Goal: Task Accomplishment & Management: Use online tool/utility

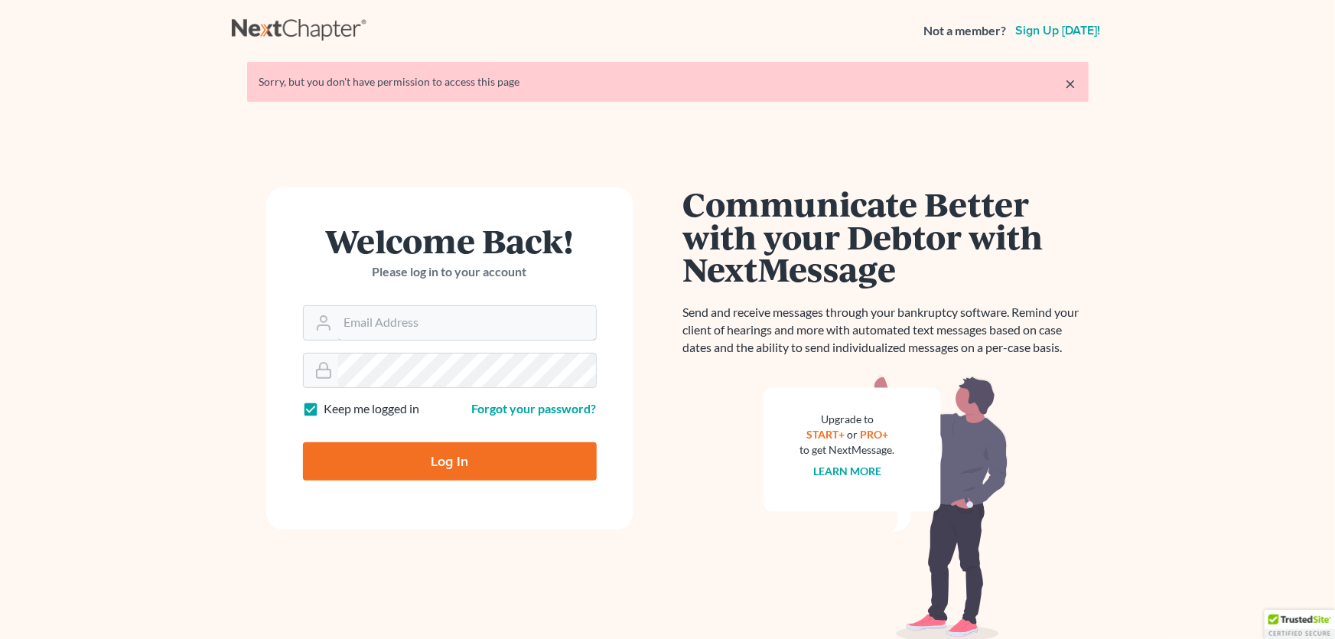
type input "[PERSON_NAME][EMAIL_ADDRESS][DOMAIN_NAME]"
click at [444, 460] on input "Log In" at bounding box center [450, 461] width 294 height 38
type input "Thinking..."
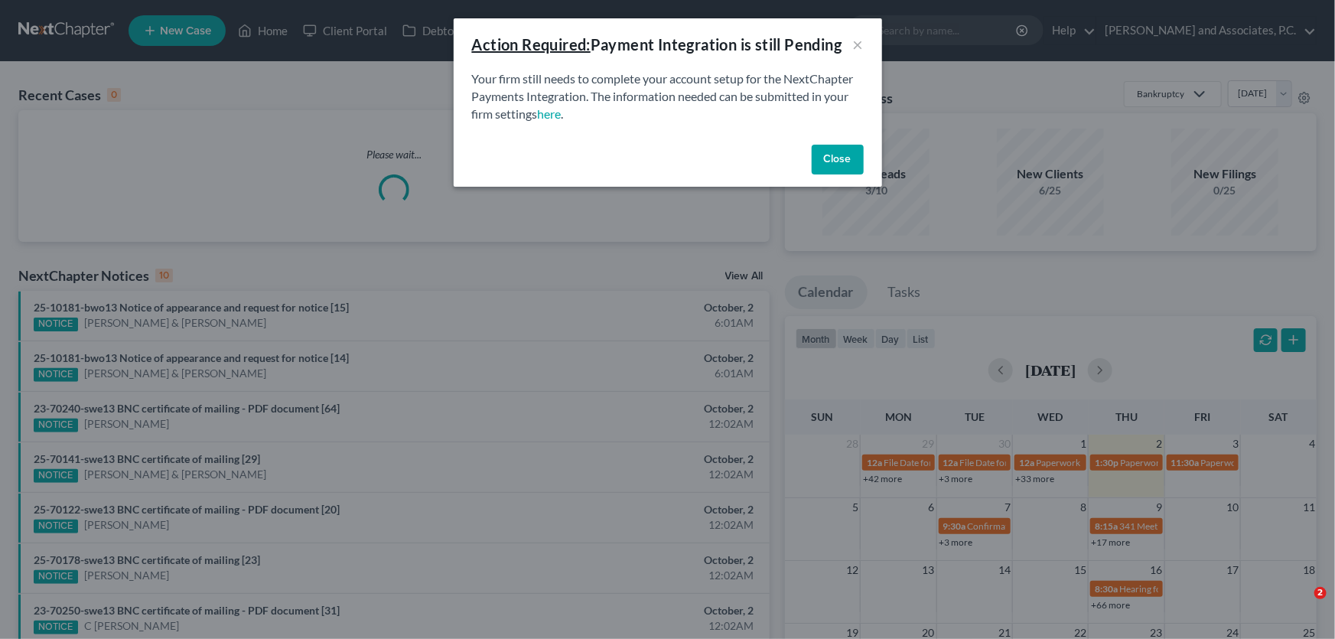
click at [847, 155] on button "Close" at bounding box center [837, 160] width 52 height 31
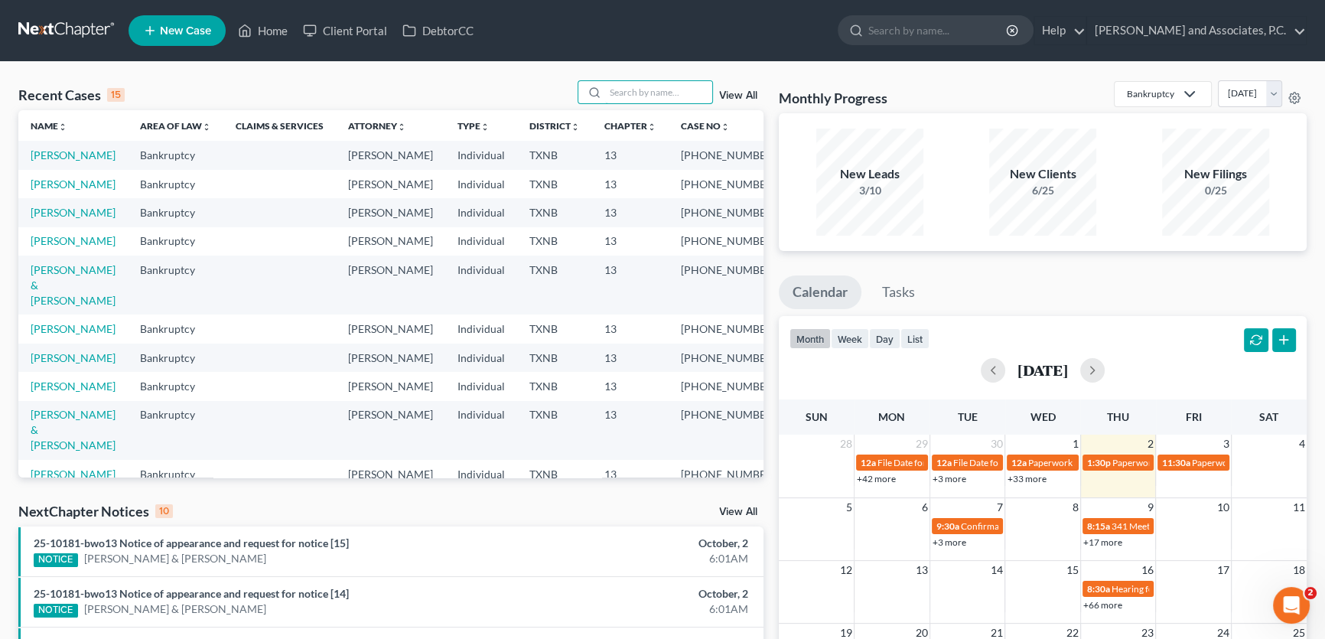
click at [660, 91] on input "search" at bounding box center [658, 92] width 107 height 22
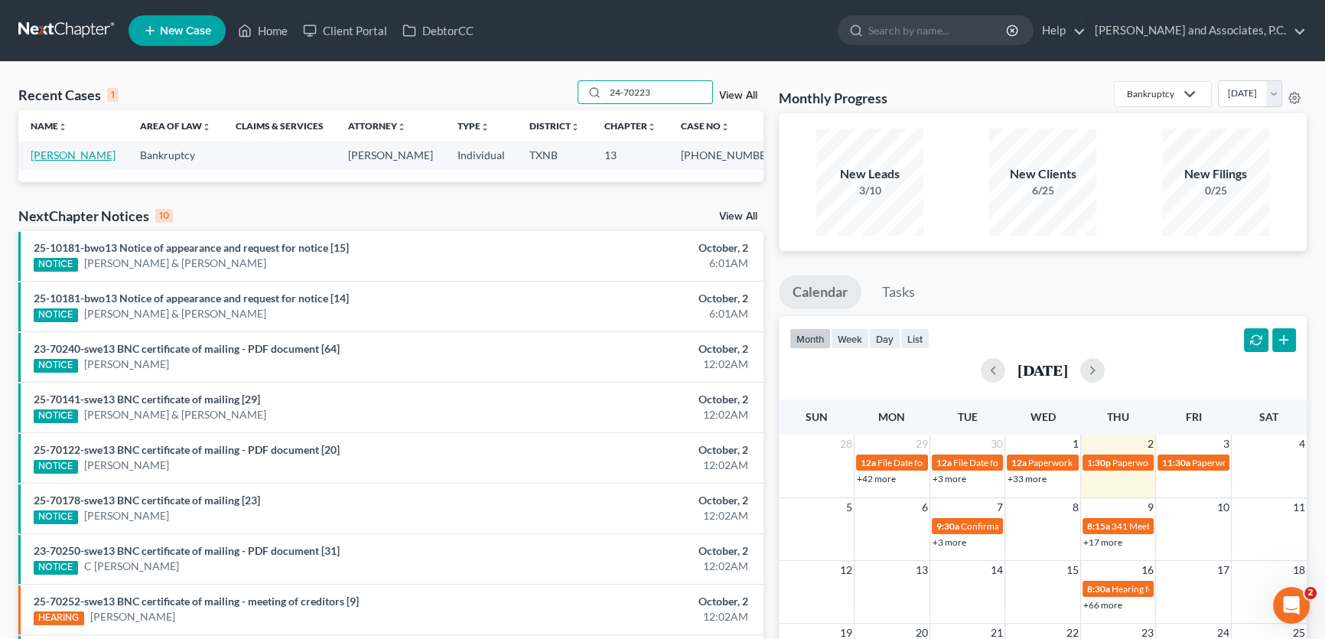
type input "24-70223"
click at [89, 158] on link "[PERSON_NAME]" at bounding box center [73, 154] width 85 height 13
select select "1"
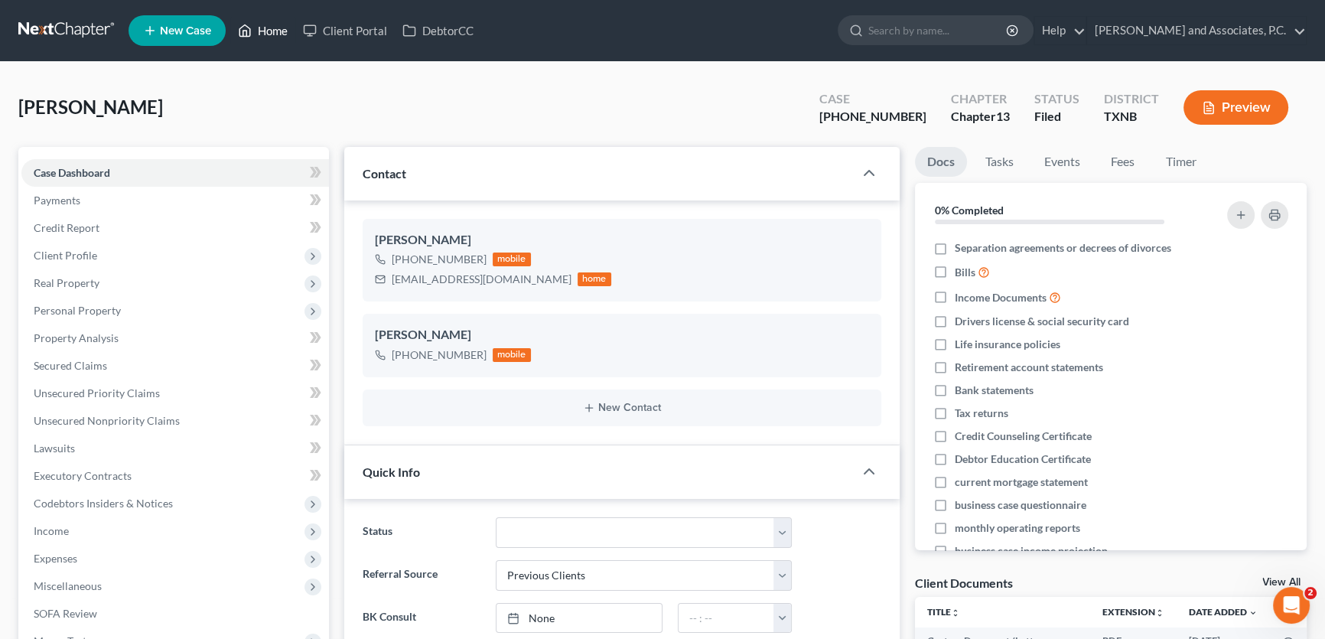
click at [269, 24] on link "Home" at bounding box center [262, 31] width 65 height 28
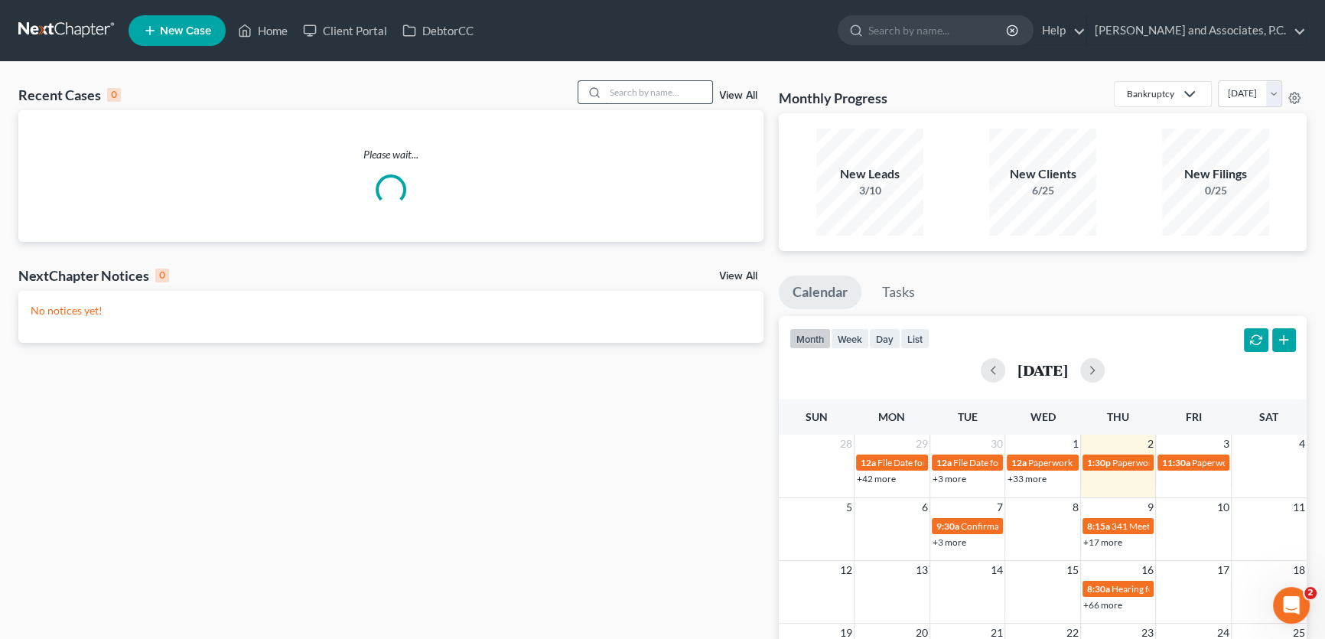
click at [674, 91] on input "search" at bounding box center [658, 92] width 107 height 22
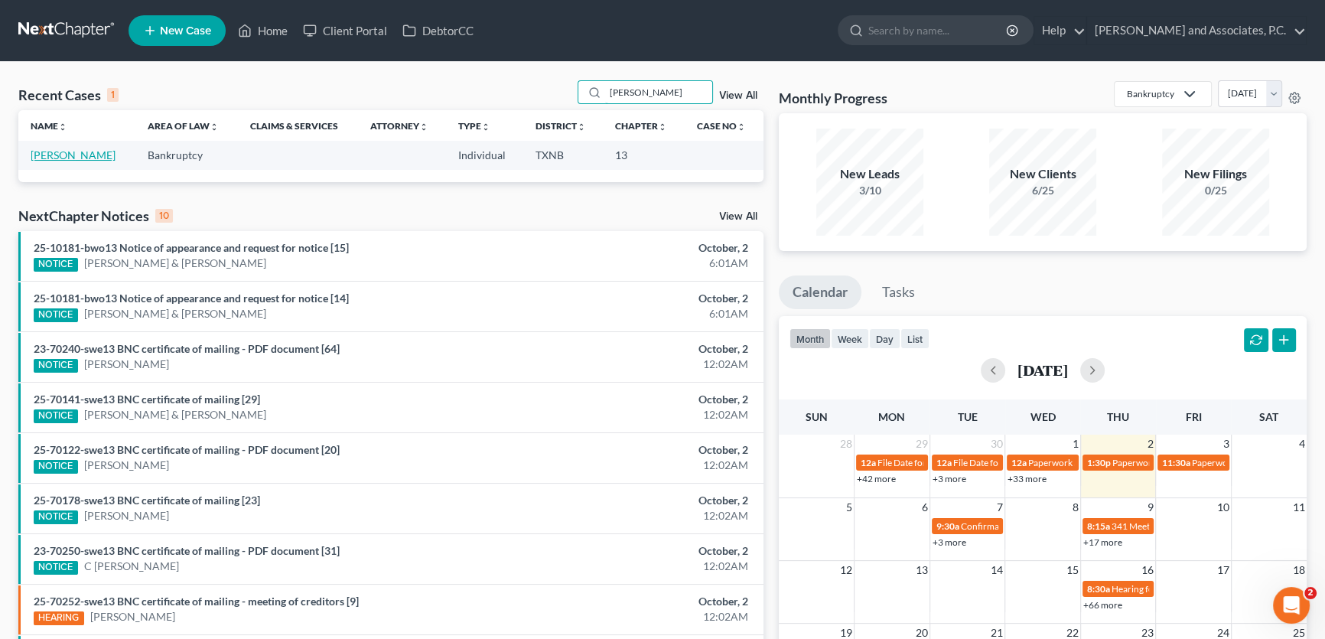
type input "sandoval"
click at [100, 158] on link "Sandovall, Ricardo" at bounding box center [73, 154] width 85 height 13
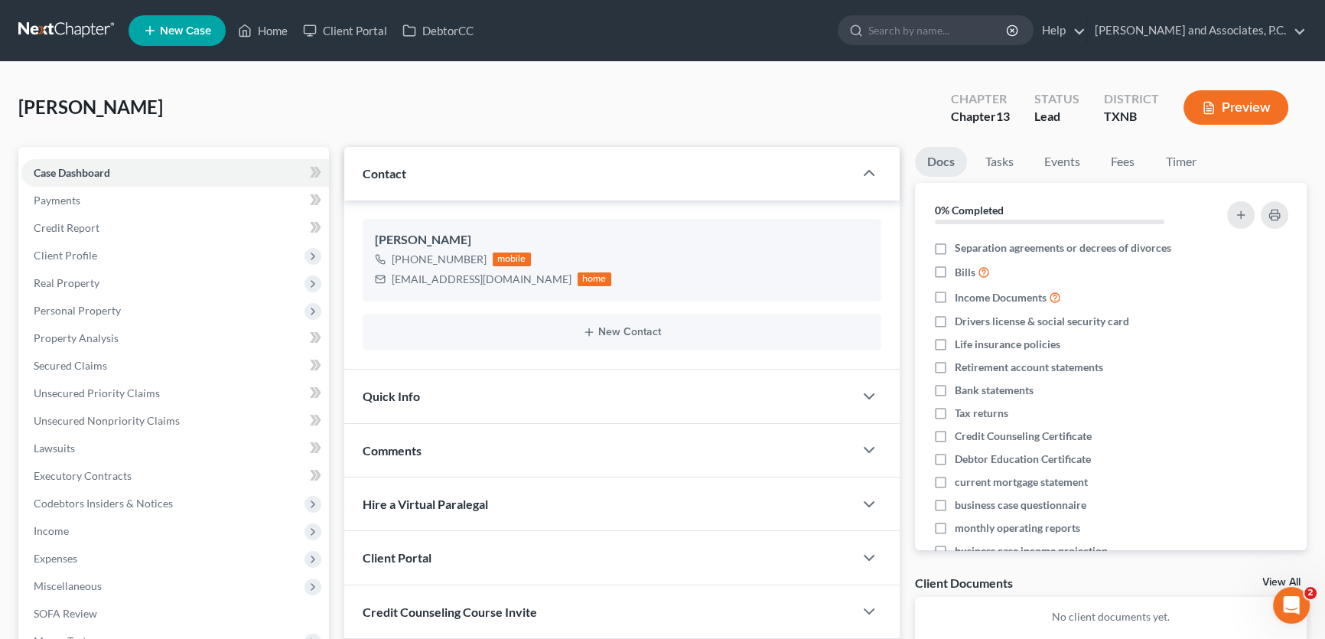
click at [410, 392] on span "Quick Info" at bounding box center [390, 395] width 57 height 15
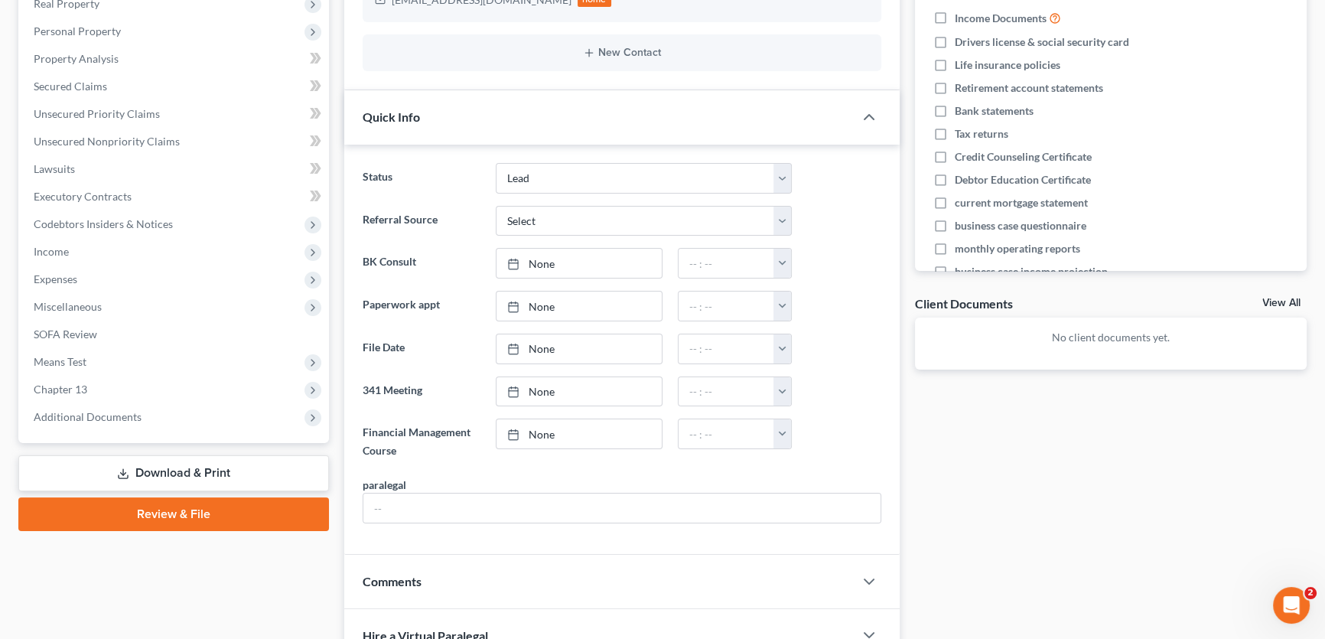
scroll to position [31, 0]
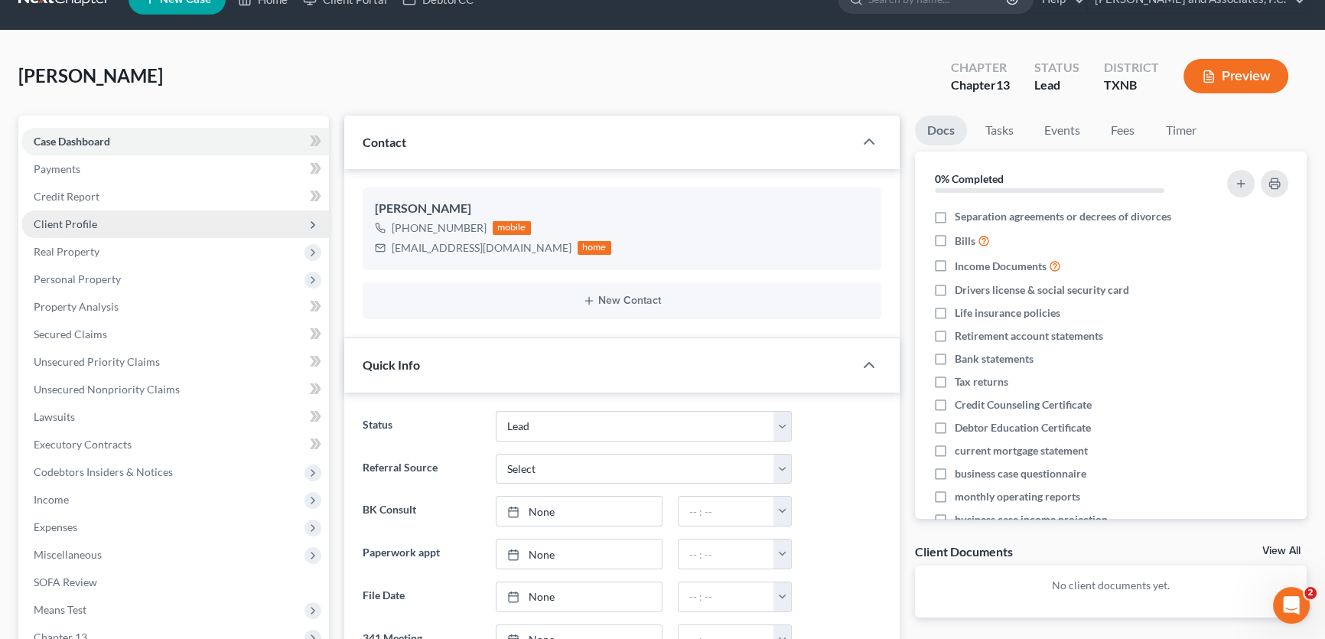
click at [79, 219] on span "Client Profile" at bounding box center [65, 223] width 63 height 13
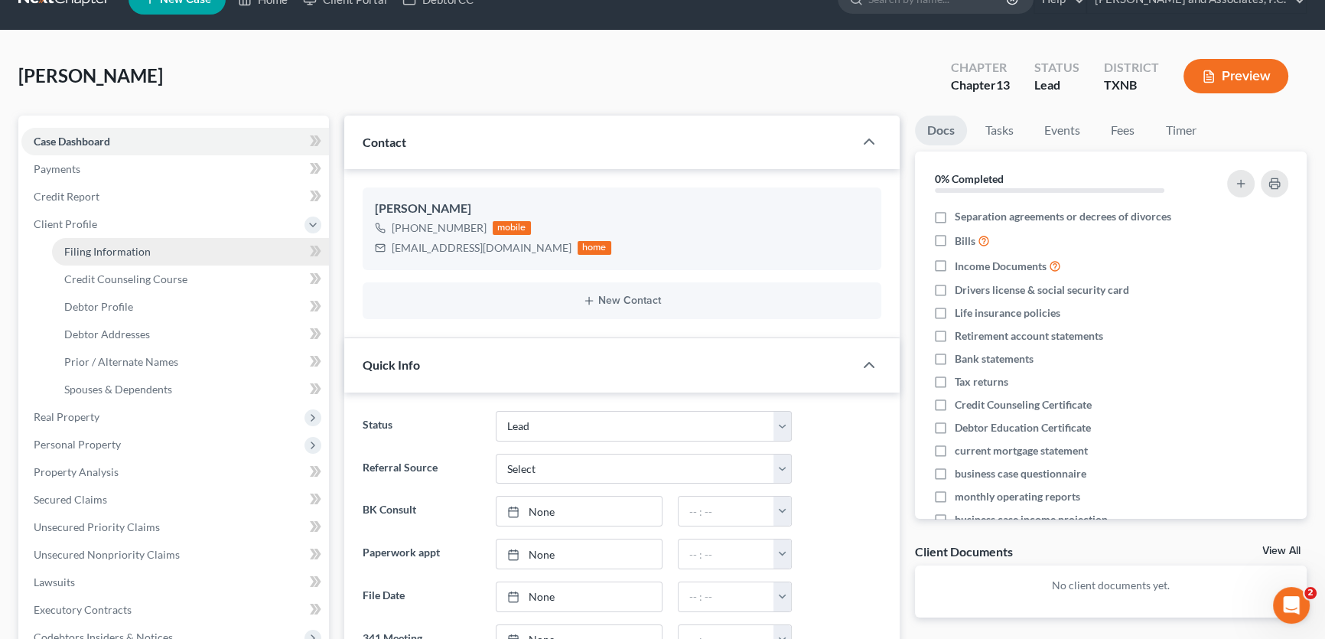
click at [80, 249] on span "Filing Information" at bounding box center [107, 251] width 86 height 13
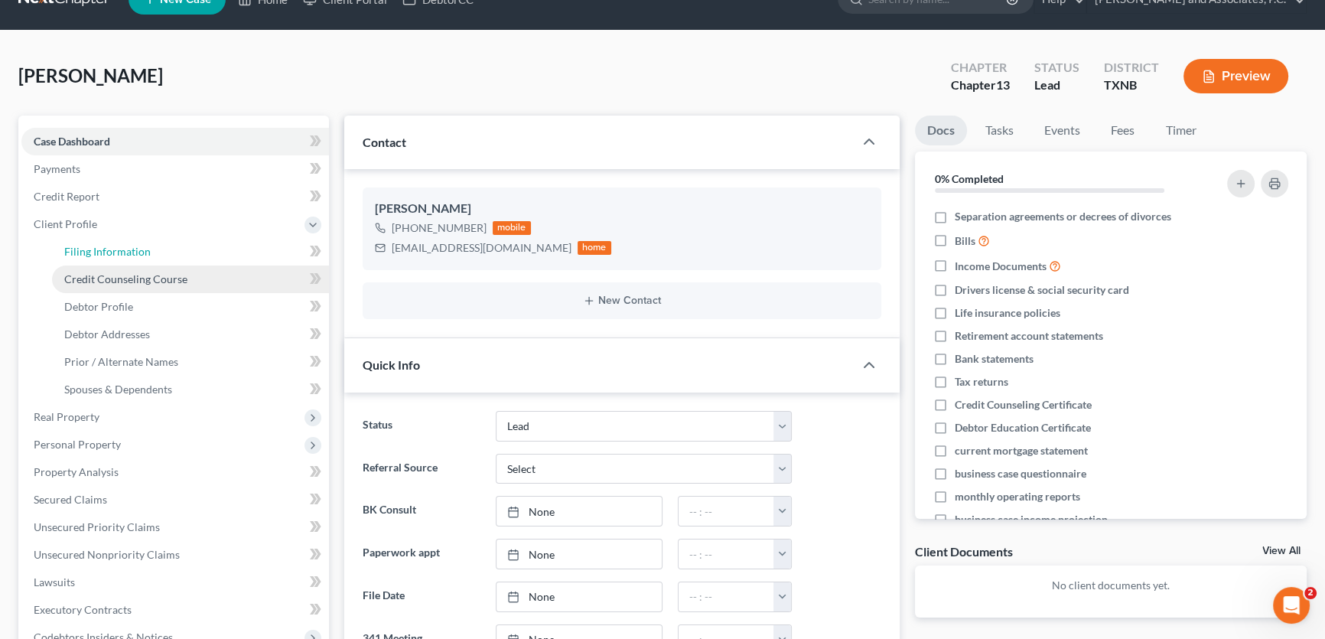
select select "1"
select select "0"
select select "3"
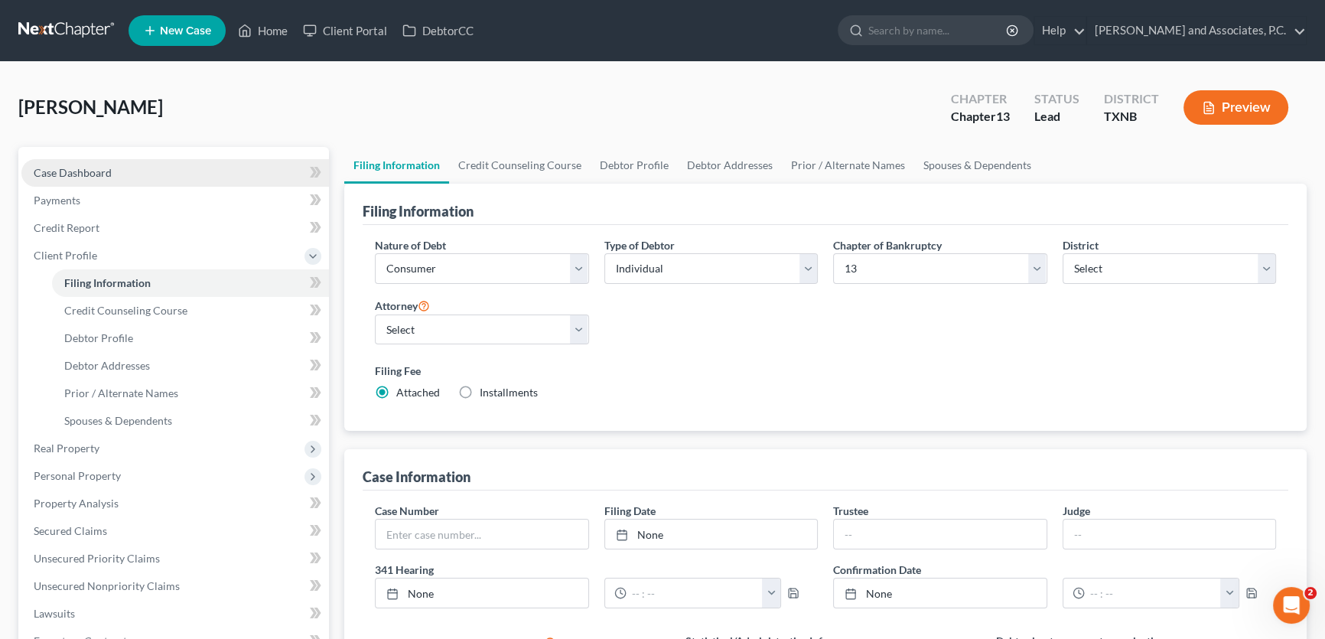
click at [143, 180] on link "Case Dashboard" at bounding box center [174, 173] width 307 height 28
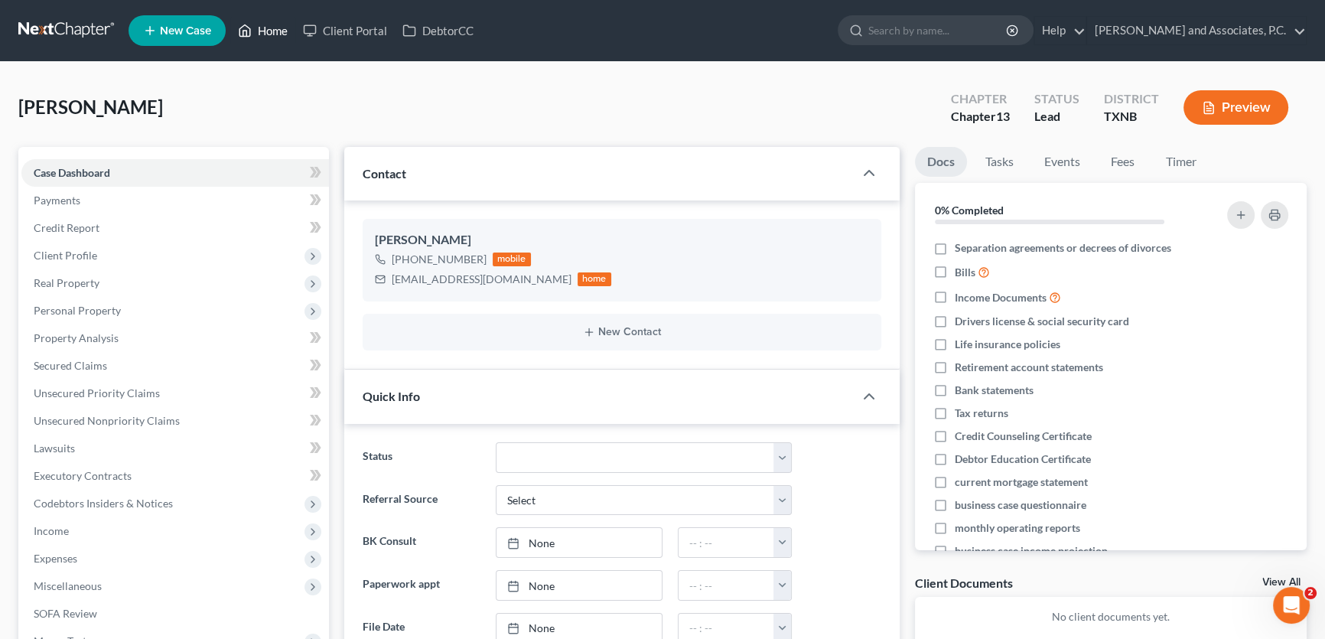
click at [284, 28] on link "Home" at bounding box center [262, 31] width 65 height 28
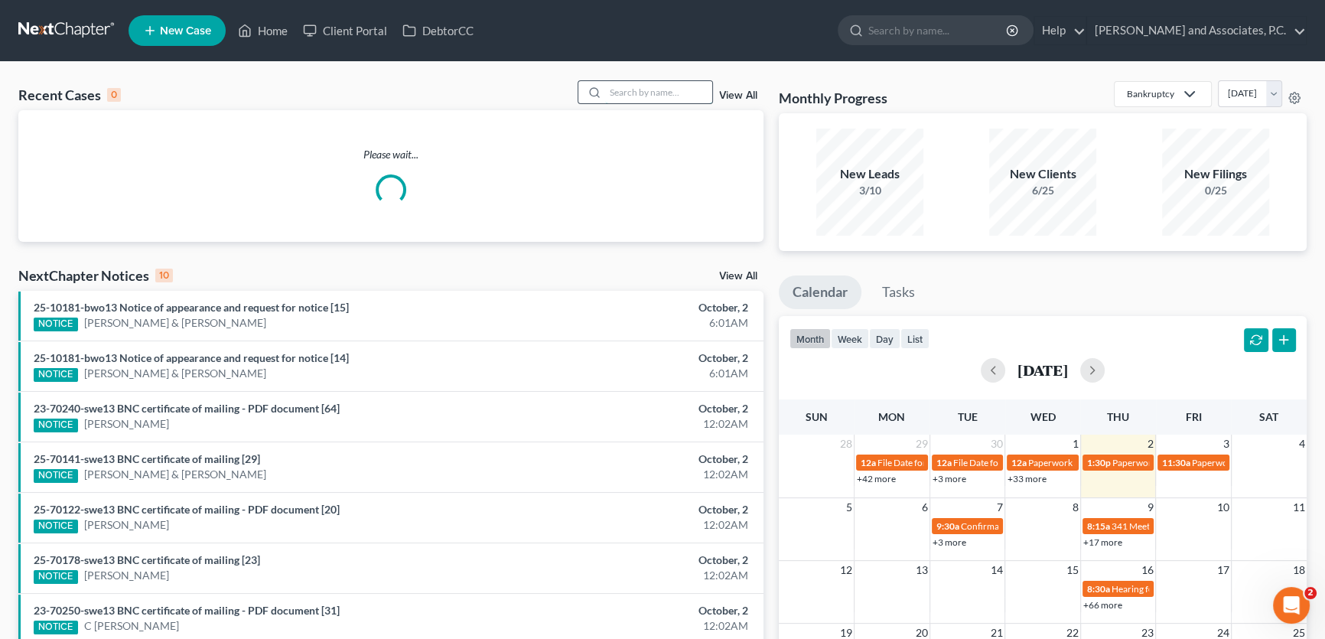
click at [662, 99] on input "search" at bounding box center [658, 92] width 107 height 22
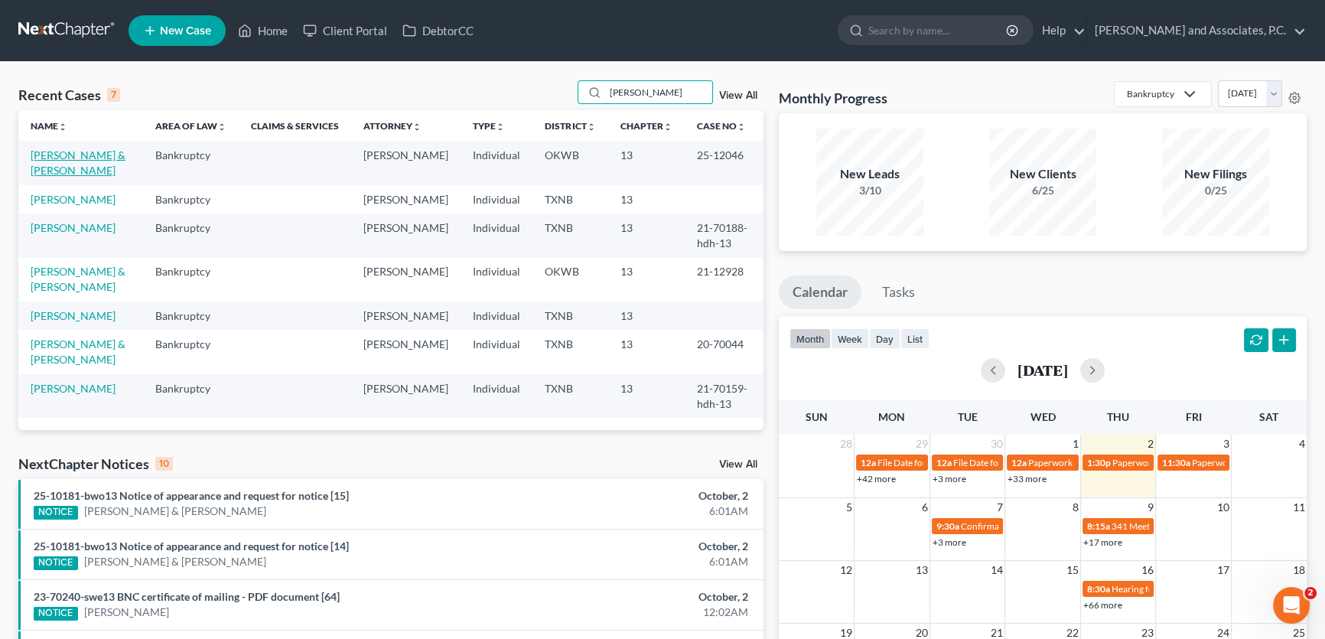
type input "rodrigue"
click at [87, 158] on link "[PERSON_NAME] & [PERSON_NAME]" at bounding box center [78, 162] width 95 height 28
select select "7"
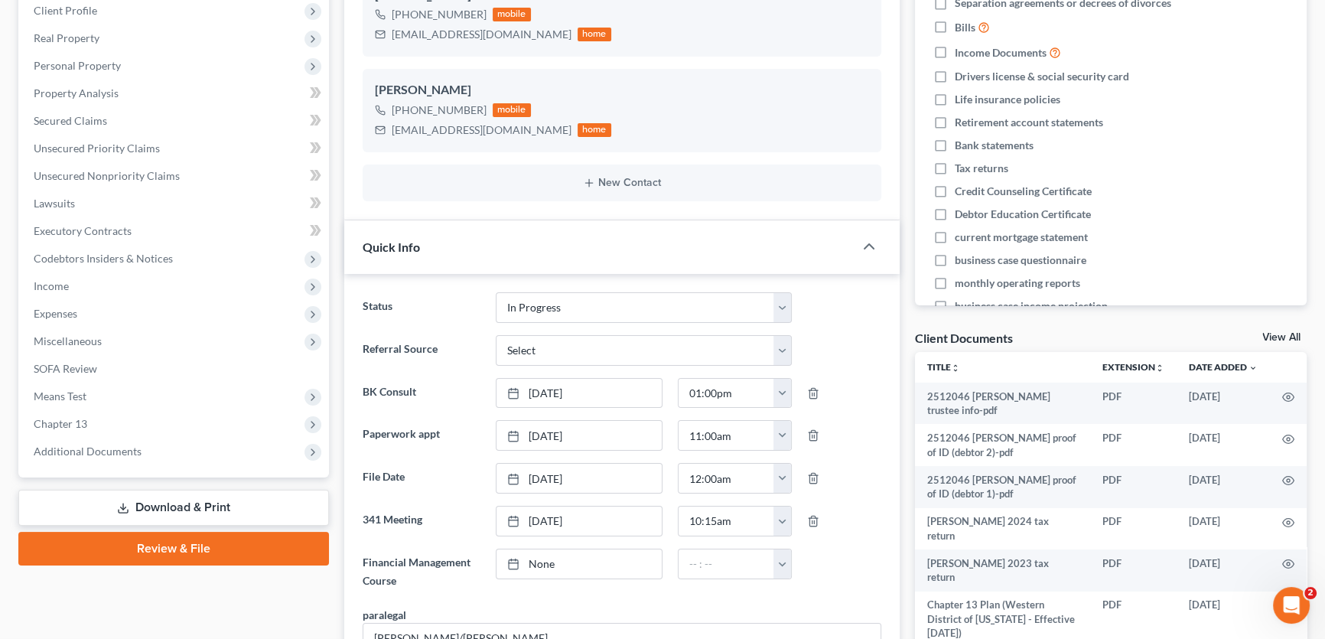
scroll to position [278, 0]
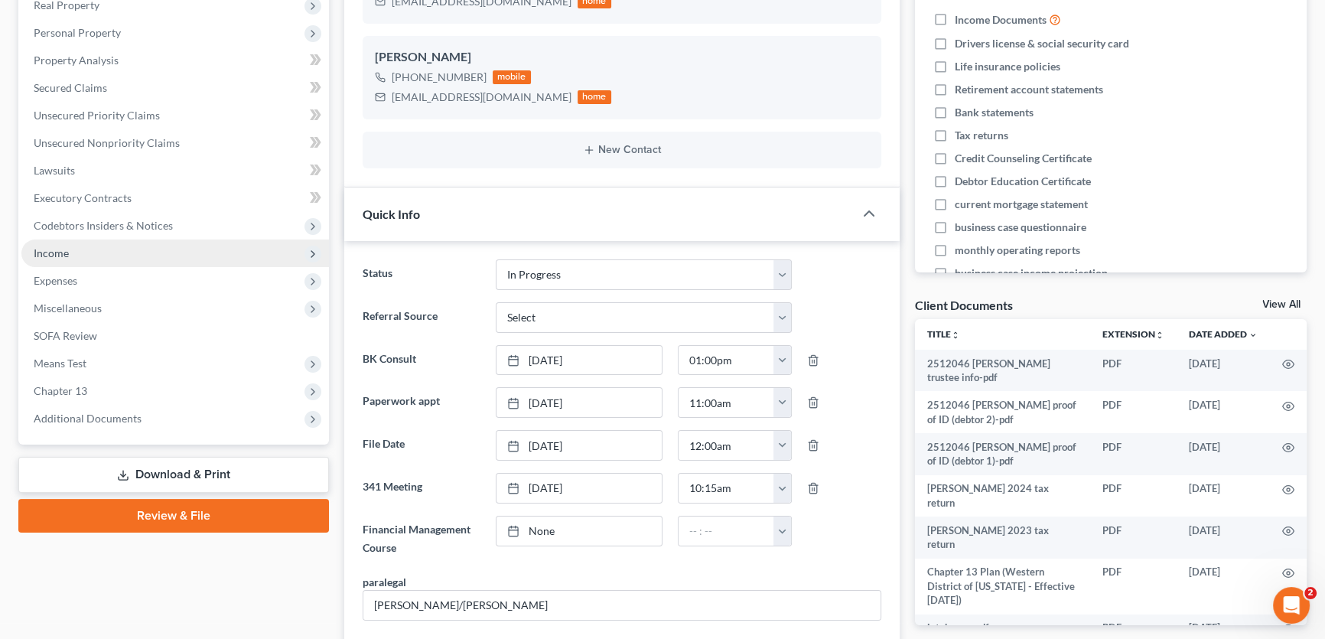
click at [101, 248] on span "Income" at bounding box center [174, 253] width 307 height 28
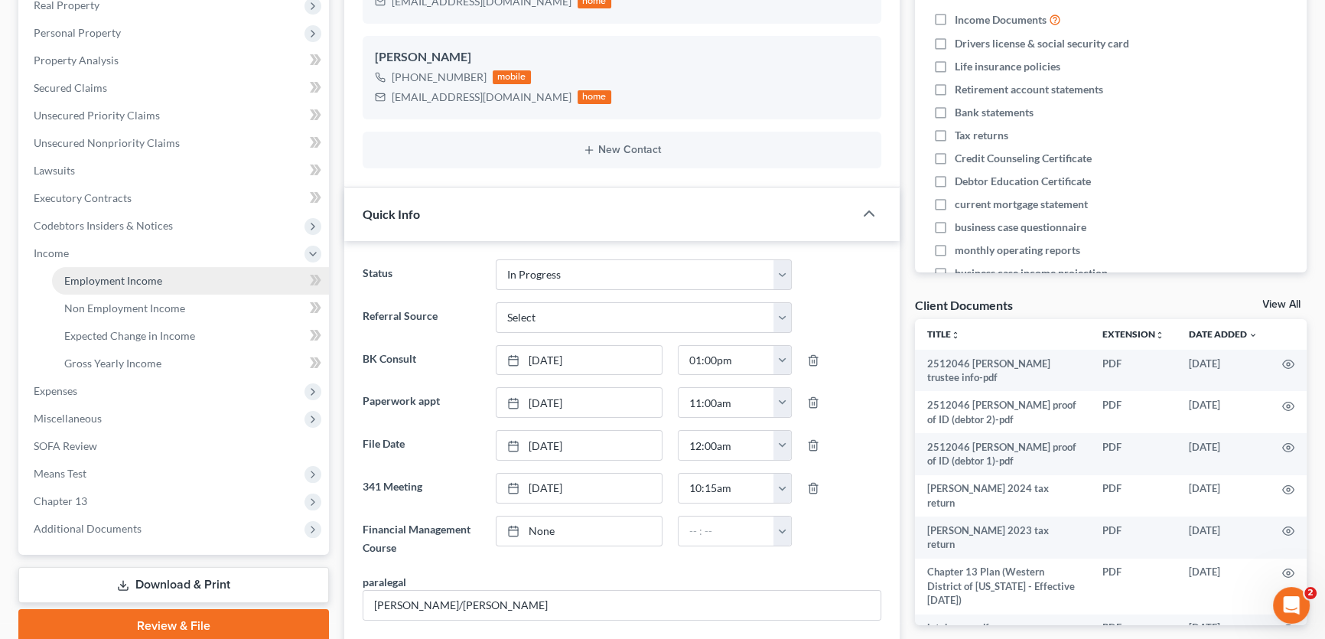
click at [118, 278] on span "Employment Income" at bounding box center [113, 280] width 98 height 13
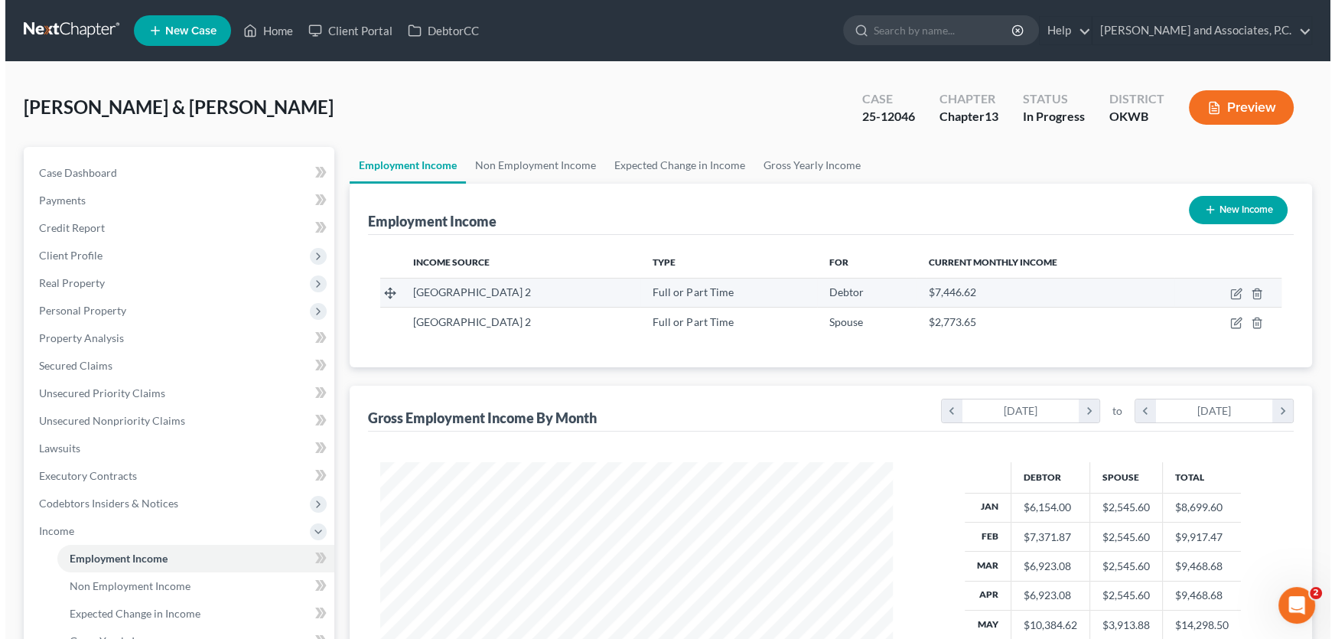
scroll to position [274, 543]
click at [1228, 291] on icon "button" at bounding box center [1230, 294] width 12 height 12
select select "0"
select select "37"
select select "2"
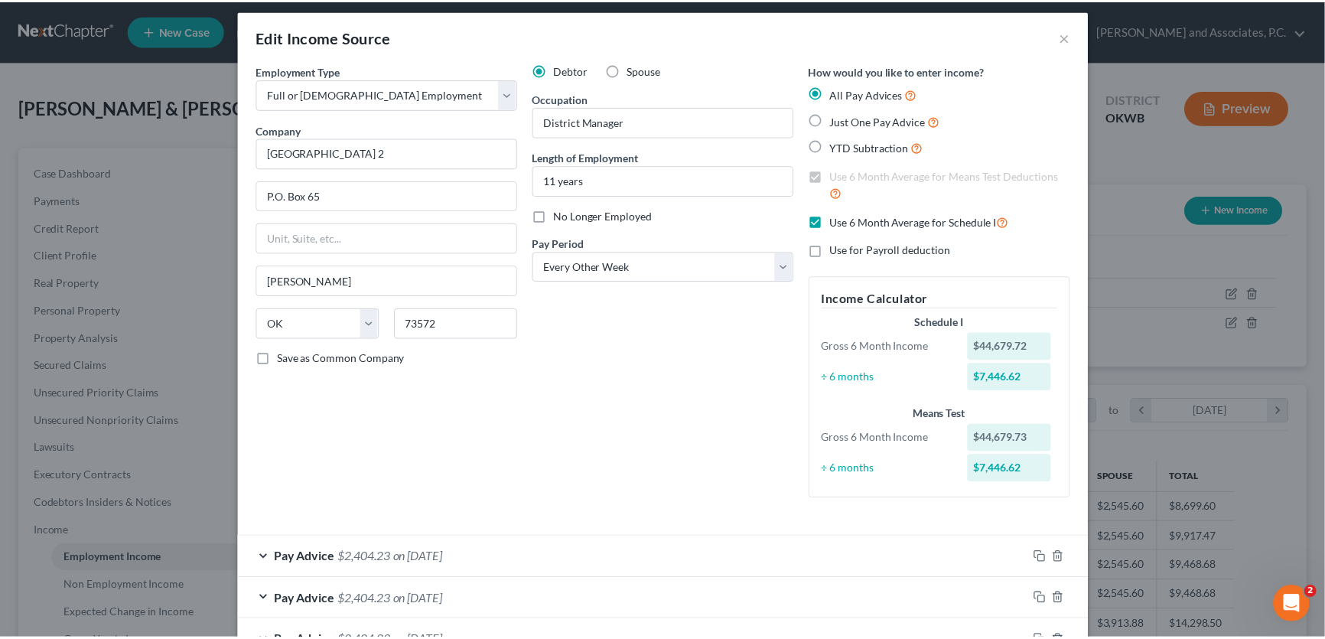
scroll to position [0, 0]
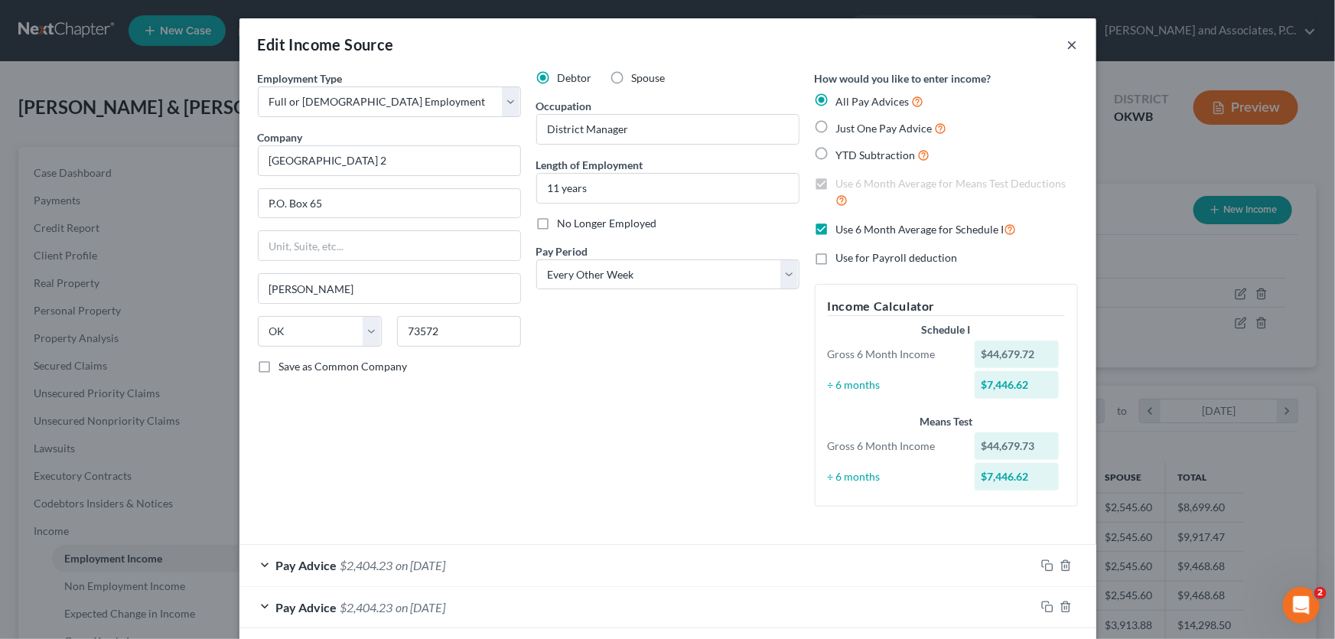
click at [1067, 45] on button "×" at bounding box center [1072, 44] width 11 height 18
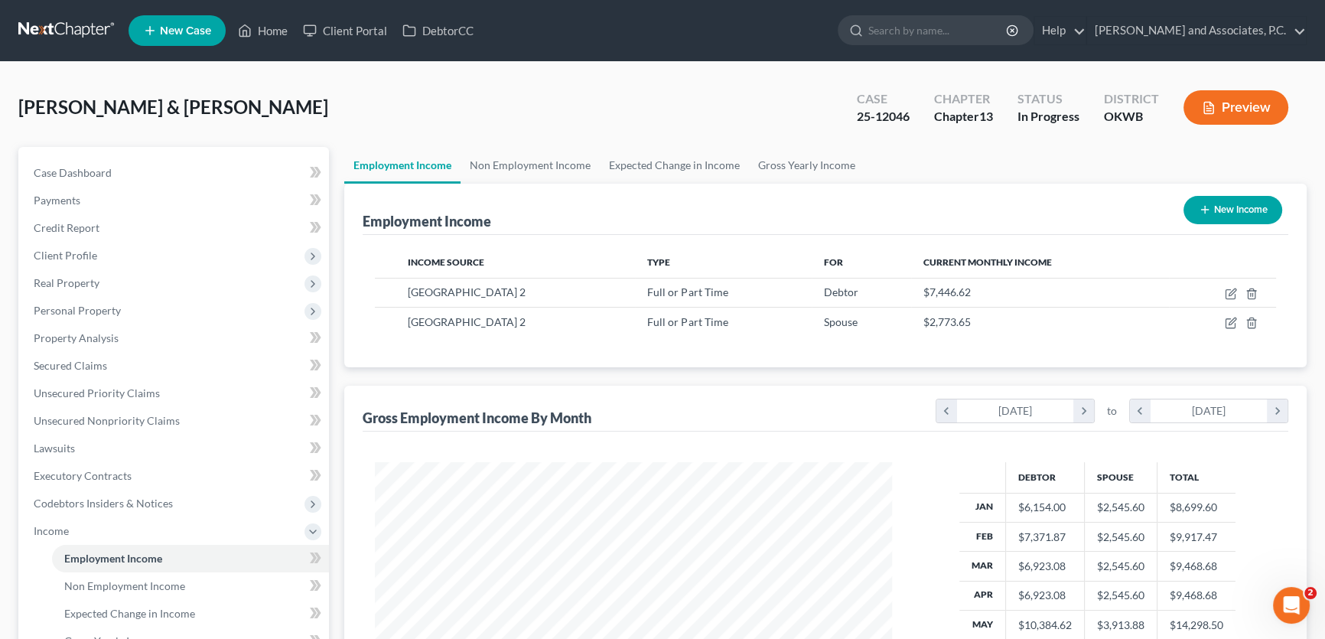
scroll to position [764485, 764216]
click at [281, 24] on link "Home" at bounding box center [262, 31] width 65 height 28
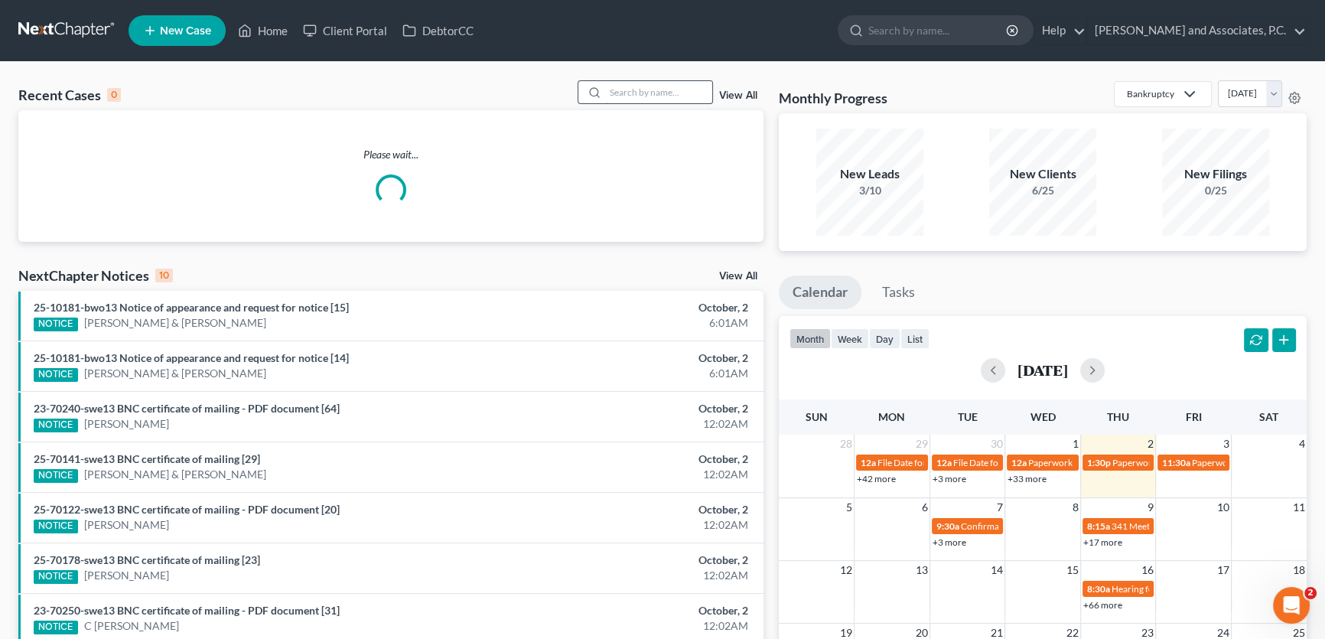
click at [657, 87] on input "search" at bounding box center [658, 92] width 107 height 22
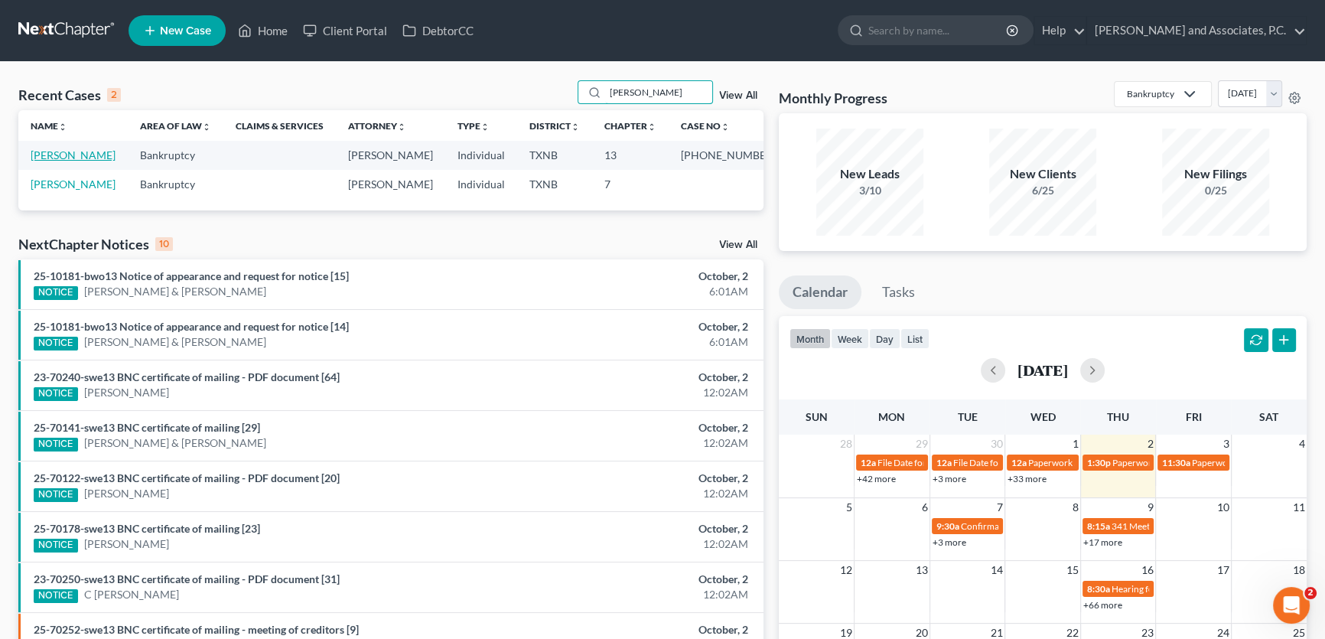
type input "puryear"
click at [60, 158] on link "[PERSON_NAME]" at bounding box center [73, 154] width 85 height 13
select select "5"
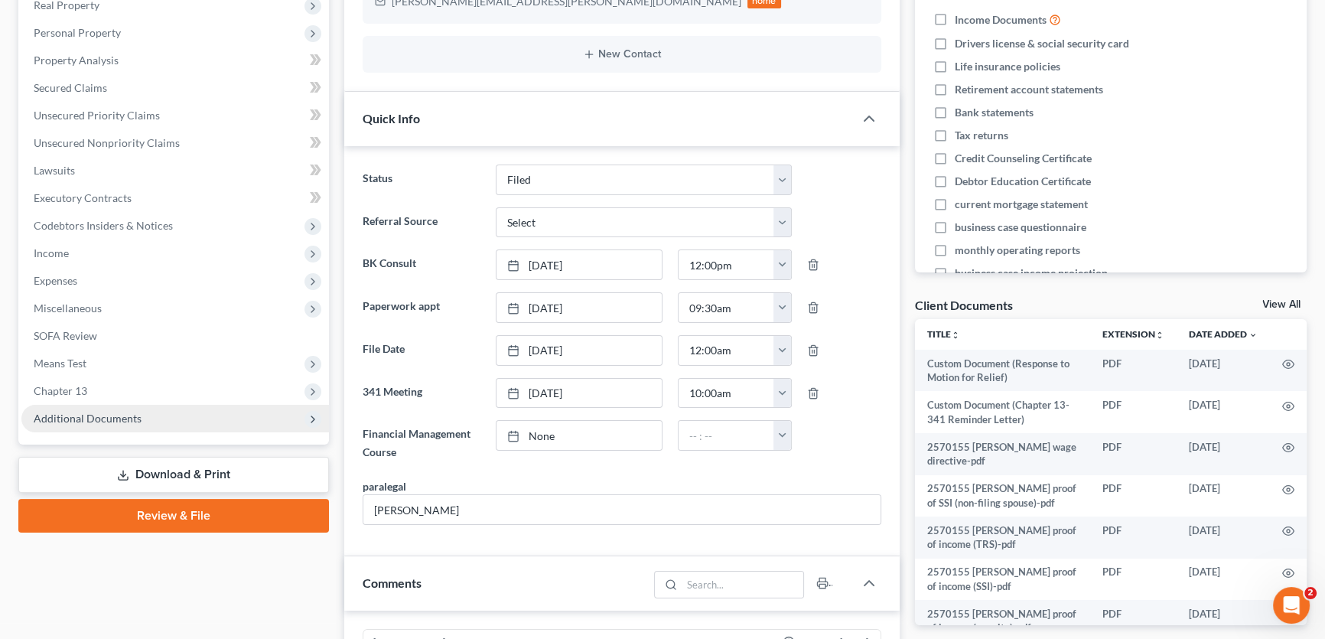
scroll to position [1354, 0]
click at [122, 415] on span "Additional Documents" at bounding box center [88, 417] width 108 height 13
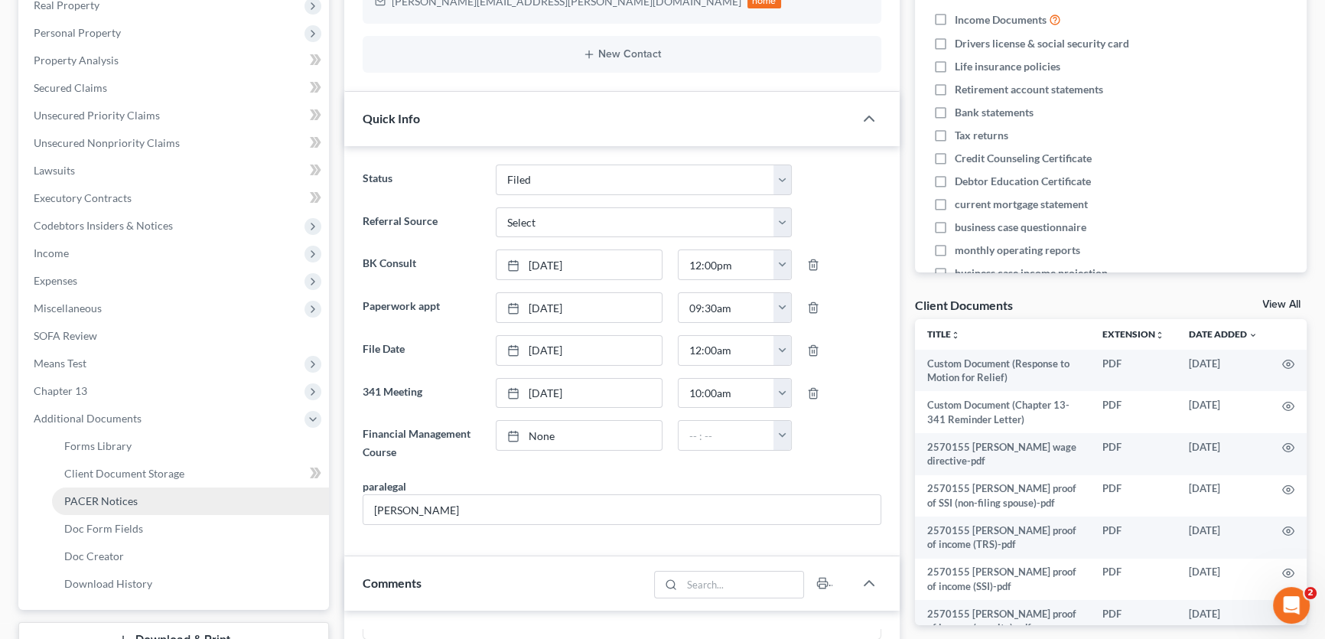
click at [112, 494] on span "PACER Notices" at bounding box center [100, 500] width 73 height 13
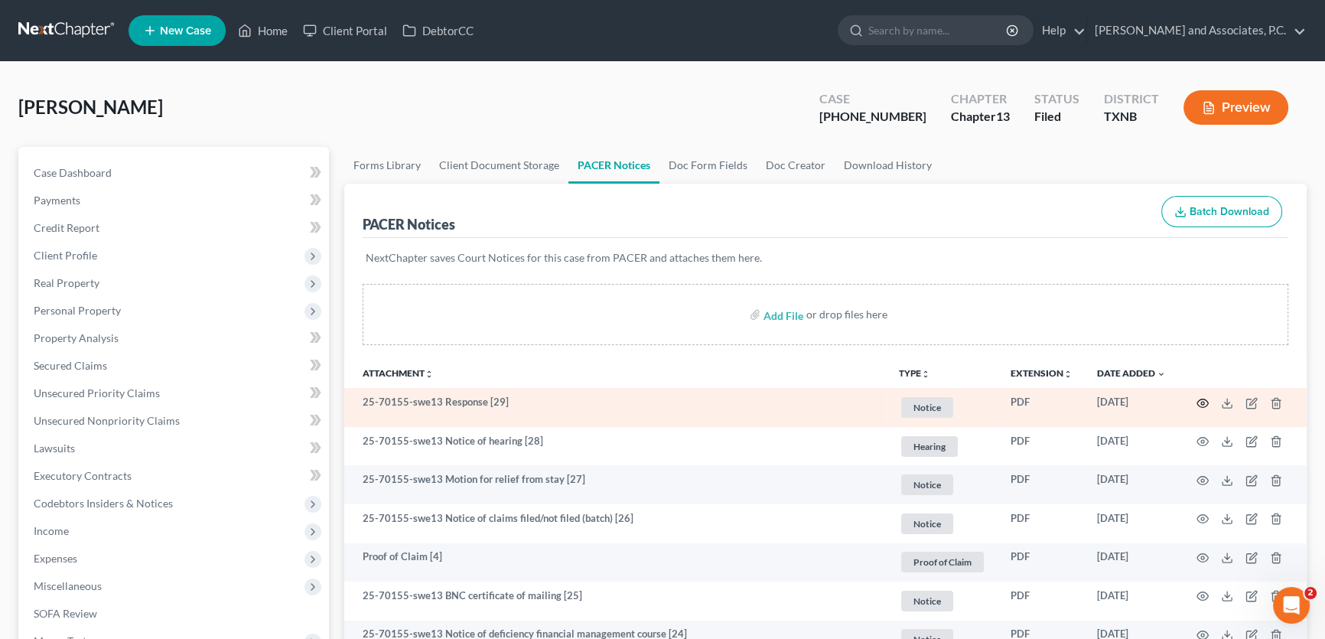
click at [1203, 398] on icon "button" at bounding box center [1202, 403] width 12 height 12
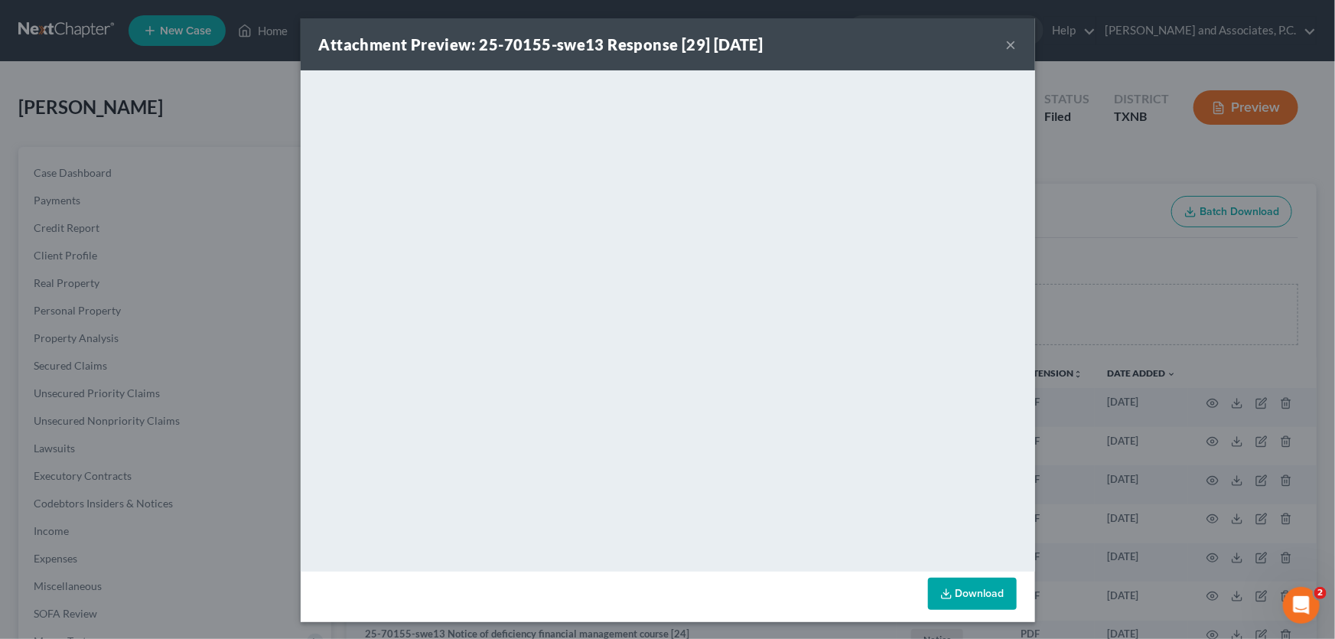
click at [1006, 43] on button "×" at bounding box center [1011, 44] width 11 height 18
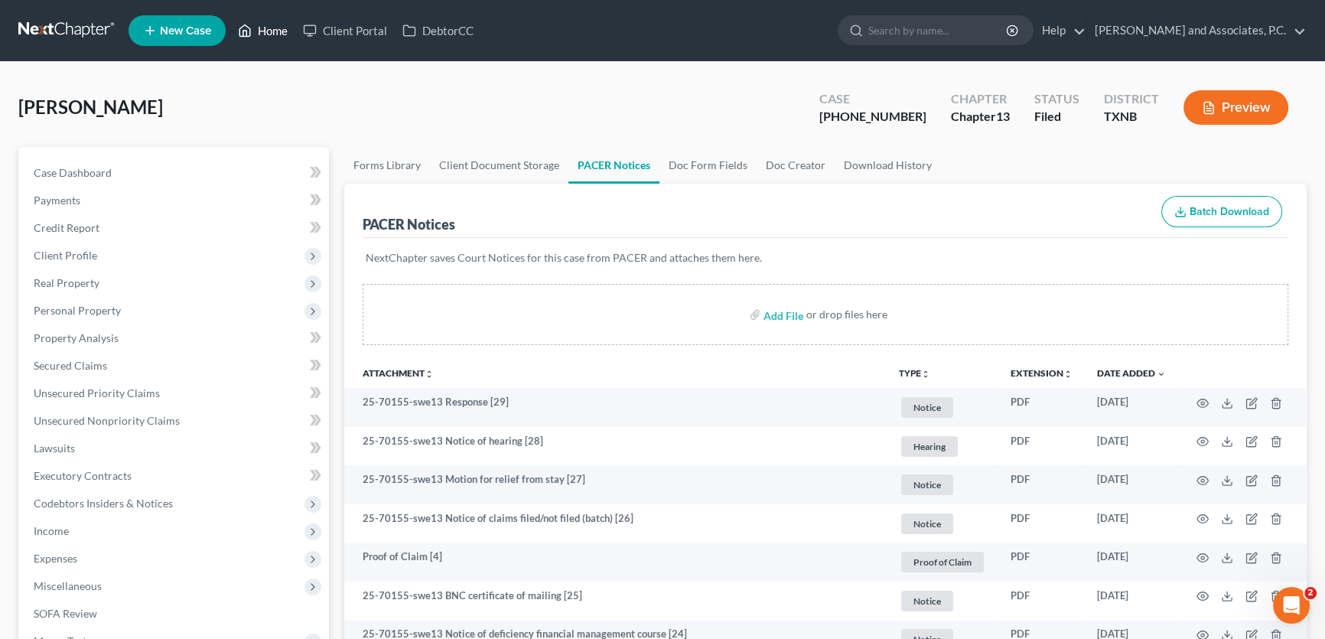
click at [268, 28] on link "Home" at bounding box center [262, 31] width 65 height 28
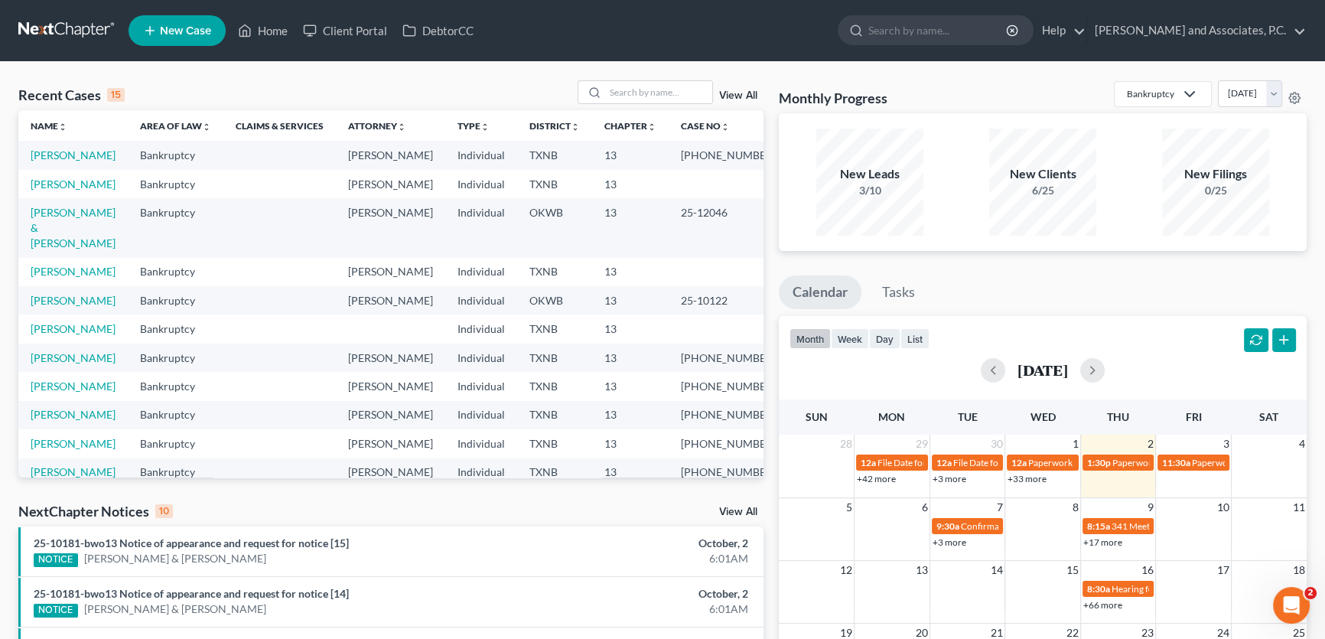
click at [728, 505] on div "NextChapter Notices 10 View All" at bounding box center [390, 514] width 745 height 24
click at [728, 510] on link "View All" at bounding box center [738, 511] width 38 height 11
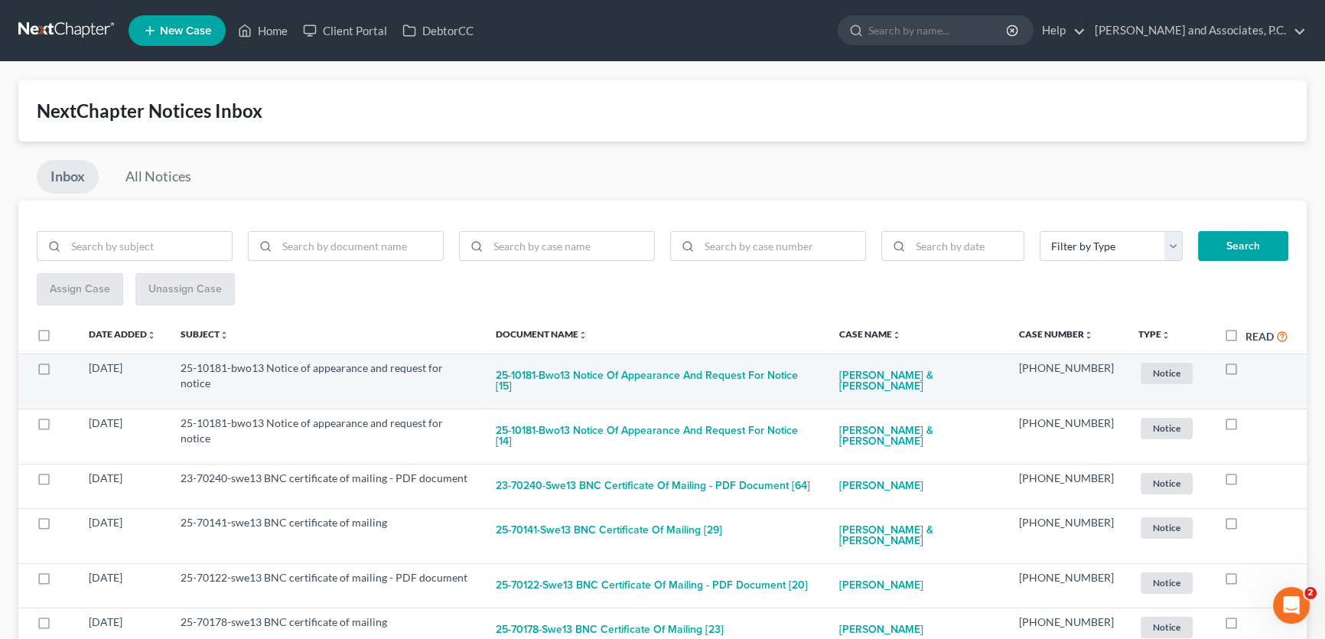
click at [1245, 372] on label at bounding box center [1245, 372] width 0 height 0
click at [1251, 370] on input "checkbox" at bounding box center [1256, 365] width 10 height 10
checkbox input "true"
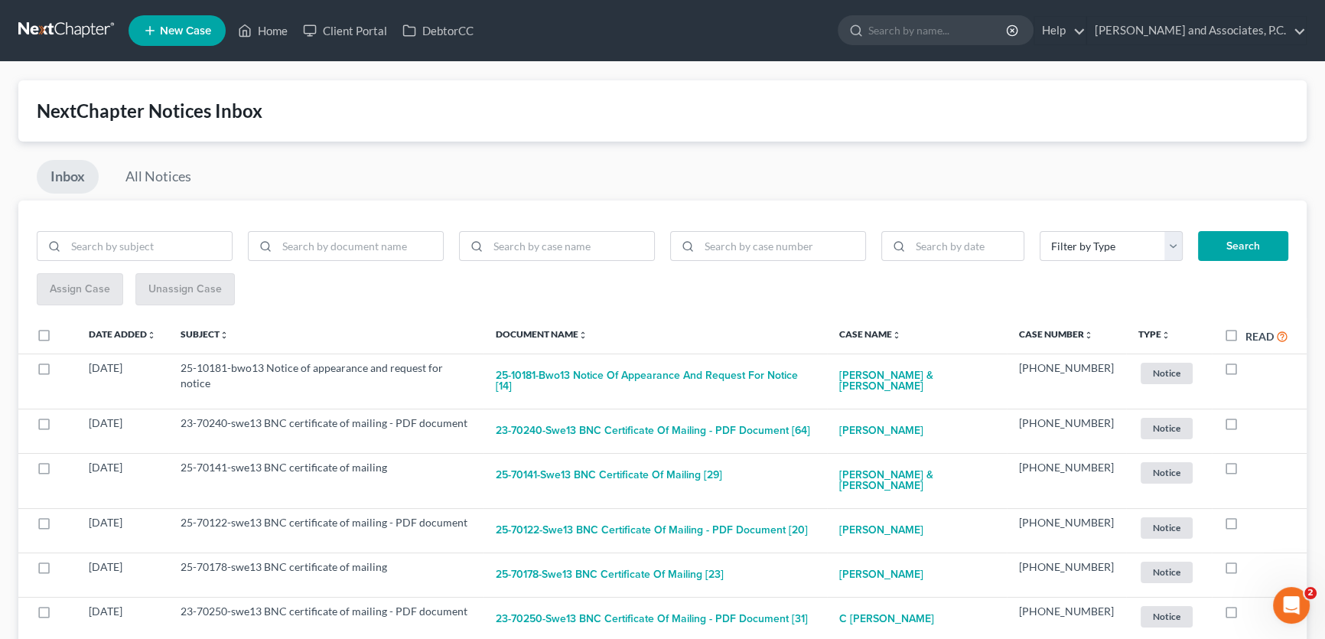
click at [1245, 372] on label at bounding box center [1245, 372] width 0 height 0
click at [1251, 370] on input "checkbox" at bounding box center [1256, 365] width 10 height 10
checkbox input "true"
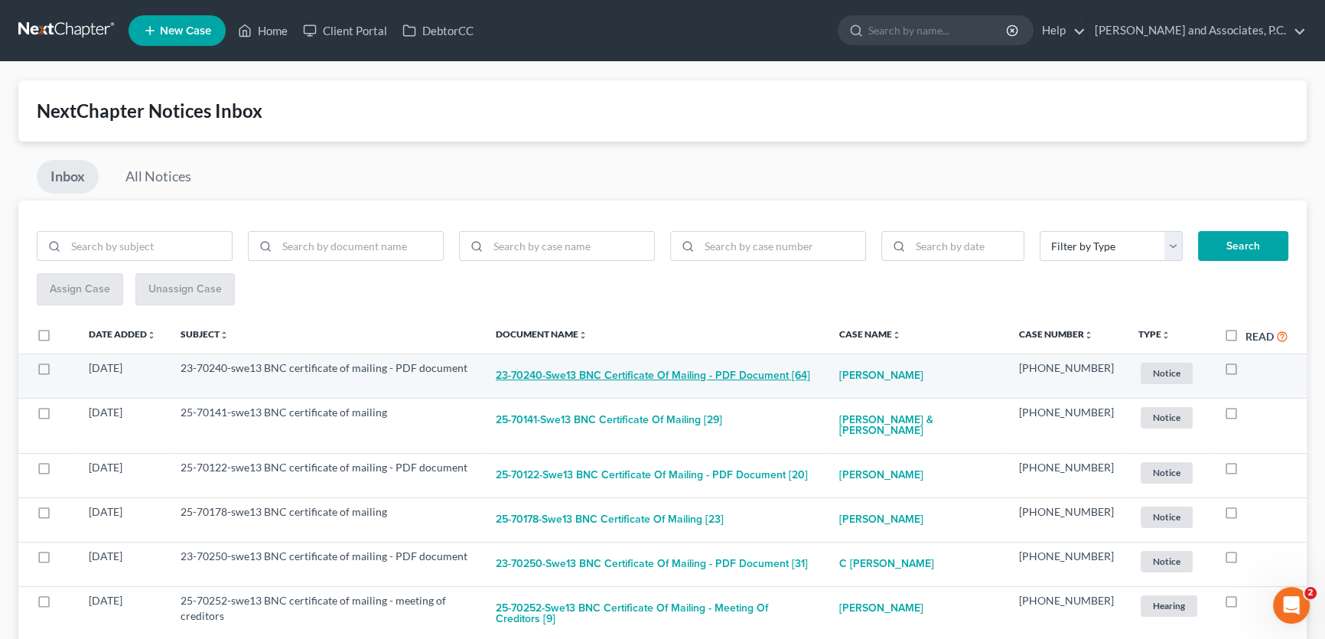
click at [610, 378] on button "23-70240-swe13 BNC certificate of mailing - PDF document [64]" at bounding box center [653, 375] width 314 height 31
checkbox input "true"
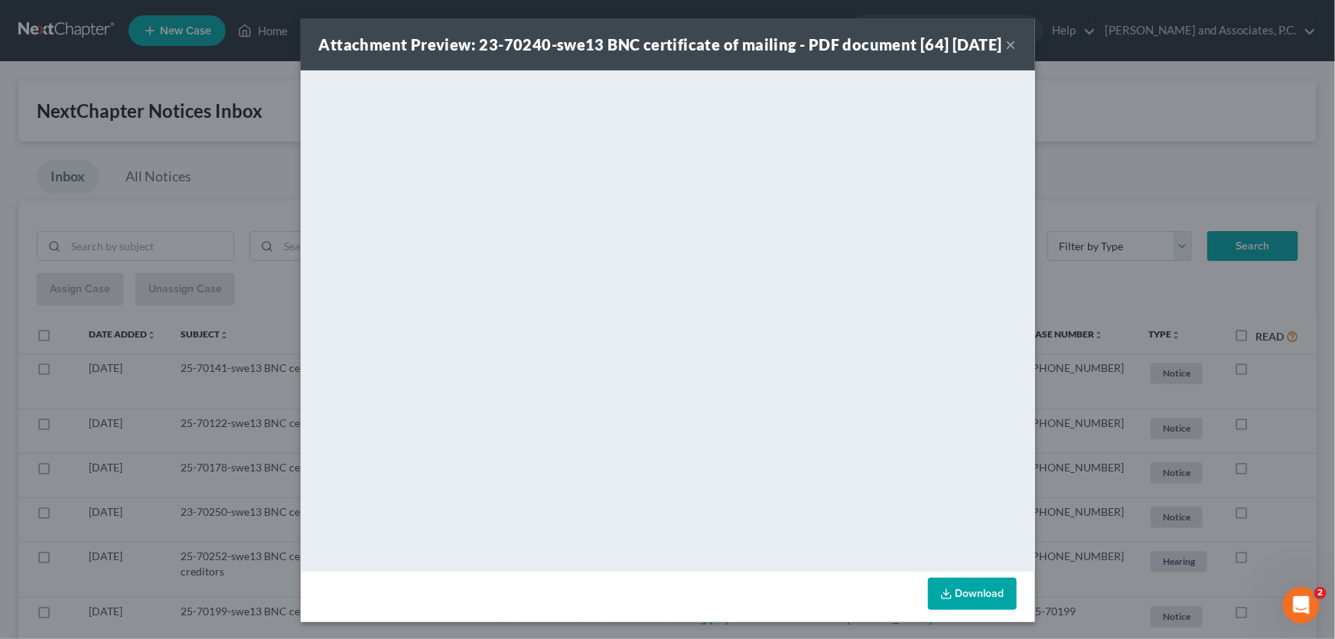
click at [1006, 54] on button "×" at bounding box center [1011, 44] width 11 height 18
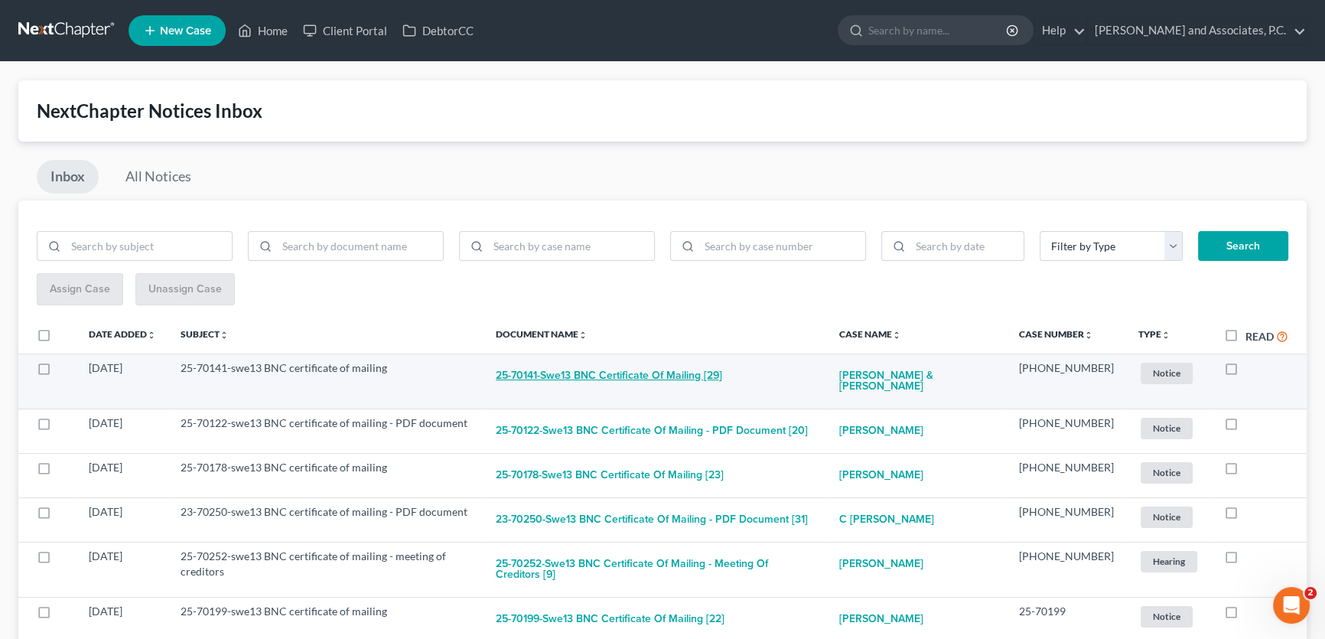
click at [707, 377] on button "25-70141-swe13 BNC certificate of mailing [29]" at bounding box center [609, 375] width 226 height 31
checkbox input "true"
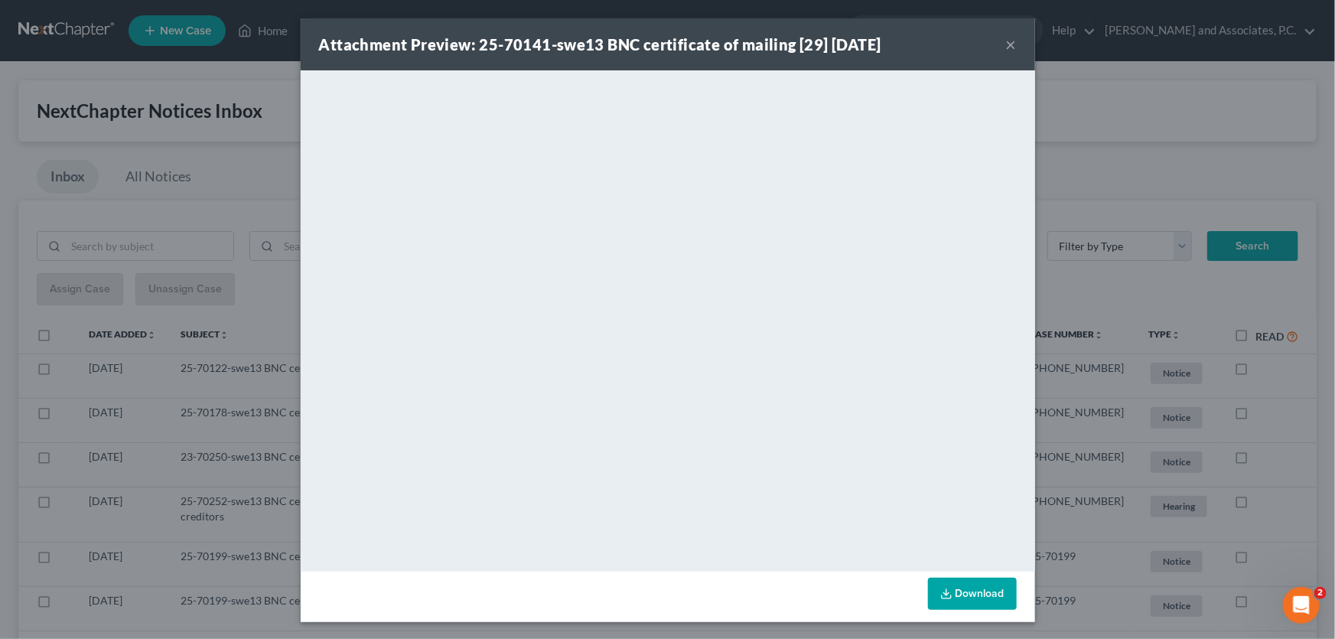
click at [1006, 45] on button "×" at bounding box center [1011, 44] width 11 height 18
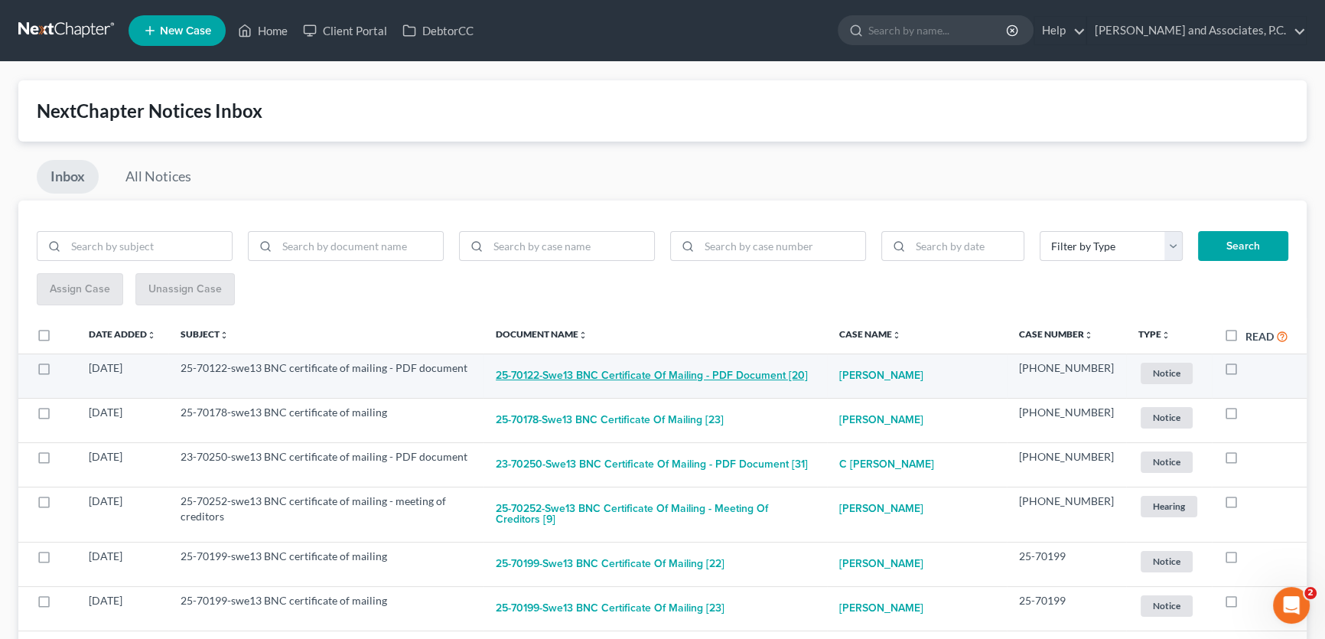
click at [735, 375] on button "25-70122-swe13 BNC certificate of mailing - PDF document [20]" at bounding box center [652, 375] width 312 height 31
checkbox input "true"
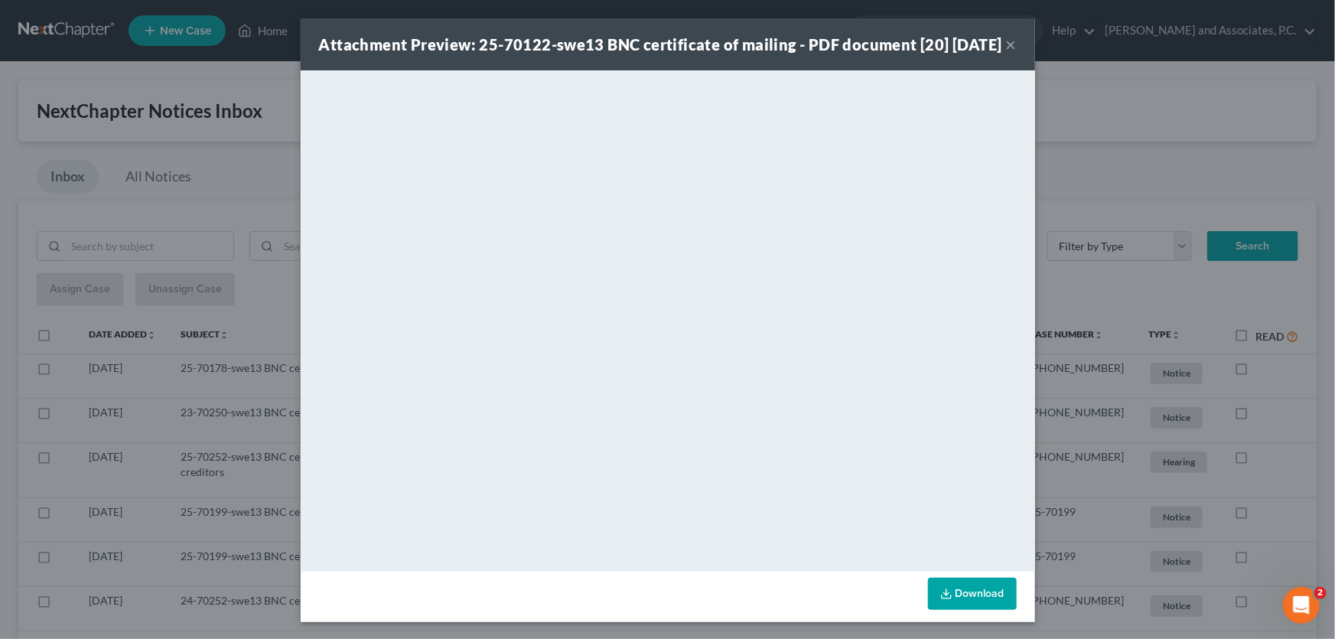
click at [1006, 50] on button "×" at bounding box center [1011, 44] width 11 height 18
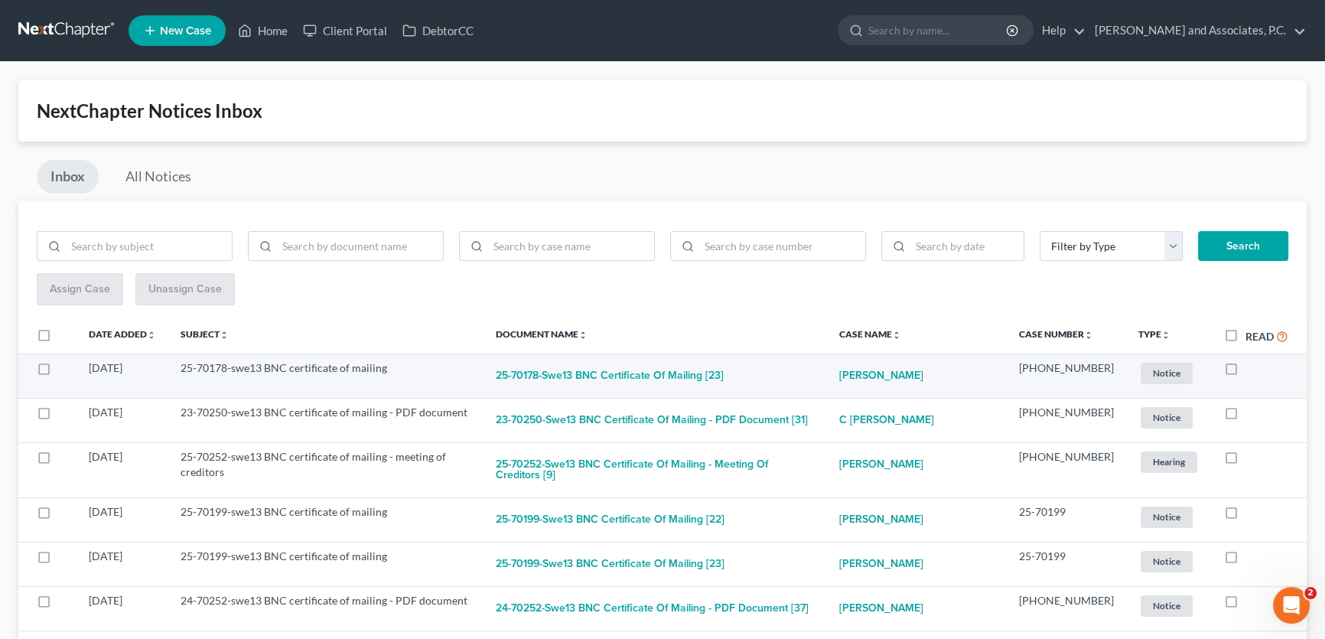
click at [1245, 372] on label at bounding box center [1245, 372] width 0 height 0
click at [1251, 370] on input "checkbox" at bounding box center [1256, 365] width 10 height 10
checkbox input "true"
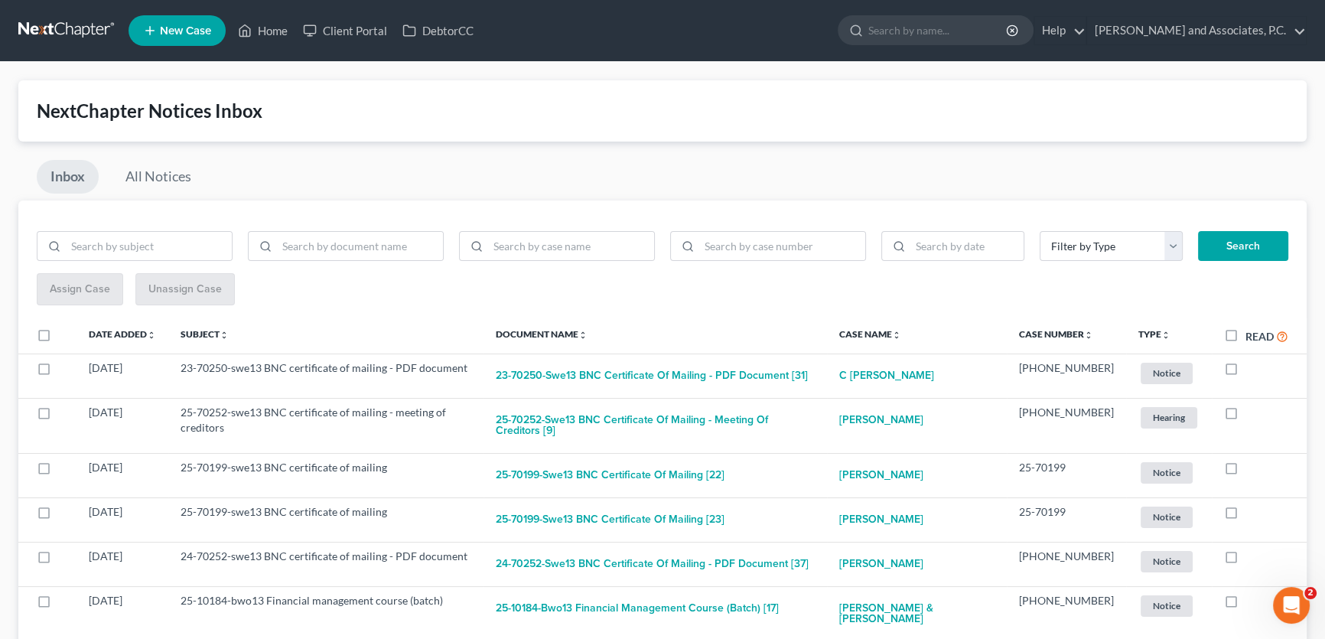
click at [1245, 372] on label at bounding box center [1245, 372] width 0 height 0
click at [1251, 370] on input "checkbox" at bounding box center [1256, 365] width 10 height 10
checkbox input "true"
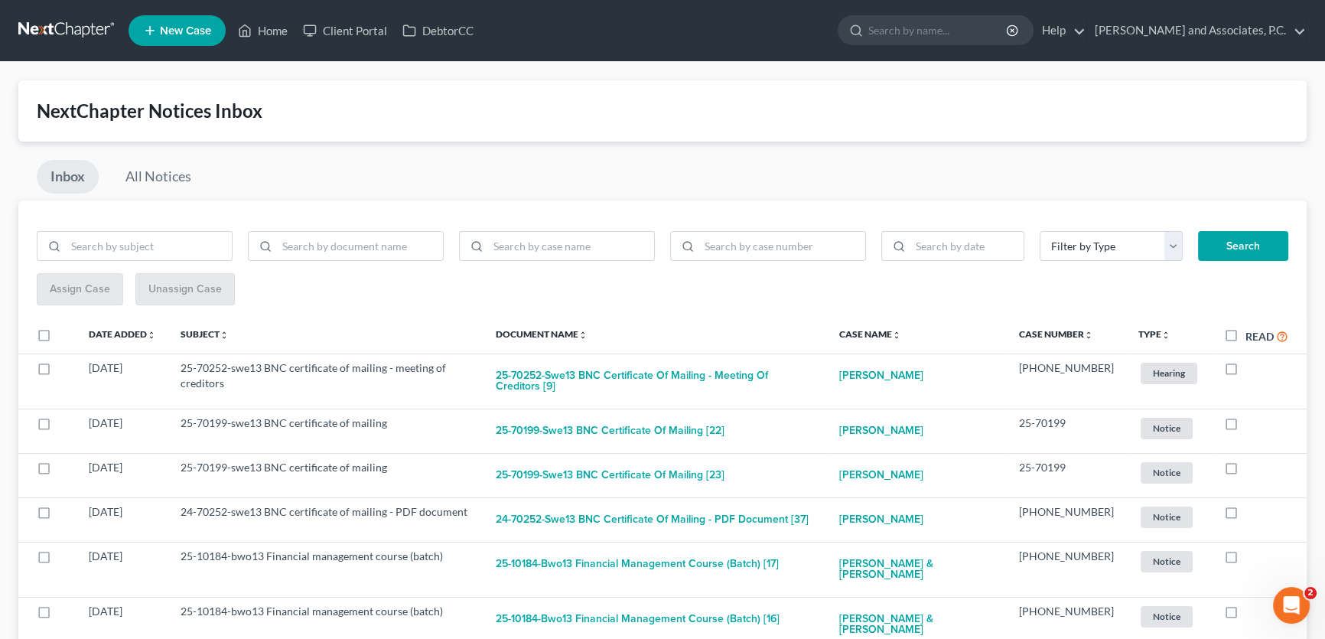
click at [1245, 372] on label at bounding box center [1245, 372] width 0 height 0
click at [1251, 370] on input "checkbox" at bounding box center [1256, 365] width 10 height 10
checkbox input "true"
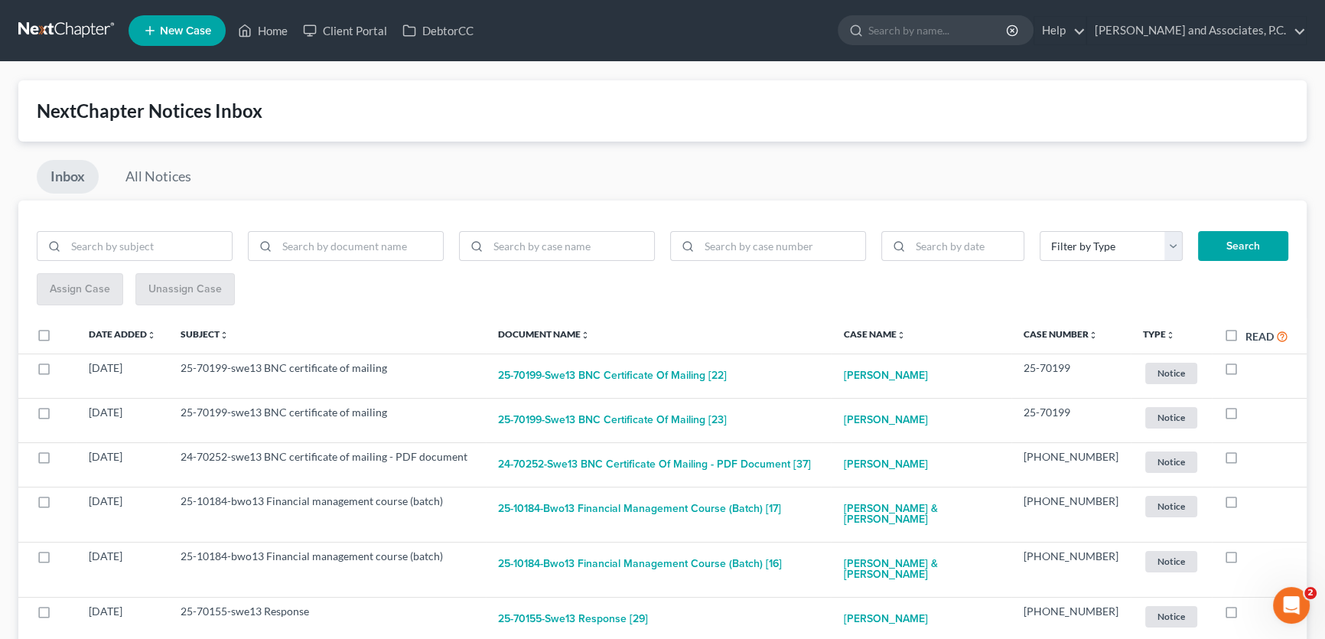
click at [1245, 372] on label at bounding box center [1245, 372] width 0 height 0
click at [1251, 370] on input "checkbox" at bounding box center [1256, 365] width 10 height 10
checkbox input "true"
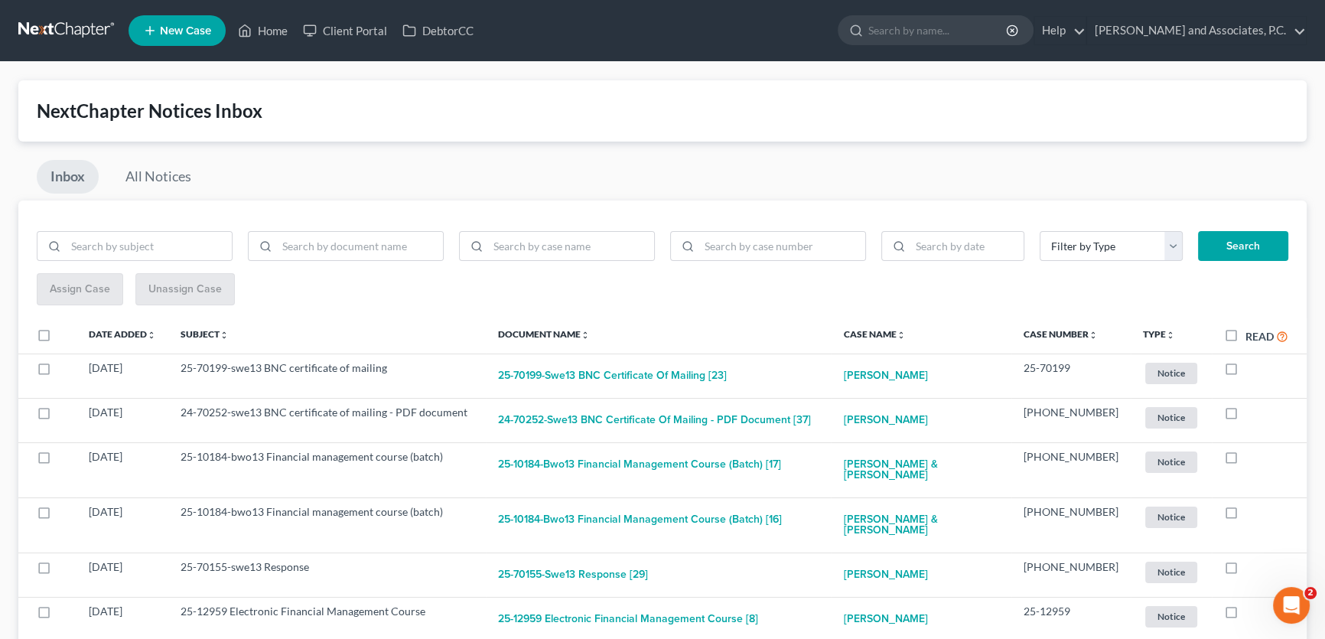
click at [1245, 372] on label at bounding box center [1245, 372] width 0 height 0
click at [1251, 370] on input "checkbox" at bounding box center [1256, 365] width 10 height 10
checkbox input "true"
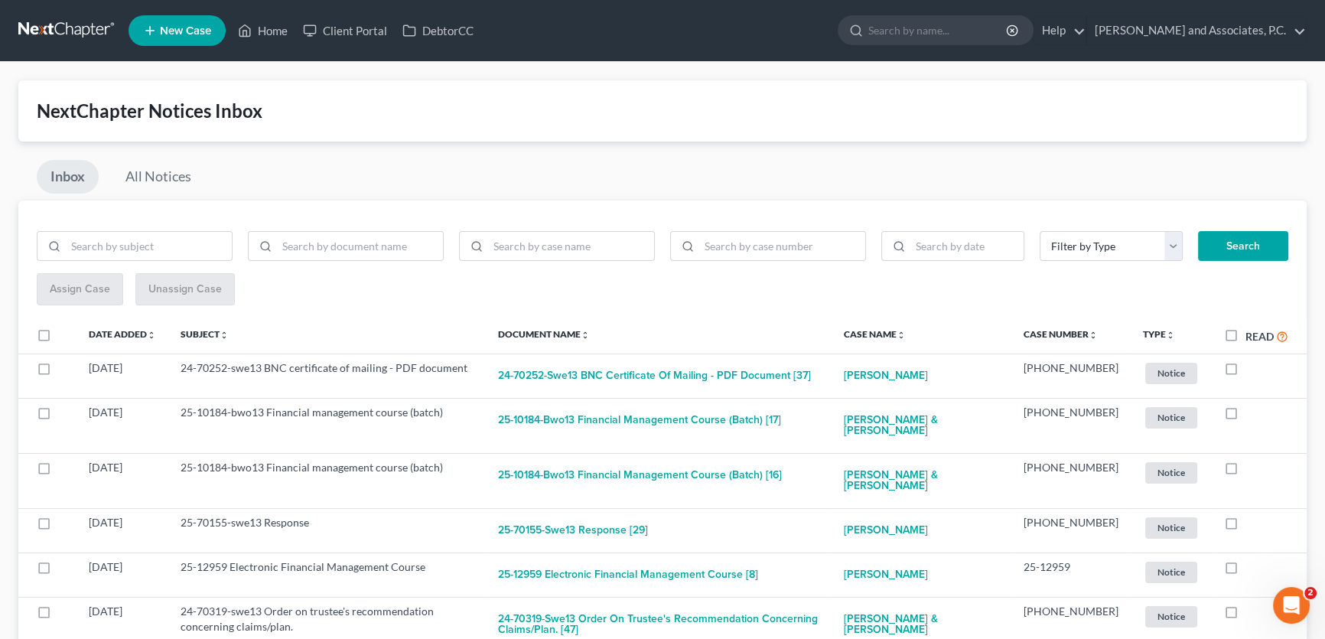
click at [1245, 335] on label "Read" at bounding box center [1266, 336] width 43 height 18
click at [1251, 335] on input "Read" at bounding box center [1256, 332] width 10 height 10
checkbox input "true"
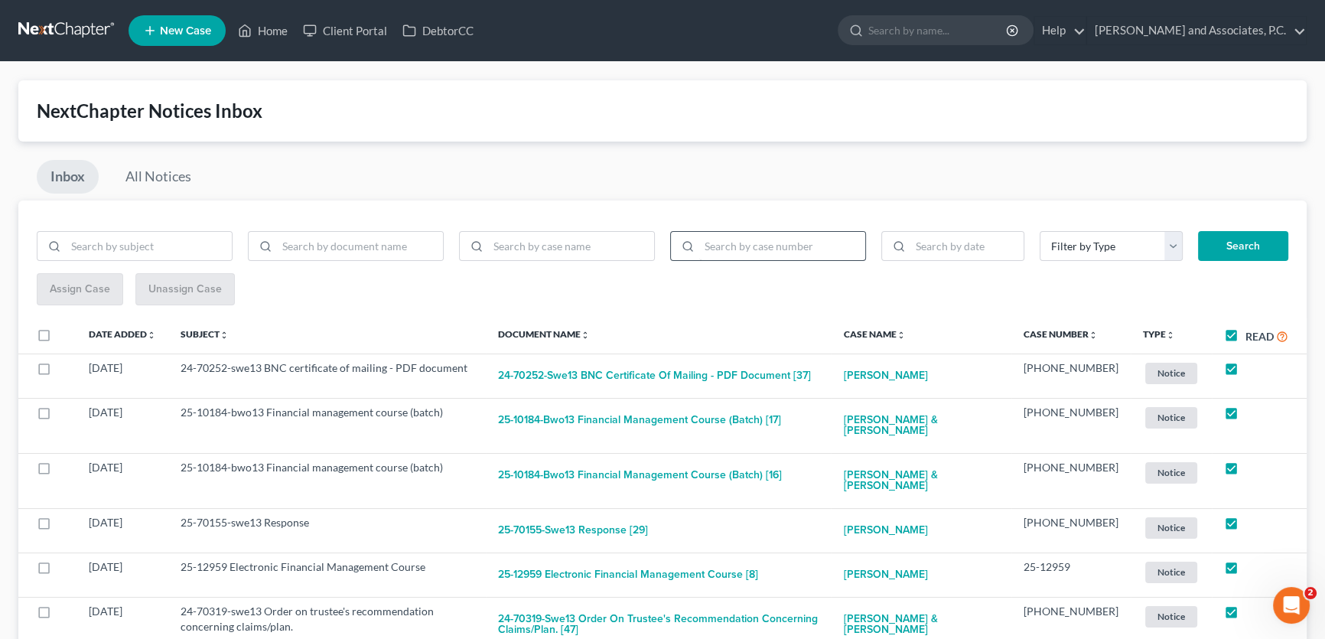
checkbox input "true"
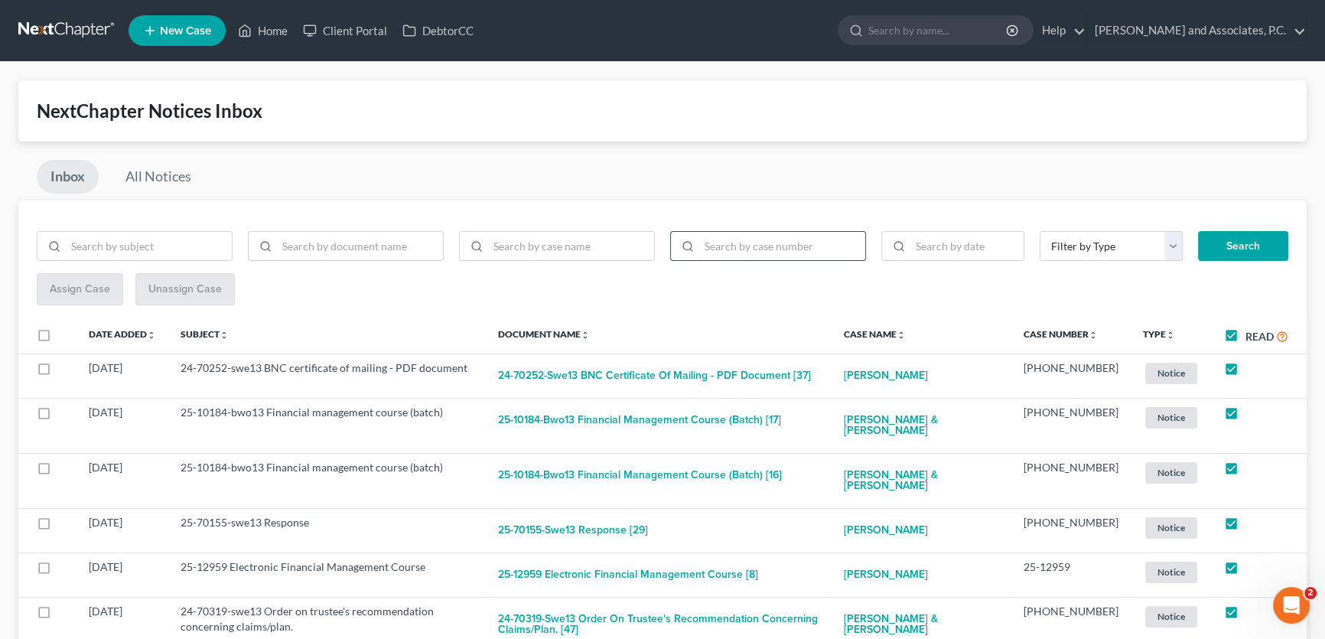
checkbox input "true"
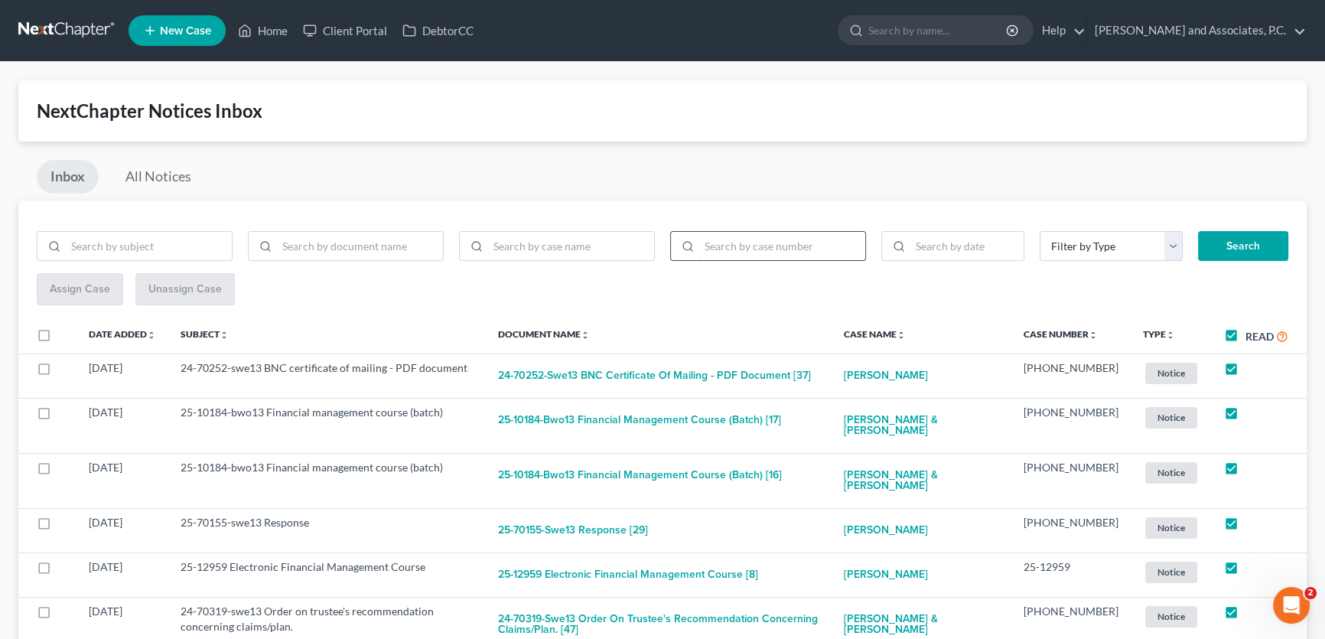
checkbox input "true"
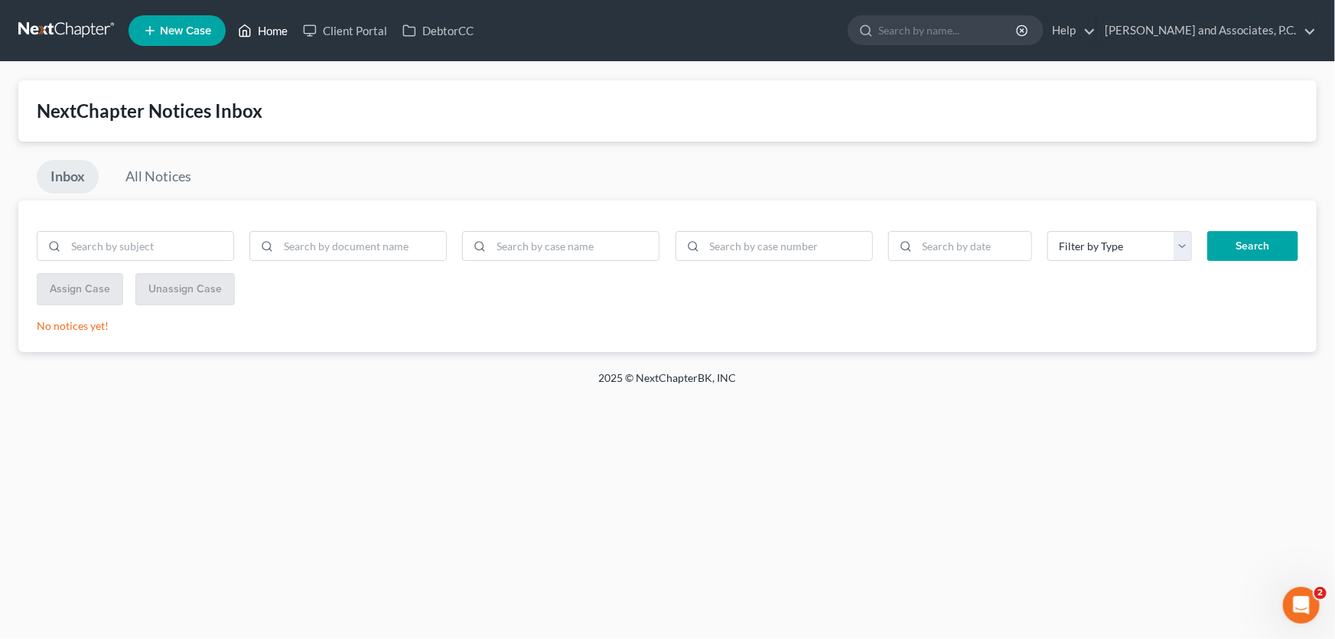
click at [278, 34] on link "Home" at bounding box center [262, 31] width 65 height 28
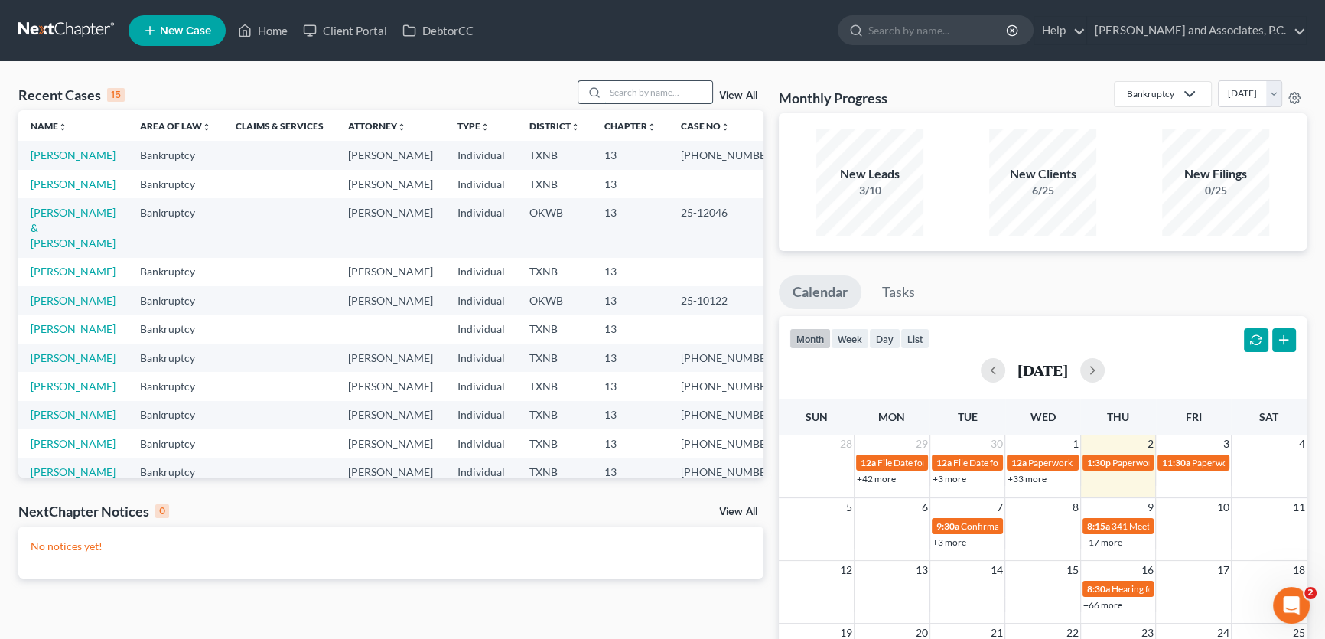
click at [645, 92] on input "search" at bounding box center [658, 92] width 107 height 22
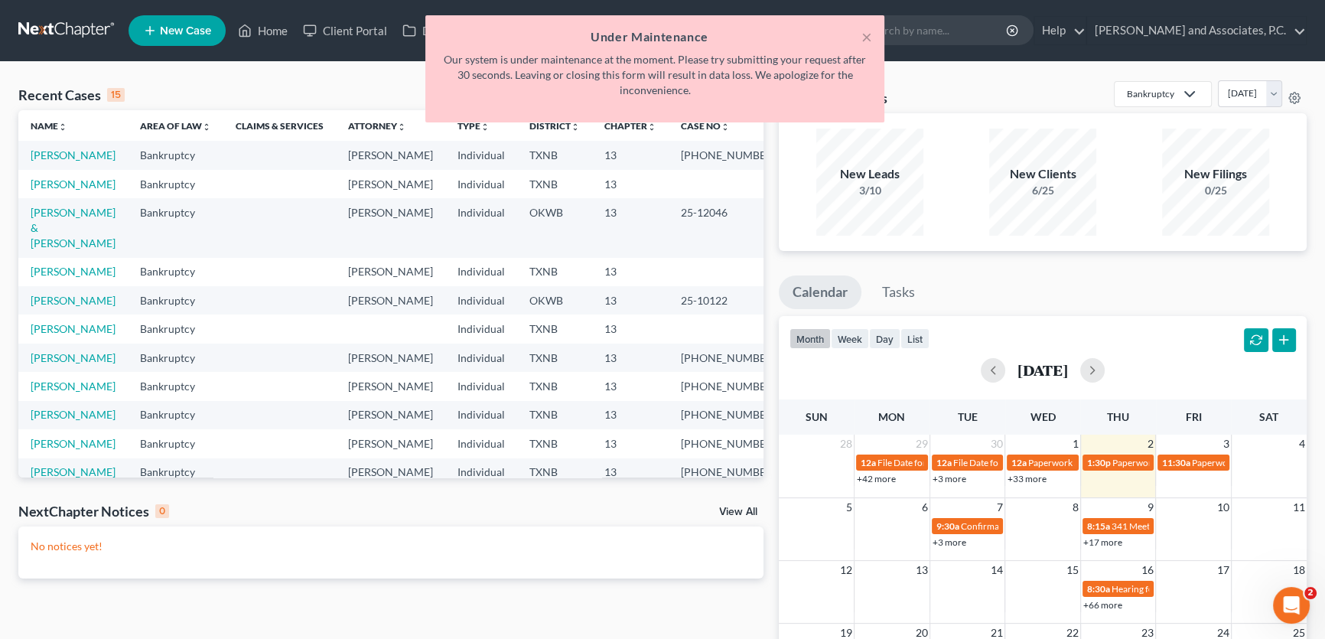
type input "freeman"
click at [865, 34] on button "×" at bounding box center [866, 37] width 11 height 18
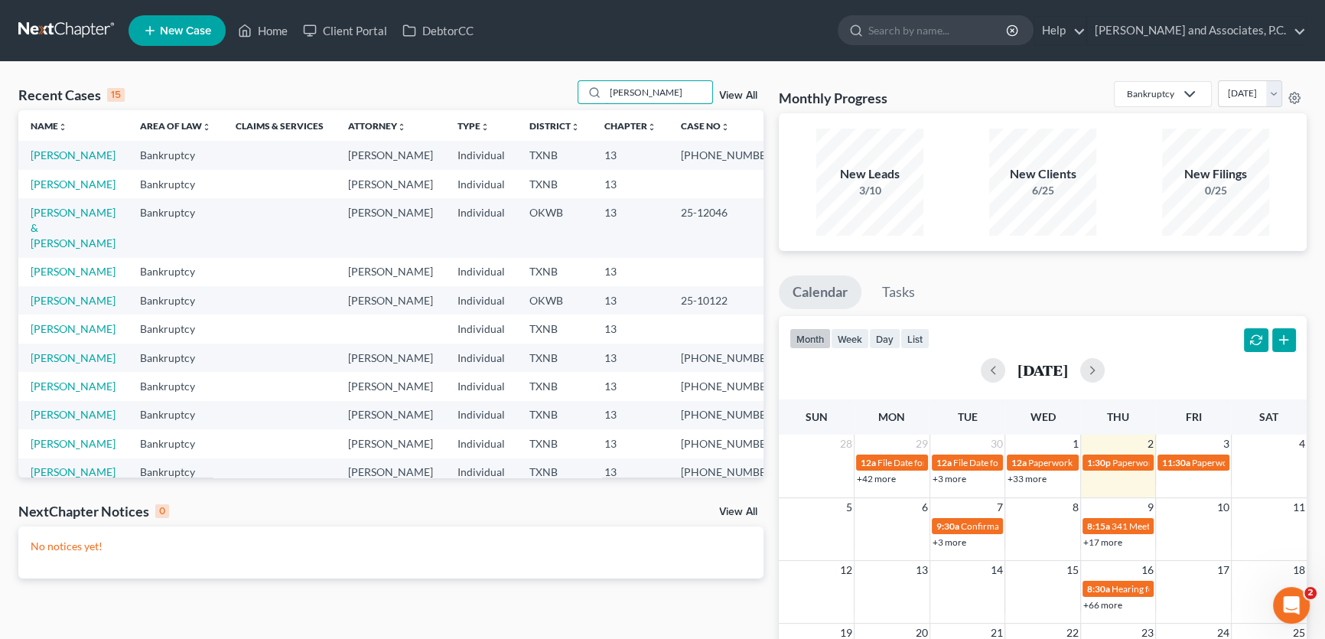
drag, startPoint x: 657, startPoint y: 91, endPoint x: 533, endPoint y: 89, distance: 123.9
click at [533, 89] on div "Recent Cases 15 freeman View All" at bounding box center [390, 95] width 745 height 30
type input "freeman"
drag, startPoint x: 650, startPoint y: 92, endPoint x: 598, endPoint y: 95, distance: 52.1
click at [598, 95] on div "freeman" at bounding box center [645, 92] width 136 height 24
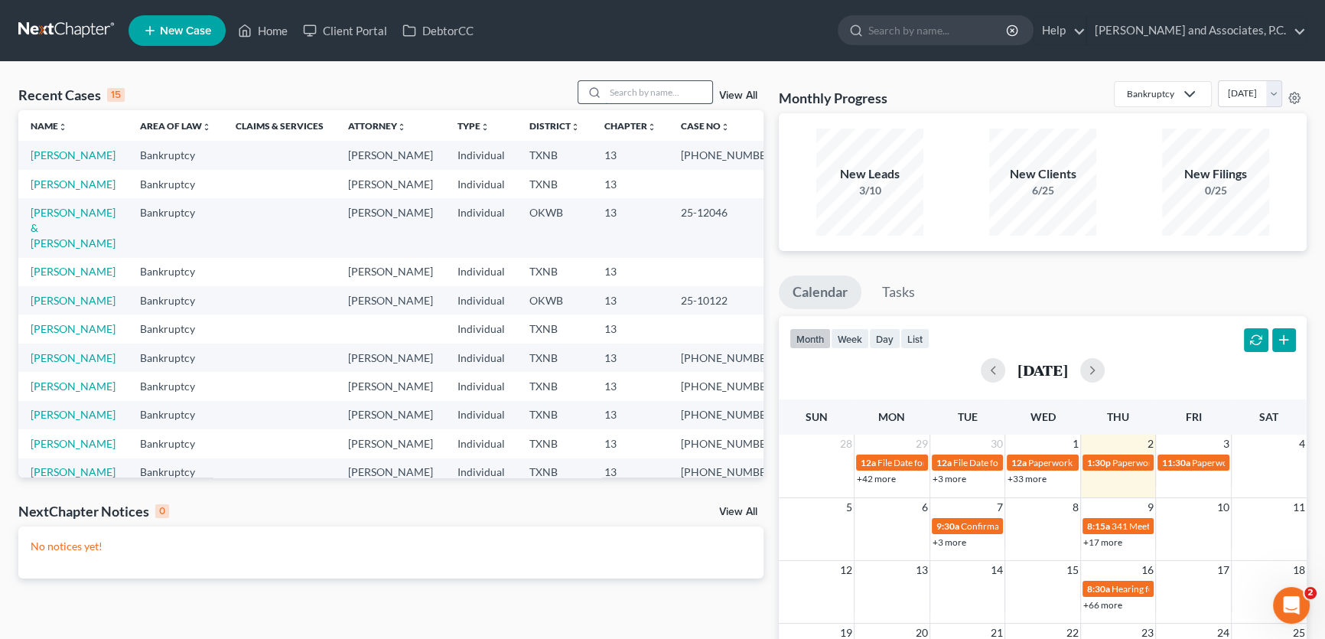
click at [629, 89] on input "search" at bounding box center [658, 92] width 107 height 22
click at [59, 157] on link "Puryear, Janice" at bounding box center [73, 154] width 85 height 13
click at [57, 153] on link "Puryear, Janice" at bounding box center [73, 154] width 85 height 13
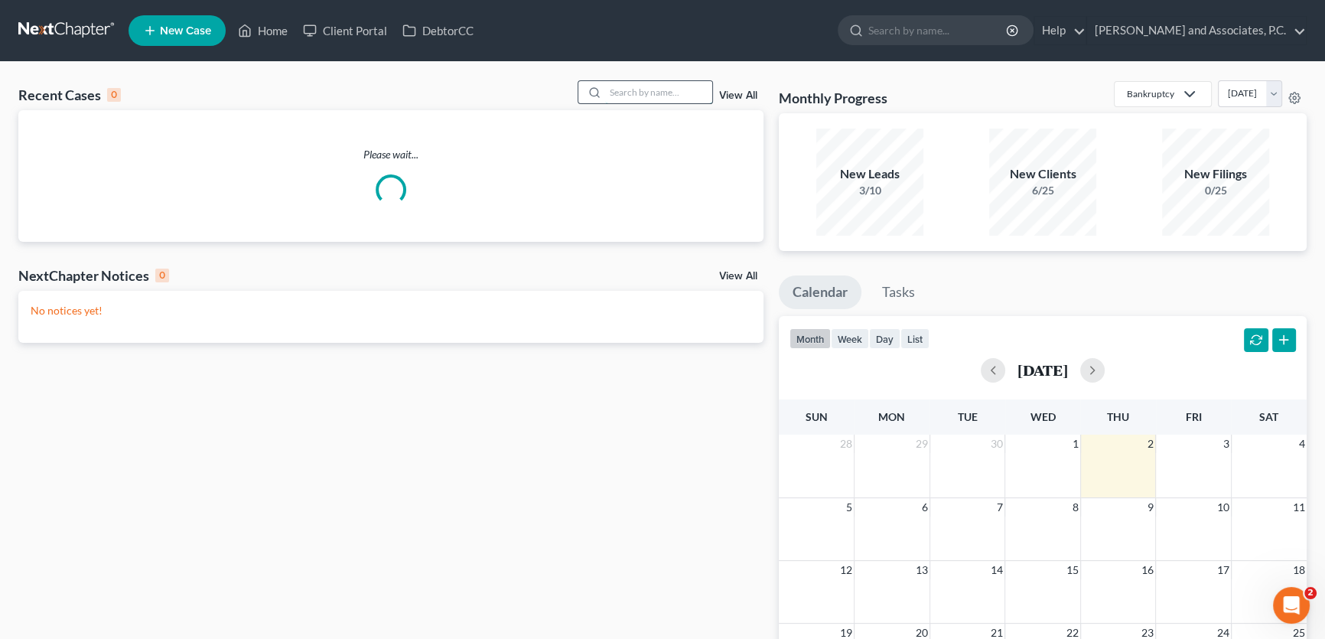
click at [632, 95] on input "search" at bounding box center [658, 92] width 107 height 22
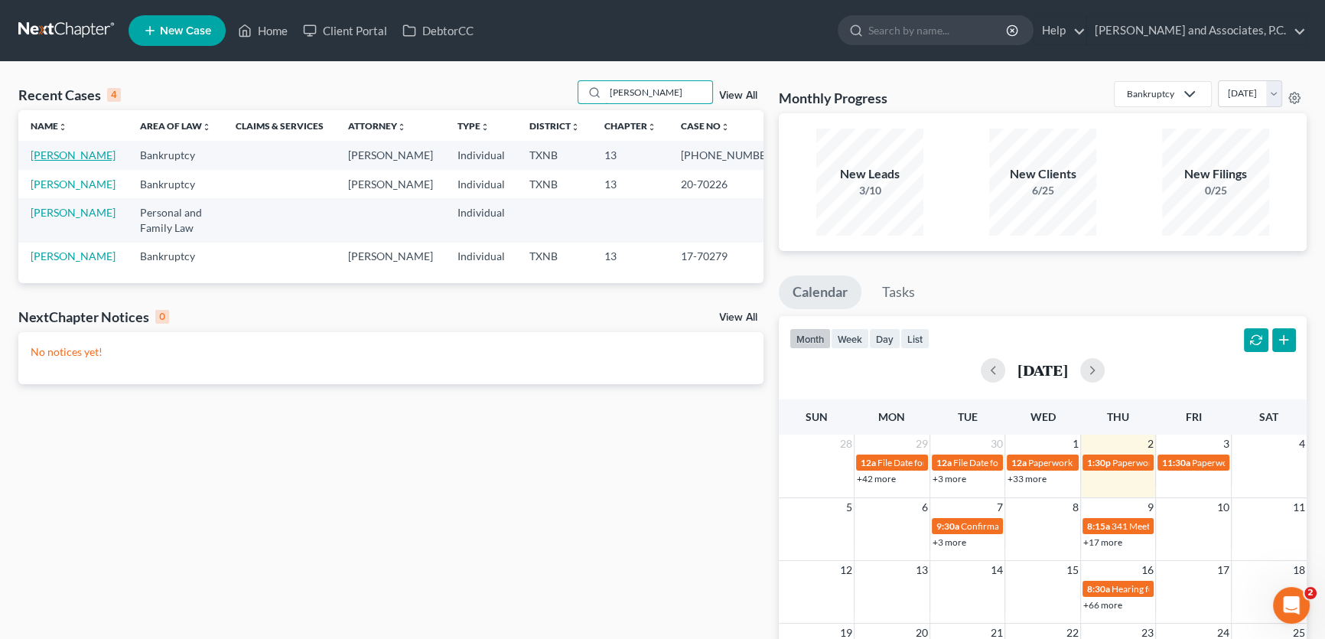
type input "[PERSON_NAME]"
click at [53, 161] on link "[PERSON_NAME]" at bounding box center [73, 154] width 85 height 13
select select "5"
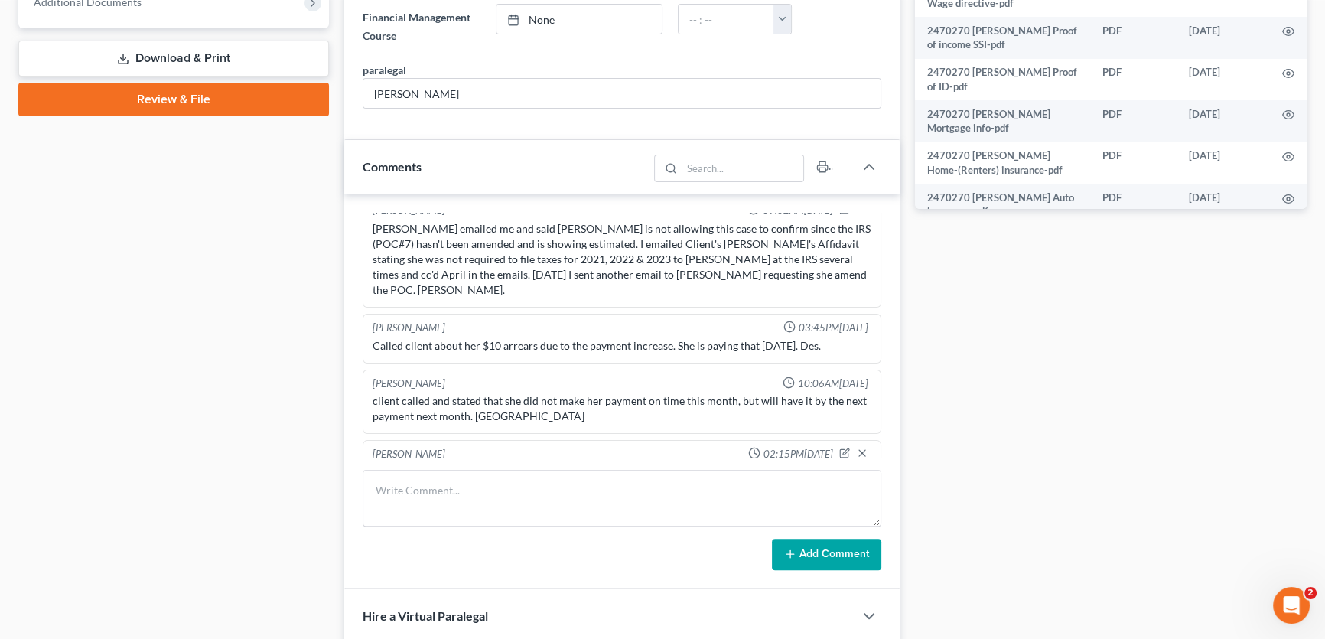
scroll to position [695, 0]
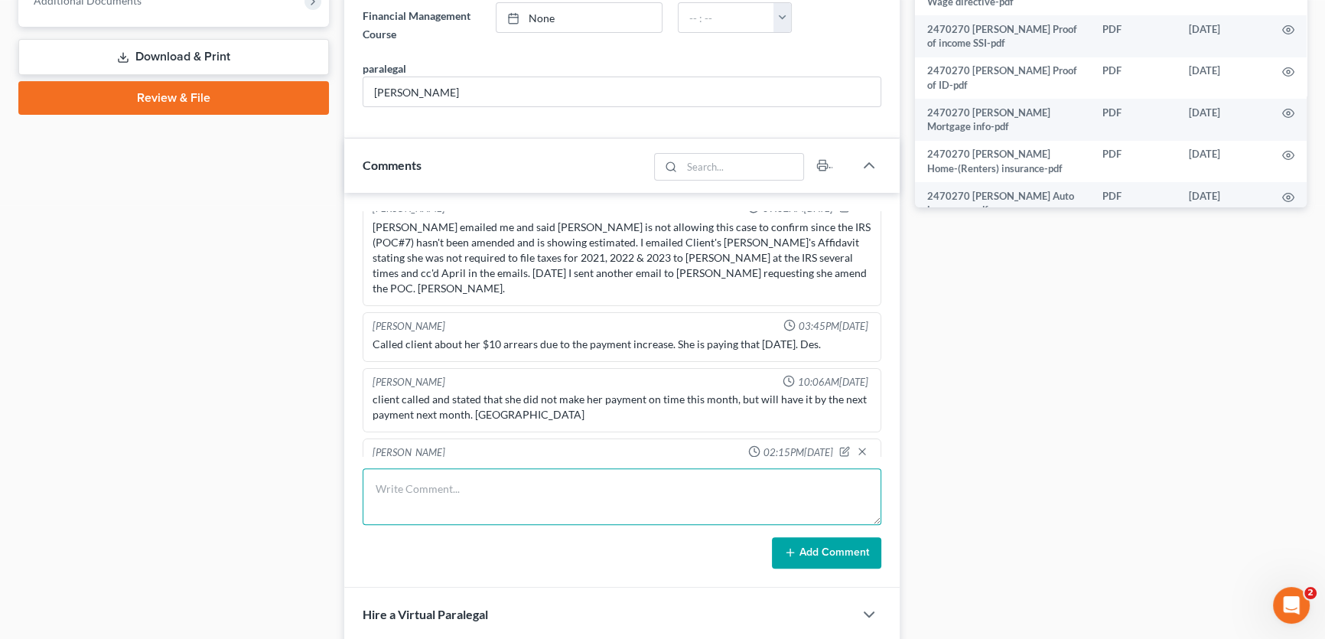
click at [460, 478] on textarea at bounding box center [621, 496] width 519 height 57
type textarea "uploaded confirmation order to portal. [PERSON_NAME]."
click at [795, 546] on icon at bounding box center [790, 552] width 12 height 12
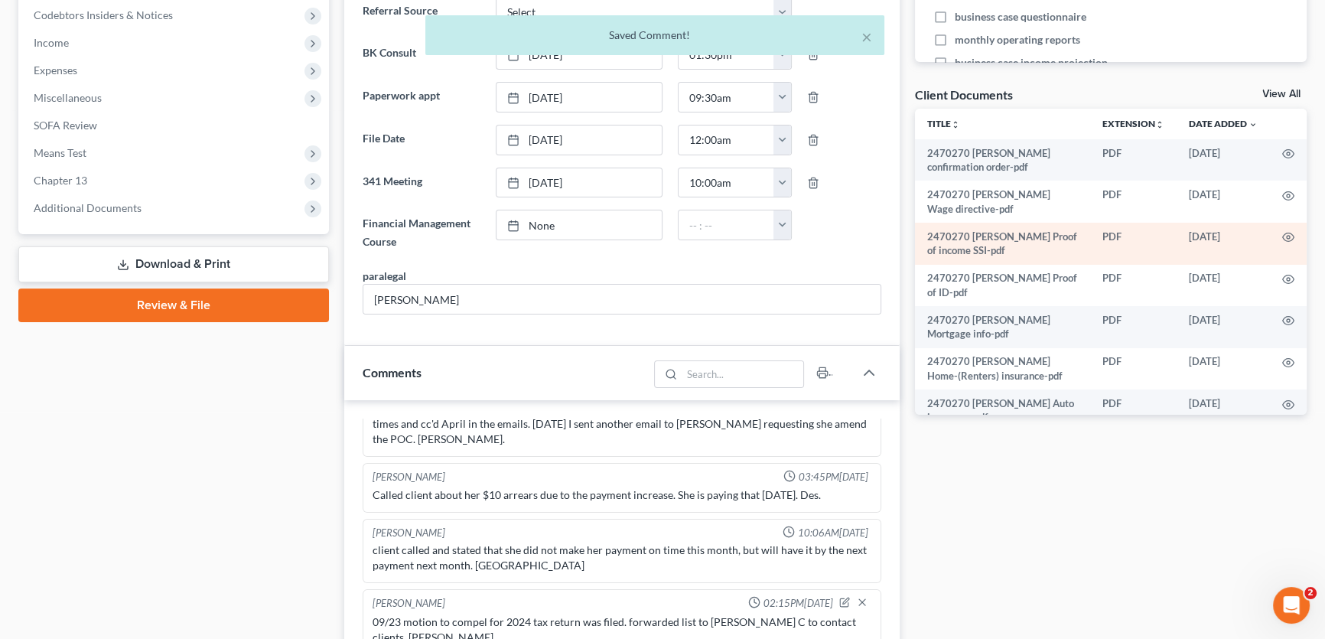
scroll to position [486, 0]
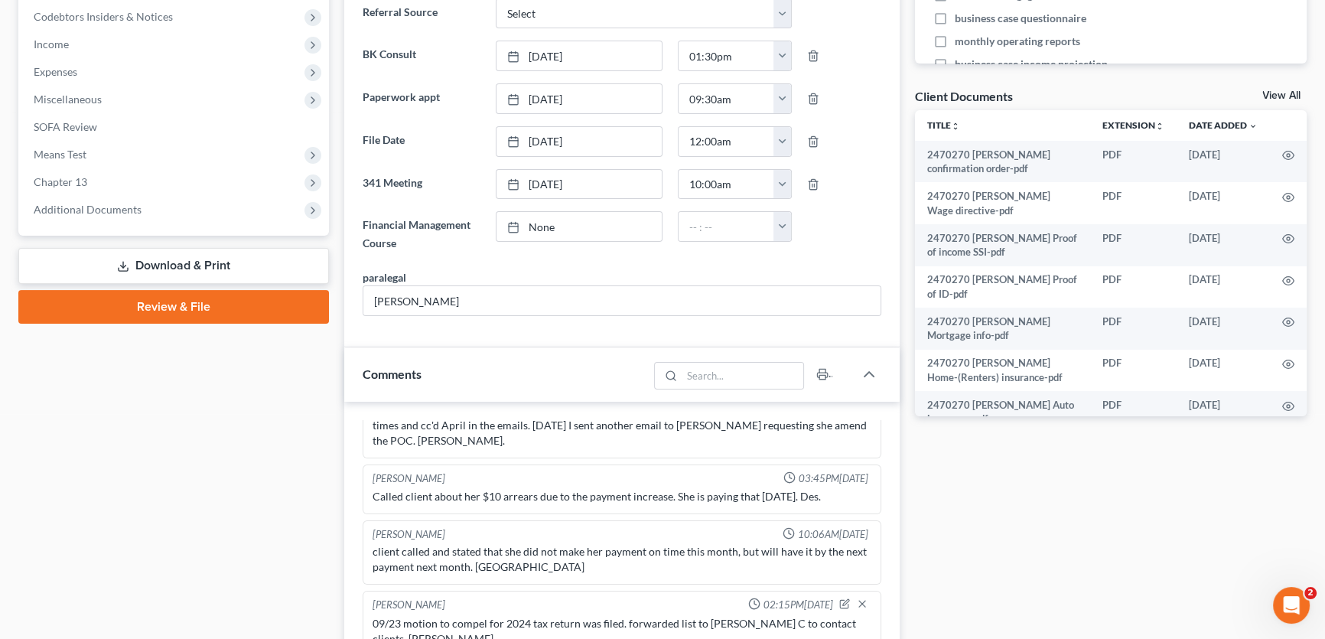
click at [1273, 93] on link "View All" at bounding box center [1281, 95] width 38 height 11
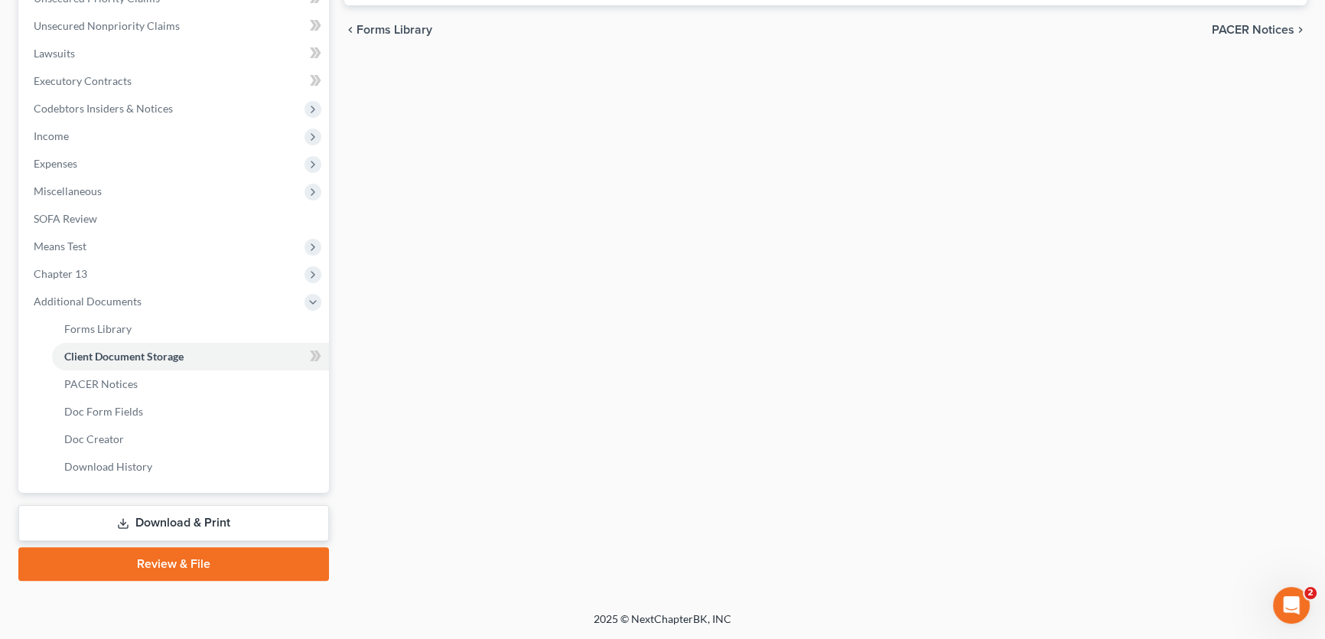
scroll to position [58, 0]
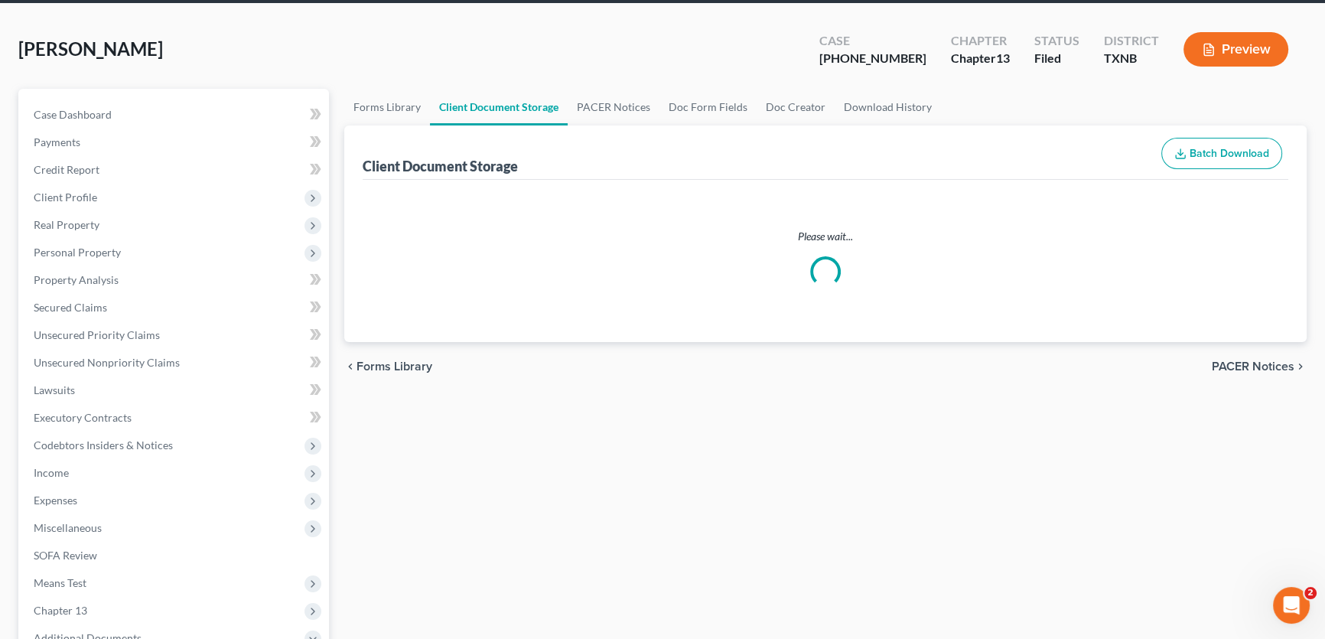
select select "18"
select select "21"
select select "10"
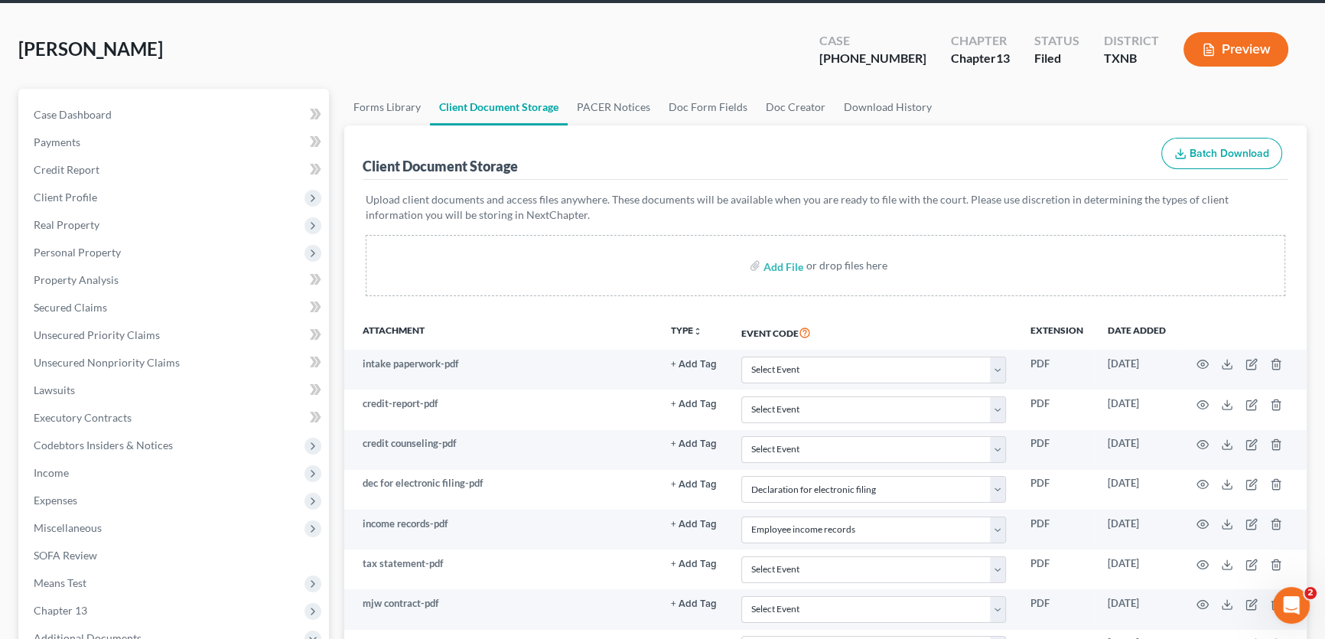
scroll to position [0, 0]
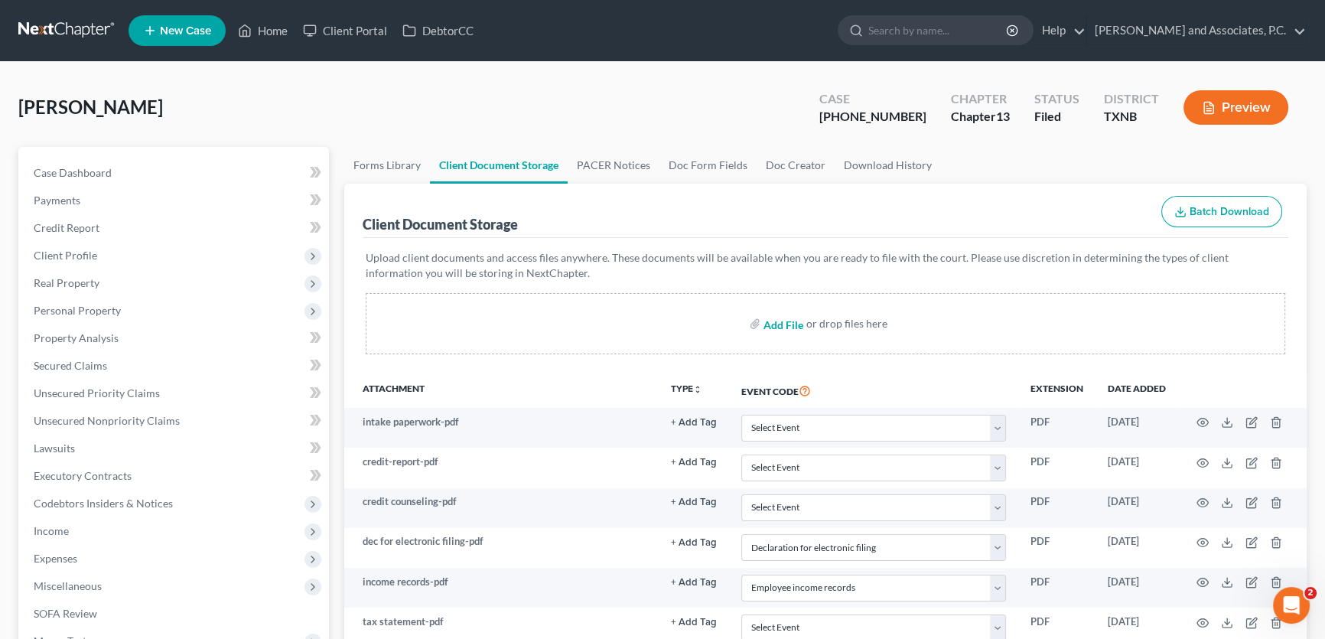
click at [776, 322] on input "file" at bounding box center [781, 324] width 37 height 28
type input "C:\fakepath\2470270 FREEMAN confirmation order.pdf"
select select "18"
select select "21"
select select "10"
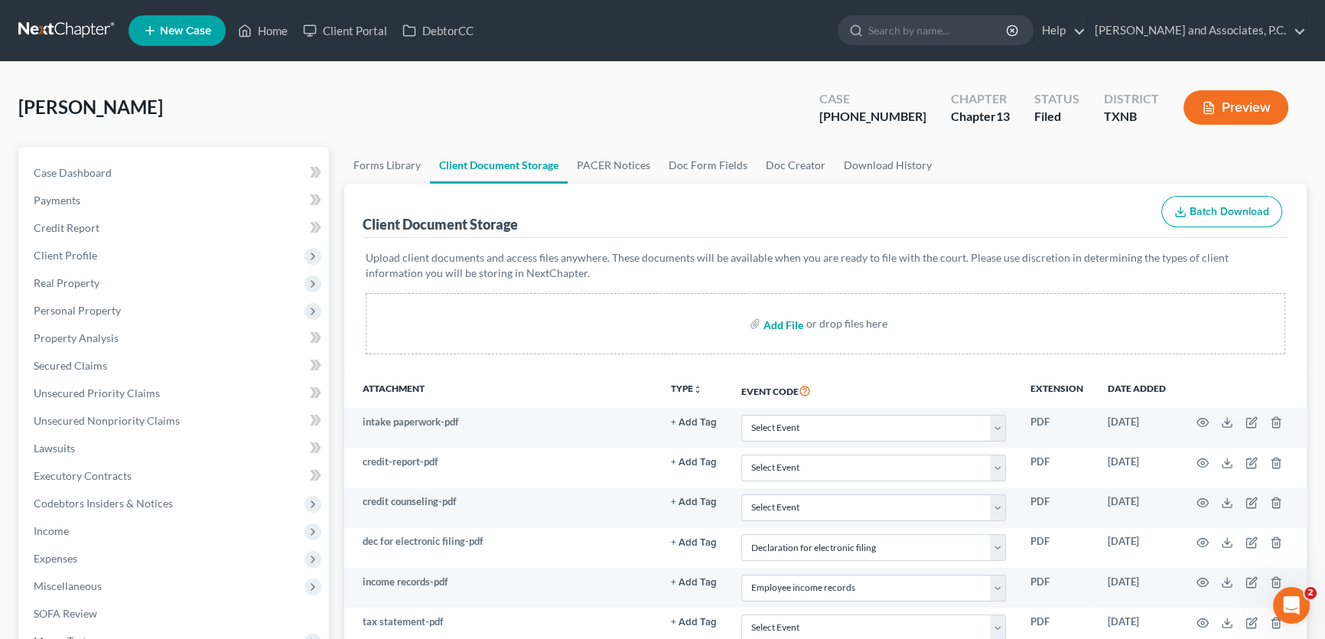
click at [800, 323] on input "file" at bounding box center [781, 324] width 37 height 28
type input "C:\fakepath\2470270 FREEMAN confirmation order SENT.html"
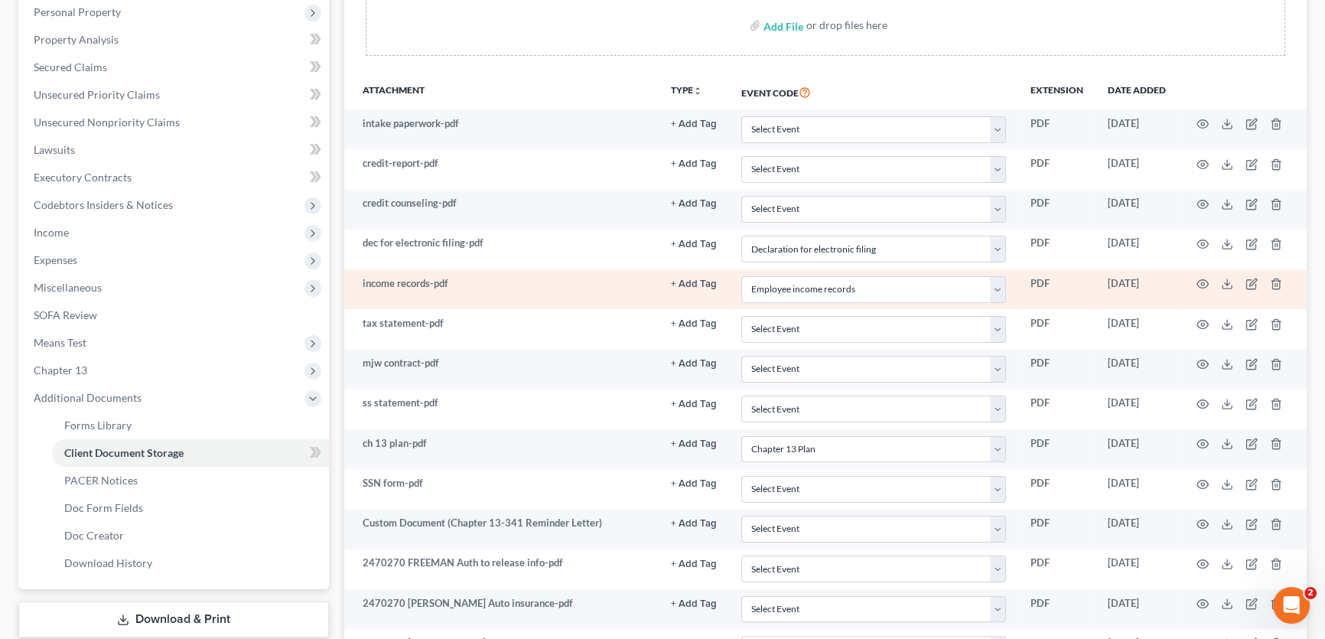
select select "18"
select select "21"
select select "10"
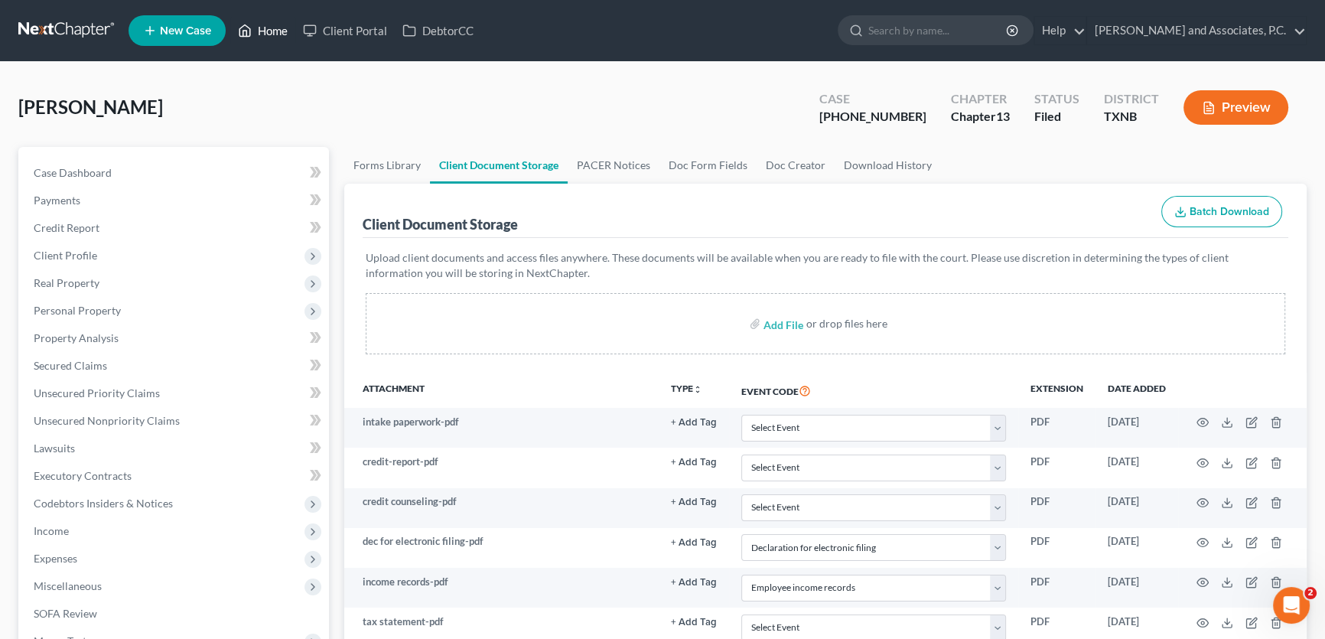
click at [271, 31] on link "Home" at bounding box center [262, 31] width 65 height 28
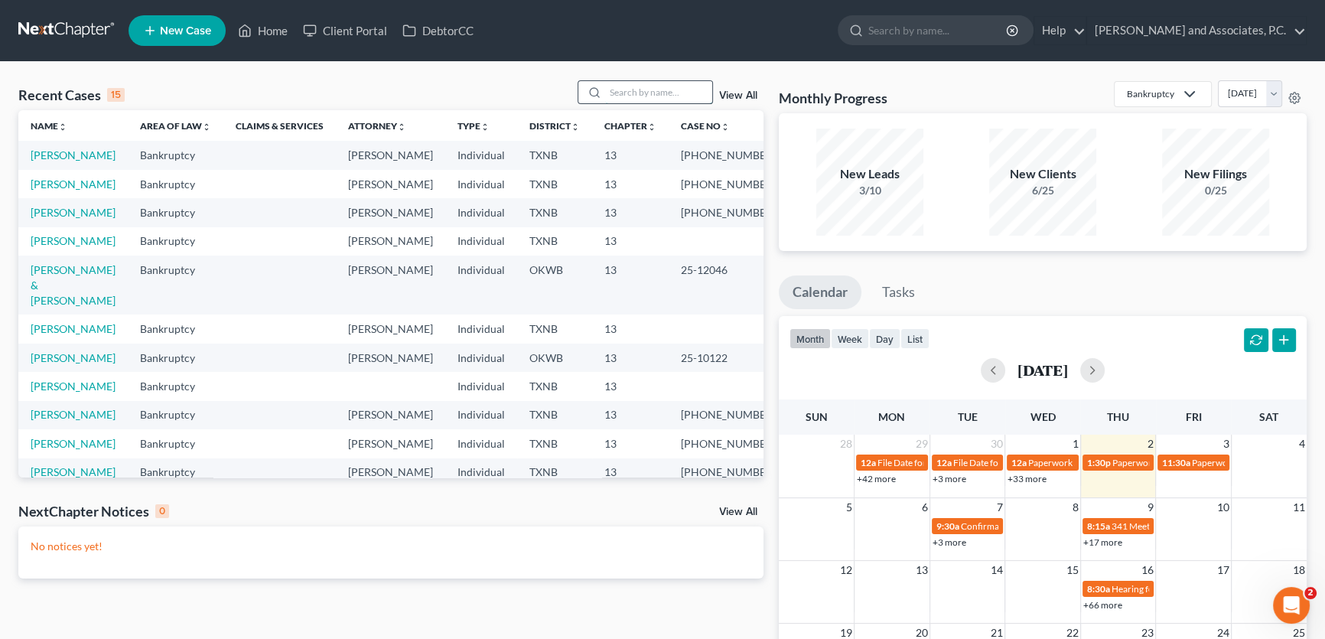
click at [627, 87] on input "search" at bounding box center [658, 92] width 107 height 22
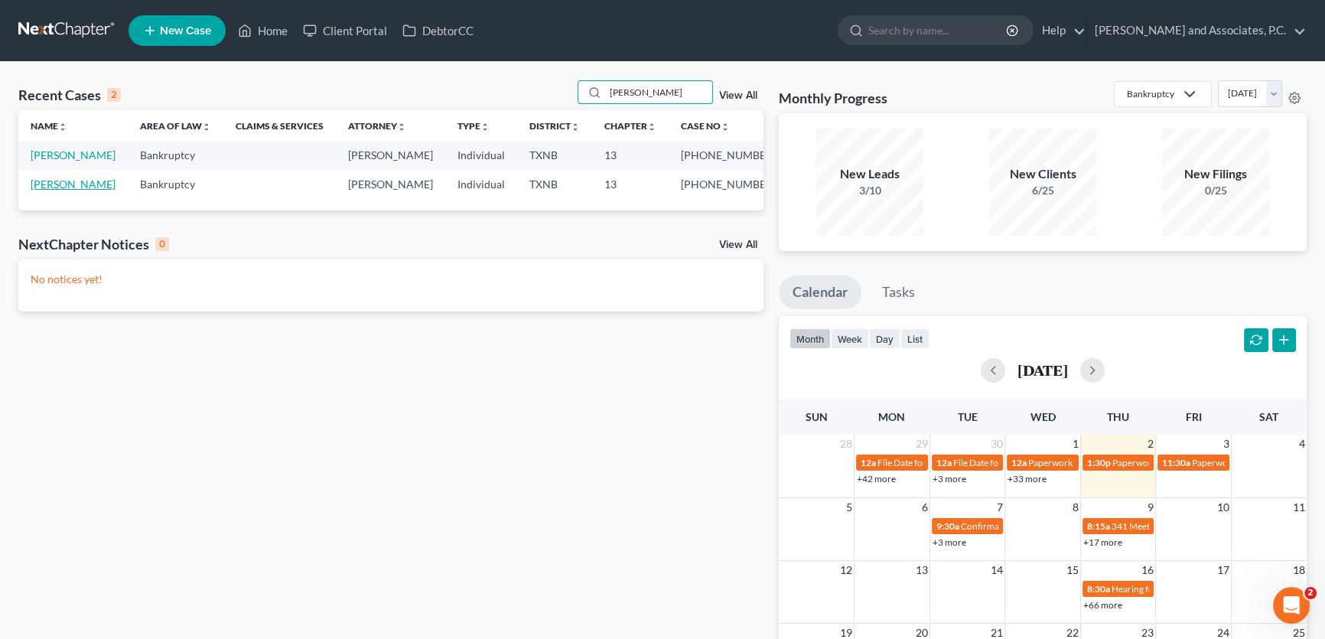
type input "herebia"
click at [83, 183] on link "[PERSON_NAME]" at bounding box center [73, 183] width 85 height 13
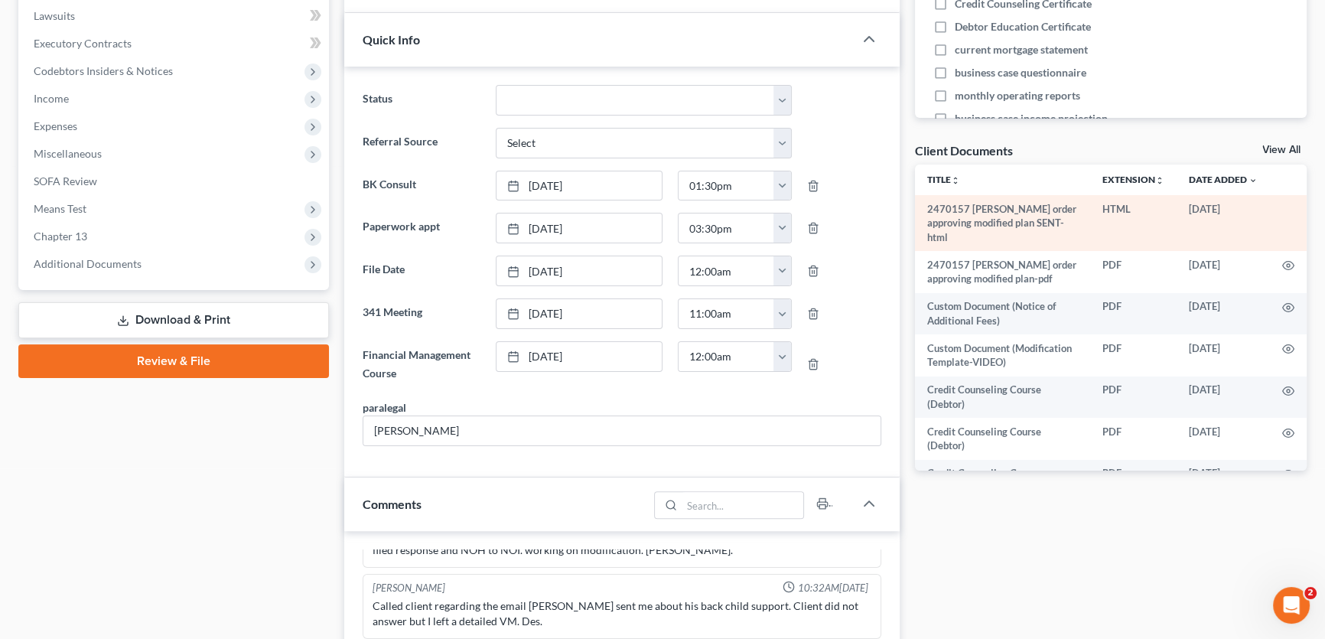
scroll to position [417, 0]
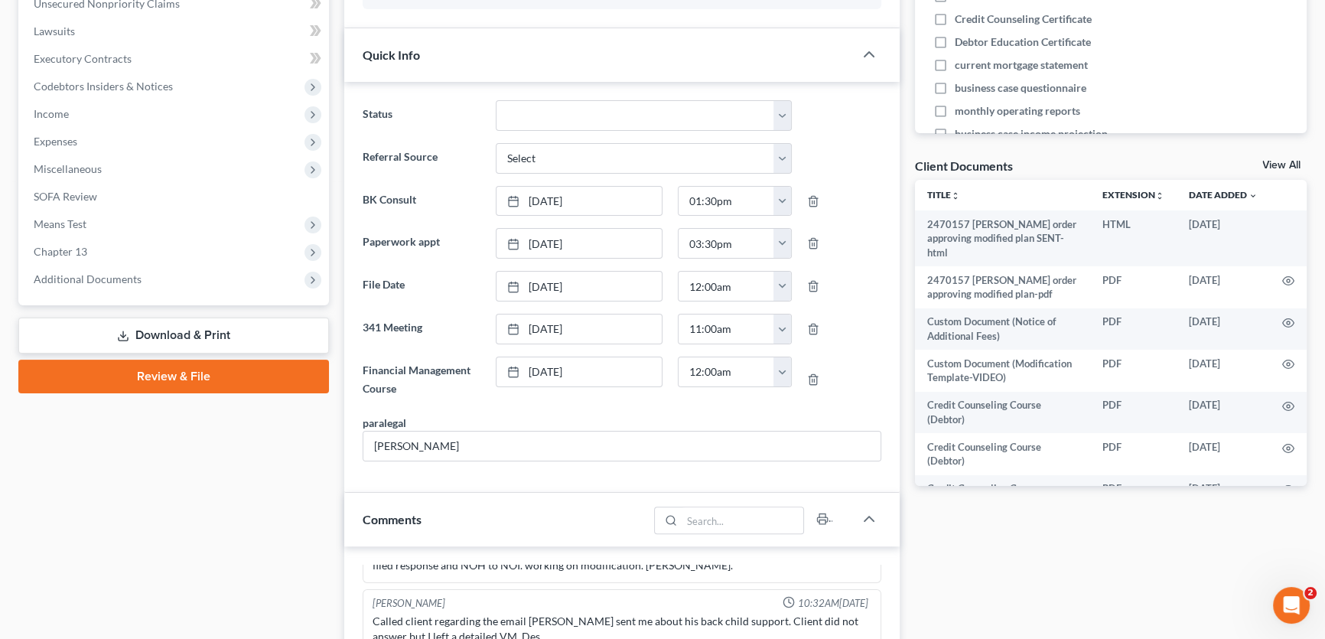
click at [1268, 163] on link "View All" at bounding box center [1281, 165] width 38 height 11
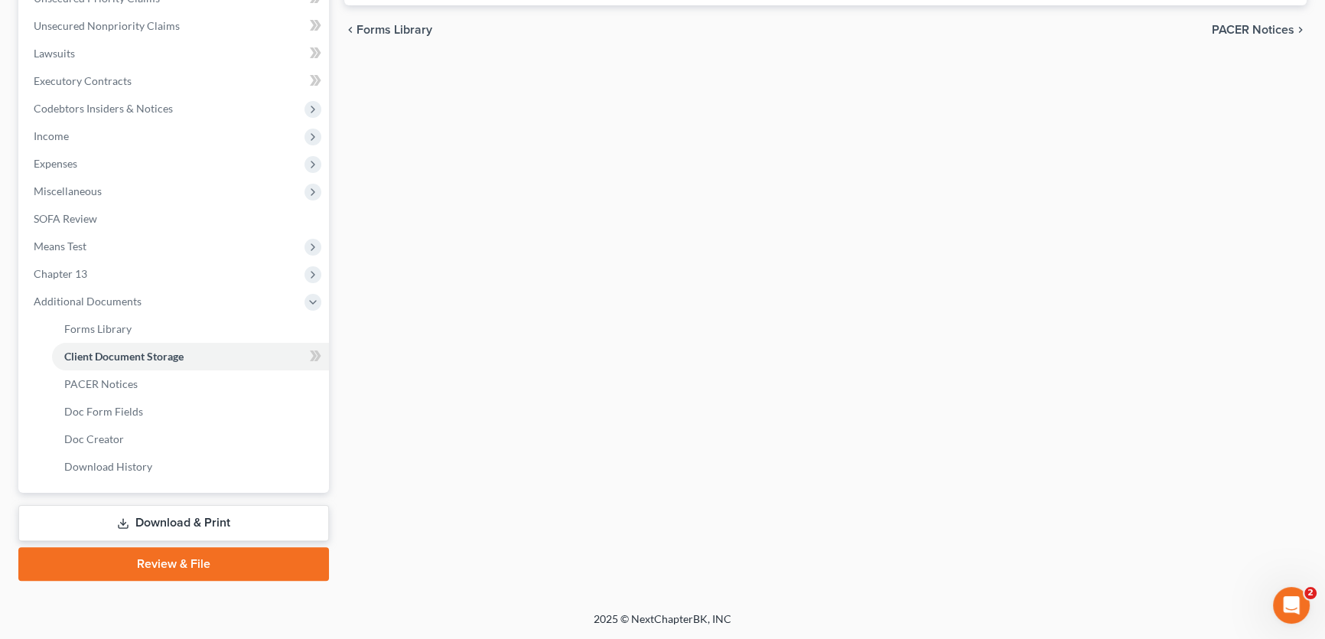
scroll to position [79, 0]
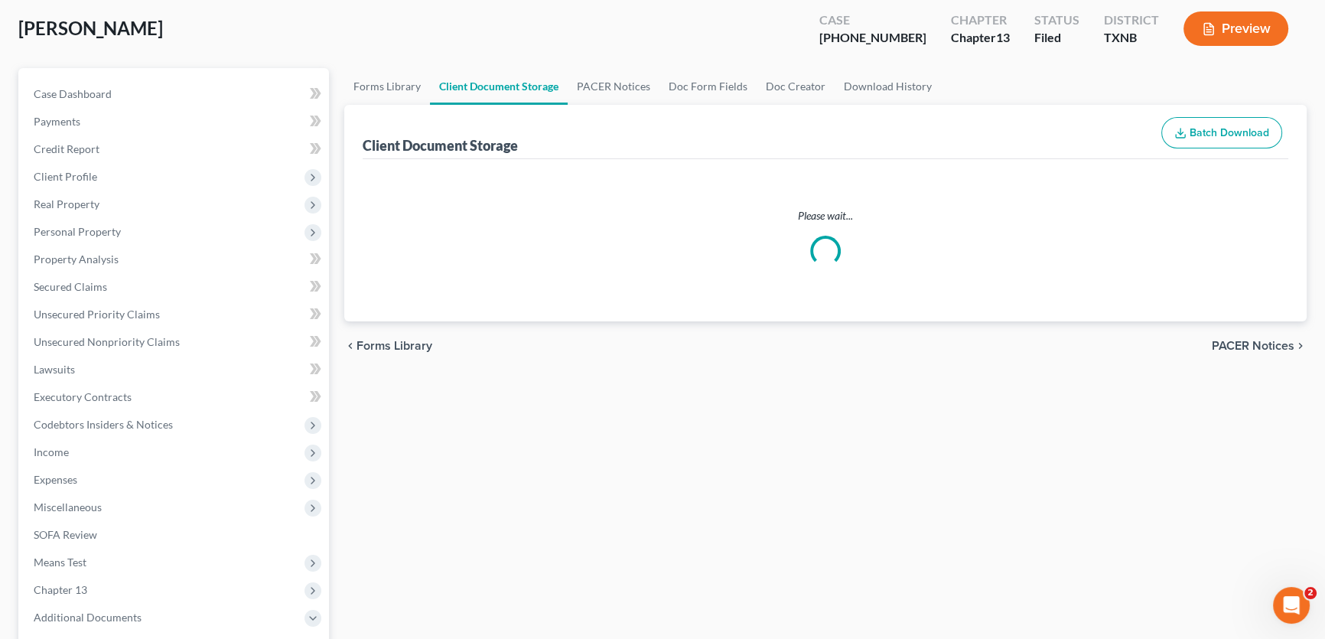
select select "10"
select select "21"
select select "18"
select select "6"
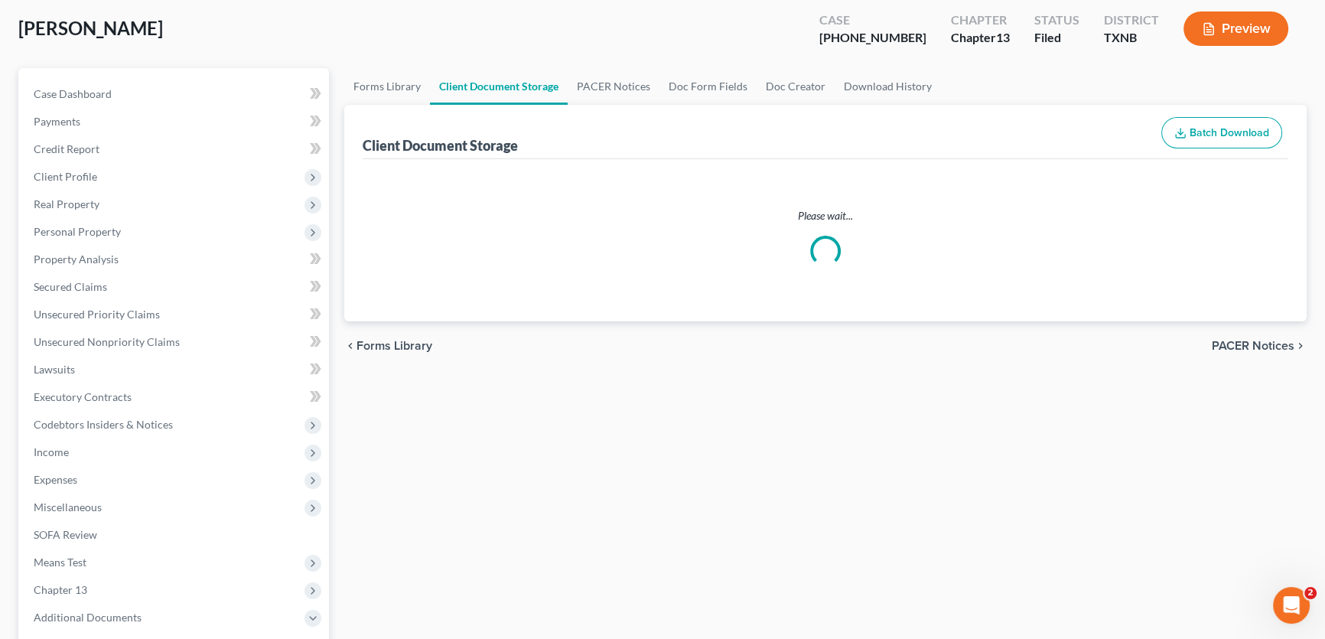
select select "6"
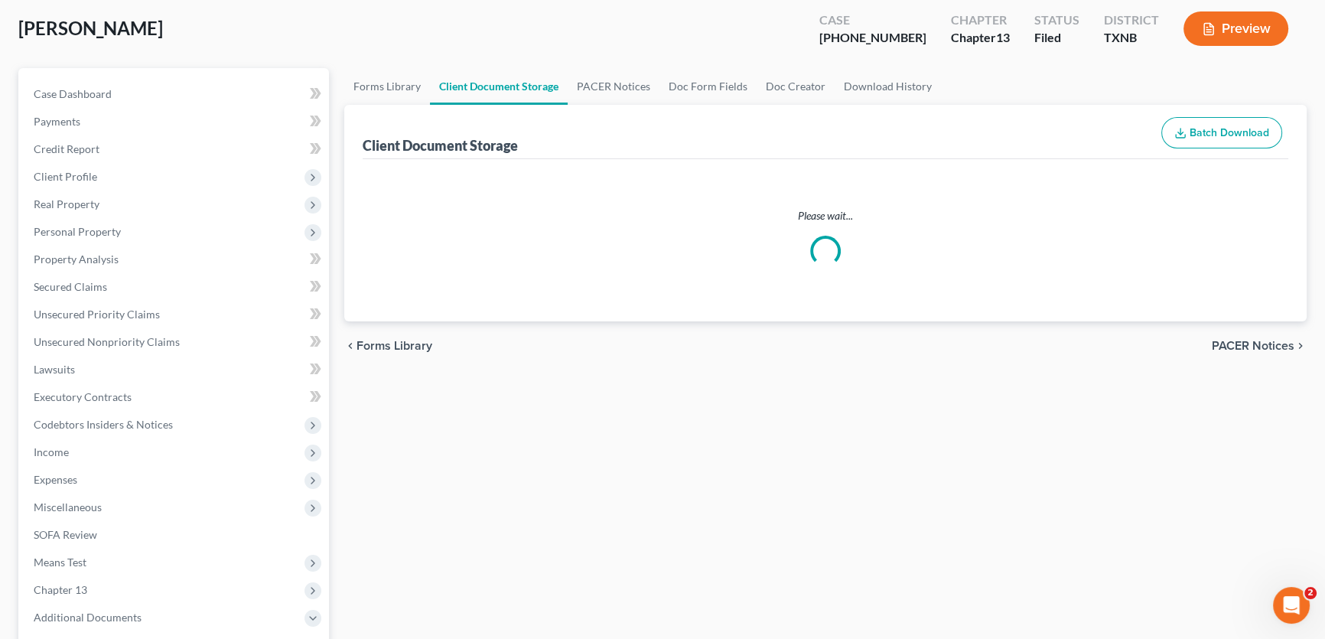
select select "6"
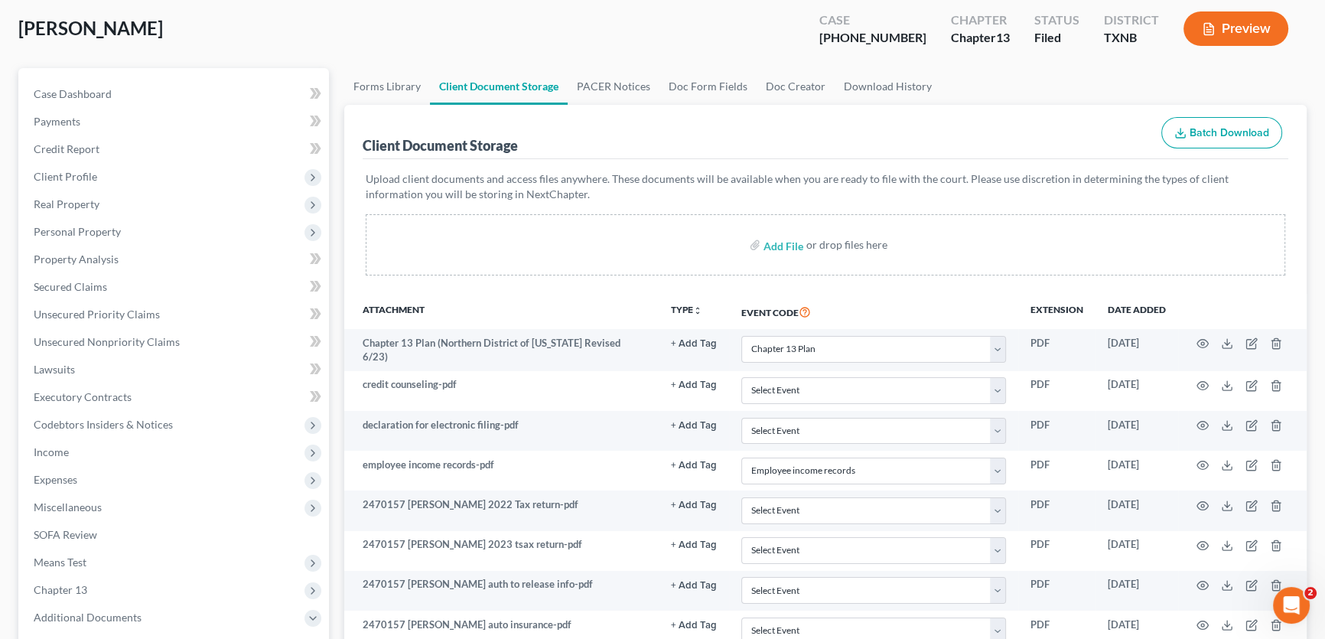
scroll to position [0, 0]
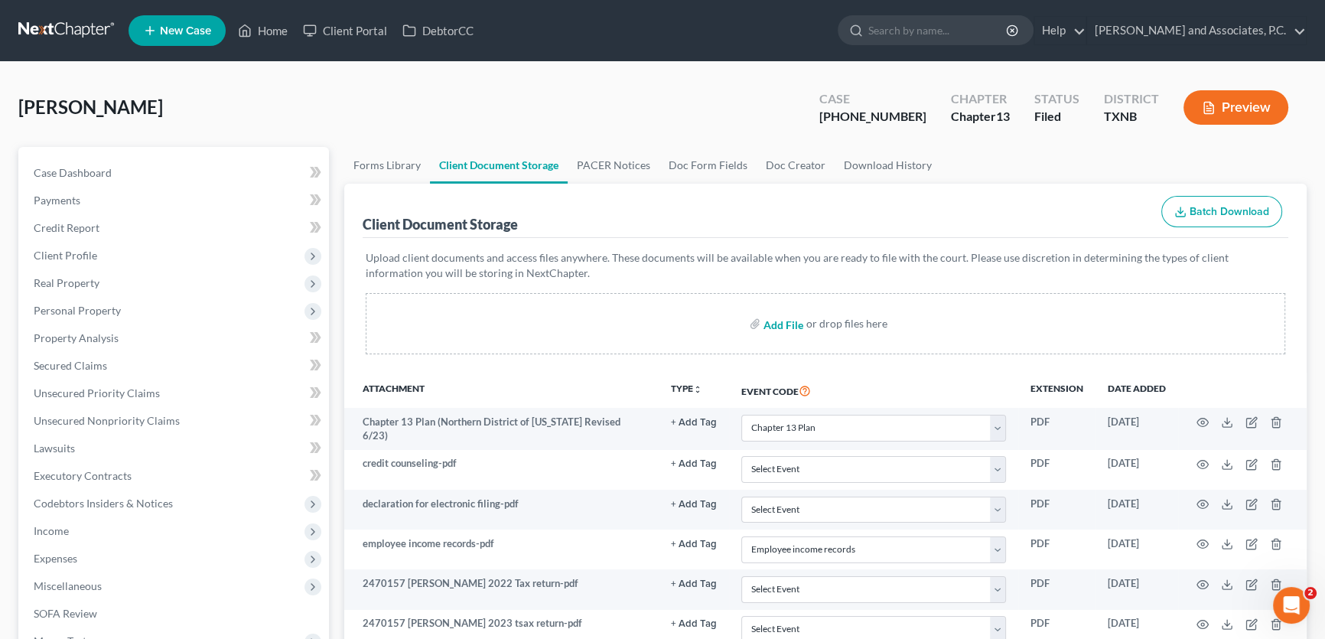
click at [785, 325] on input "file" at bounding box center [781, 324] width 37 height 28
type input "C:\fakepath\2470157 HEREBIA order approving modified plan (Amended).pdf"
click at [775, 323] on input "file" at bounding box center [781, 324] width 37 height 28
select select "10"
select select "21"
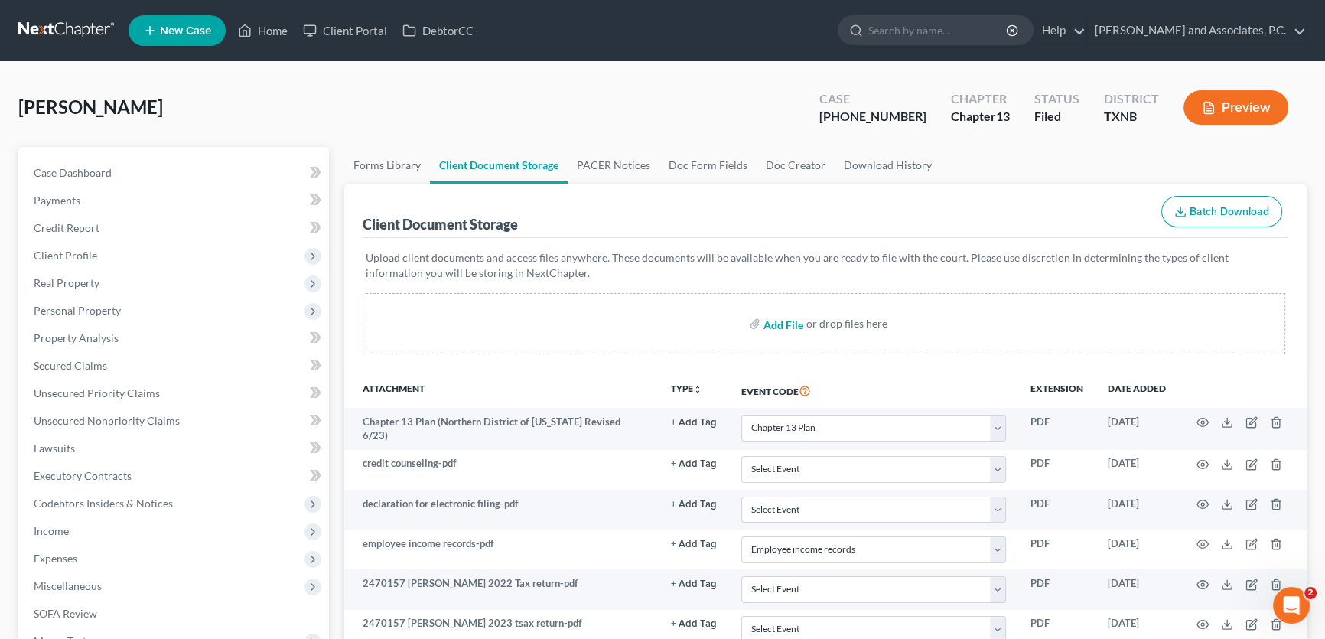
select select "18"
select select "6"
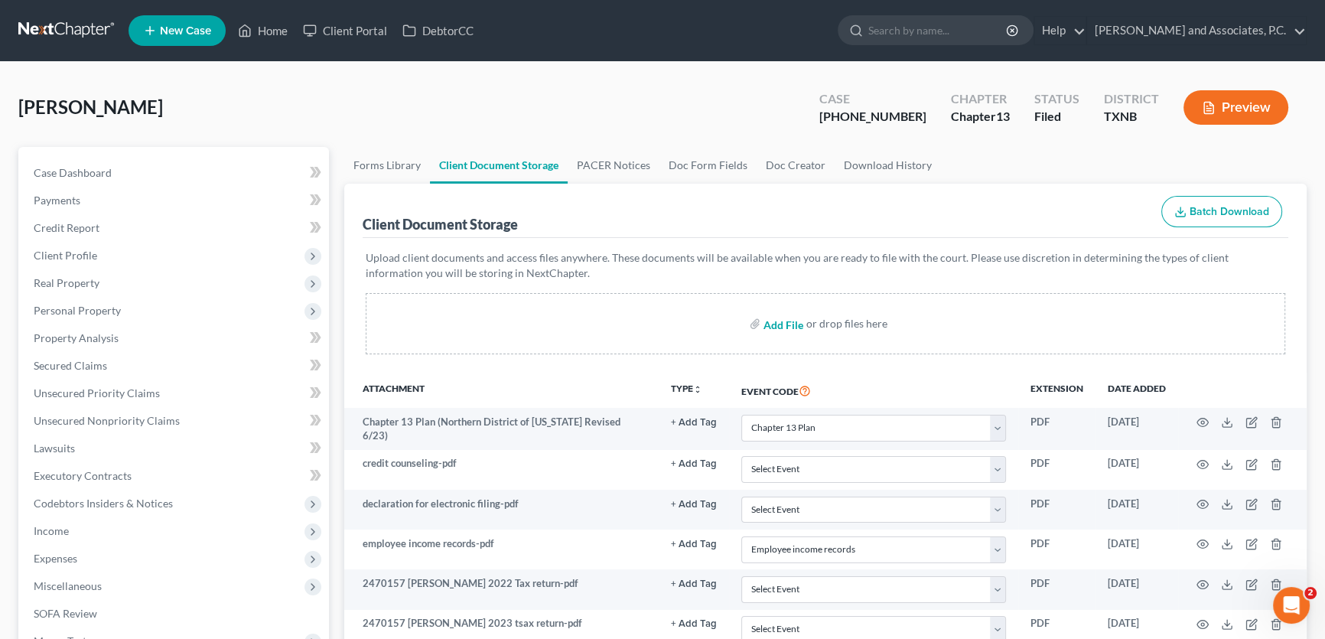
select select "6"
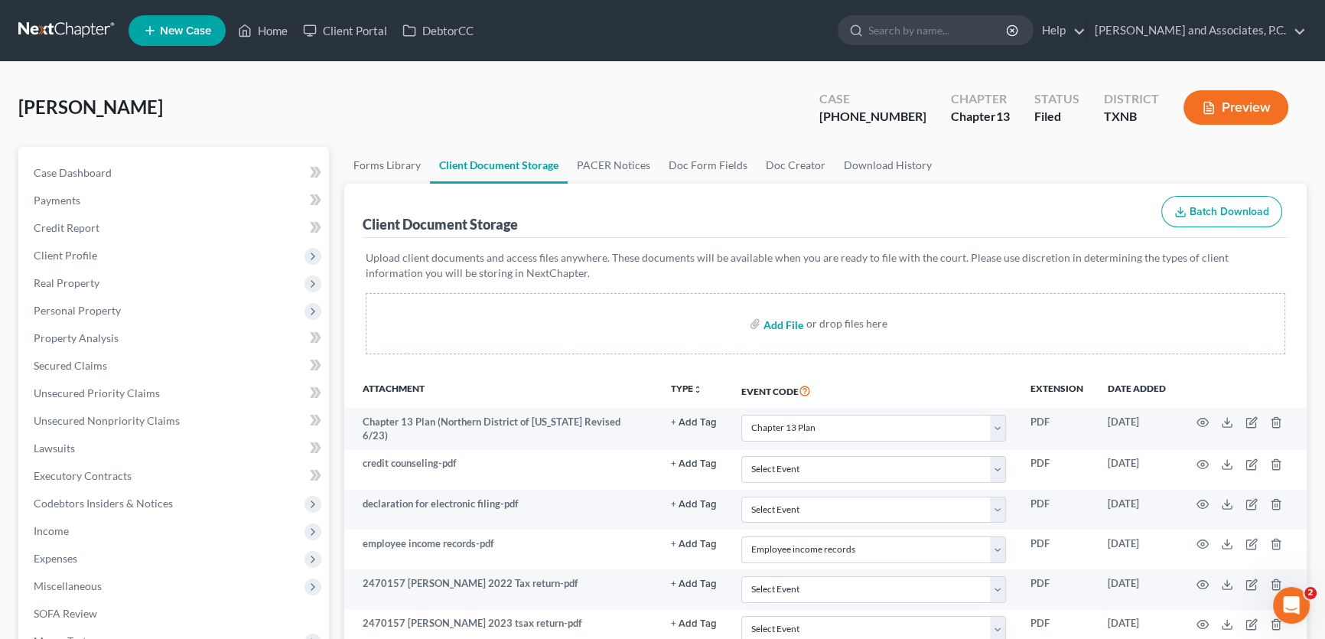
select select "6"
type input "C:\fakepath\2470157 HEREBIA order approving modified plan (Amended) SENT.html"
select select "10"
select select "21"
select select "18"
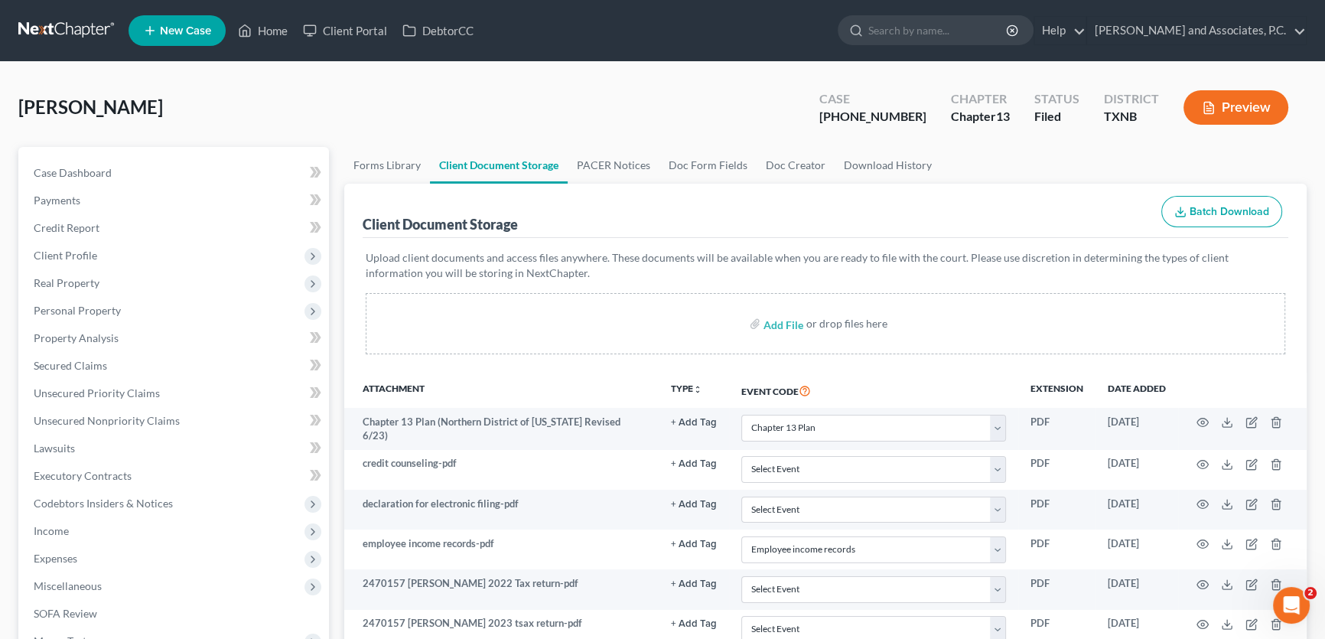
select select "6"
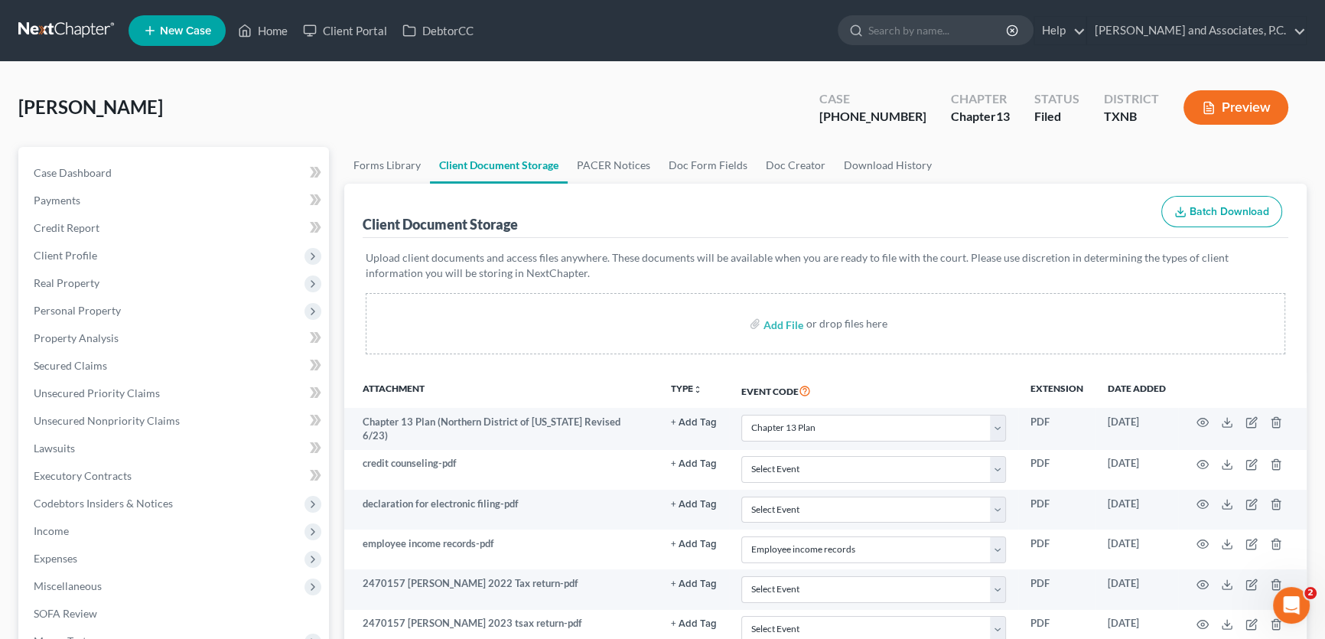
select select "6"
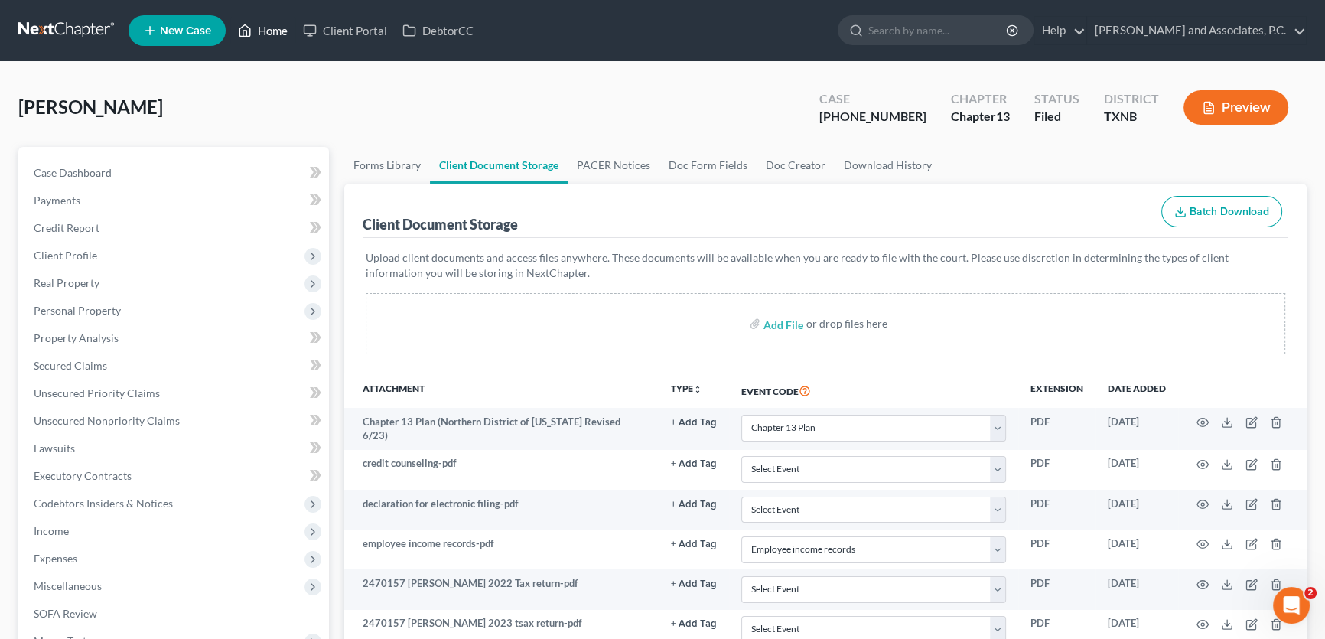
click at [274, 30] on link "Home" at bounding box center [262, 31] width 65 height 28
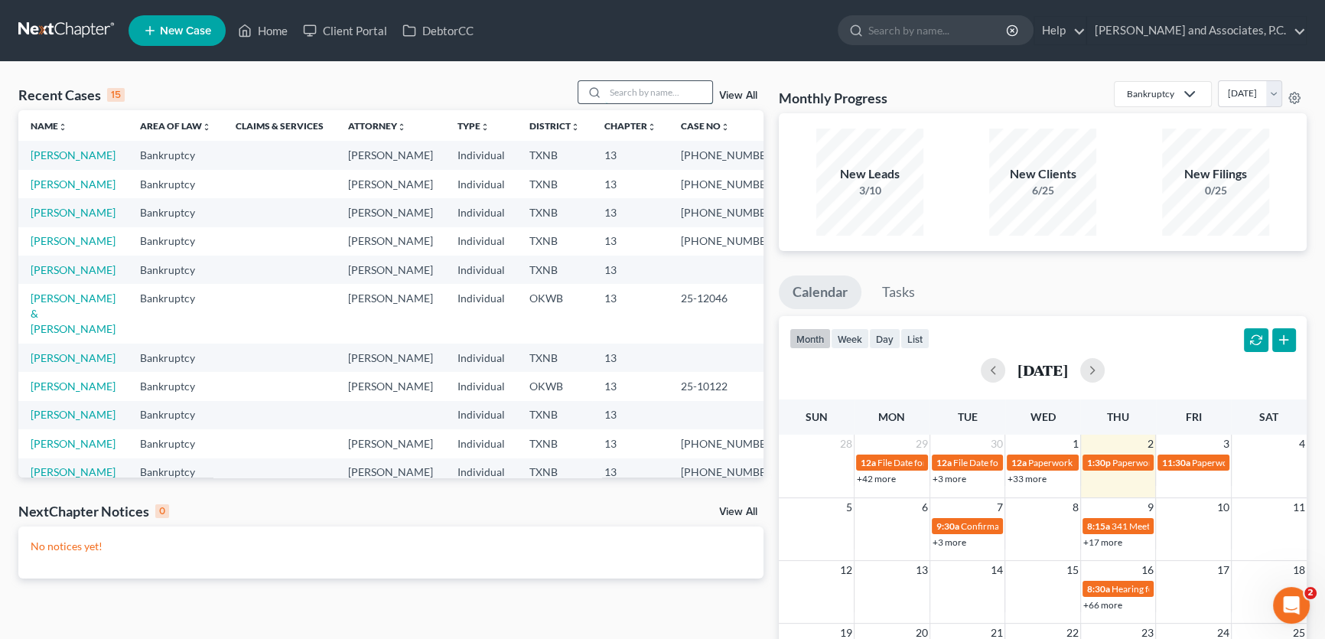
click at [618, 91] on input "search" at bounding box center [658, 92] width 107 height 22
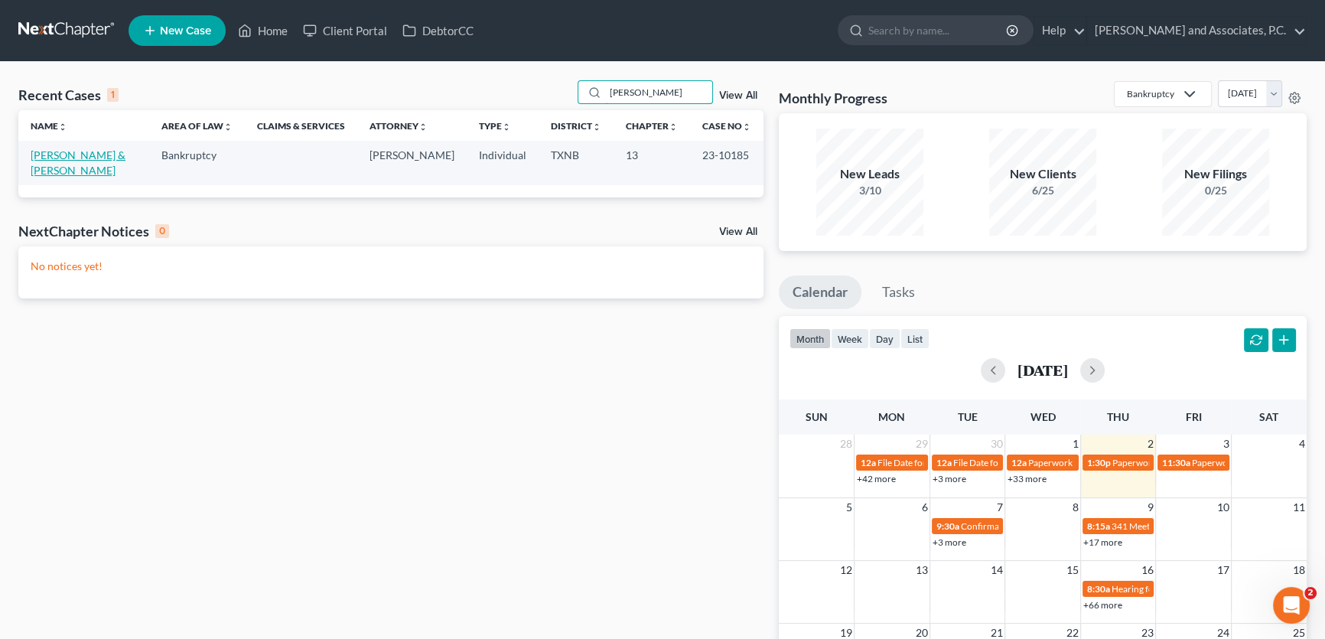
type input "Tilley"
click at [94, 153] on link "[PERSON_NAME] & [PERSON_NAME]" at bounding box center [78, 162] width 95 height 28
select select "5"
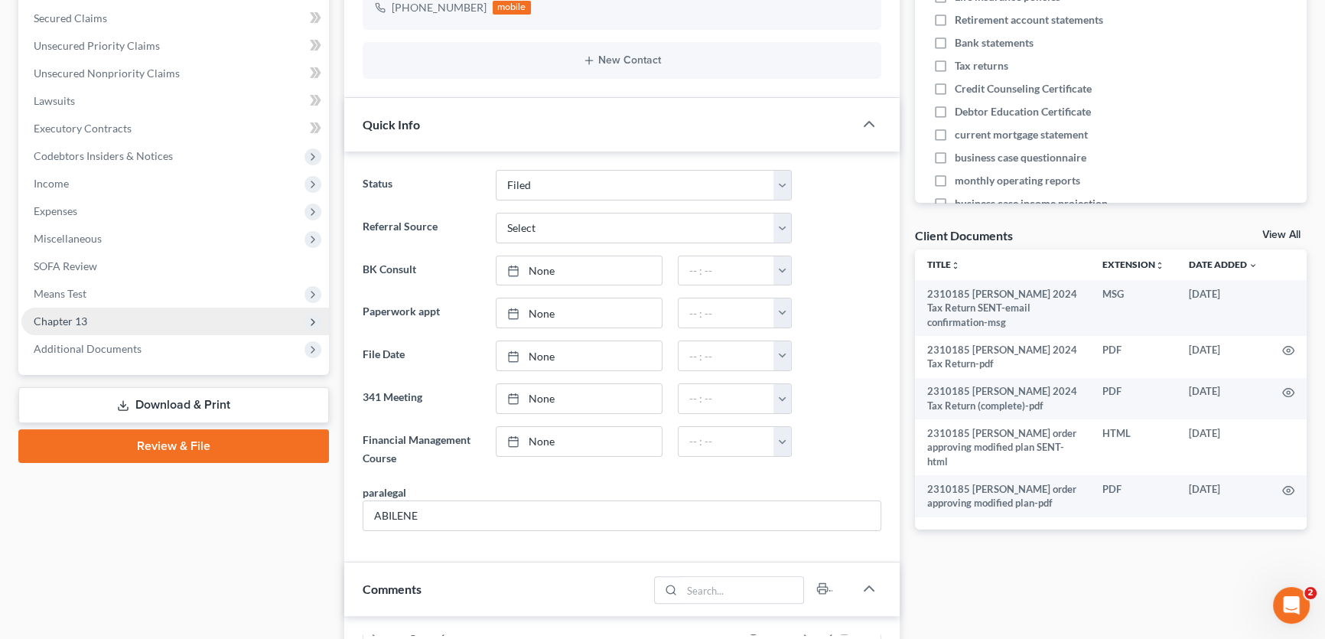
scroll to position [2593, 0]
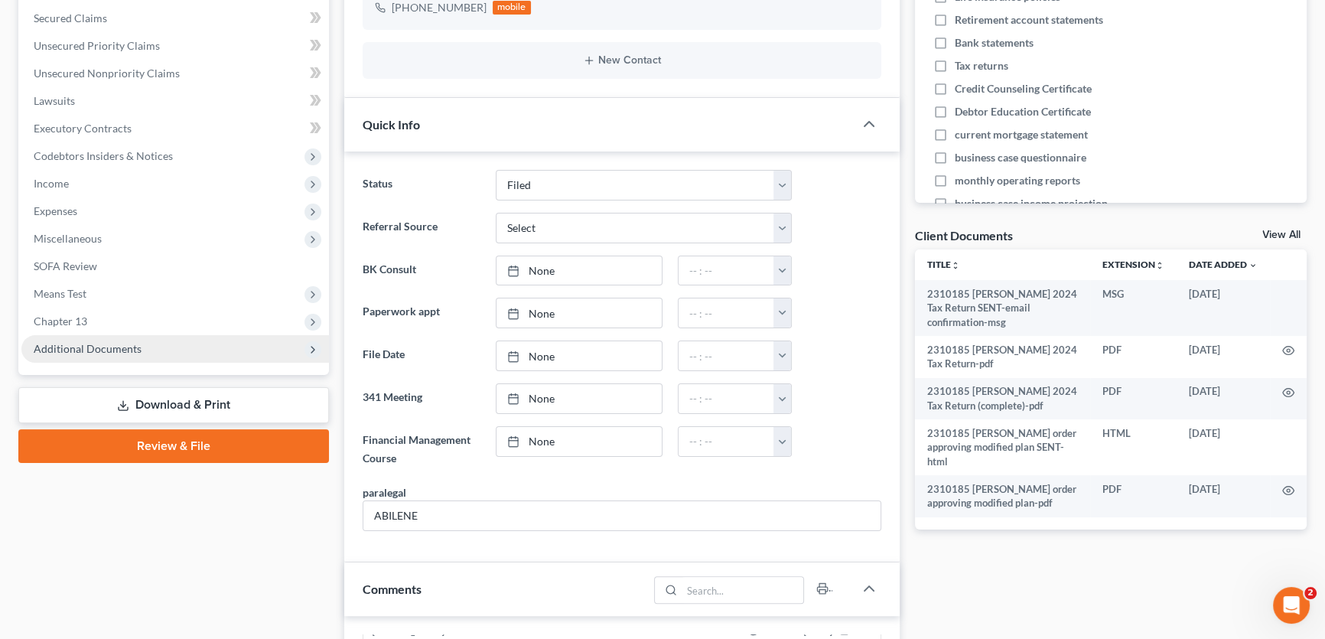
click at [122, 345] on span "Additional Documents" at bounding box center [88, 348] width 108 height 13
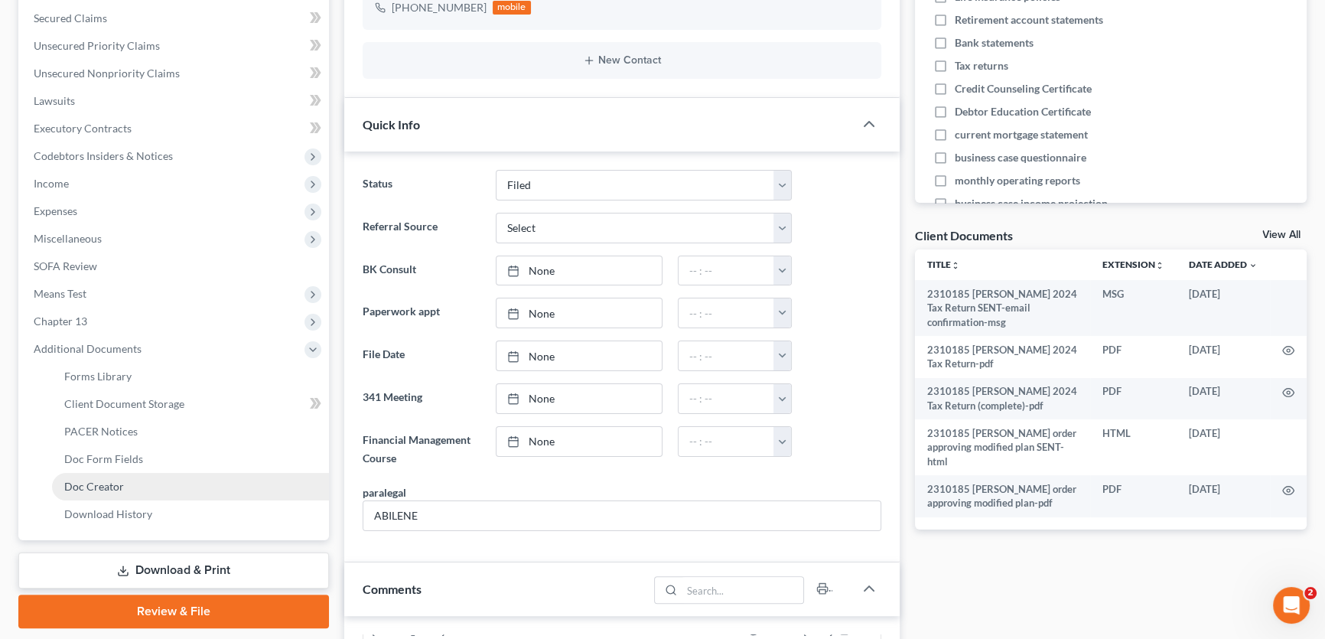
click at [101, 481] on span "Doc Creator" at bounding box center [94, 486] width 60 height 13
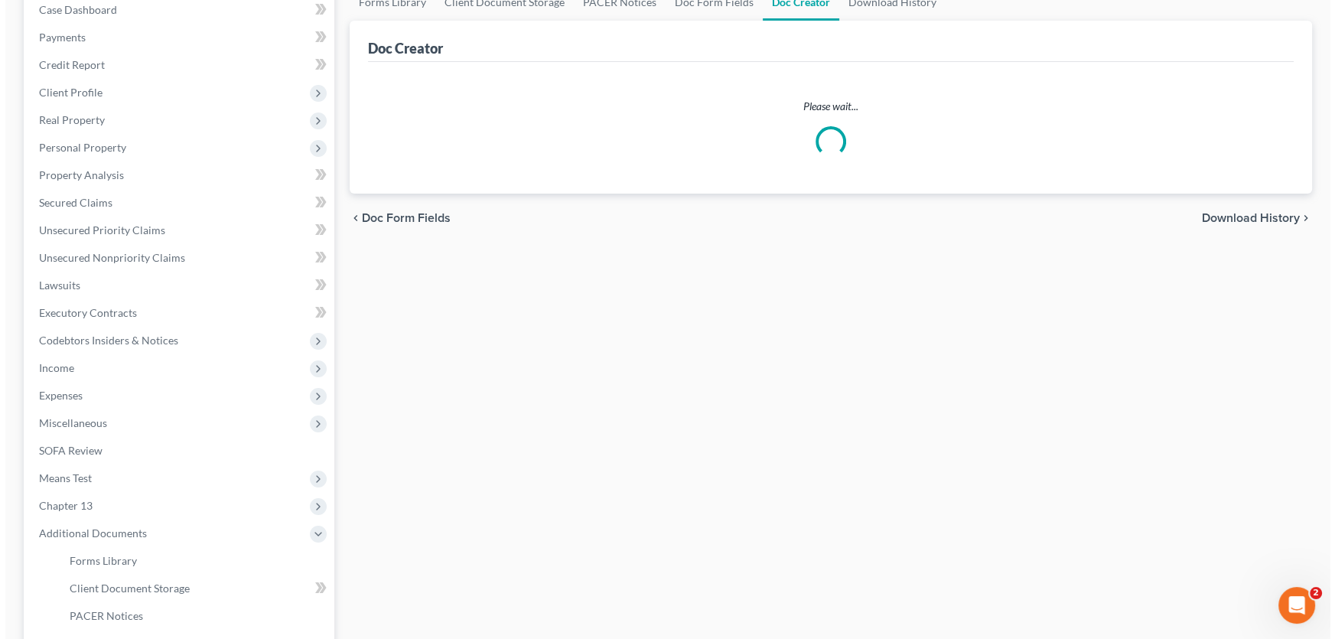
scroll to position [138, 0]
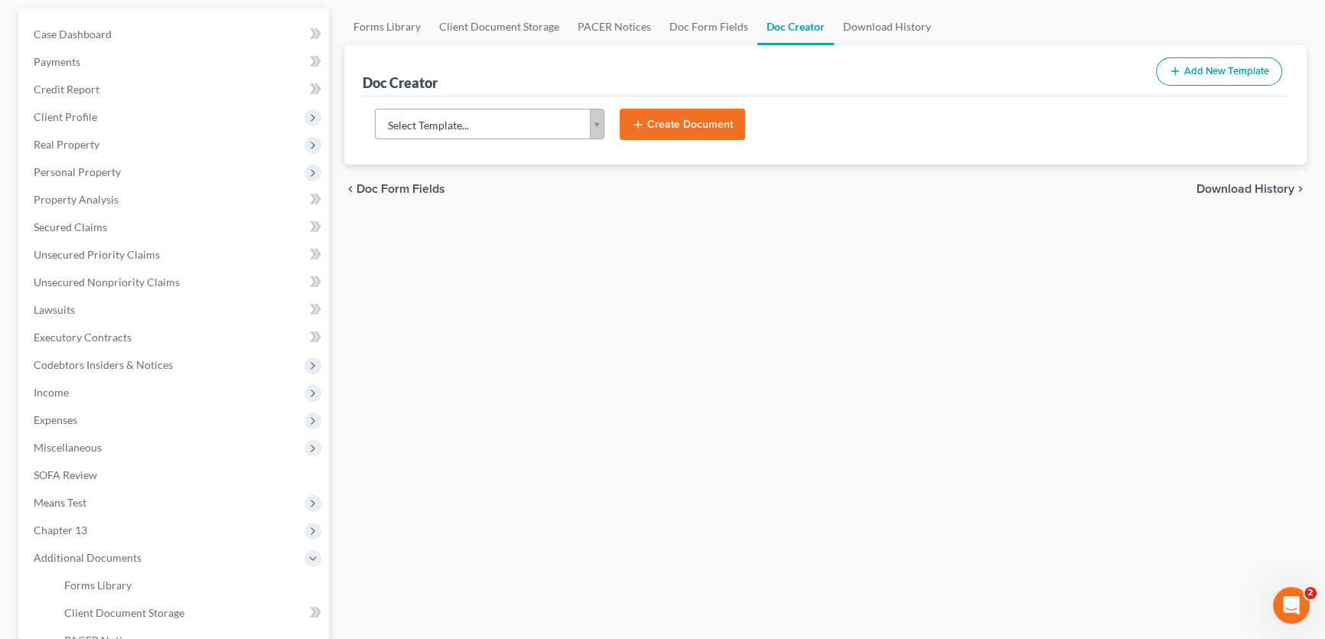
click at [517, 124] on body "Home New Case Client Portal DebtorCC Monte J. White and Associates, P.C. amy@mo…" at bounding box center [662, 378] width 1325 height 1033
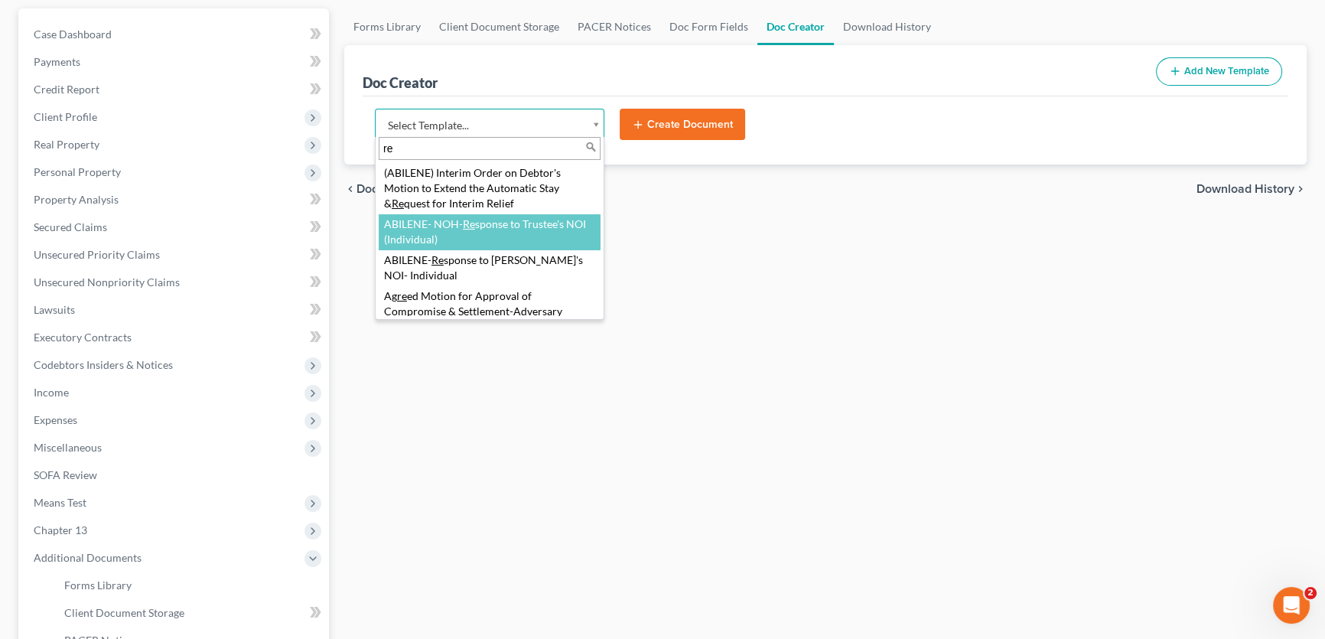
type input "re"
select select "108768"
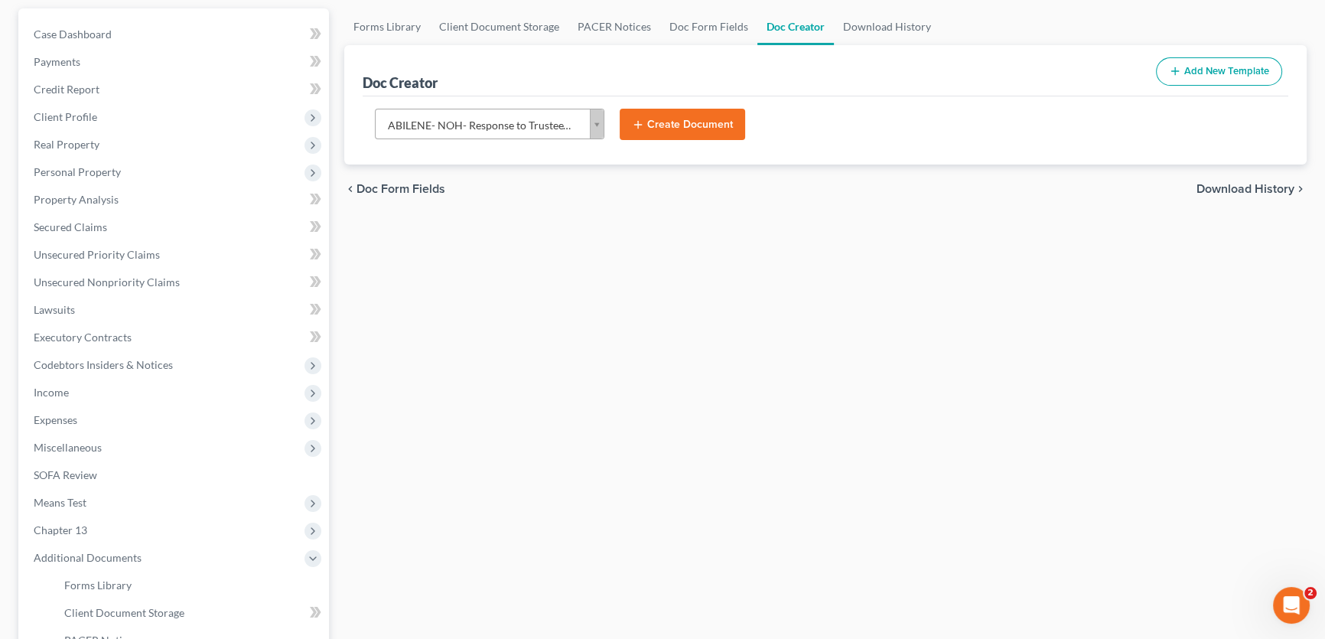
click at [664, 122] on button "Create Document" at bounding box center [681, 125] width 125 height 32
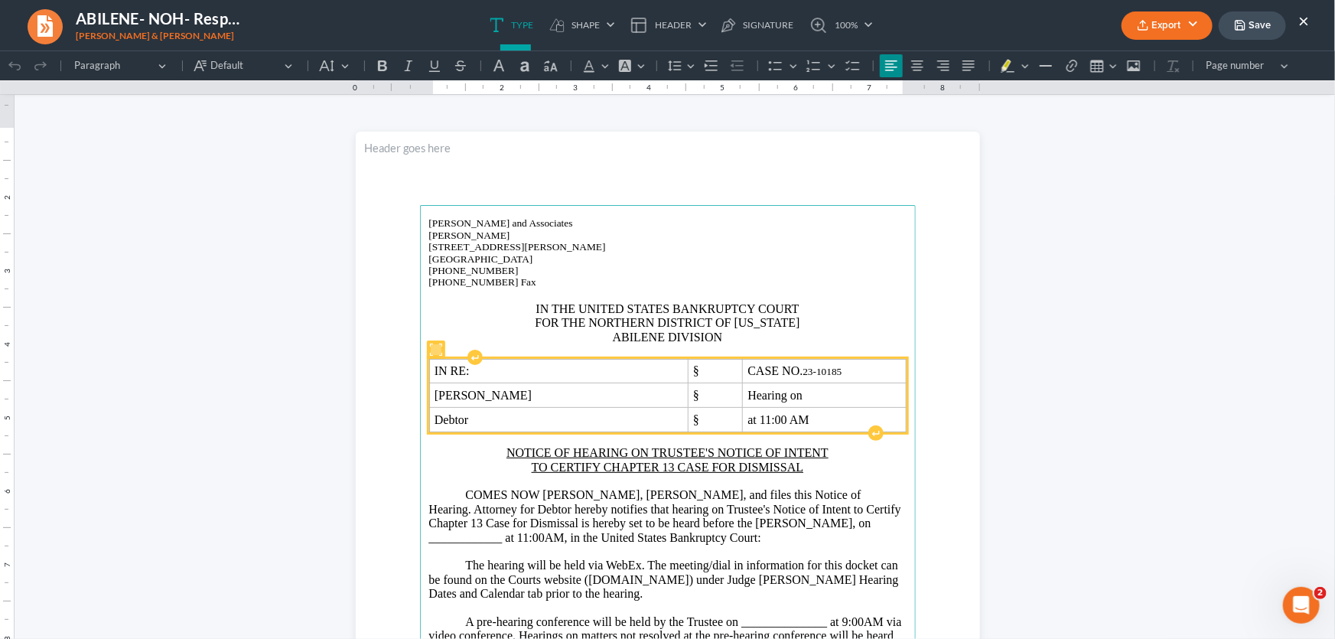
scroll to position [0, 0]
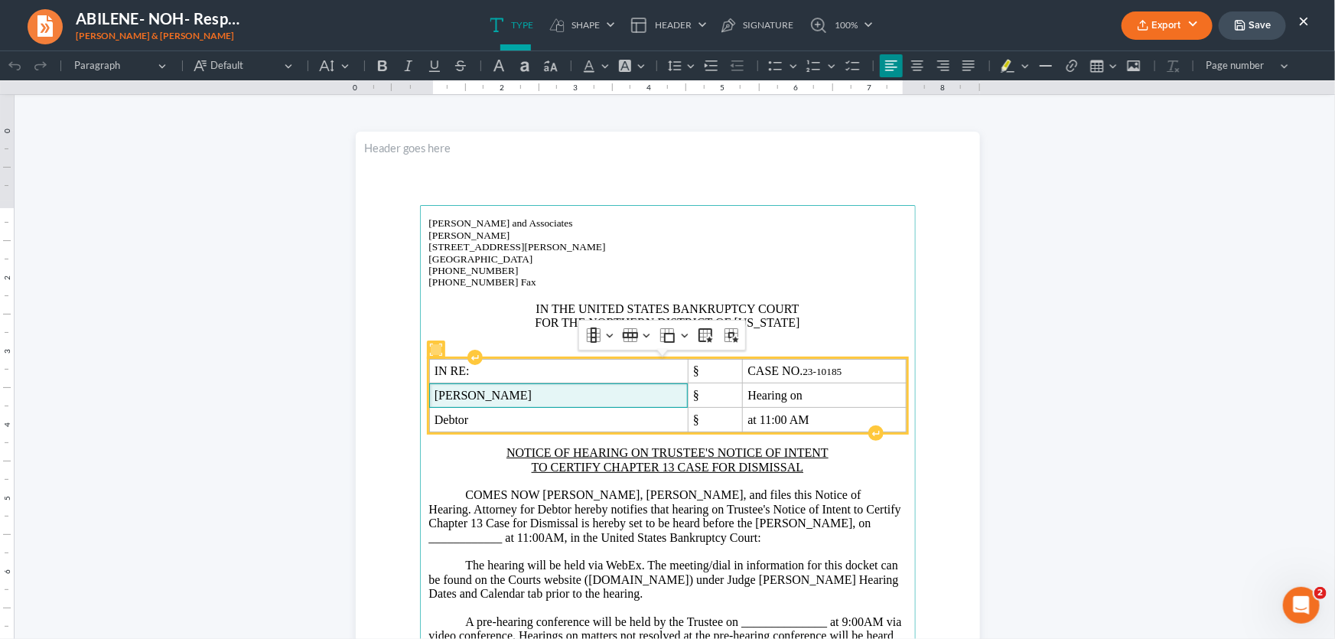
click at [576, 393] on span "Dwight Allen Tilley III" at bounding box center [558, 395] width 248 height 14
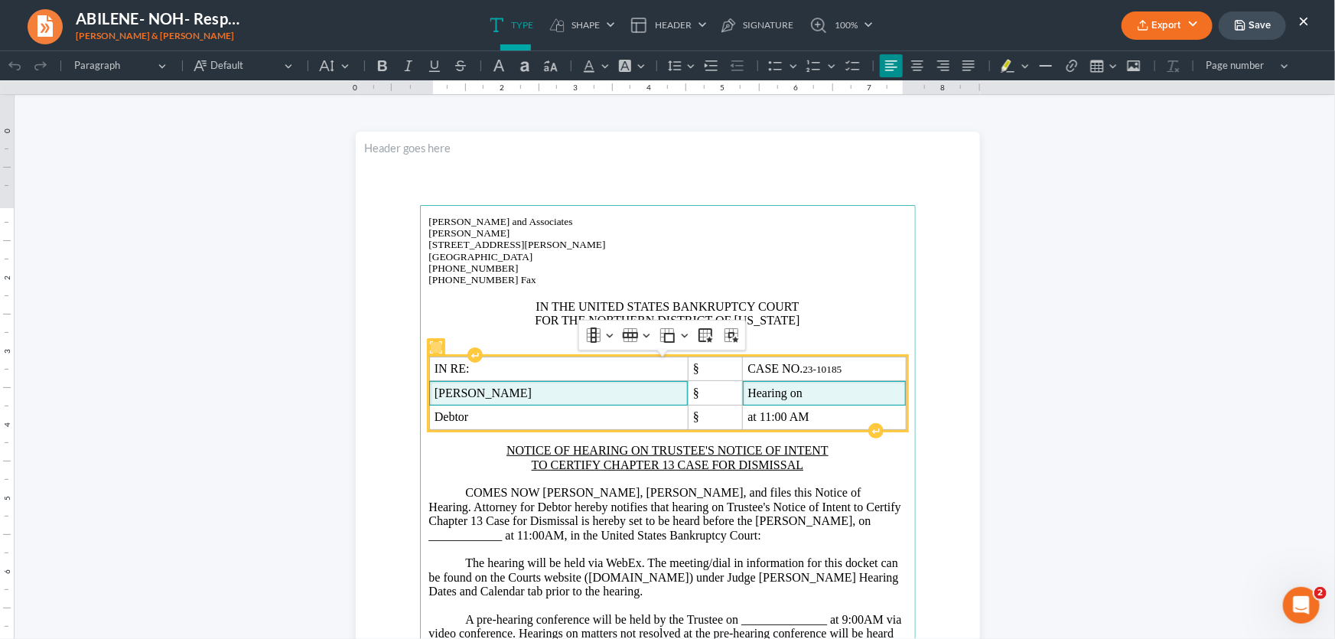
click at [829, 389] on span "Hearing on" at bounding box center [823, 392] width 153 height 14
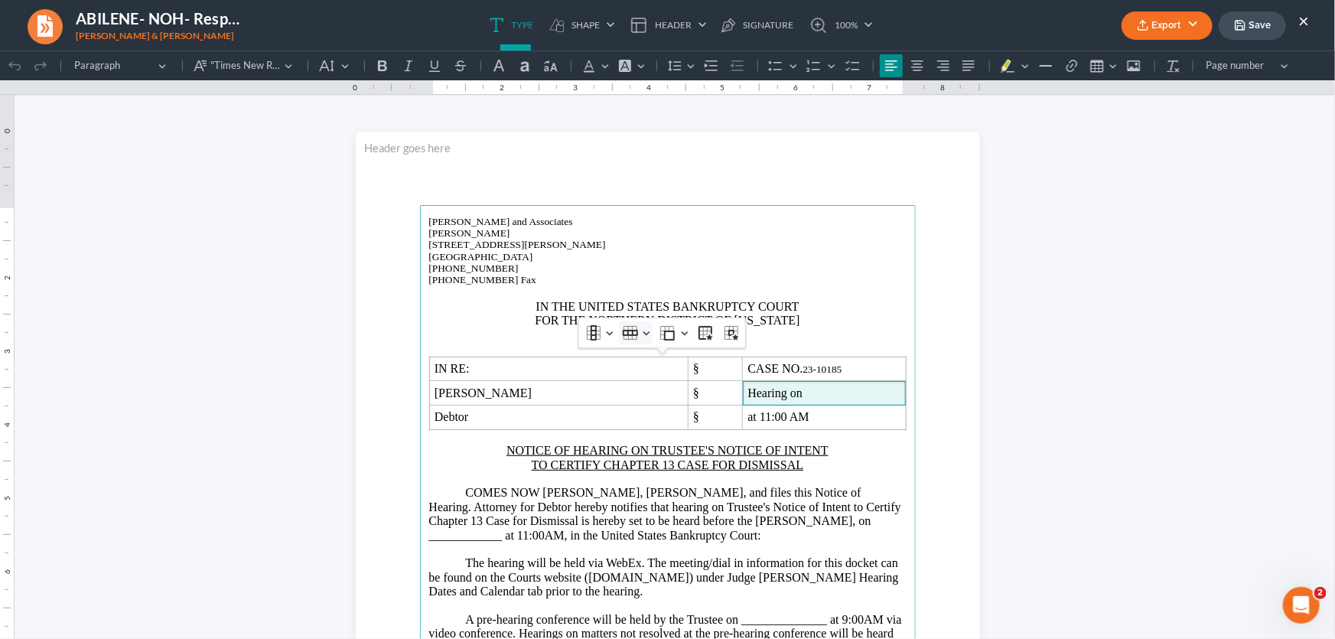
drag, startPoint x: 829, startPoint y: 389, endPoint x: 631, endPoint y: 332, distance: 206.2
click at [631, 332] on icon "Table toolbar" at bounding box center [630, 332] width 15 height 6
click at [657, 408] on span "Insert row below" at bounding box center [681, 407] width 73 height 18
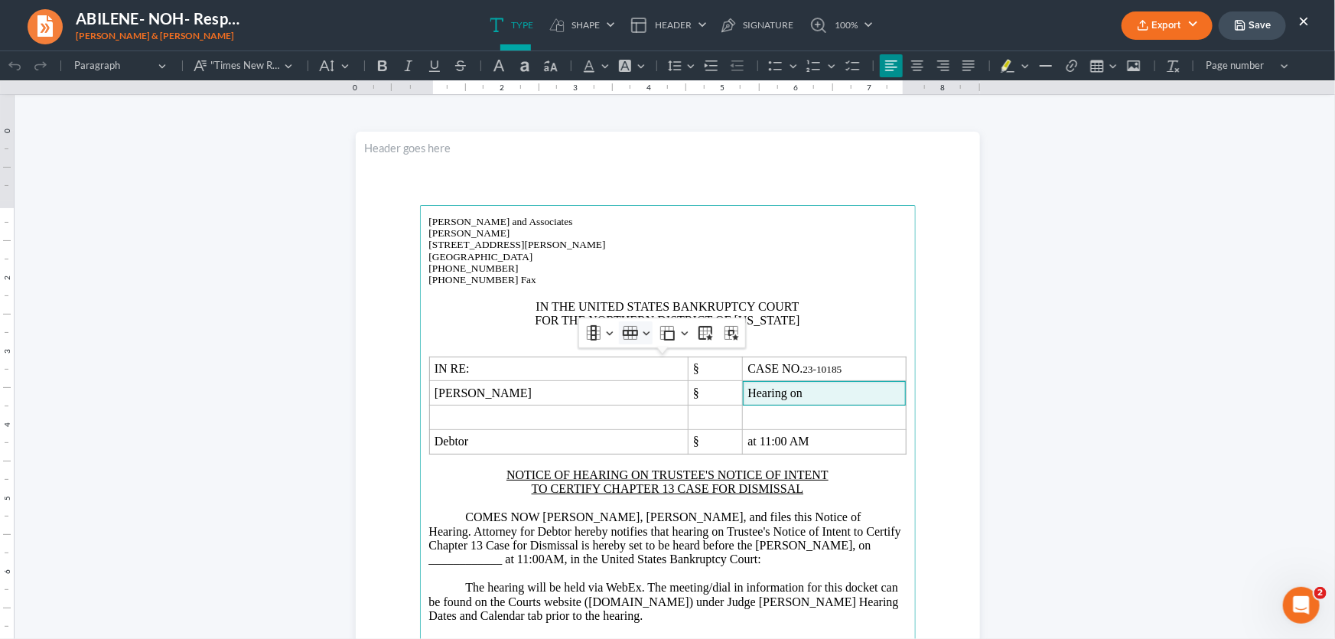
click at [631, 330] on icon "Table toolbar" at bounding box center [630, 332] width 15 height 6
click at [652, 427] on span "Delete row" at bounding box center [669, 433] width 49 height 18
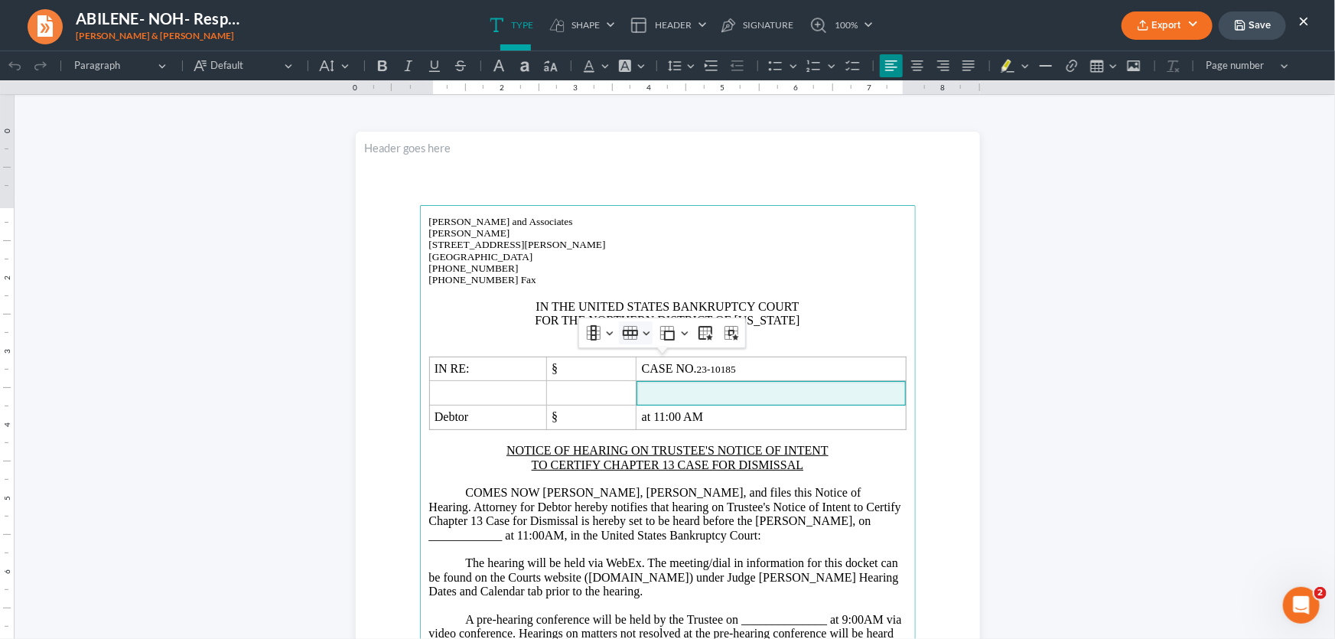
click at [637, 332] on button "Row Row" at bounding box center [636, 331] width 34 height 23
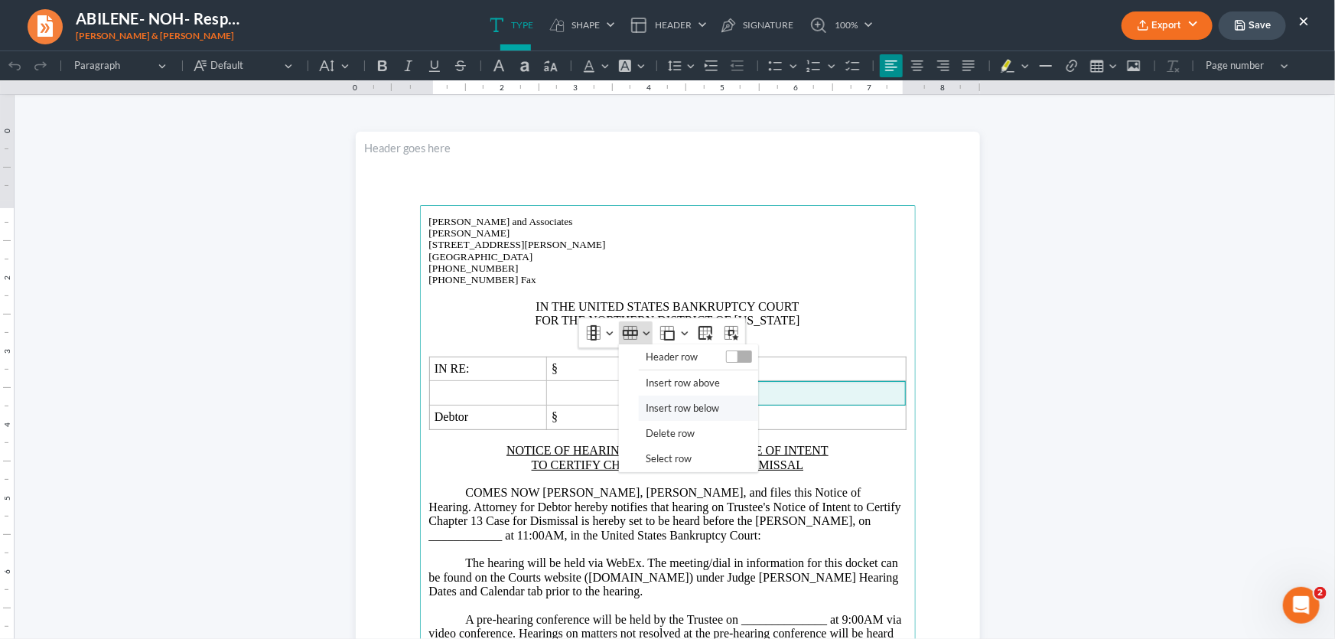
click at [653, 414] on span "Insert row below" at bounding box center [681, 407] width 73 height 18
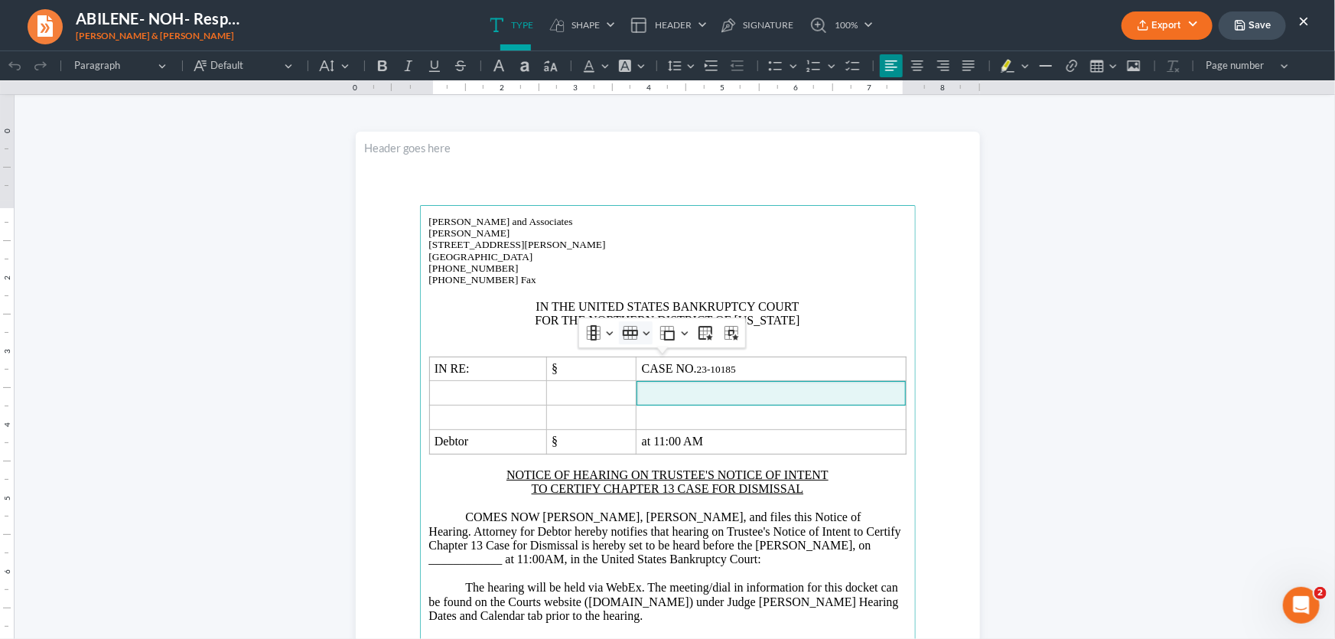
click at [648, 336] on button "Row Row" at bounding box center [636, 331] width 34 height 23
click at [649, 401] on span "Insert row below" at bounding box center [681, 407] width 73 height 18
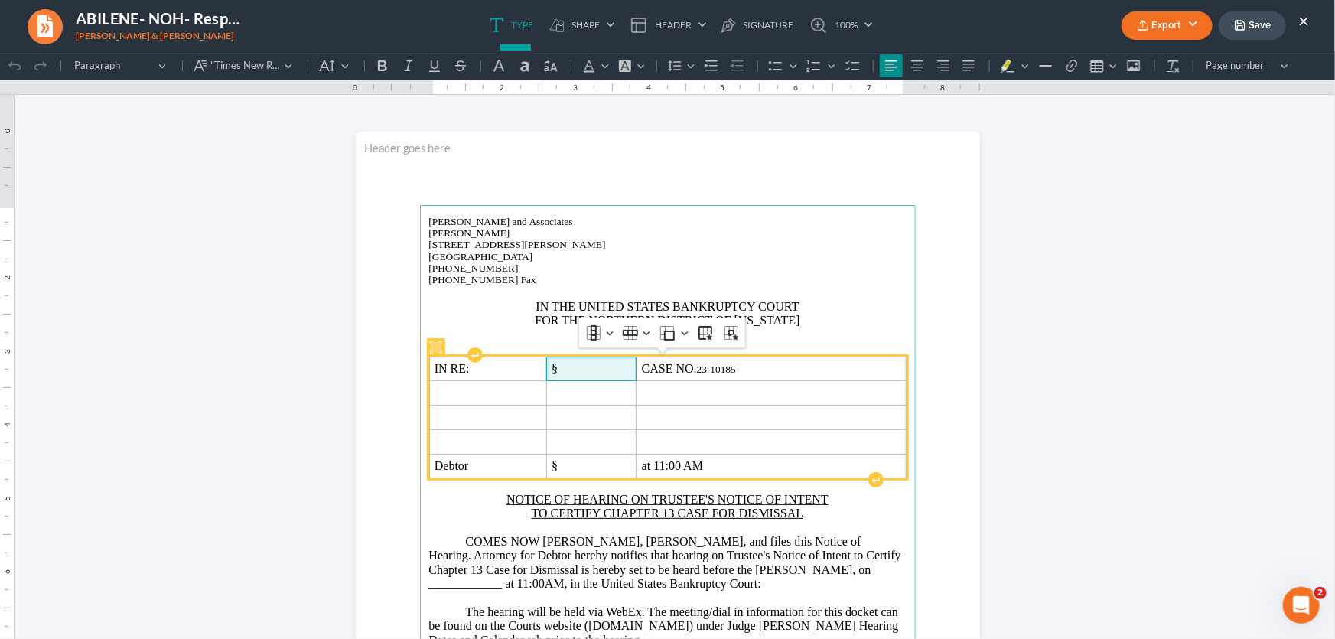
click at [551, 370] on span "§" at bounding box center [554, 367] width 6 height 13
copy span "§"
click at [554, 395] on span "Rich Text Editor, page-0-main" at bounding box center [591, 392] width 80 height 14
click at [551, 364] on span "§" at bounding box center [554, 367] width 6 height 13
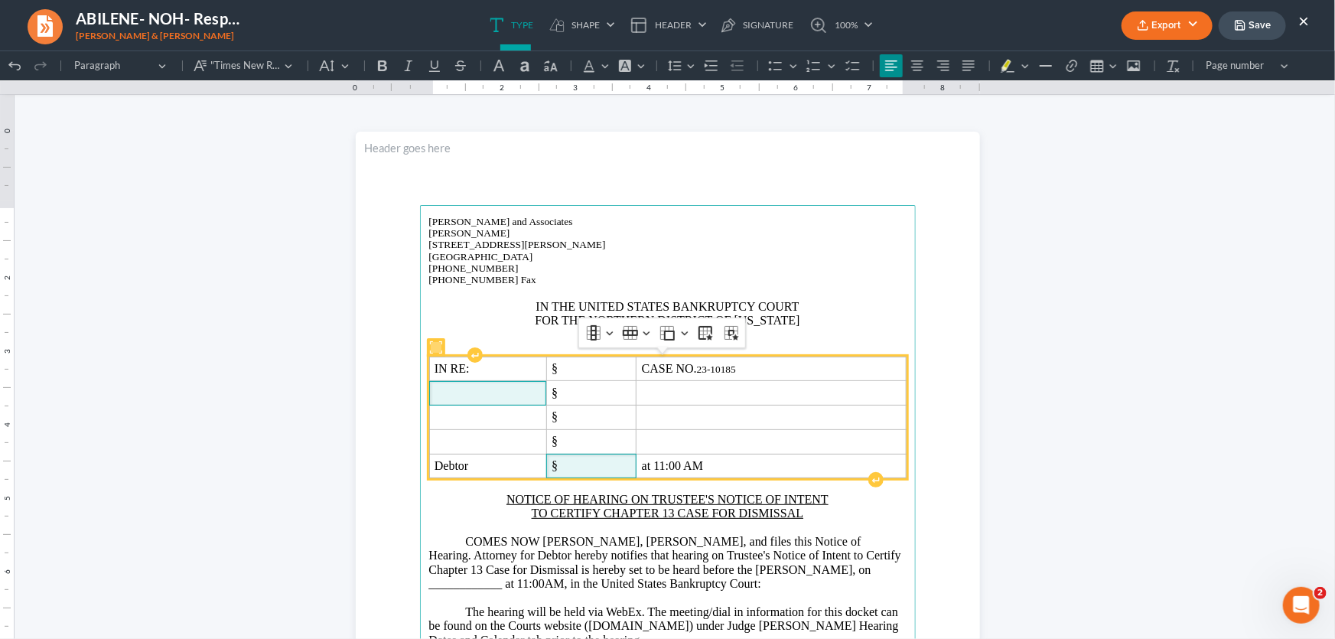
click at [468, 390] on span "Rich Text Editor, page-0-main" at bounding box center [487, 392] width 106 height 14
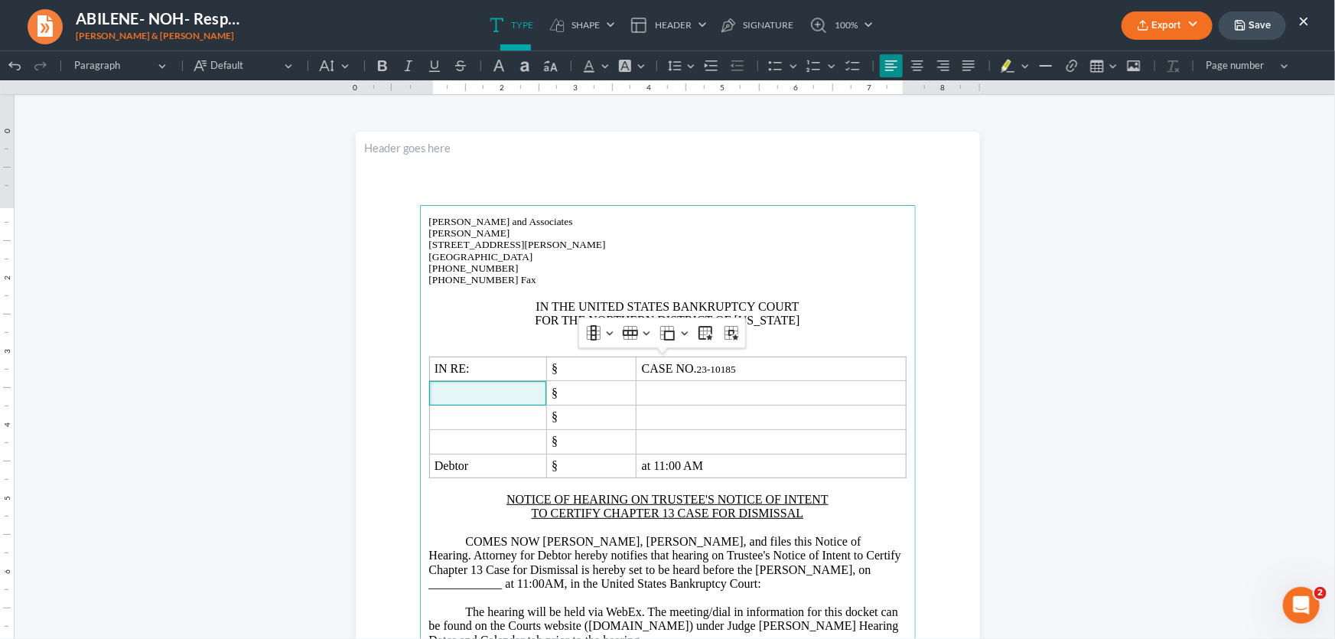
click at [524, 245] on span "[STREET_ADDRESS][PERSON_NAME]" at bounding box center [517, 243] width 177 height 11
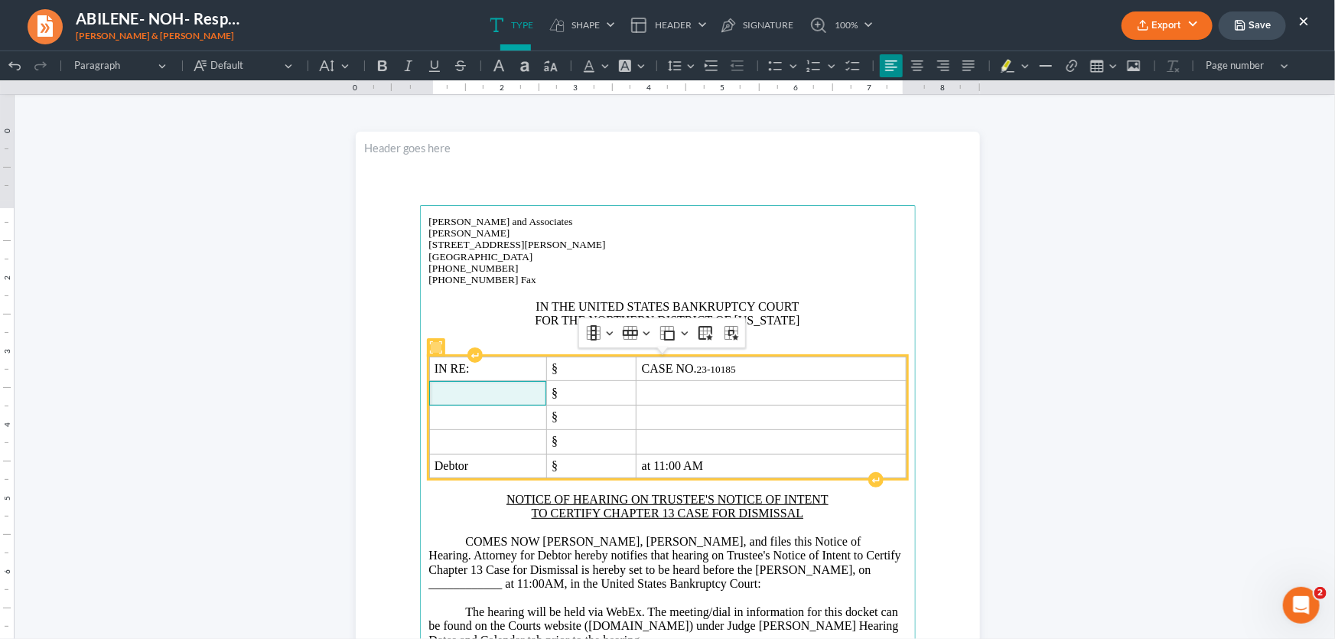
click at [486, 387] on span "Rich Text Editor, page-0-main" at bounding box center [487, 392] width 106 height 14
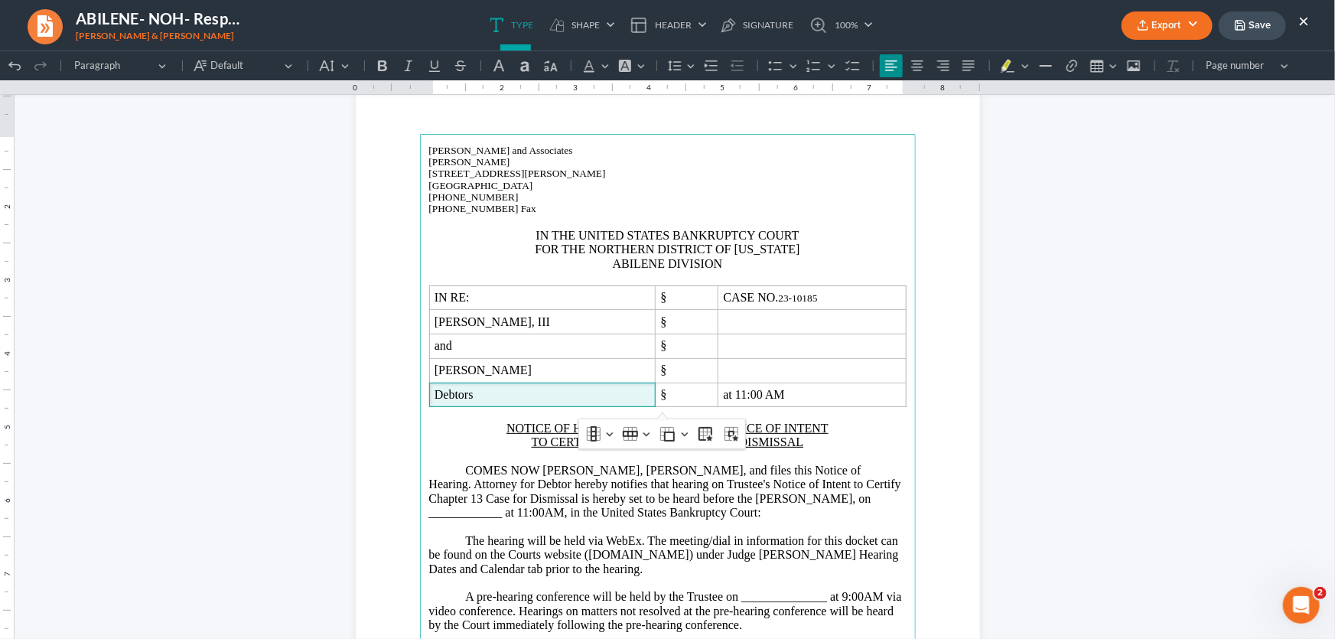
scroll to position [69, 0]
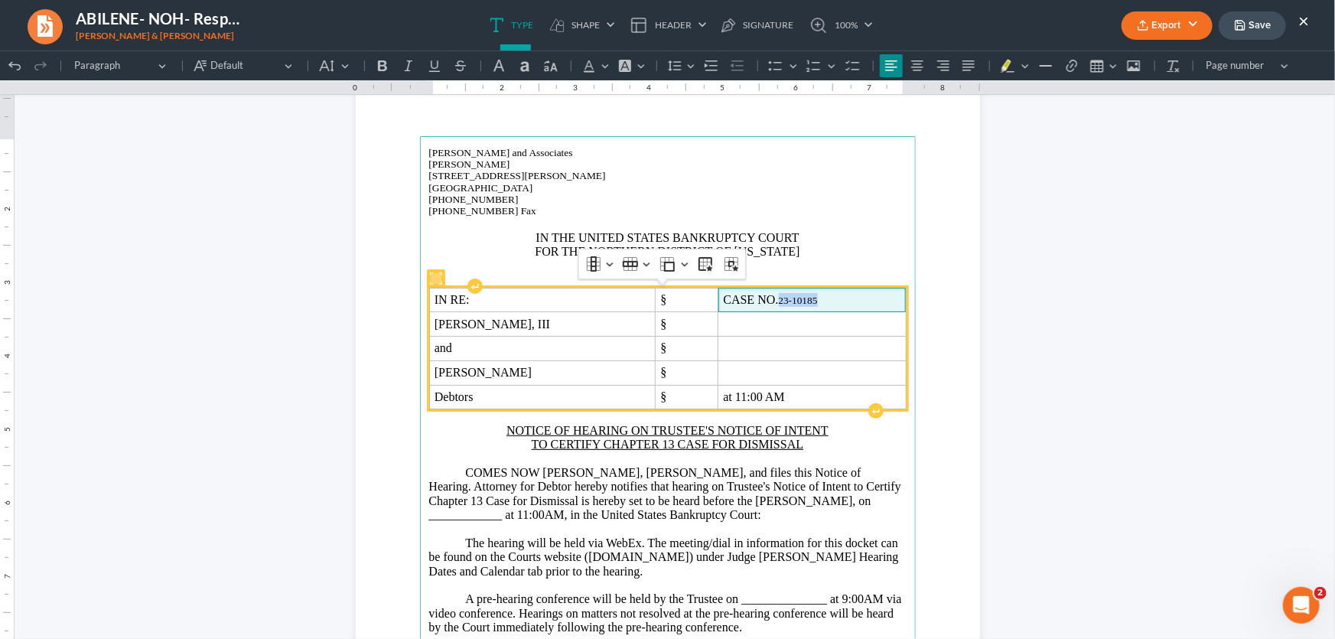
drag, startPoint x: 814, startPoint y: 299, endPoint x: 766, endPoint y: 304, distance: 48.4
click at [766, 304] on span "CASE NO. 23-10185" at bounding box center [811, 299] width 177 height 14
click at [767, 329] on span "Rich Text Editor, page-0-main" at bounding box center [811, 324] width 177 height 14
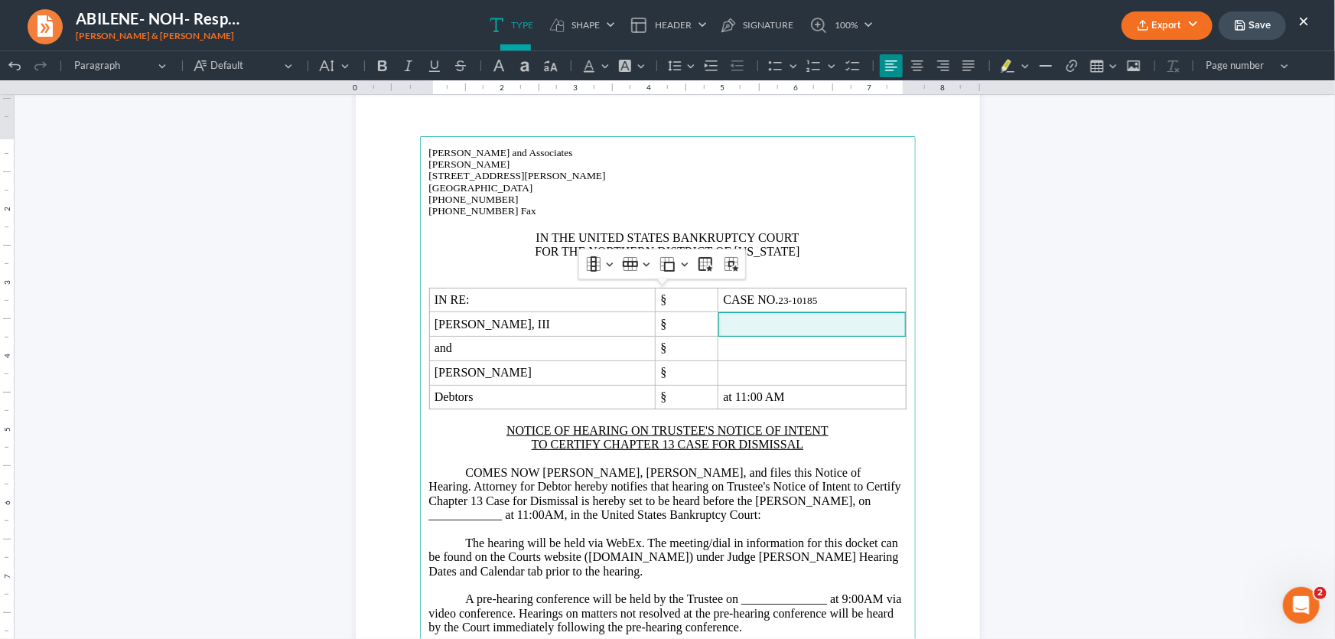
click at [1299, 21] on button "×" at bounding box center [1303, 20] width 11 height 18
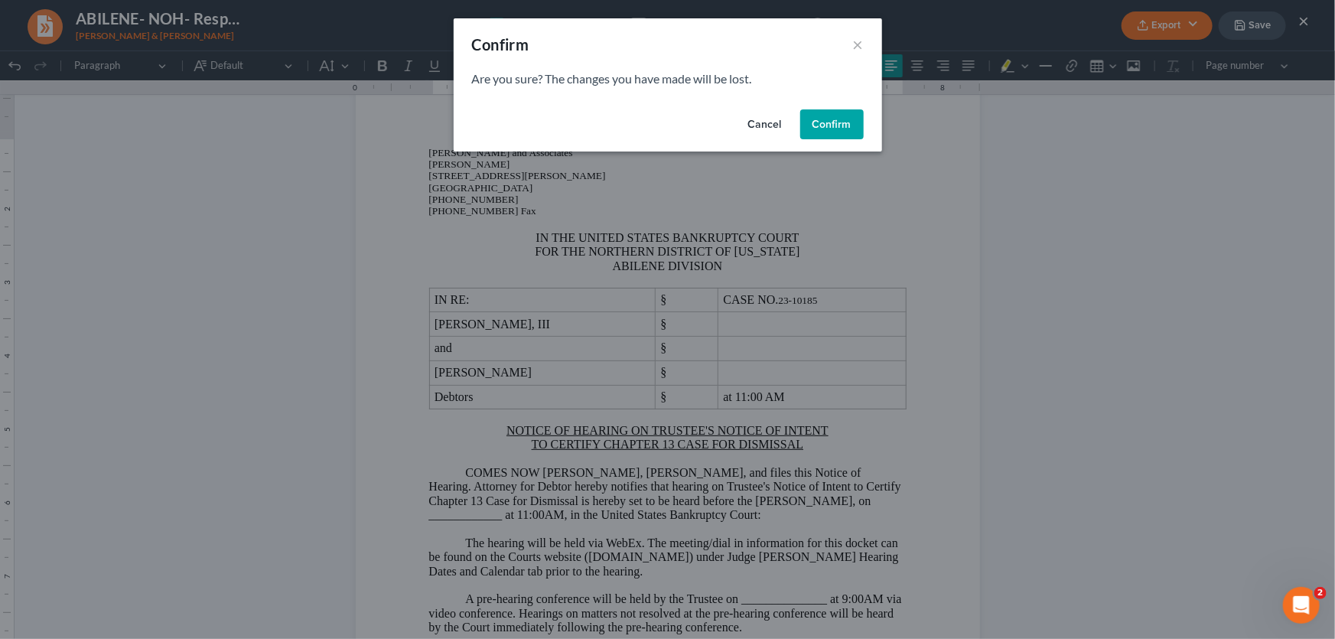
click at [841, 124] on button "Confirm" at bounding box center [831, 124] width 63 height 31
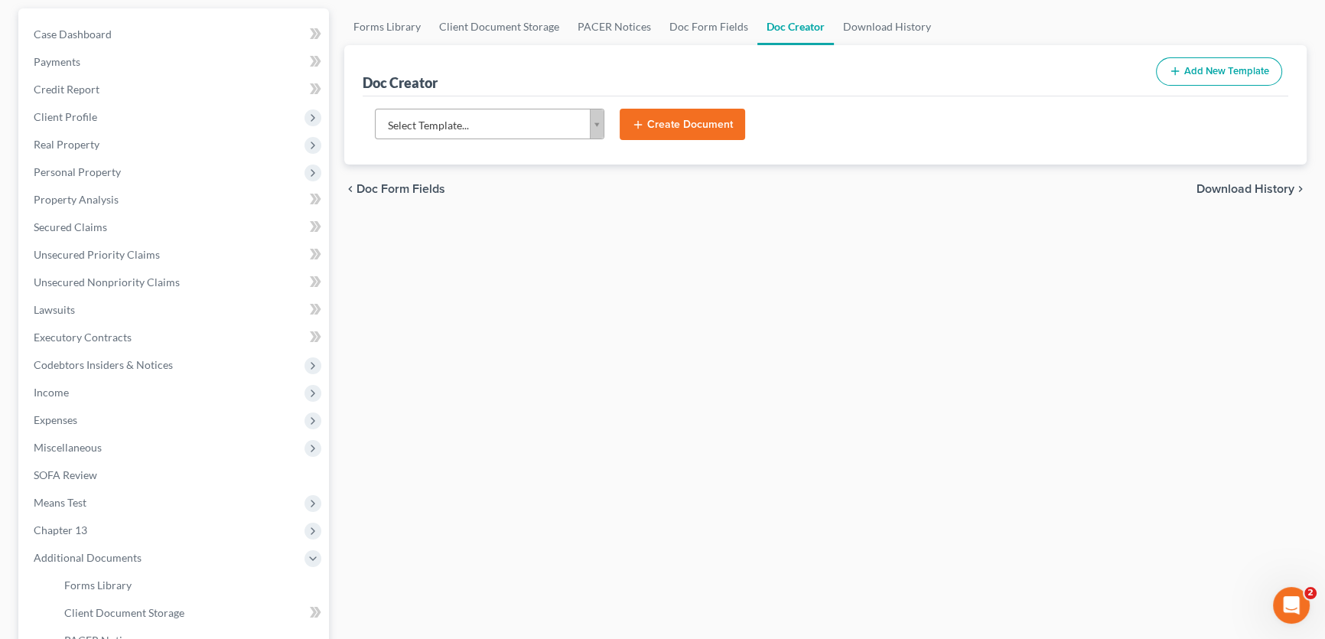
click at [551, 122] on body "Home New Case Client Portal DebtorCC Monte J. White and Associates, P.C. amy@mo…" at bounding box center [662, 378] width 1325 height 1033
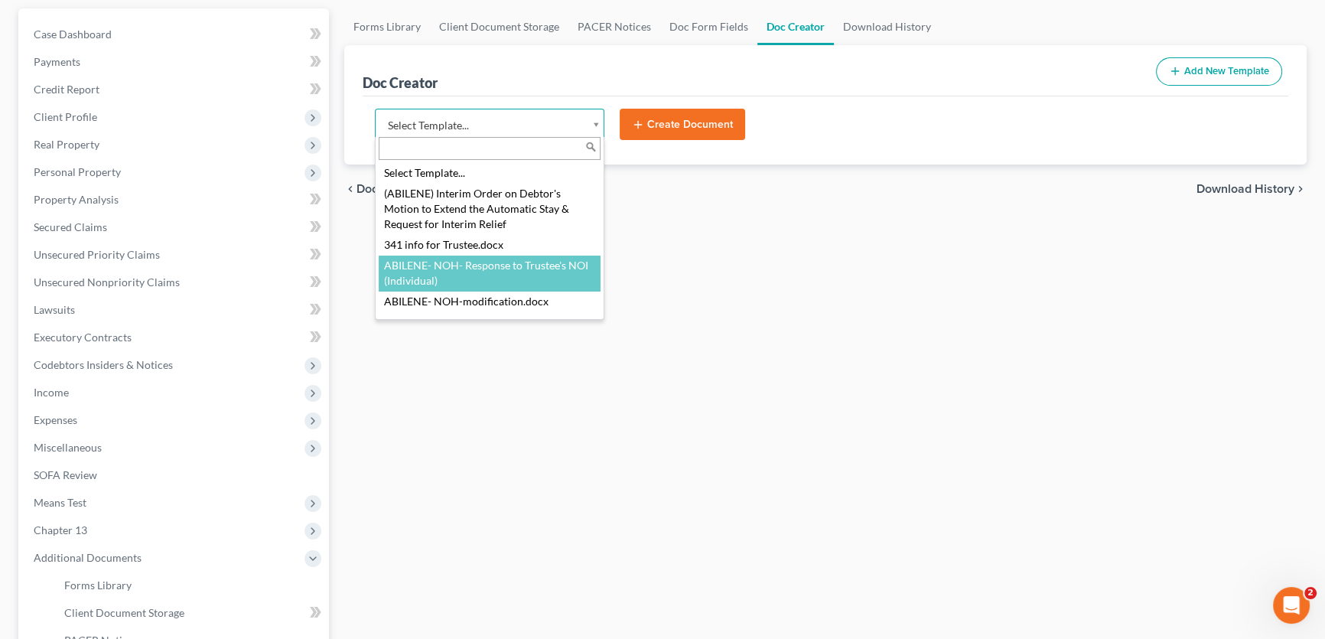
select select "108768"
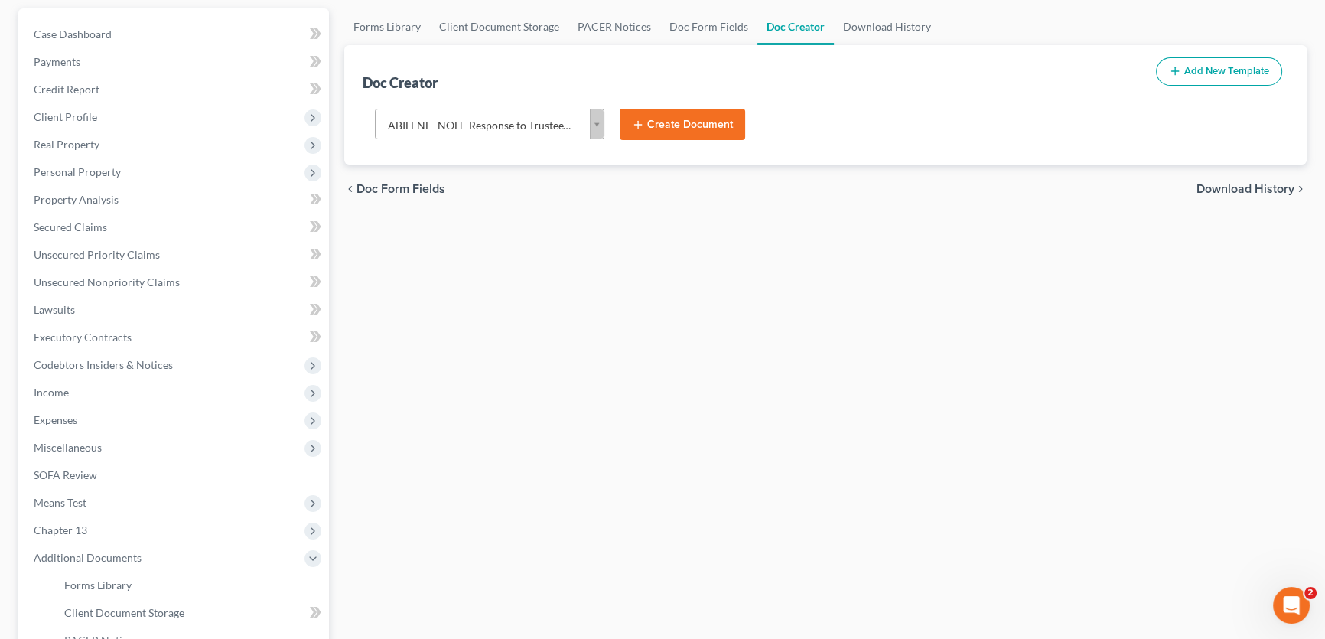
click at [643, 127] on icon "submit" at bounding box center [638, 125] width 12 height 12
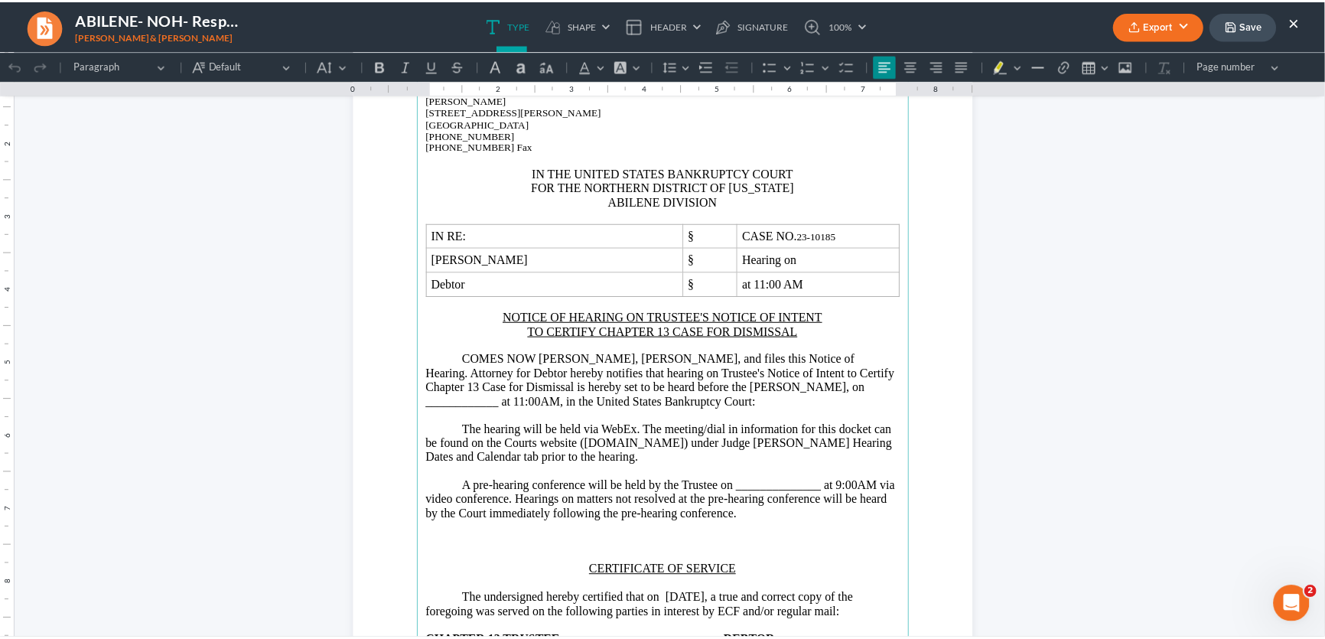
scroll to position [138, 0]
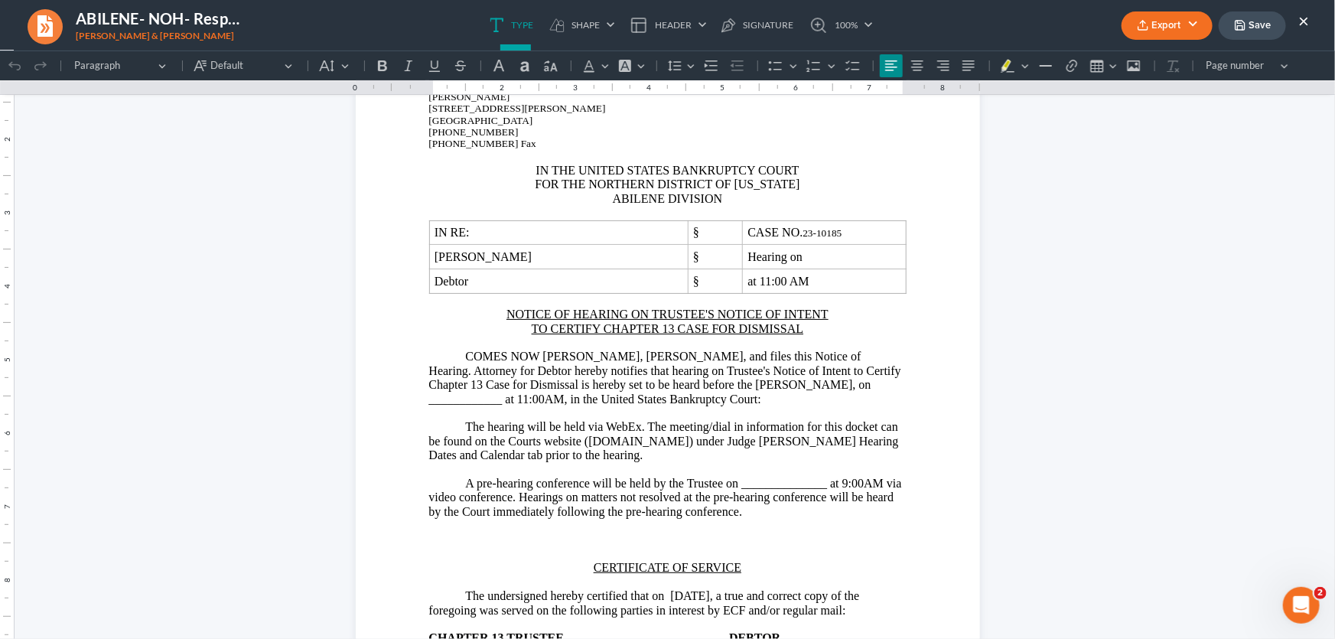
click at [1305, 18] on button "×" at bounding box center [1303, 20] width 11 height 18
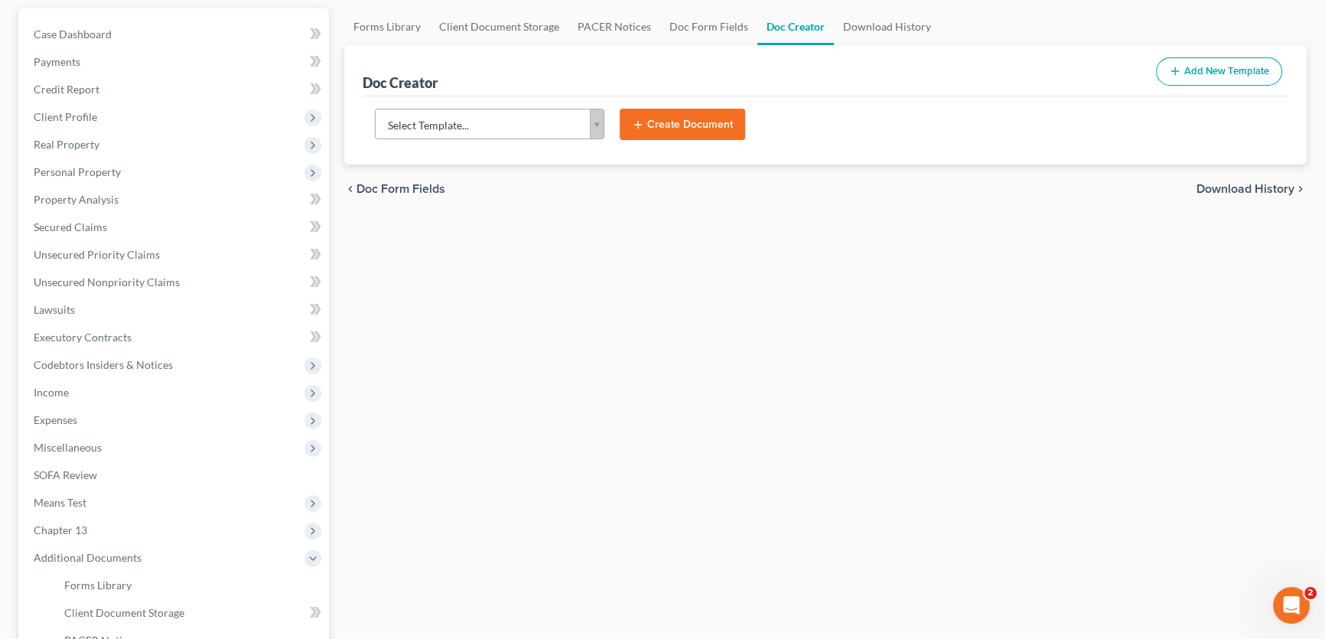
click at [548, 116] on body "Home New Case Client Portal DebtorCC Monte J. White and Associates, P.C. amy@mo…" at bounding box center [662, 378] width 1325 height 1033
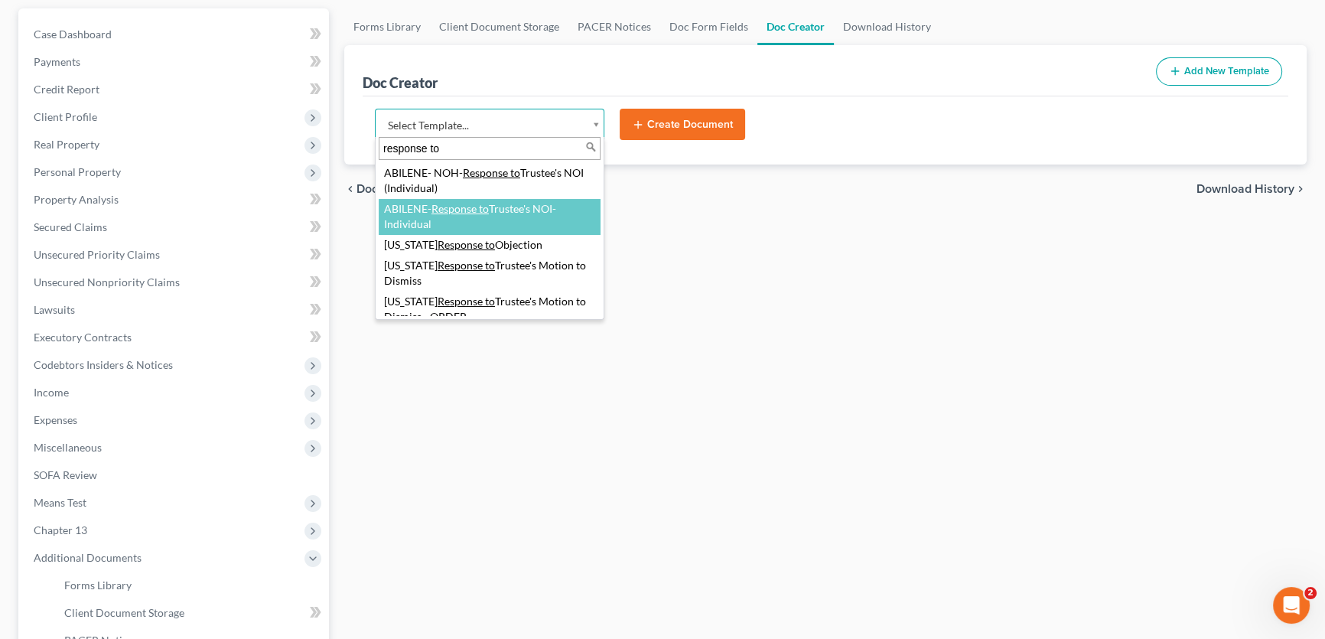
type input "response to"
select select "108766"
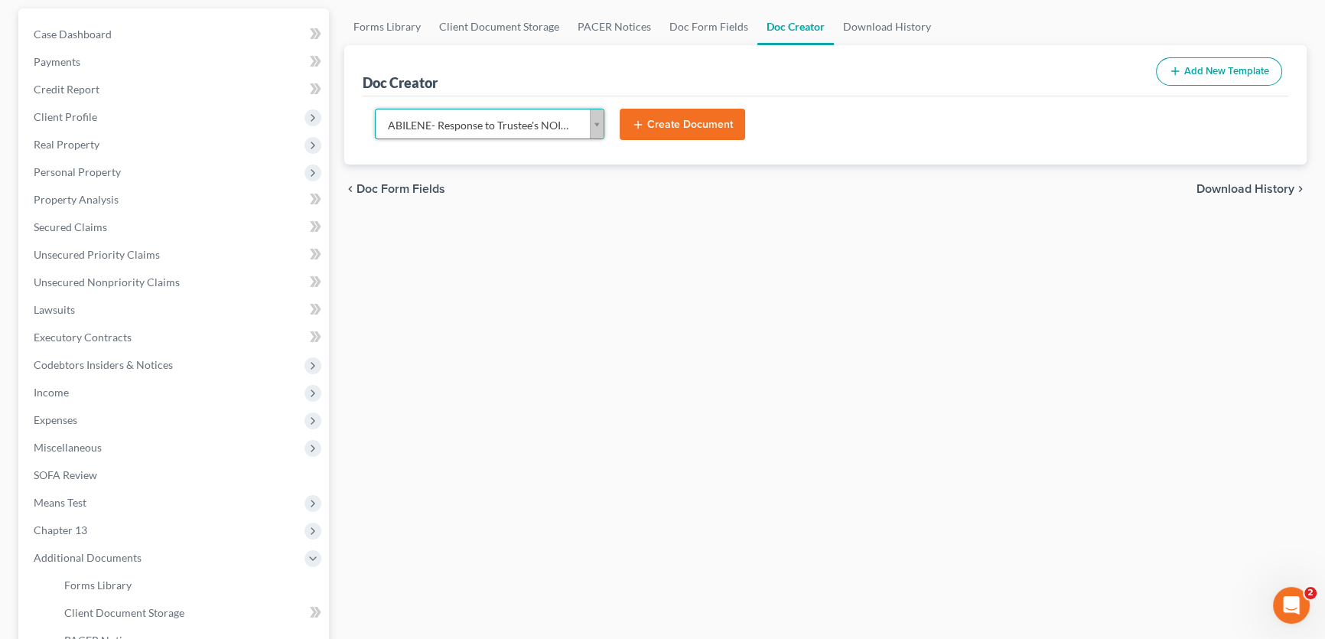
click at [670, 126] on button "Create Document" at bounding box center [681, 125] width 125 height 32
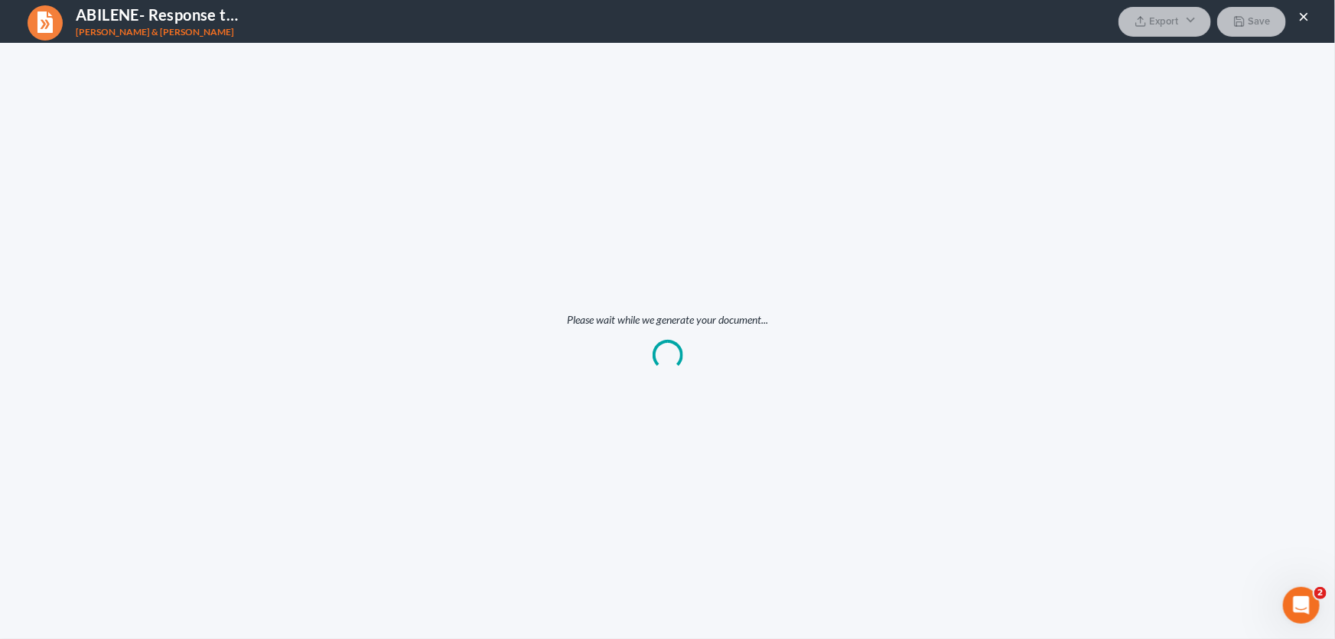
scroll to position [0, 0]
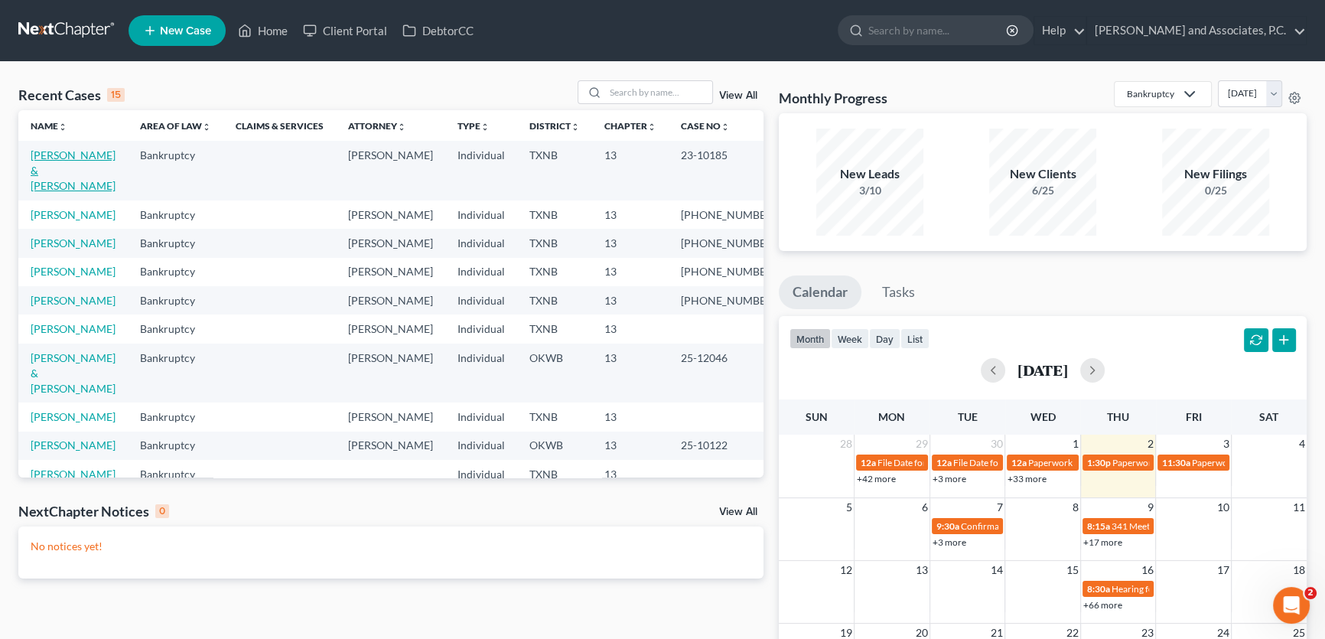
click at [86, 155] on link "[PERSON_NAME] & [PERSON_NAME]" at bounding box center [73, 170] width 85 height 44
select select "5"
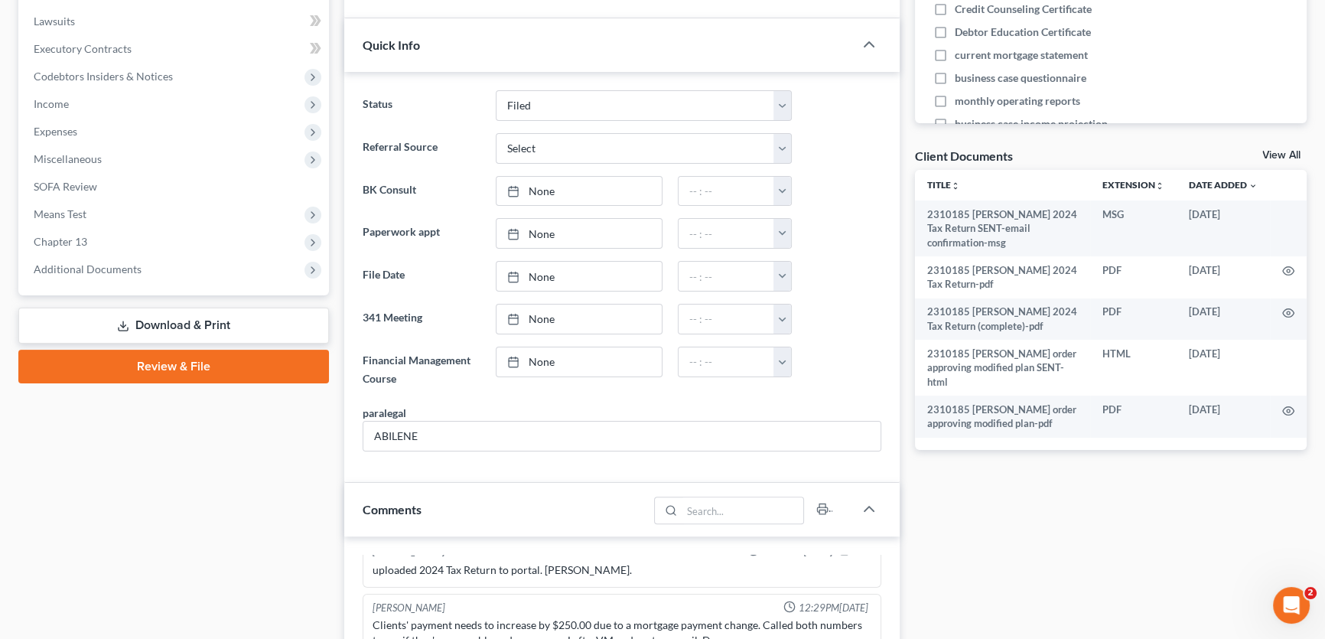
scroll to position [417, 0]
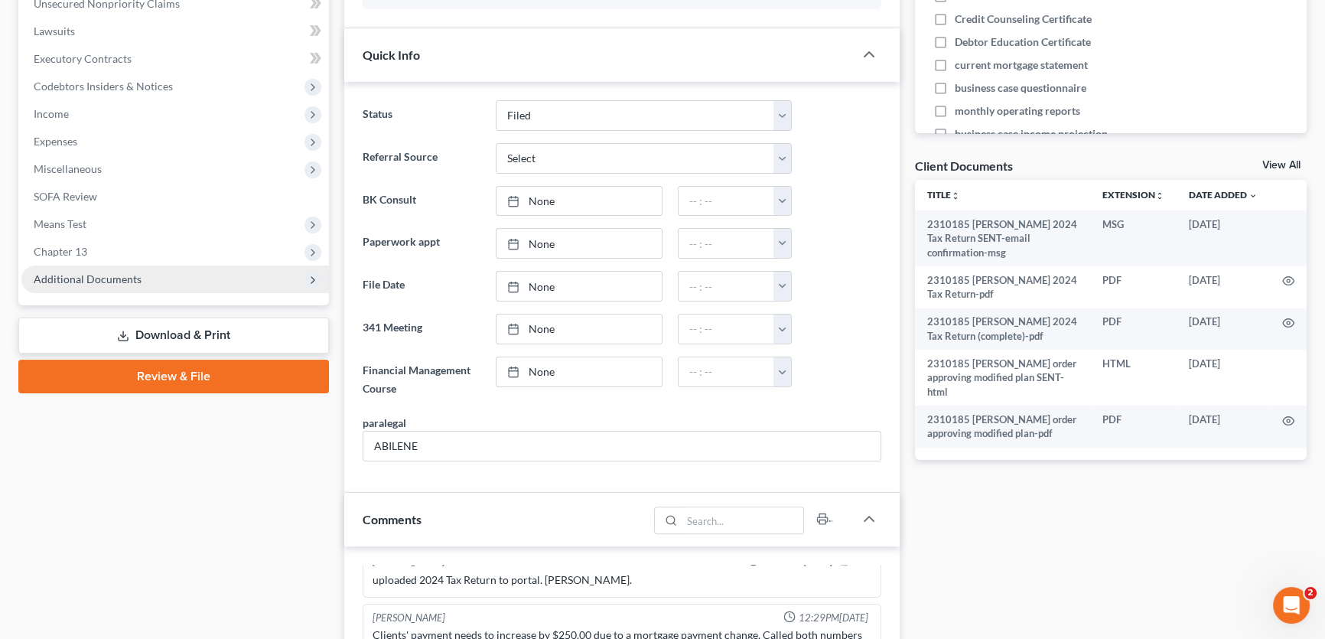
click at [135, 274] on span "Additional Documents" at bounding box center [88, 278] width 108 height 13
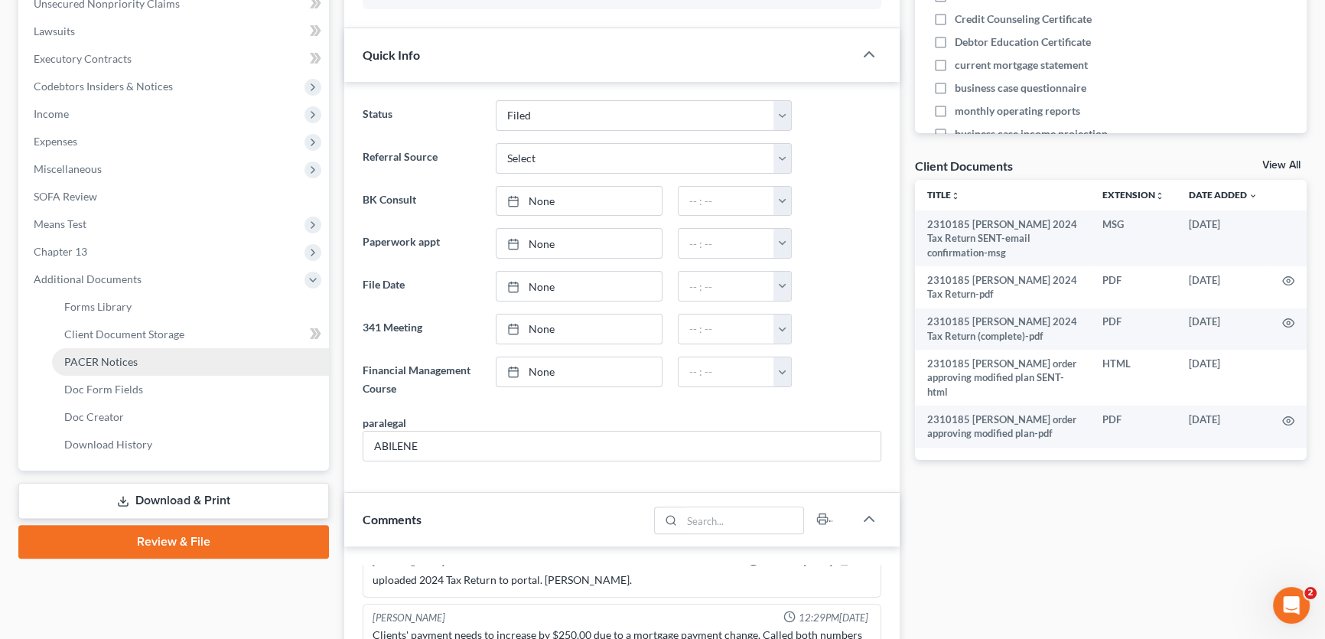
click at [134, 361] on span "PACER Notices" at bounding box center [100, 361] width 73 height 13
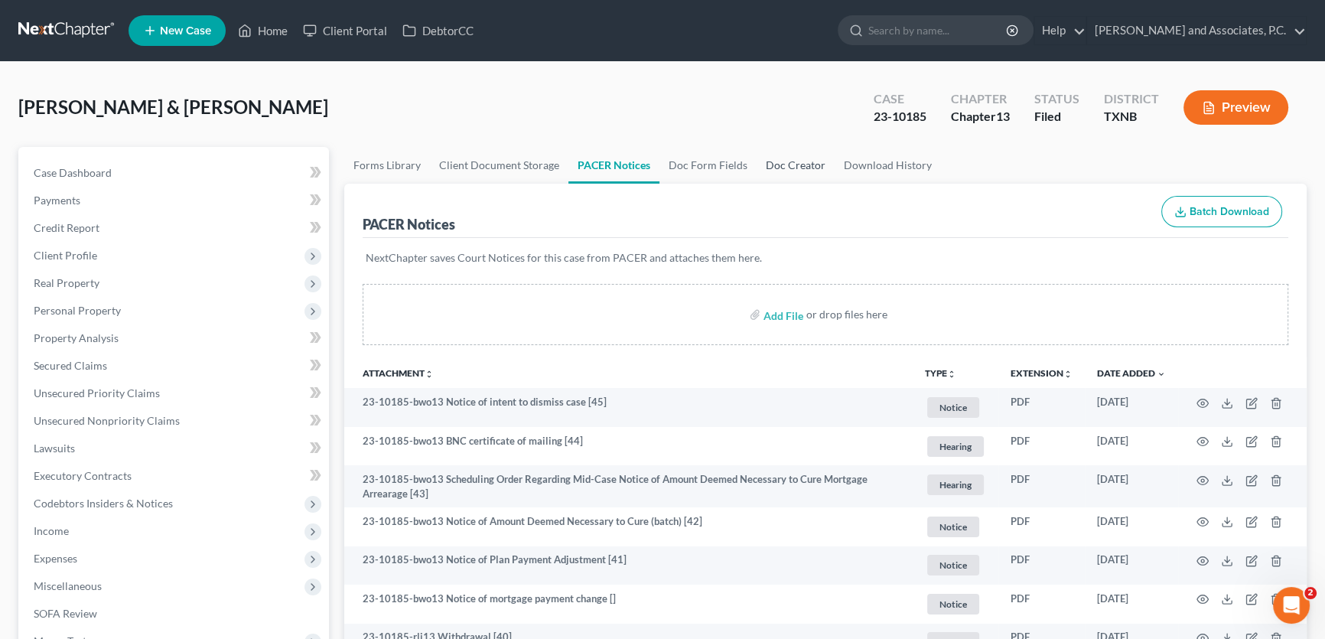
click at [780, 163] on link "Doc Creator" at bounding box center [795, 165] width 78 height 37
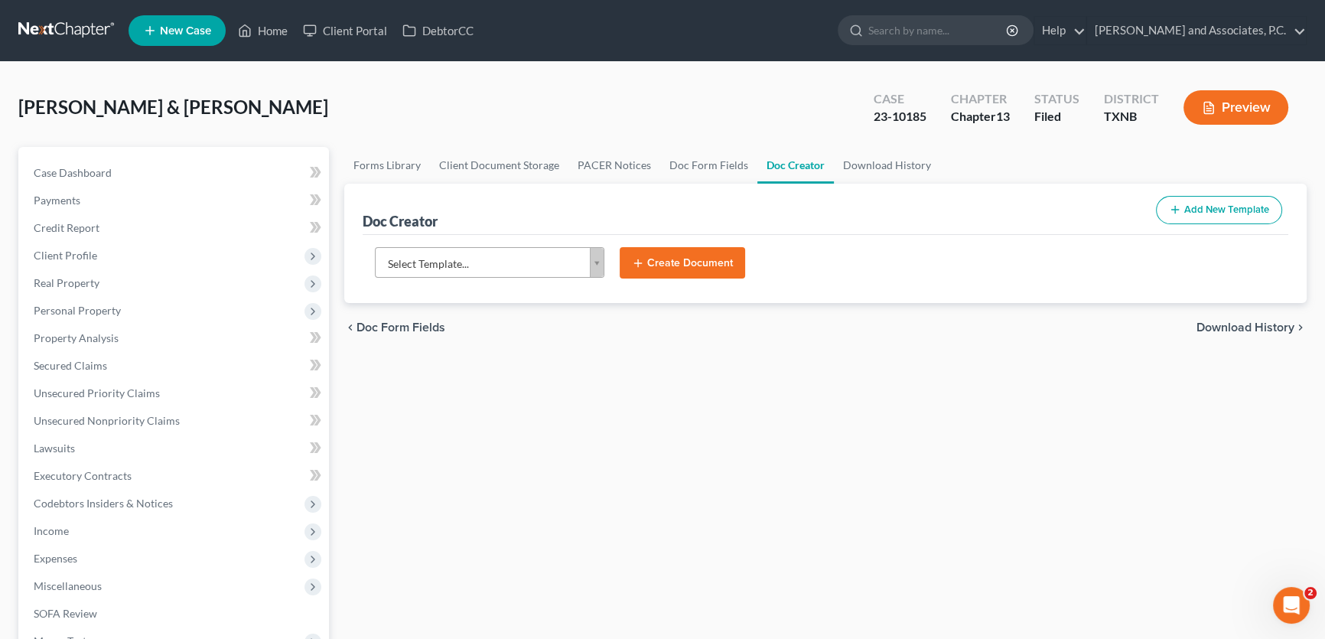
click at [592, 271] on body "Home New Case Client Portal DebtorCC Monte J. White and Associates, P.C. amy@mo…" at bounding box center [662, 516] width 1325 height 1033
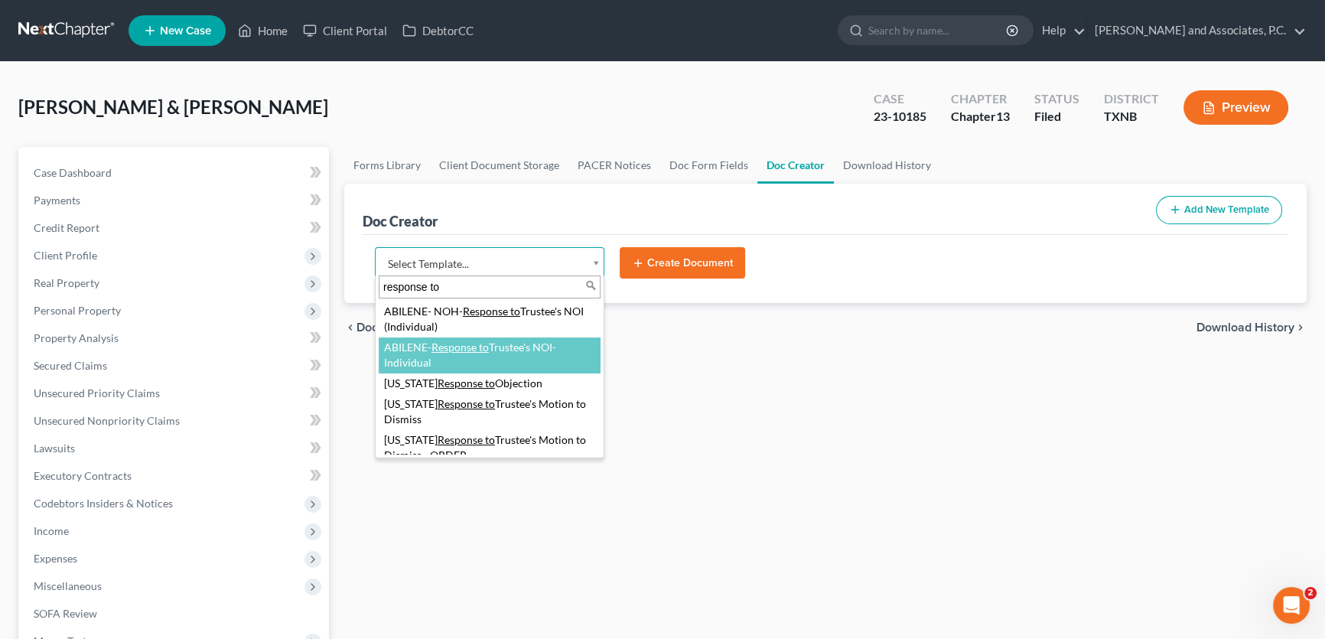
type input "response to"
select select "108766"
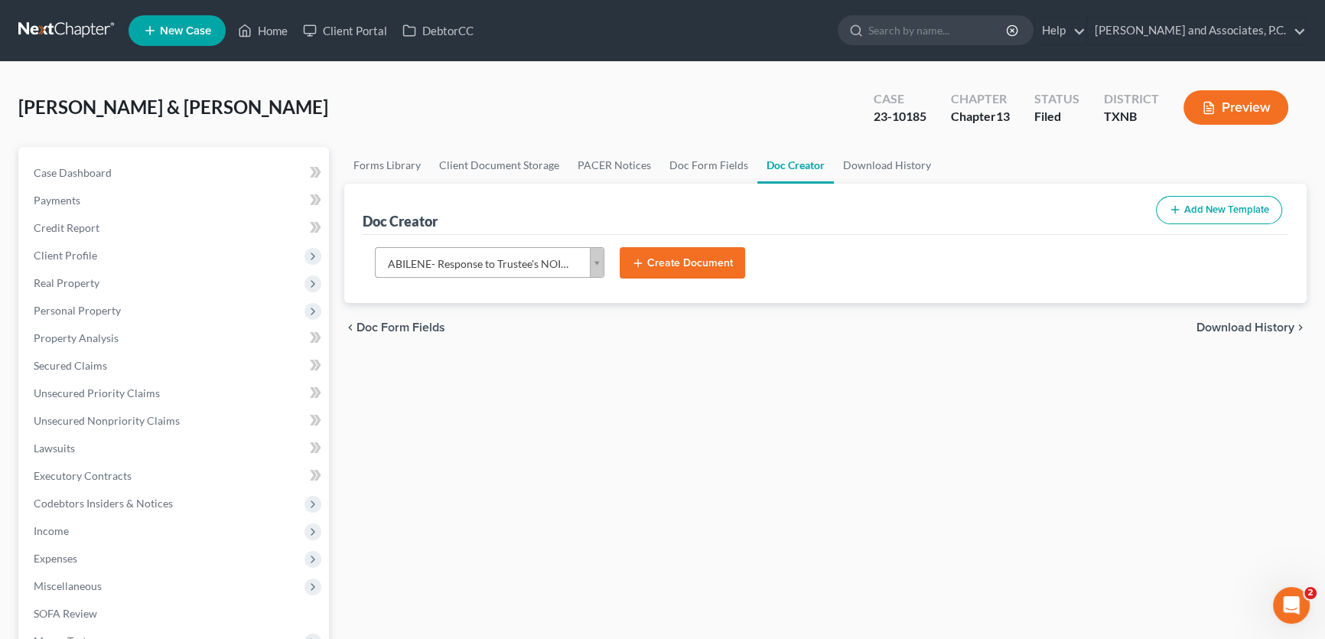
click at [655, 268] on button "Create Document" at bounding box center [681, 263] width 125 height 32
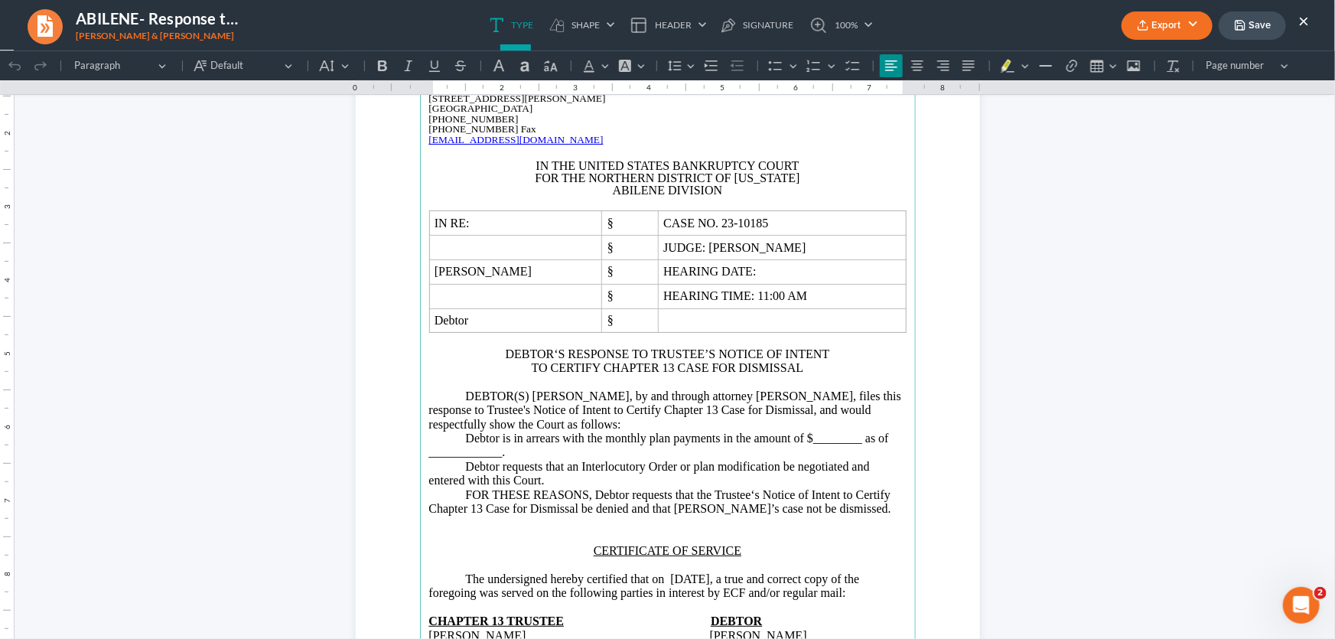
scroll to position [138, 0]
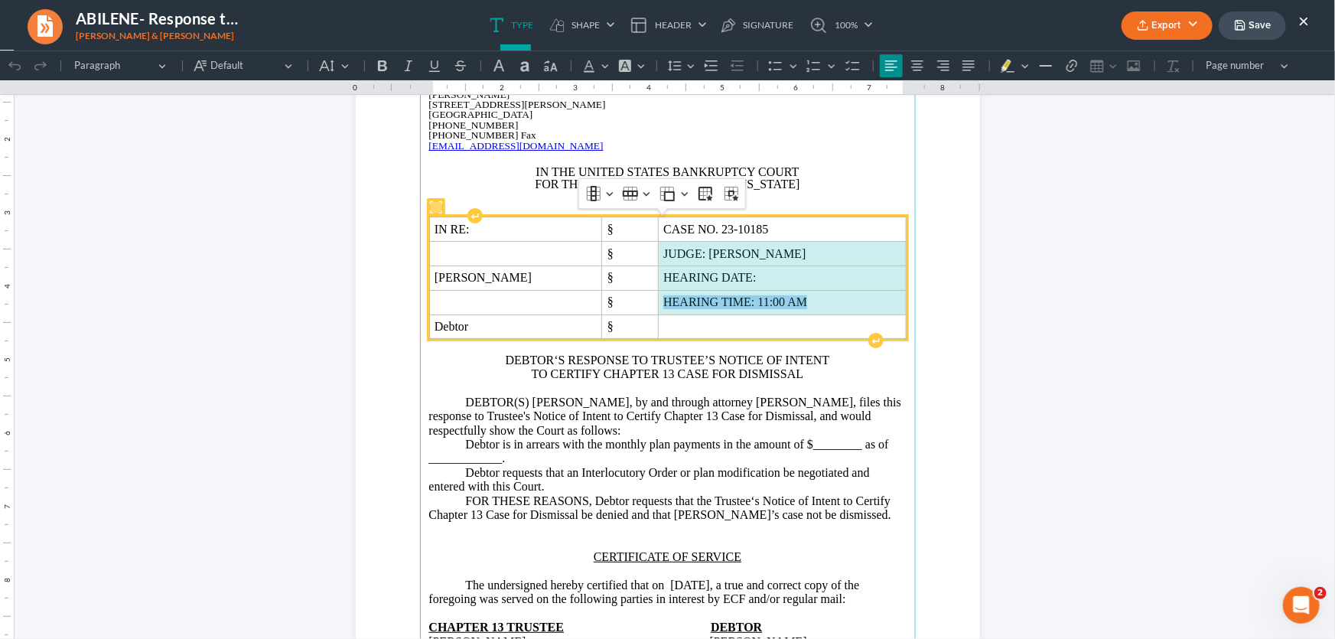
drag, startPoint x: 878, startPoint y: 301, endPoint x: 765, endPoint y: 257, distance: 121.6
click at [765, 257] on tbody "IN RE: § CASE NO. 23-10185 § JUDGE: Jones Dwight Allen Tilley III § HEARING DAT…" at bounding box center [667, 277] width 476 height 122
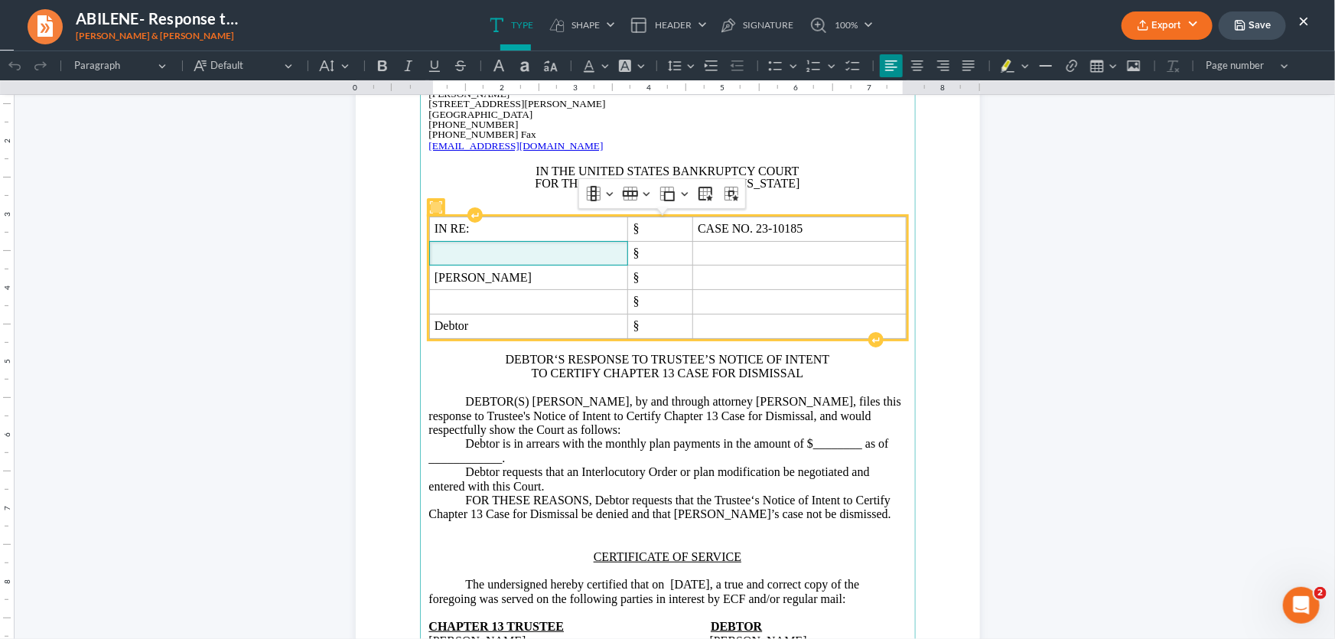
click at [519, 258] on span "Rich Text Editor, page-0-main" at bounding box center [528, 252] width 188 height 14
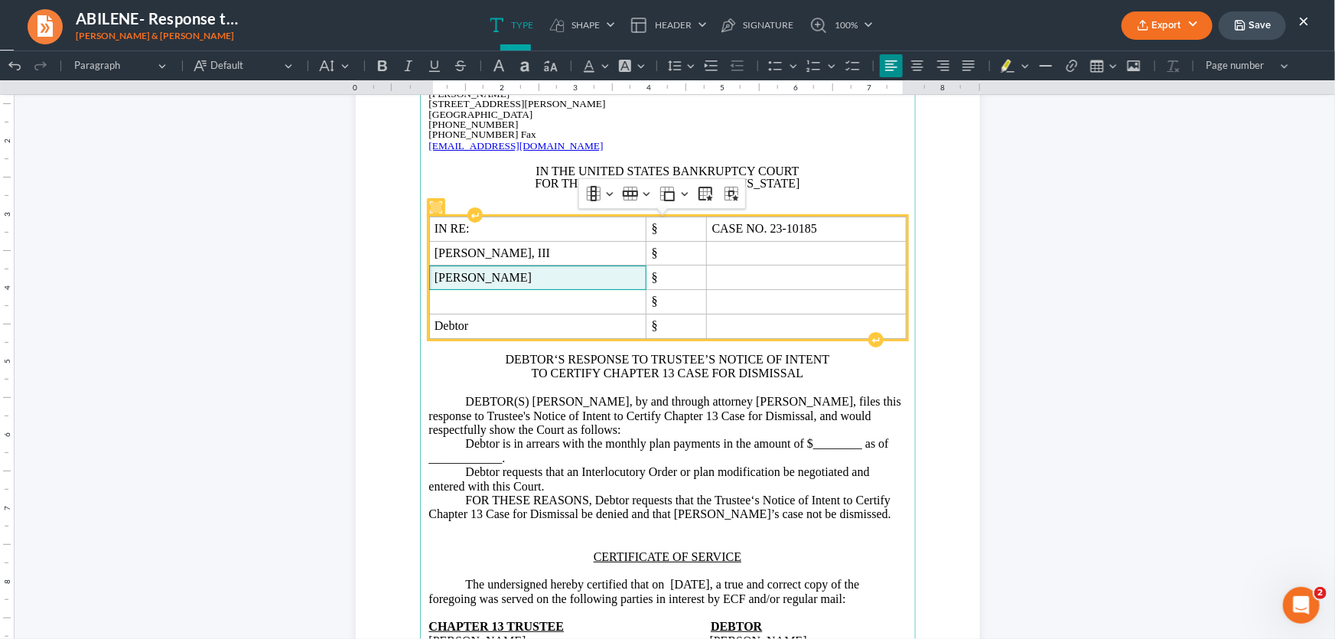
drag, startPoint x: 528, startPoint y: 273, endPoint x: 428, endPoint y: 278, distance: 100.3
click at [429, 278] on td "Dwight Allen Tilley III" at bounding box center [537, 277] width 217 height 24
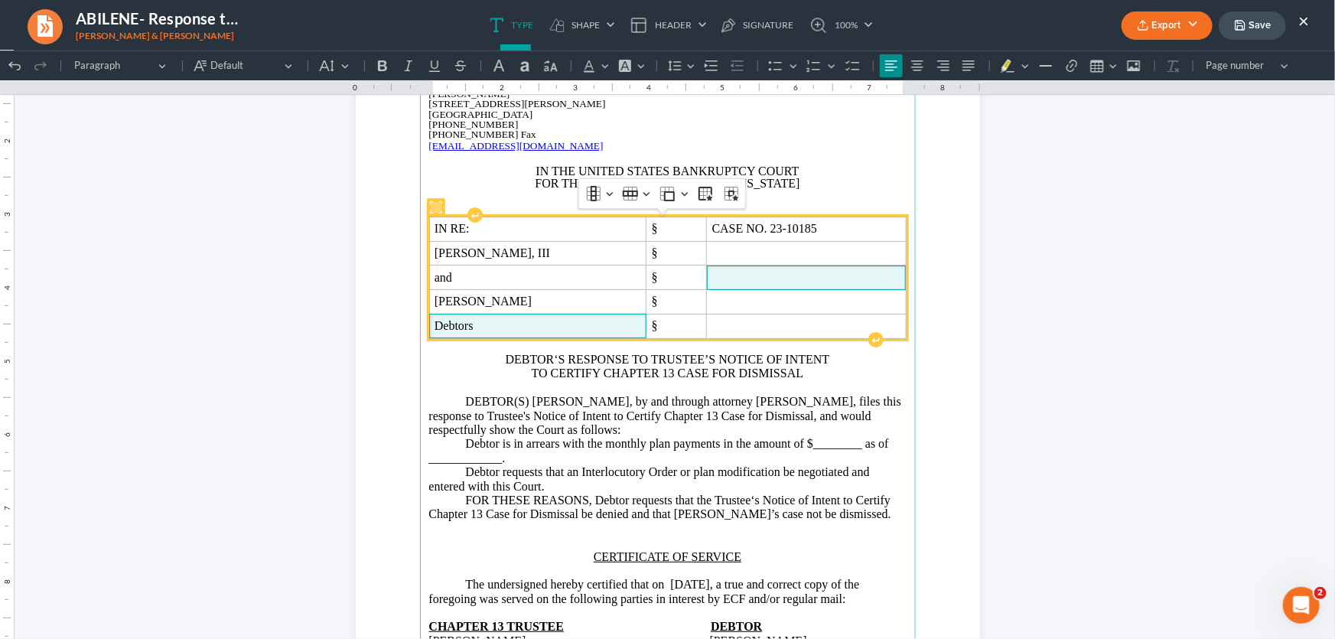
click at [726, 278] on span "Rich Text Editor, page-0-main" at bounding box center [806, 277] width 188 height 14
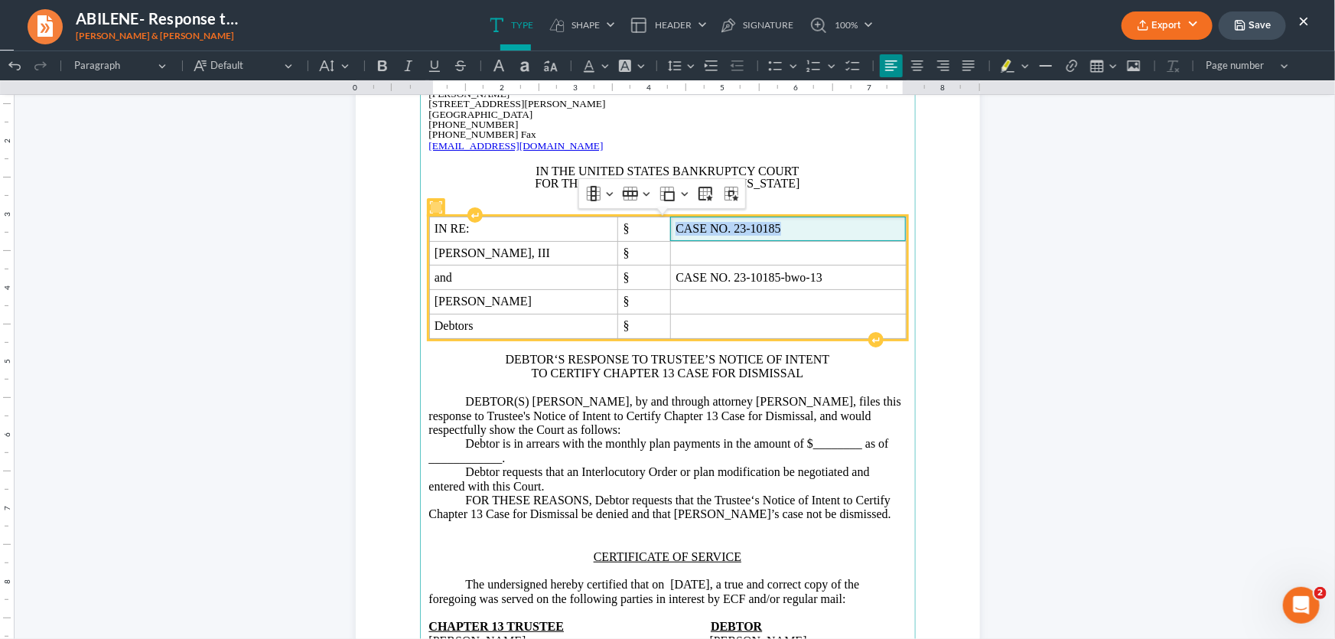
drag, startPoint x: 788, startPoint y: 228, endPoint x: 671, endPoint y: 228, distance: 117.0
click at [675, 228] on span "CASE NO. 23-10185" at bounding box center [787, 228] width 225 height 14
click at [594, 252] on span "Dwight Allen Tilley, III" at bounding box center [523, 252] width 178 height 14
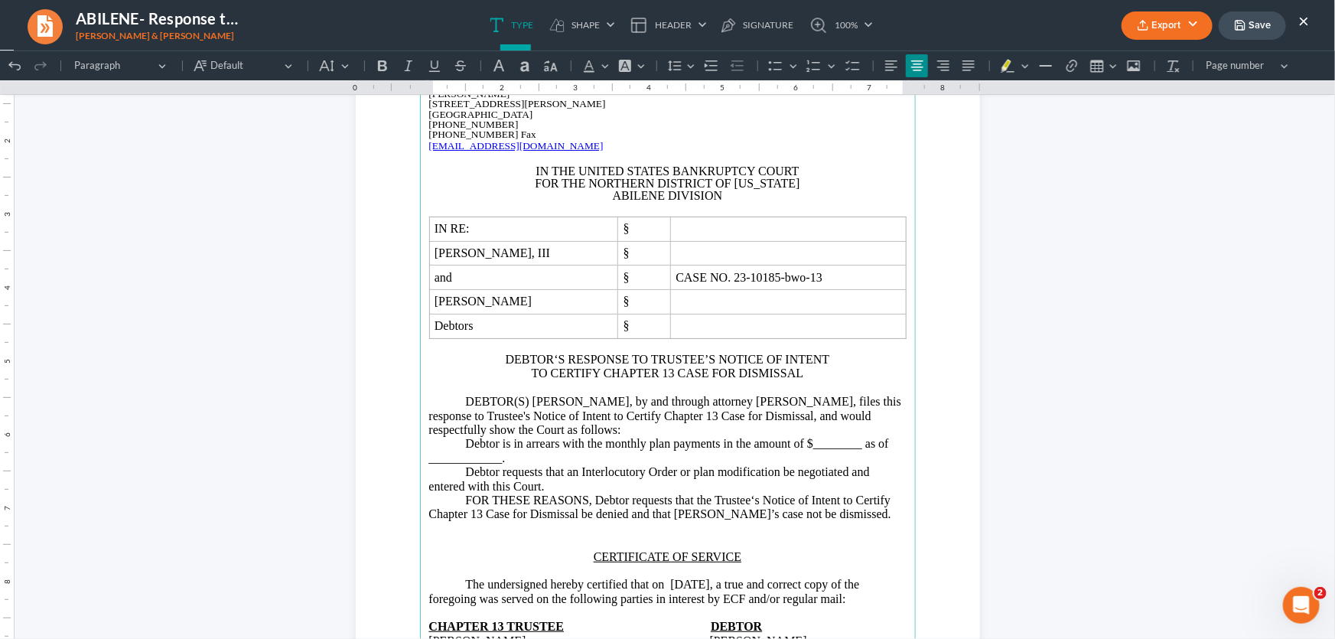
click at [623, 372] on p "TO CERTIFY CHAPTER 13 CASE FOR DISMISSAL" at bounding box center [667, 373] width 477 height 14
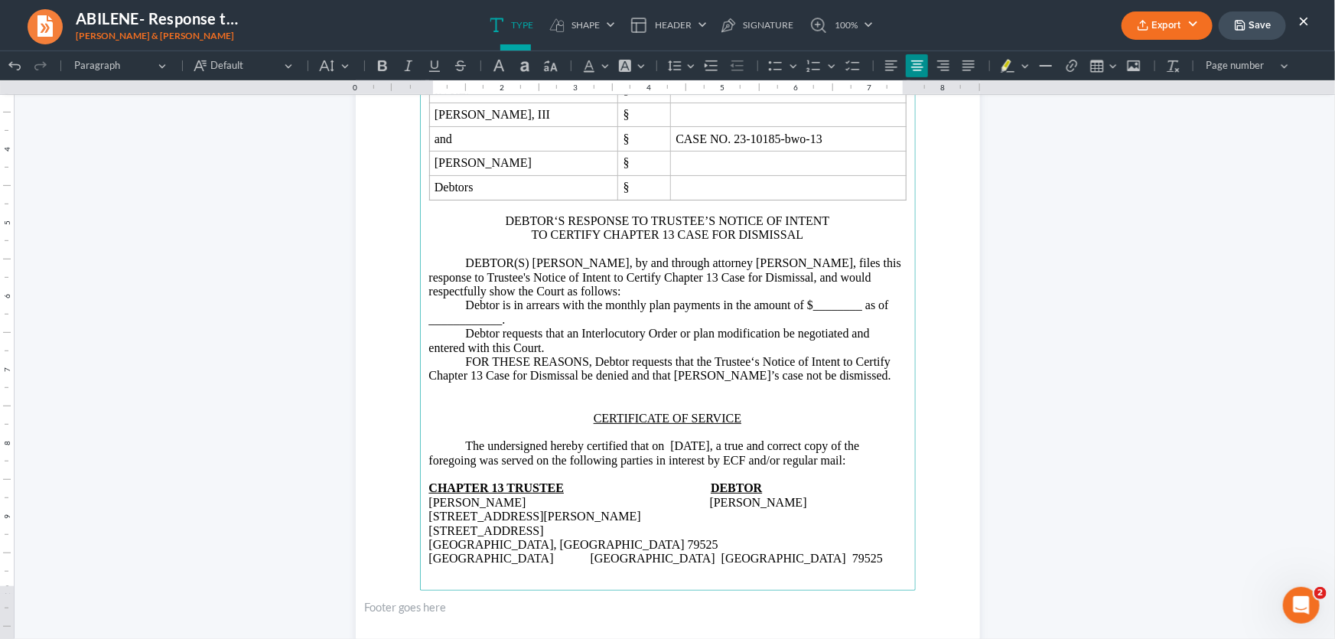
scroll to position [275, 0]
drag, startPoint x: 644, startPoint y: 264, endPoint x: 530, endPoint y: 267, distance: 114.0
click at [530, 267] on p "DEBTOR(S) Michael Carlton Ingram, by and through attorney Monte J. White, files…" at bounding box center [667, 318] width 477 height 127
click at [522, 265] on p "DEBTOR(S) Dwight Allen Tilley, III and Michelle Ruth Tilley, by and through att…" at bounding box center [667, 318] width 477 height 127
drag, startPoint x: 493, startPoint y: 309, endPoint x: 508, endPoint y: 308, distance: 15.3
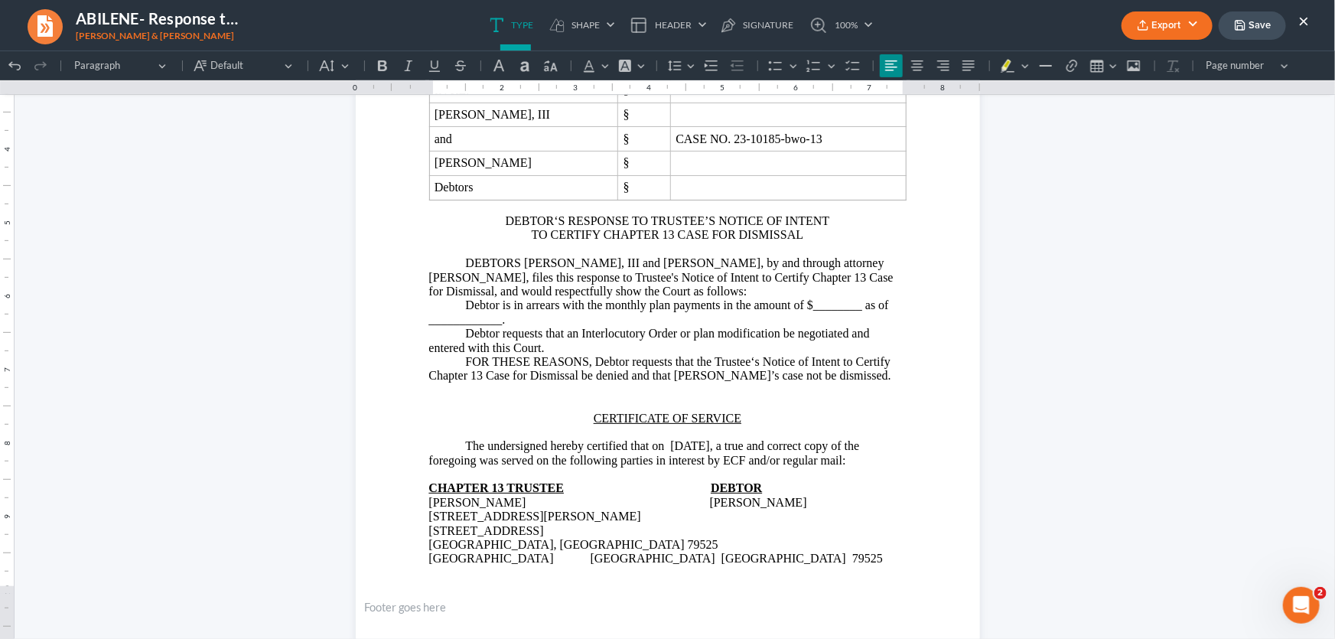
click at [493, 309] on p "DEBTORS Dwight Allen Tilley, III and Michelle Ruth Tilley, by and through attor…" at bounding box center [667, 318] width 477 height 127
click at [852, 309] on p "DEBTORS Dwight Allen Tilley, III and Michelle Ruth Tilley, by and through attor…" at bounding box center [667, 318] width 477 height 127
drag, startPoint x: 541, startPoint y: 323, endPoint x: 411, endPoint y: 324, distance: 130.8
click at [411, 324] on section "Monte J. White and Associates Monte J. White 1106 Brook Ave, Hamilton Place Wic…" at bounding box center [668, 259] width 624 height 808
click at [496, 333] on p "DEBTORS Dwight Allen Tilley, III and Michelle Ruth Tilley, by and through attor…" at bounding box center [667, 318] width 477 height 127
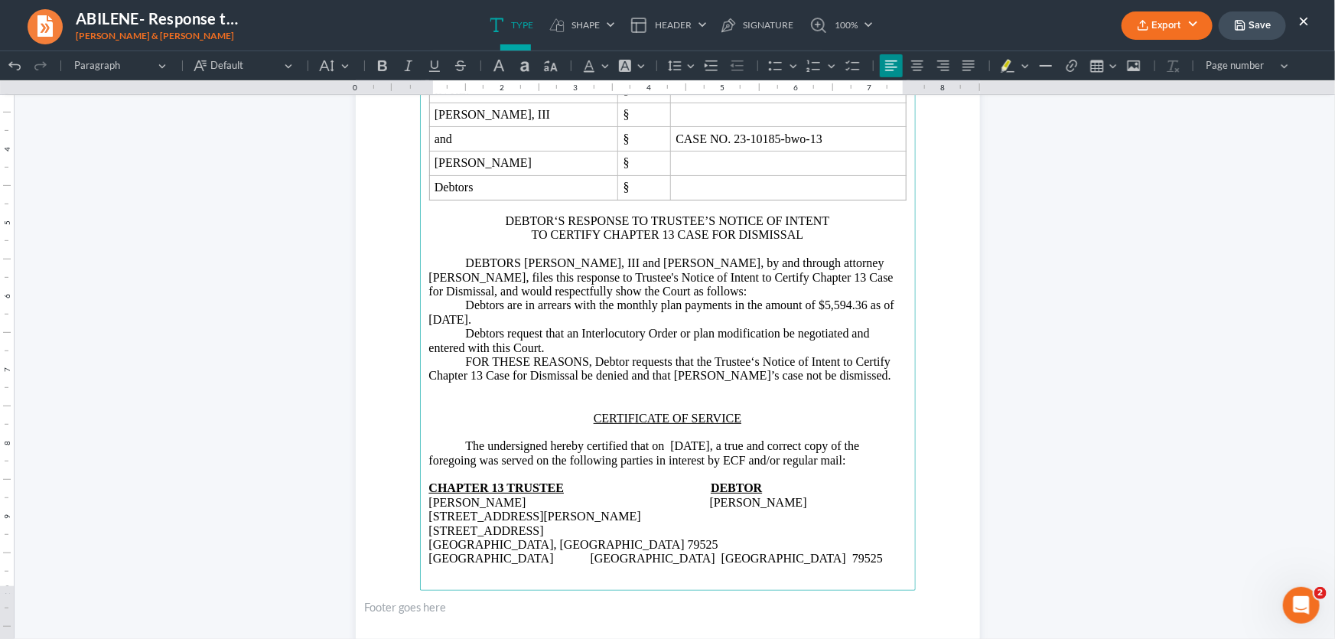
click at [623, 364] on p "DEBTORS Dwight Allen Tilley, III and Michelle Ruth Tilley, by and through attor…" at bounding box center [667, 318] width 477 height 127
click at [668, 365] on p "DEBTORS Dwight Allen Tilley, III and Michelle Ruth Tilley, by and through attor…" at bounding box center [667, 318] width 477 height 127
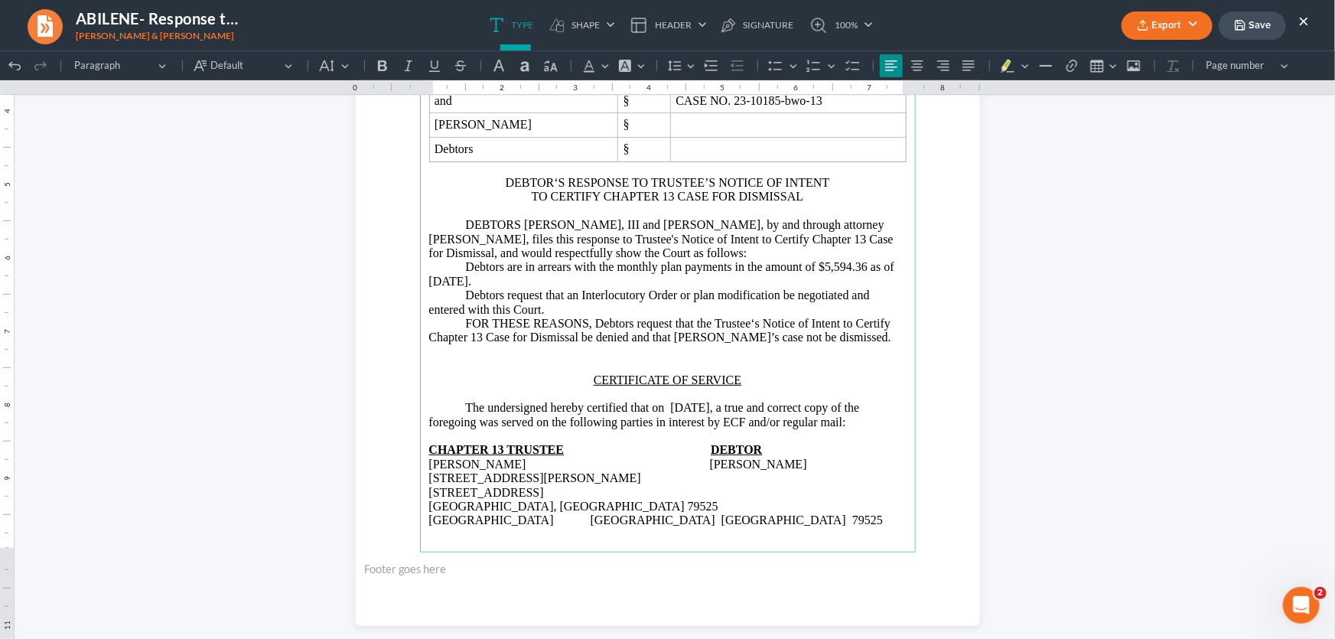
scroll to position [345, 0]
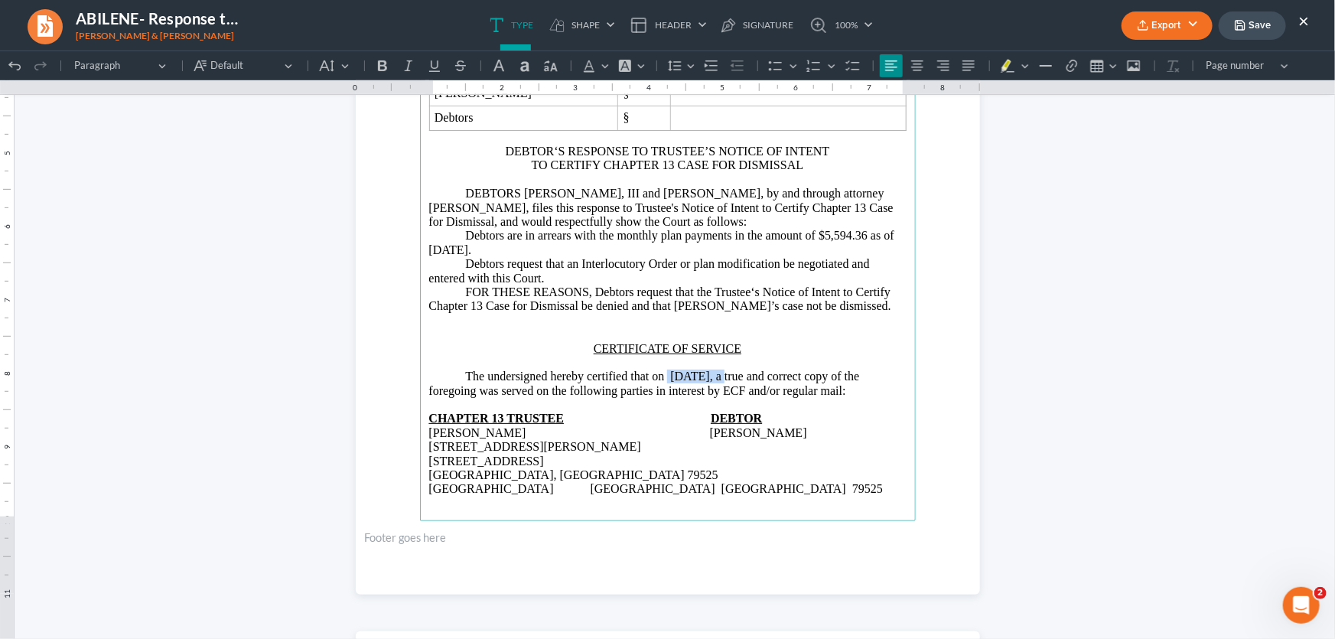
drag, startPoint x: 720, startPoint y: 377, endPoint x: 661, endPoint y: 380, distance: 59.0
click at [661, 380] on p "The undersigned hereby certified that on 10/02/2025, a true and correct copy of…" at bounding box center [667, 376] width 477 height 42
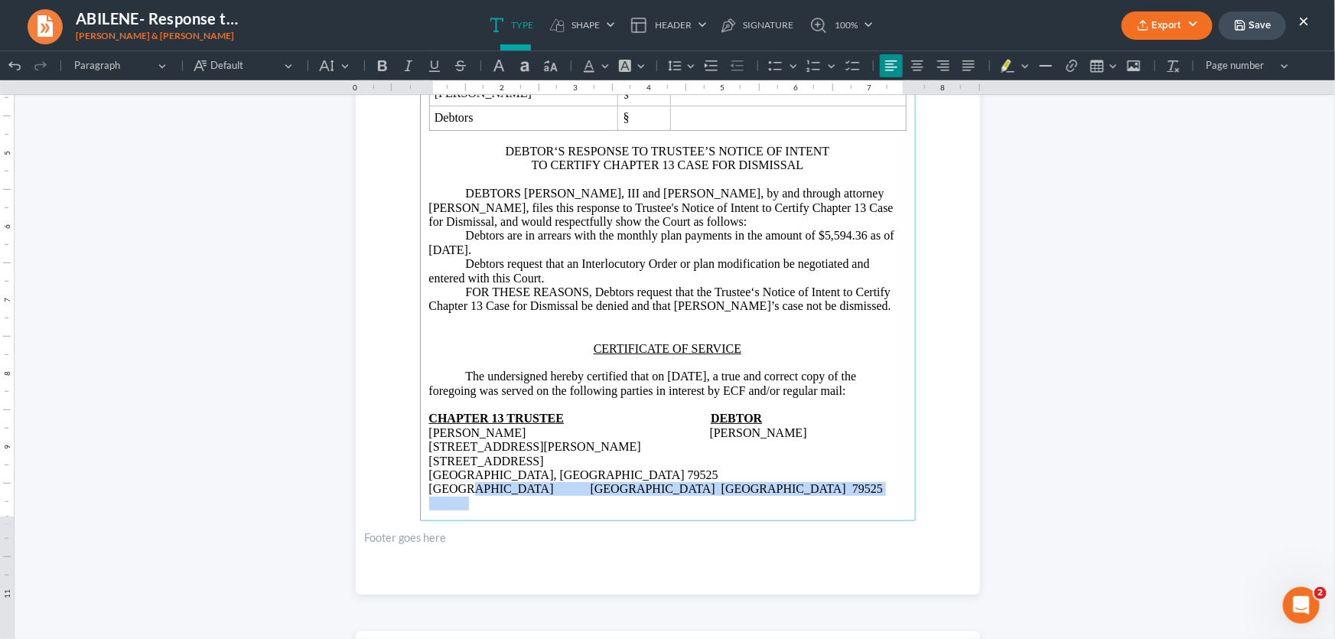
drag, startPoint x: 607, startPoint y: 463, endPoint x: 392, endPoint y: 470, distance: 215.8
click at [392, 470] on section "Monte J. White and Associates Monte J. White 1106 Brook Ave, Hamilton Place Wic…" at bounding box center [668, 190] width 624 height 808
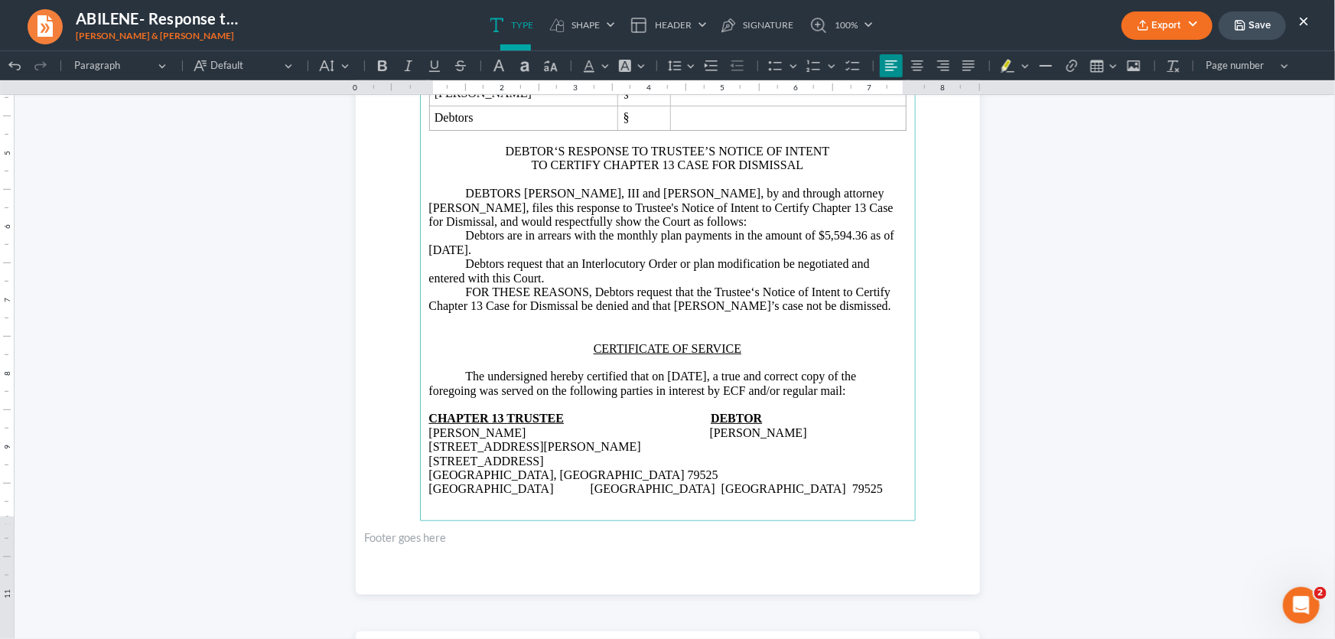
click at [718, 467] on span "Rich Text Editor, page-0-main" at bounding box center [736, 474] width 37 height 14
drag, startPoint x: 606, startPoint y: 463, endPoint x: 382, endPoint y: 468, distance: 223.4
click at [382, 468] on section "Monte J. White and Associates Monte J. White 1106 Brook Ave, Hamilton Place Wic…" at bounding box center [668, 190] width 624 height 808
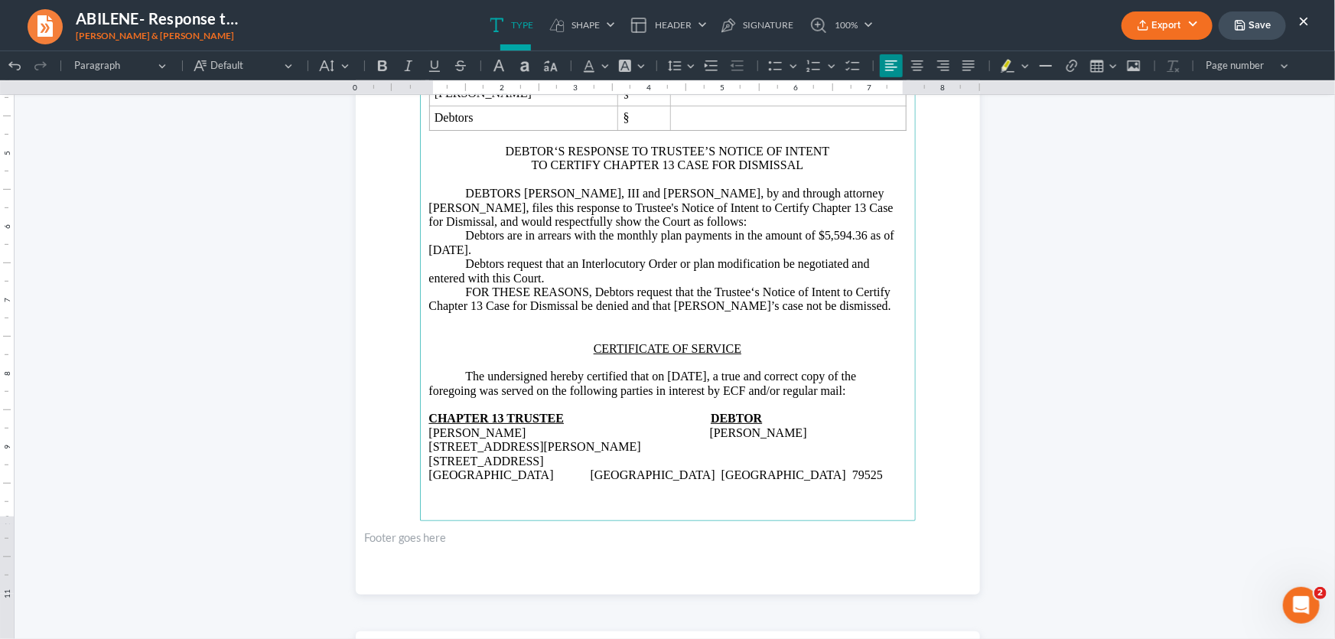
click at [558, 463] on p "CHAPTER 13 TRUSTEE DEBTOR Katherine Davis Dwight Allen Tilley III 1407 Buddy Ho…" at bounding box center [667, 453] width 477 height 112
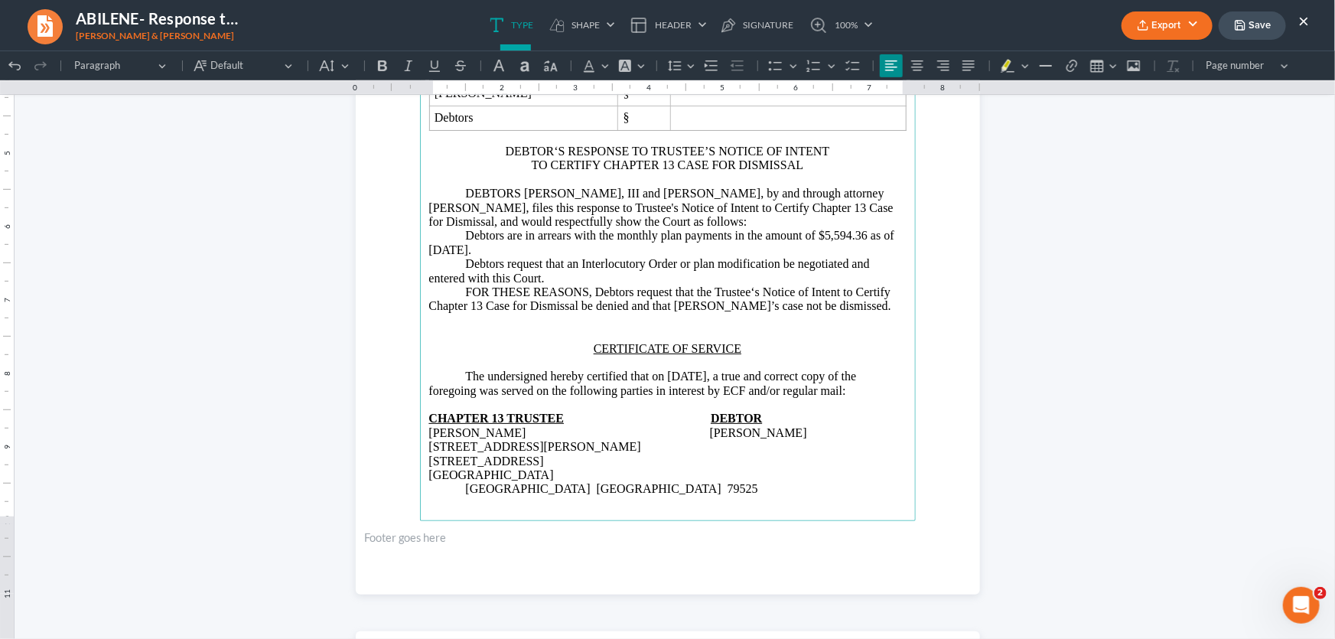
drag, startPoint x: 840, startPoint y: 446, endPoint x: 709, endPoint y: 453, distance: 131.0
click at [709, 453] on p "CHAPTER 13 TRUSTEE DEBTOR Katherine Davis Dwight Allen Tilley III 1407 Buddy Ho…" at bounding box center [667, 439] width 477 height 84
copy p "10294 Private Road 6055"
click at [624, 458] on p "CHAPTER 13 TRUSTEE DEBTOR Katherine Davis Dwight Allen Tilley III 1407 Buddy Ho…" at bounding box center [667, 432] width 477 height 70
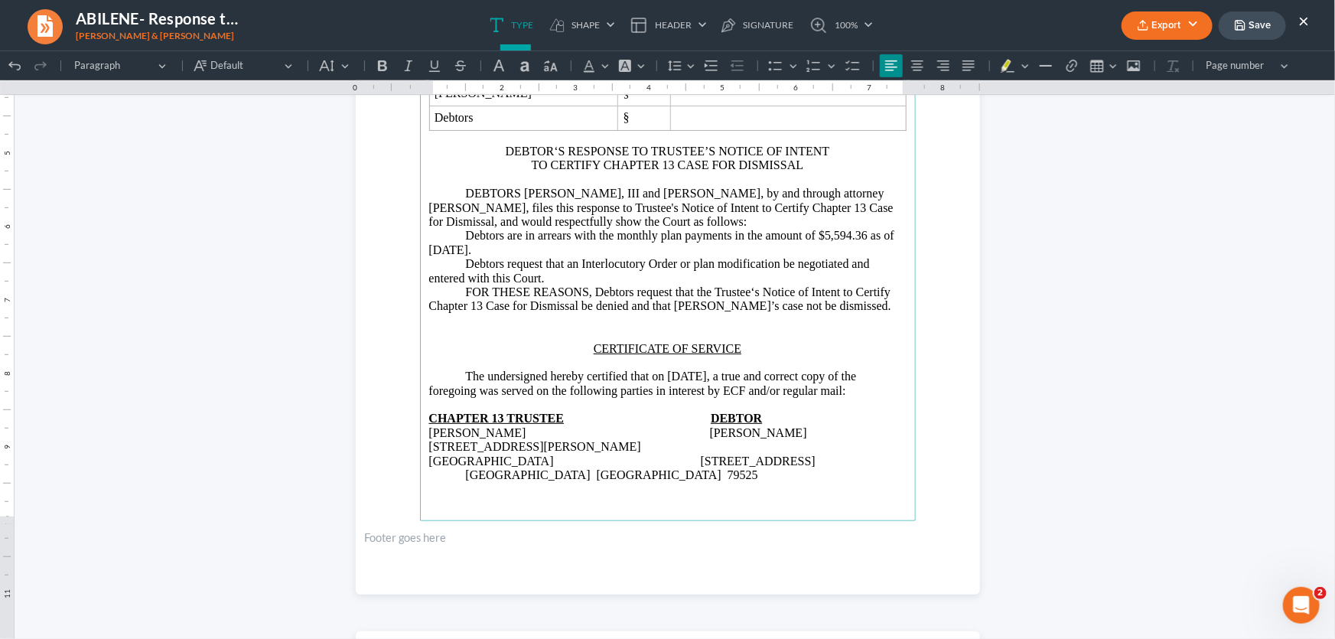
click at [723, 447] on p "CHAPTER 13 TRUSTEE DEBTOR Katherine Davis Dwight Allen Tilley III 1407 Buddy Ho…" at bounding box center [667, 432] width 477 height 70
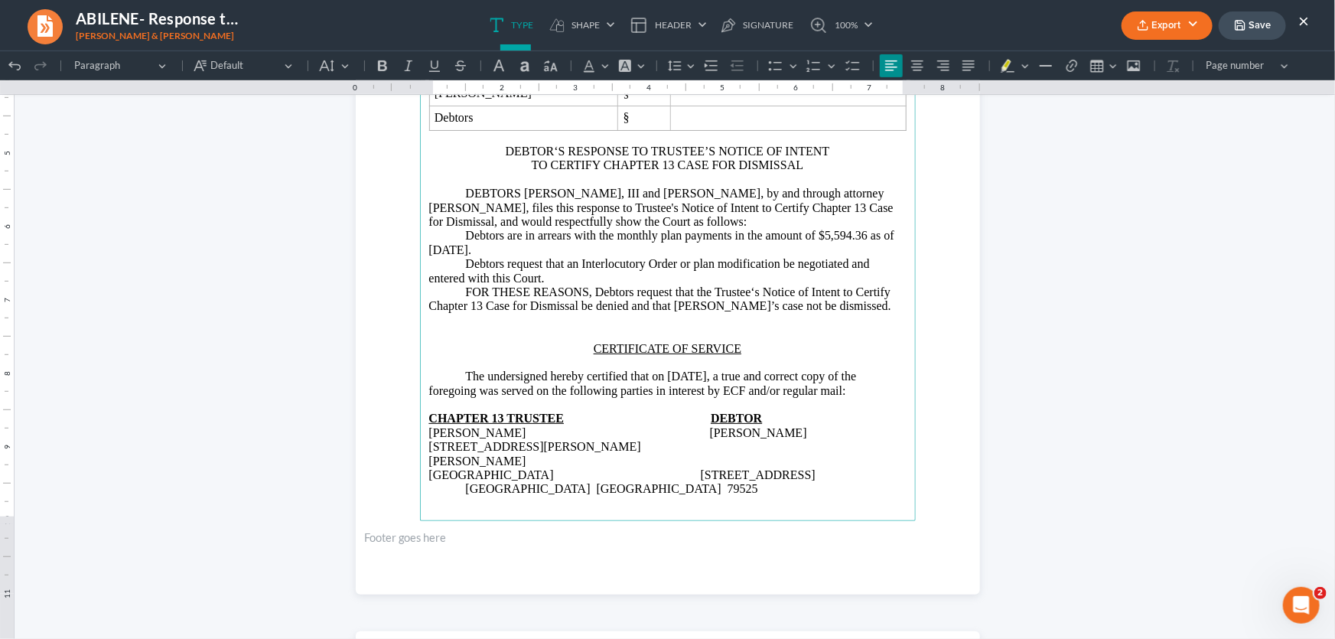
click at [618, 199] on p "DEBTORS Dwight Allen Tilley, III and Michelle Ruth Tilley, by and through attor…" at bounding box center [667, 249] width 477 height 127
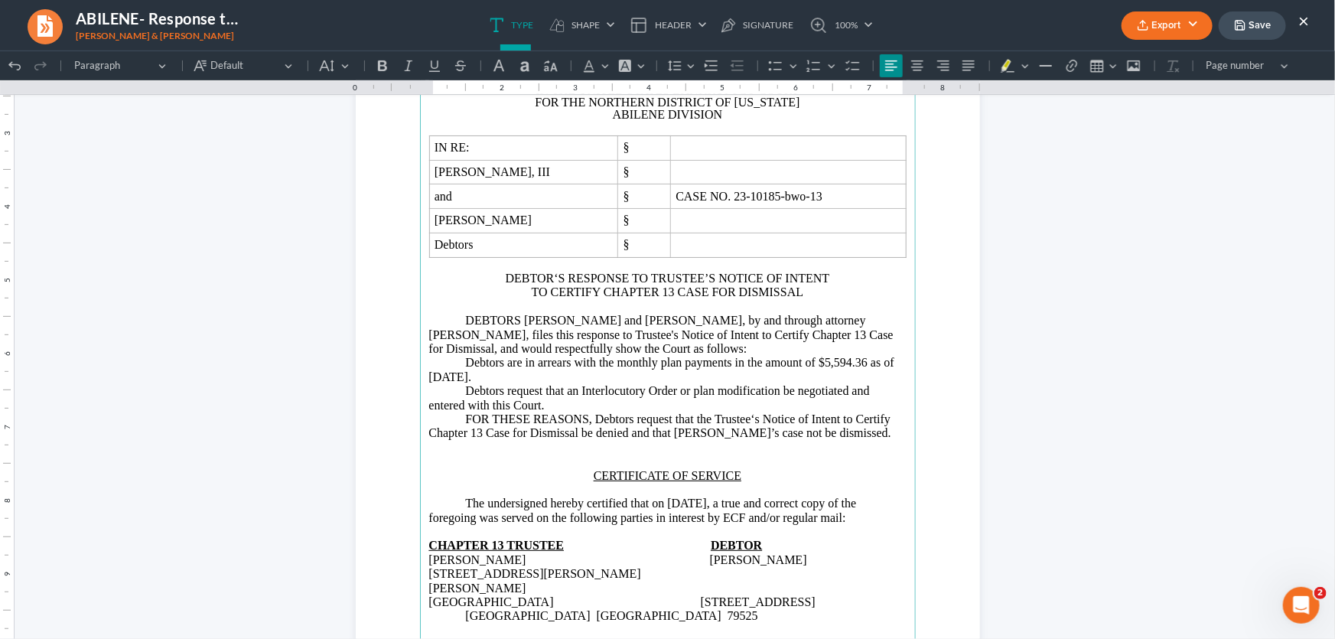
scroll to position [137, 0]
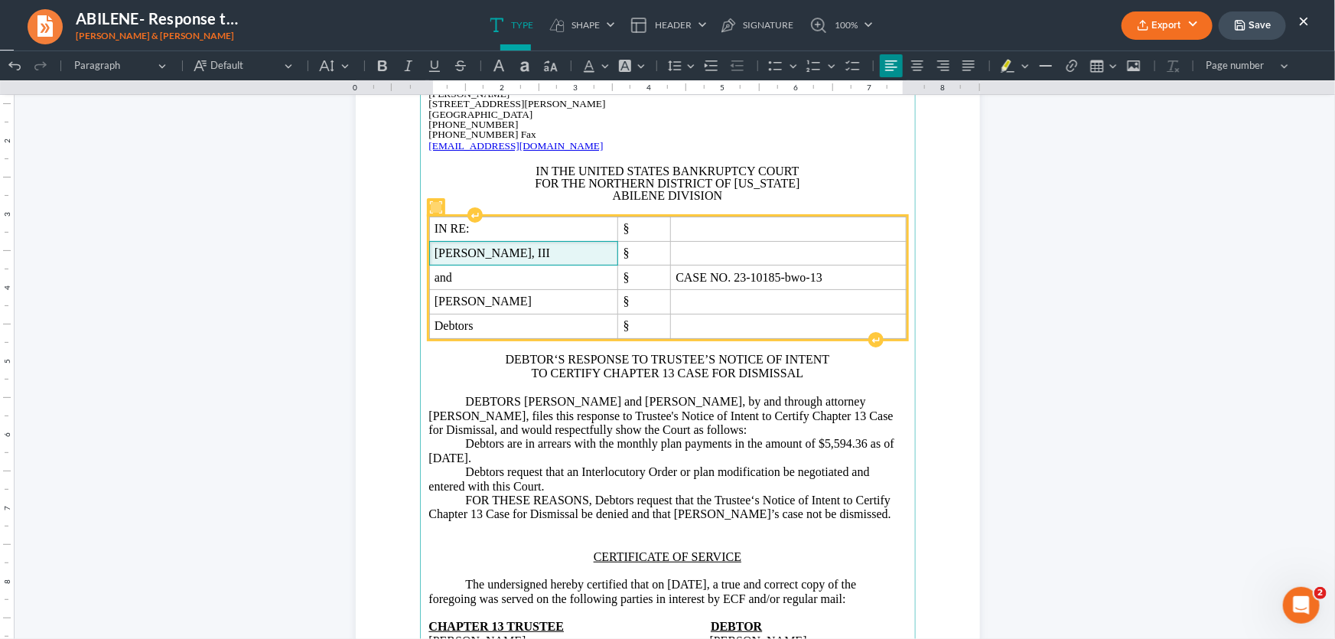
click at [531, 255] on span "Dwight Allen Tilley, III" at bounding box center [523, 252] width 178 height 14
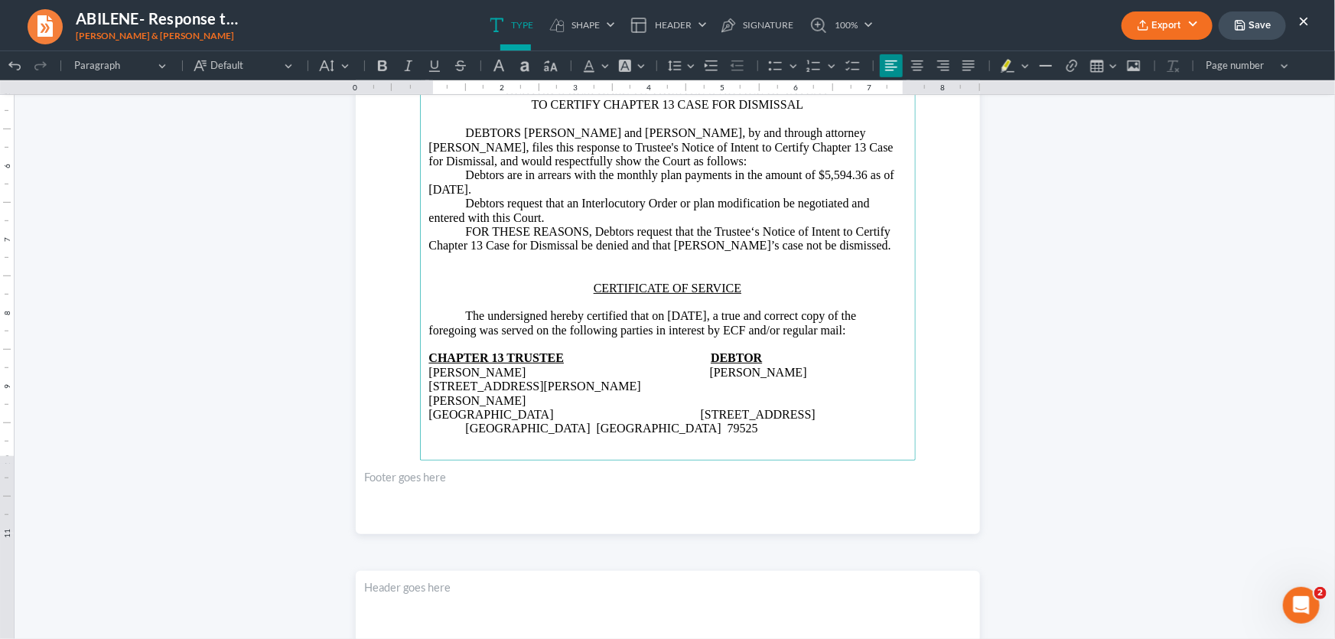
scroll to position [484, 0]
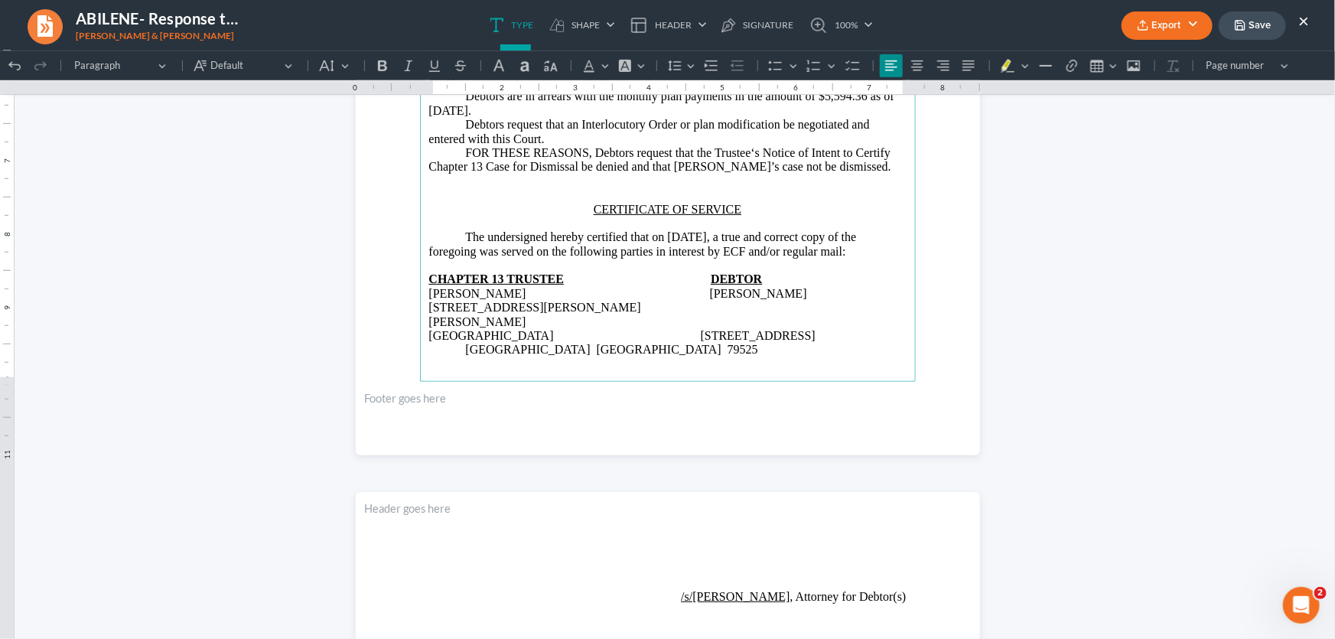
click at [665, 328] on span "Rich Text Editor, page-0-main" at bounding box center [682, 335] width 37 height 14
click at [460, 342] on p "Hawley TX 79525" at bounding box center [667, 356] width 477 height 28
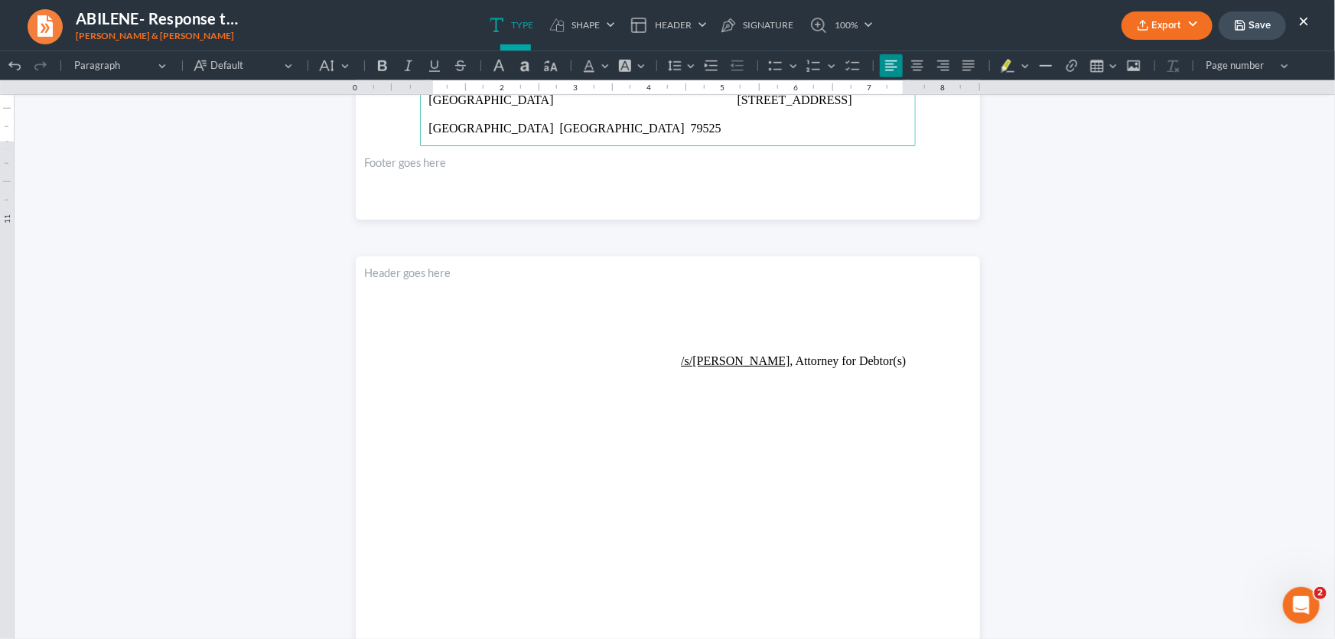
scroll to position [762, 0]
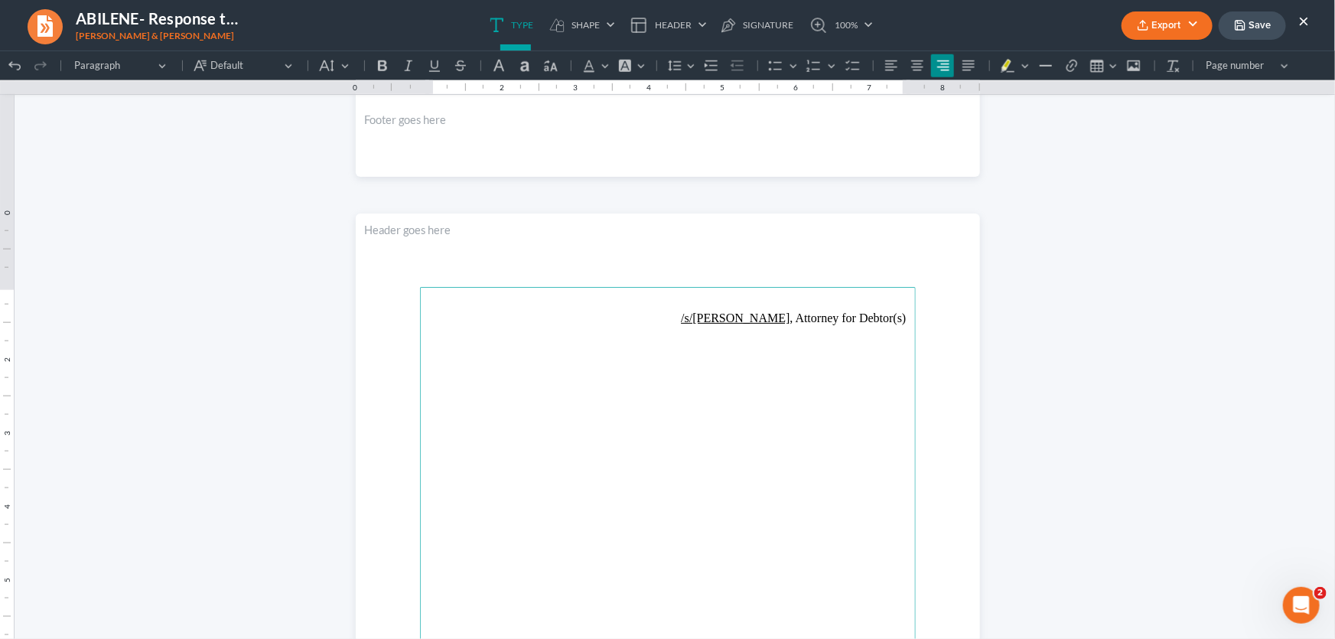
click at [899, 317] on p "⁠⁠⁠⁠⁠⁠⁠ /s/Monte J. White , Attorney for Debtor(s)" at bounding box center [667, 311] width 477 height 28
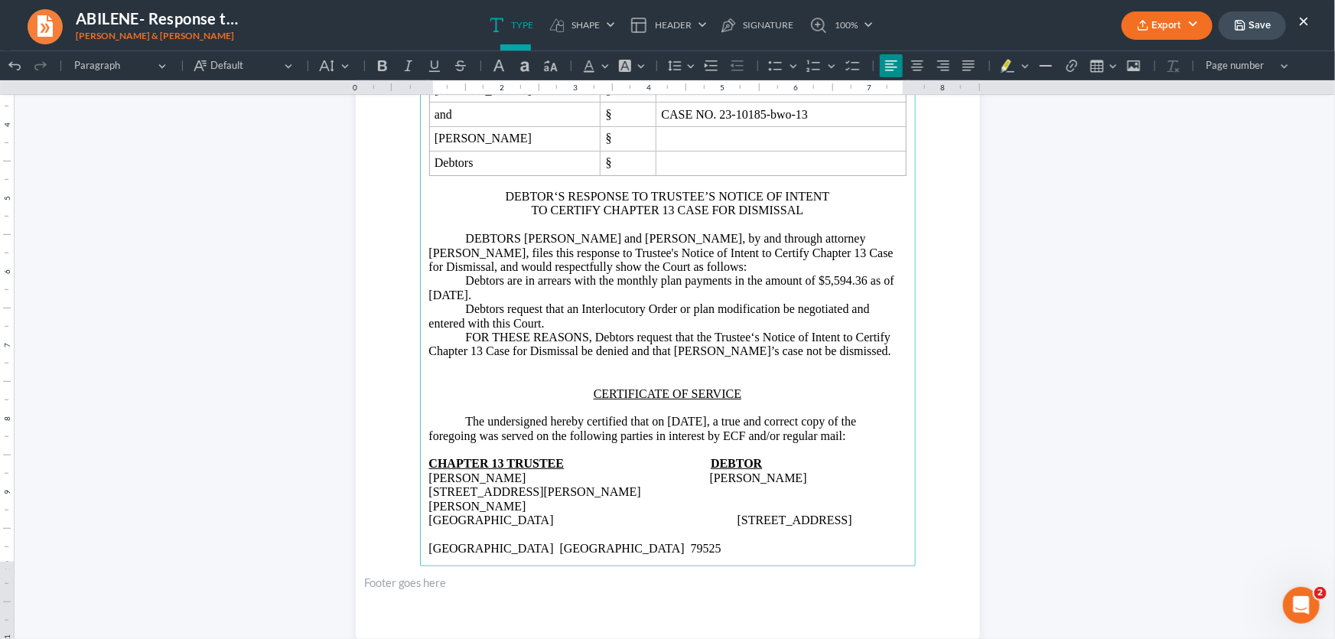
scroll to position [275, 0]
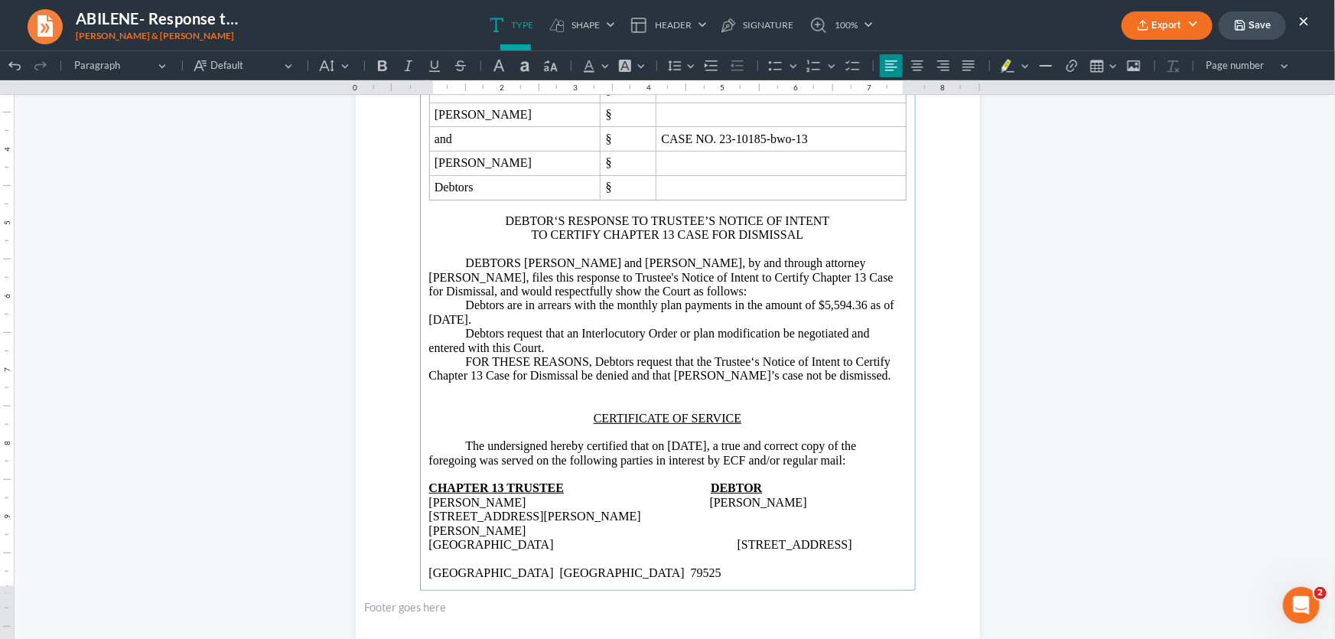
click at [653, 396] on p "Rich Text Editor, page-0-main" at bounding box center [667, 389] width 477 height 14
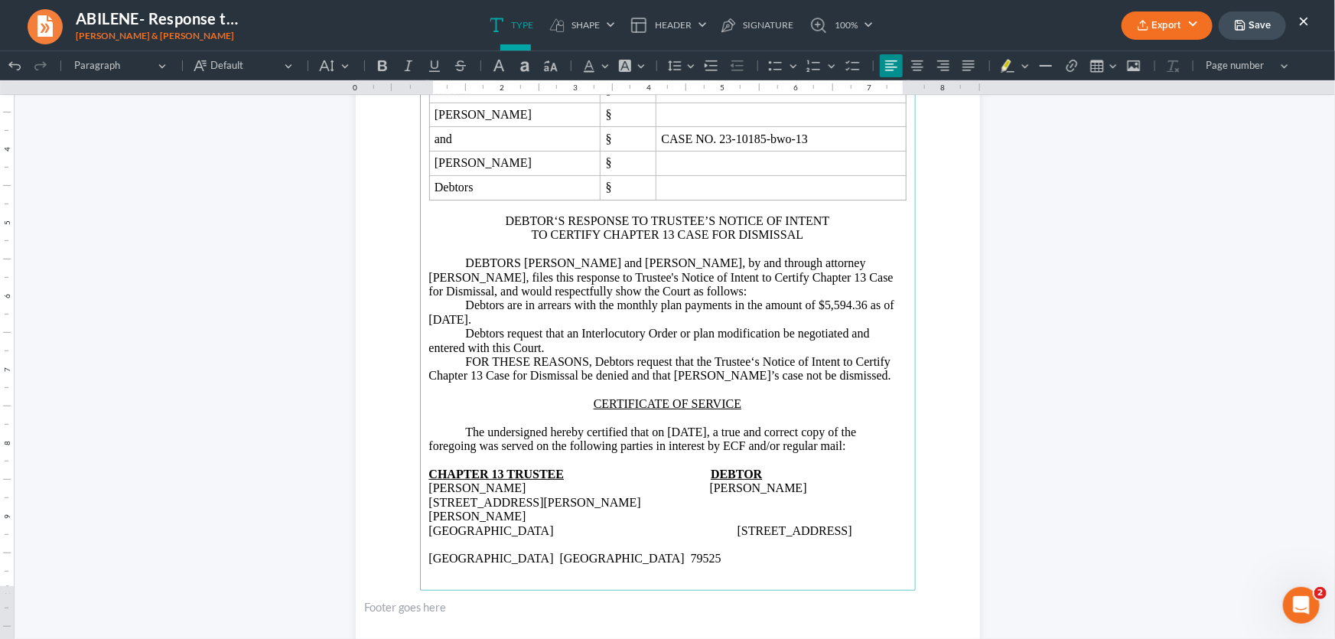
click at [775, 563] on main "Monte J. White and Associates Monte J. White 1106 Brook Ave, Hamilton Place Wic…" at bounding box center [668, 259] width 496 height 661
click at [854, 538] on p "Hawley TX 79525" at bounding box center [667, 551] width 477 height 28
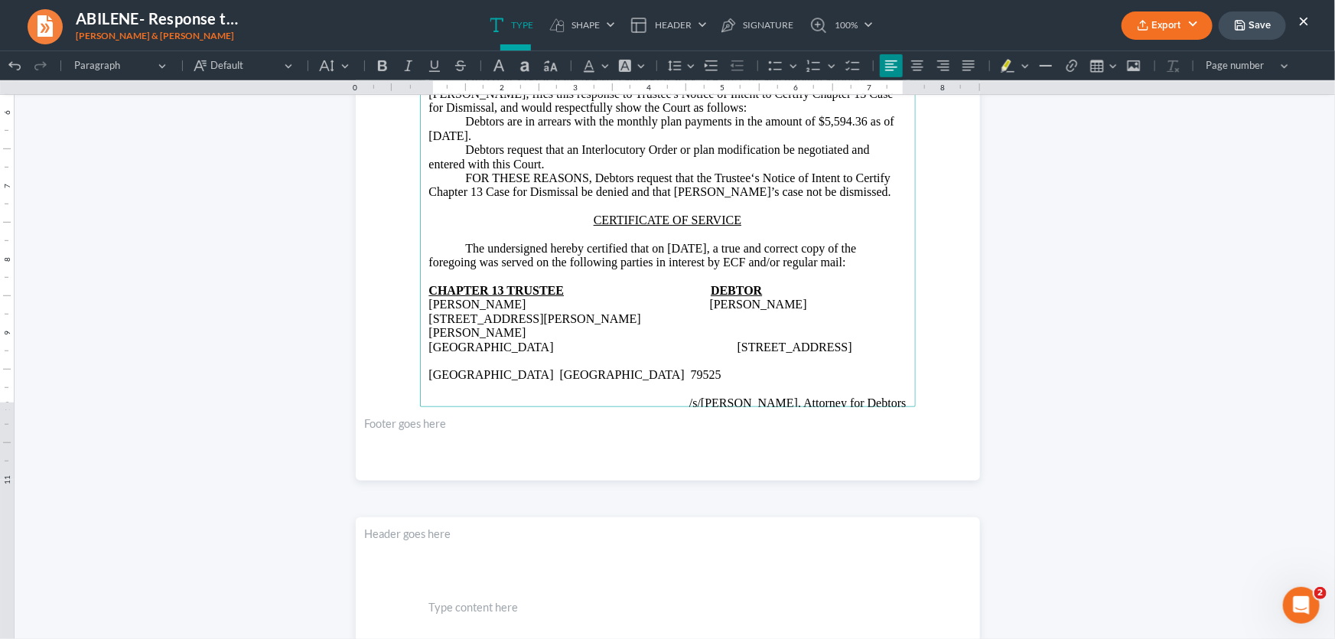
scroll to position [484, 0]
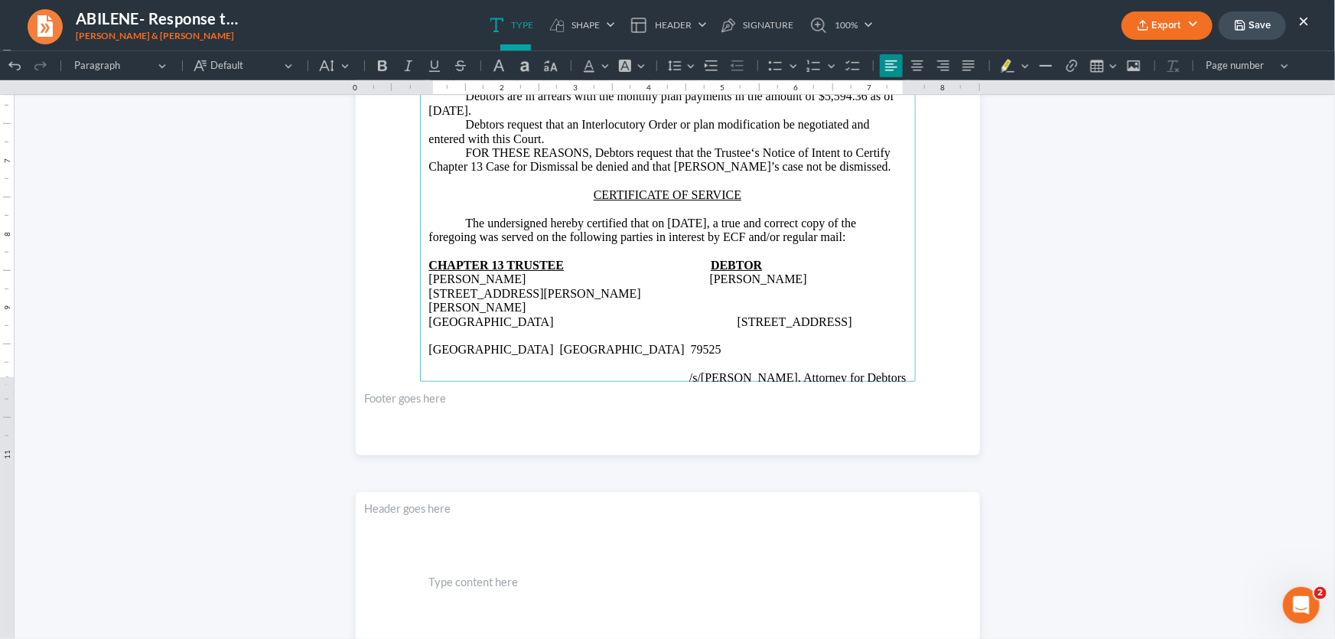
click at [741, 362] on main "Monte J. White and Associates Monte J. White 1106 Brook Ave, Hamilton Place Wic…" at bounding box center [668, 50] width 496 height 661
click at [728, 356] on p "/s/Monte J. White , Attorney for Debtors" at bounding box center [667, 370] width 477 height 28
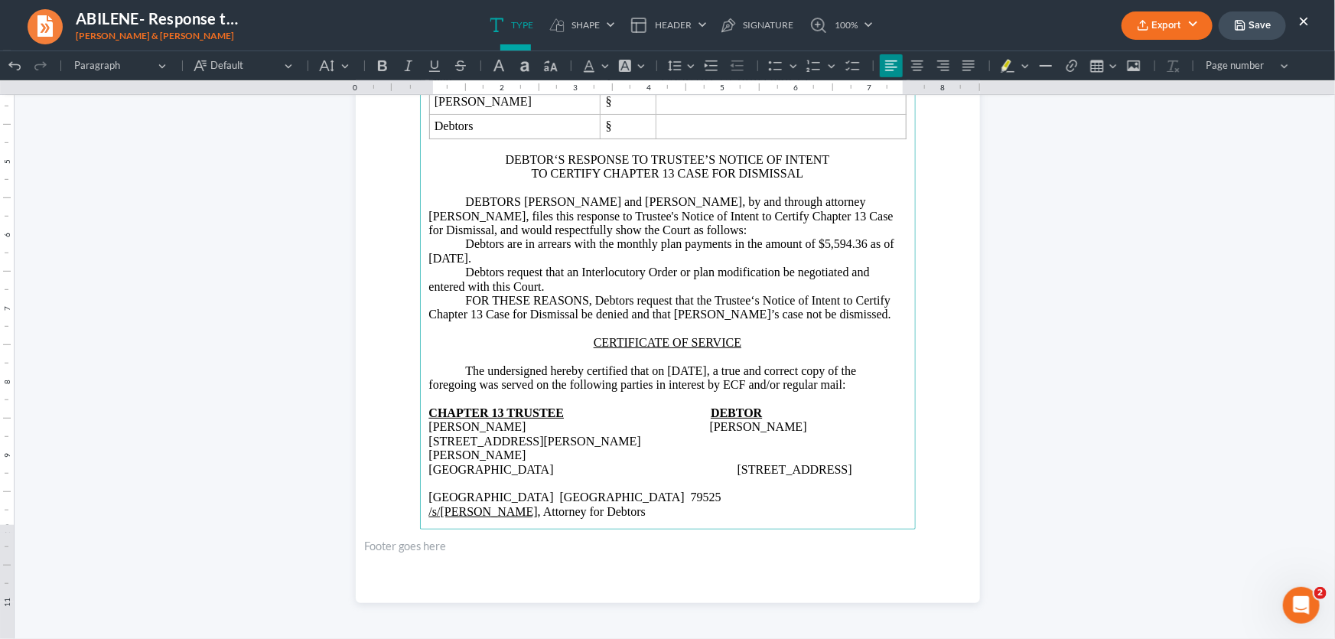
click at [602, 518] on p "Rich Text Editor, page-0-main" at bounding box center [667, 525] width 477 height 14
click at [429, 504] on u "/s/[PERSON_NAME]" at bounding box center [483, 510] width 109 height 13
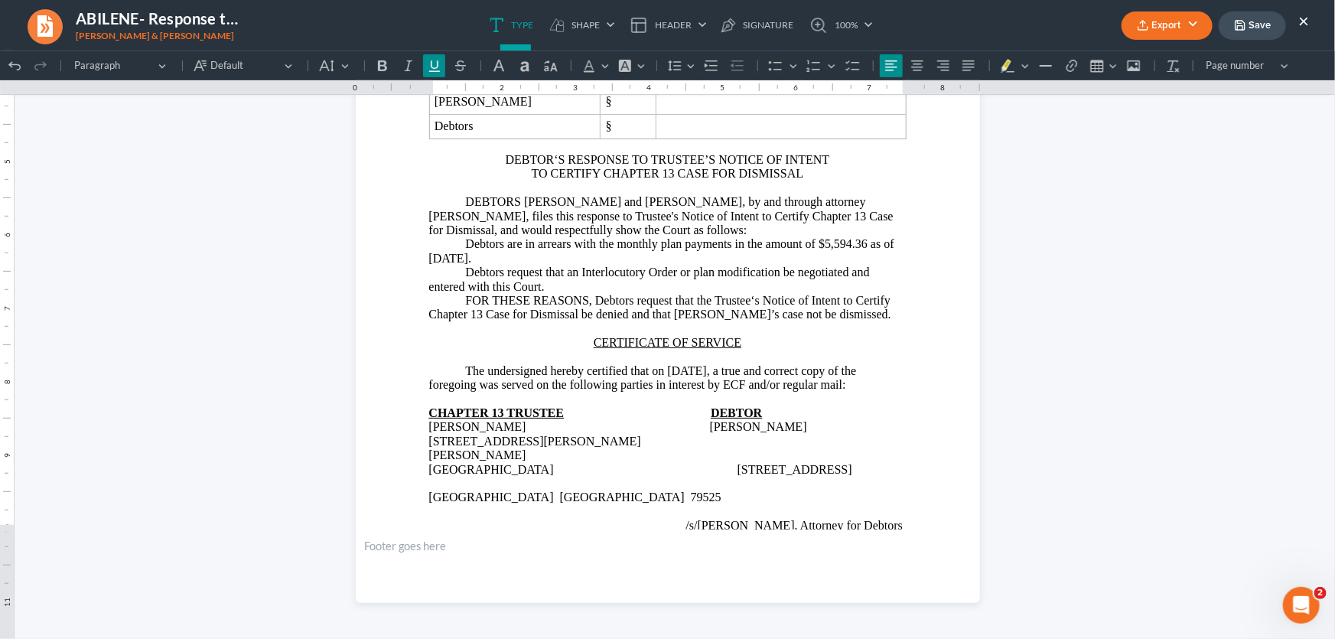
click at [1151, 28] on button "Export" at bounding box center [1166, 25] width 91 height 28
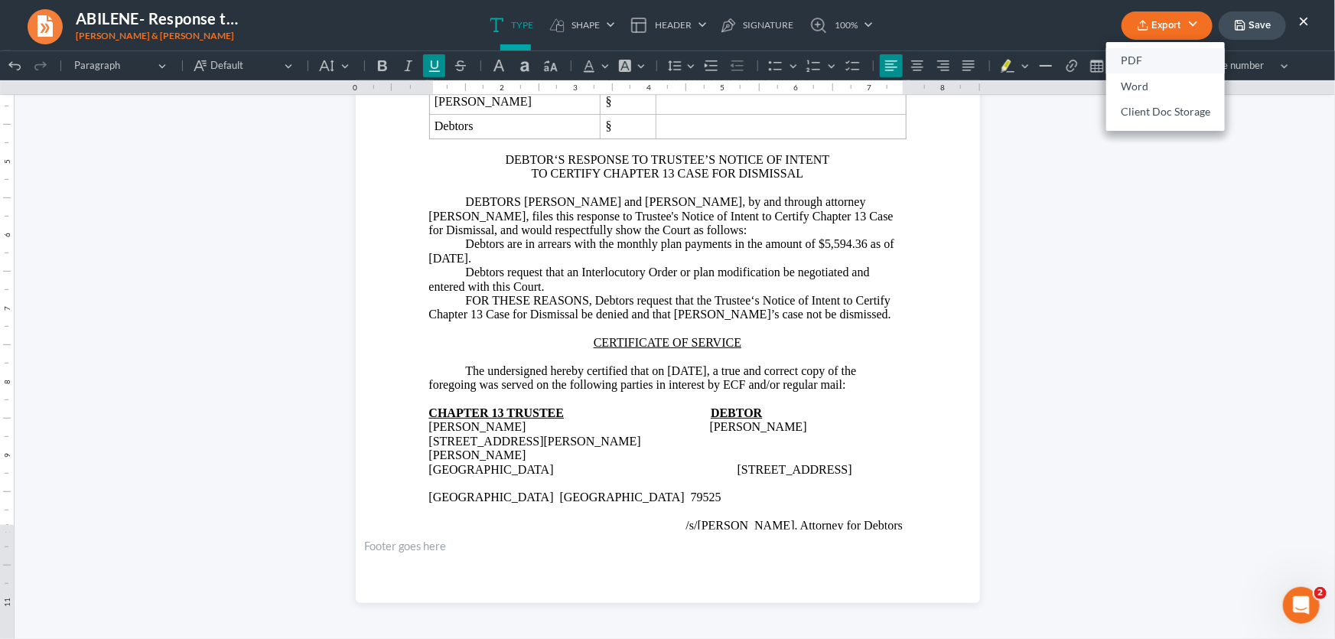
click at [1134, 59] on link "PDF" at bounding box center [1165, 61] width 119 height 26
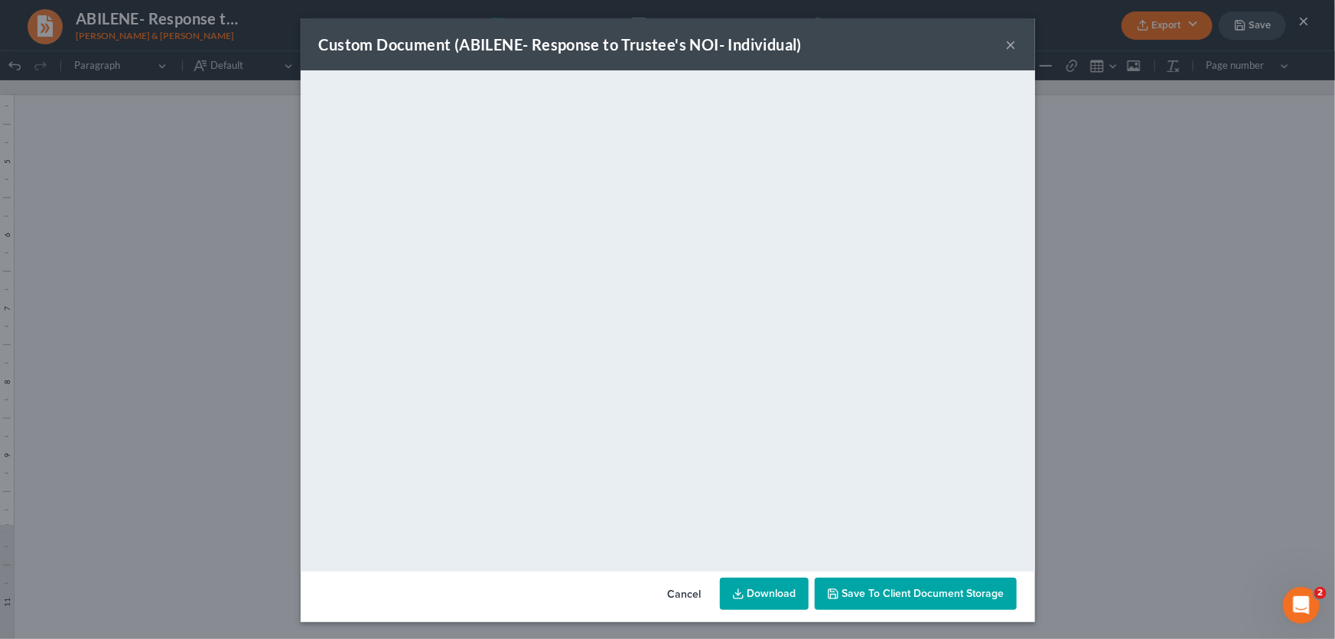
click at [1006, 43] on button "×" at bounding box center [1011, 44] width 11 height 18
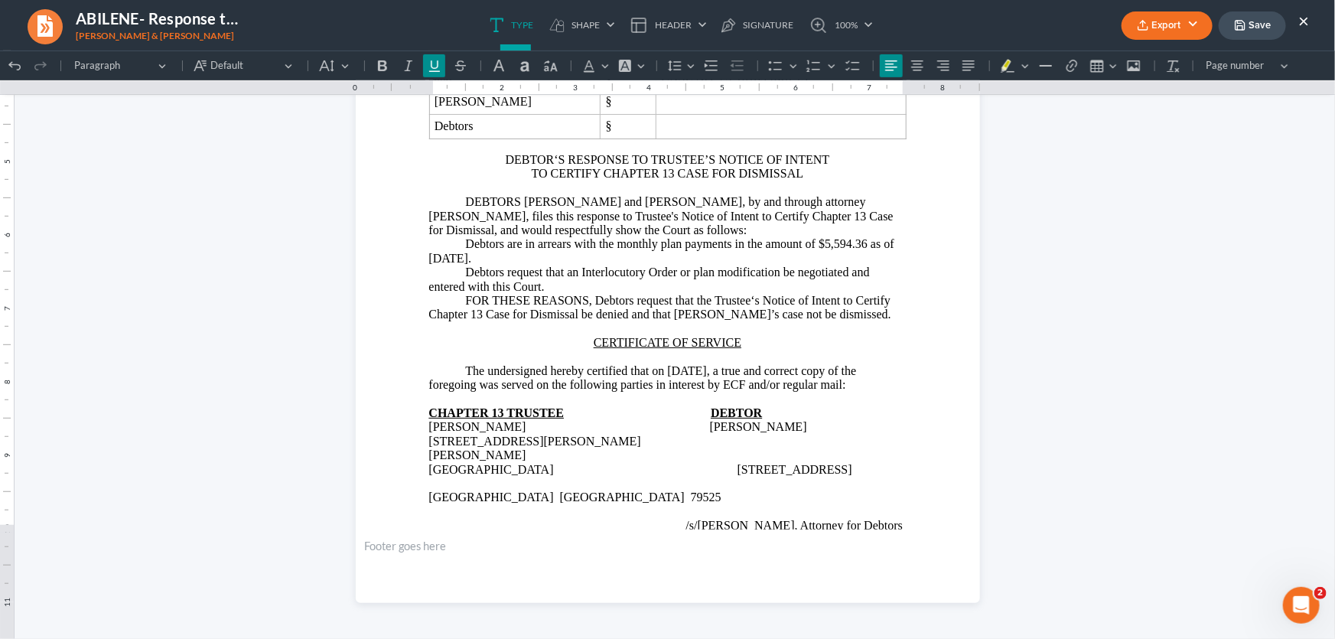
click at [1263, 20] on button "Save" at bounding box center [1251, 25] width 67 height 28
click at [872, 38] on link "100%" at bounding box center [837, 25] width 72 height 50
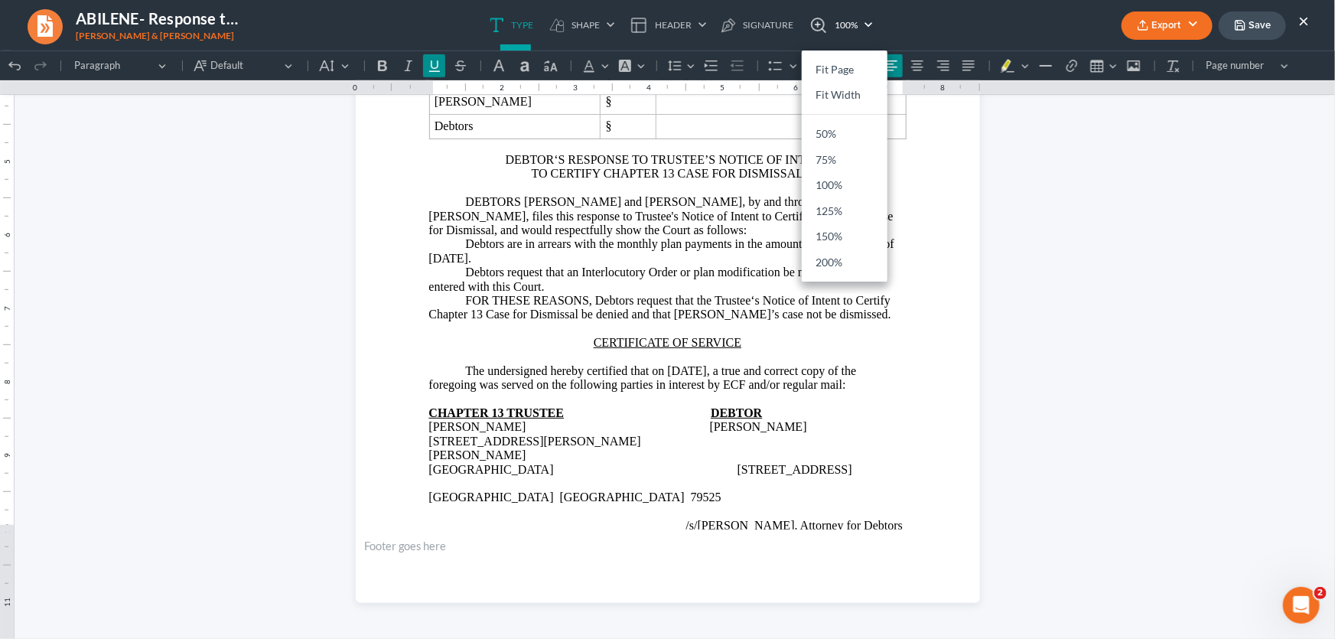
click at [1304, 18] on button "×" at bounding box center [1303, 20] width 11 height 18
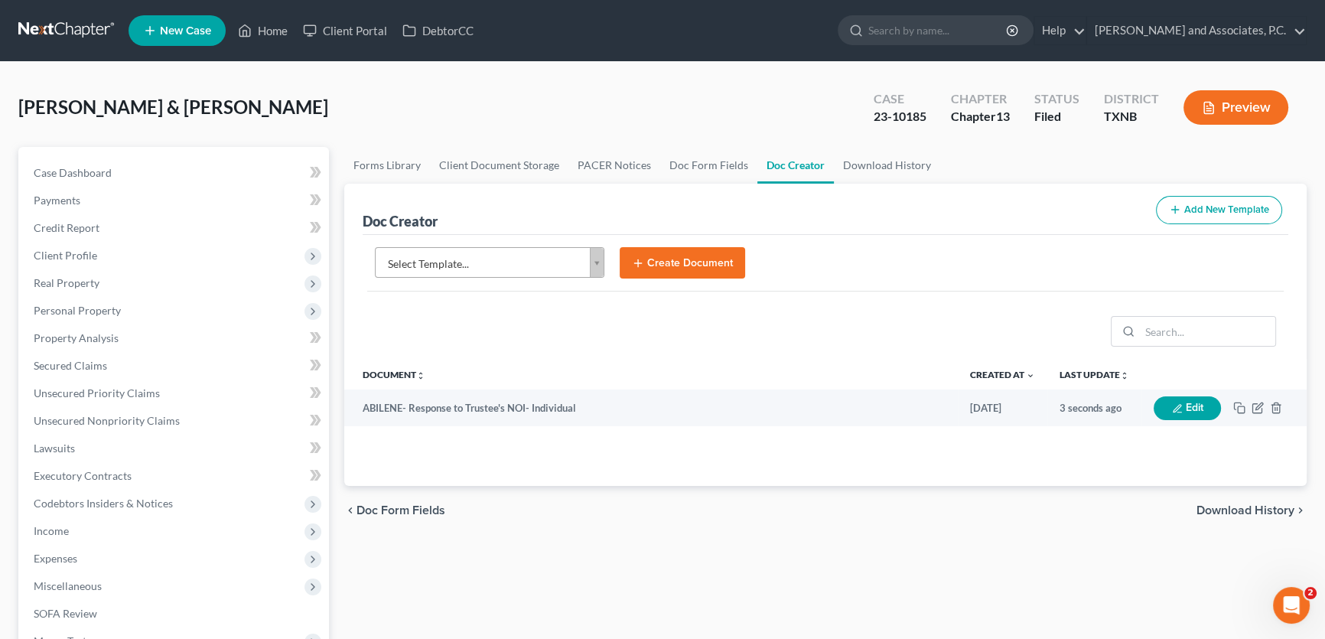
click at [506, 260] on body "Home New Case Client Portal DebtorCC Monte J. White and Associates, P.C. amy@mo…" at bounding box center [662, 516] width 1325 height 1033
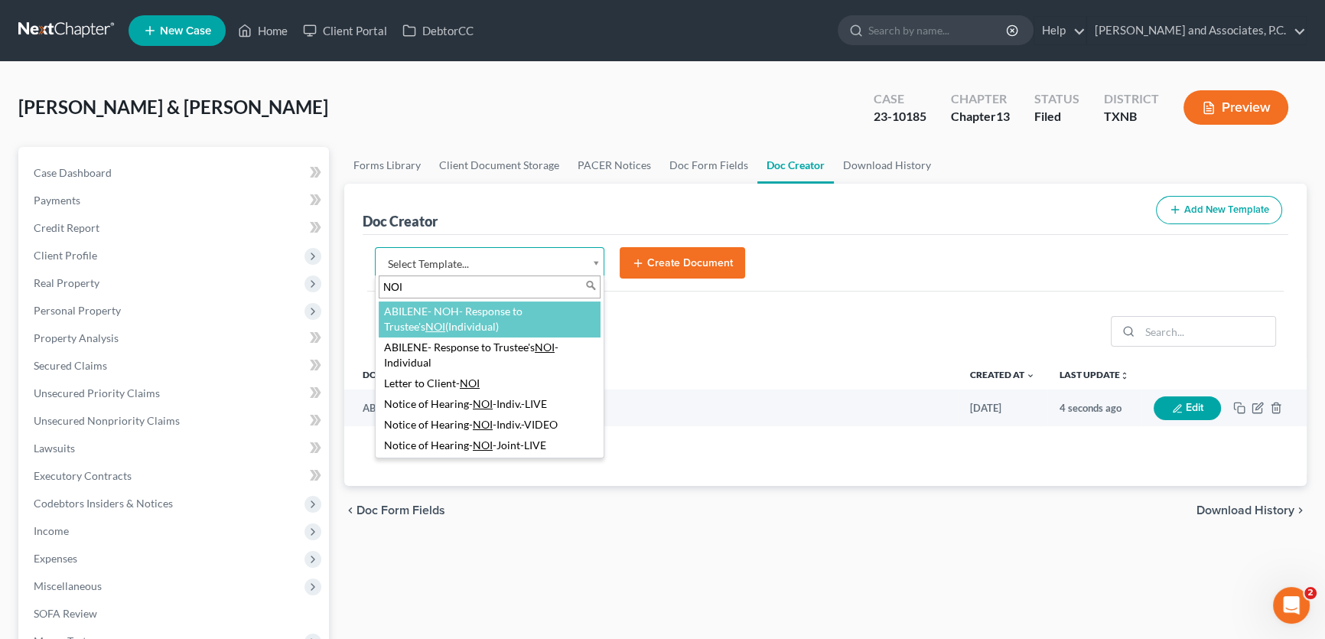
type input "NOI"
select select "108768"
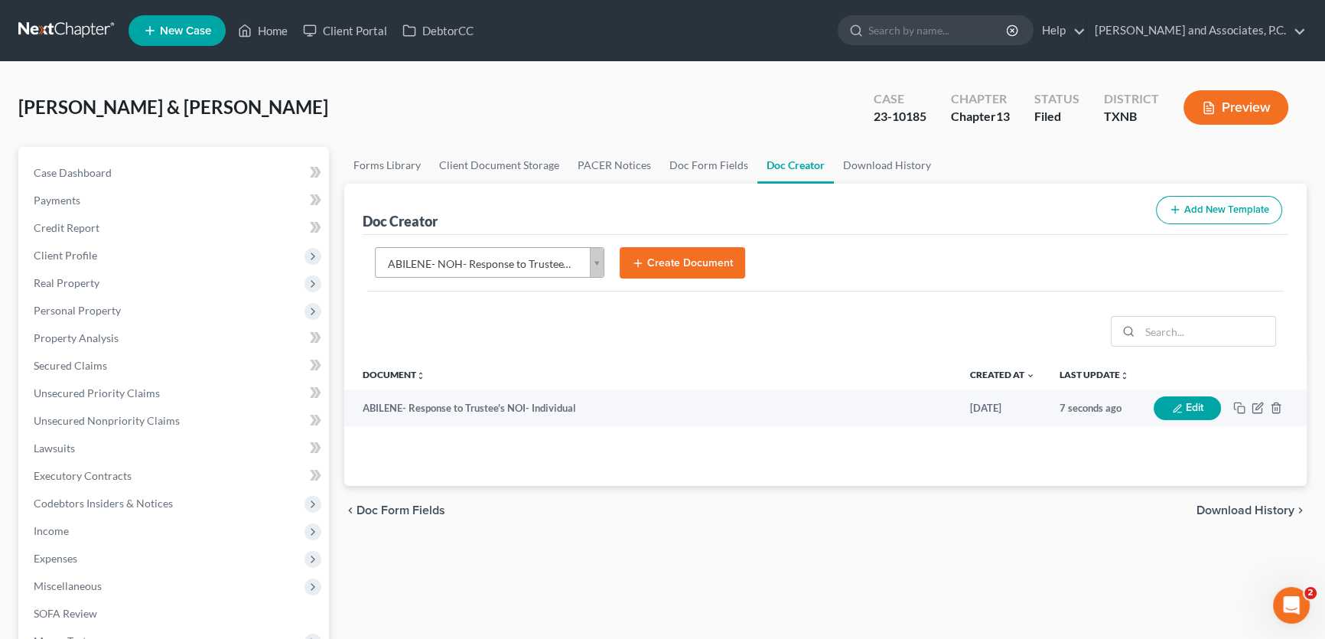
click at [679, 252] on button "Create Document" at bounding box center [681, 263] width 125 height 32
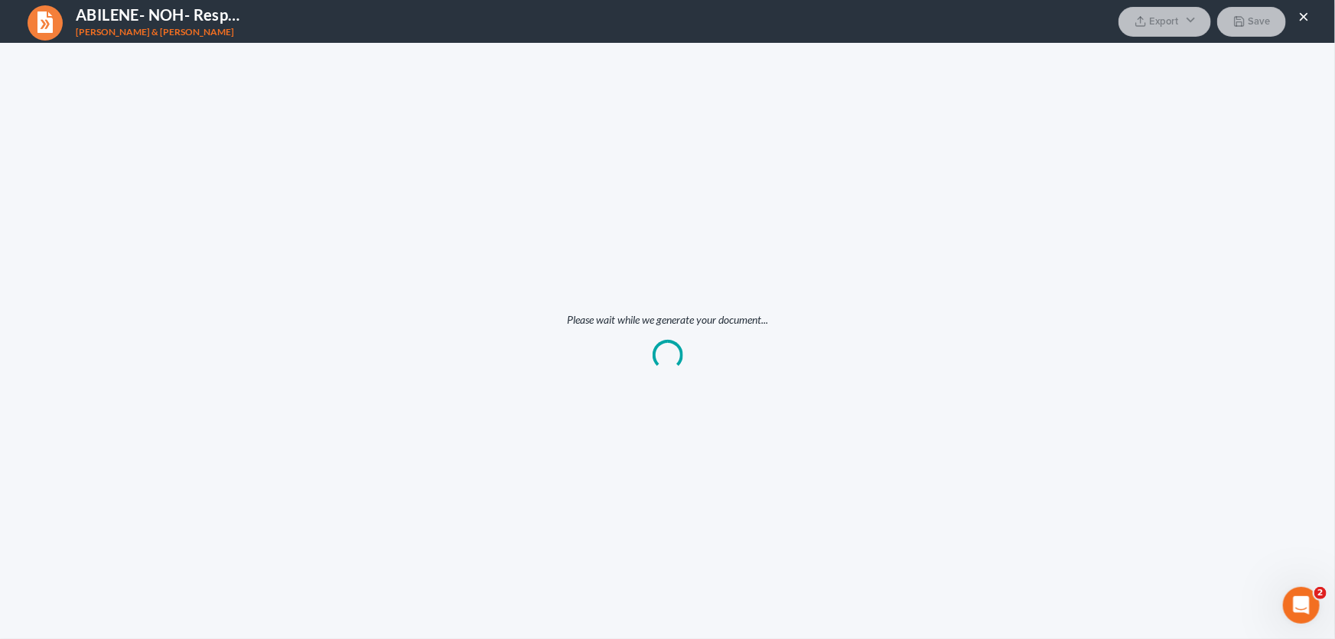
scroll to position [0, 0]
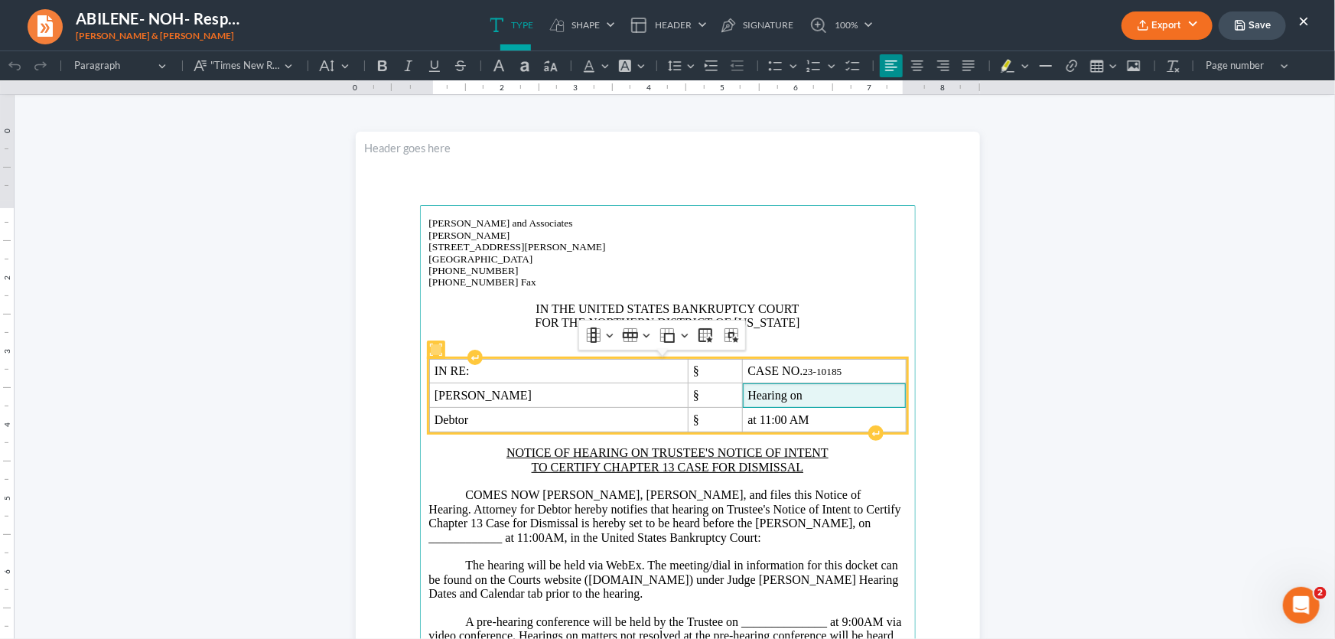
click at [832, 394] on span "Hearing on" at bounding box center [823, 395] width 153 height 14
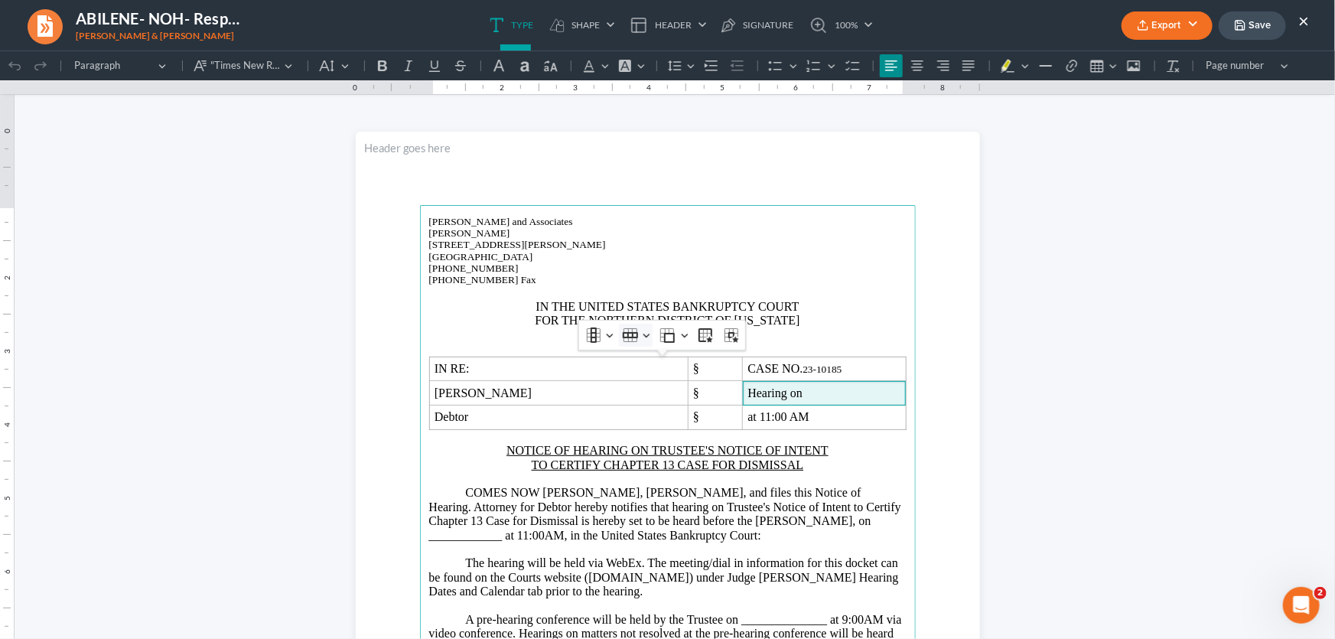
drag, startPoint x: 832, startPoint y: 394, endPoint x: 627, endPoint y: 331, distance: 214.3
click at [627, 331] on icon "Table toolbar" at bounding box center [630, 334] width 15 height 6
click at [643, 408] on button "Insert row below" at bounding box center [698, 409] width 119 height 25
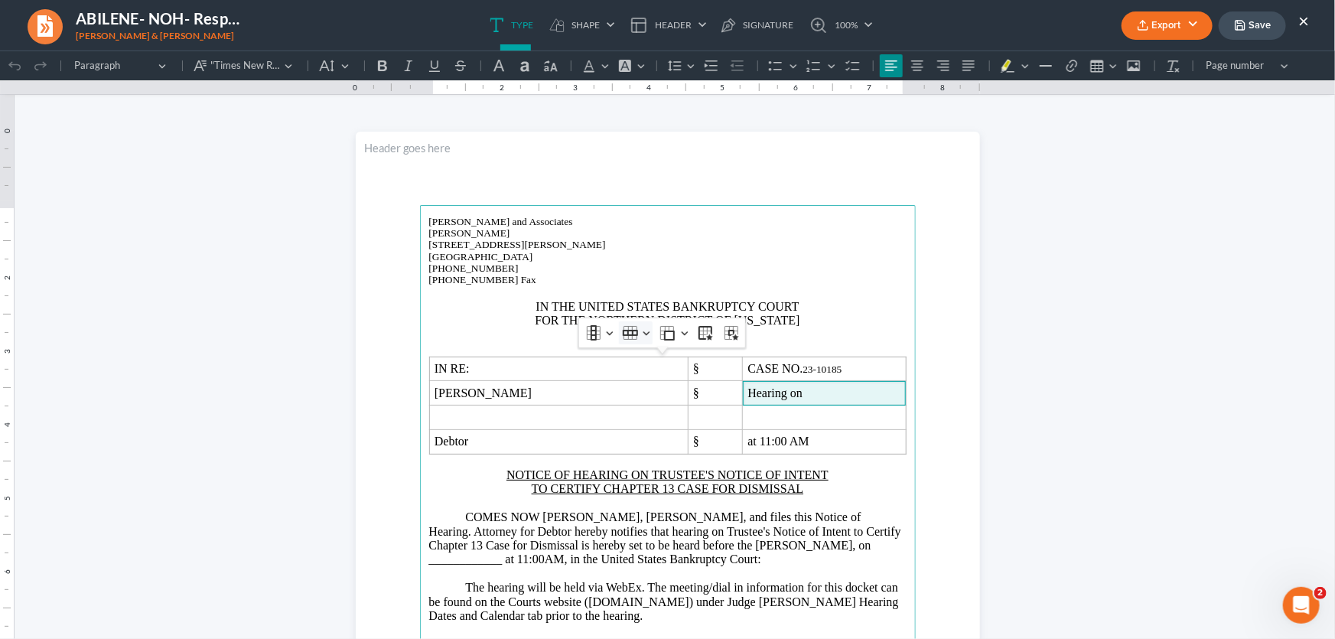
click at [637, 343] on button "Row Row" at bounding box center [636, 331] width 34 height 23
click at [639, 408] on button "Insert row below" at bounding box center [698, 407] width 119 height 25
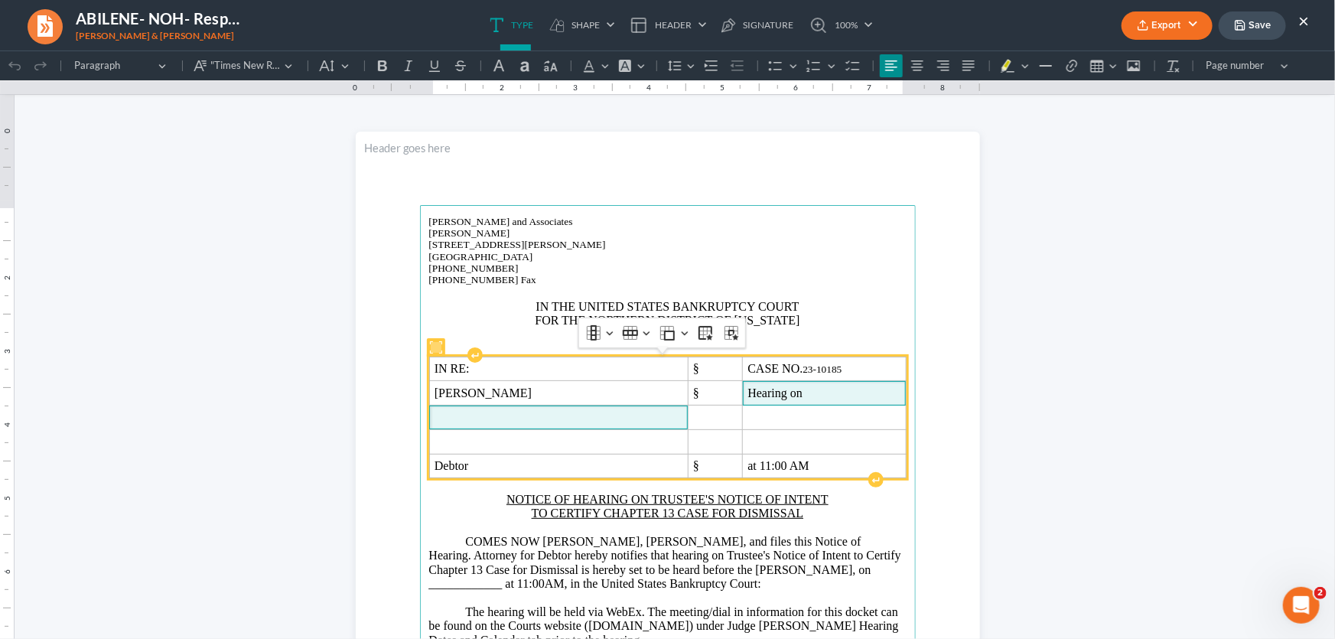
click at [567, 421] on span "Rich Text Editor, page-0-main" at bounding box center [558, 416] width 248 height 14
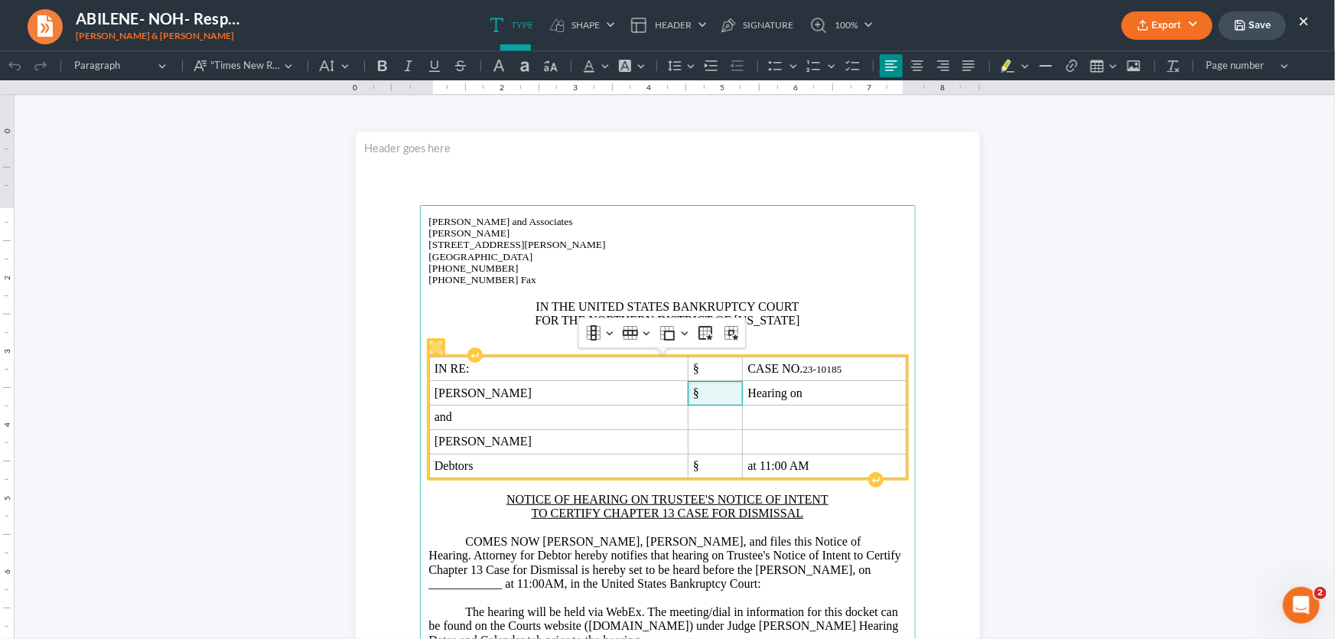
click at [699, 397] on span "§" at bounding box center [696, 391] width 6 height 13
copy span "§"
click at [711, 421] on span "Rich Text Editor, page-0-main" at bounding box center [715, 416] width 44 height 14
click at [701, 446] on span "Rich Text Editor, page-0-main" at bounding box center [715, 441] width 44 height 14
click at [785, 416] on span "Rich Text Editor, page-0-main" at bounding box center [823, 416] width 153 height 14
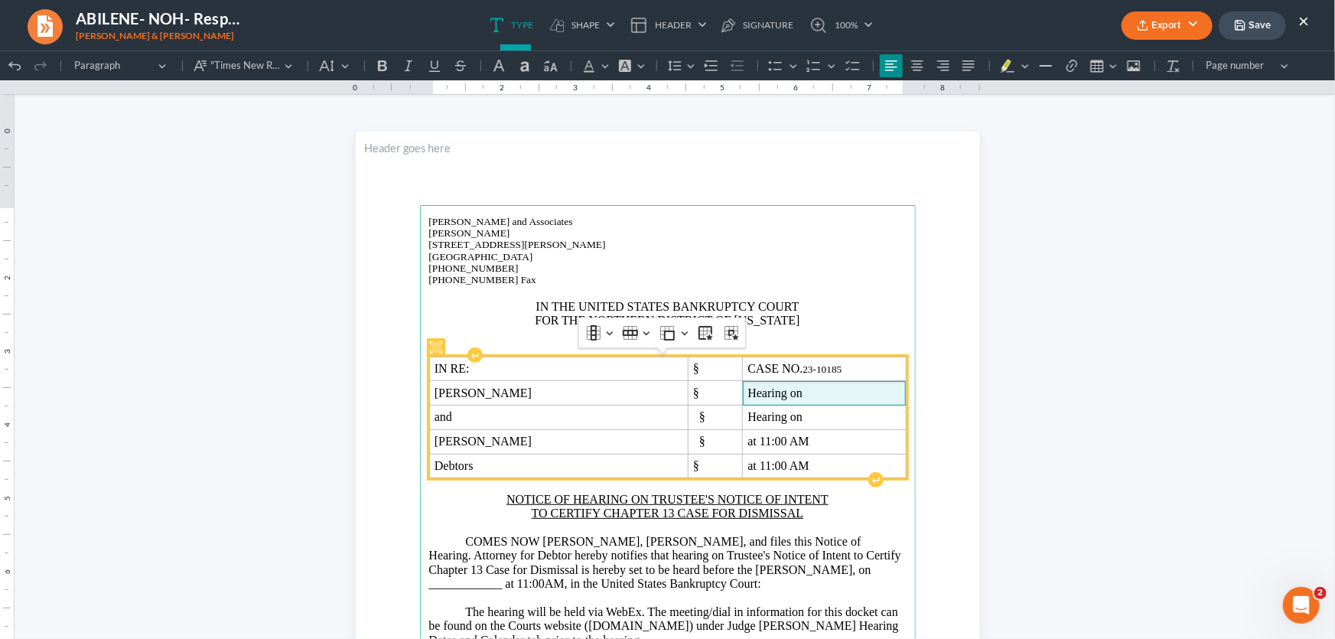
drag, startPoint x: 805, startPoint y: 397, endPoint x: 743, endPoint y: 393, distance: 62.1
click at [747, 393] on span "Hearing on" at bounding box center [823, 392] width 153 height 14
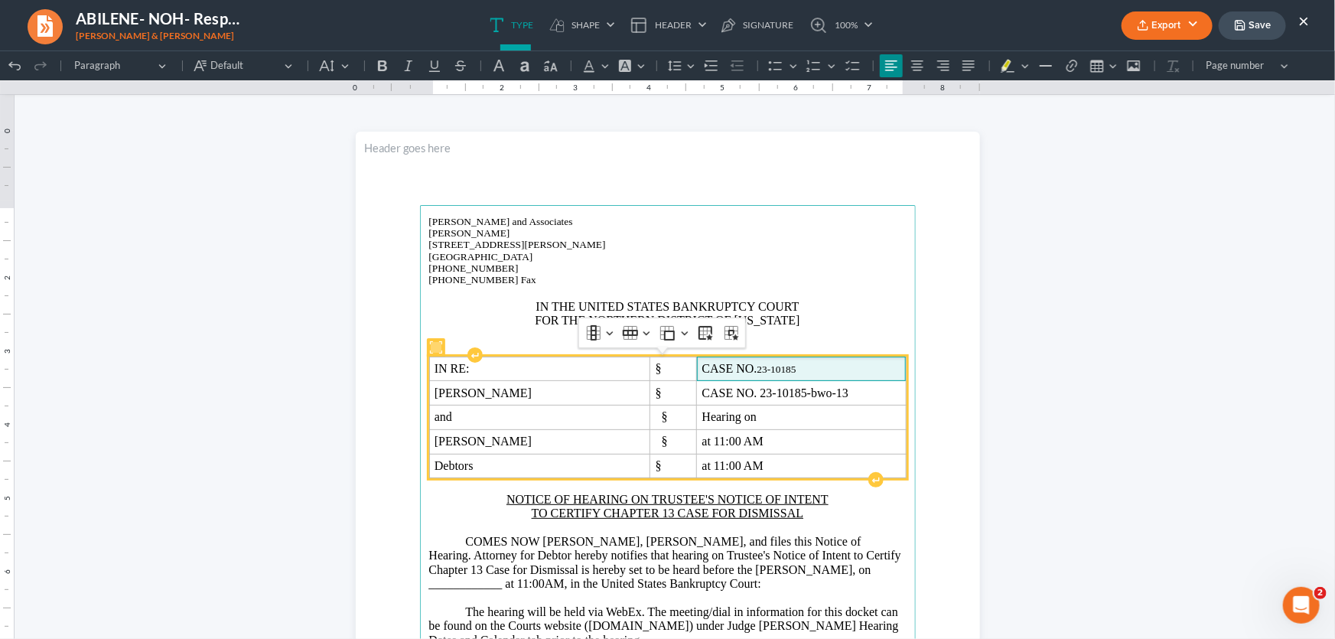
drag, startPoint x: 814, startPoint y: 360, endPoint x: 718, endPoint y: 366, distance: 95.8
click at [712, 366] on span "CASE NO. 23-10185" at bounding box center [801, 368] width 199 height 14
drag, startPoint x: 800, startPoint y: 366, endPoint x: 708, endPoint y: 369, distance: 91.8
click at [708, 369] on span "CASE NO. 23-10185" at bounding box center [801, 368] width 199 height 14
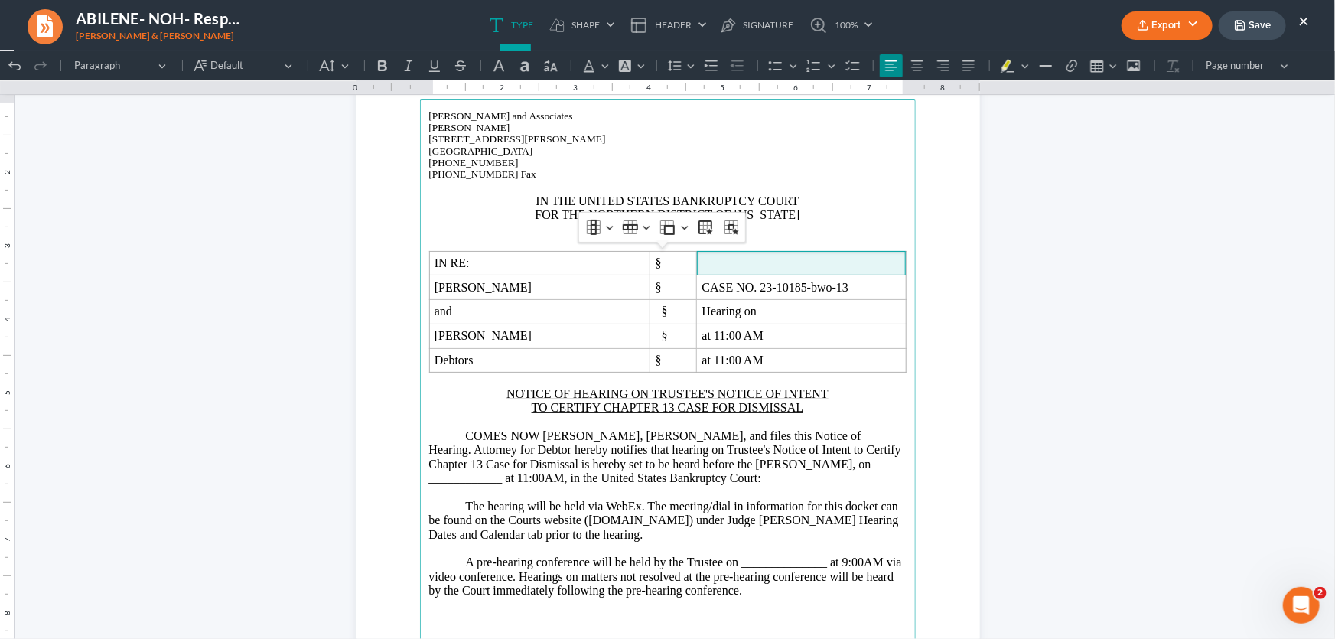
scroll to position [138, 0]
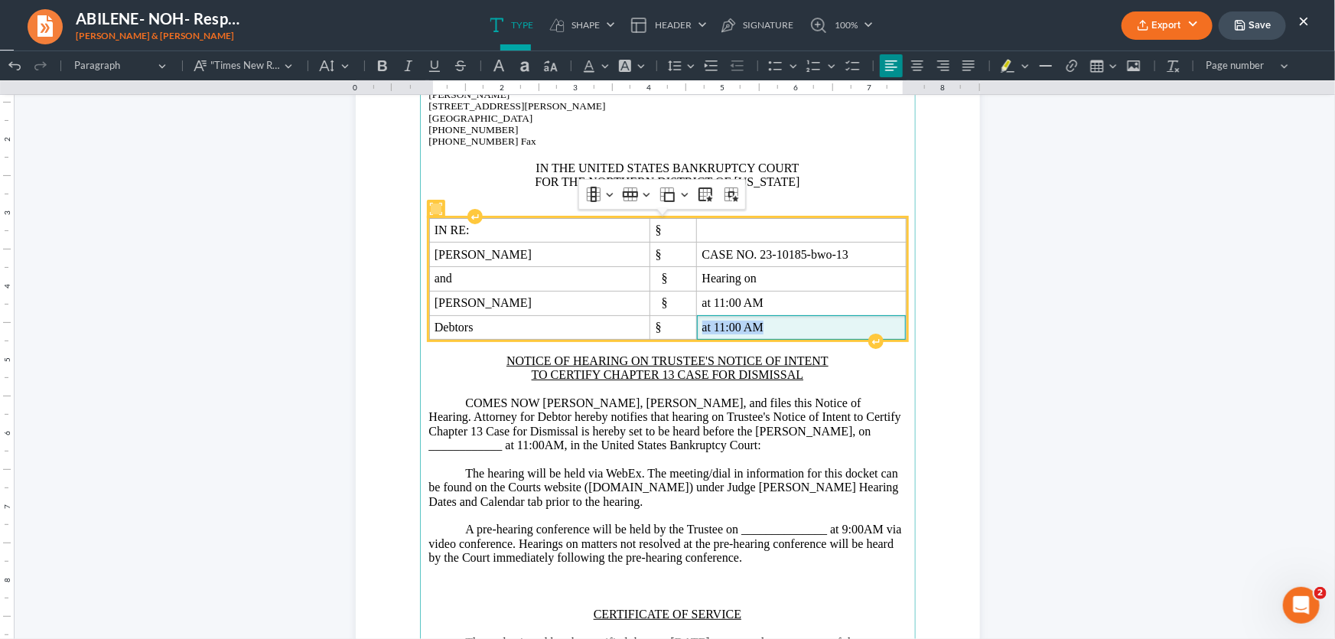
drag, startPoint x: 771, startPoint y: 326, endPoint x: 704, endPoint y: 327, distance: 66.6
click at [704, 327] on span "at 11:00 AM" at bounding box center [801, 327] width 199 height 14
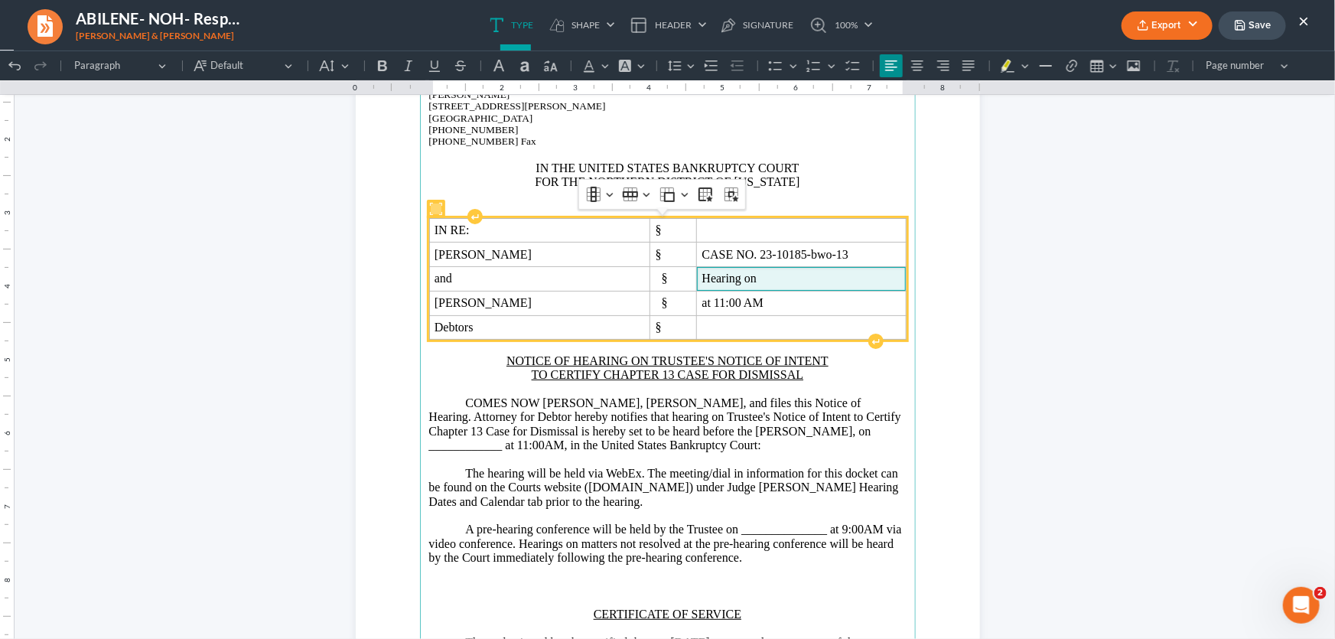
click at [782, 278] on span "Hearing on" at bounding box center [801, 278] width 199 height 14
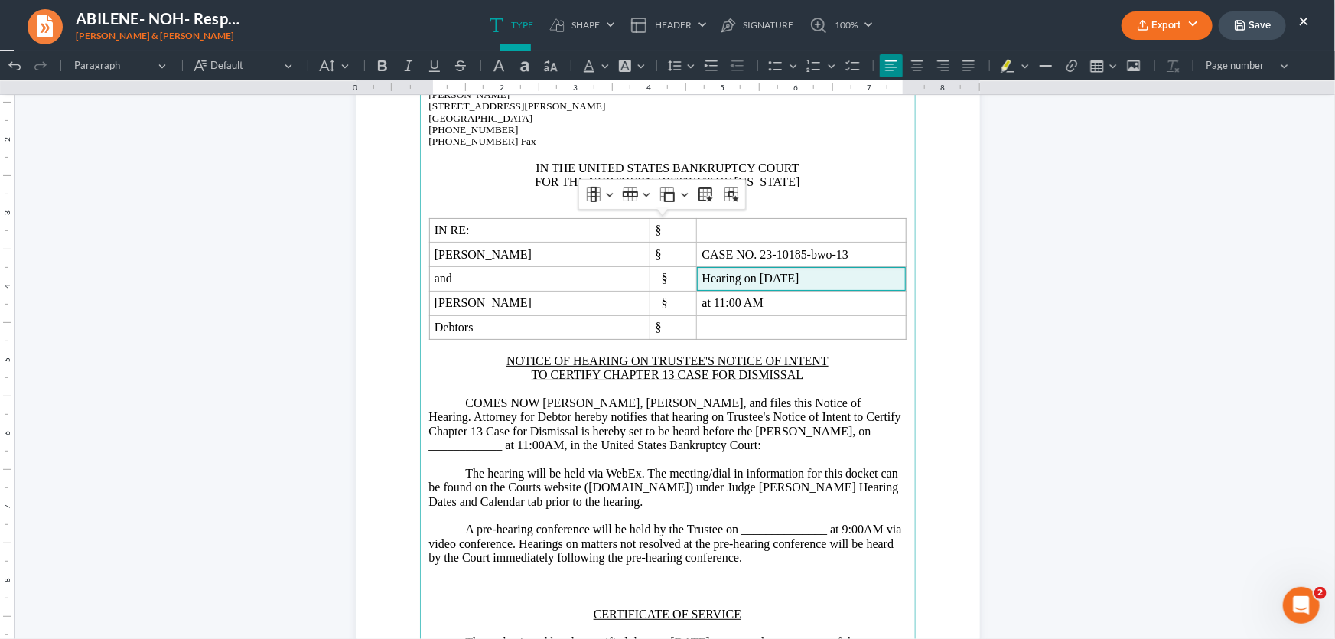
click at [649, 405] on p "COMES NOW Dwight Allen Tilley III, Debtor, and files this Notice of Hearing. At…" at bounding box center [667, 423] width 477 height 57
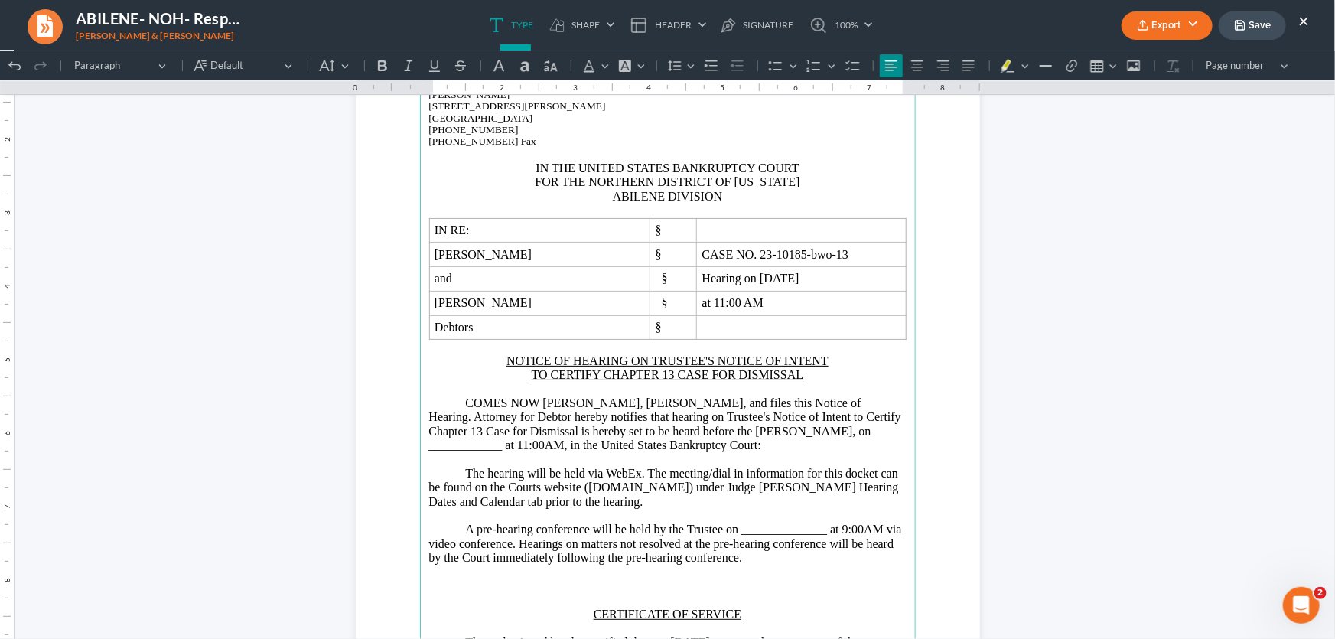
click at [650, 401] on p "COMES NOW Dwight Allen Tilley III, Debtor, and files this Notice of Hearing. At…" at bounding box center [667, 423] width 477 height 57
click at [867, 406] on p "COMES NOW Dwight Allen Tilley III and Michelle Ruth Tilley, Debtors, and files …" at bounding box center [667, 423] width 477 height 57
drag, startPoint x: 855, startPoint y: 432, endPoint x: 462, endPoint y: 454, distance: 393.7
click at [462, 452] on p "COMES NOW Dwight Allen Tilley III and Michelle Ruth Tilley, Debtors, and file t…" at bounding box center [667, 423] width 477 height 57
click at [548, 452] on p "COMES NOW Dwight Allen Tilley III and Michelle Ruth Tilley, Debtors, and file t…" at bounding box center [667, 423] width 477 height 57
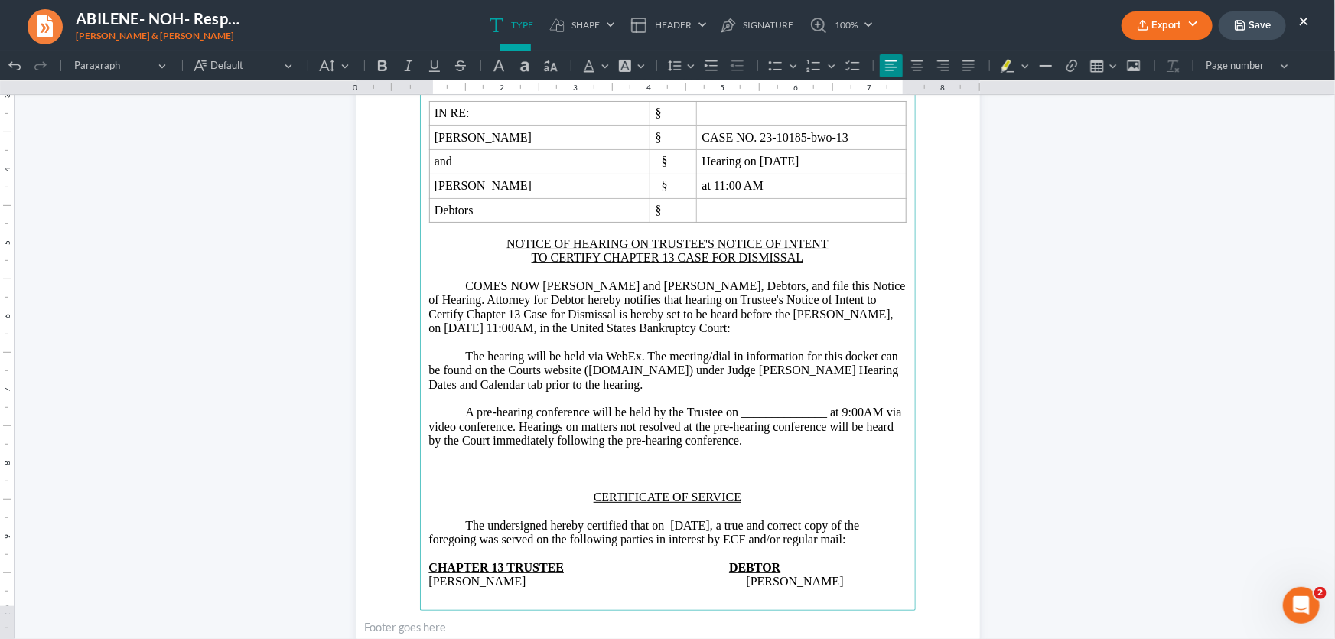
scroll to position [278, 0]
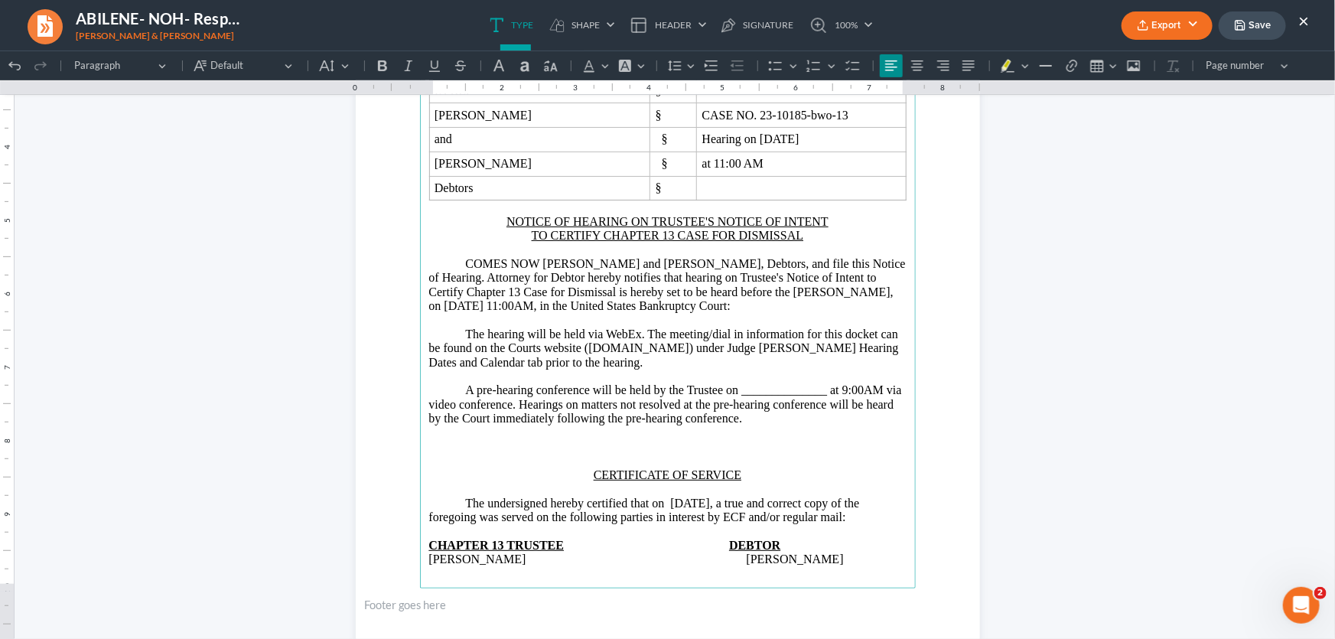
click at [788, 349] on p "The hearing will be held via WebEx. The meeting/dial in information for this do…" at bounding box center [667, 348] width 477 height 42
drag, startPoint x: 821, startPoint y: 392, endPoint x: 733, endPoint y: 395, distance: 88.0
click at [733, 395] on p "A pre-hearing conference will be held by the Trustee on ______________ at 9:00A…" at bounding box center [667, 403] width 477 height 42
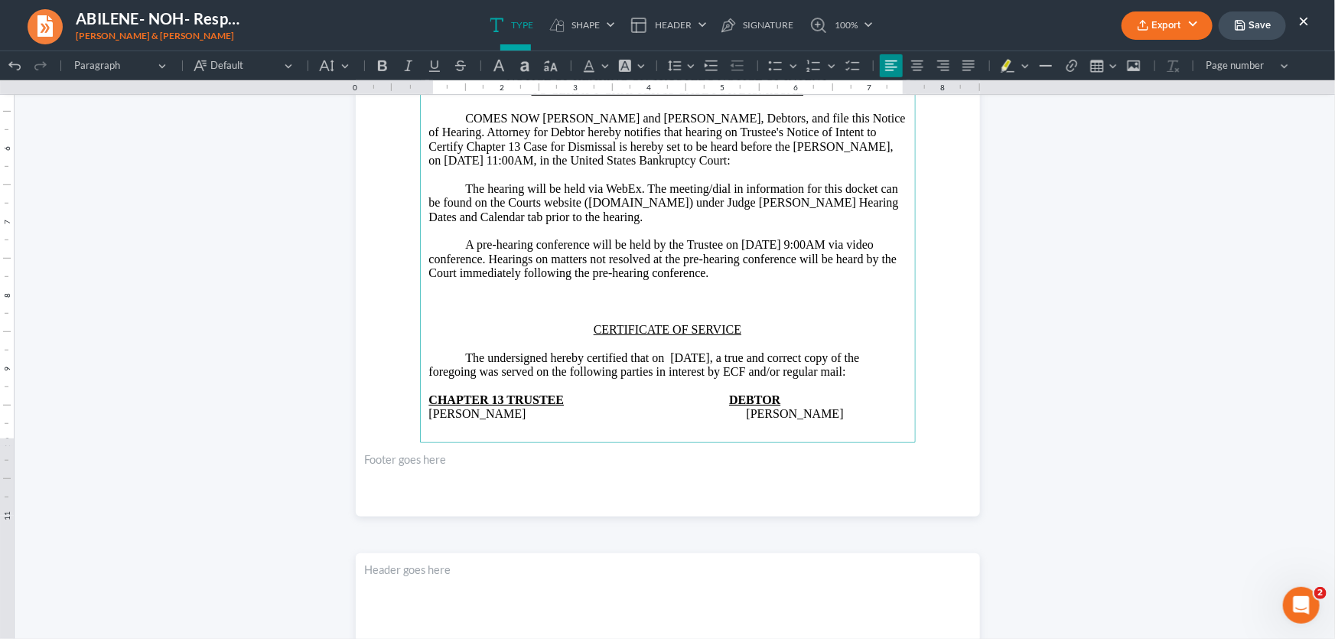
scroll to position [486, 0]
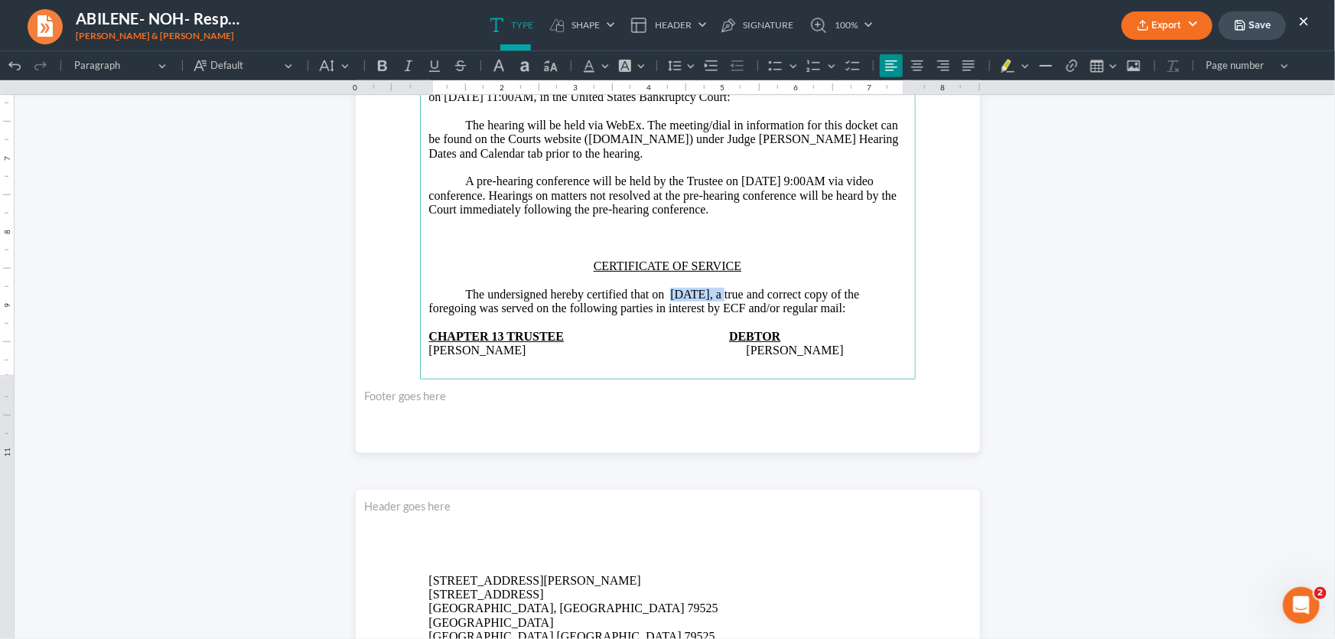
drag, startPoint x: 717, startPoint y: 294, endPoint x: 665, endPoint y: 298, distance: 52.2
click at [665, 298] on p "The undersigned hereby certified that on 10/02/2025, a true and correct copy of…" at bounding box center [667, 301] width 477 height 28
click at [668, 244] on p "Rich Text Editor, page-0-main" at bounding box center [667, 237] width 477 height 14
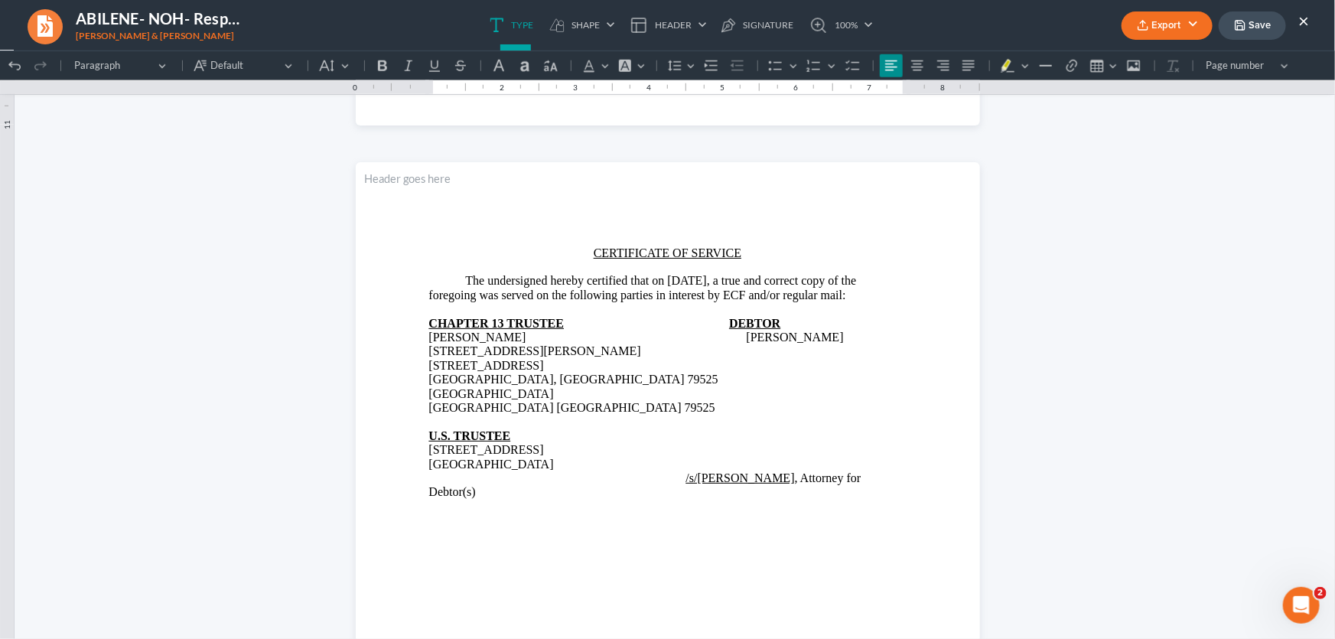
scroll to position [903, 0]
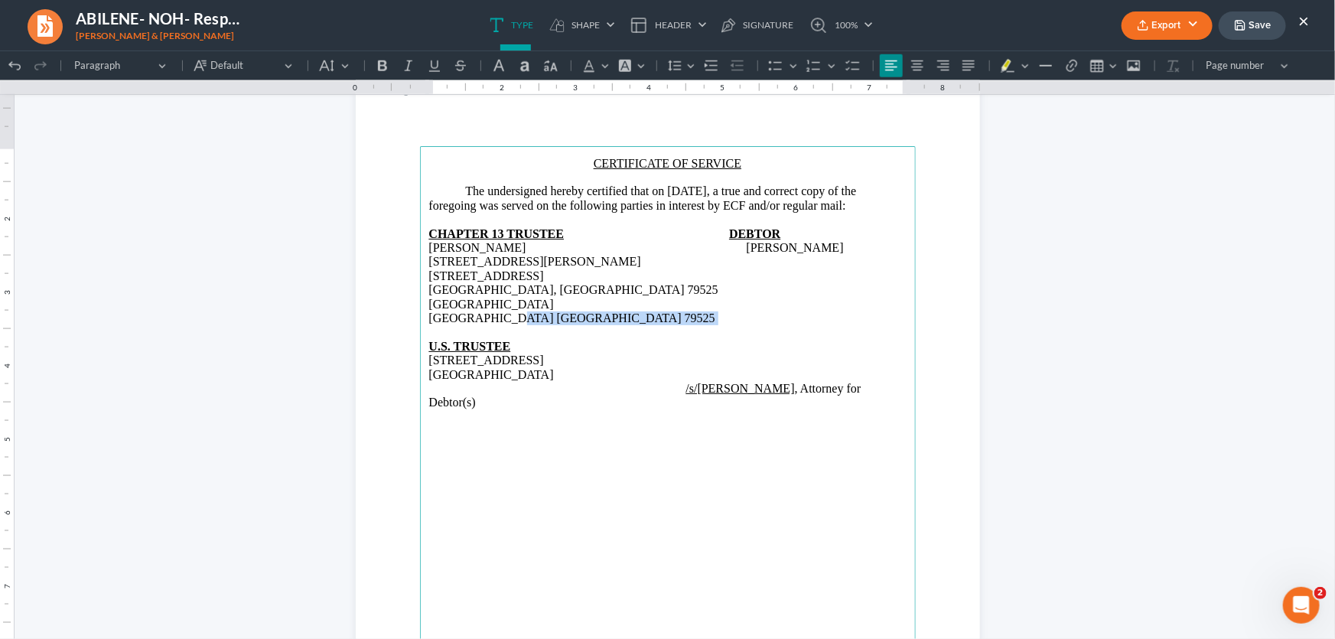
drag, startPoint x: 696, startPoint y: 288, endPoint x: 669, endPoint y: 290, distance: 26.8
click at [669, 297] on p "Lubbock, TX 79401 Hawley TX 79525" at bounding box center [667, 311] width 477 height 28
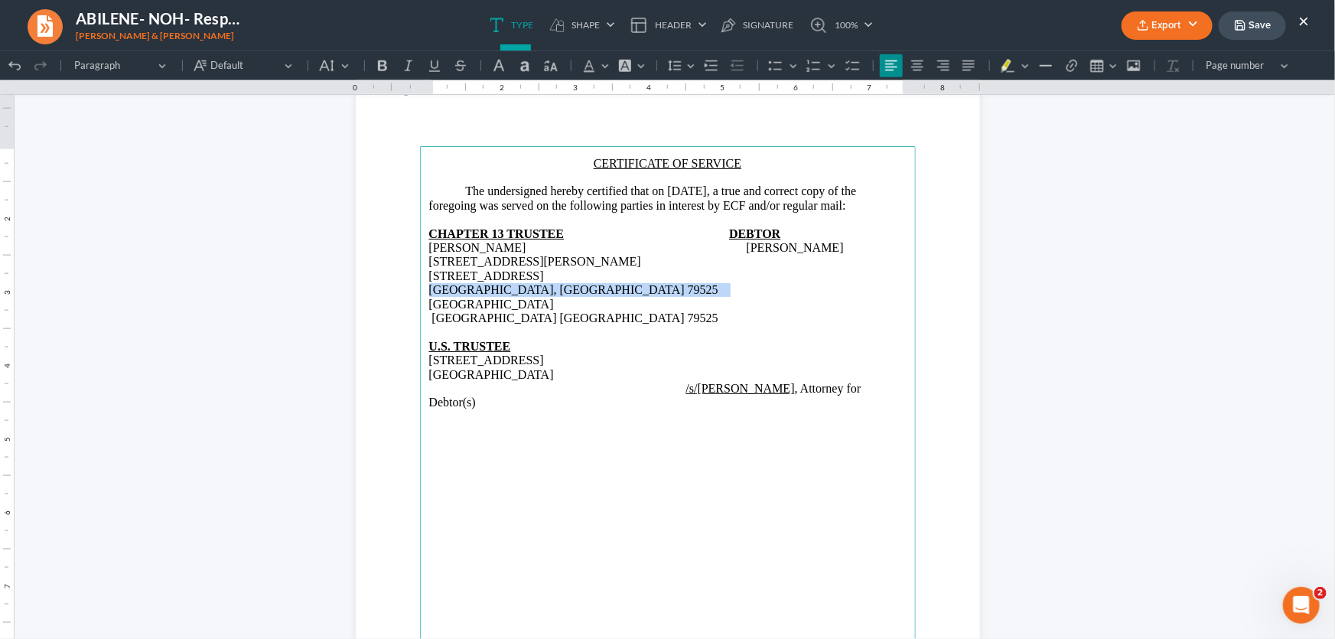
drag, startPoint x: 533, startPoint y: 273, endPoint x: 408, endPoint y: 278, distance: 125.5
click at [408, 278] on section "CERTIFICATE OF SERVICE The undersigned hereby certified that on October 2, 2025…" at bounding box center [668, 476] width 624 height 808
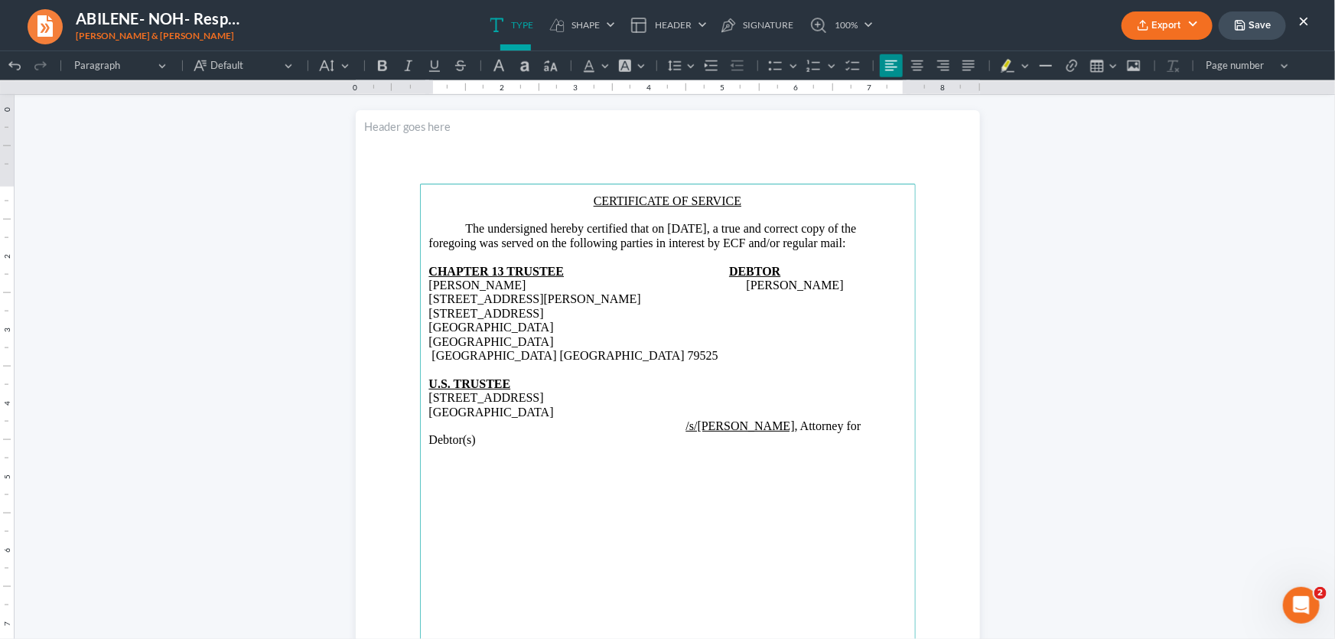
scroll to position [834, 0]
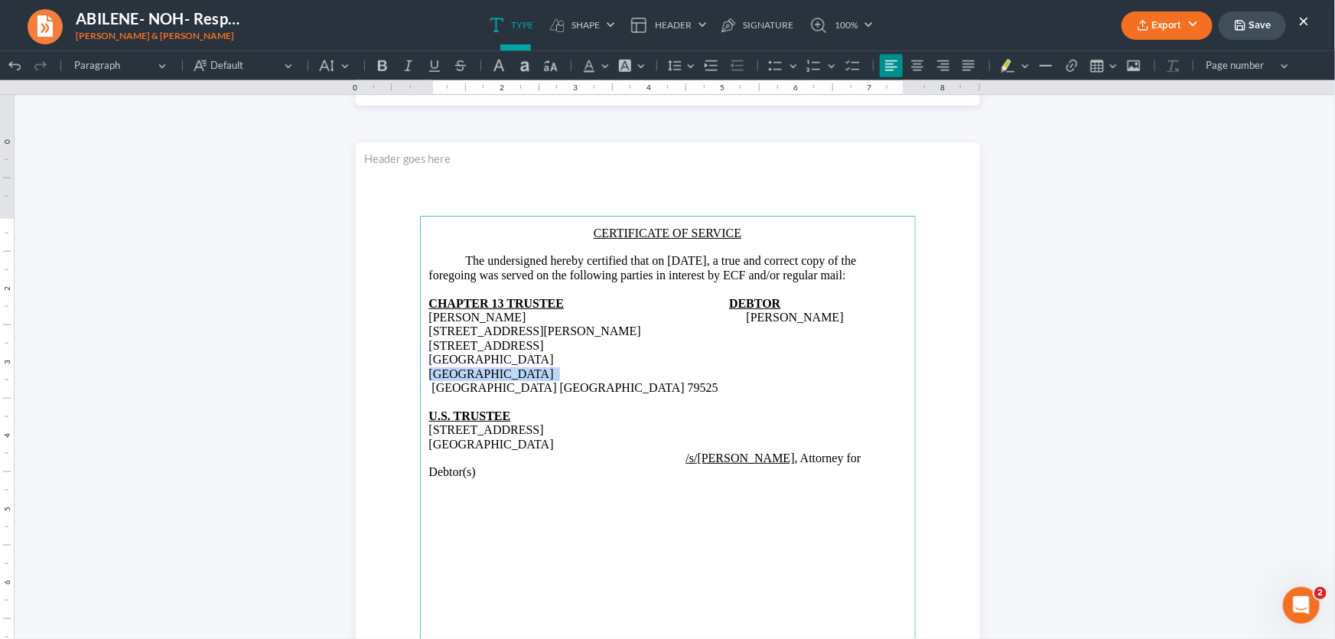
drag, startPoint x: 525, startPoint y: 356, endPoint x: 408, endPoint y: 359, distance: 117.8
click at [408, 359] on section "CERTIFICATE OF SERVICE The undersigned hereby certified that on October 2, 2025…" at bounding box center [668, 545] width 624 height 808
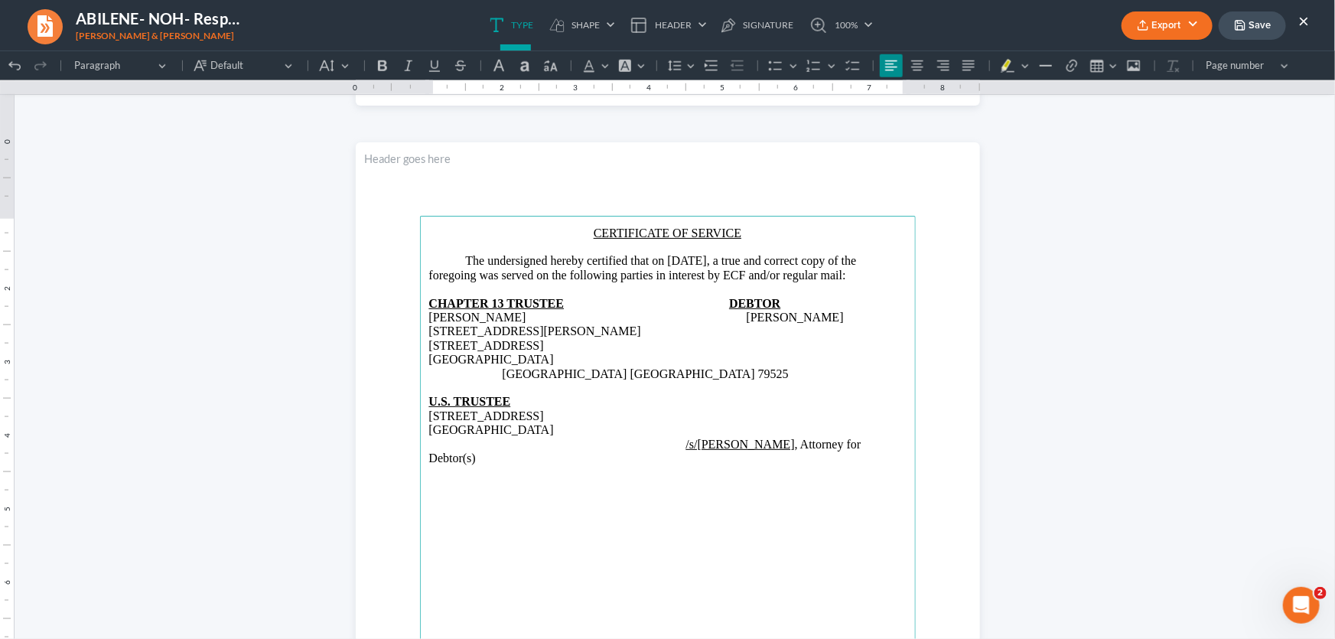
drag, startPoint x: 853, startPoint y: 330, endPoint x: 726, endPoint y: 334, distance: 127.8
click at [726, 334] on p "1407 Buddy Holly Ave. 10294 Private Road 6055 Lubbock, TX 79401" at bounding box center [667, 344] width 477 height 42
copy p "10294 Private Road 6055"
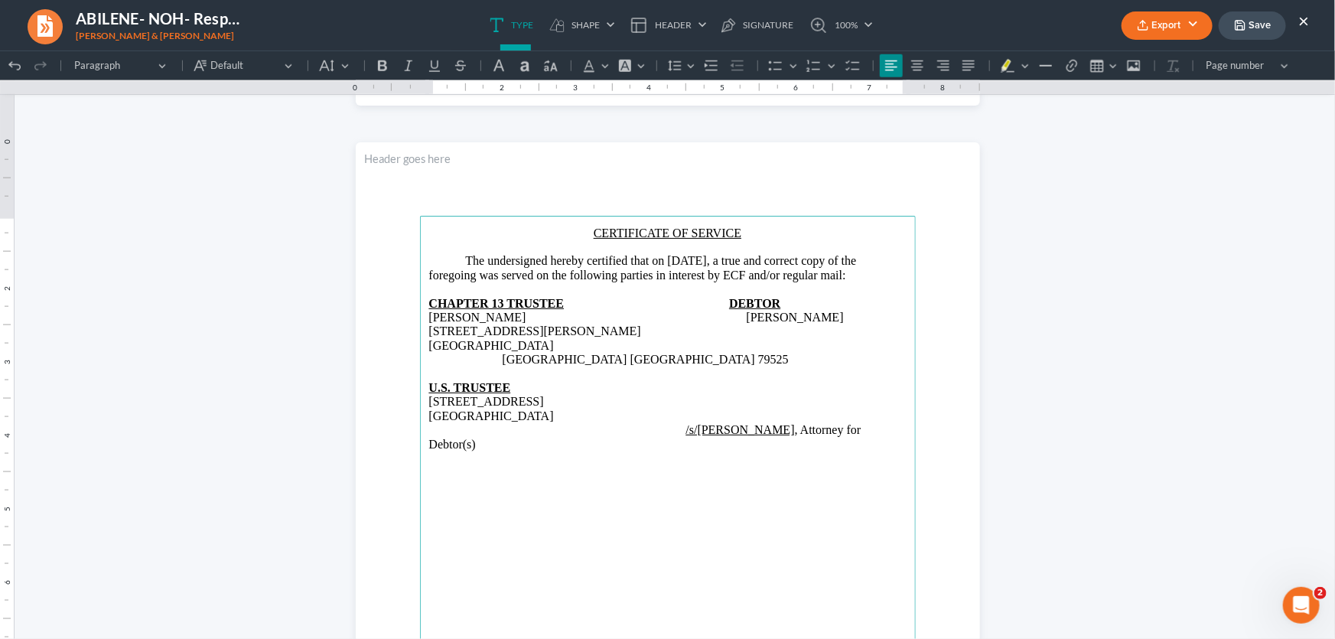
click at [586, 343] on p "1407 Buddy Holly Ave. ⁠⁠⁠⁠⁠⁠⁠ Lubbock, TX 79401" at bounding box center [667, 337] width 477 height 28
click at [521, 341] on p "1407 Buddy Holly Ave. Lubbock, TX 7940110294 Private Road 6055" at bounding box center [667, 337] width 477 height 28
click at [791, 327] on span "Rich Text Editor, page-1-main" at bounding box center [809, 330] width 37 height 14
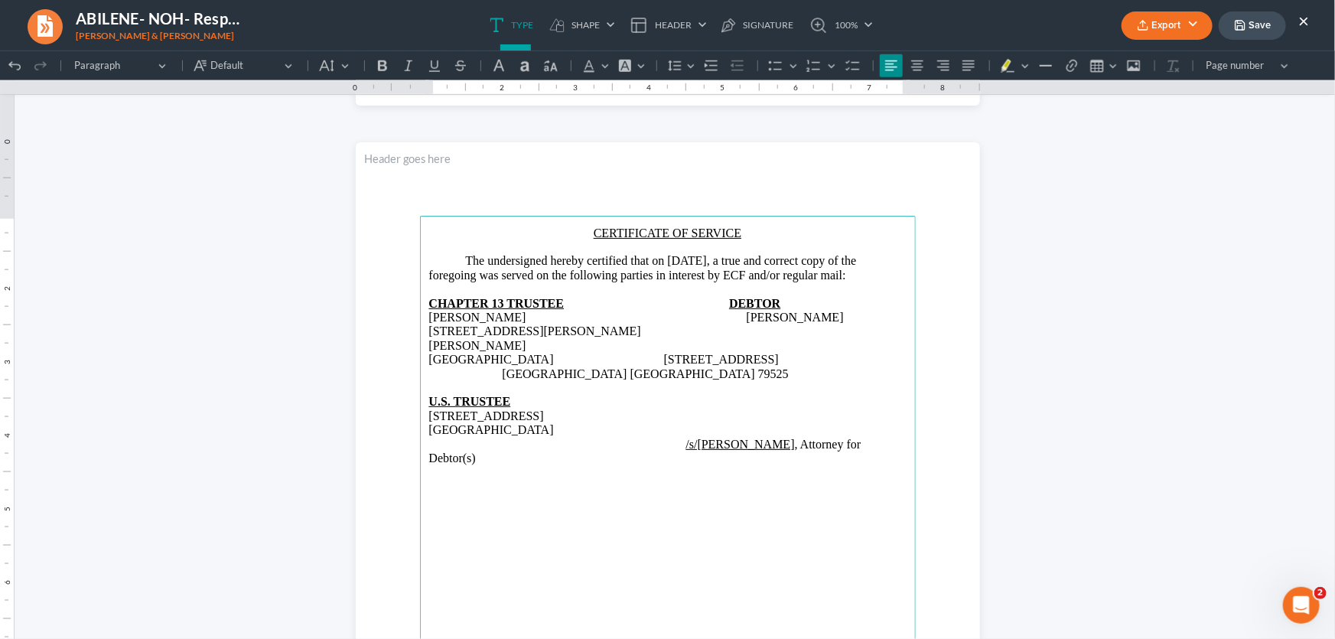
click at [627, 352] on span "Rich Text Editor, page-1-main" at bounding box center [645, 359] width 37 height 14
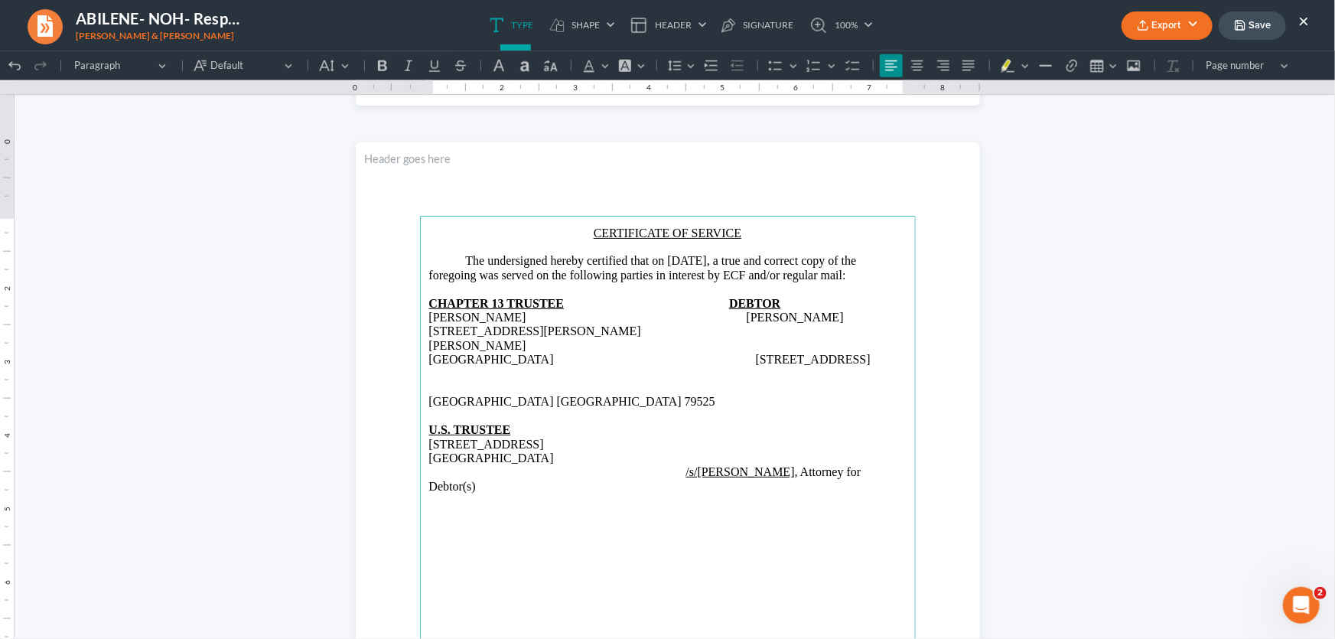
click at [889, 464] on p "/s/Monte J. White , Attorney for Debtor(s)" at bounding box center [667, 478] width 477 height 28
click at [514, 422] on p "U.S. TRUSTEE" at bounding box center [667, 429] width 477 height 14
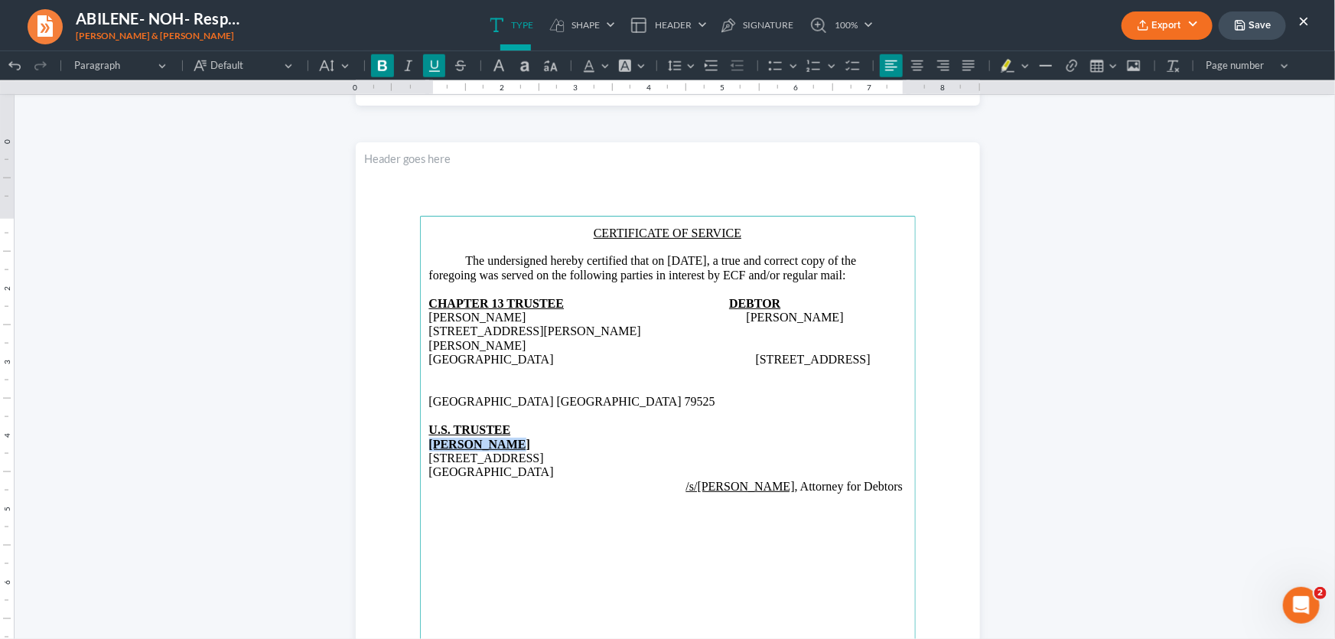
drag, startPoint x: 494, startPoint y: 403, endPoint x: 414, endPoint y: 405, distance: 79.5
click at [420, 405] on main "CERTIFICATE OF SERVICE The undersigned hereby certified that on October 2, 2025…" at bounding box center [668, 545] width 496 height 661
click at [376, 60] on icon "Editor toolbar" at bounding box center [382, 64] width 15 height 15
click at [433, 67] on icon "Editor toolbar" at bounding box center [434, 65] width 11 height 11
click at [558, 422] on p "U.S. TRUSTEE" at bounding box center [667, 429] width 477 height 14
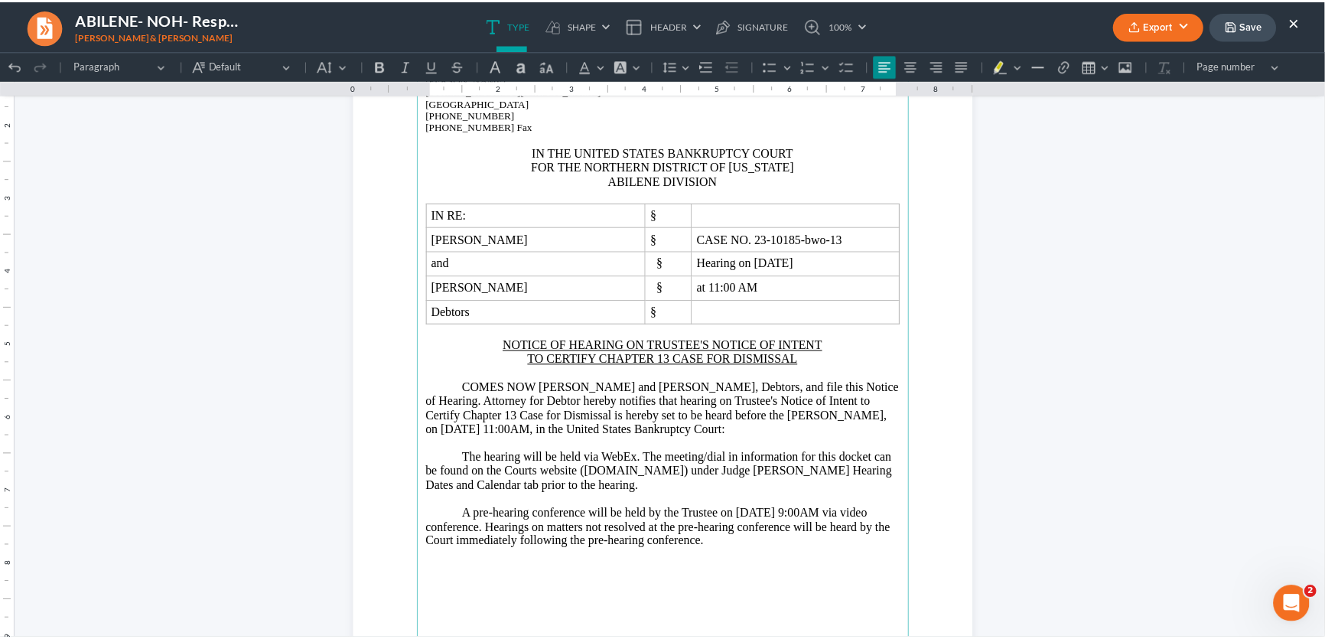
scroll to position [138, 0]
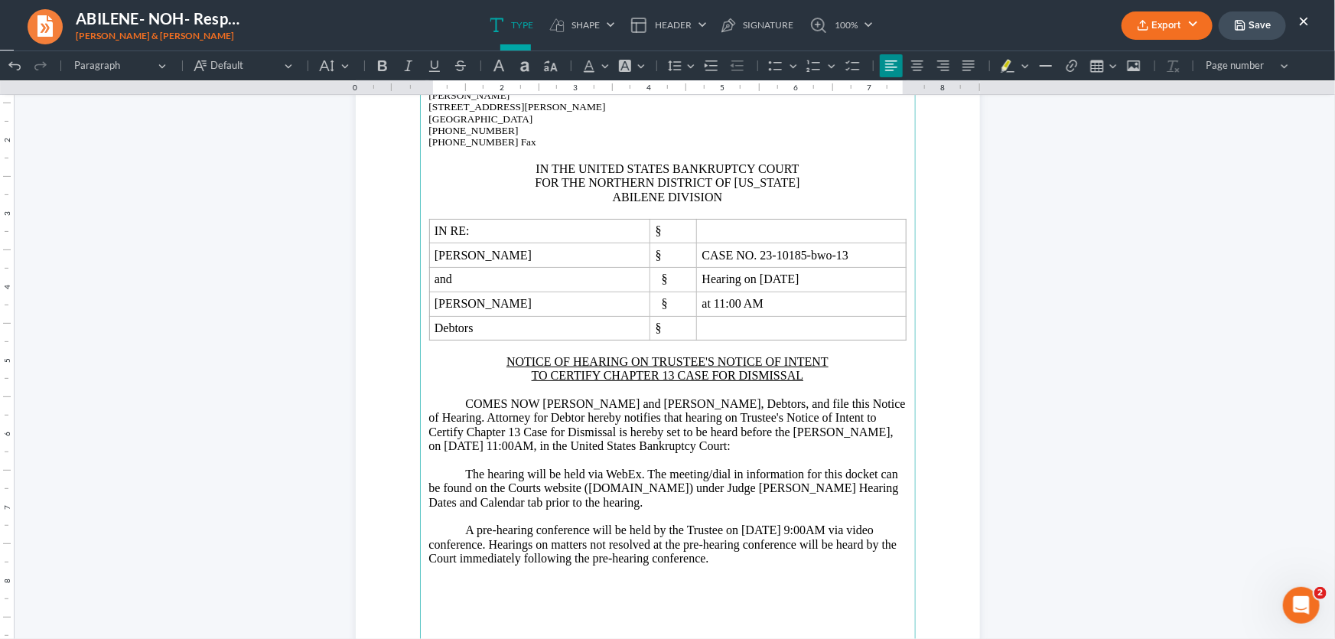
click at [1156, 24] on button "Export" at bounding box center [1166, 25] width 91 height 28
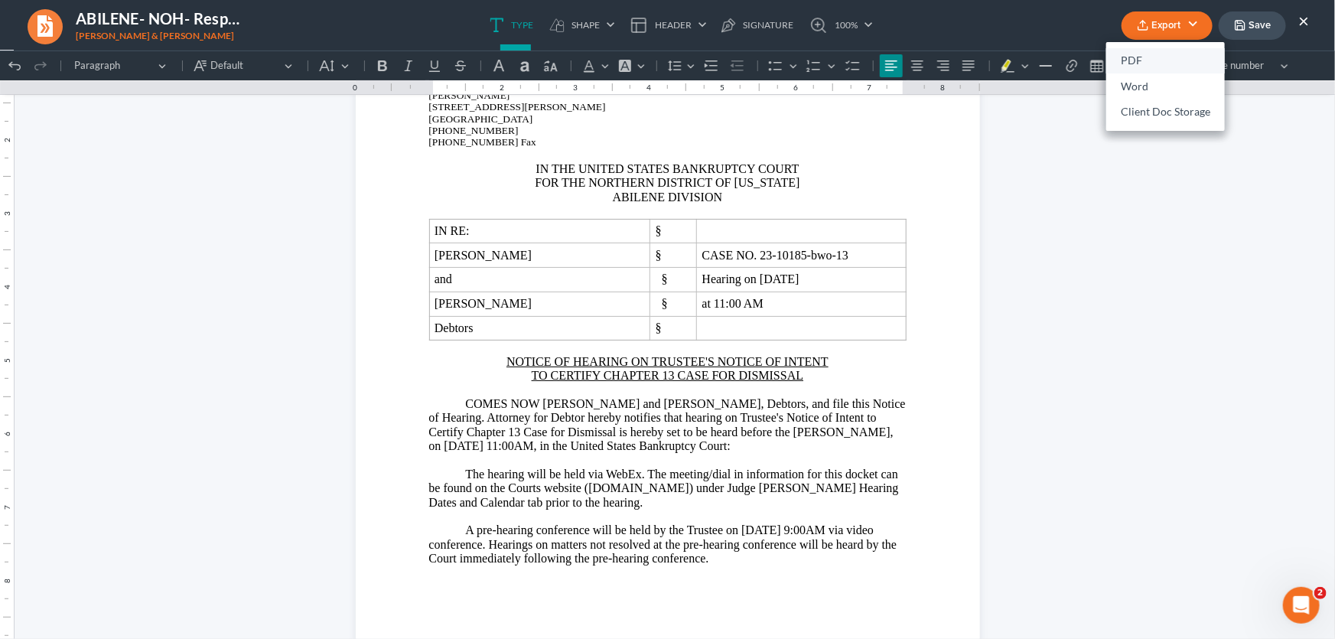
click at [1135, 54] on link "PDF" at bounding box center [1165, 61] width 119 height 26
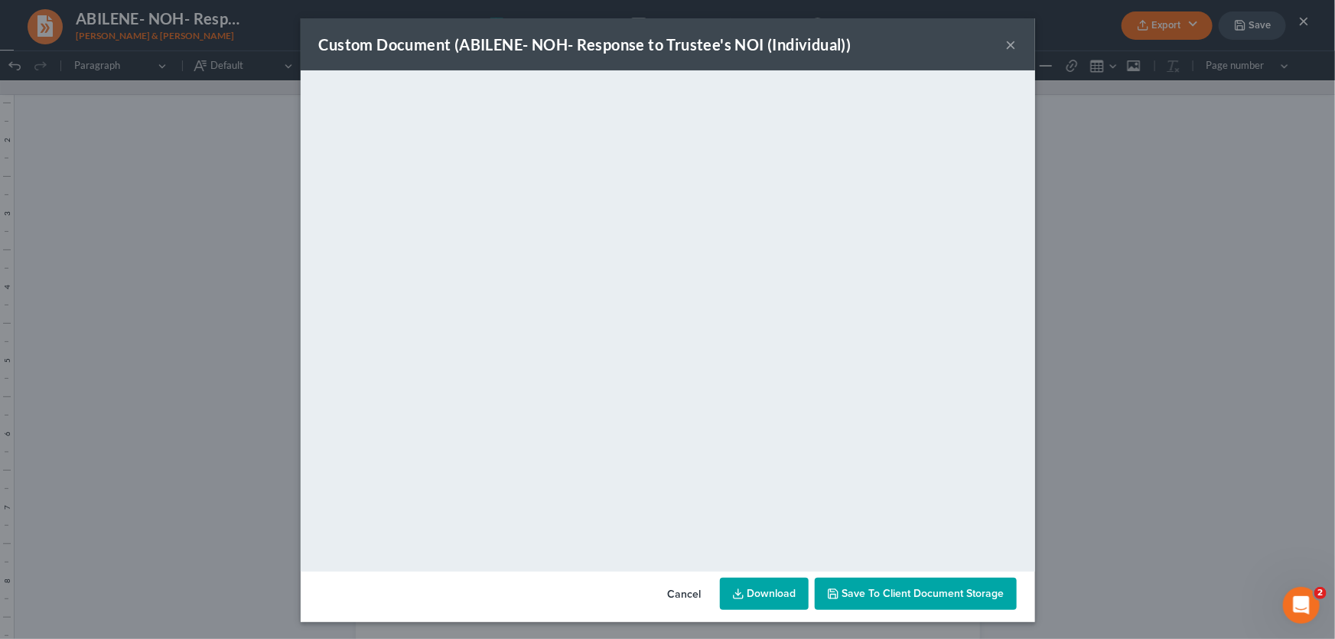
click at [1006, 38] on button "×" at bounding box center [1011, 44] width 11 height 18
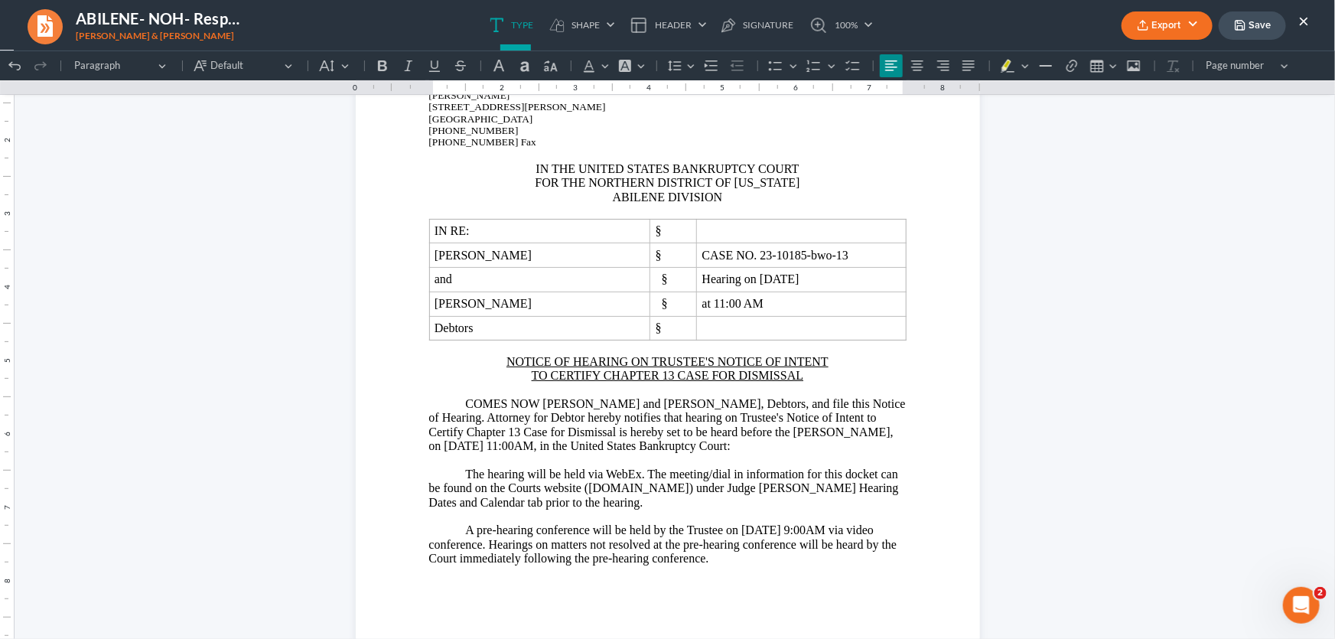
click at [1258, 25] on button "Save" at bounding box center [1251, 25] width 67 height 28
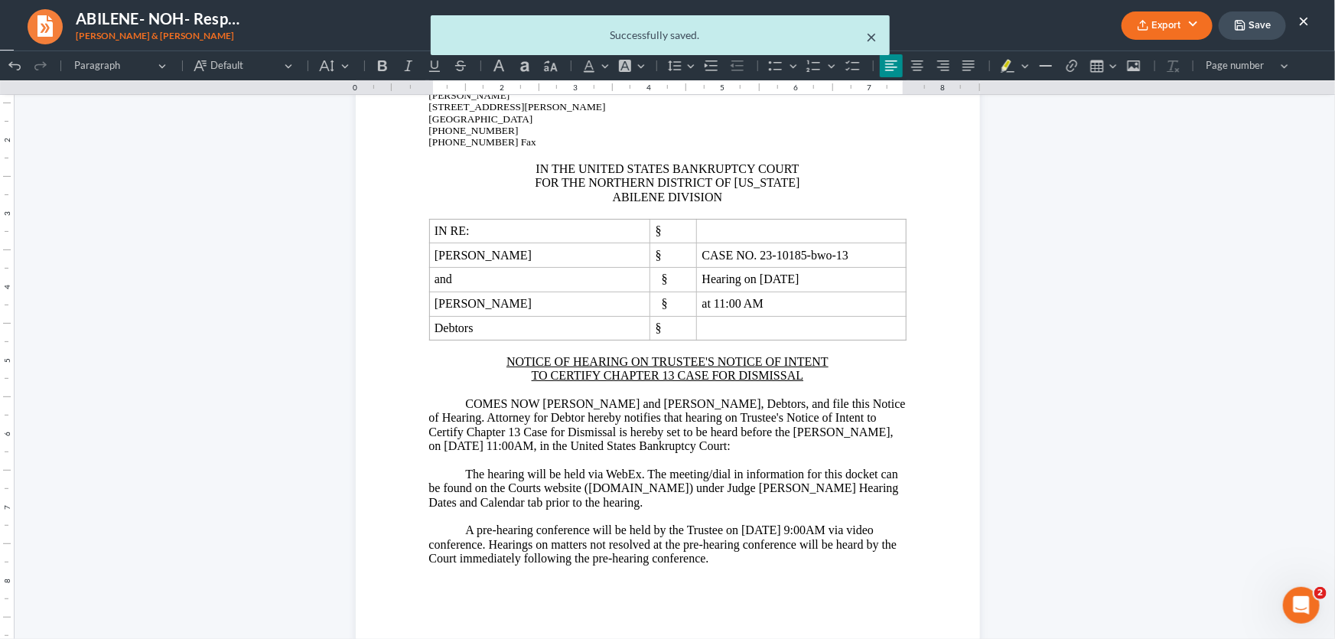
click at [872, 37] on button "×" at bounding box center [871, 37] width 11 height 18
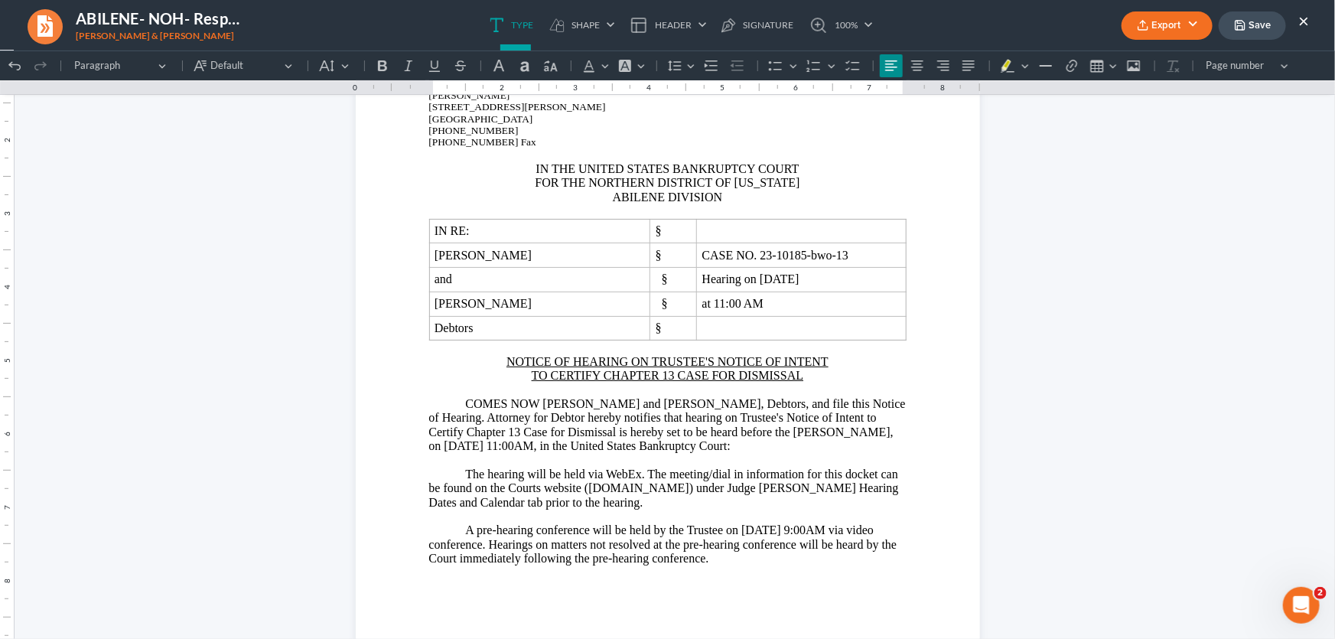
click at [1294, 20] on ul "Export PDF Word Client Doc Storage Save ×" at bounding box center [1214, 25] width 187 height 33
click at [1300, 19] on button "×" at bounding box center [1303, 20] width 11 height 18
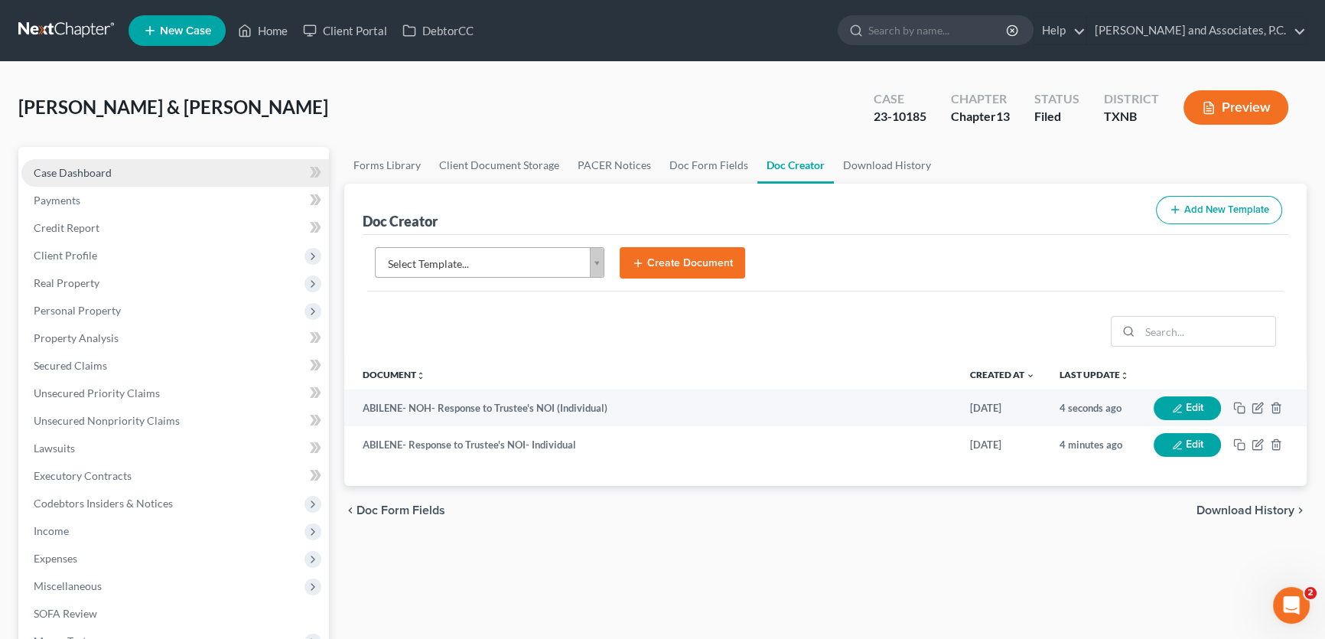
click at [124, 167] on link "Case Dashboard" at bounding box center [174, 173] width 307 height 28
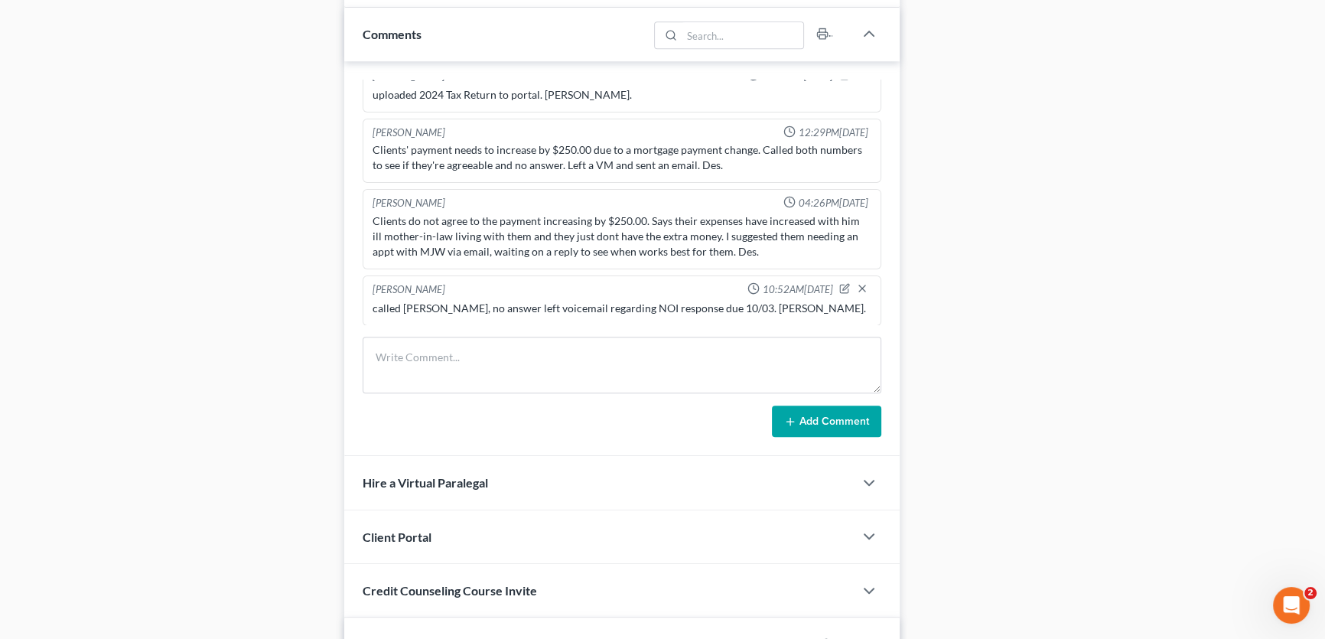
scroll to position [903, 0]
click at [456, 367] on textarea at bounding box center [621, 363] width 519 height 57
type textarea "filed response to NOI & NOH. Client will dismiss and refile with Hayley. Amy."
click at [811, 423] on button "Add Comment" at bounding box center [826, 420] width 109 height 32
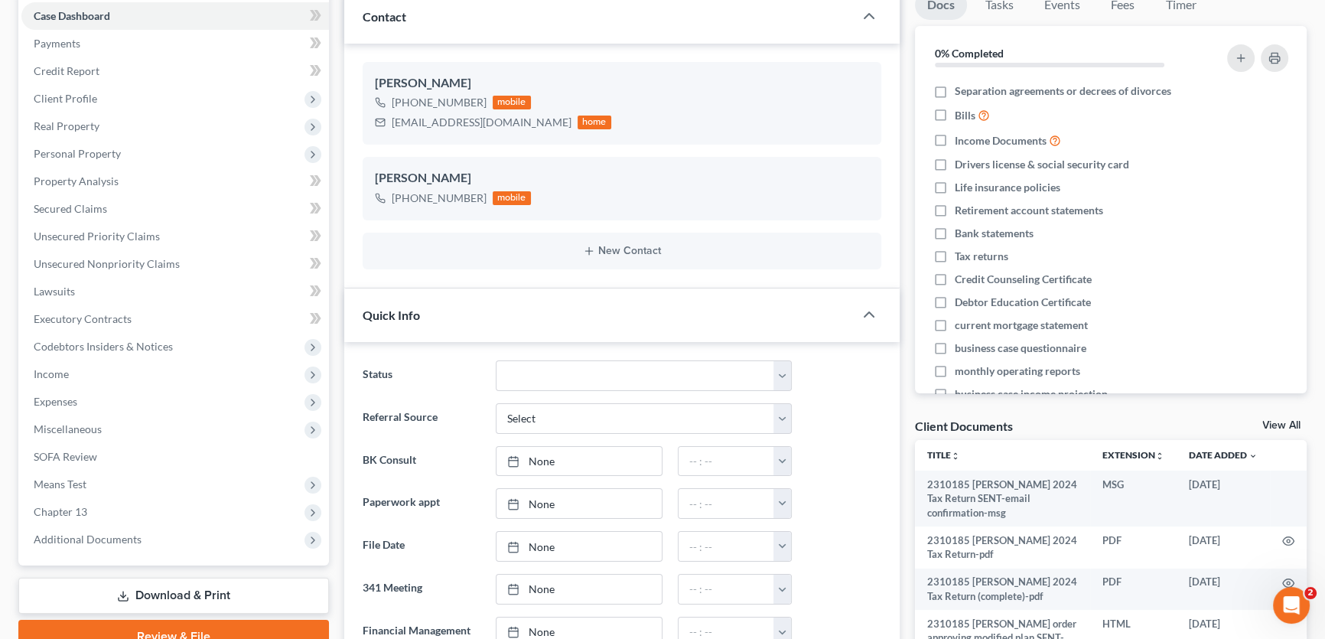
scroll to position [0, 0]
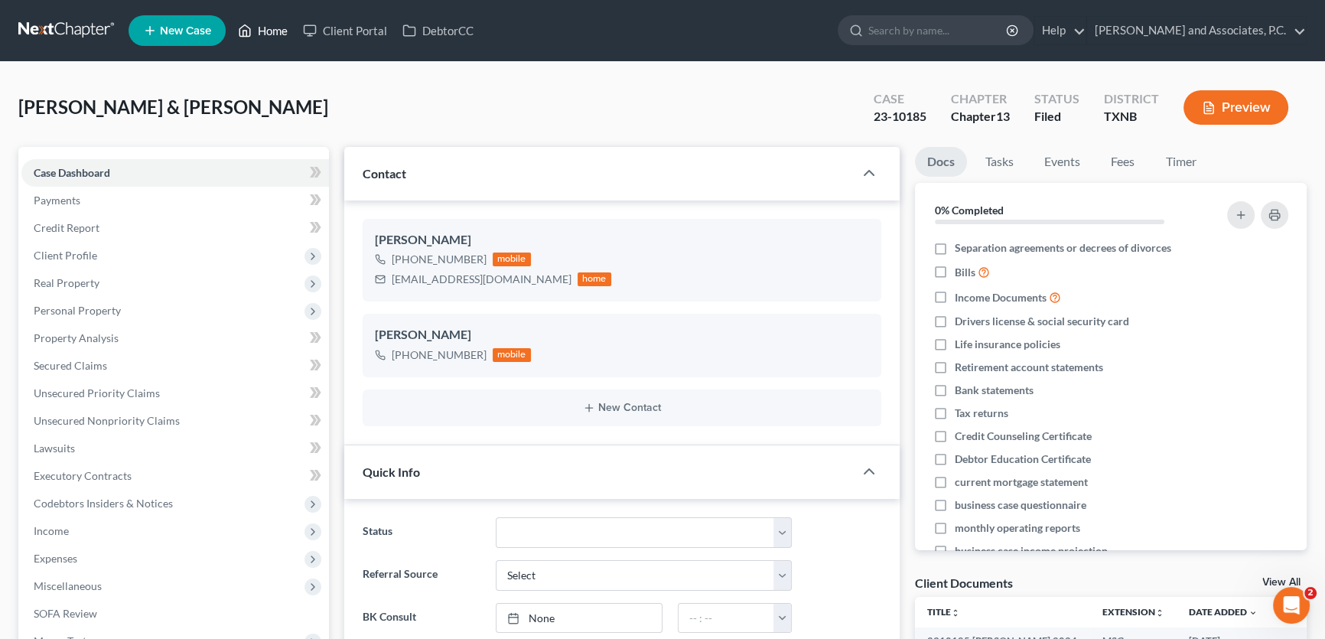
click at [275, 24] on link "Home" at bounding box center [262, 31] width 65 height 28
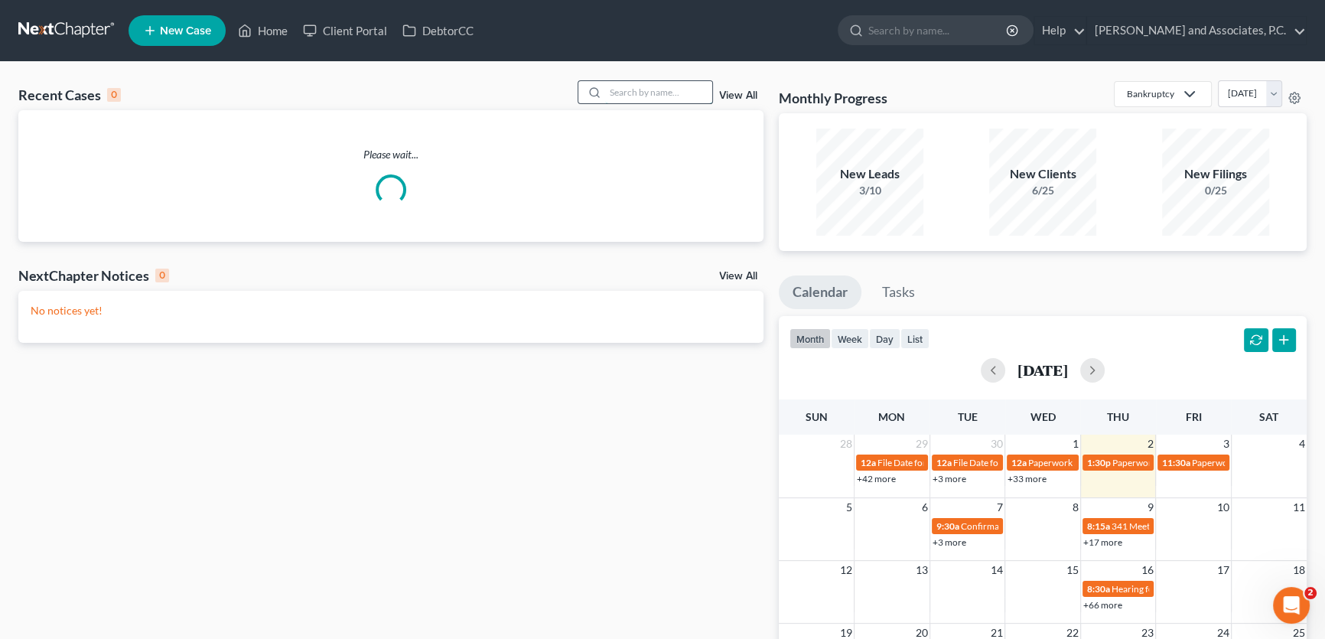
click at [615, 87] on input "search" at bounding box center [658, 92] width 107 height 22
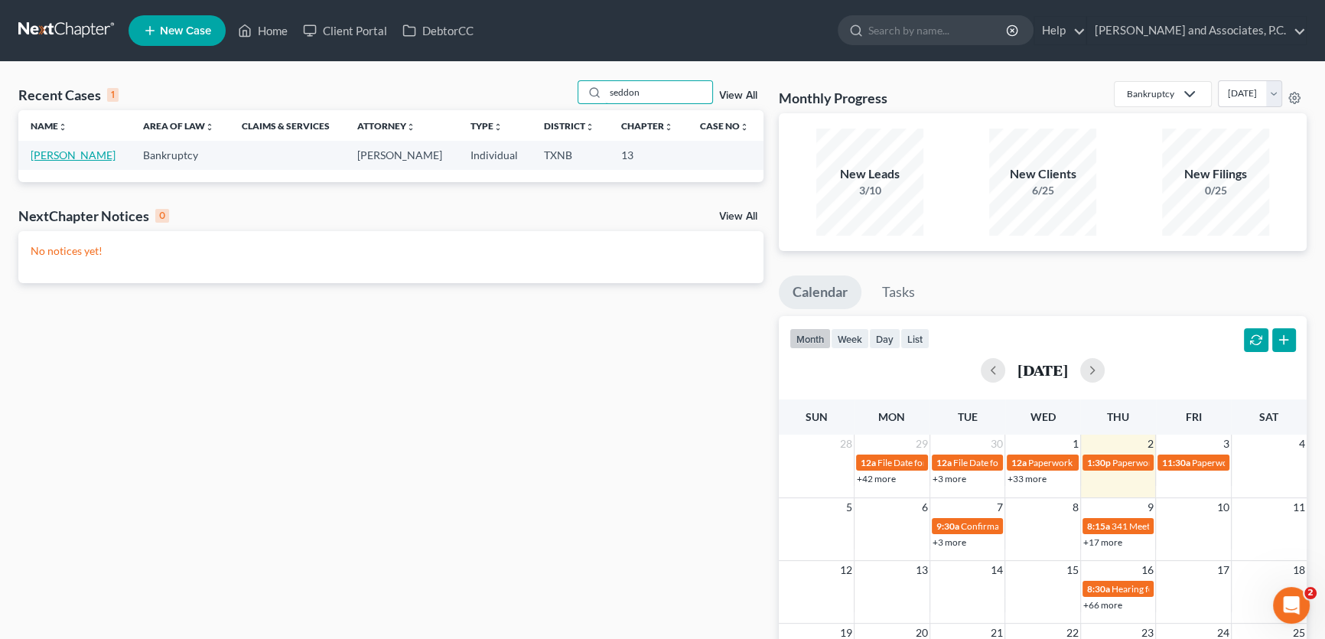
type input "seddon"
click at [86, 153] on link "[PERSON_NAME]" at bounding box center [73, 154] width 85 height 13
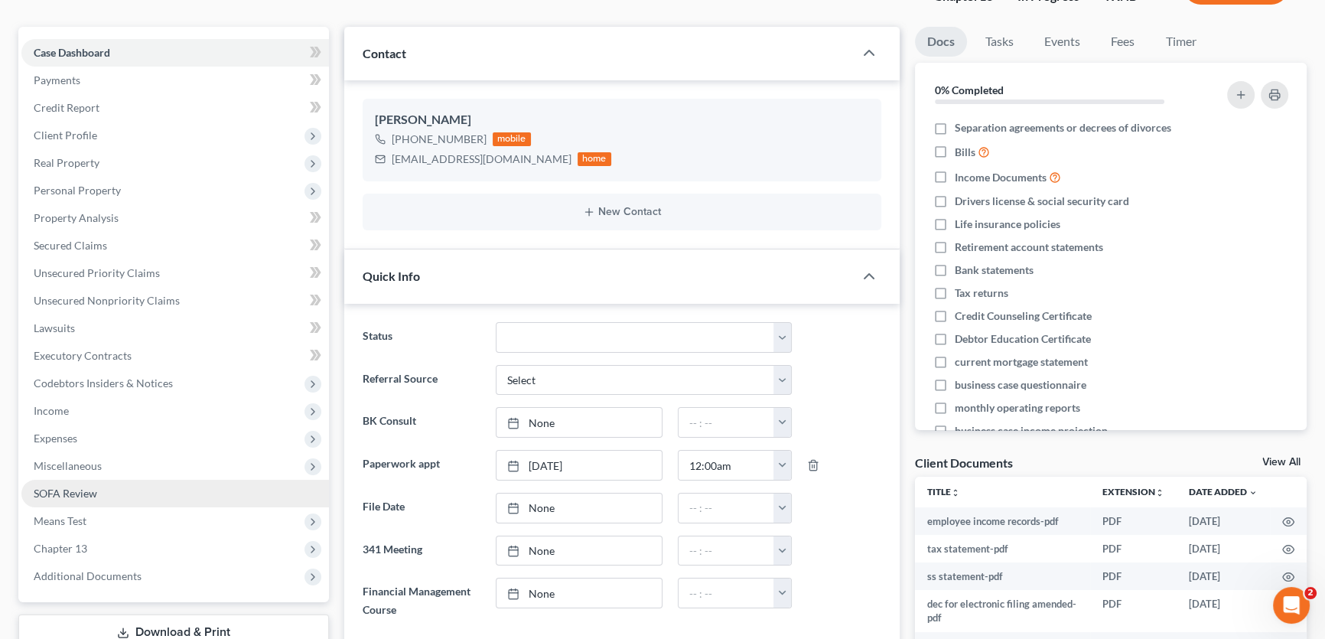
scroll to position [138, 0]
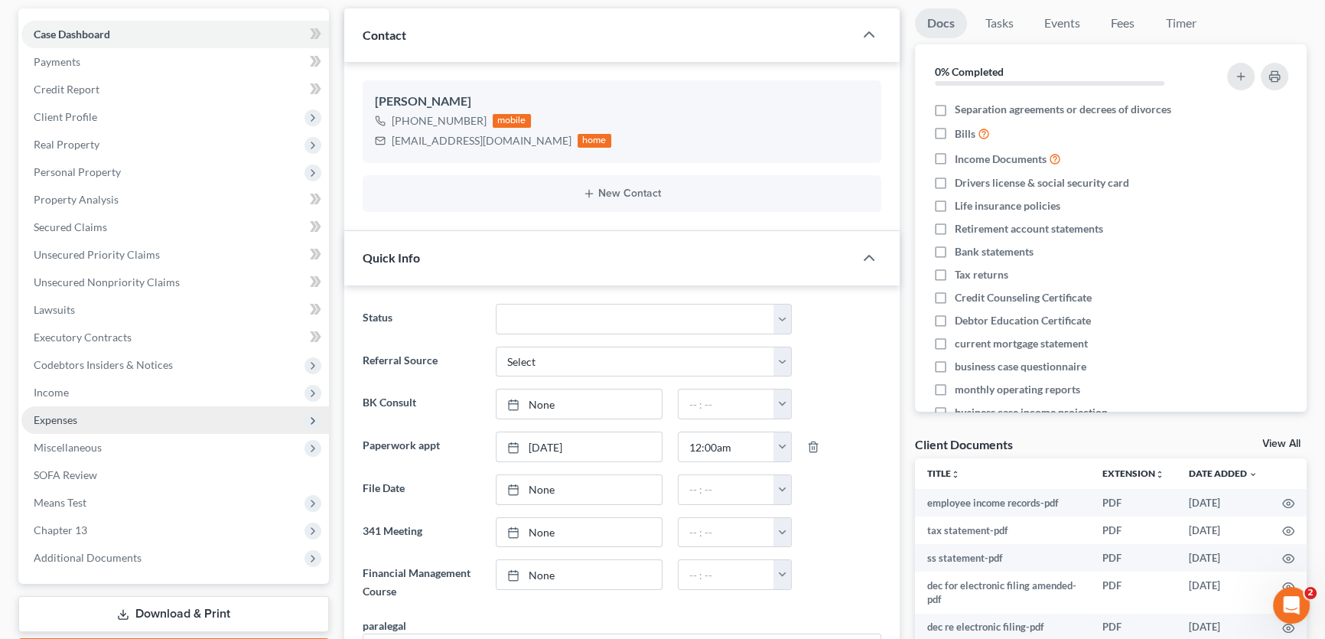
click at [69, 424] on span "Expenses" at bounding box center [56, 419] width 44 height 13
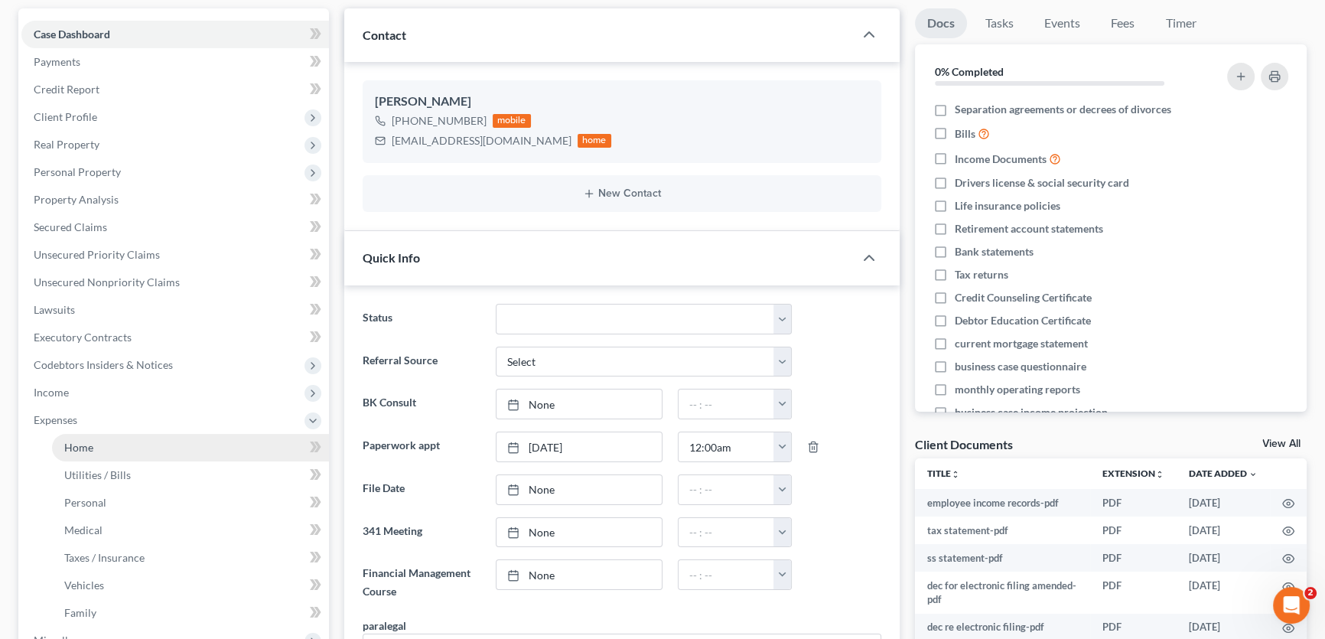
click at [70, 450] on span "Home" at bounding box center [78, 447] width 29 height 13
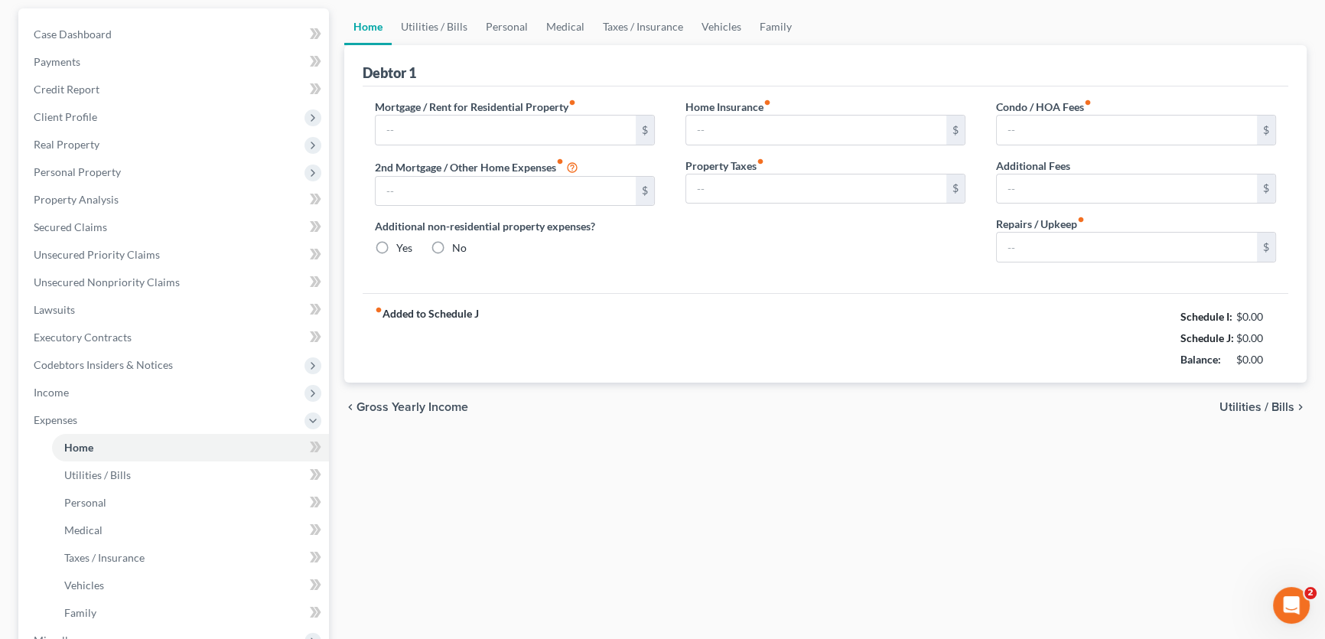
scroll to position [29, 0]
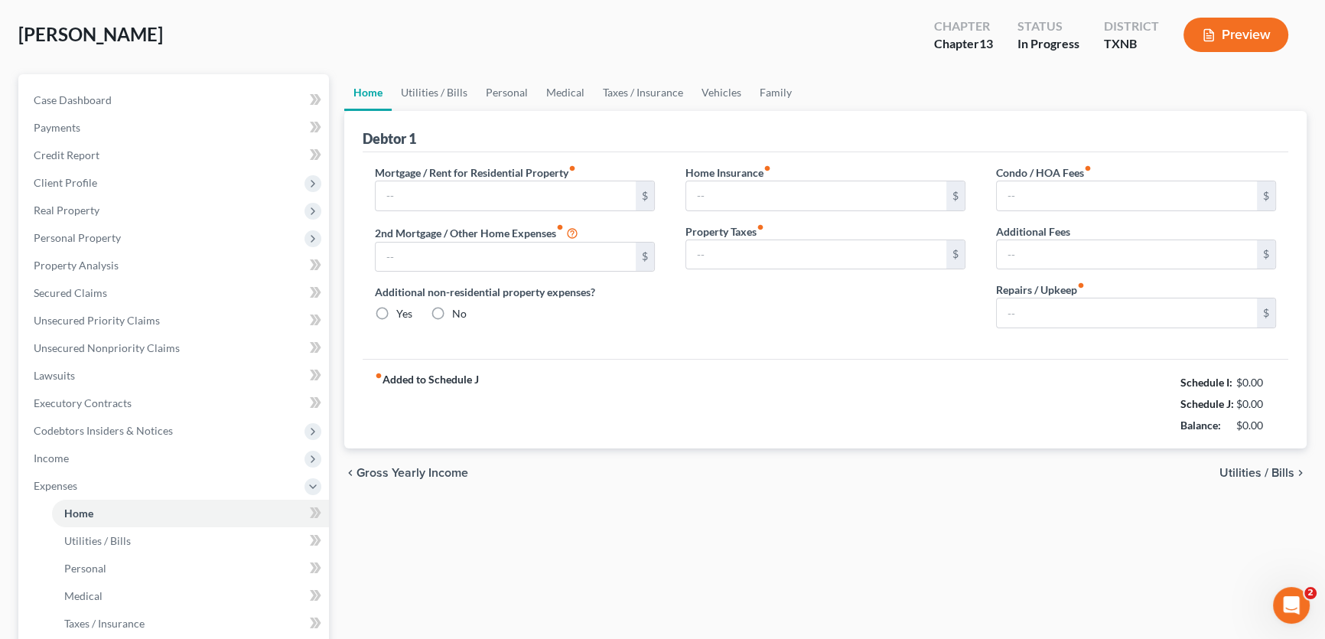
type input "0.00"
radio input "true"
type input "0.00"
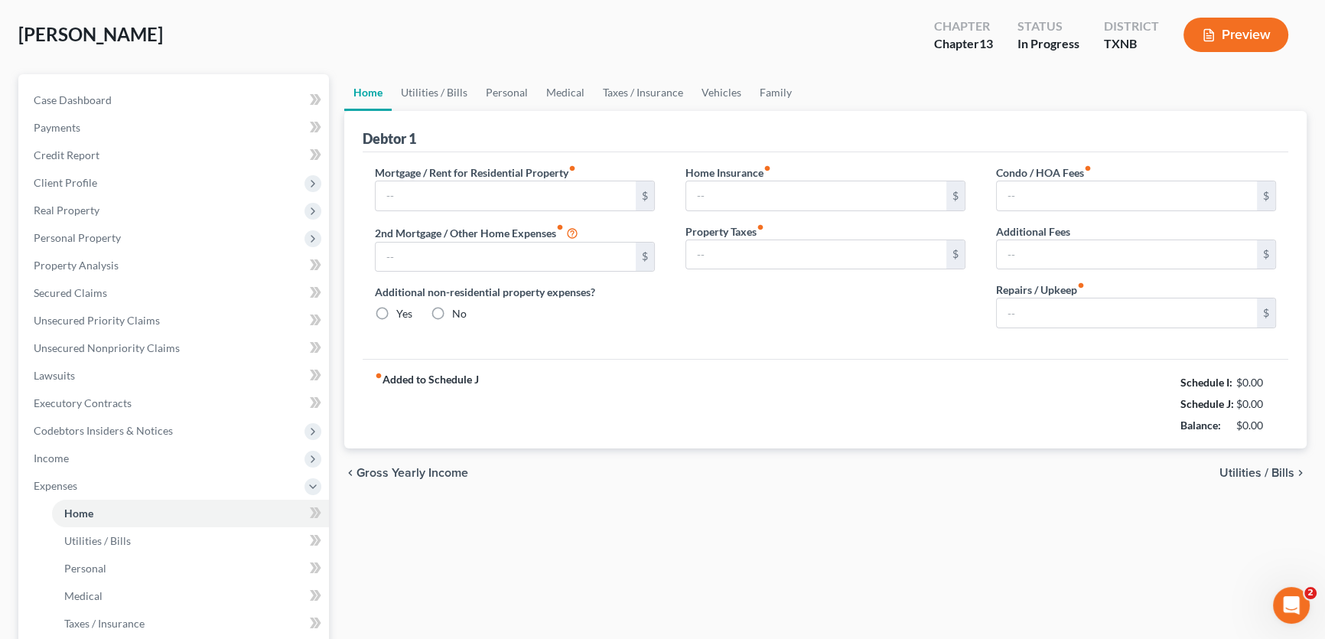
type input "0.00"
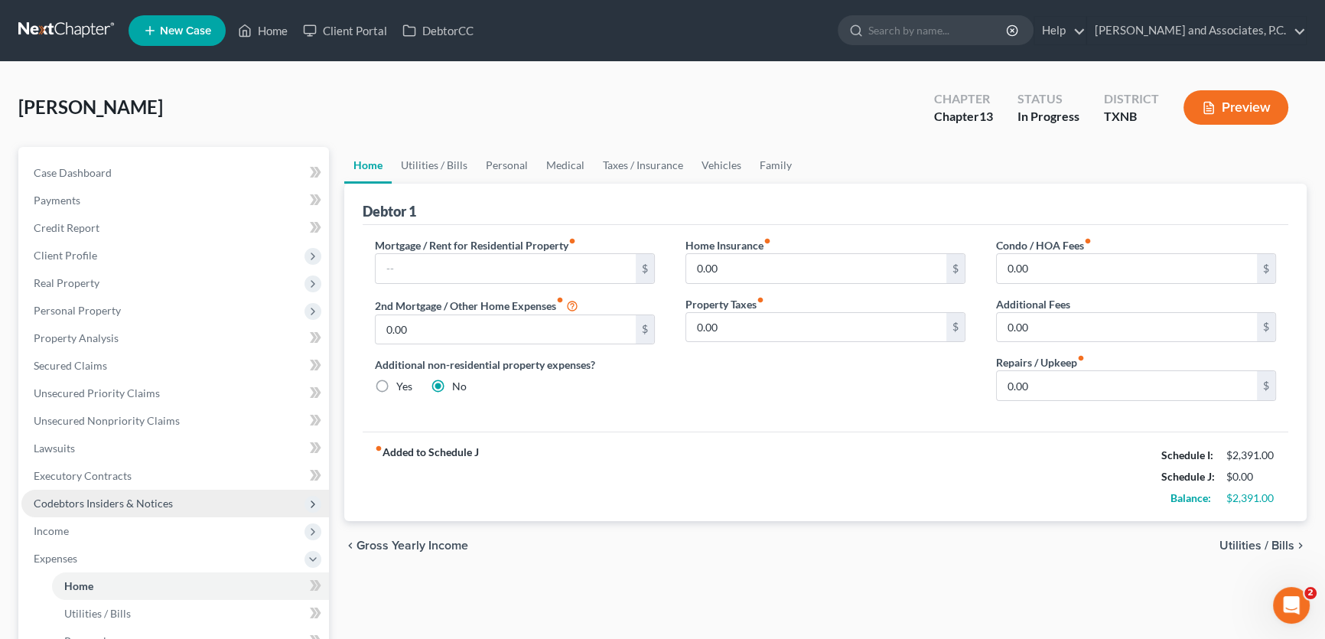
scroll to position [347, 0]
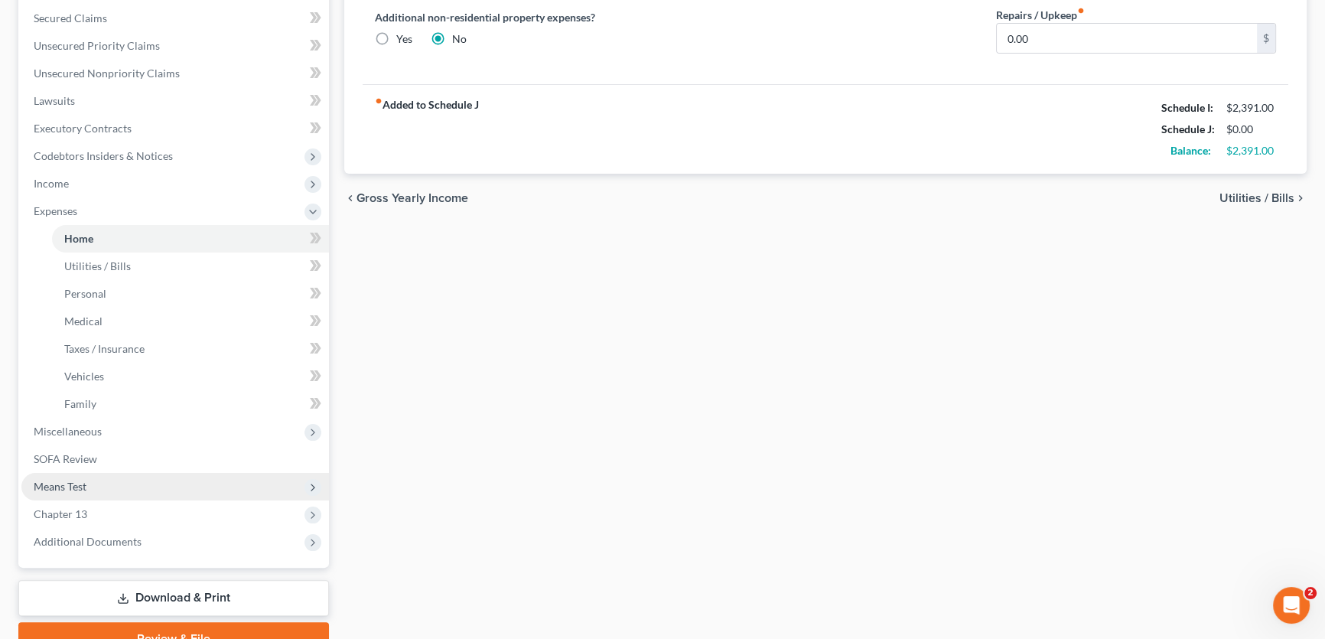
click at [103, 483] on span "Means Test" at bounding box center [174, 487] width 307 height 28
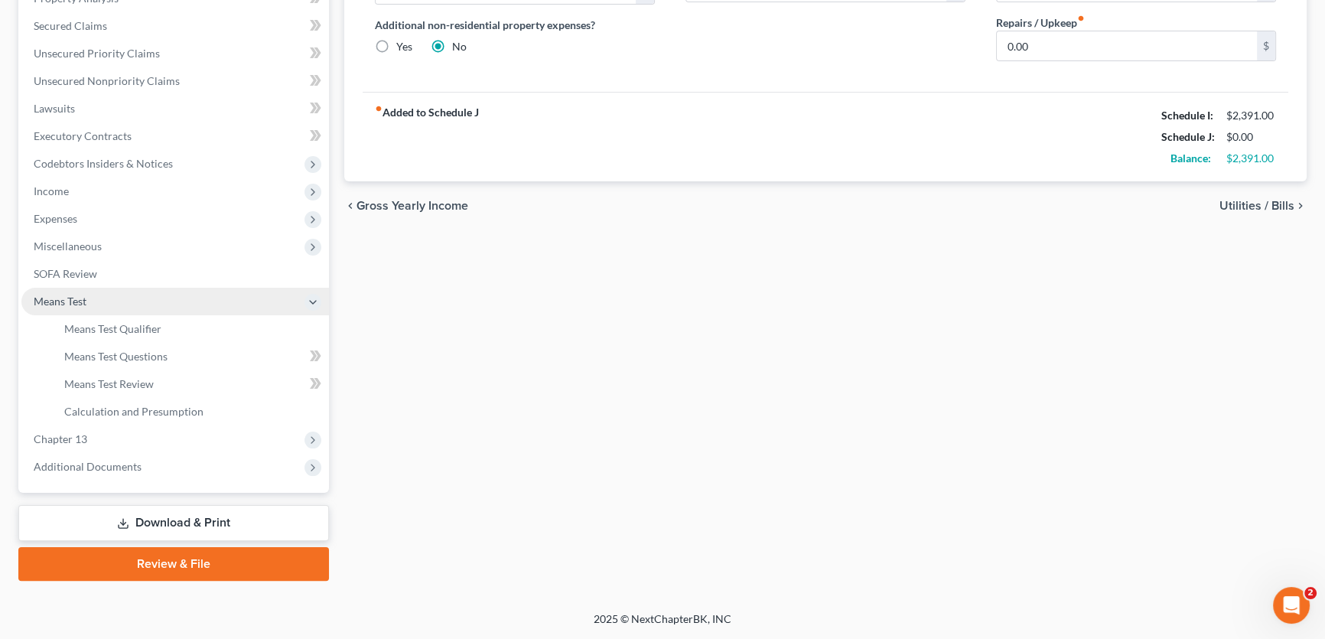
scroll to position [336, 0]
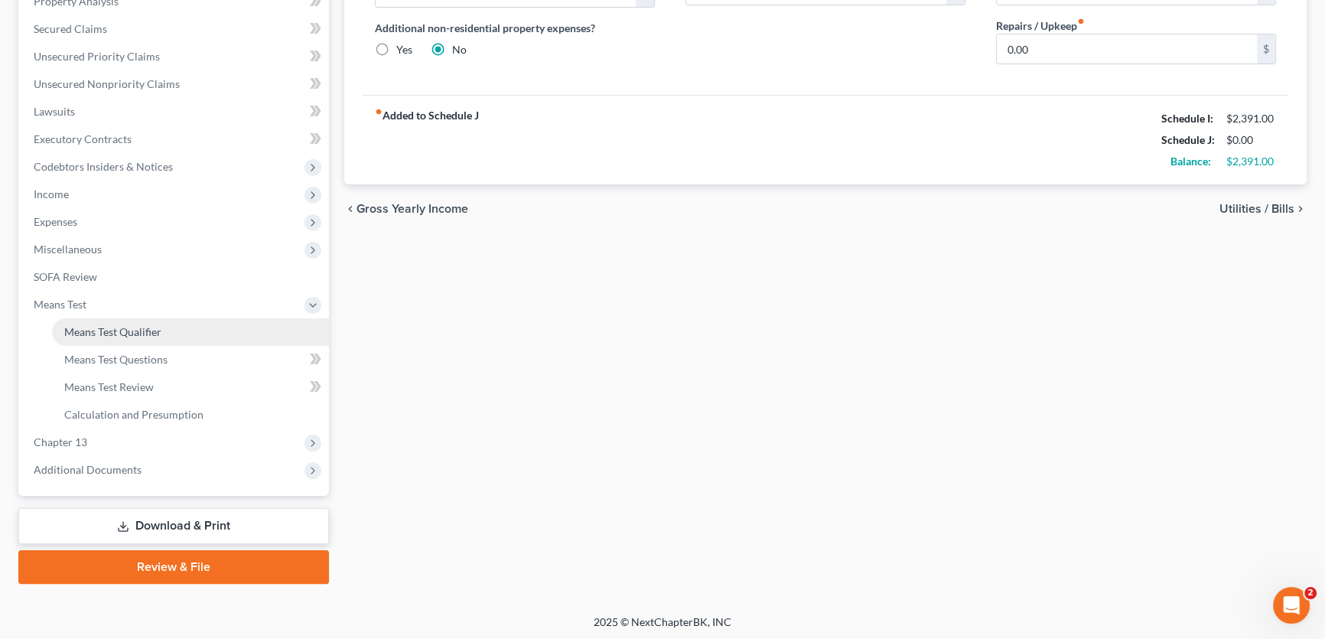
click at [101, 327] on span "Means Test Qualifier" at bounding box center [112, 331] width 97 height 13
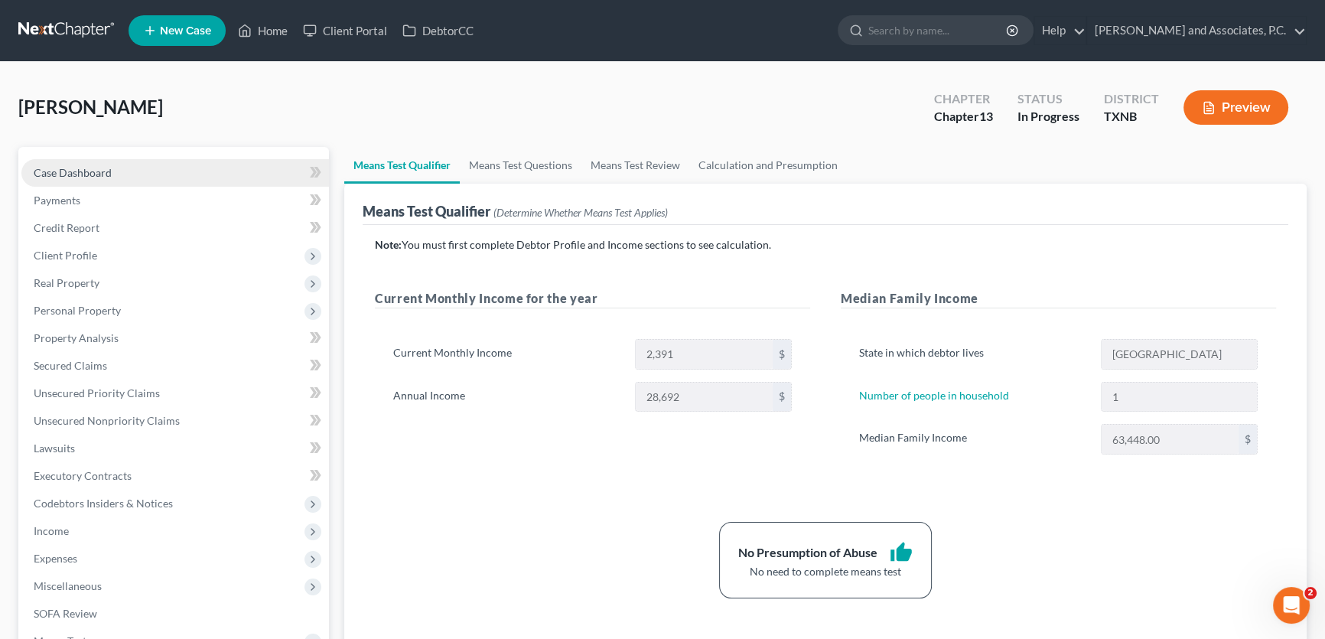
click at [102, 181] on link "Case Dashboard" at bounding box center [174, 173] width 307 height 28
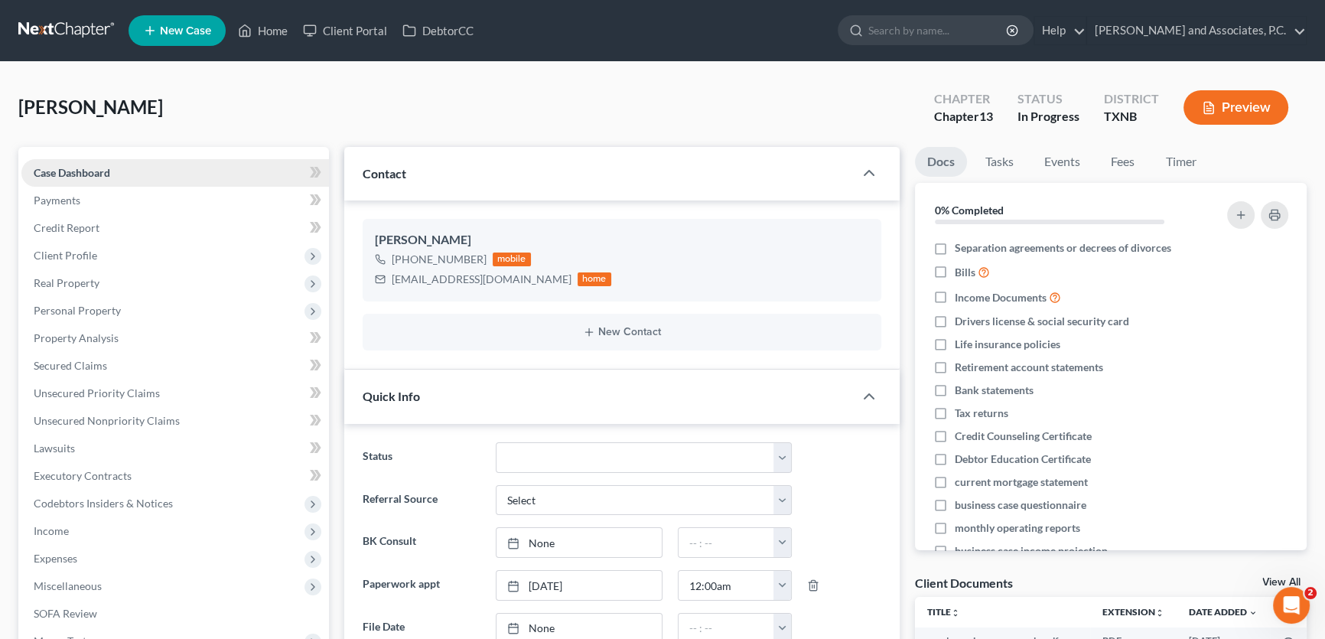
scroll to position [4720, 0]
click at [97, 553] on span "Expenses" at bounding box center [174, 559] width 307 height 28
click at [77, 592] on link "Home" at bounding box center [190, 586] width 277 height 28
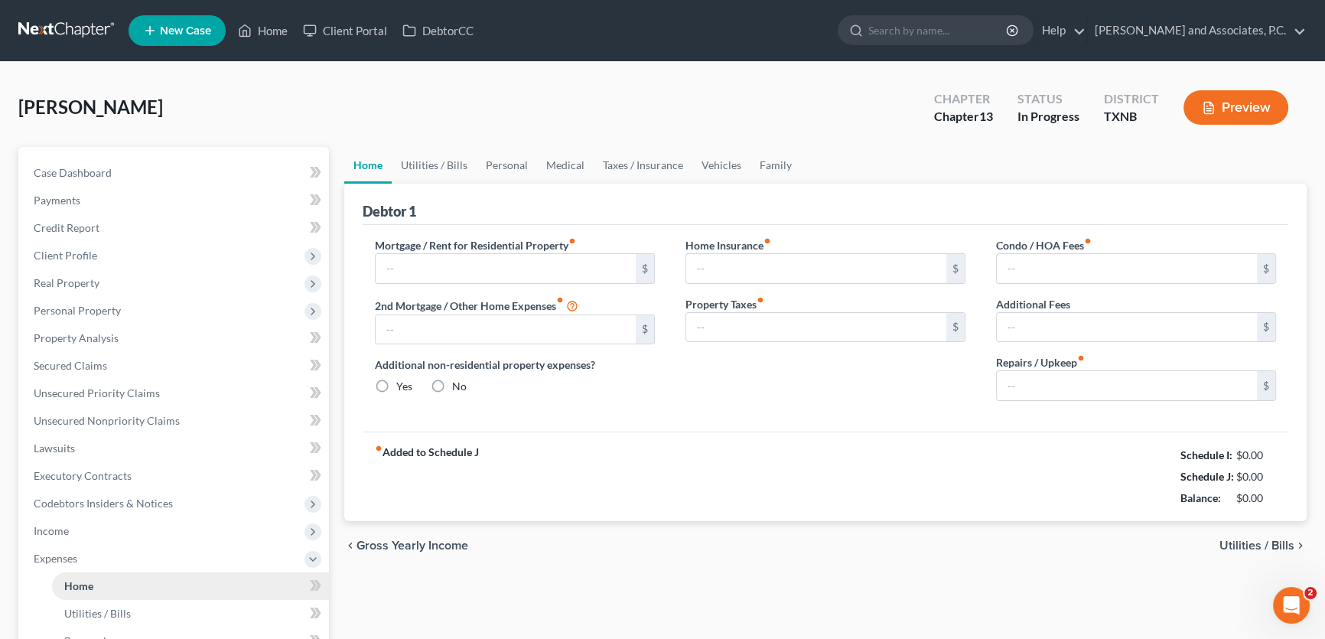
type input "0.00"
radio input "true"
type input "0.00"
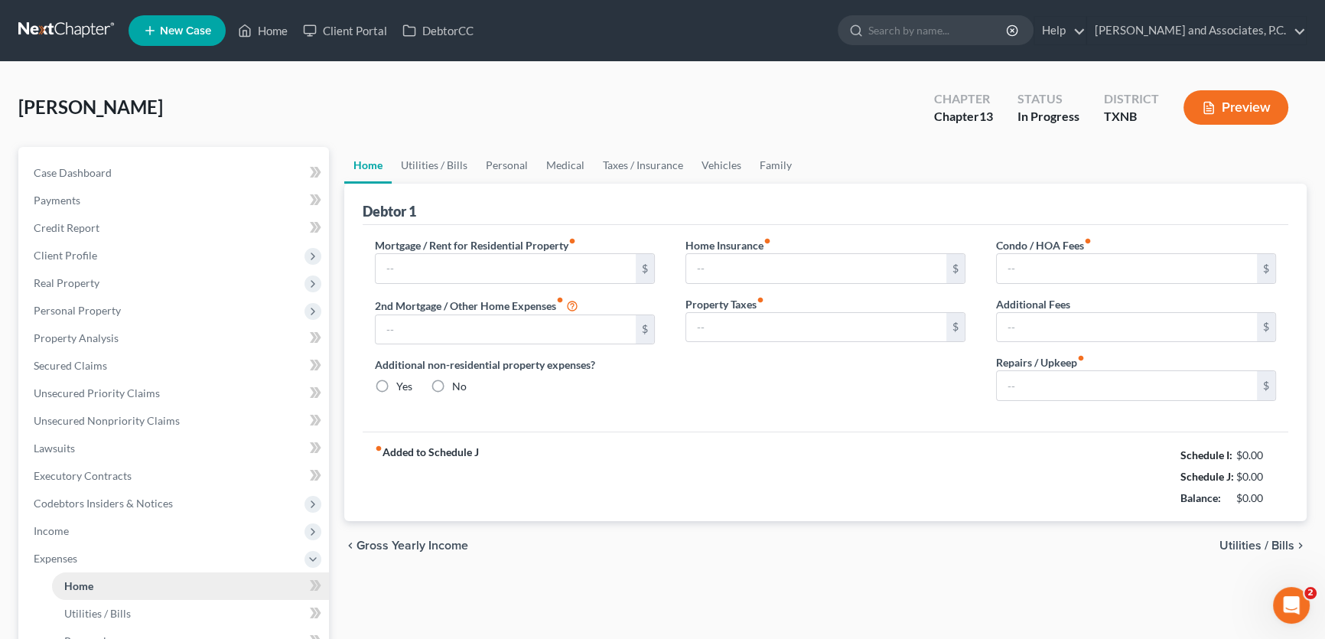
type input "0.00"
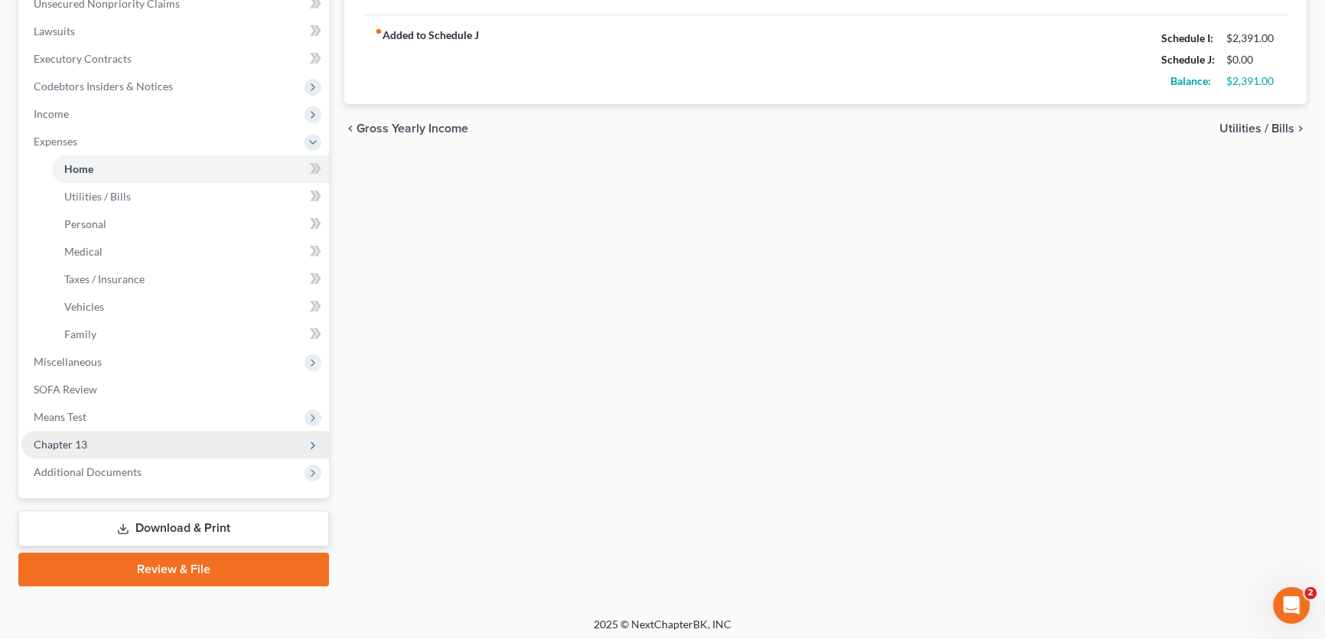
click at [60, 441] on span "Chapter 13" at bounding box center [61, 443] width 54 height 13
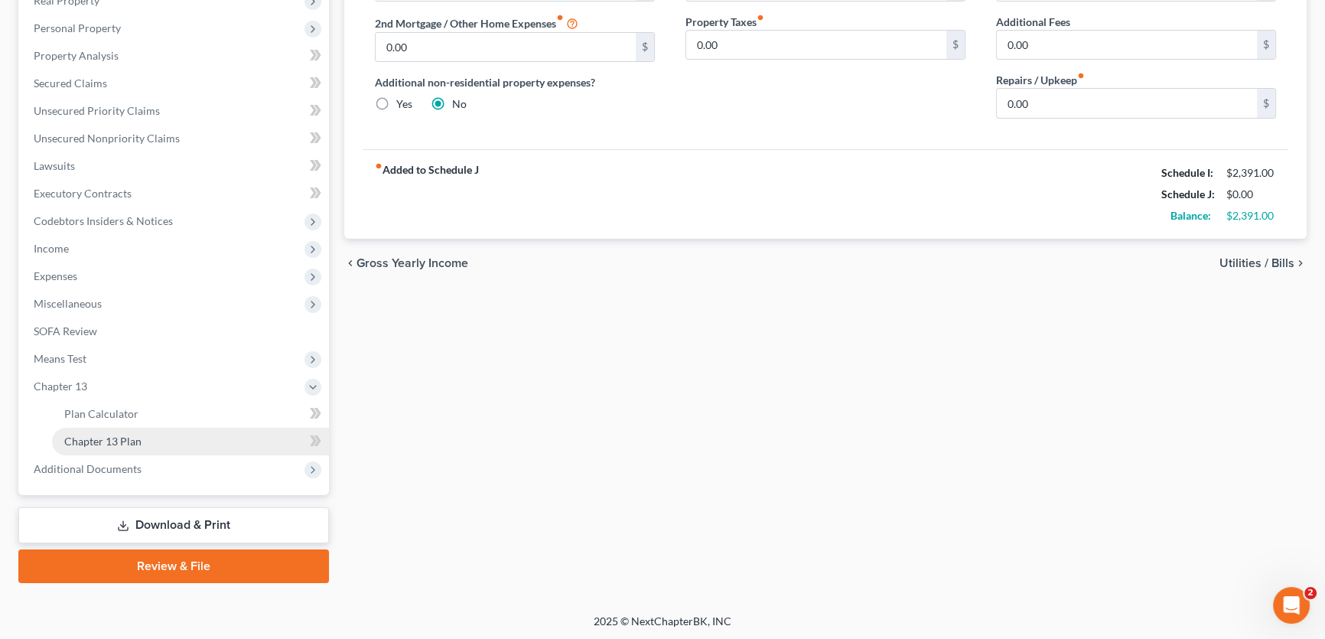
click at [96, 444] on span "Chapter 13 Plan" at bounding box center [102, 440] width 77 height 13
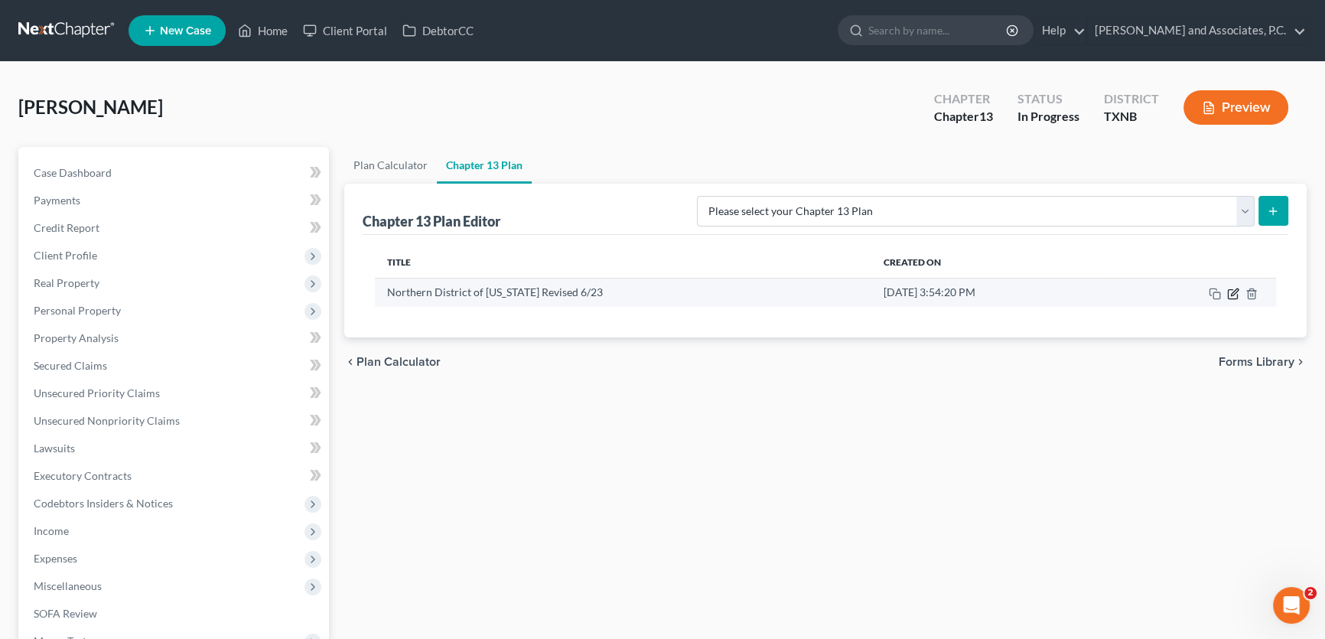
click at [1230, 289] on icon "button" at bounding box center [1231, 293] width 9 height 9
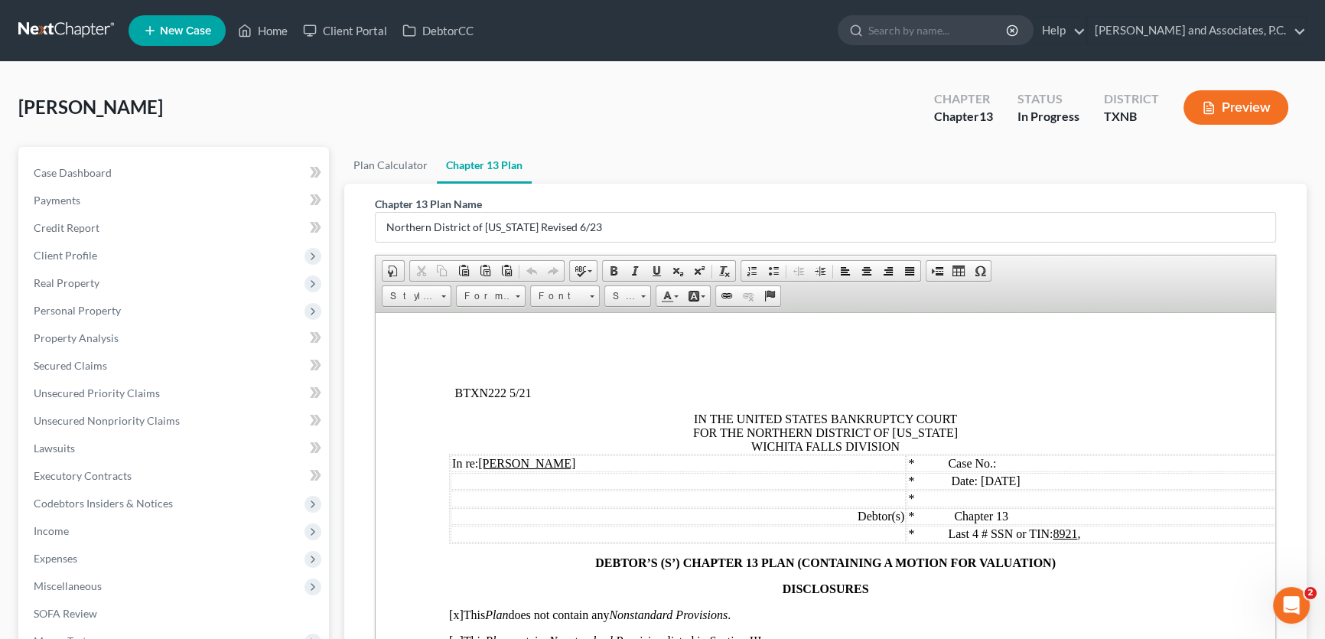
scroll to position [486, 0]
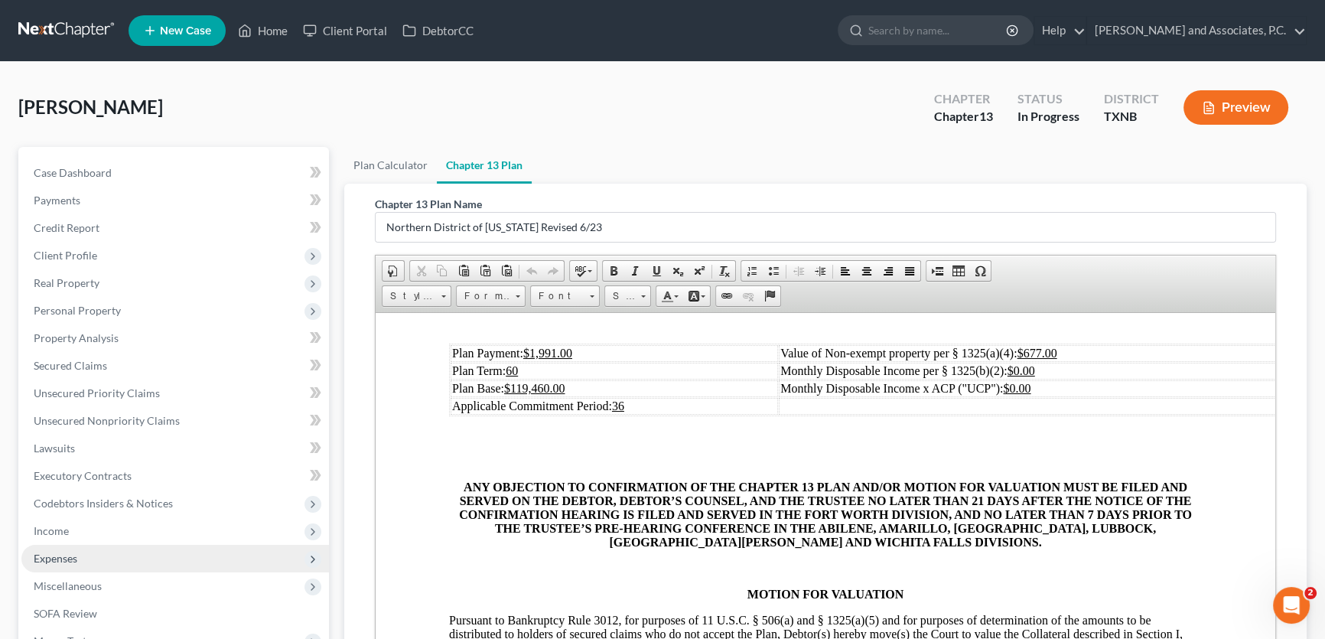
click at [78, 554] on span "Expenses" at bounding box center [174, 559] width 307 height 28
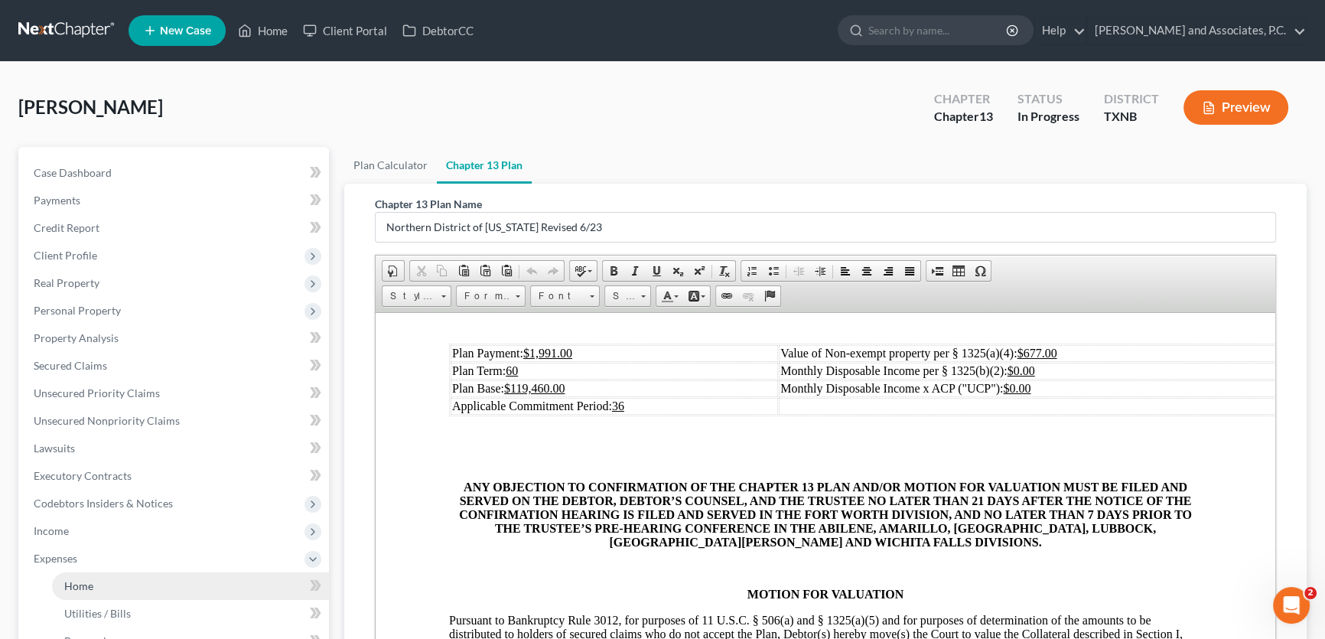
click at [115, 593] on link "Home" at bounding box center [190, 586] width 277 height 28
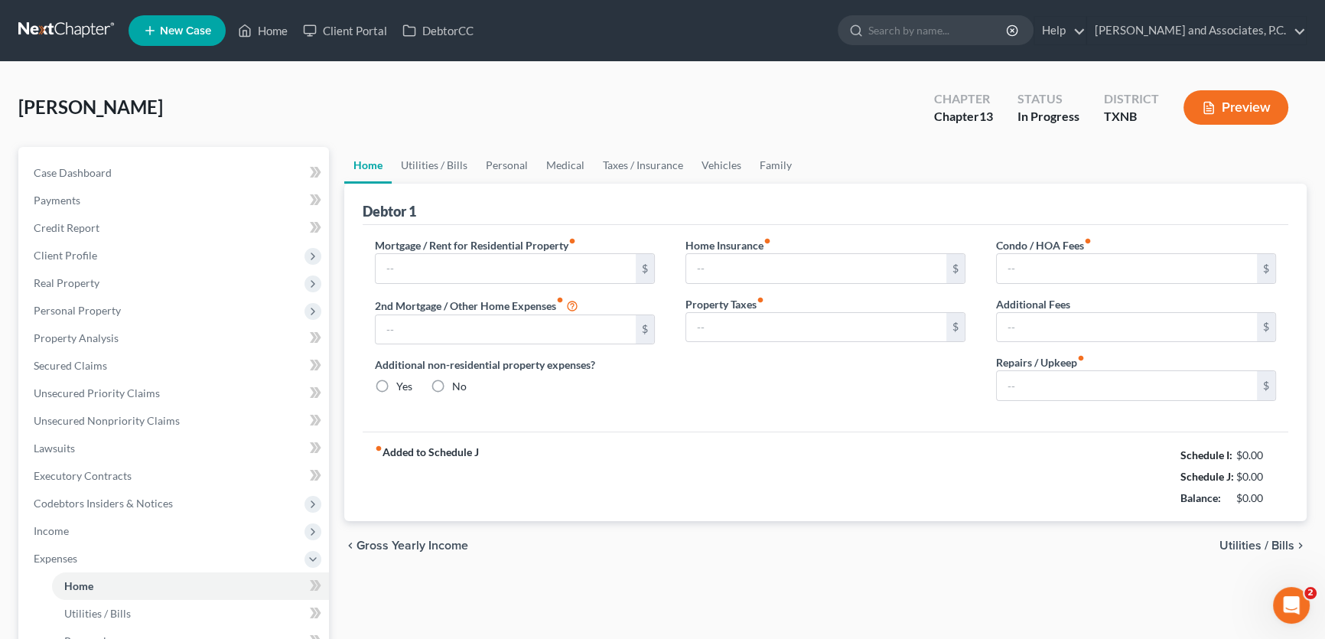
type input "0.00"
radio input "true"
type input "0.00"
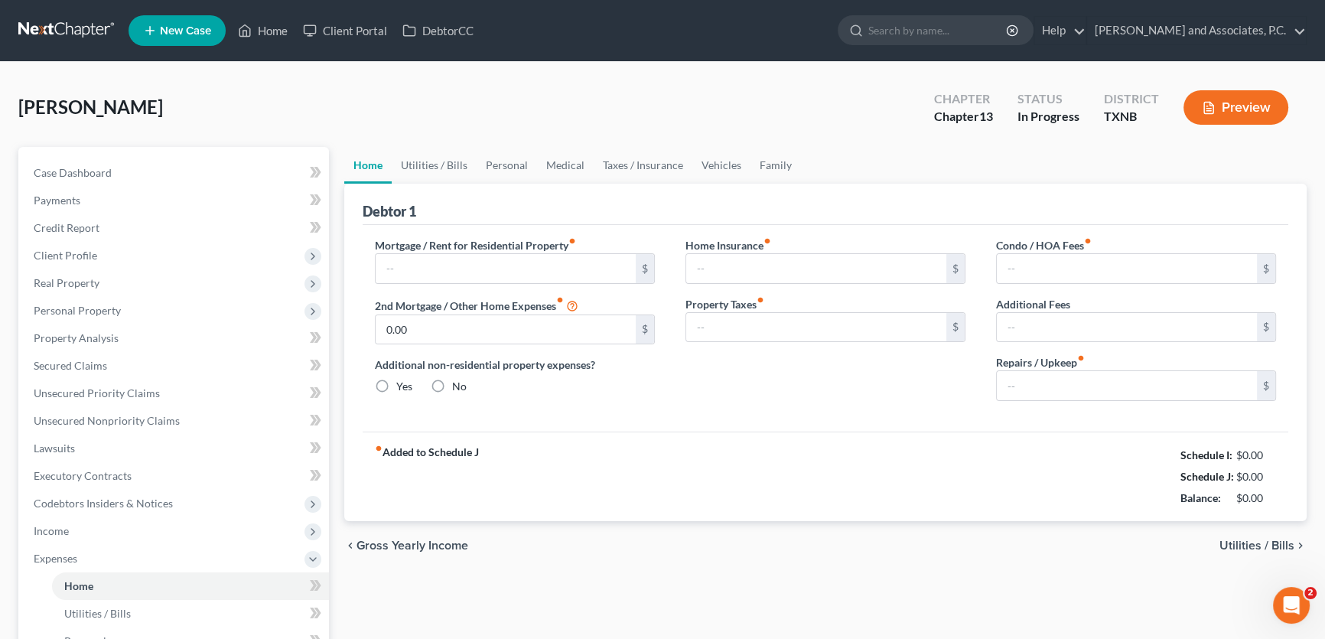
type input "0.00"
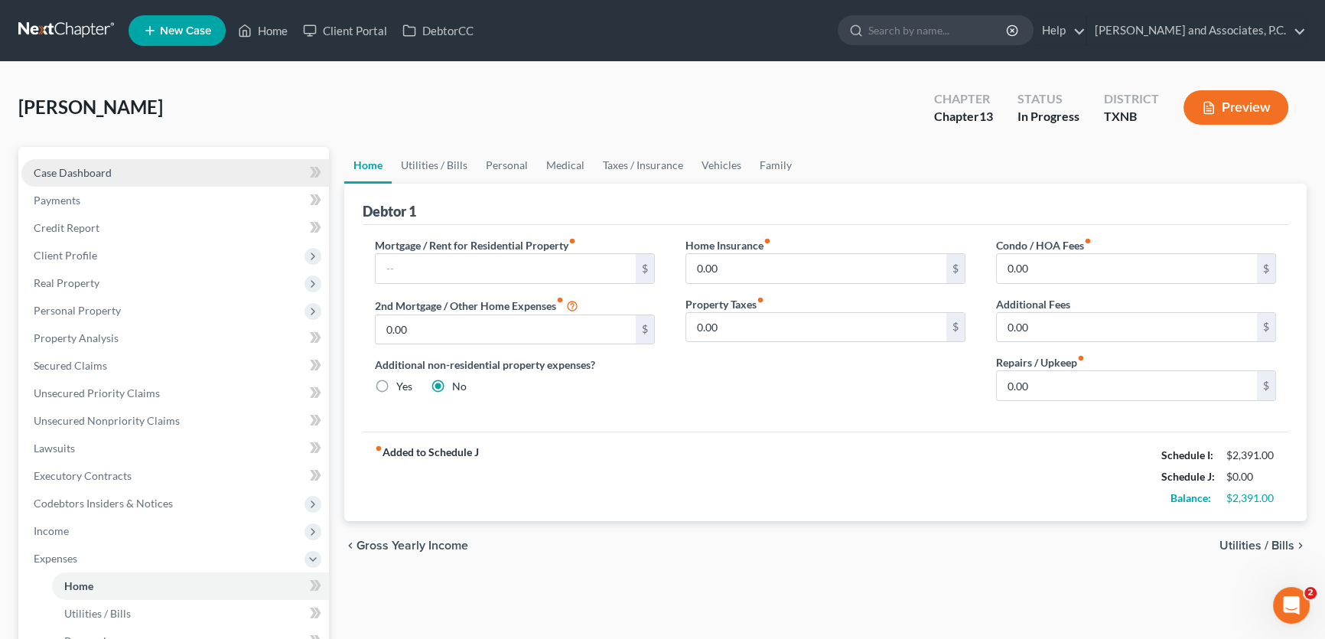
click at [73, 166] on span "Case Dashboard" at bounding box center [73, 172] width 78 height 13
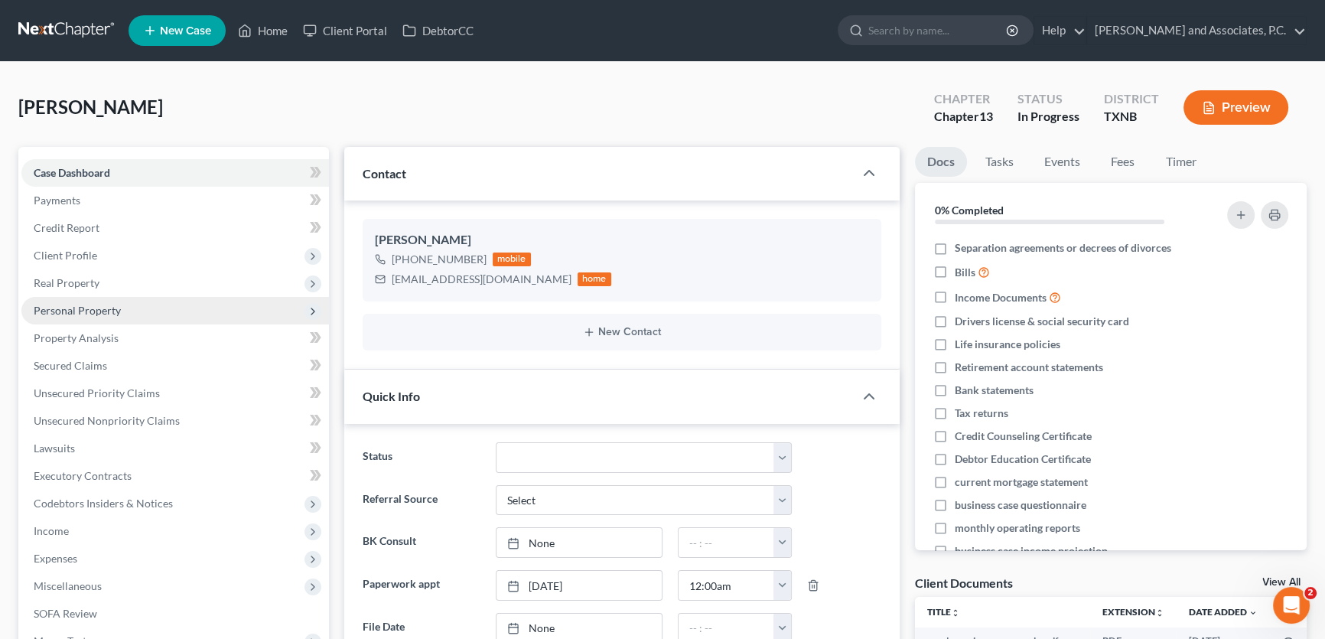
scroll to position [4720, 0]
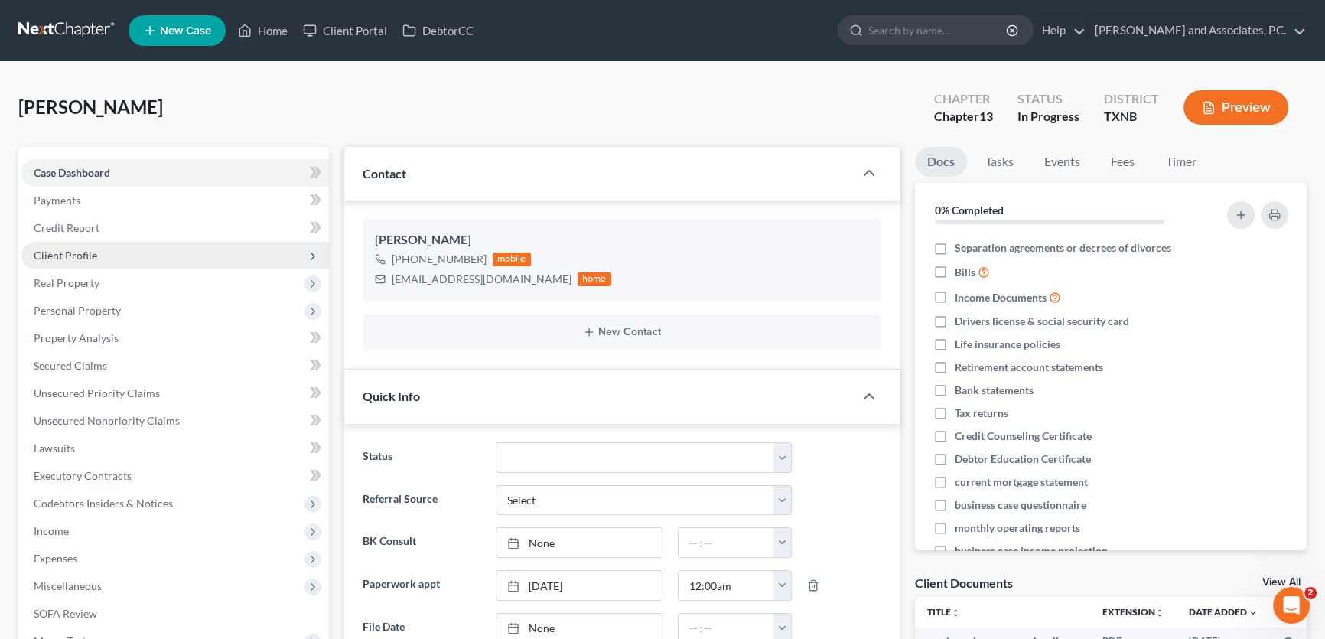
click at [58, 257] on span "Client Profile" at bounding box center [65, 255] width 63 height 13
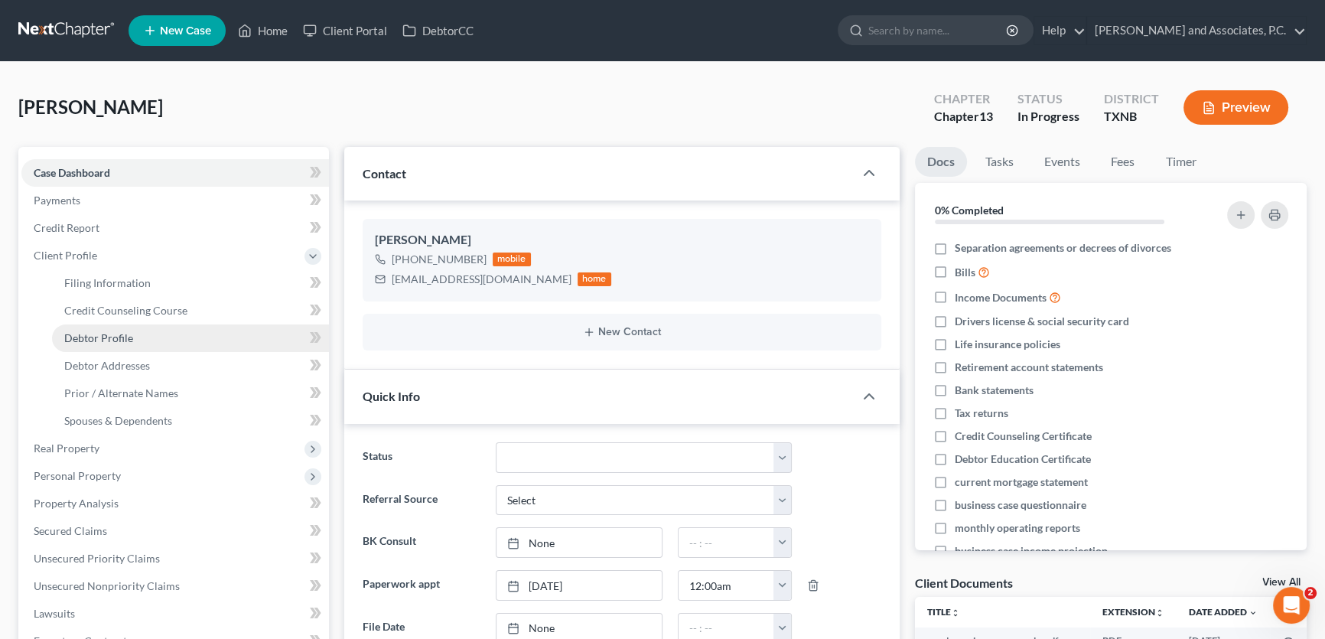
click at [97, 341] on span "Debtor Profile" at bounding box center [98, 337] width 69 height 13
select select "0"
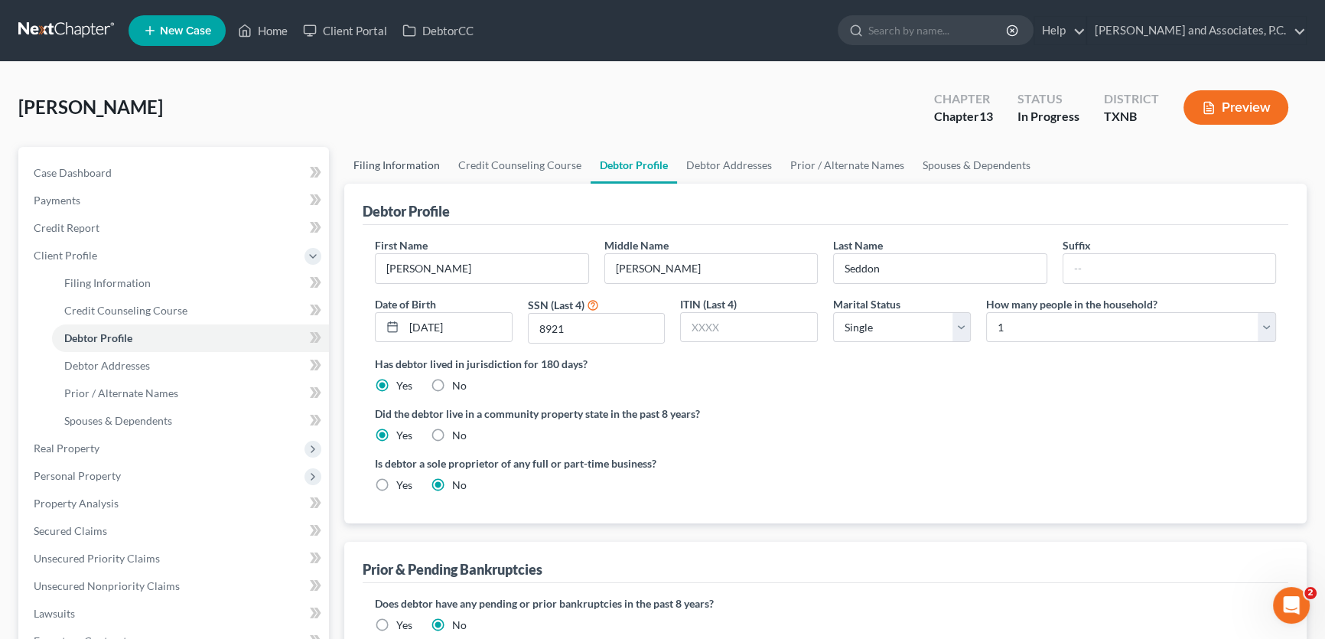
click at [395, 166] on link "Filing Information" at bounding box center [396, 165] width 105 height 37
select select "1"
select select "0"
select select "3"
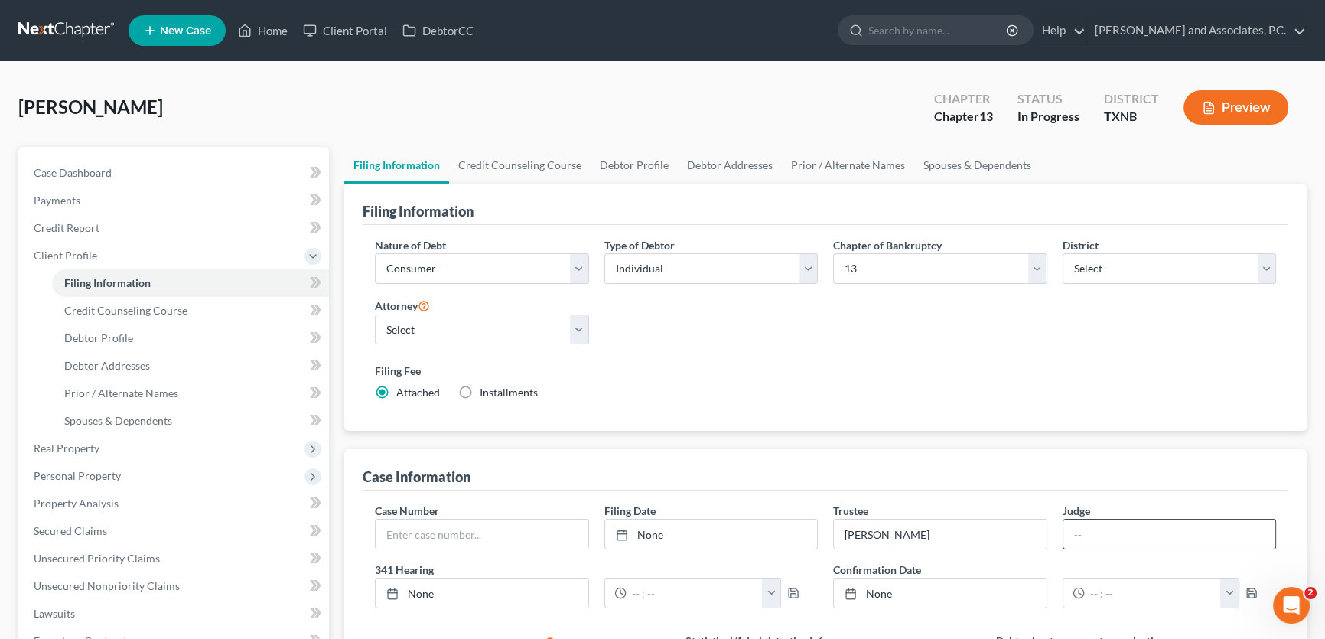
click at [1124, 535] on input "text" at bounding box center [1169, 533] width 213 height 29
type input "Scott W. Everett"
click at [935, 394] on div "Filing Fee Attached Installments Installments" at bounding box center [825, 380] width 901 height 37
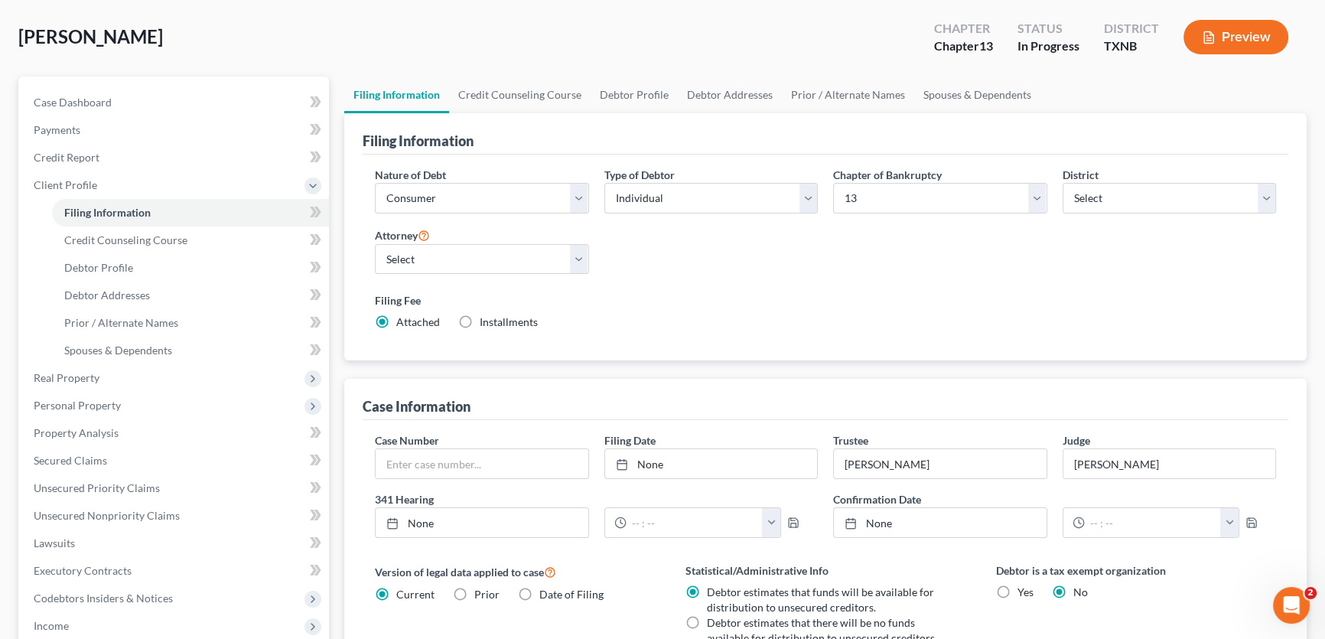
scroll to position [69, 0]
click at [543, 93] on link "Credit Counseling Course" at bounding box center [519, 96] width 141 height 37
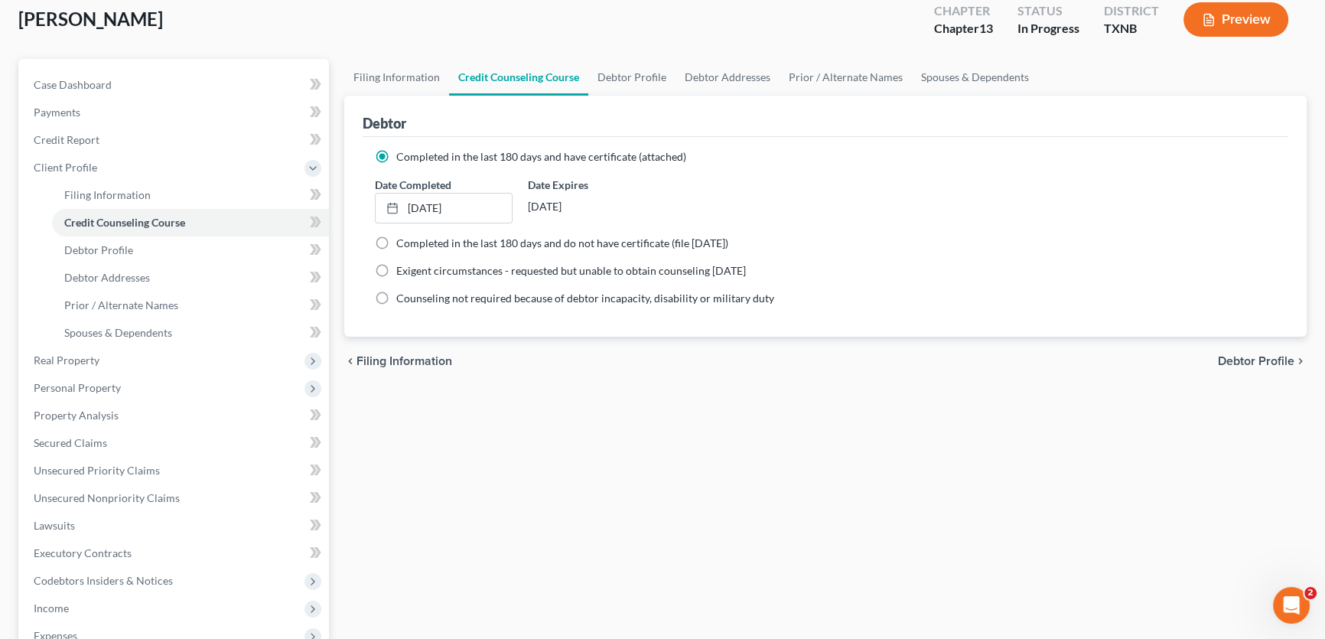
scroll to position [278, 0]
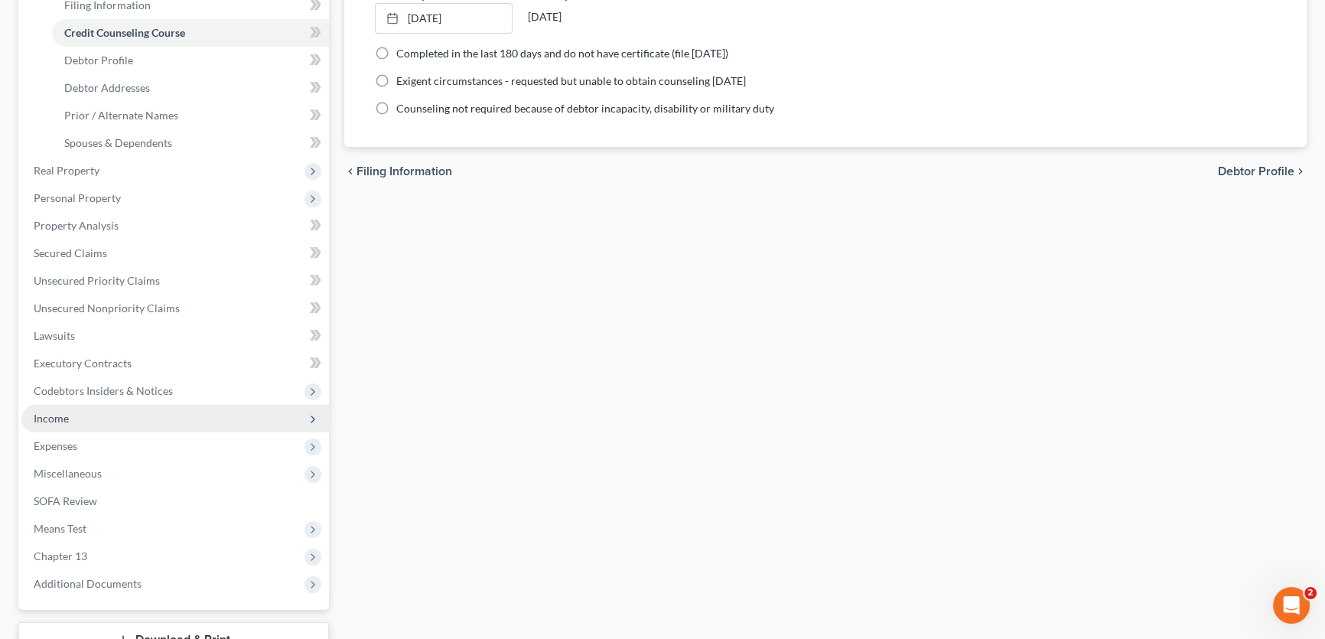
click at [89, 421] on span "Income" at bounding box center [174, 419] width 307 height 28
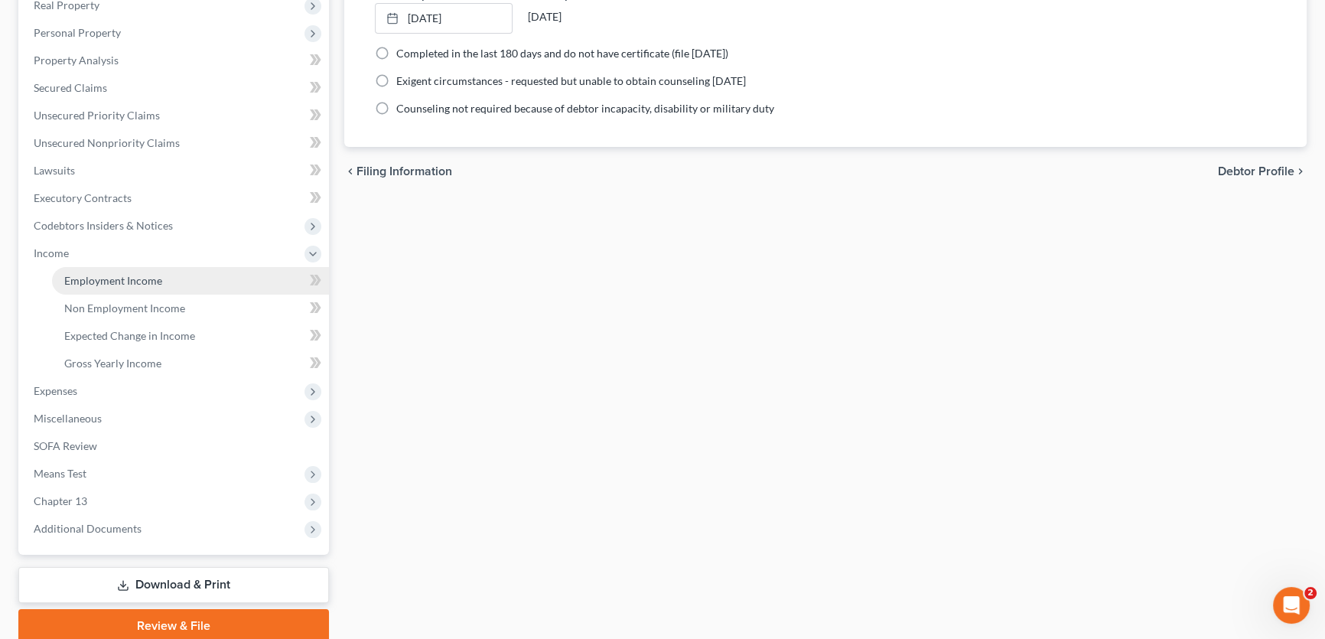
click at [107, 280] on span "Employment Income" at bounding box center [113, 280] width 98 height 13
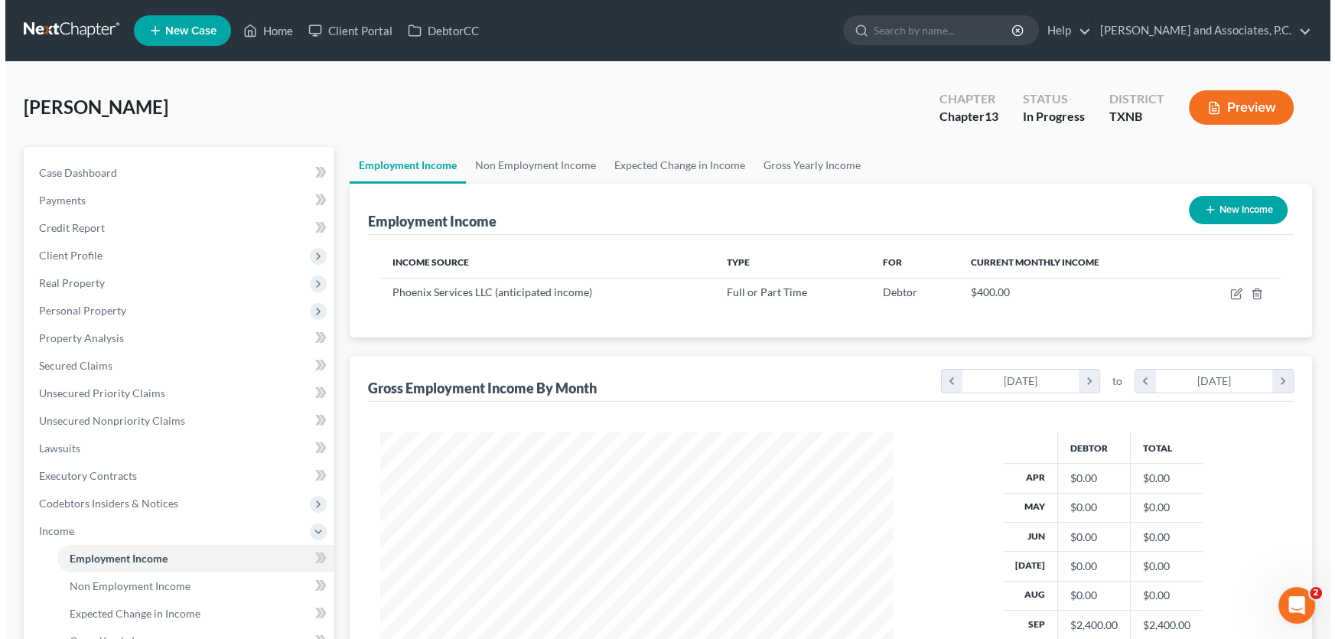
scroll to position [274, 543]
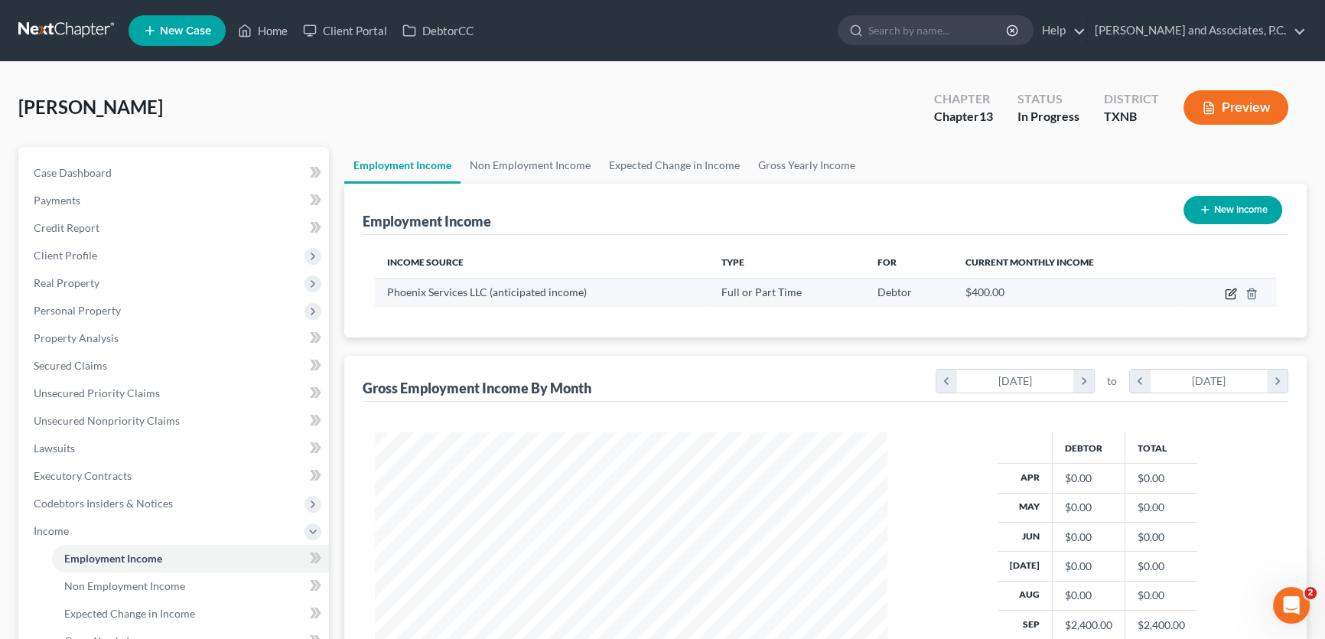
click at [1233, 293] on icon "button" at bounding box center [1230, 294] width 12 height 12
select select "0"
select select "45"
select select "3"
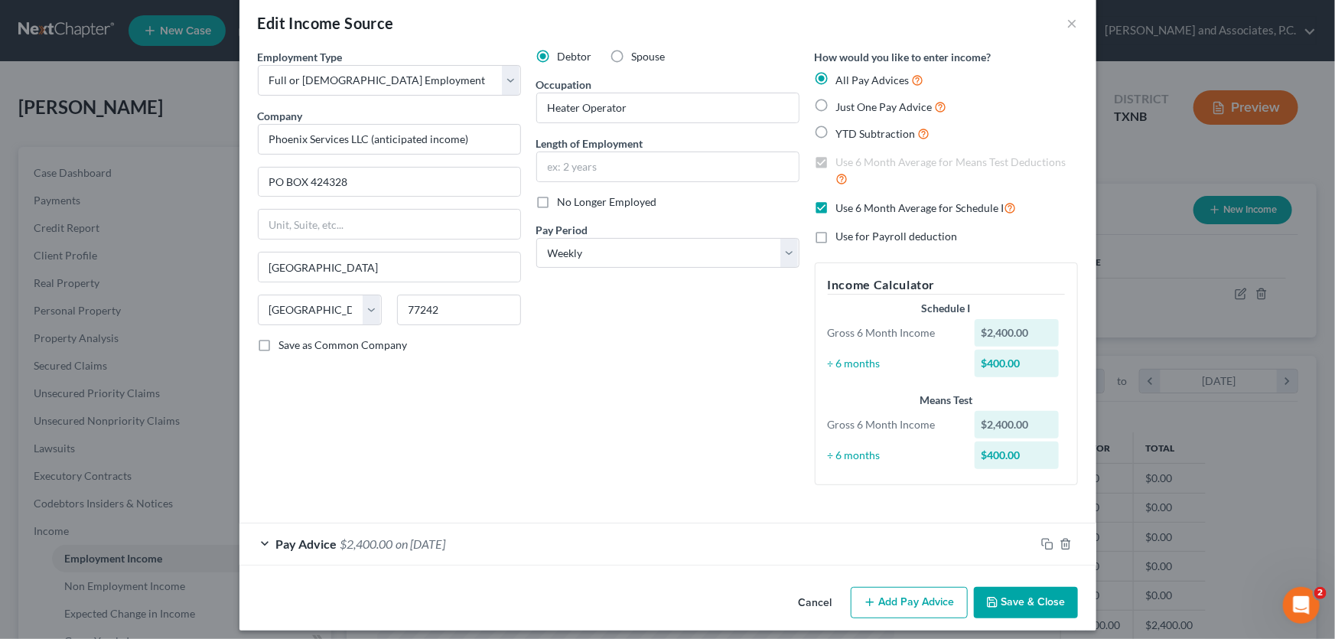
scroll to position [31, 0]
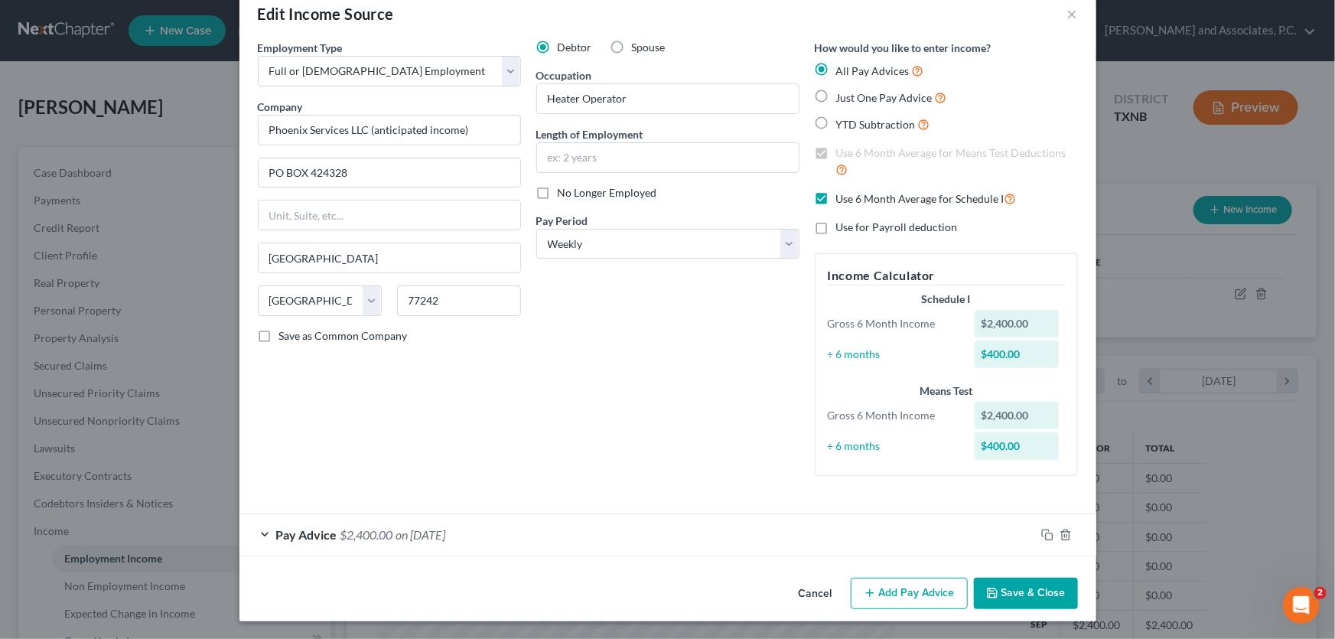
click at [836, 200] on label "Use 6 Month Average for Schedule I" at bounding box center [926, 199] width 180 height 18
click at [842, 200] on input "Use 6 Month Average for Schedule I" at bounding box center [847, 195] width 10 height 10
checkbox input "false"
click at [479, 528] on span "- Use on Schedule I" at bounding box center [494, 534] width 91 height 15
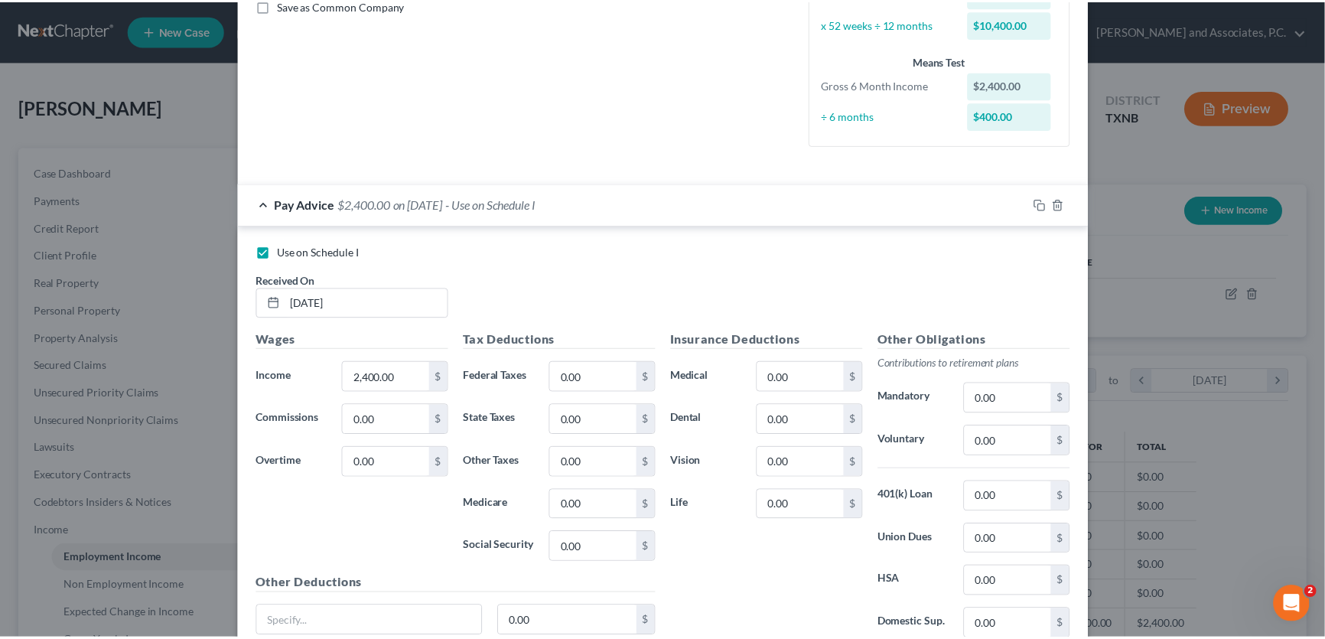
scroll to position [489, 0]
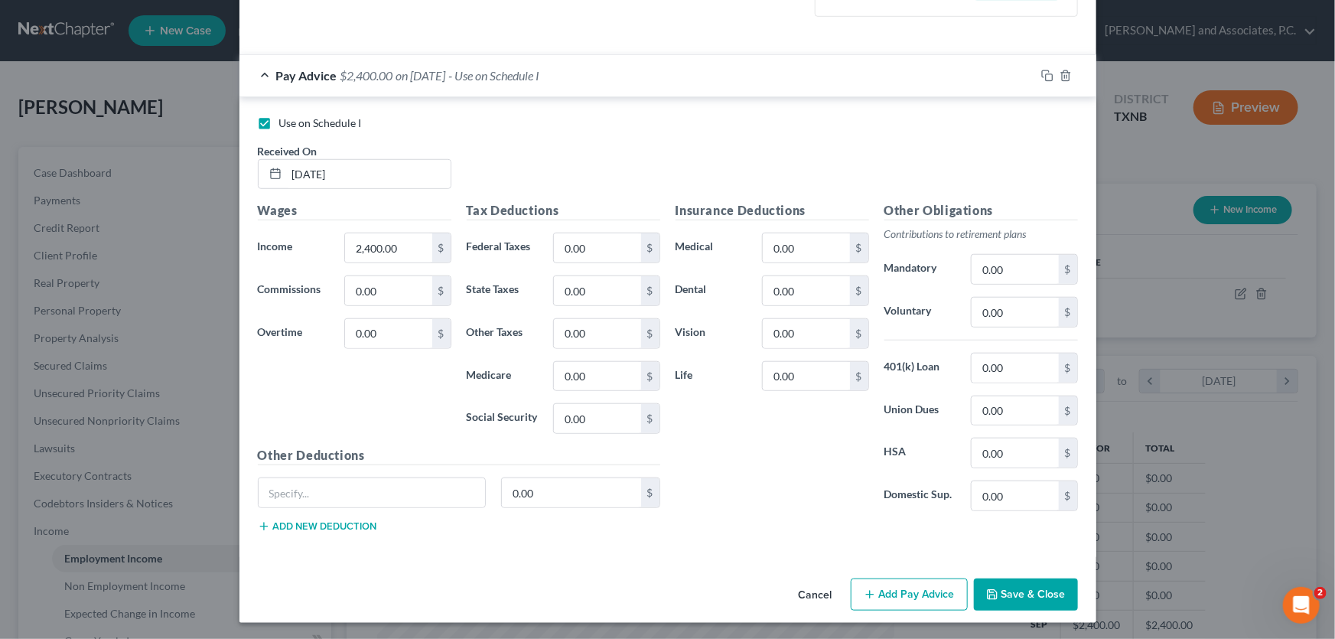
click at [826, 592] on button "Cancel" at bounding box center [815, 595] width 58 height 31
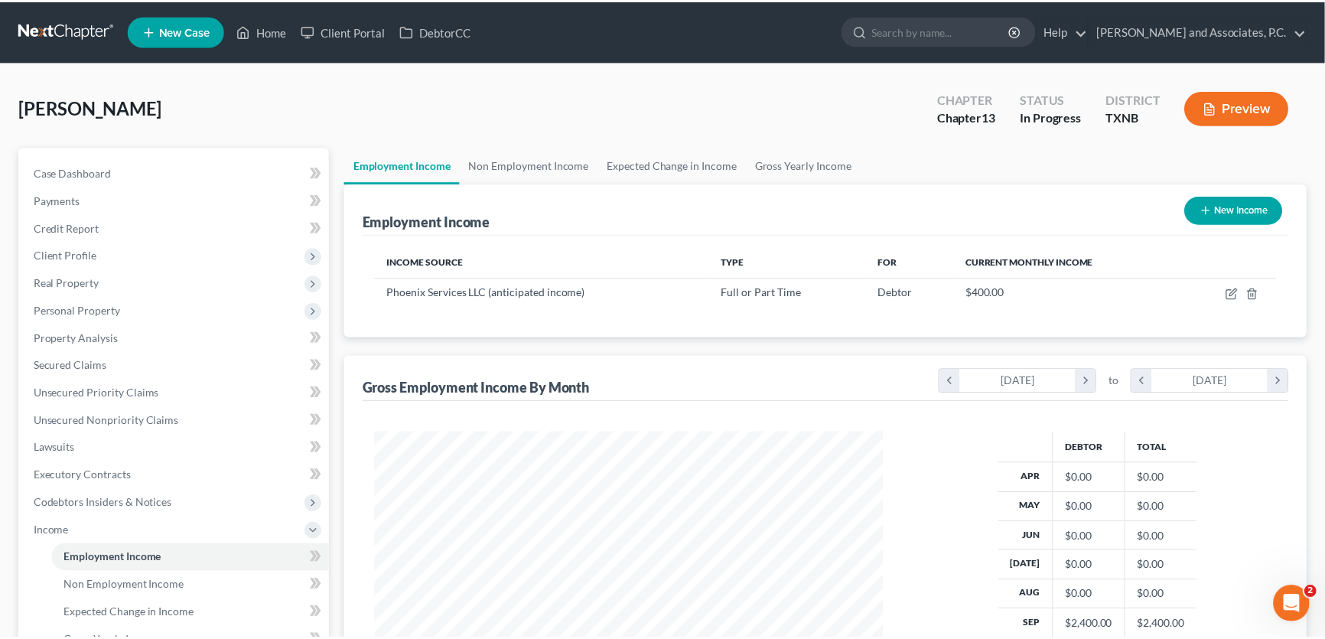
scroll to position [764485, 764216]
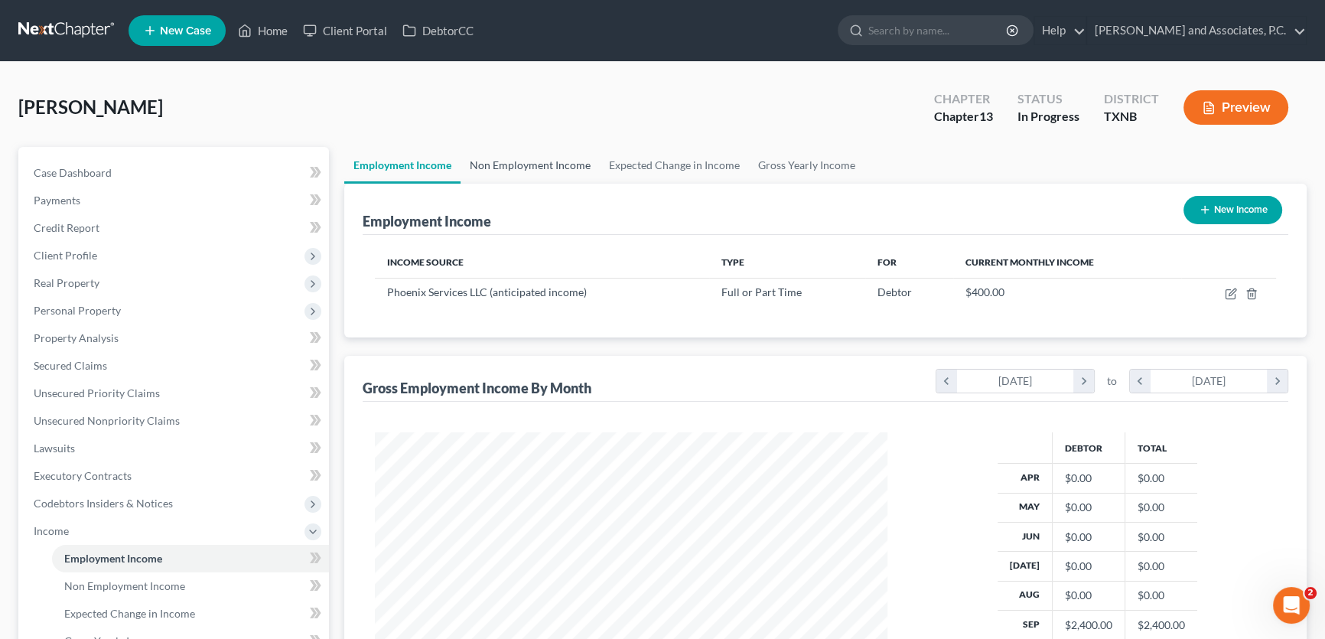
click at [506, 163] on link "Non Employment Income" at bounding box center [529, 165] width 139 height 37
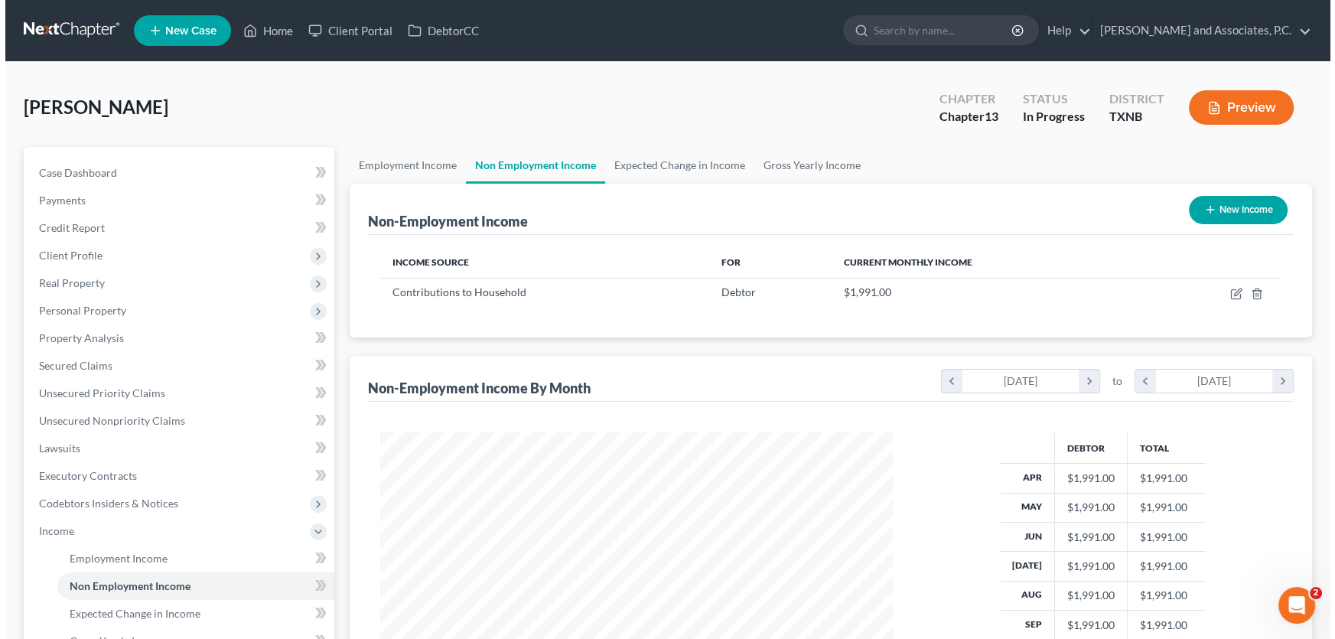
scroll to position [274, 543]
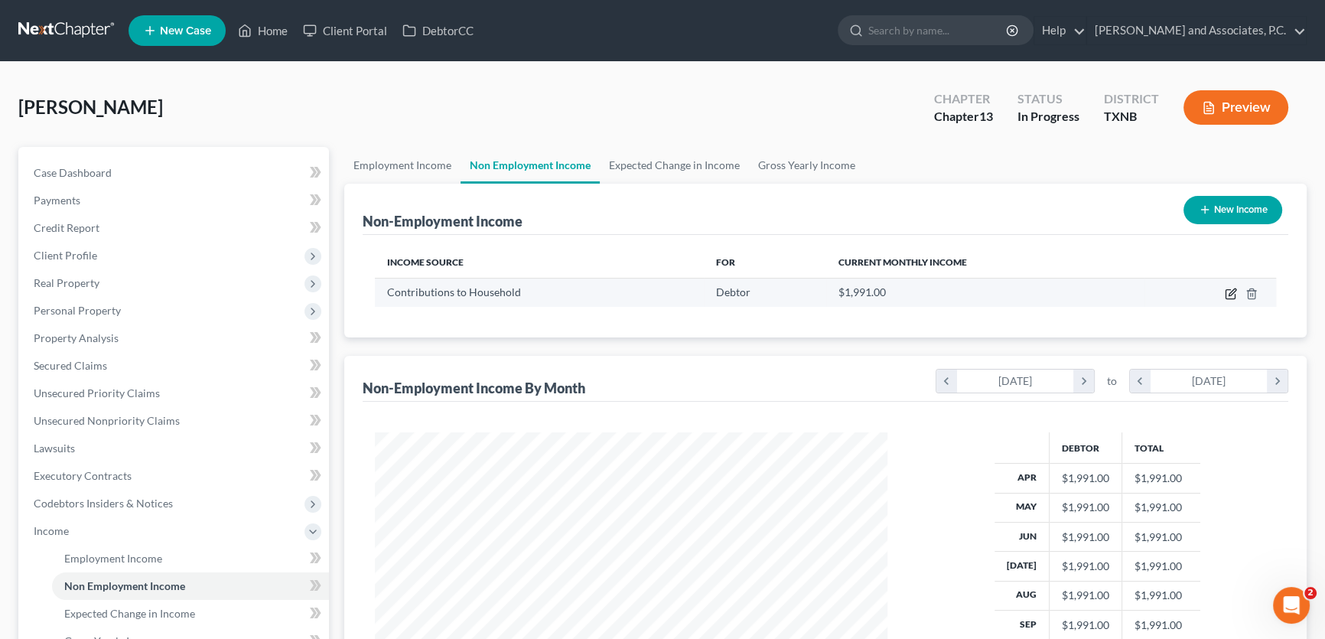
click at [1227, 292] on icon "button" at bounding box center [1230, 294] width 12 height 12
select select "8"
select select "0"
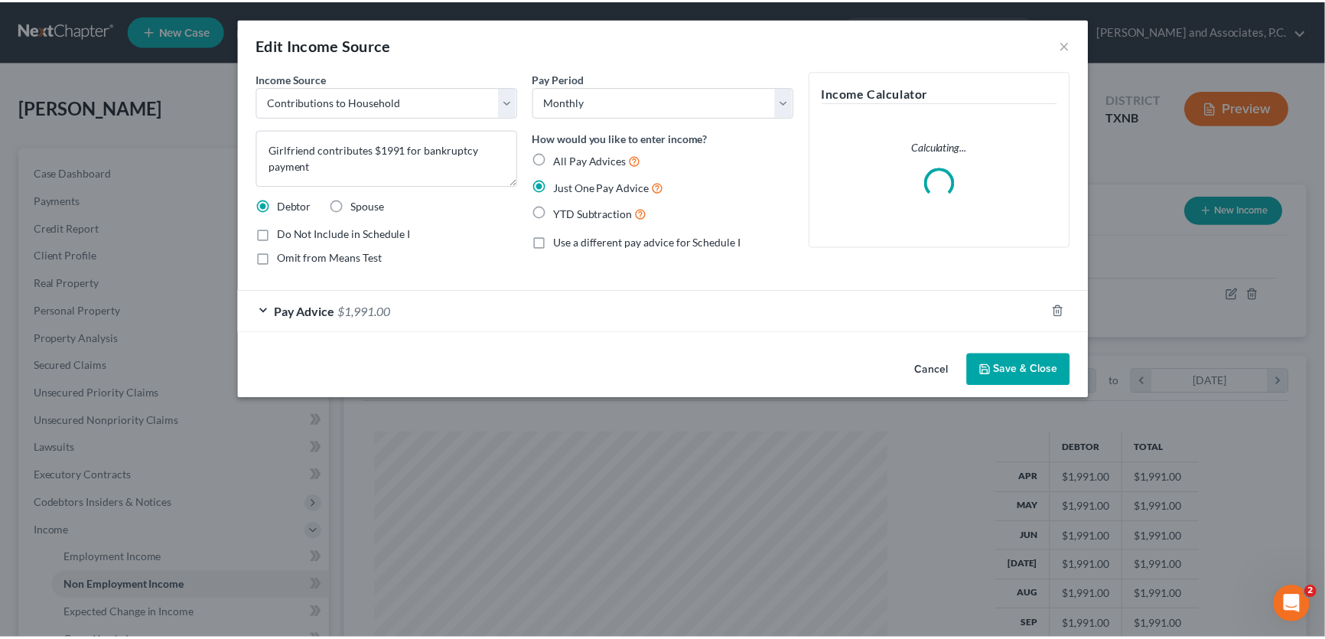
scroll to position [274, 548]
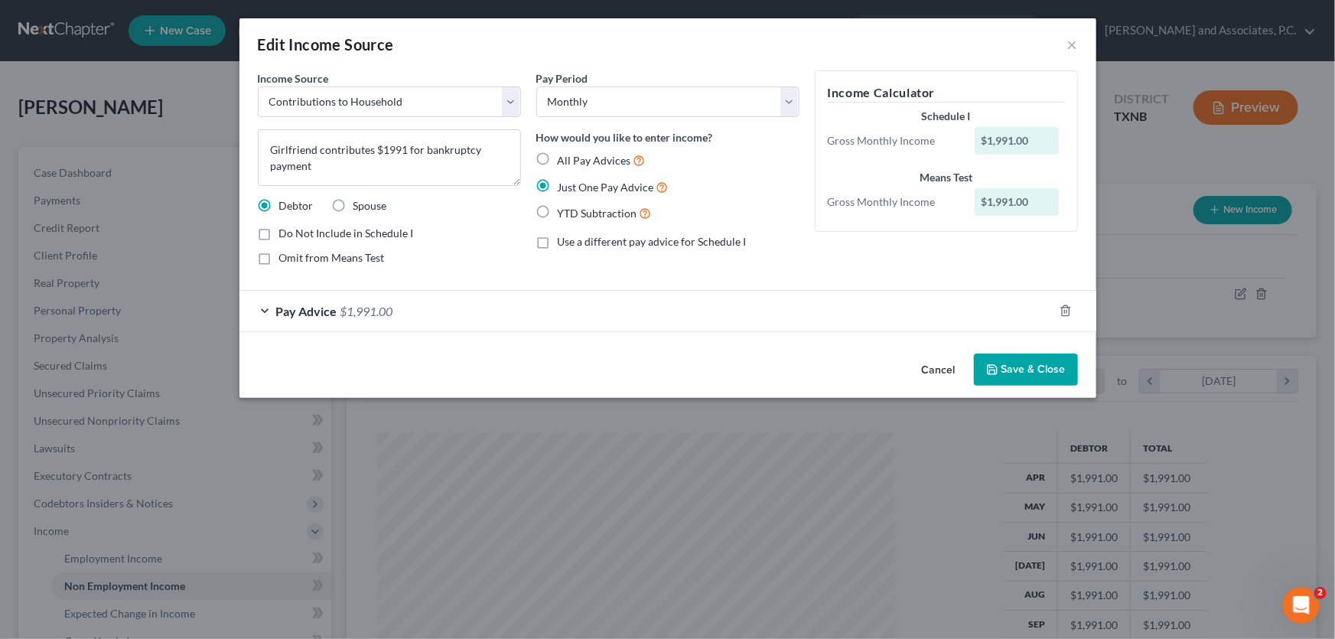
click at [930, 365] on button "Cancel" at bounding box center [938, 370] width 58 height 31
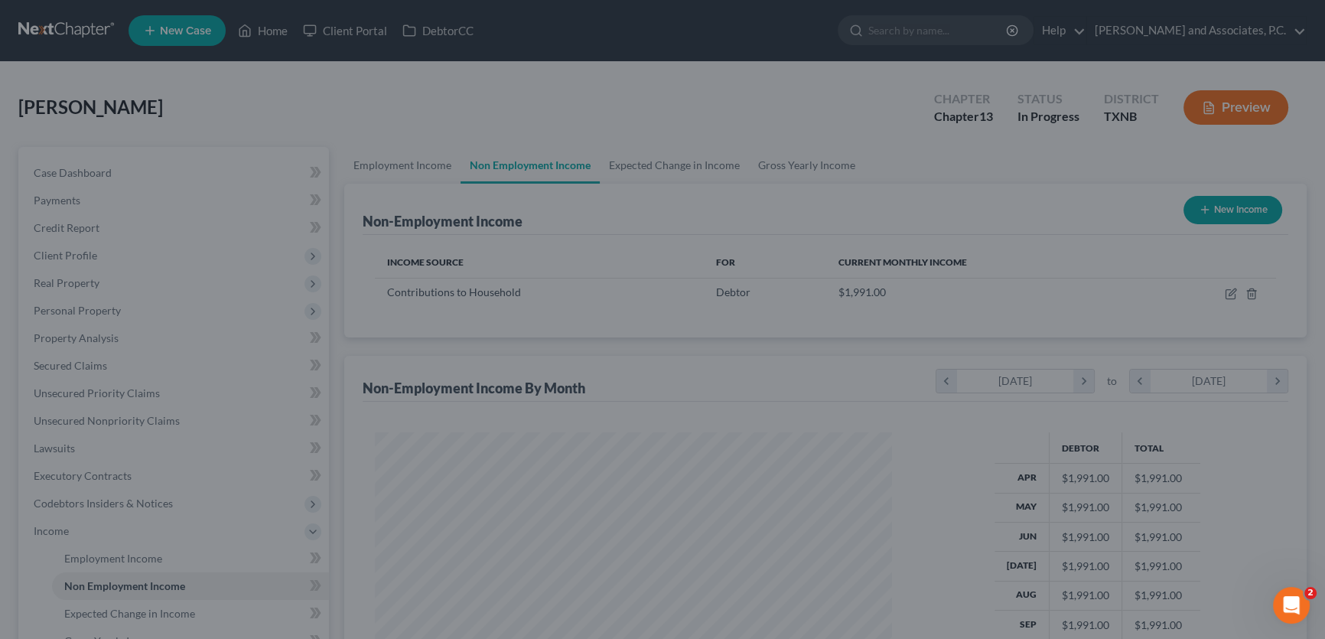
scroll to position [764485, 764216]
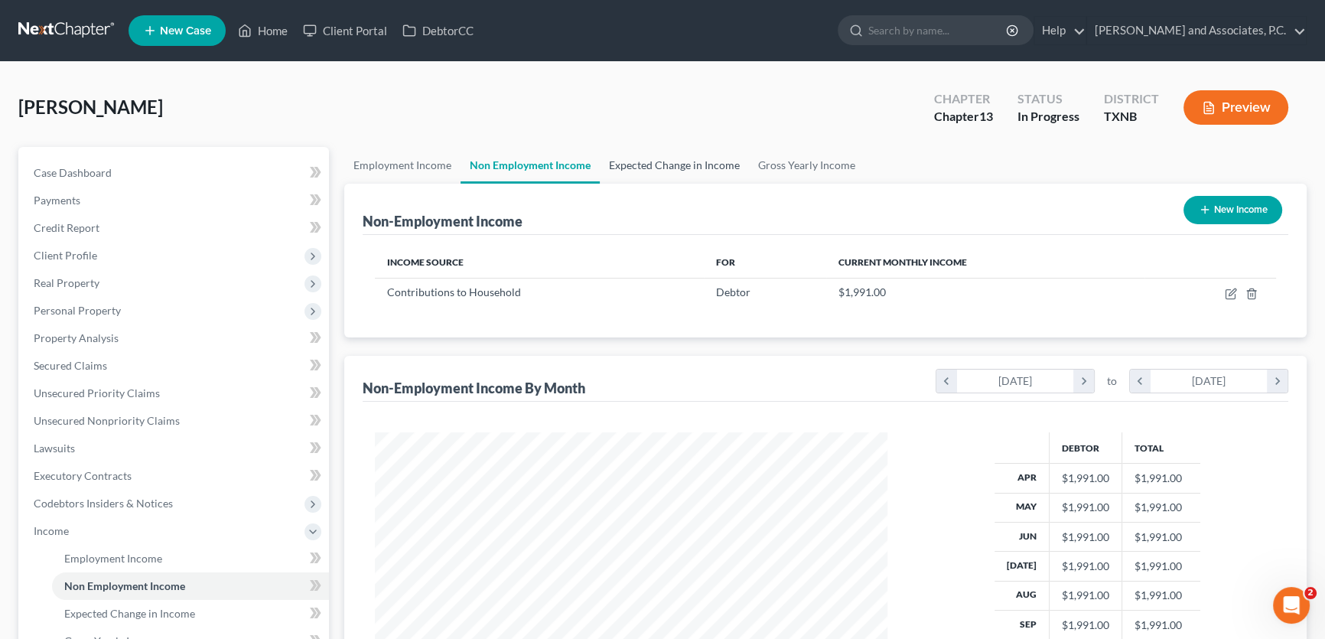
click at [642, 169] on link "Expected Change in Income" at bounding box center [674, 165] width 149 height 37
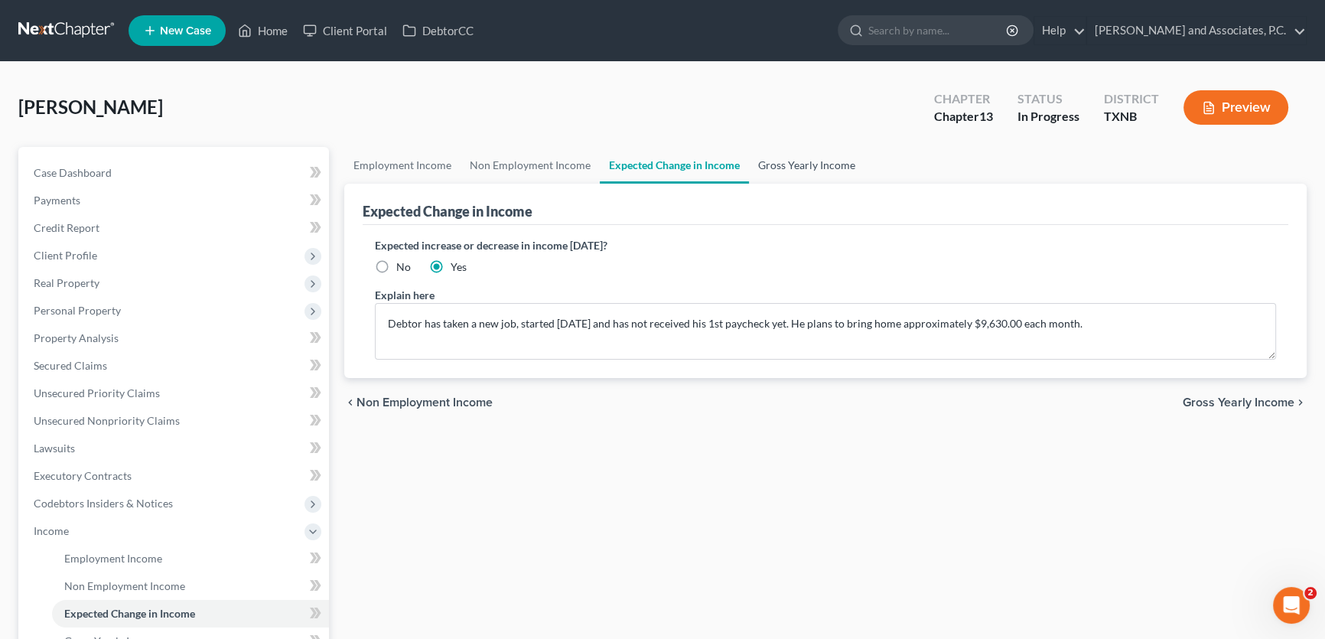
click at [773, 167] on link "Gross Yearly Income" at bounding box center [806, 165] width 115 height 37
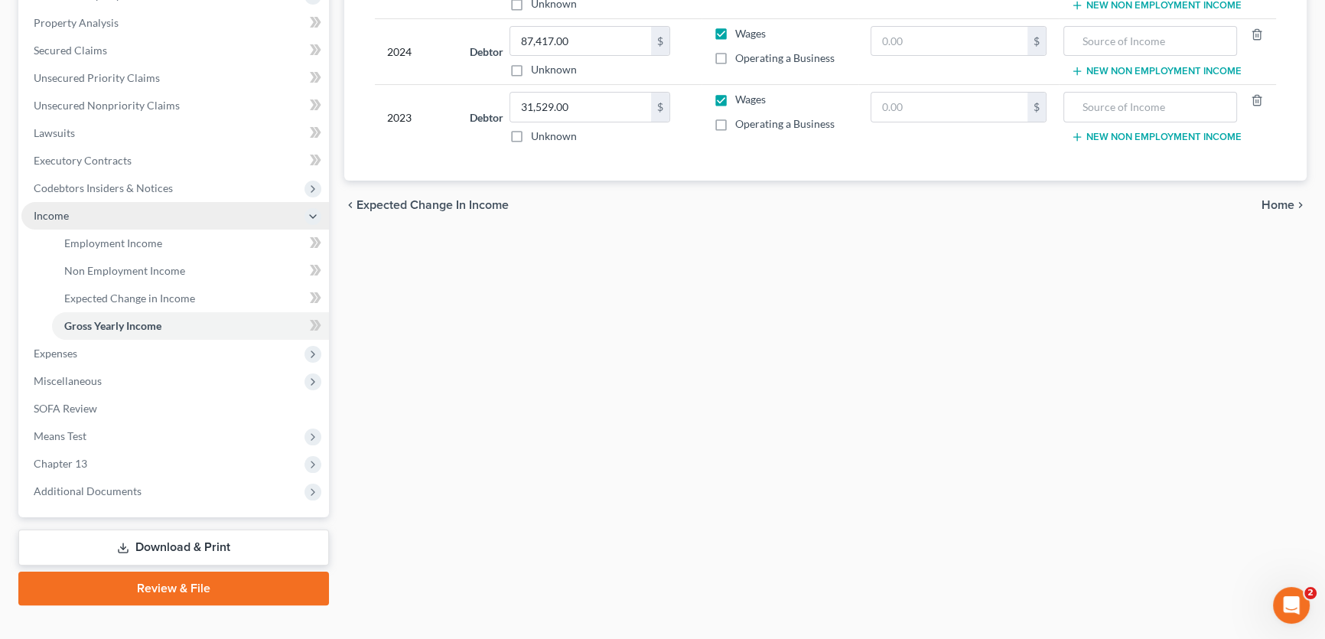
scroll to position [336, 0]
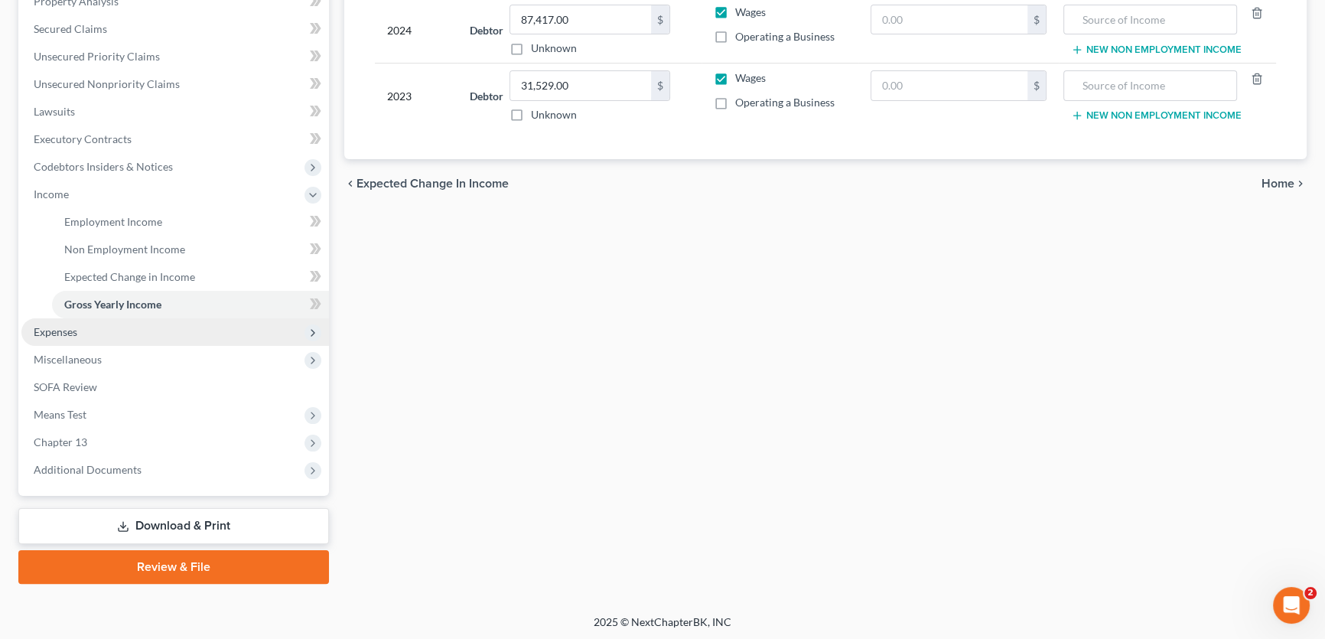
click at [72, 335] on span "Expenses" at bounding box center [56, 331] width 44 height 13
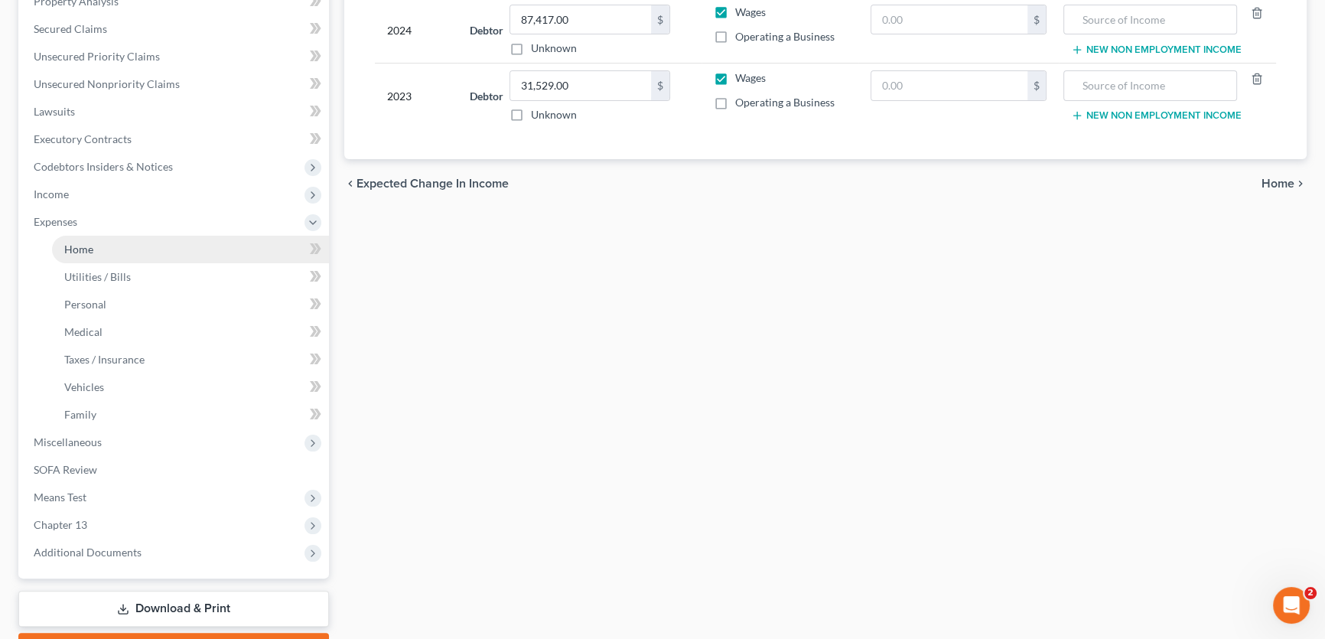
click at [93, 250] on link "Home" at bounding box center [190, 250] width 277 height 28
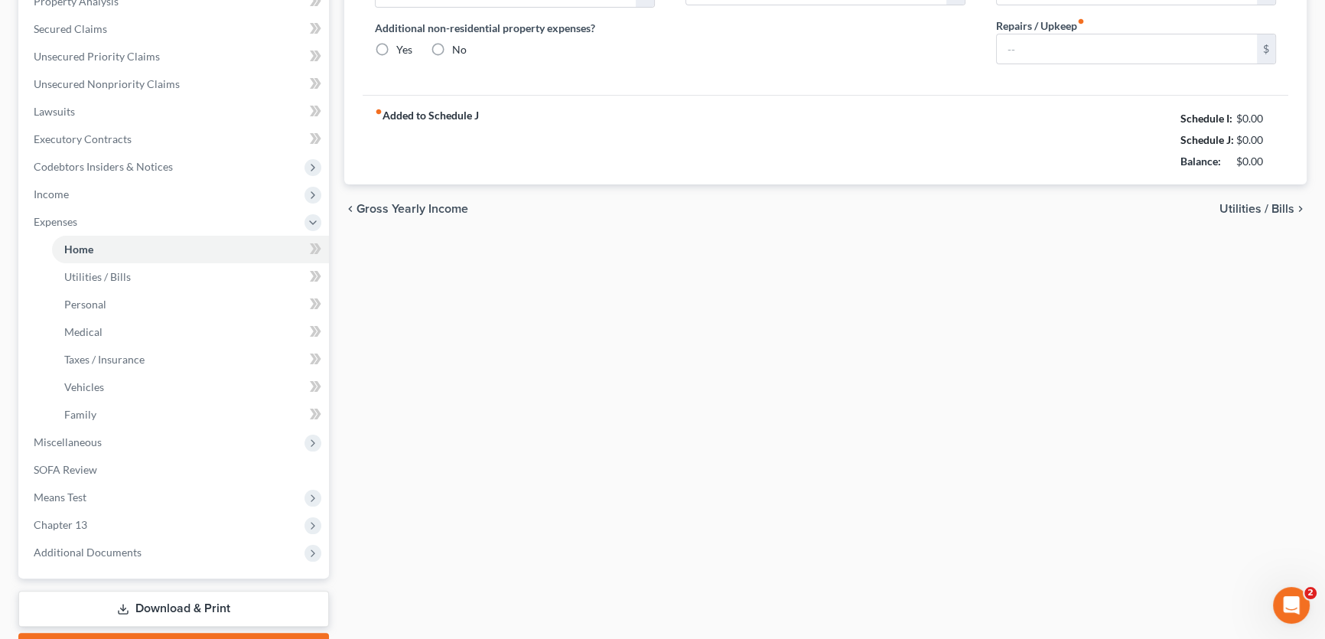
scroll to position [28, 0]
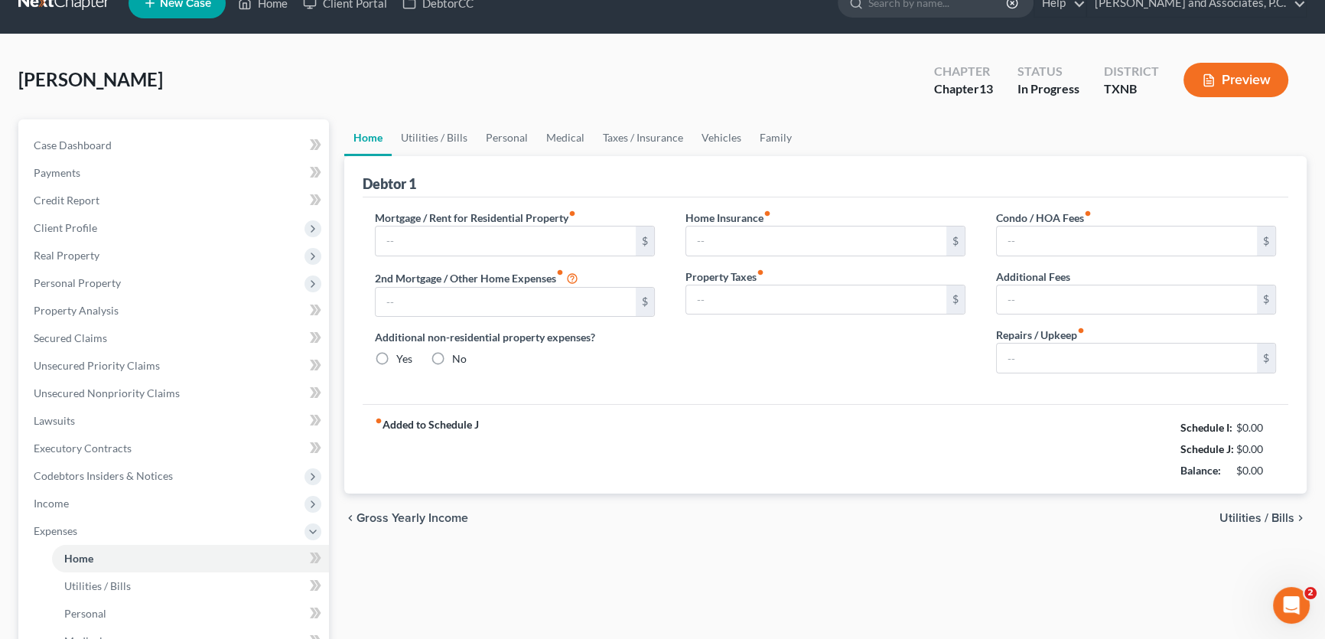
type input "0.00"
radio input "true"
type input "0.00"
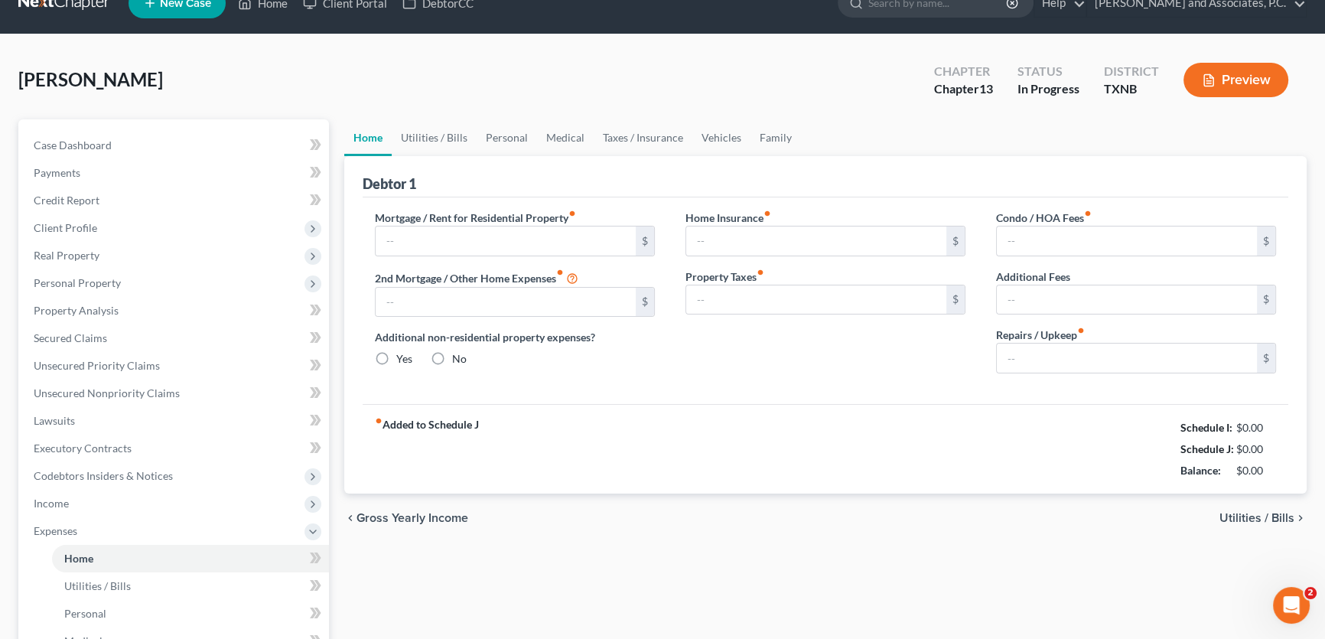
type input "0.00"
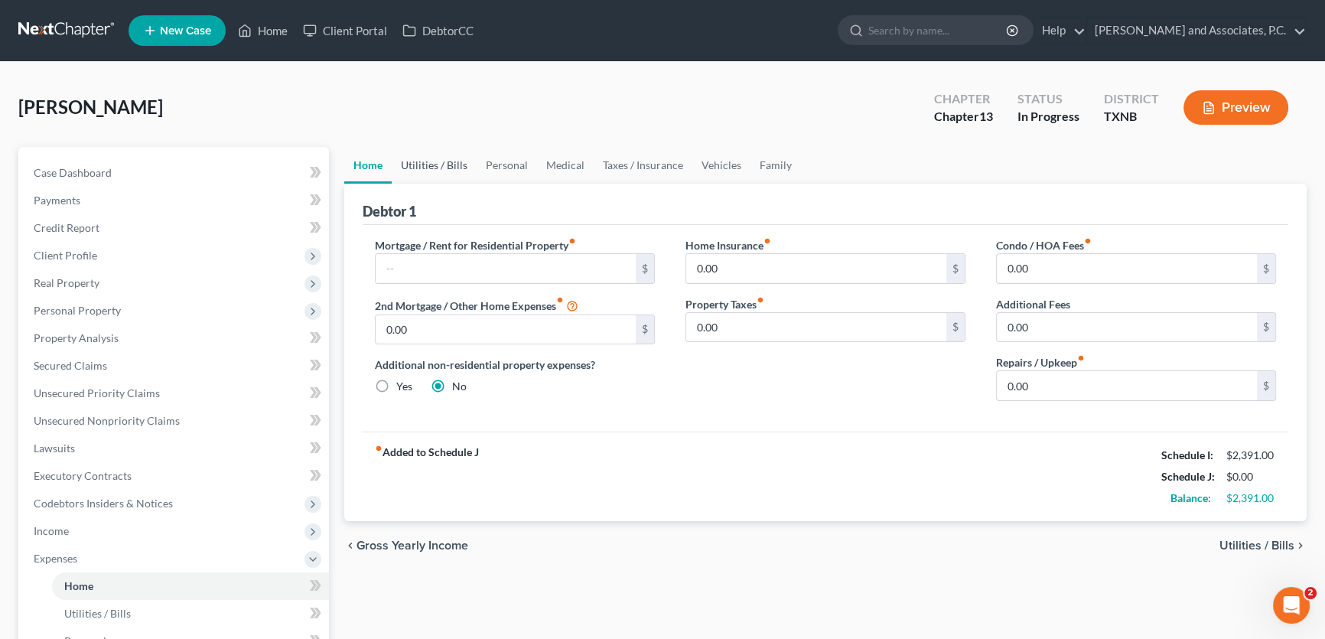
click at [447, 165] on link "Utilities / Bills" at bounding box center [434, 165] width 85 height 37
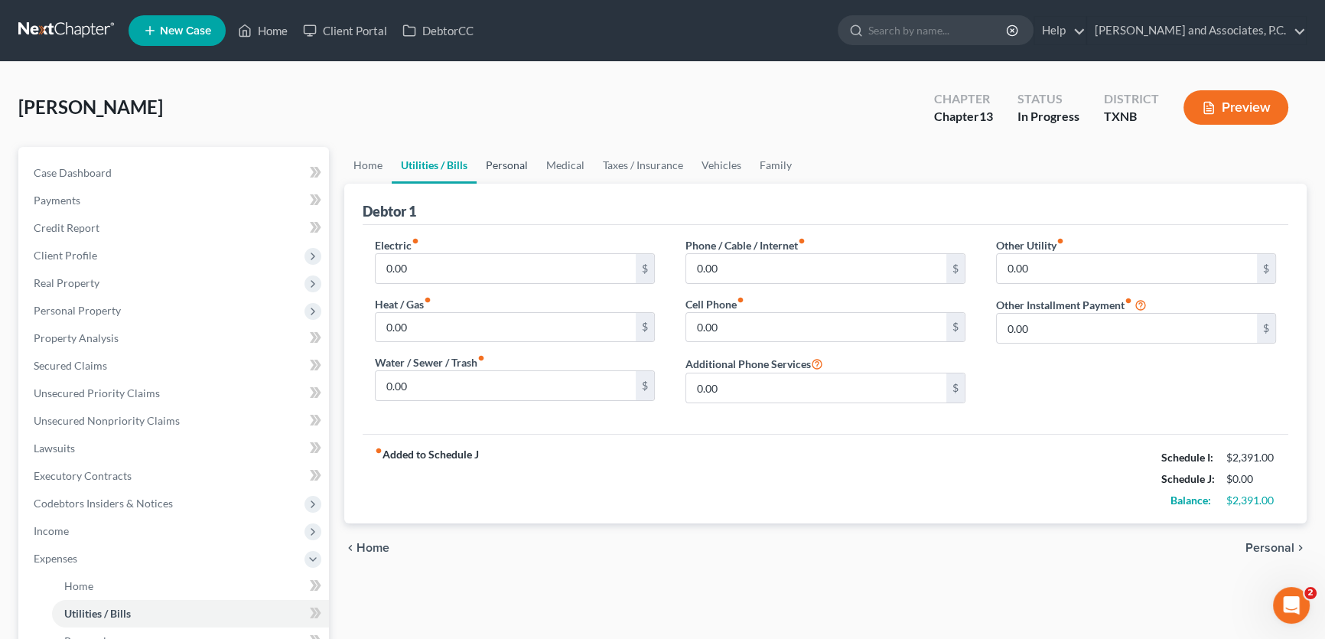
click at [503, 165] on link "Personal" at bounding box center [506, 165] width 60 height 37
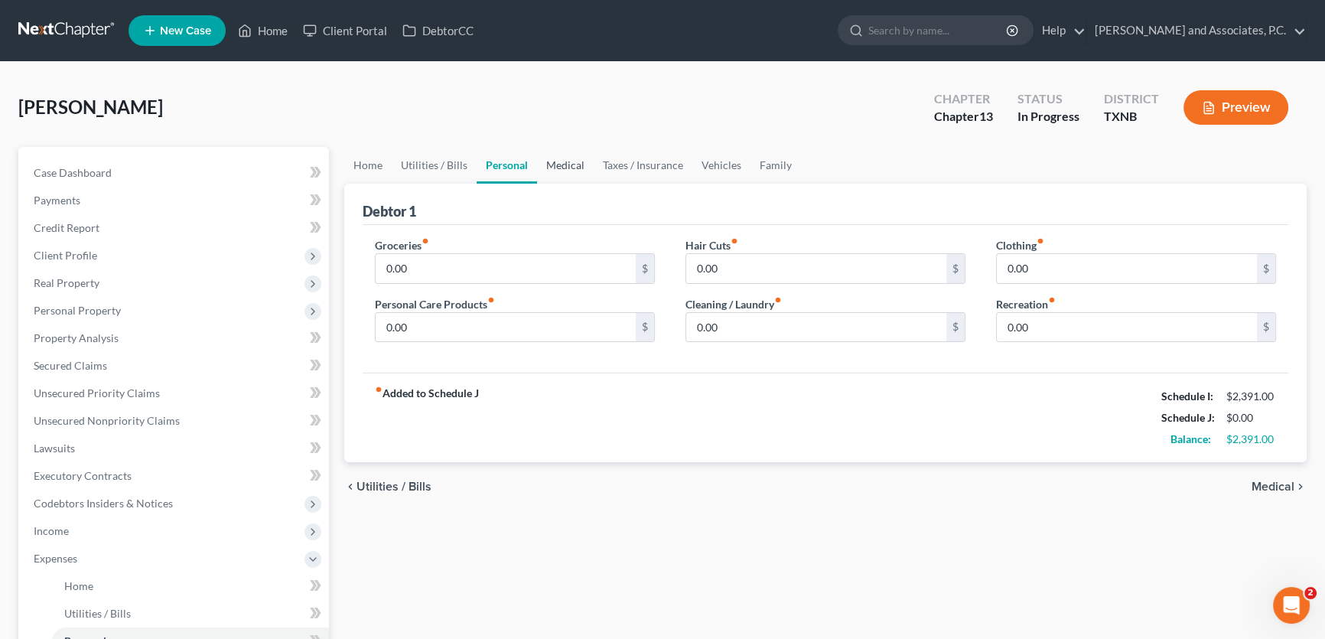
click at [561, 161] on link "Medical" at bounding box center [565, 165] width 57 height 37
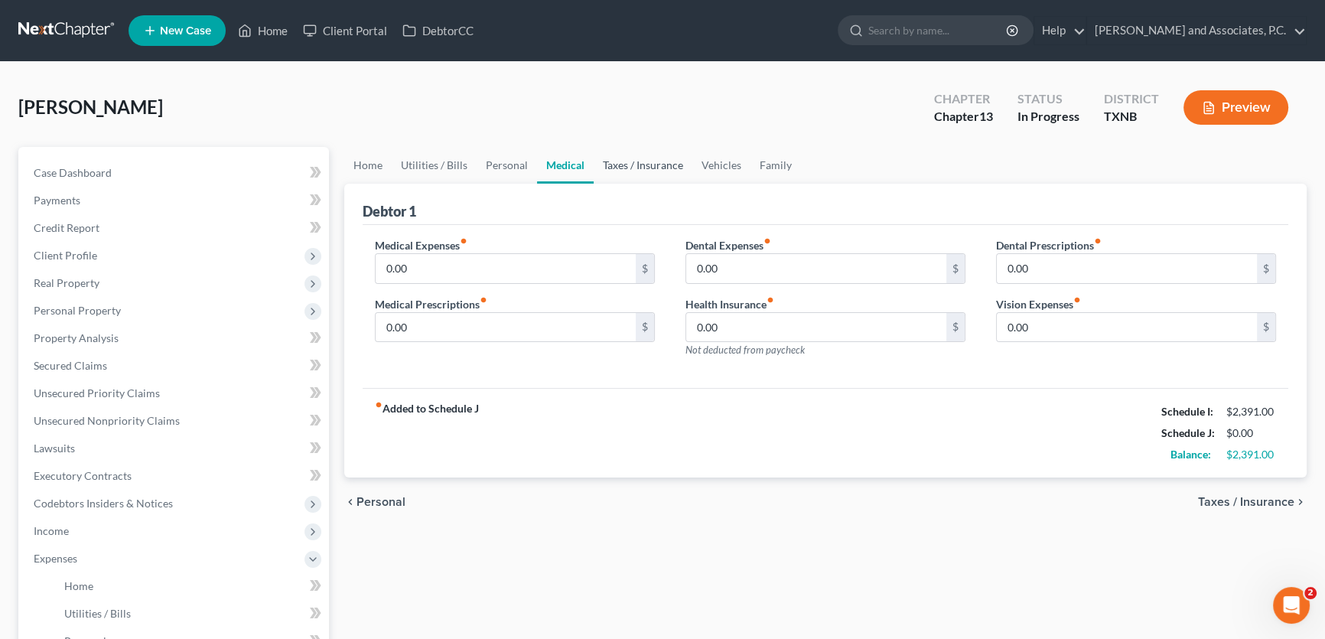
click at [657, 162] on link "Taxes / Insurance" at bounding box center [642, 165] width 99 height 37
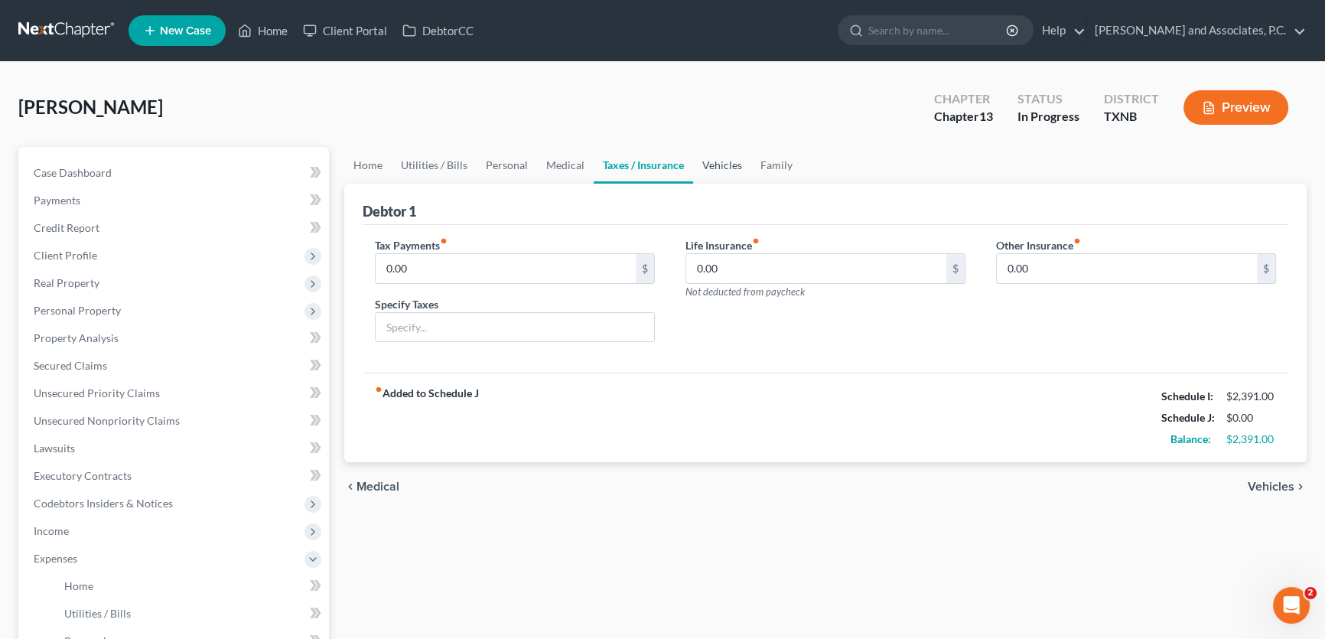
click at [710, 162] on link "Vehicles" at bounding box center [722, 165] width 58 height 37
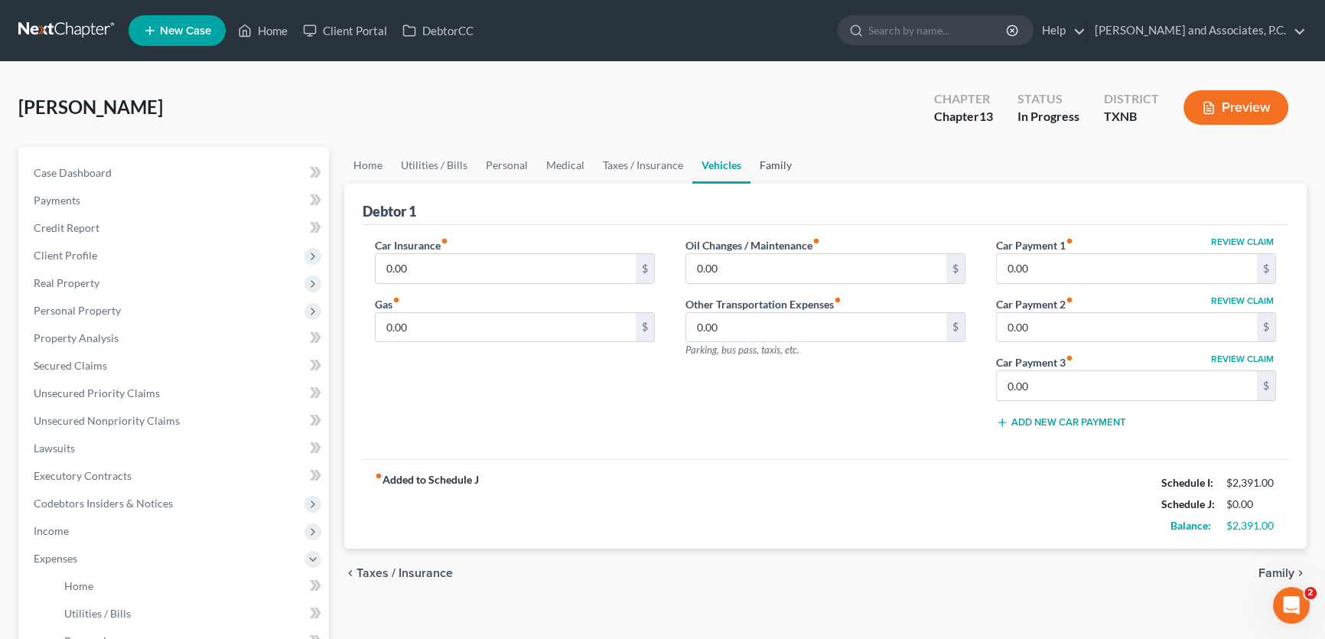
click at [768, 162] on link "Family" at bounding box center [775, 165] width 50 height 37
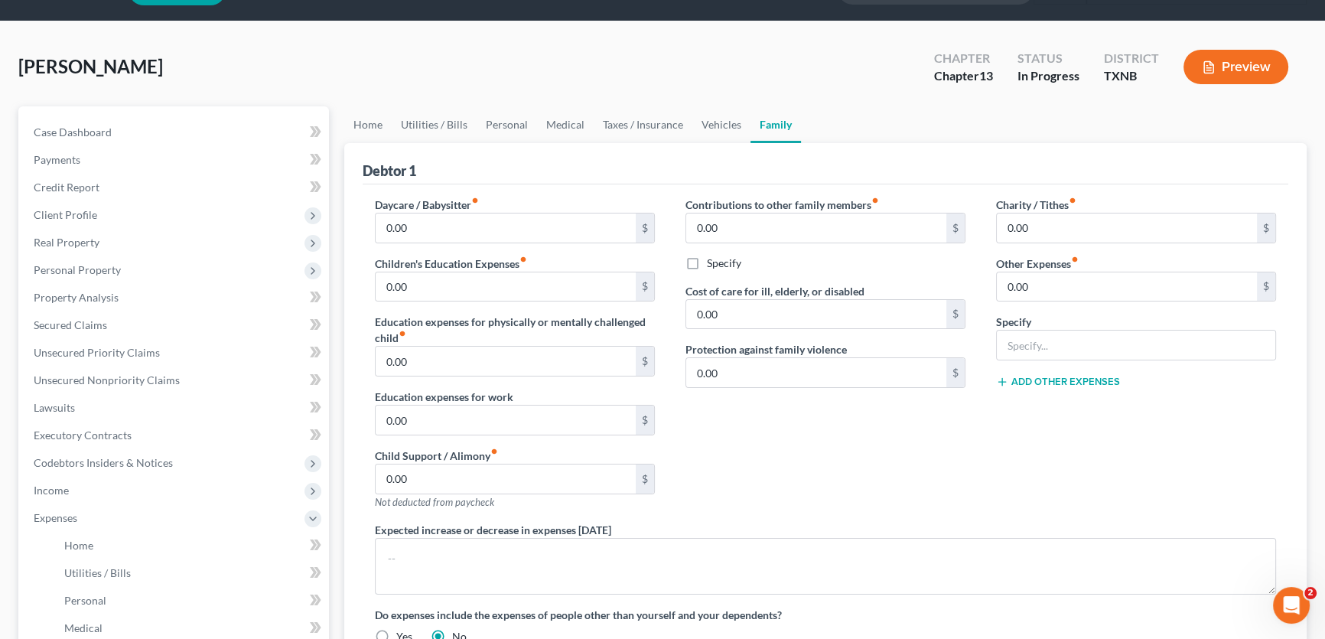
scroll to position [2, 0]
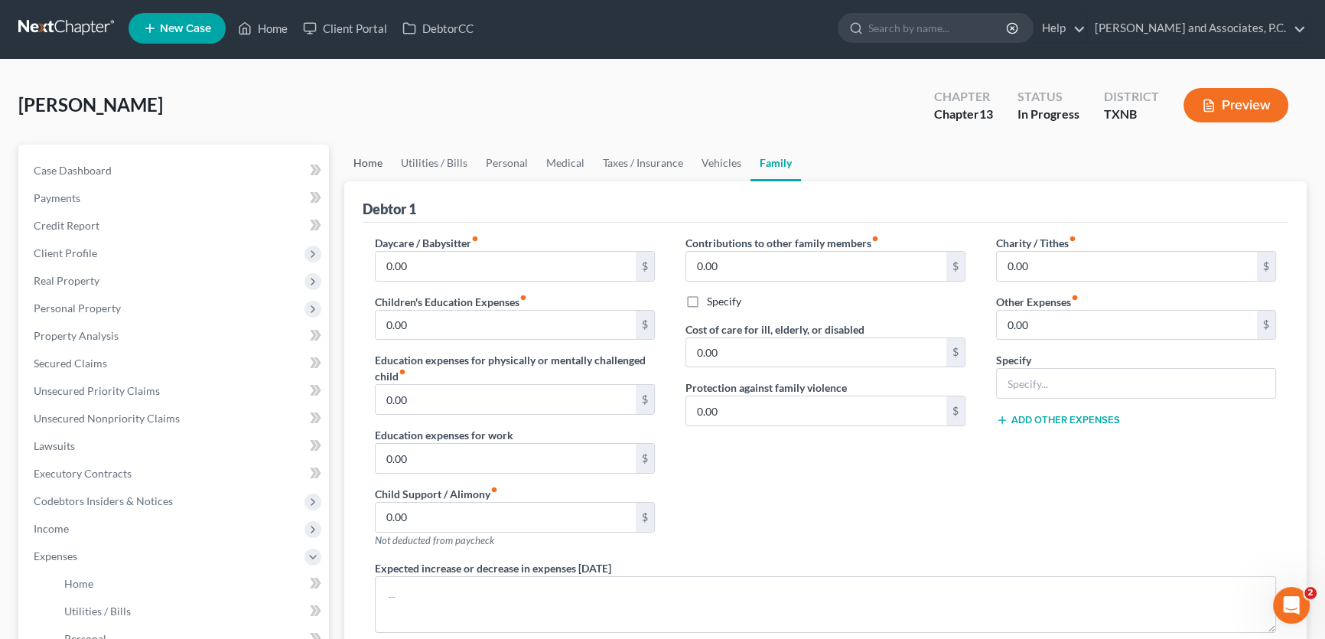
click at [366, 161] on link "Home" at bounding box center [367, 163] width 47 height 37
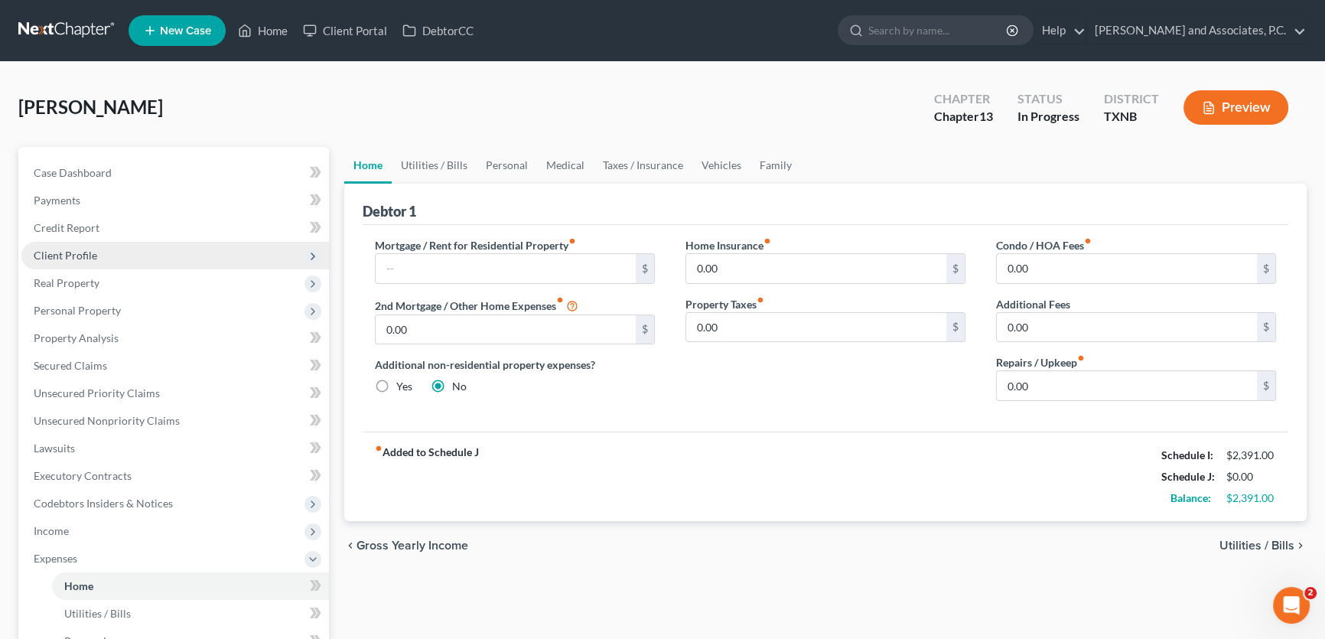
click at [76, 252] on span "Client Profile" at bounding box center [65, 255] width 63 height 13
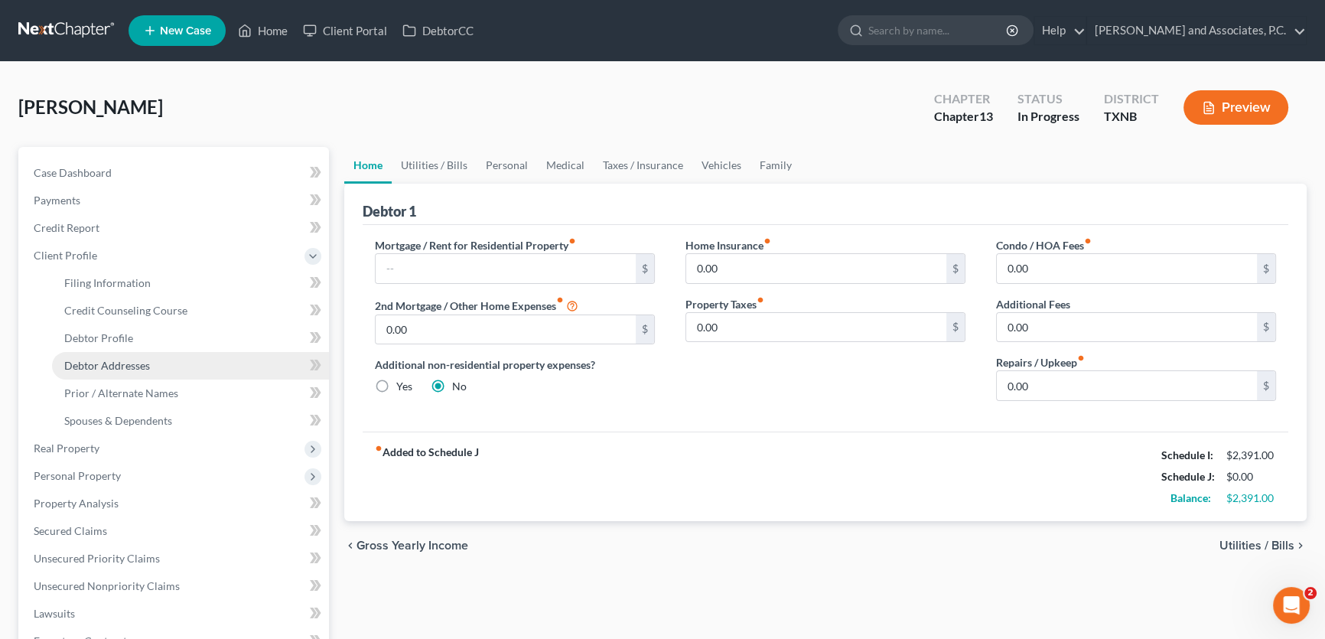
click at [93, 362] on span "Debtor Addresses" at bounding box center [107, 365] width 86 height 13
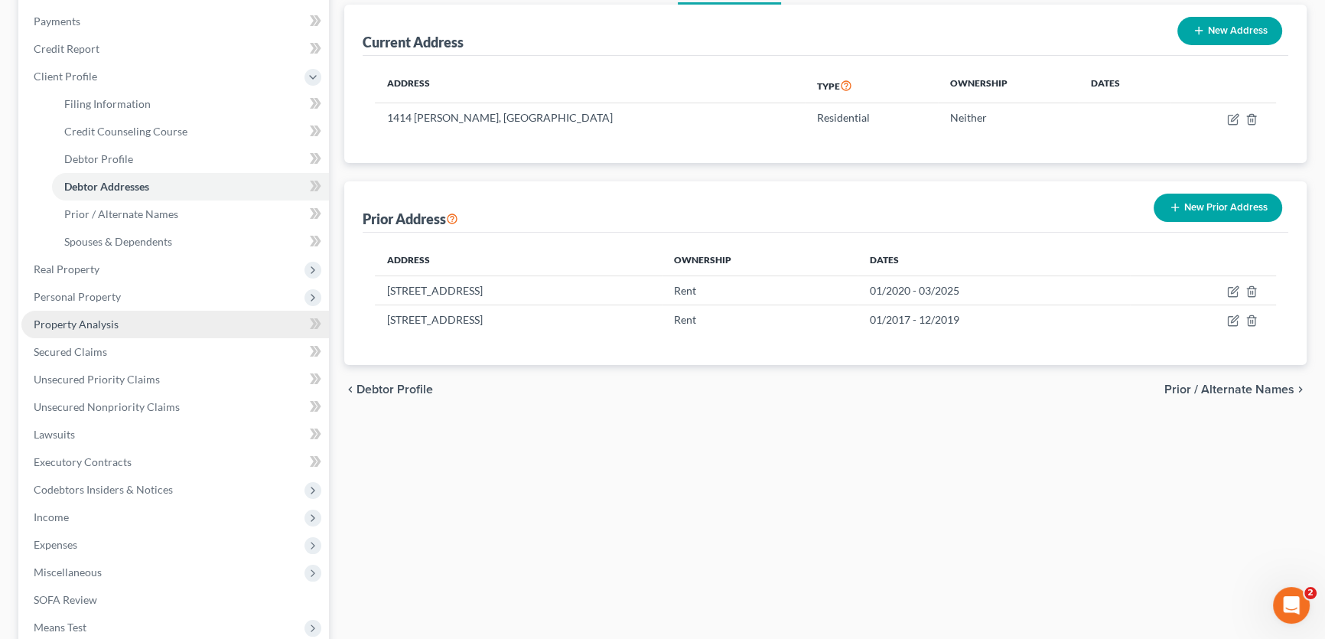
scroll to position [278, 0]
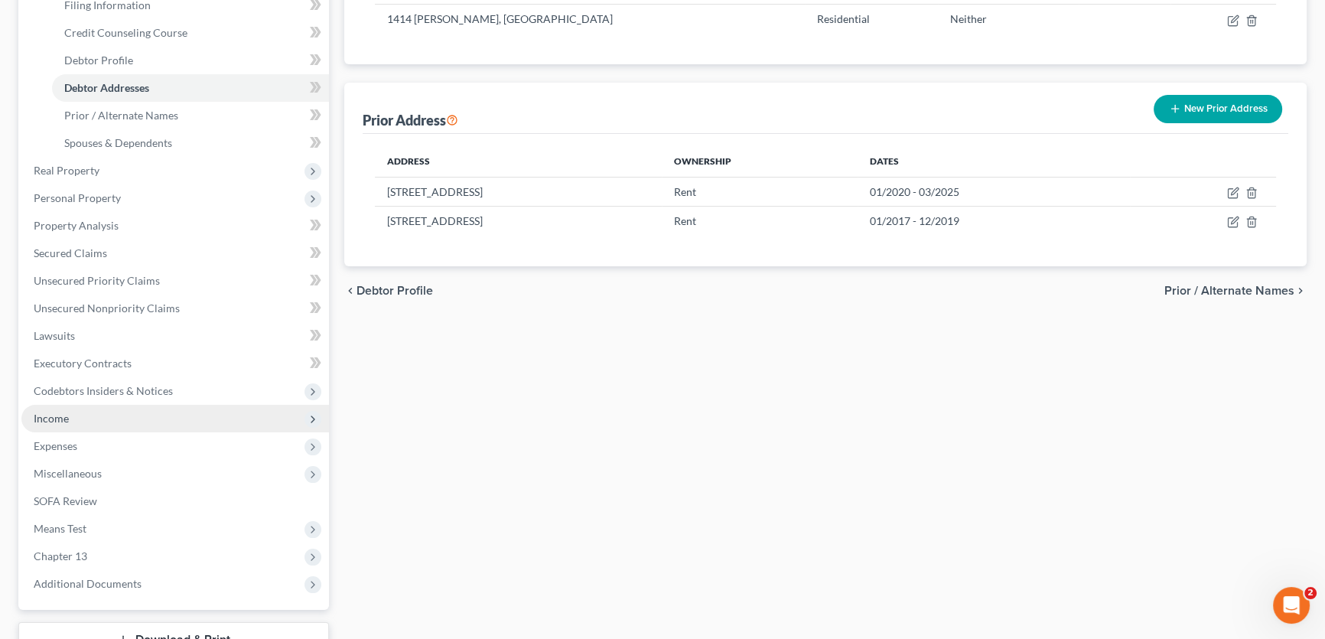
click at [113, 416] on span "Income" at bounding box center [174, 419] width 307 height 28
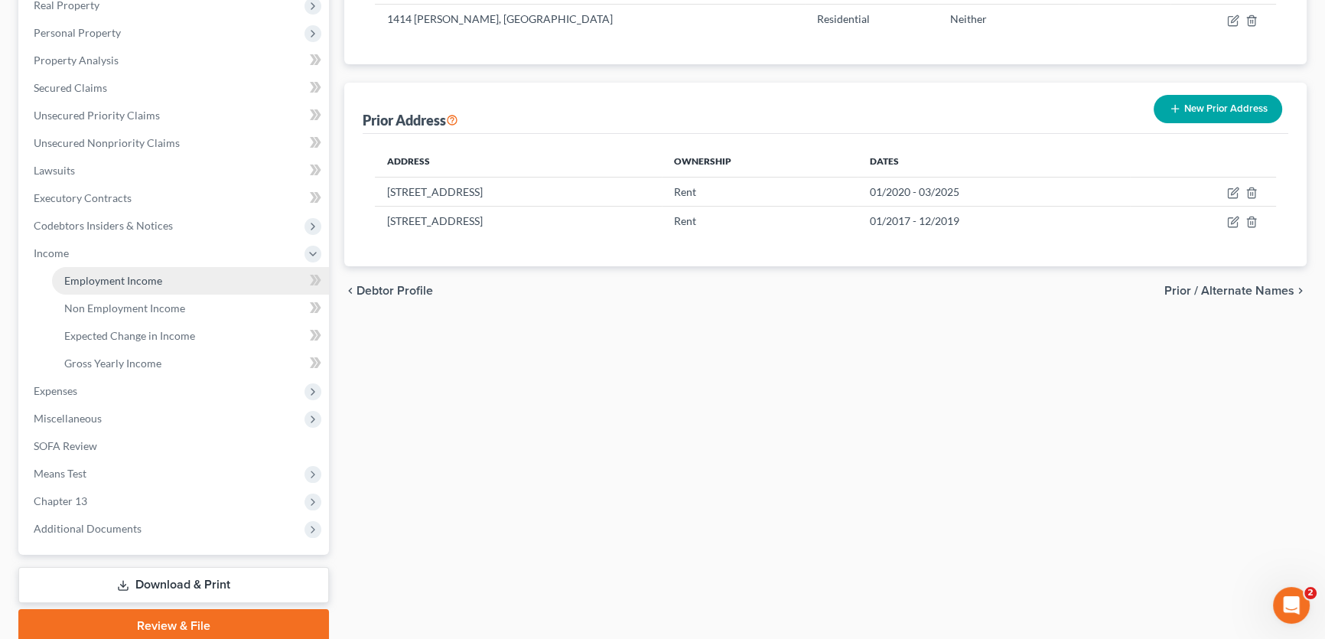
click at [135, 283] on span "Employment Income" at bounding box center [113, 280] width 98 height 13
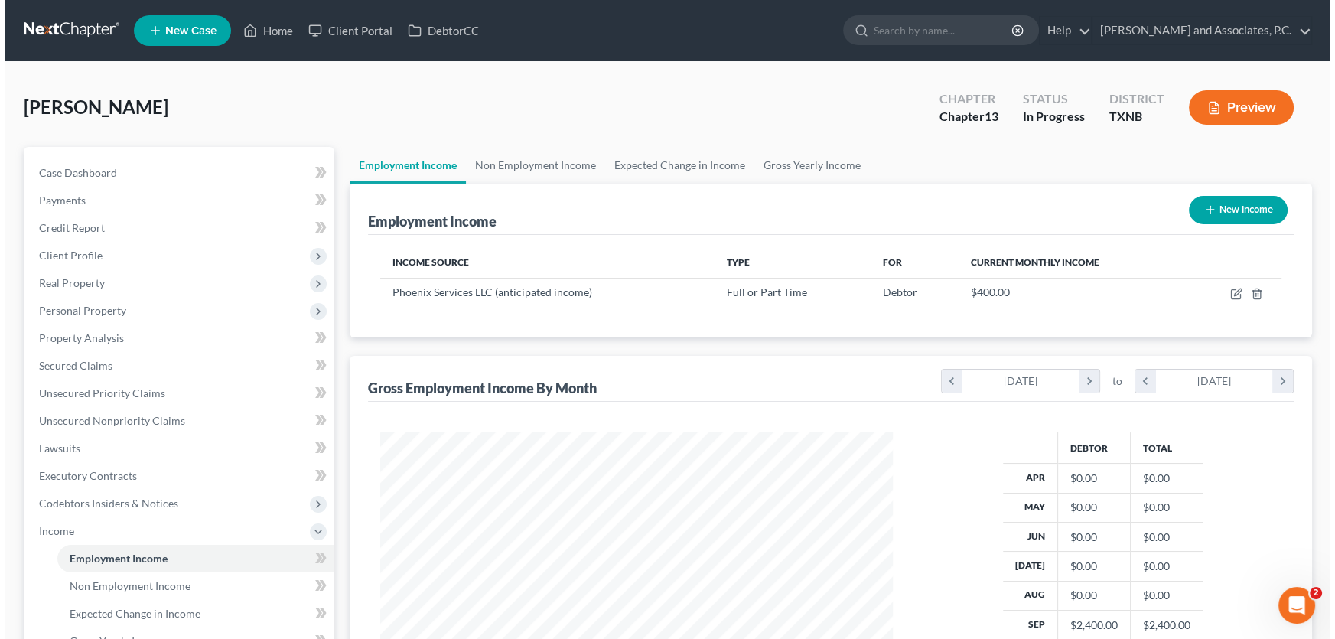
scroll to position [274, 543]
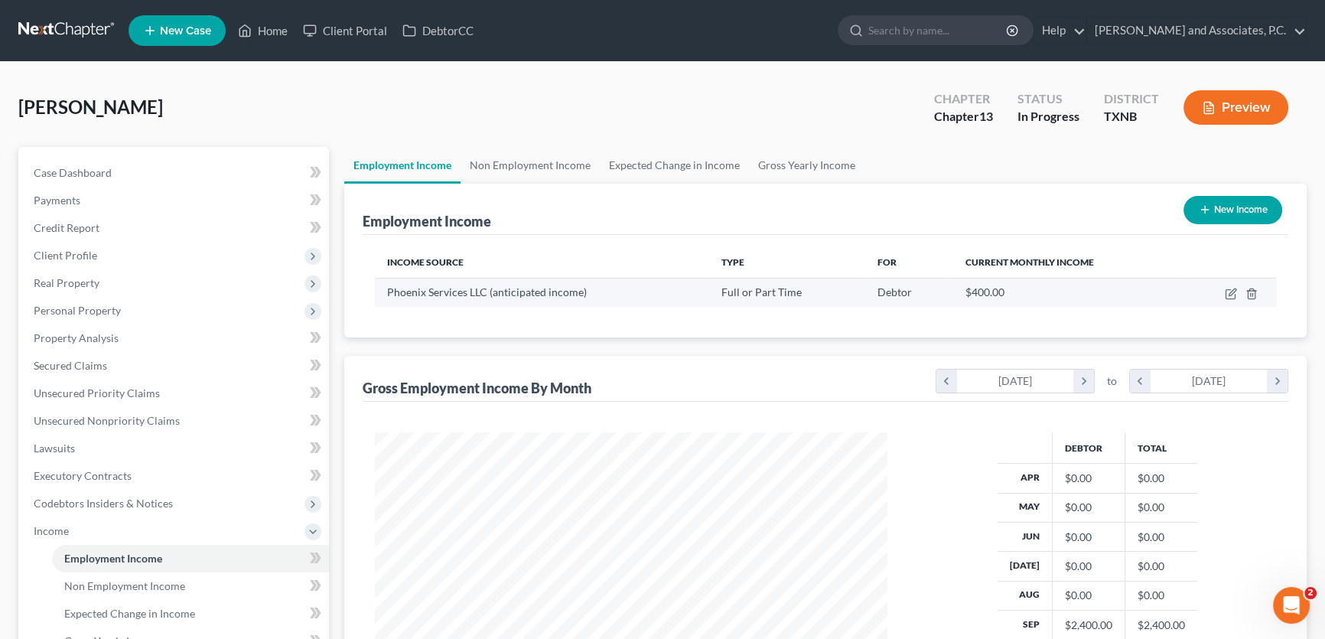
click at [1229, 285] on td at bounding box center [1228, 292] width 95 height 29
click at [1225, 288] on icon "button" at bounding box center [1230, 294] width 12 height 12
select select "0"
select select "45"
select select "3"
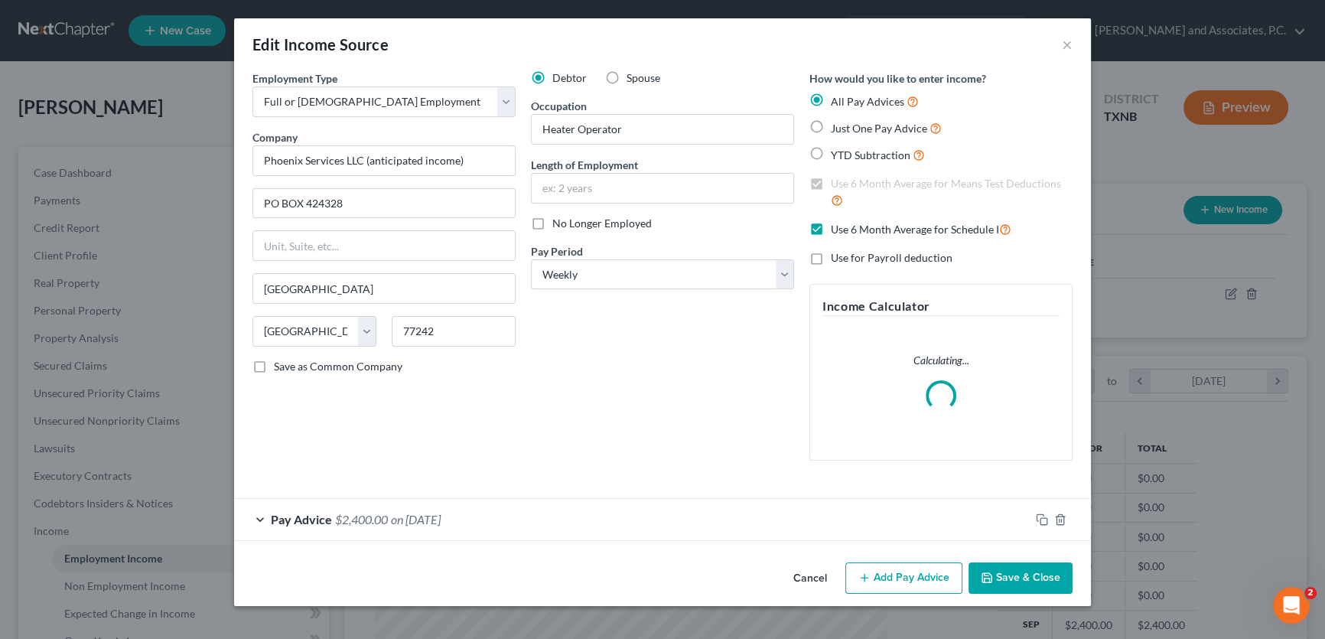
scroll to position [274, 548]
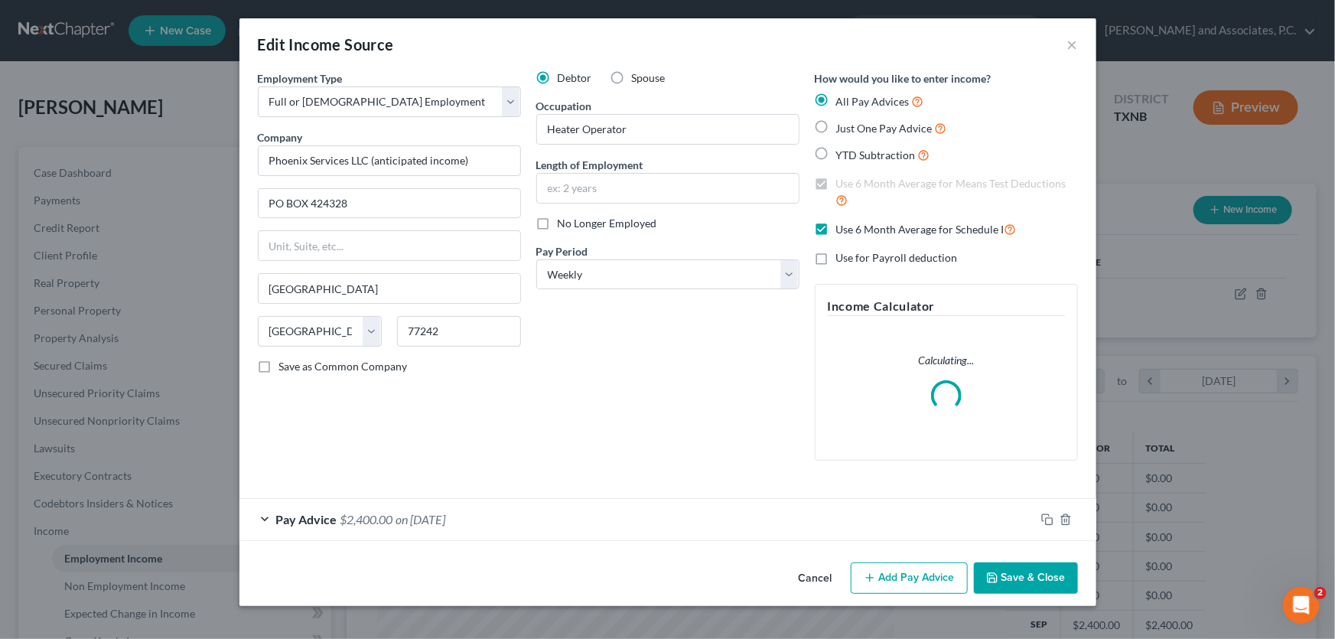
click at [836, 227] on label "Use 6 Month Average for Schedule I" at bounding box center [926, 229] width 180 height 18
click at [842, 227] on input "Use 6 Month Average for Schedule I" at bounding box center [847, 225] width 10 height 10
checkbox input "false"
click at [1032, 574] on button "Save & Close" at bounding box center [1026, 578] width 104 height 32
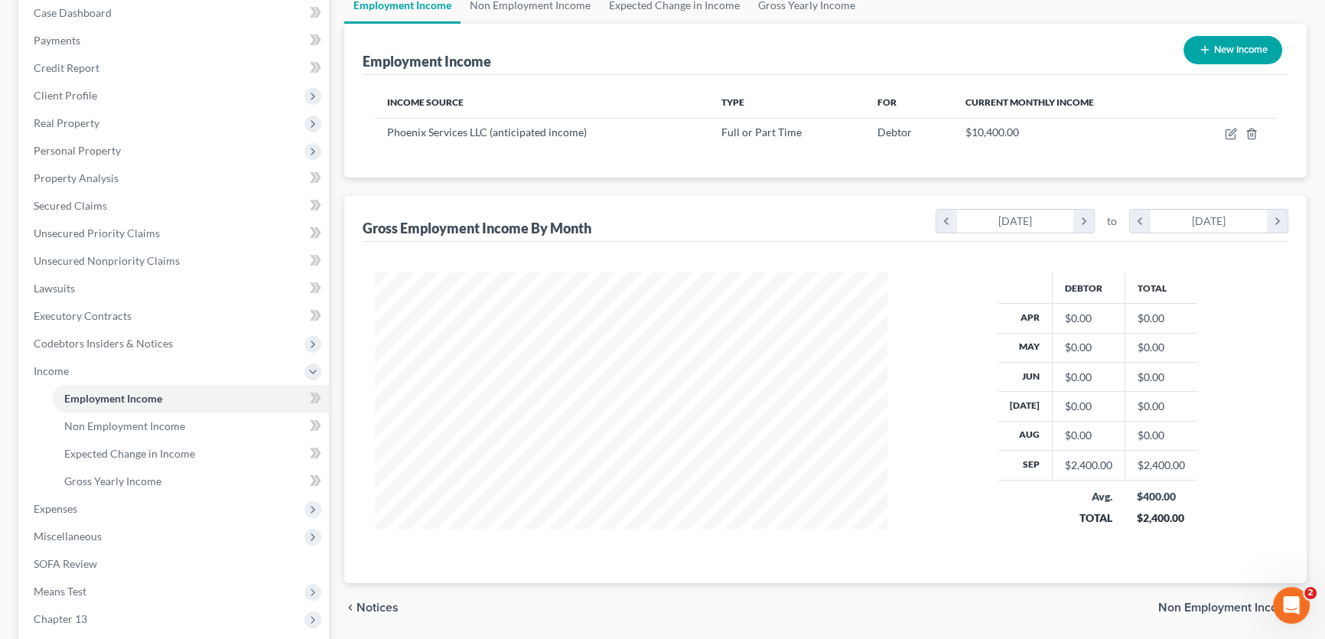
scroll to position [336, 0]
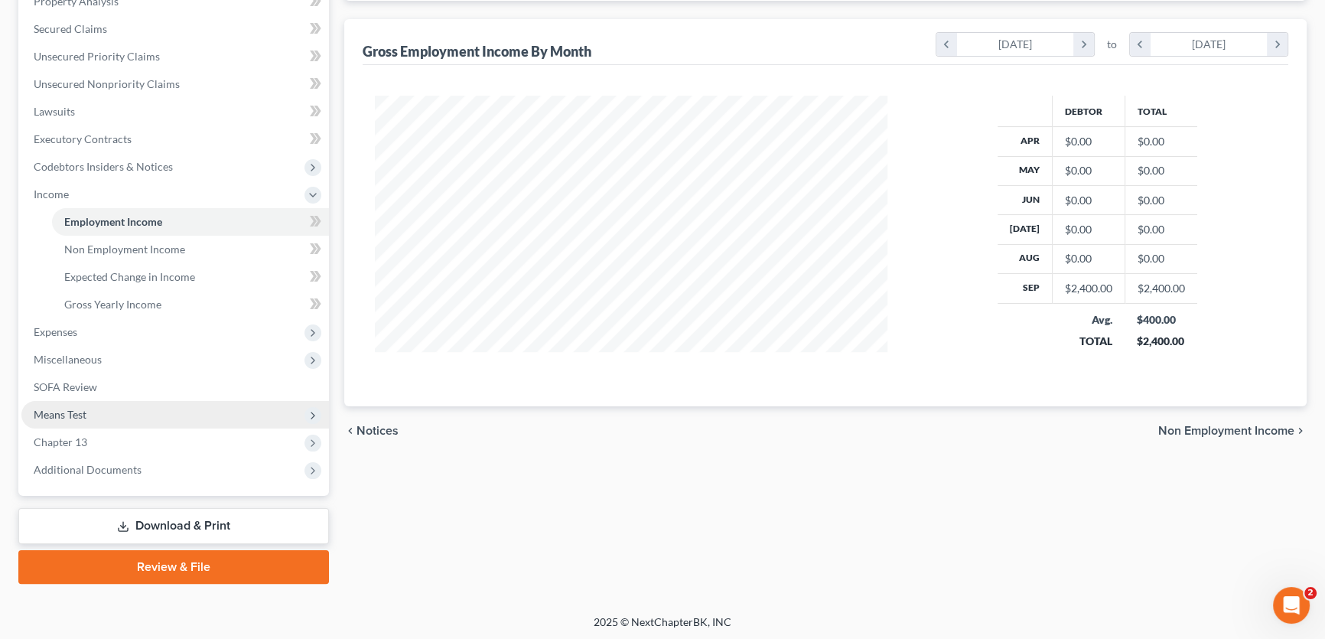
click at [88, 418] on span "Means Test" at bounding box center [174, 415] width 307 height 28
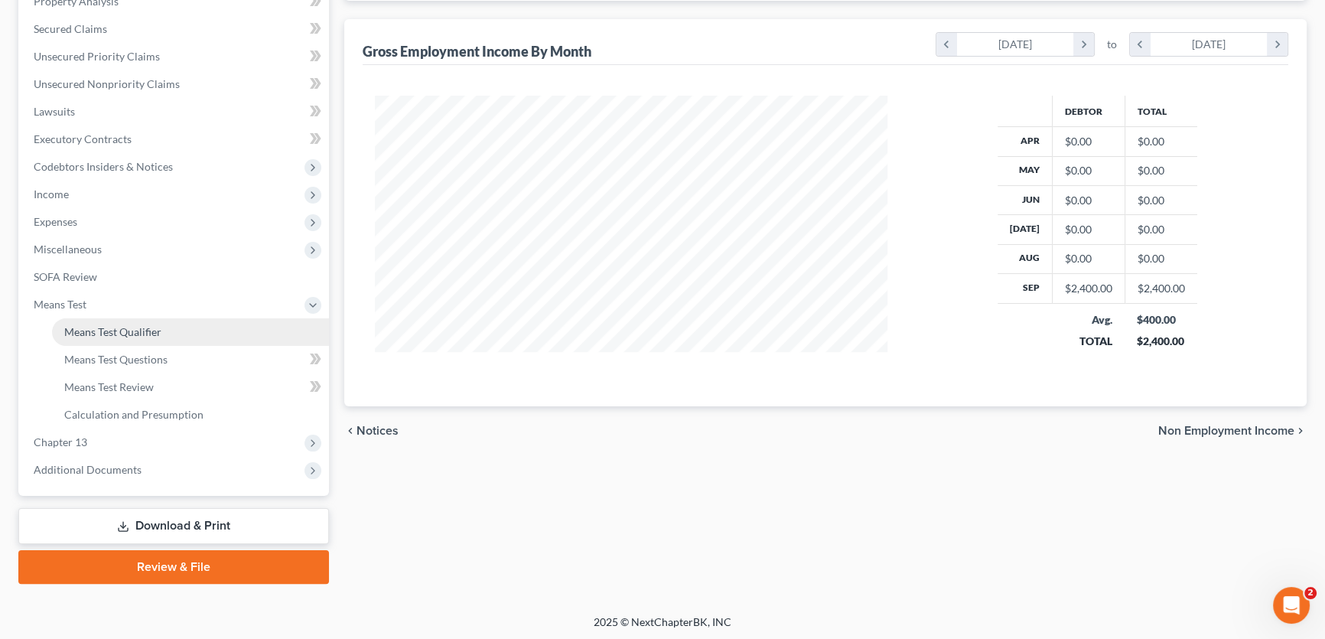
click at [106, 329] on span "Means Test Qualifier" at bounding box center [112, 331] width 97 height 13
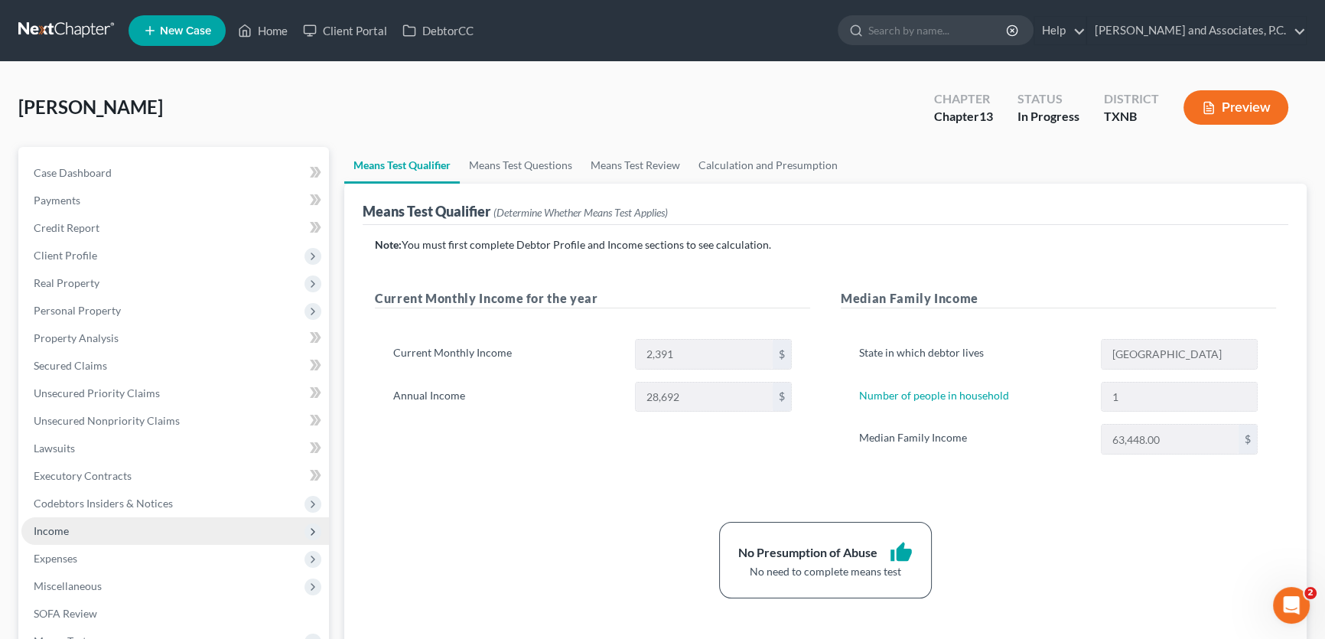
click at [68, 529] on span "Income" at bounding box center [51, 530] width 35 height 13
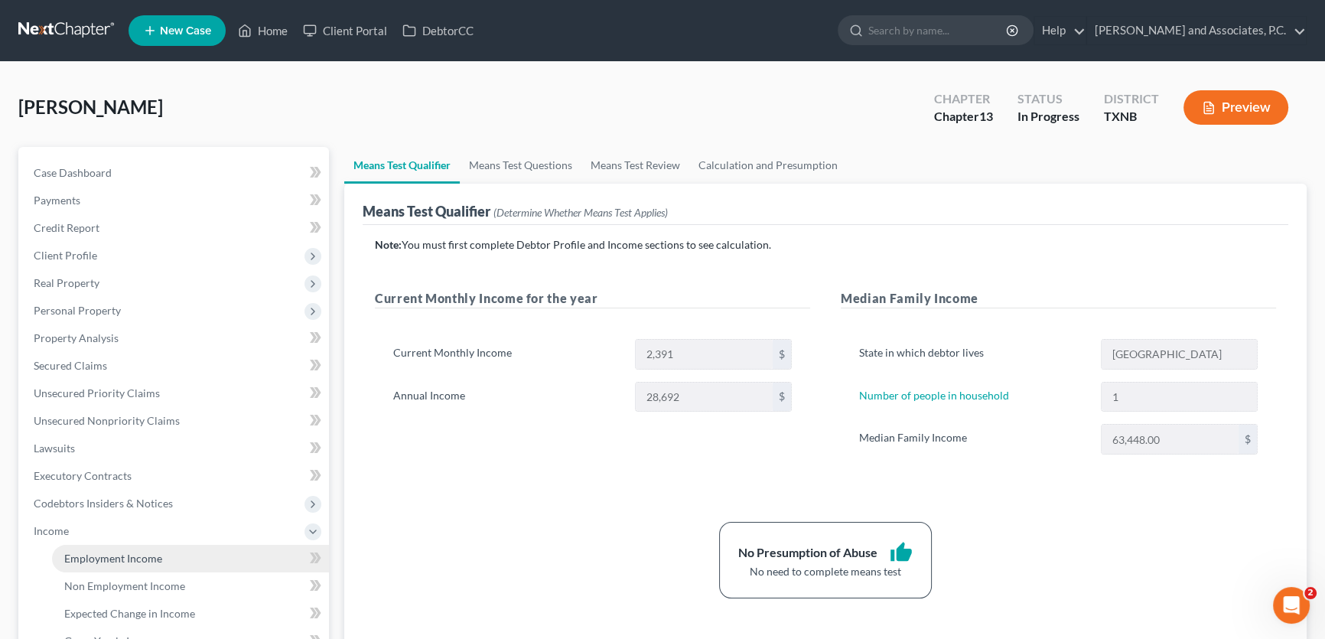
click at [98, 553] on span "Employment Income" at bounding box center [113, 557] width 98 height 13
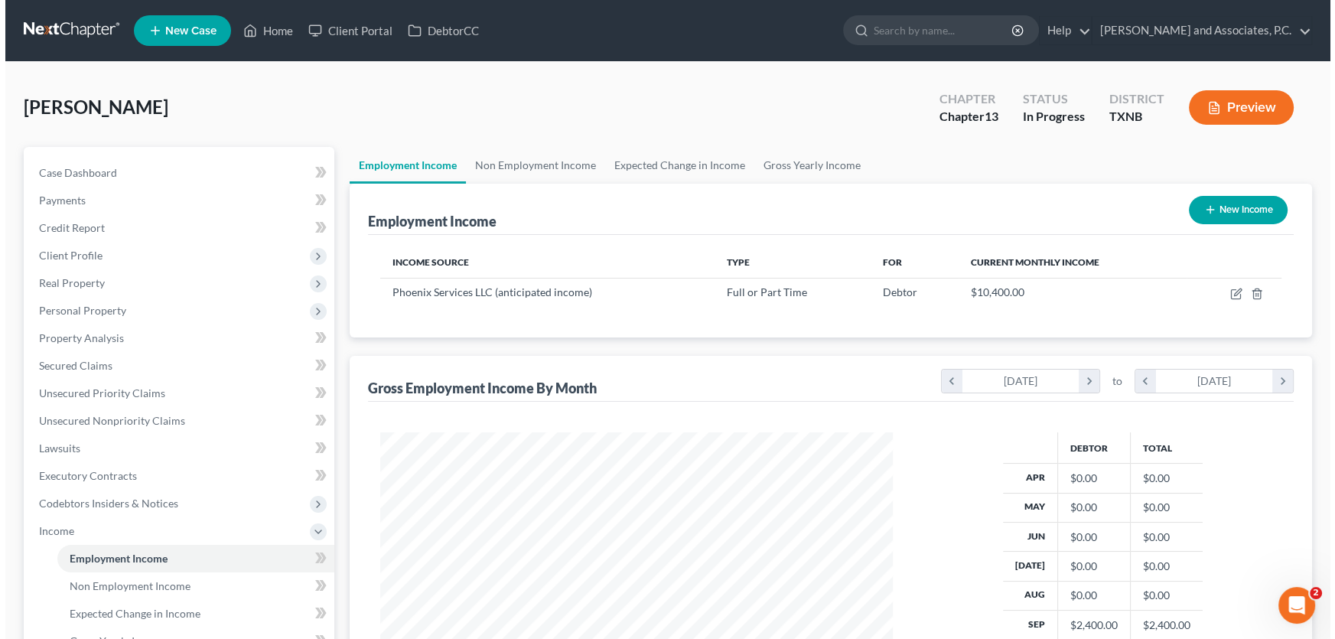
scroll to position [274, 543]
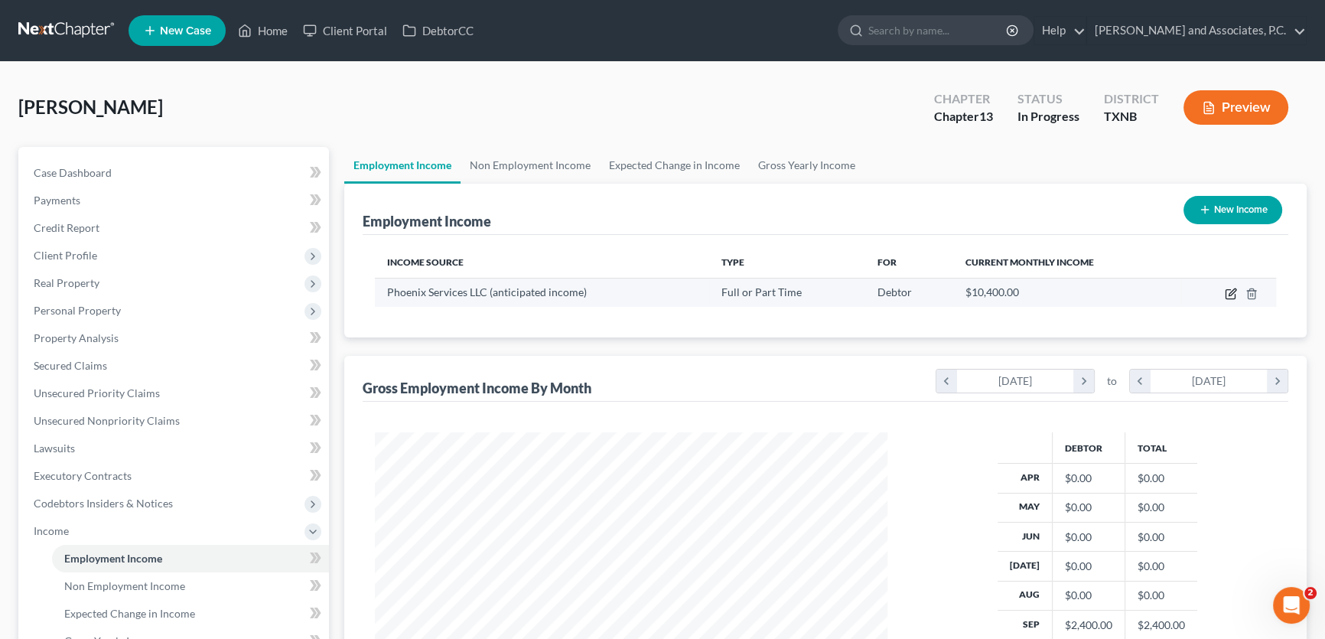
click at [1228, 294] on icon "button" at bounding box center [1231, 291] width 7 height 7
select select "0"
select select "45"
select select "3"
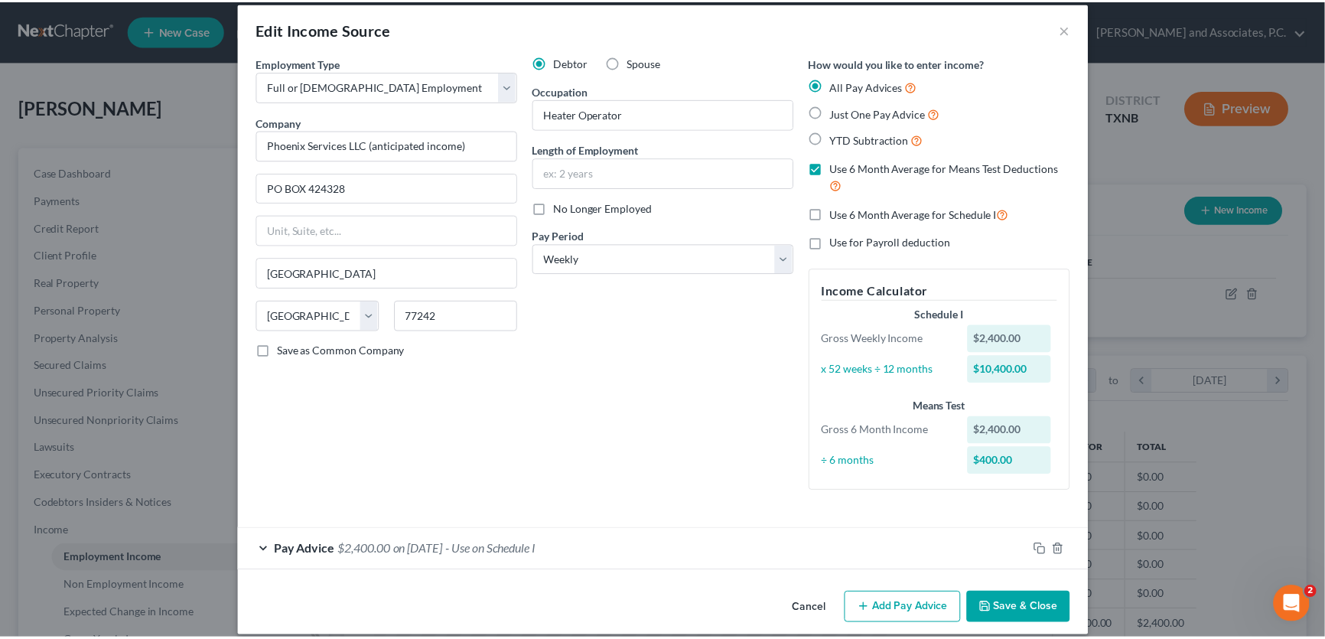
scroll to position [31, 0]
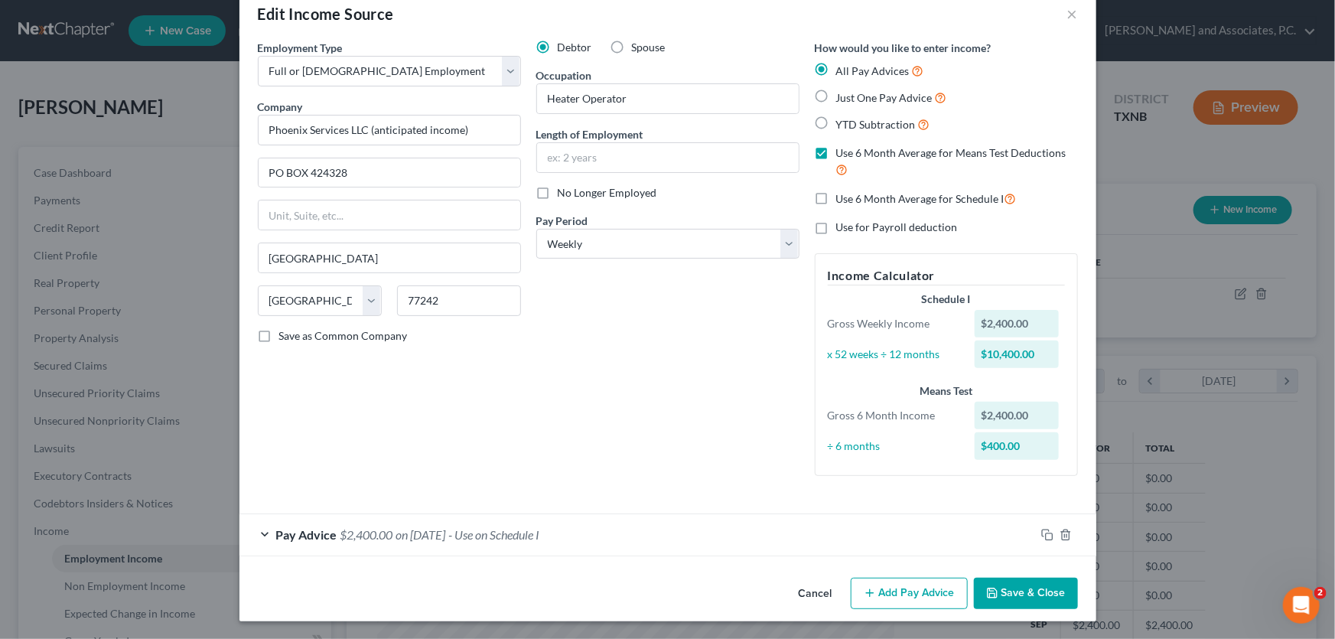
click at [1024, 590] on button "Save & Close" at bounding box center [1026, 593] width 104 height 32
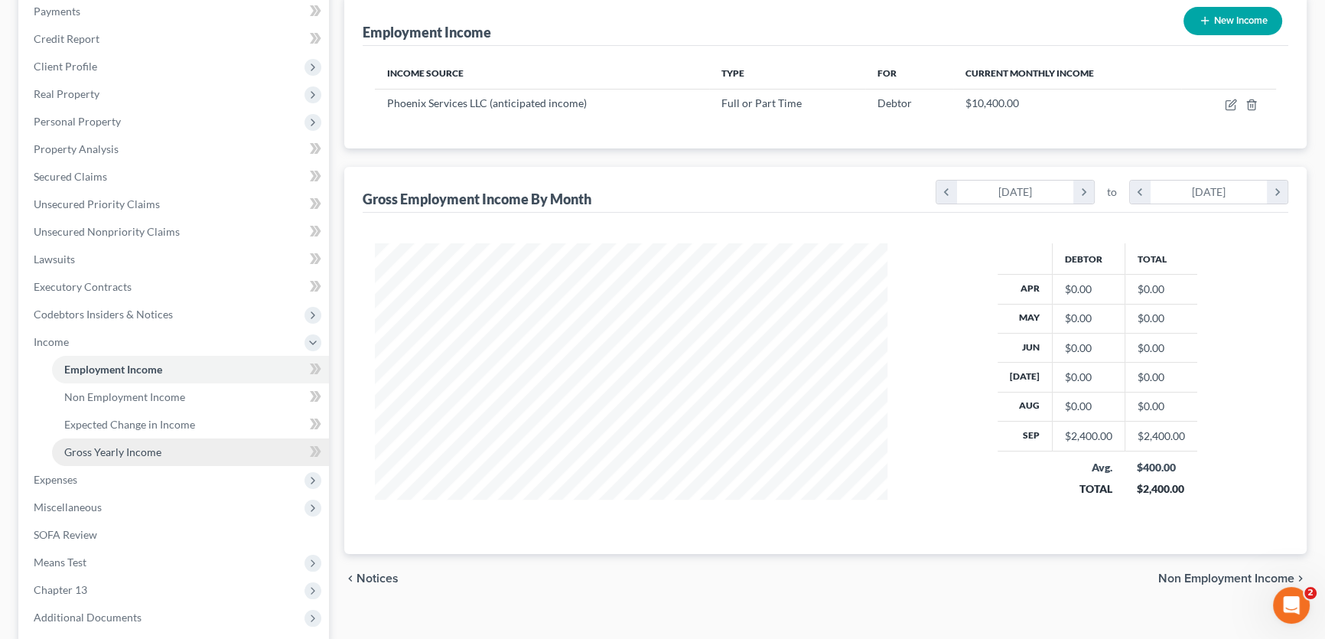
scroll to position [208, 0]
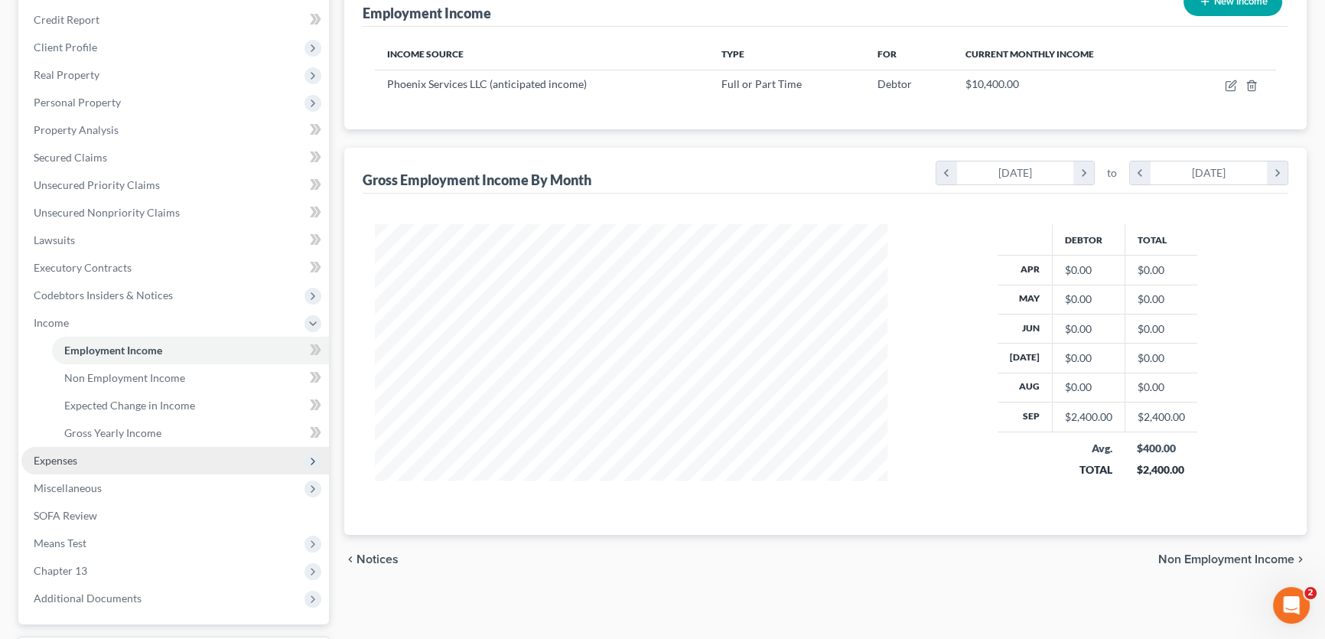
click at [91, 458] on span "Expenses" at bounding box center [174, 461] width 307 height 28
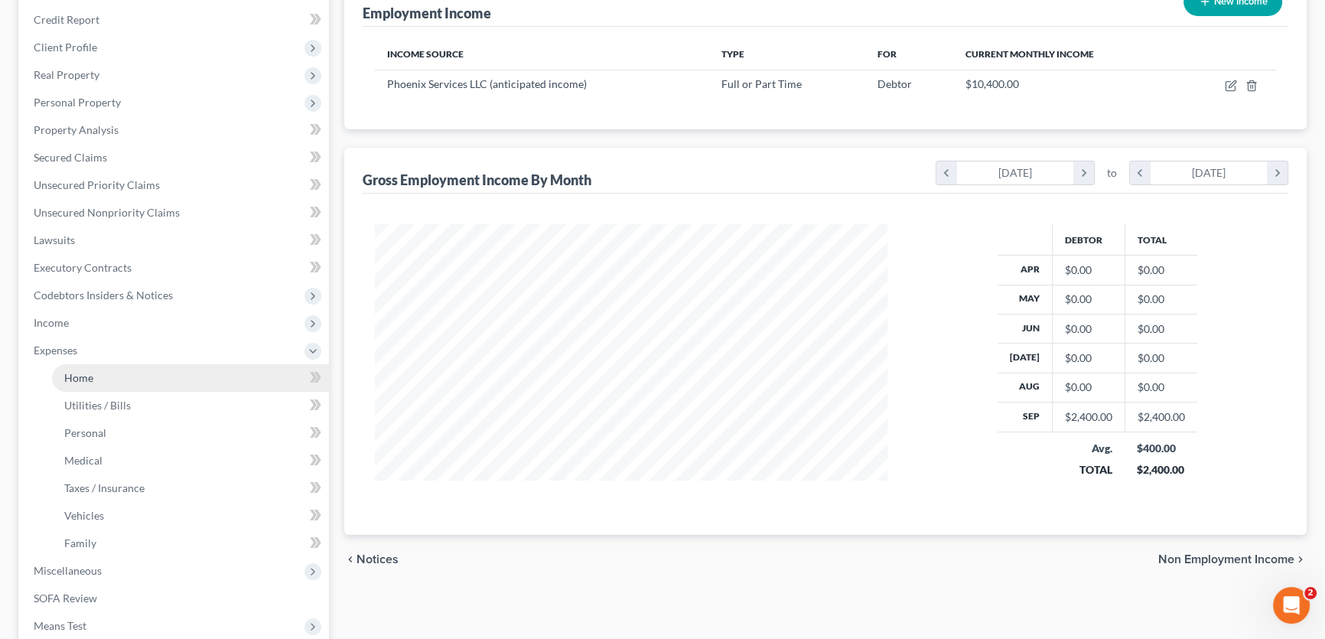
click at [89, 376] on span "Home" at bounding box center [78, 377] width 29 height 13
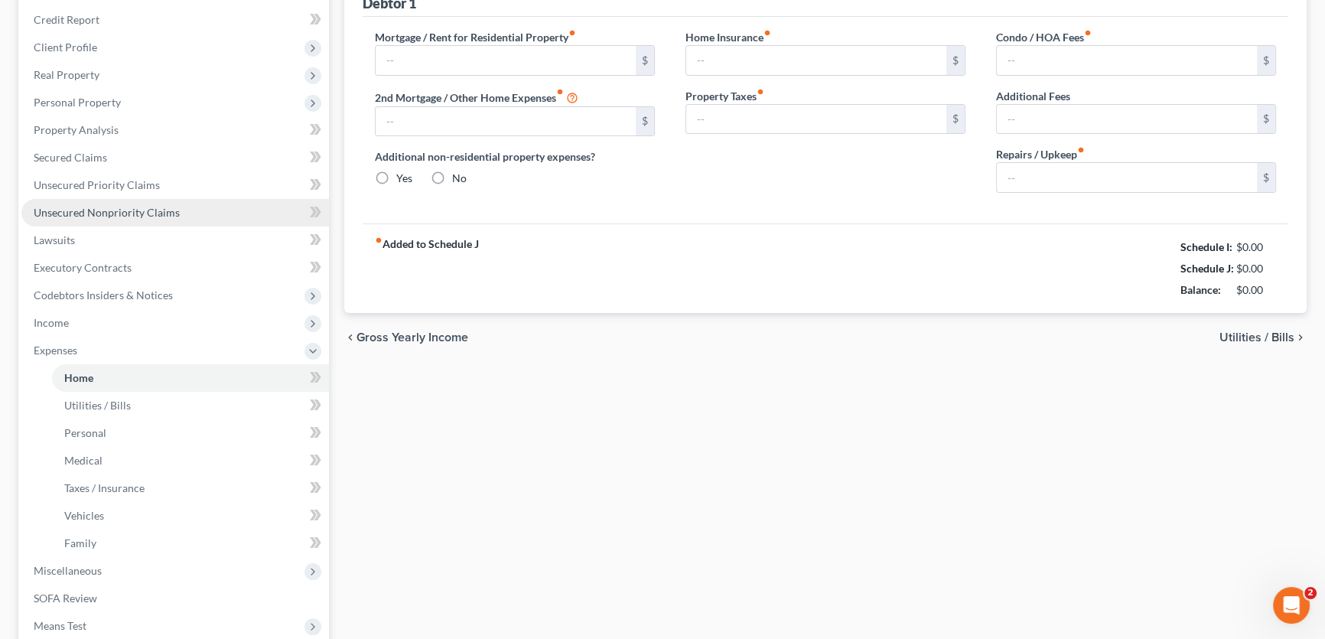
scroll to position [48, 0]
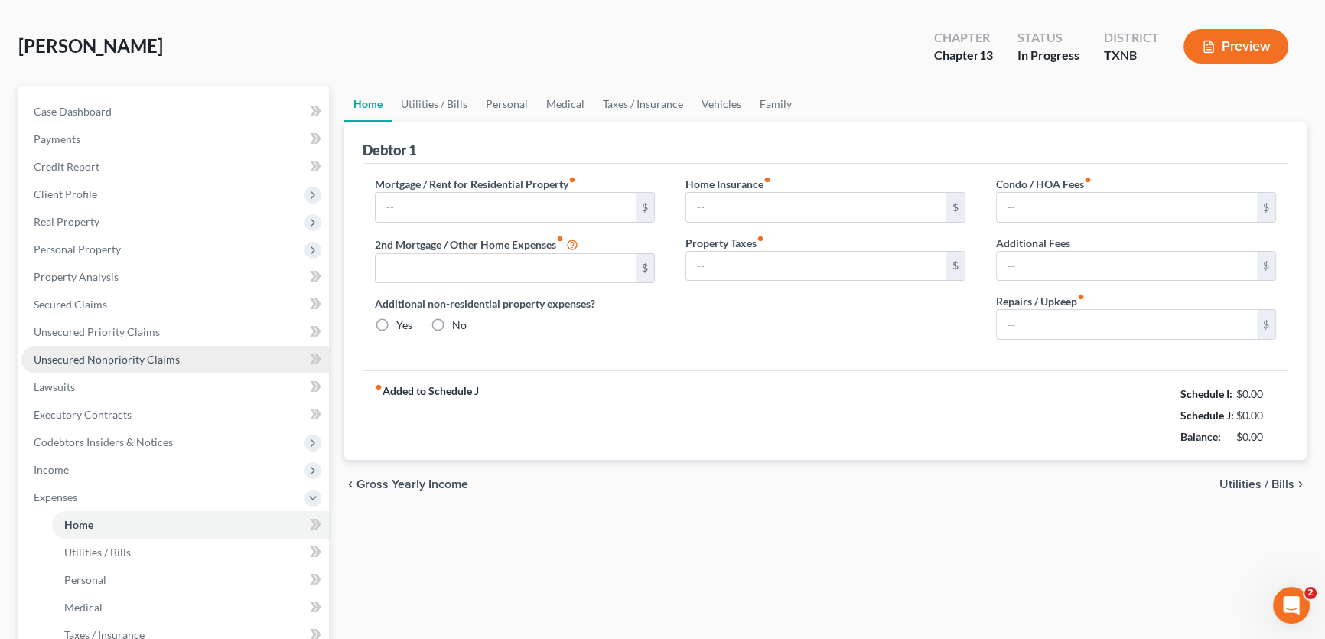
type input "0.00"
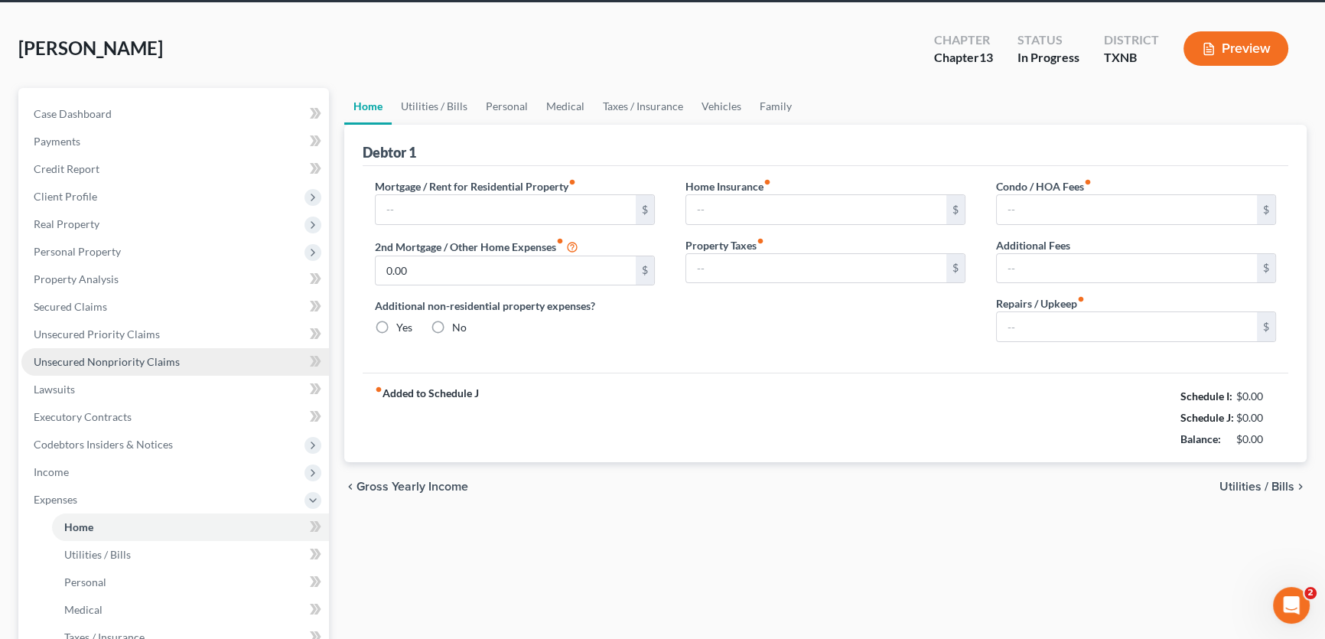
radio input "true"
type input "0.00"
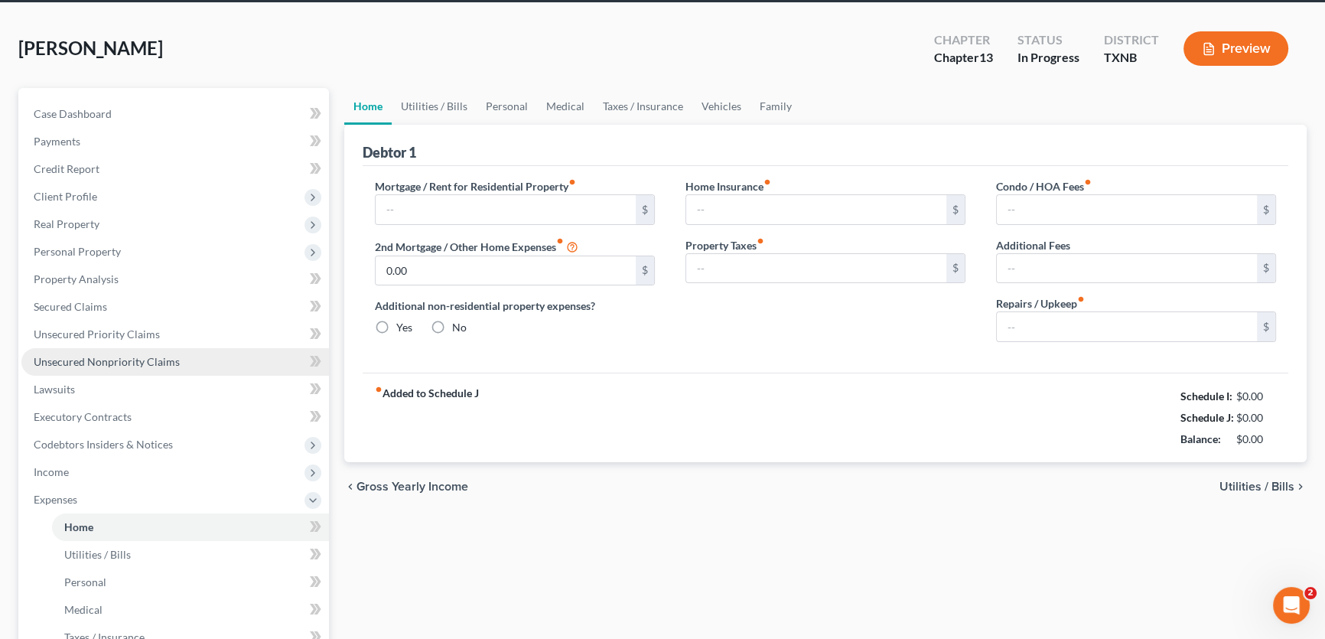
type input "0.00"
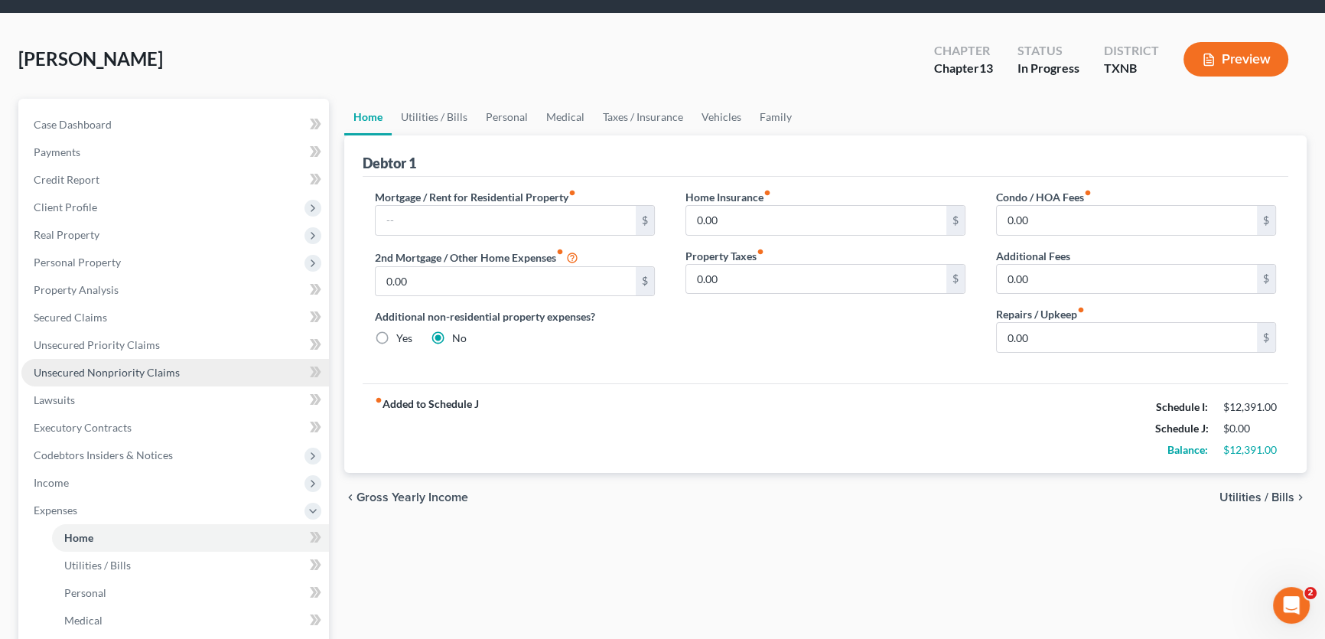
scroll to position [0, 0]
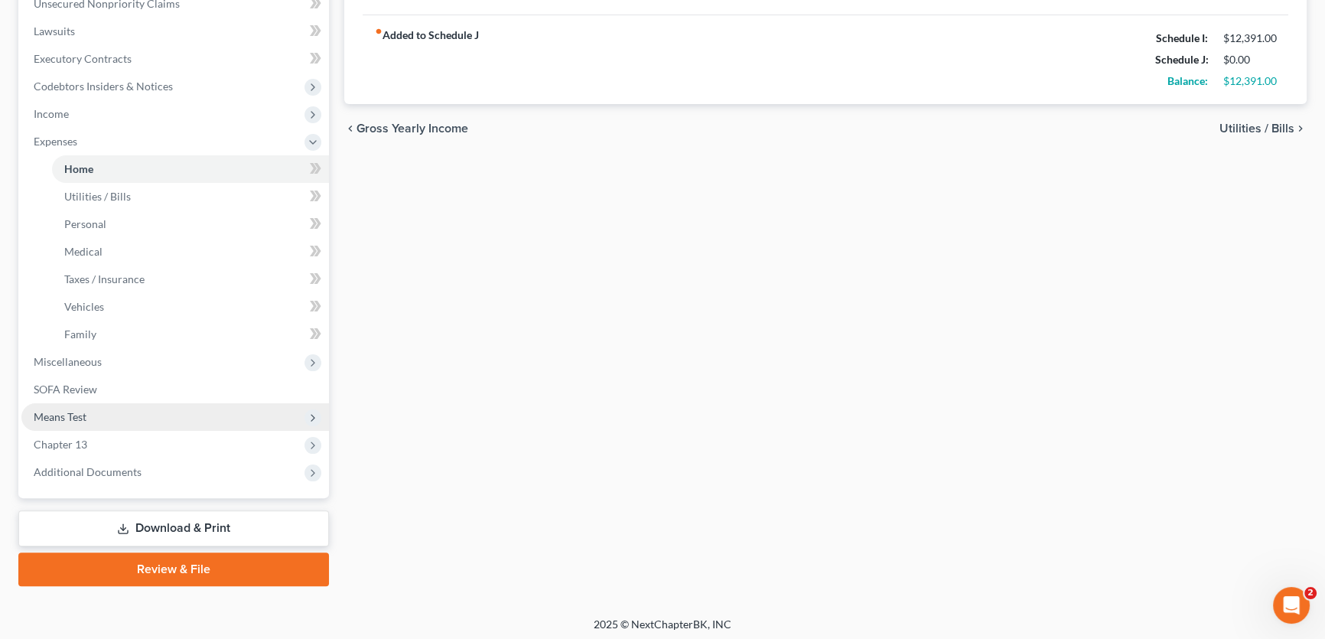
click at [95, 419] on span "Means Test" at bounding box center [174, 417] width 307 height 28
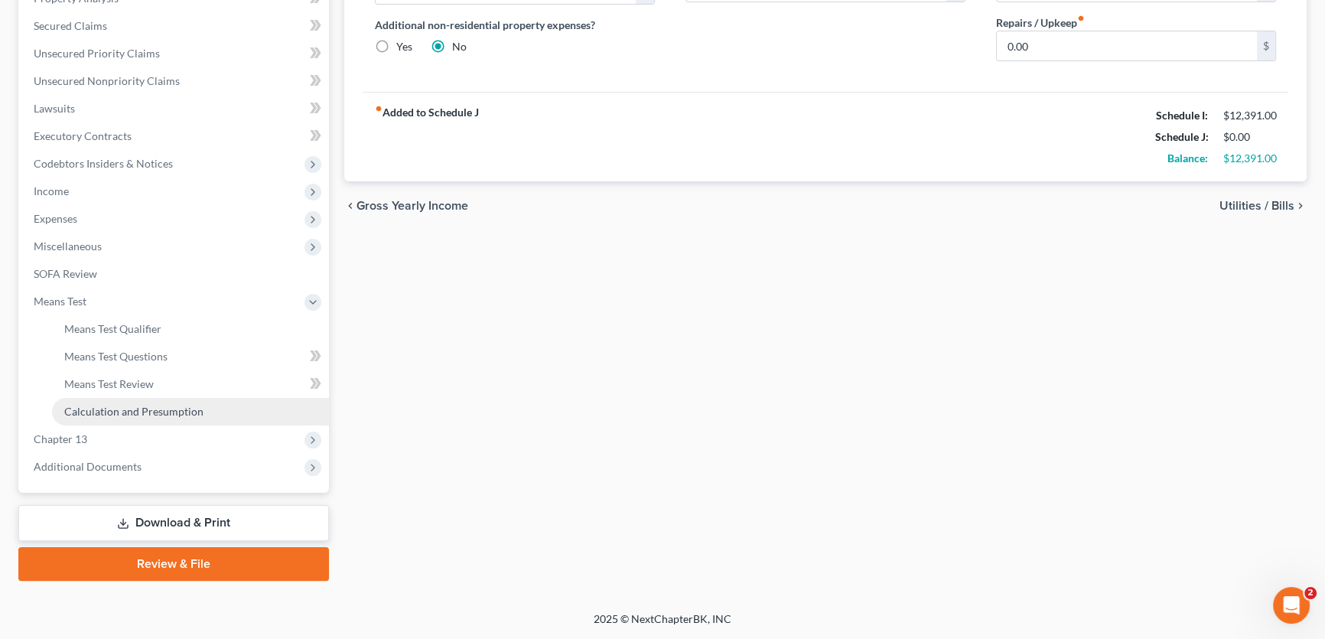
scroll to position [336, 0]
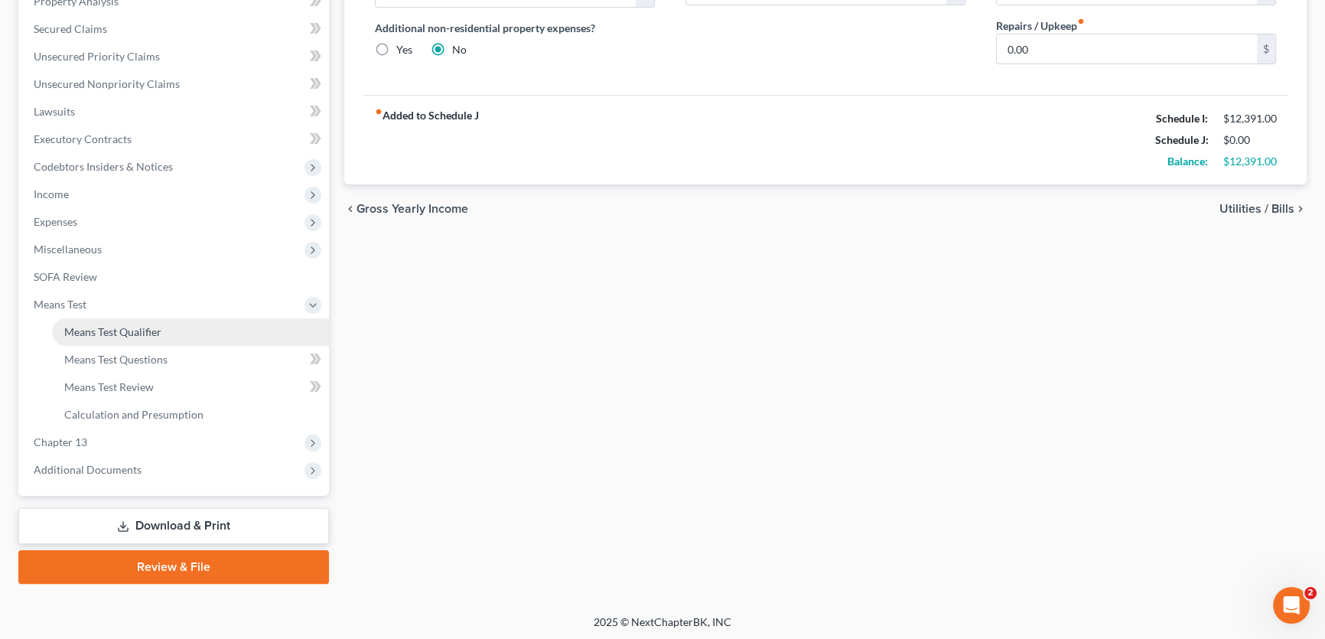
click at [116, 334] on span "Means Test Qualifier" at bounding box center [112, 331] width 97 height 13
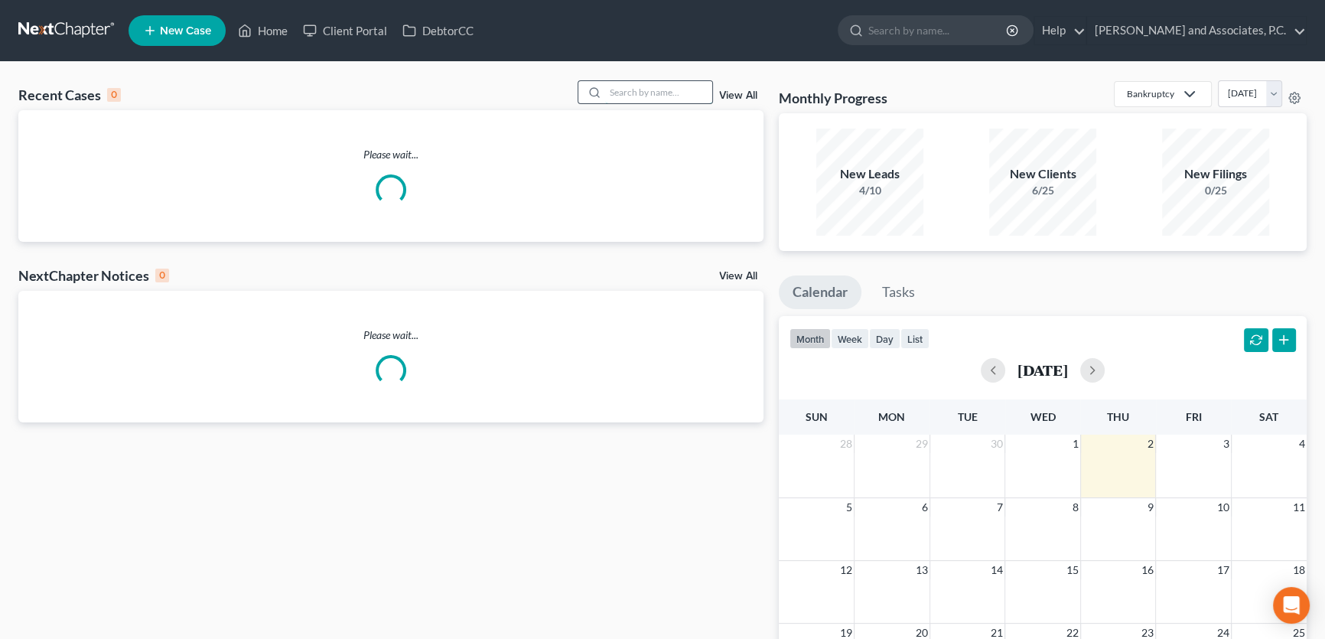
click at [640, 96] on input "search" at bounding box center [658, 92] width 107 height 22
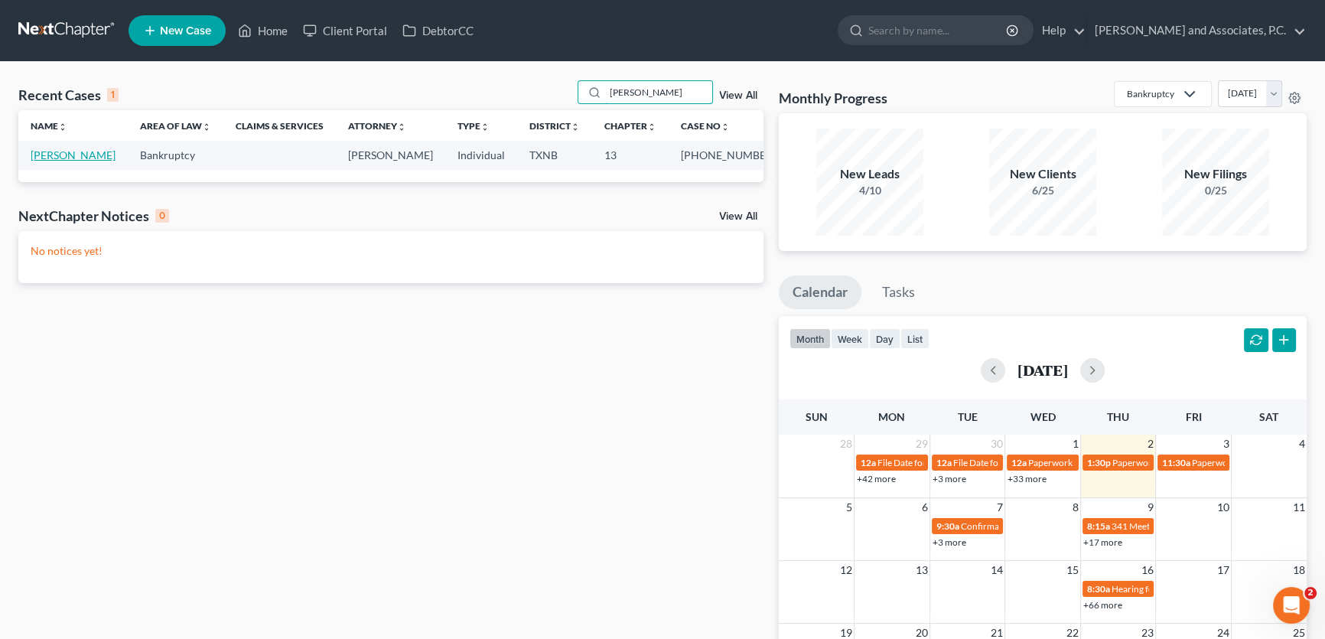
type input "shults"
click at [78, 156] on link "Shults, Kimberly" at bounding box center [73, 154] width 85 height 13
select select "5"
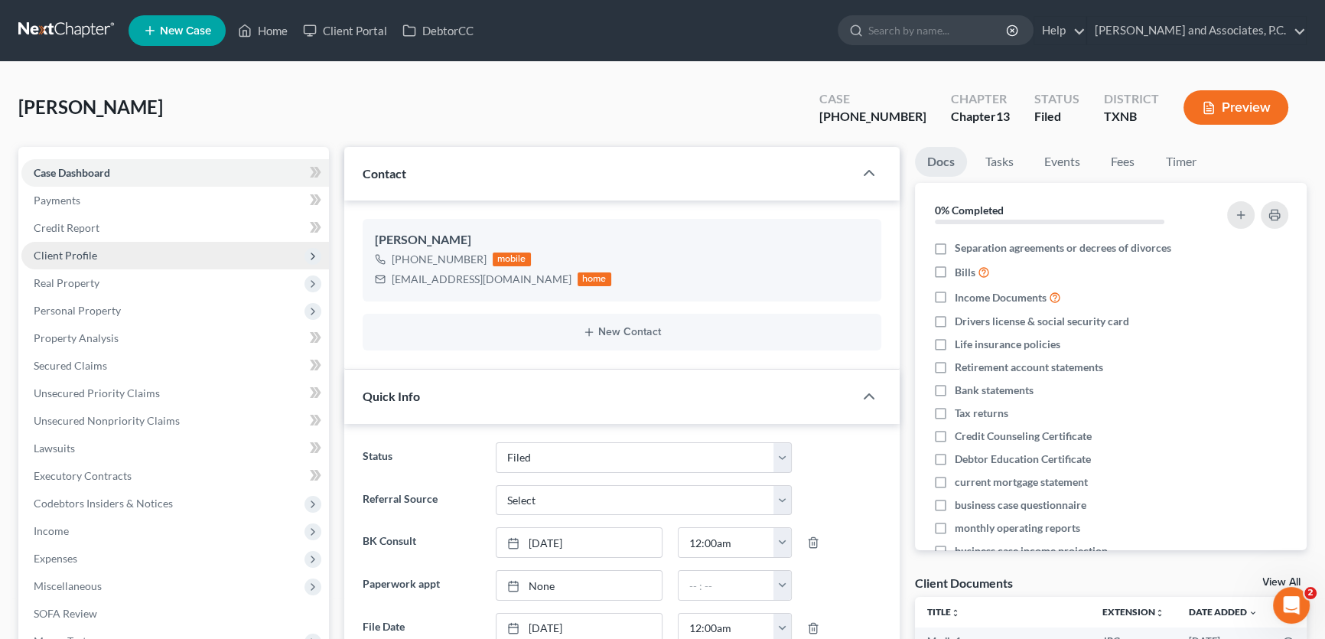
click at [78, 258] on span "Client Profile" at bounding box center [65, 255] width 63 height 13
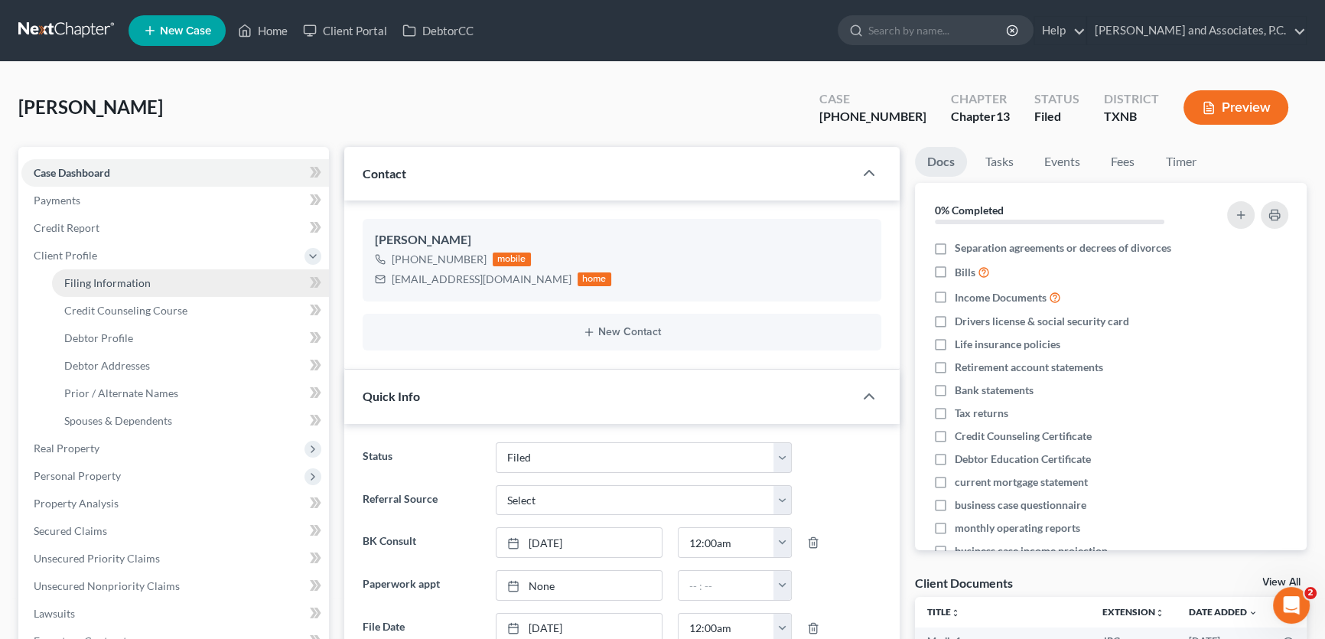
click at [82, 278] on span "Filing Information" at bounding box center [107, 282] width 86 height 13
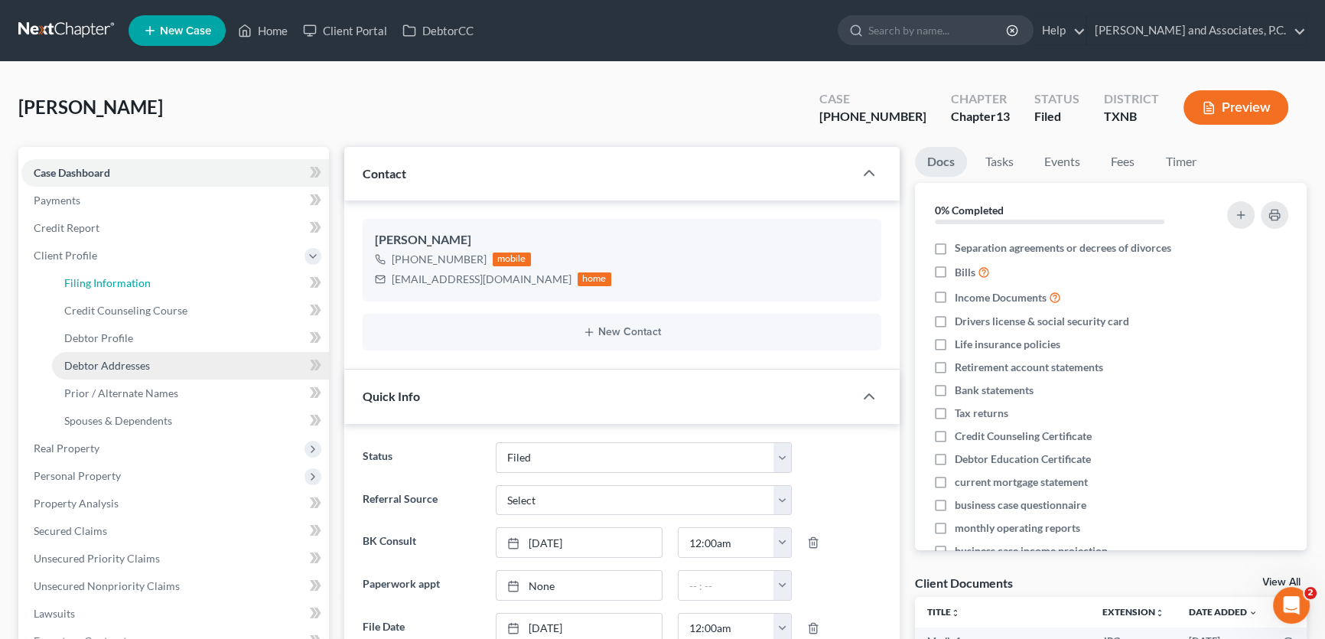
select select "1"
select select "0"
select select "3"
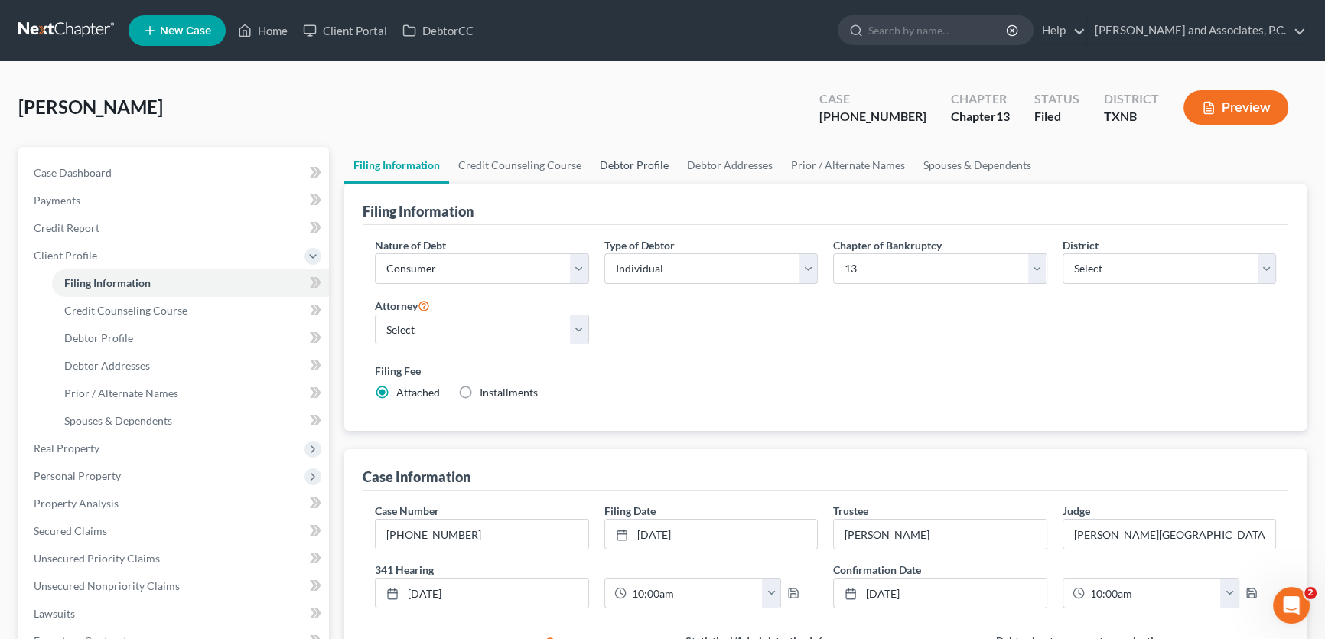
click at [642, 161] on link "Debtor Profile" at bounding box center [633, 165] width 87 height 37
select select "0"
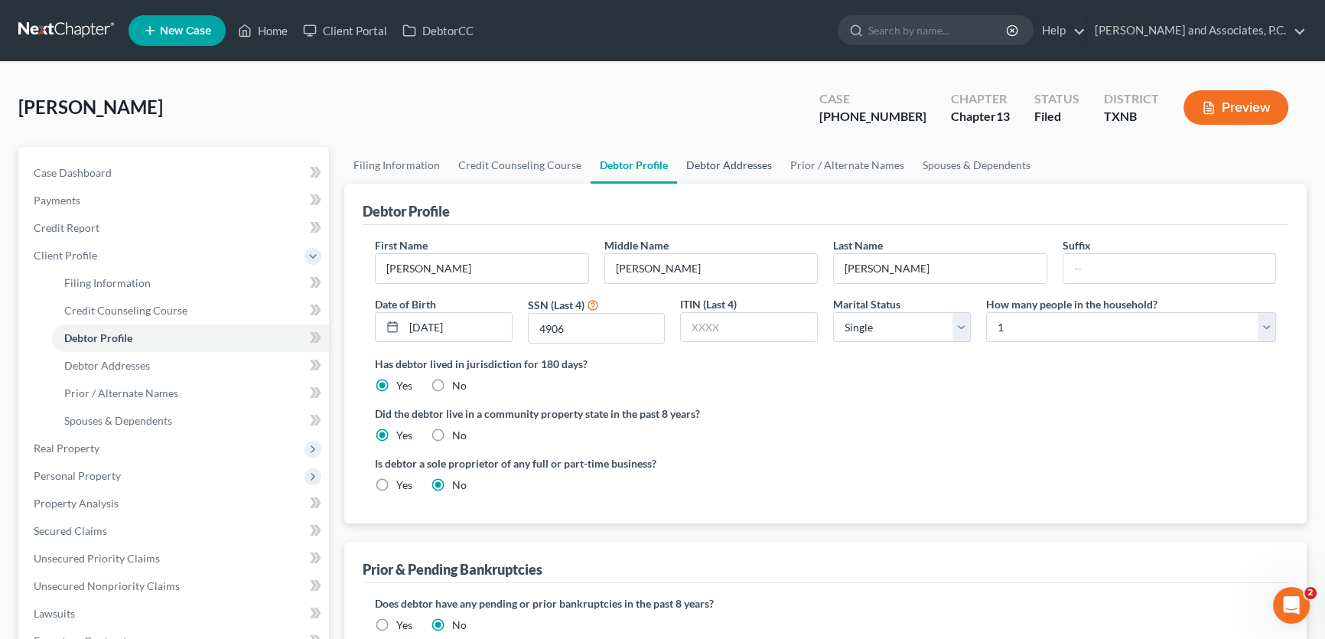
click at [733, 167] on link "Debtor Addresses" at bounding box center [729, 165] width 104 height 37
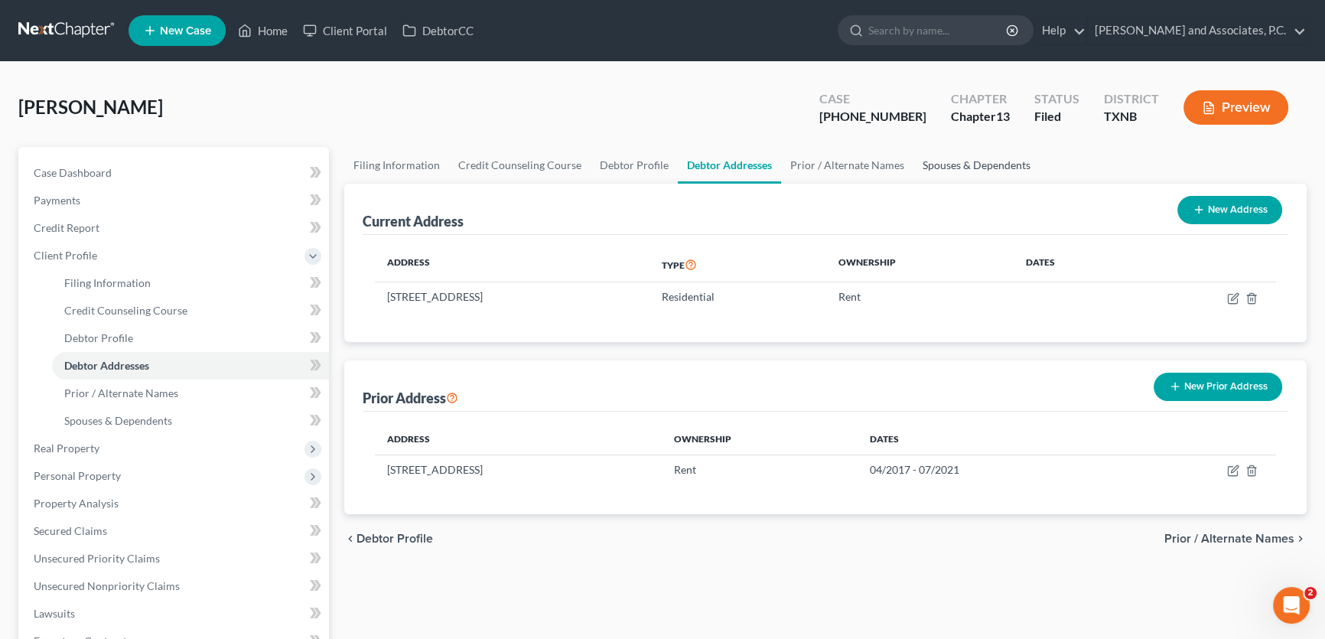
click at [948, 166] on link "Spouses & Dependents" at bounding box center [976, 165] width 126 height 37
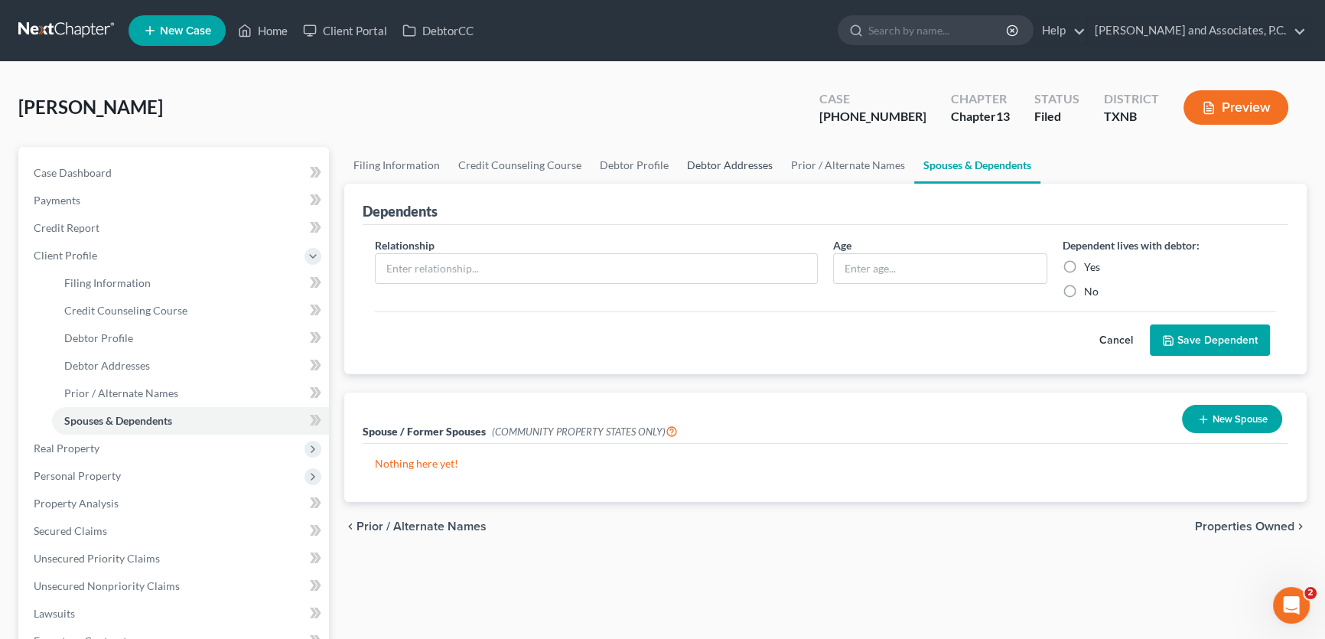
click at [719, 165] on link "Debtor Addresses" at bounding box center [730, 165] width 104 height 37
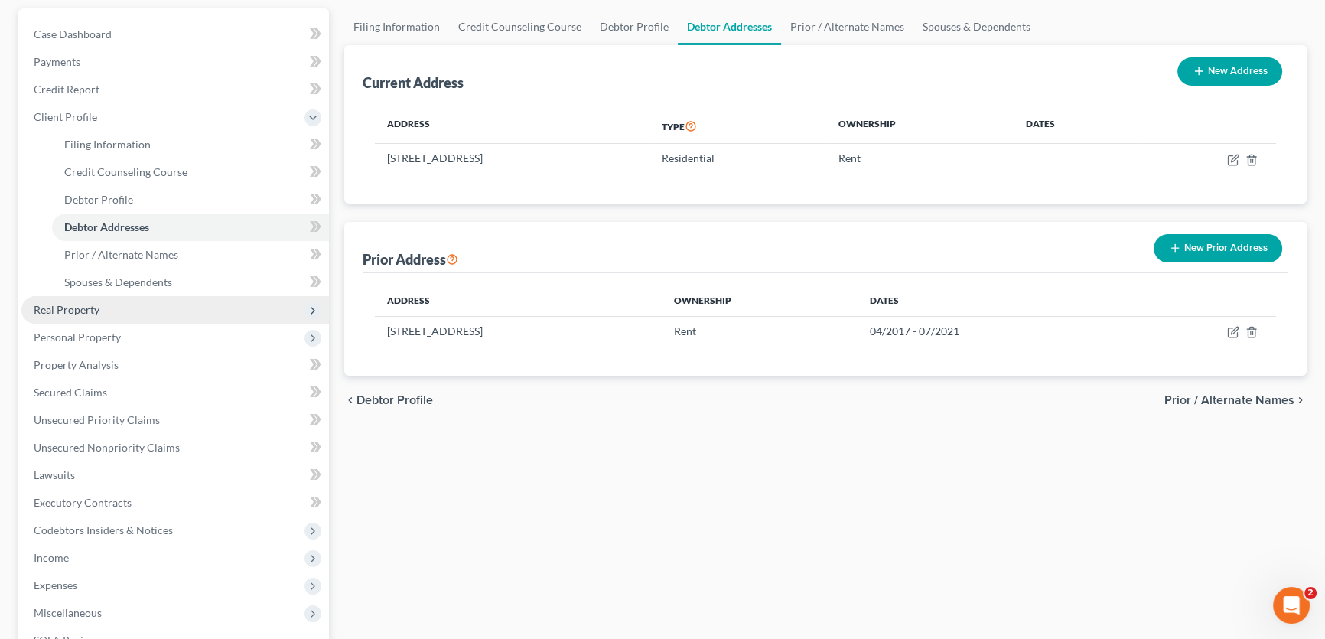
scroll to position [208, 0]
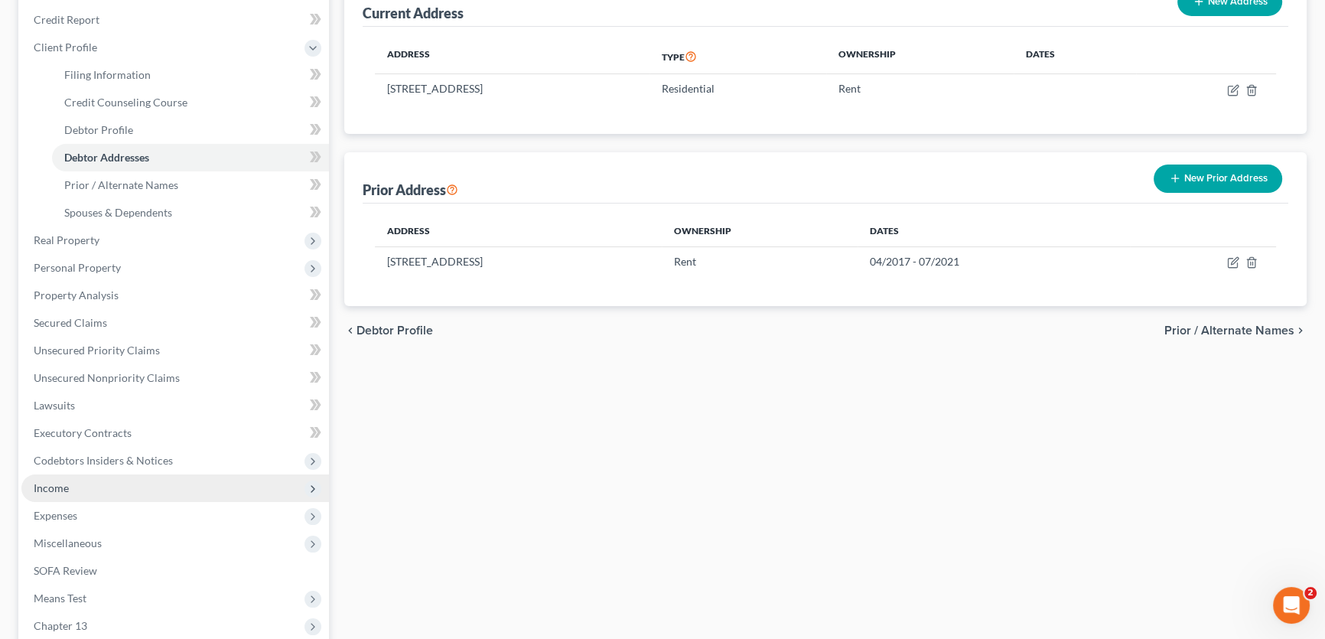
click at [91, 489] on span "Income" at bounding box center [174, 488] width 307 height 28
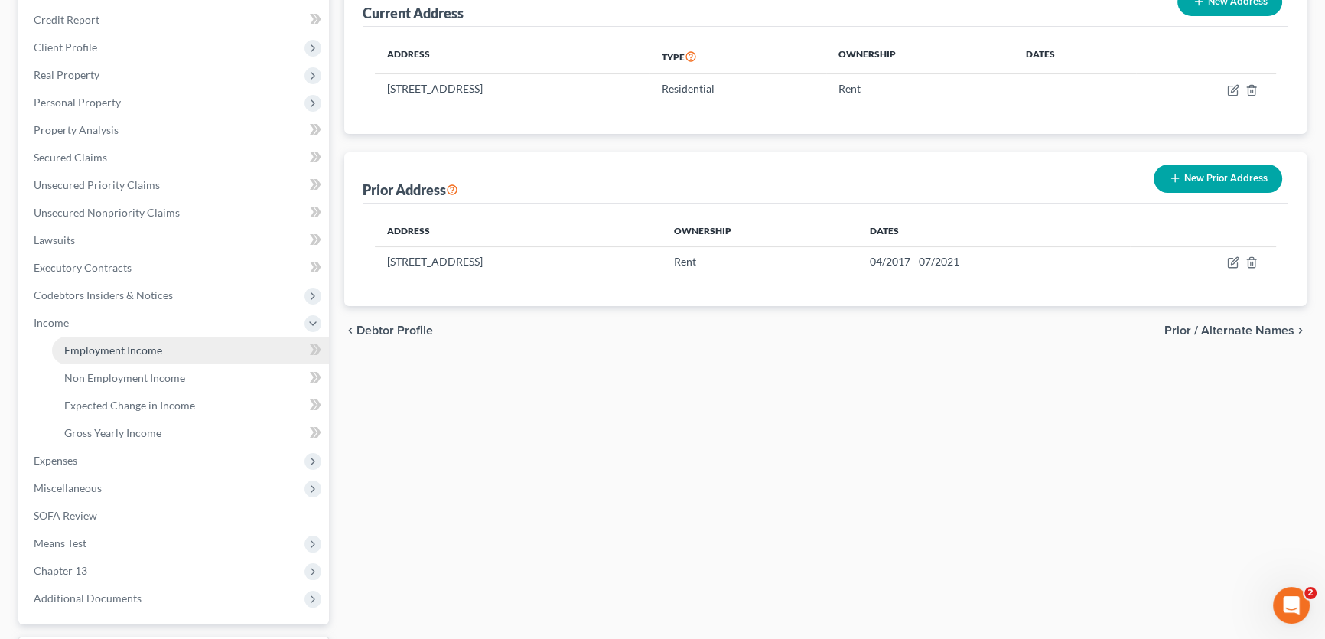
click at [106, 348] on span "Employment Income" at bounding box center [113, 349] width 98 height 13
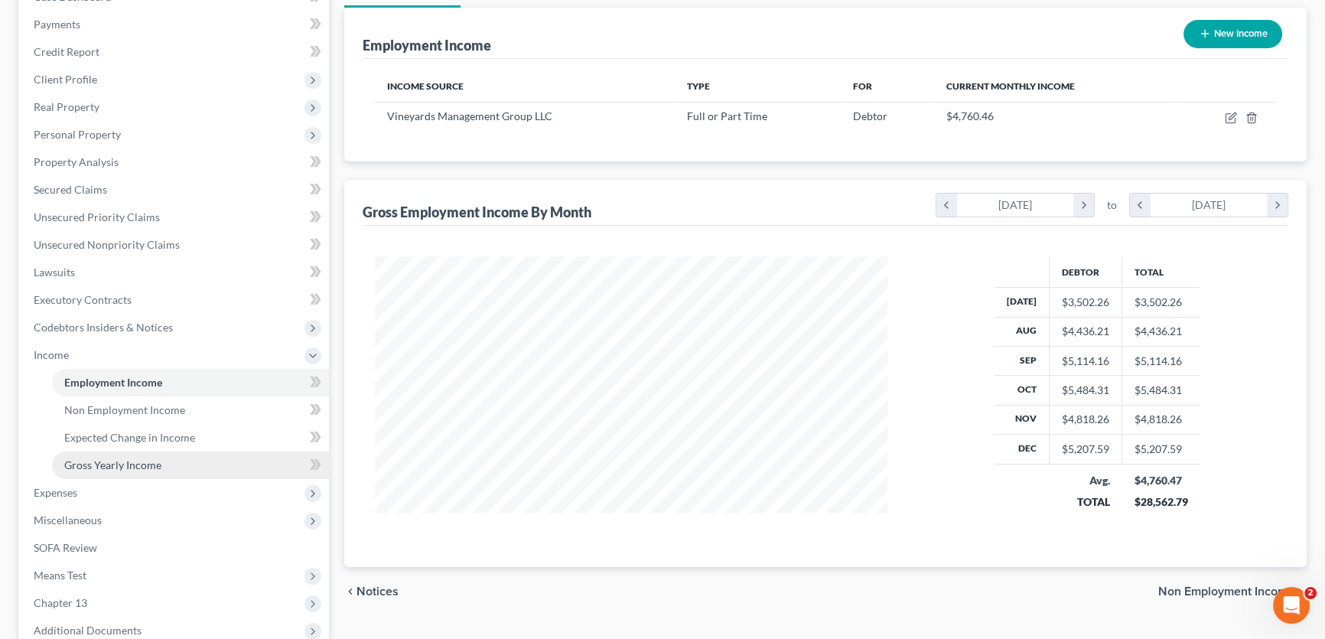
scroll to position [208, 0]
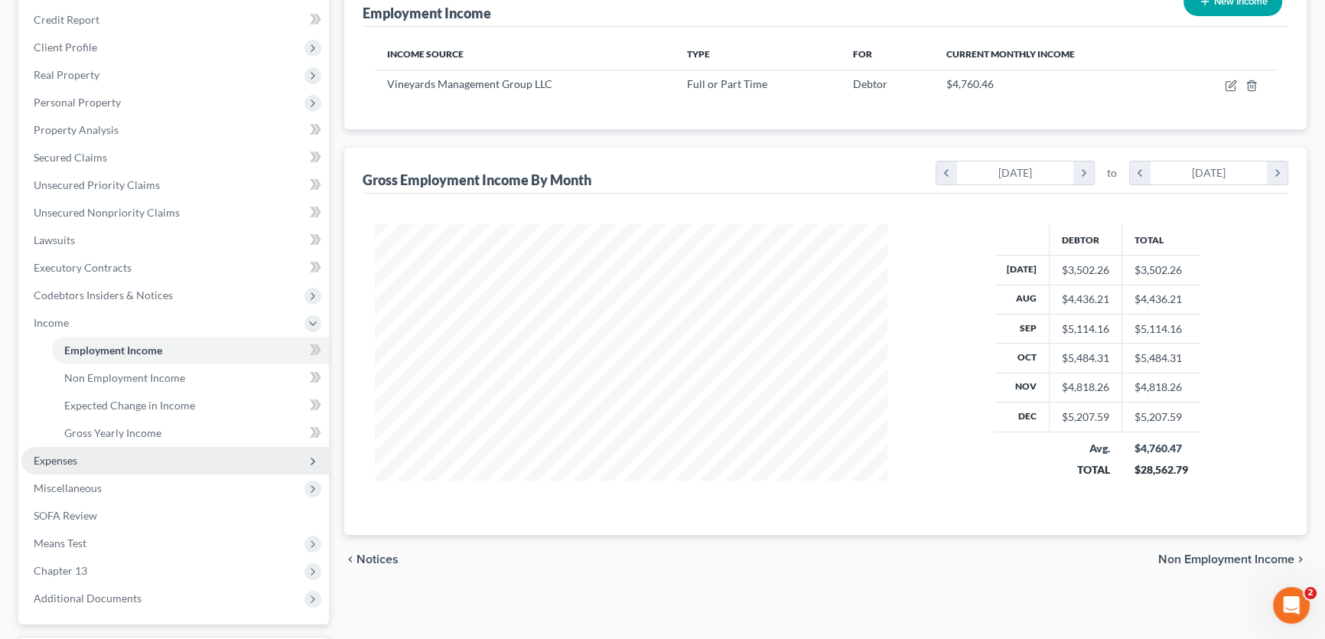
click at [54, 456] on span "Expenses" at bounding box center [56, 460] width 44 height 13
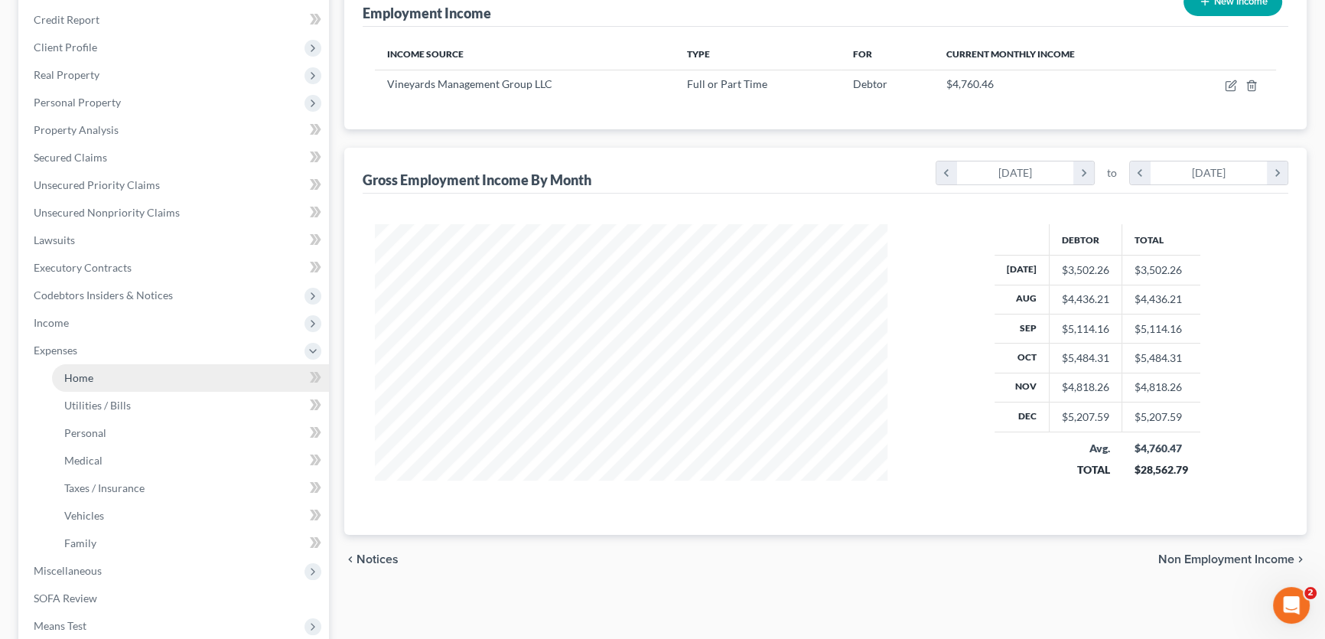
click at [83, 377] on span "Home" at bounding box center [78, 377] width 29 height 13
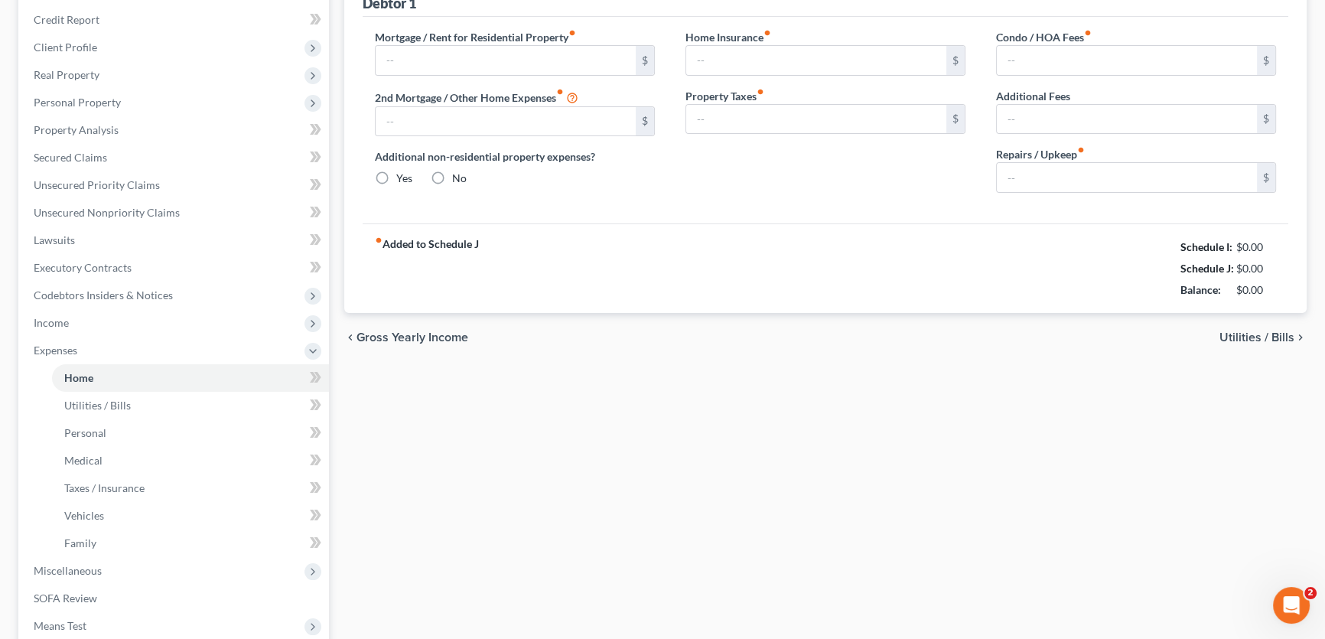
type input "1,300.00"
type input "0.00"
radio input "true"
type input "0.00"
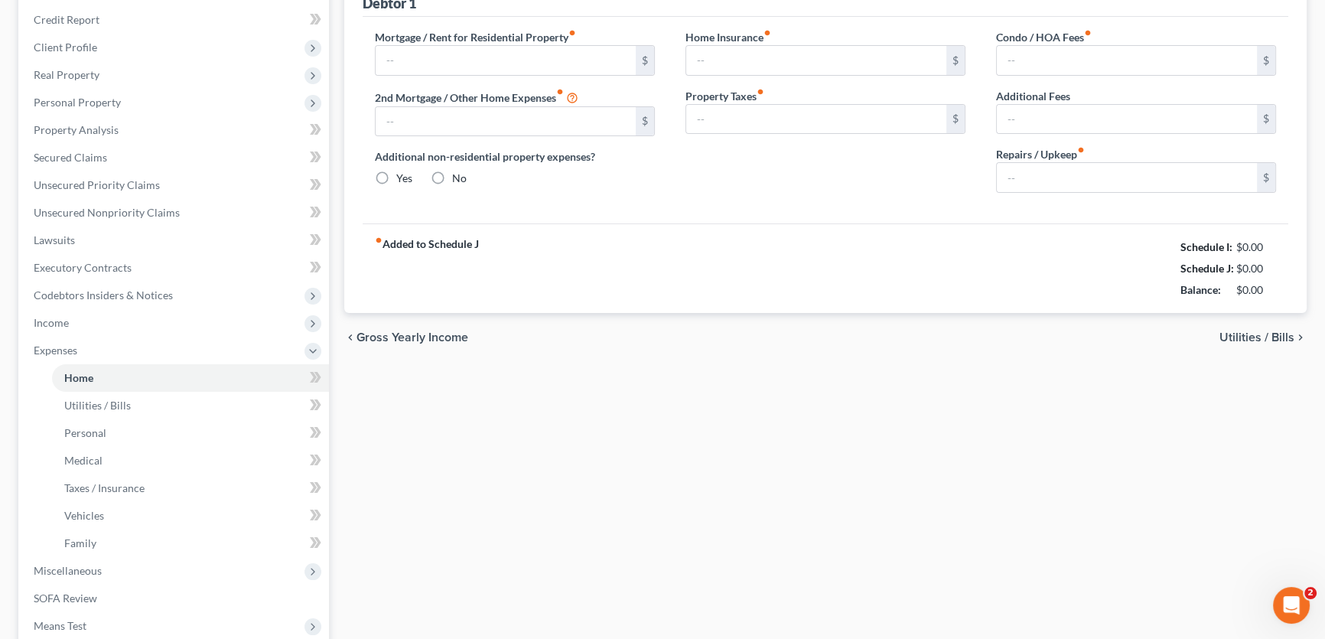
type input "0.00"
type input "25.00"
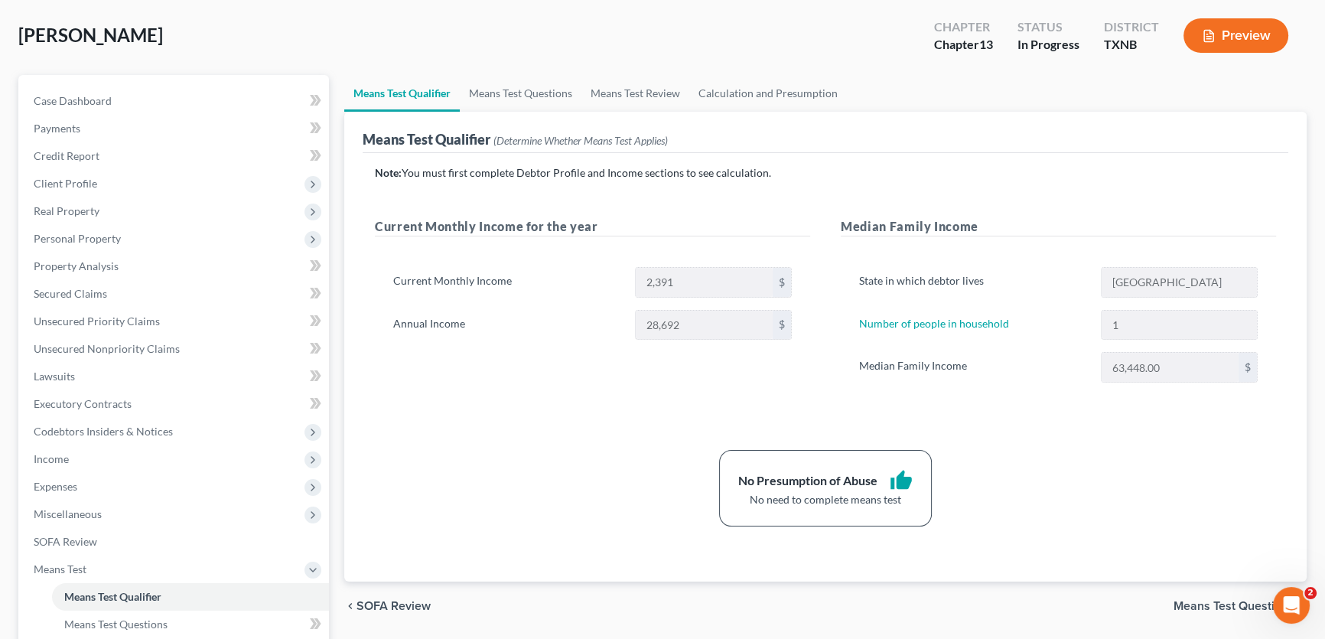
scroll to position [138, 0]
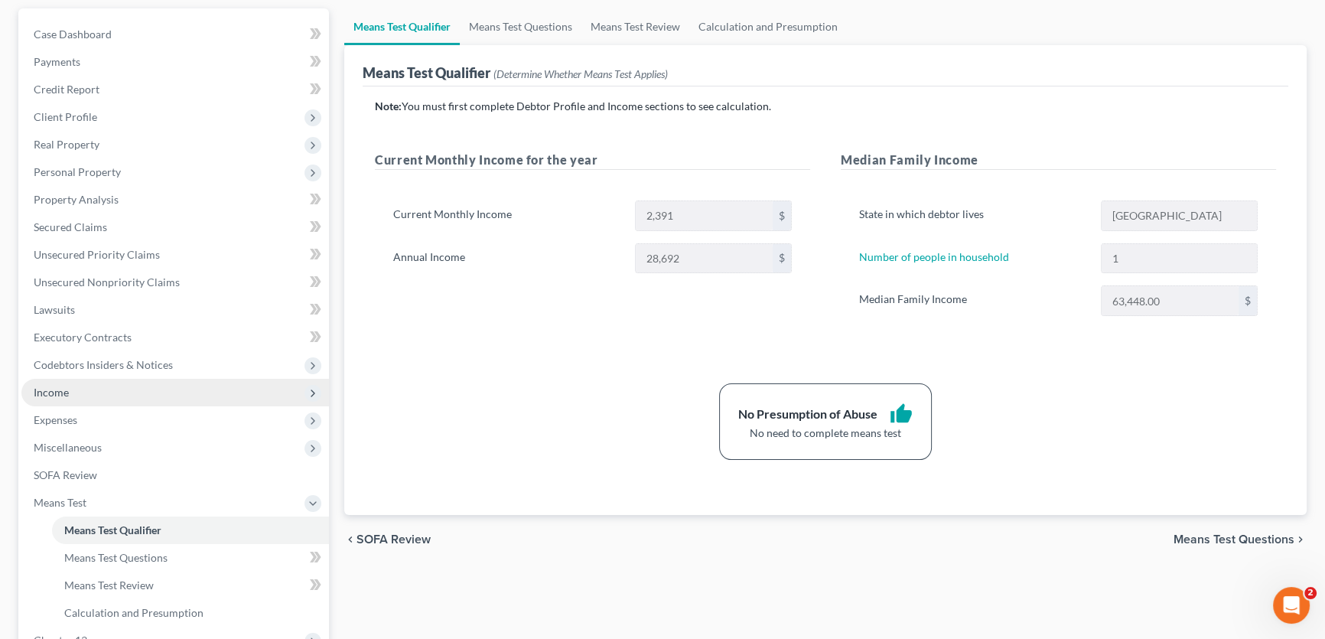
click at [115, 389] on span "Income" at bounding box center [174, 393] width 307 height 28
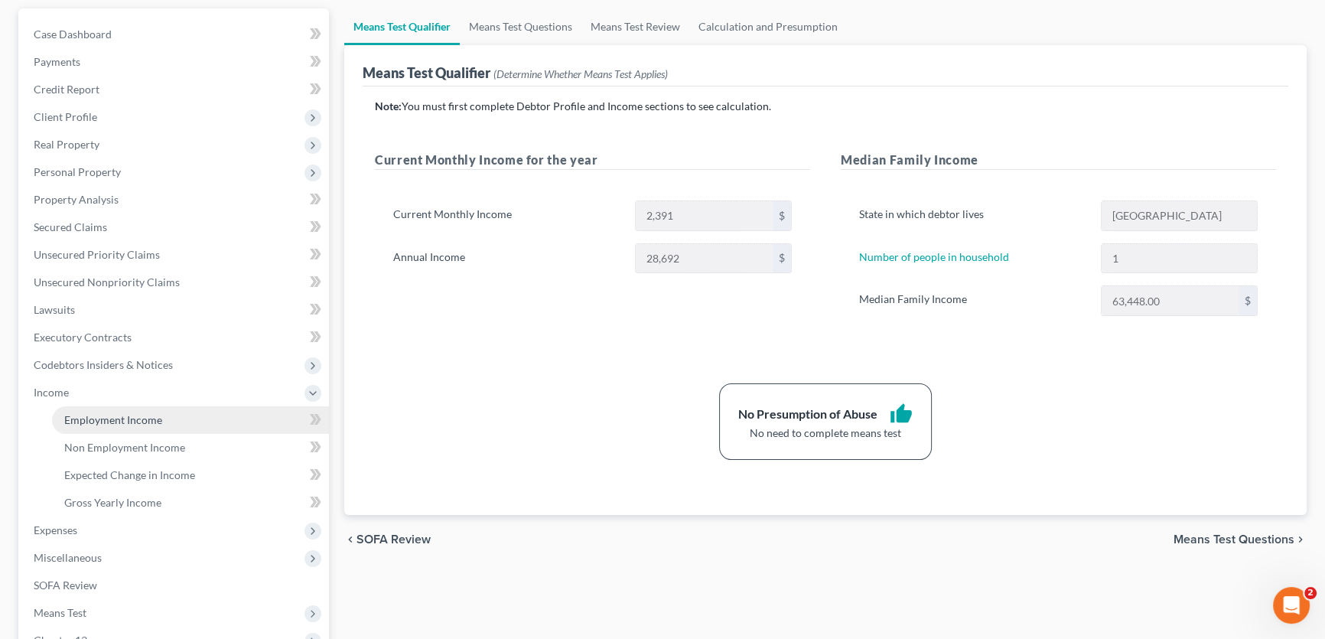
click at [113, 414] on span "Employment Income" at bounding box center [113, 419] width 98 height 13
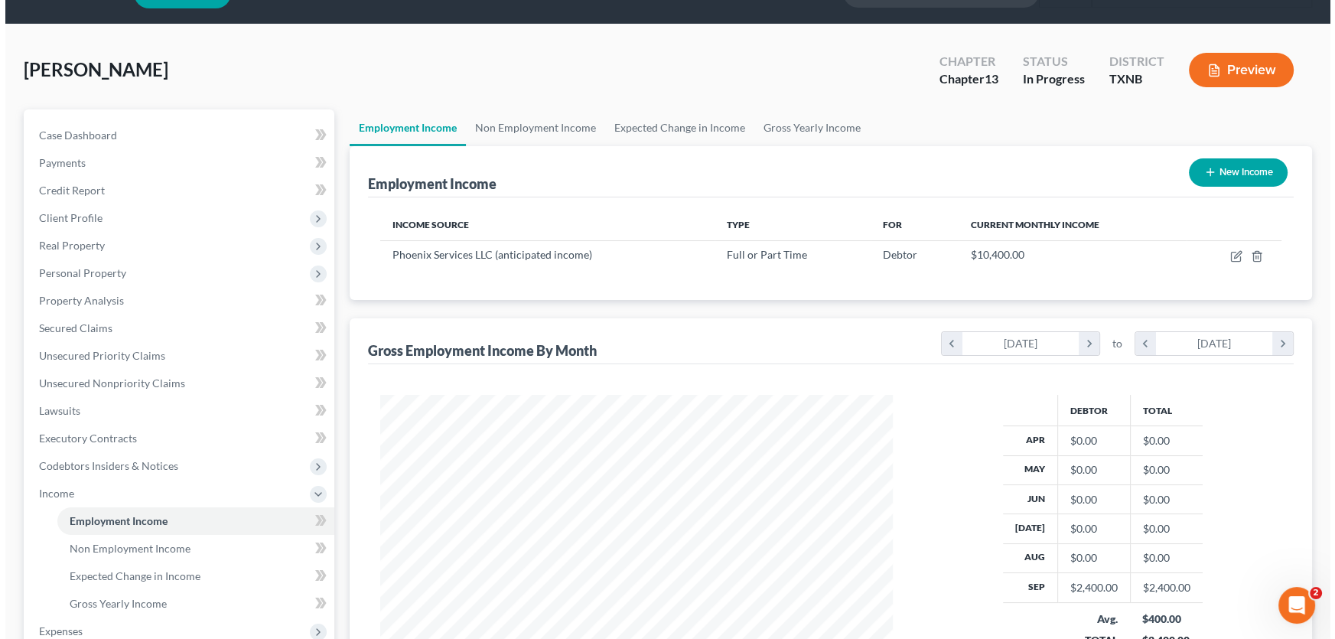
scroll to position [69, 0]
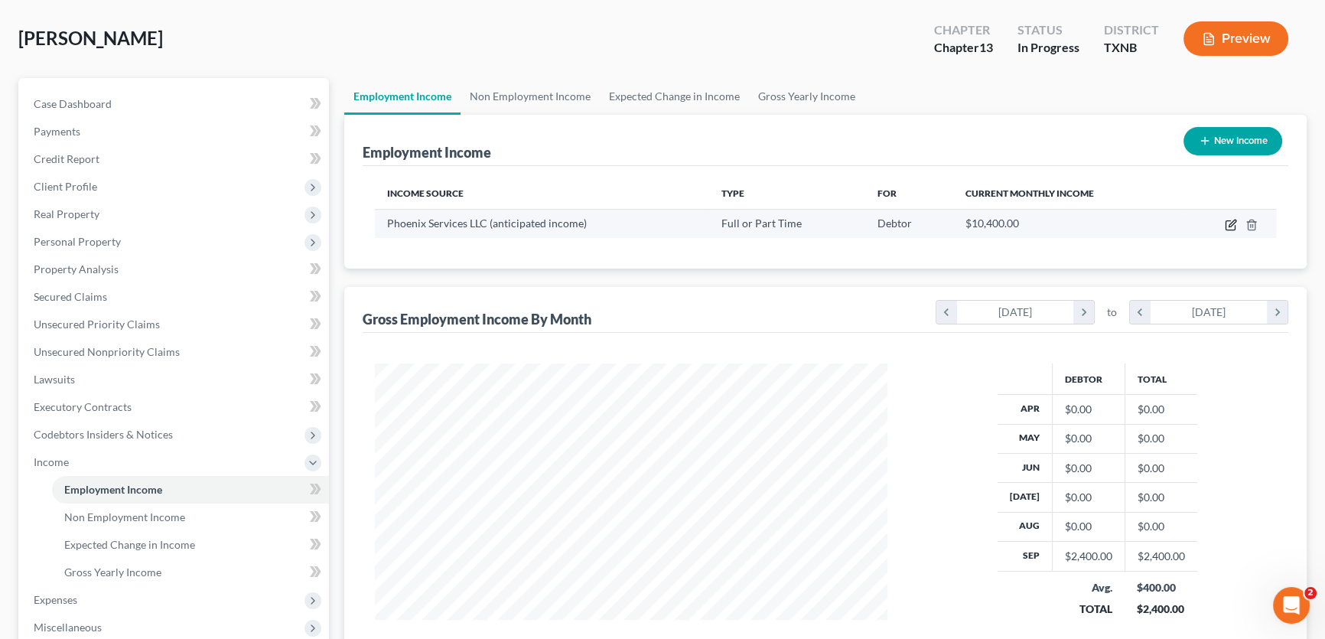
click at [1226, 228] on icon "button" at bounding box center [1229, 225] width 9 height 9
select select "0"
select select "45"
select select "3"
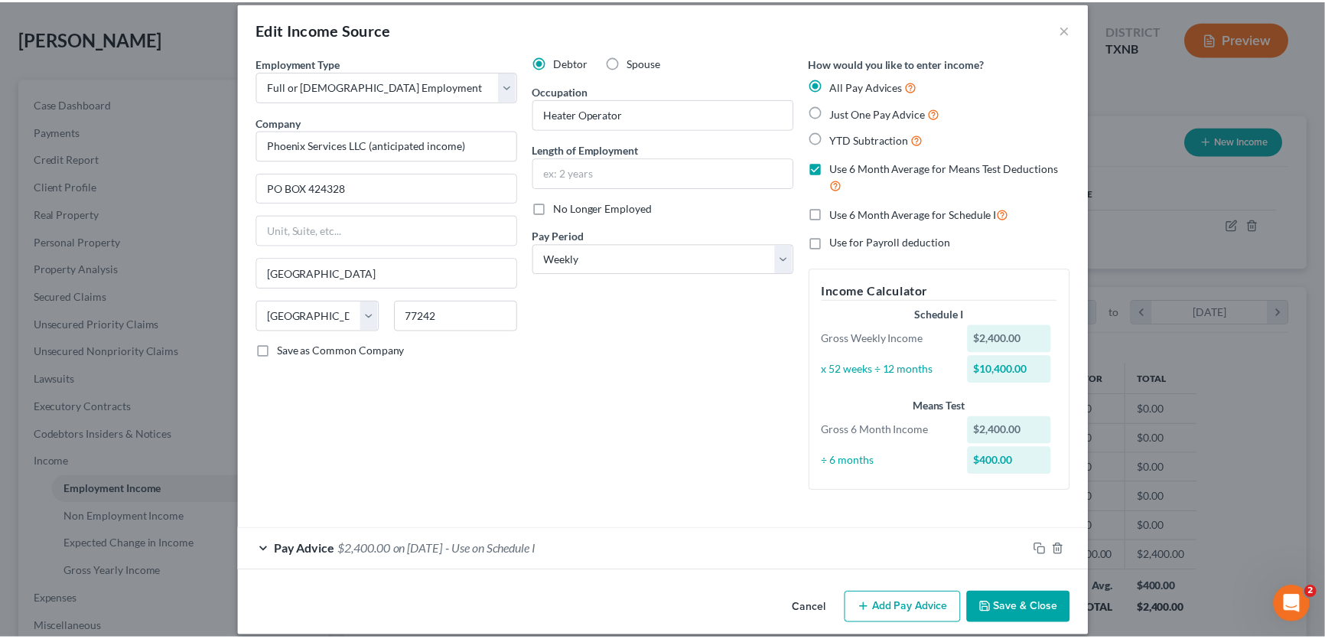
scroll to position [31, 0]
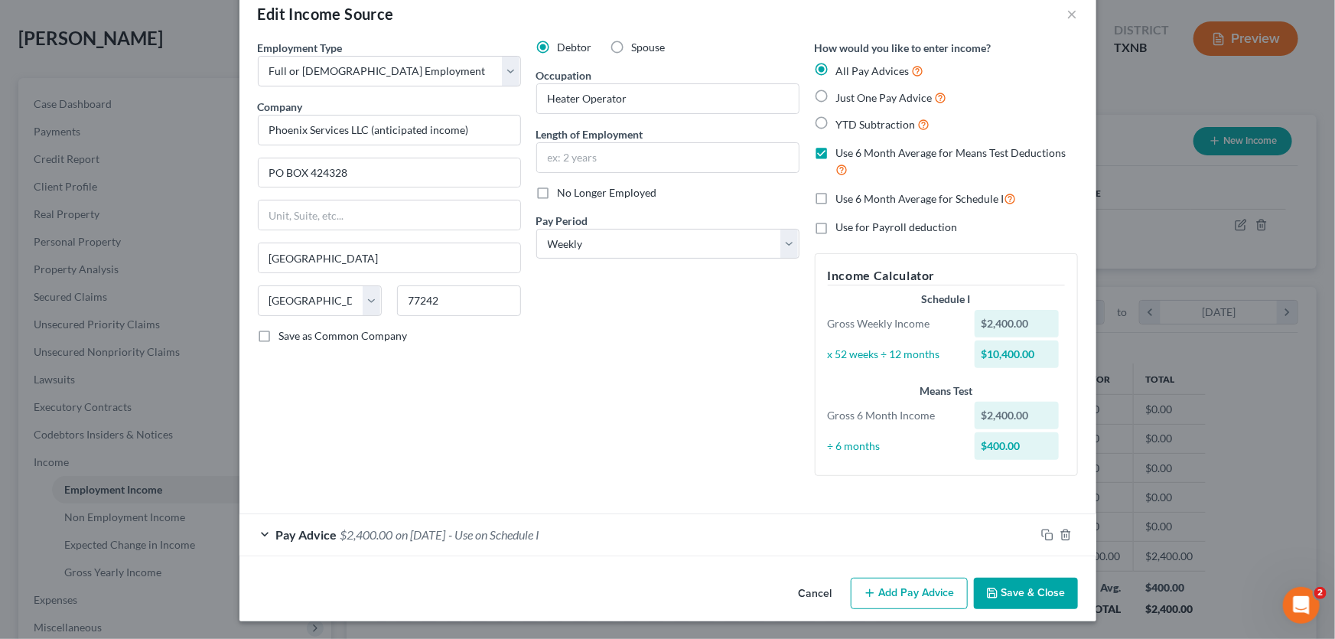
click at [826, 592] on button "Cancel" at bounding box center [815, 594] width 58 height 31
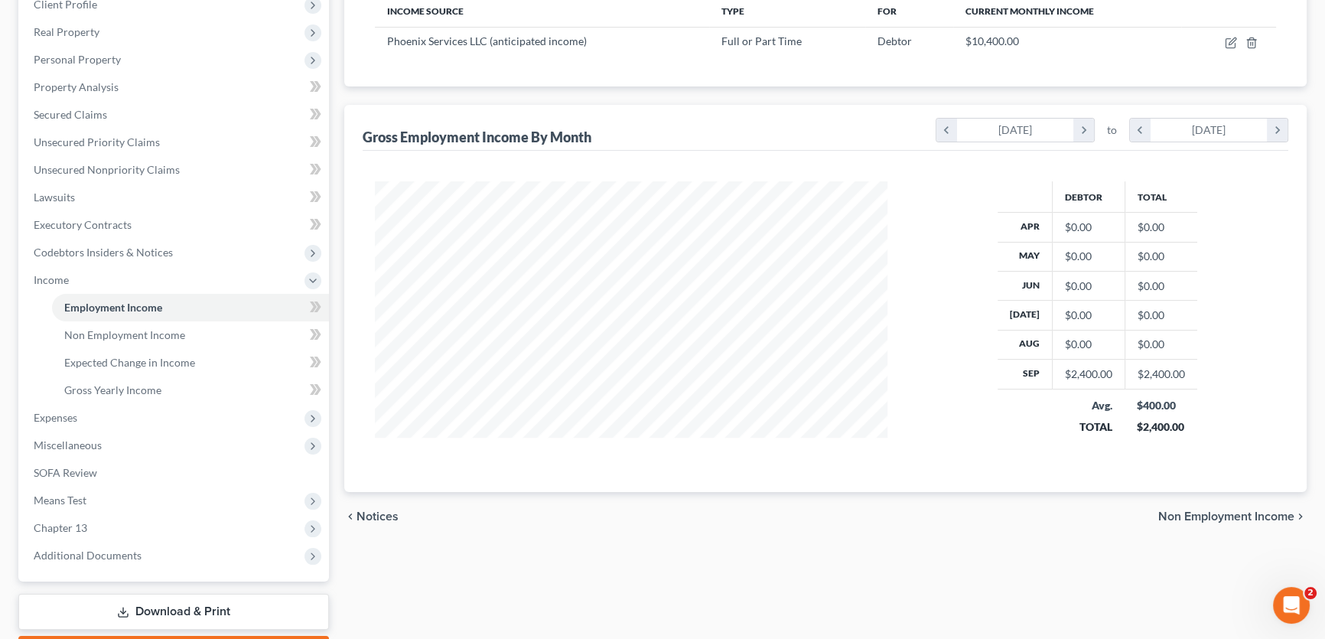
scroll to position [336, 0]
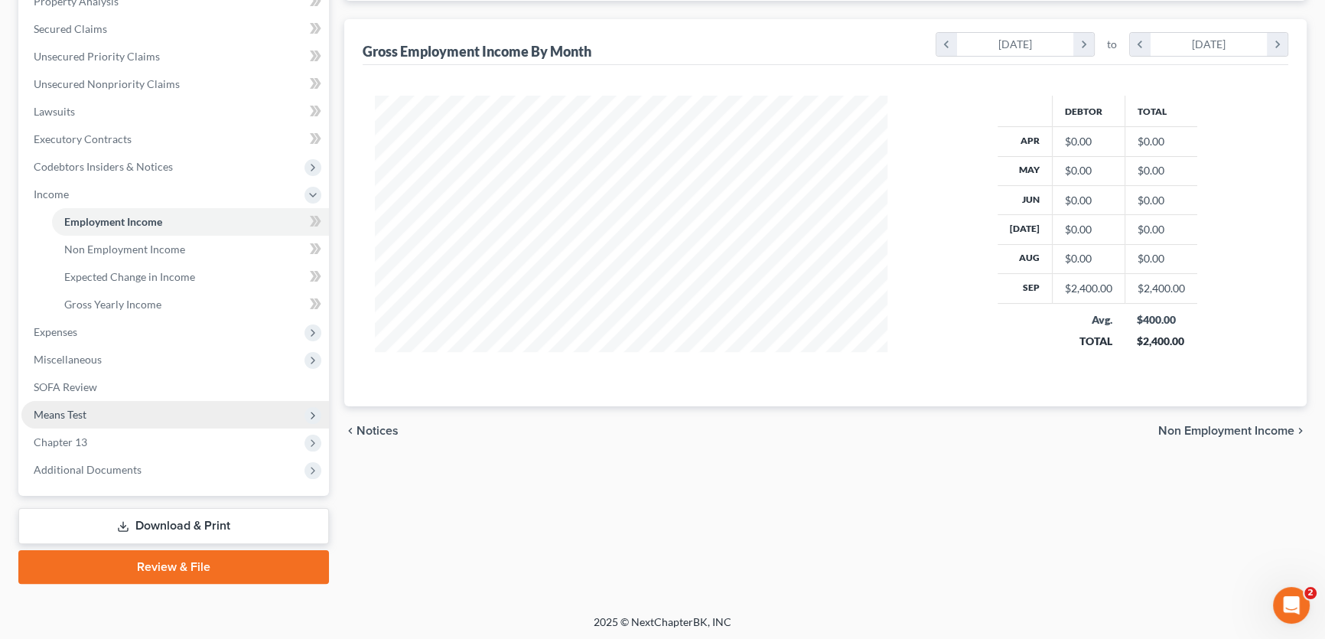
click at [80, 416] on span "Means Test" at bounding box center [60, 414] width 53 height 13
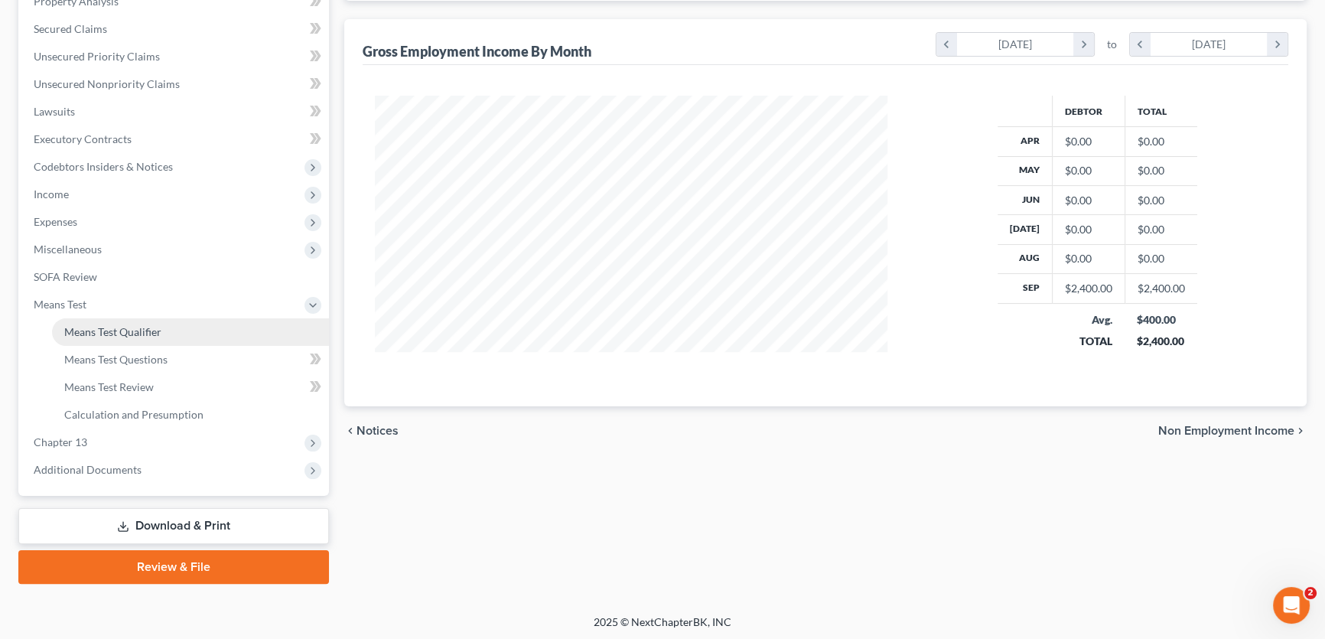
click at [88, 329] on span "Means Test Qualifier" at bounding box center [112, 331] width 97 height 13
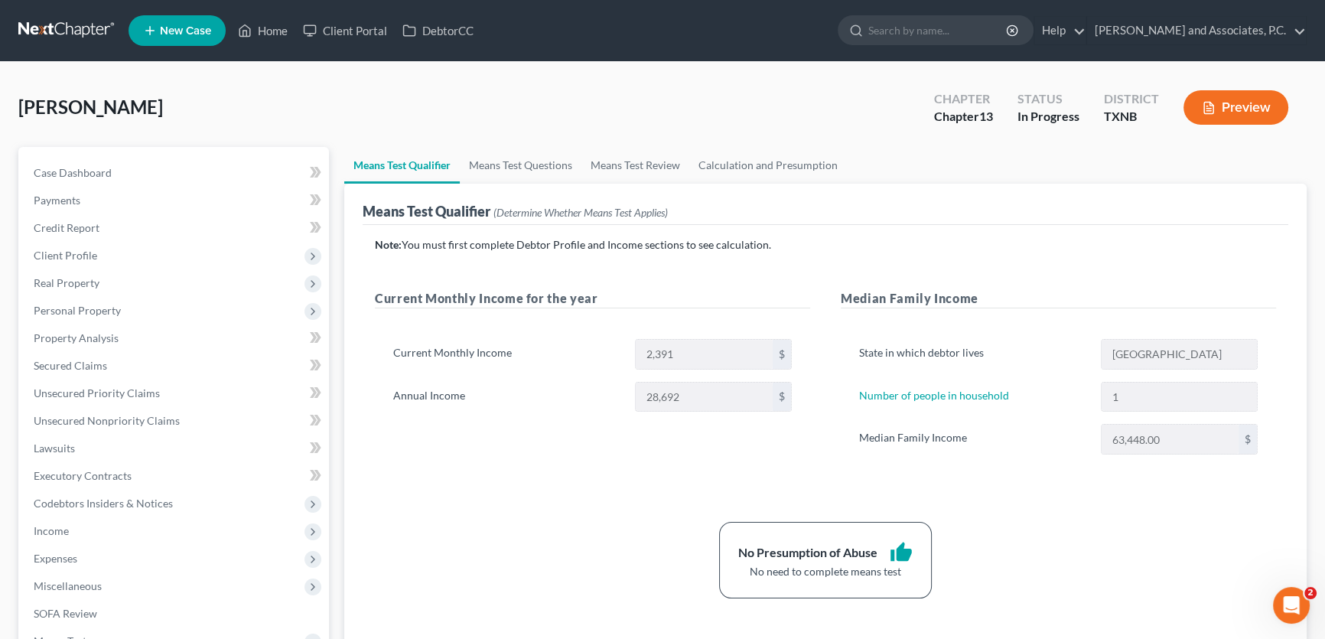
click at [521, 472] on div "Current Monthly Income for the year Current Monthly Income 2,391 $ Annual Incom…" at bounding box center [592, 387] width 466 height 196
click at [89, 558] on span "Expenses" at bounding box center [174, 559] width 307 height 28
click at [88, 577] on link "Home" at bounding box center [190, 586] width 277 height 28
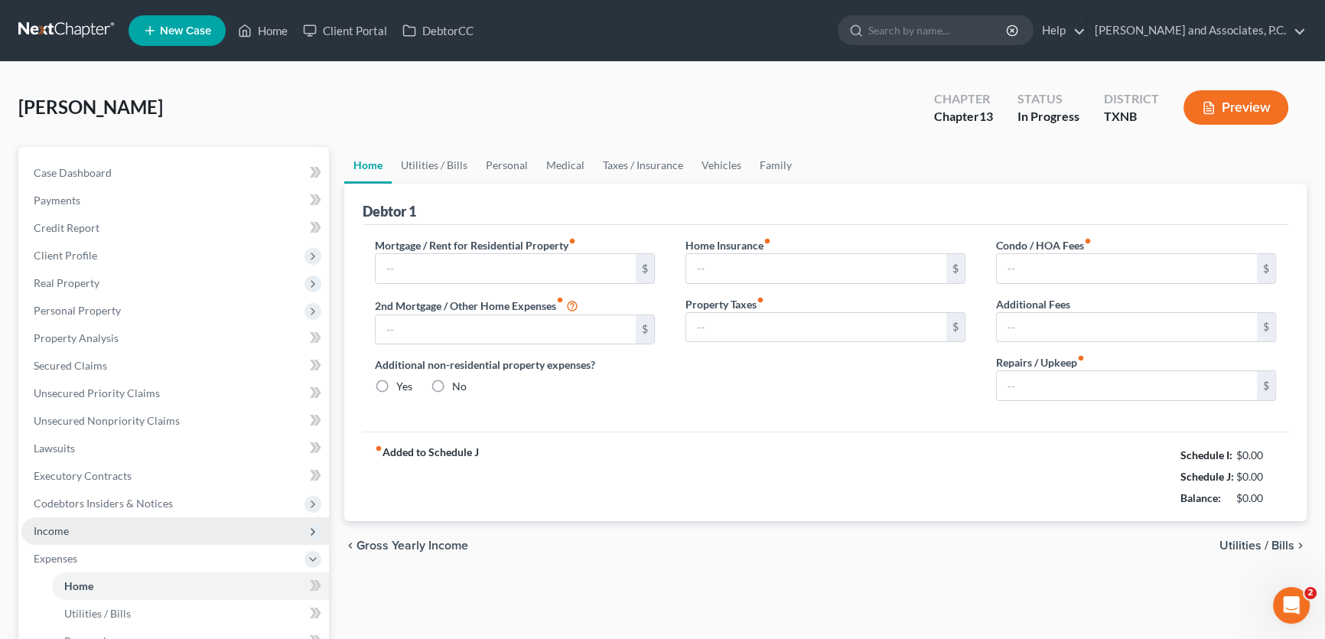
type input "0.00"
radio input "true"
type input "0.00"
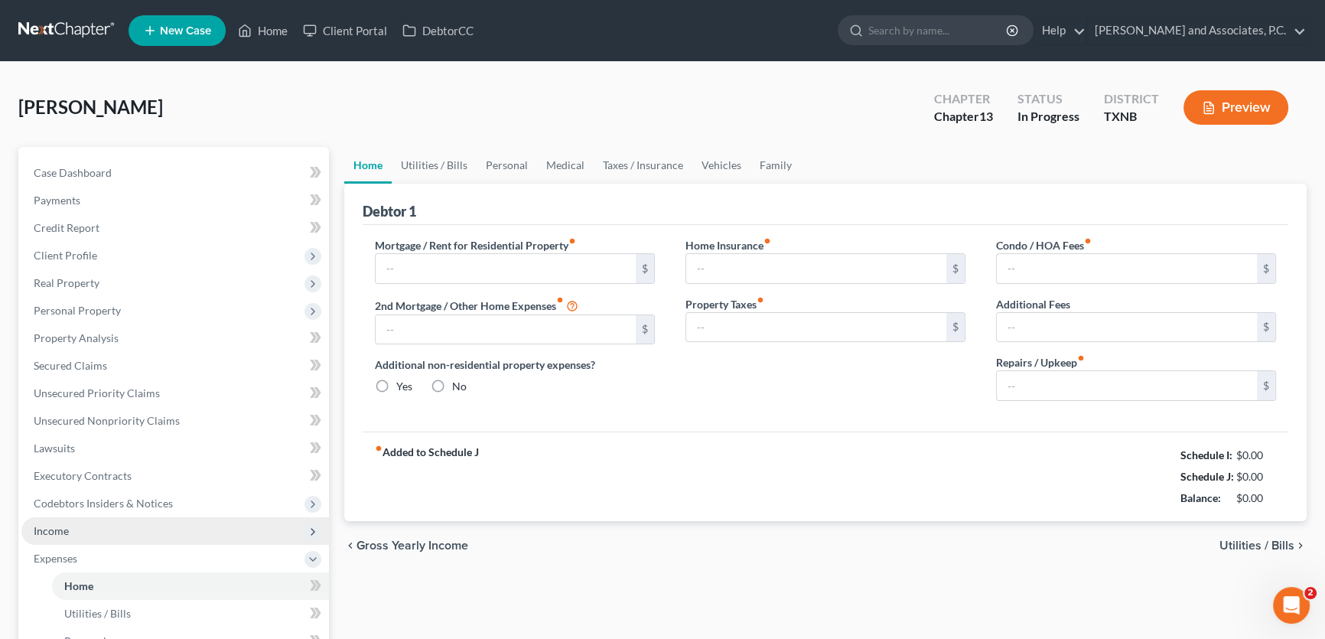
type input "0.00"
click at [102, 541] on span "Income" at bounding box center [174, 531] width 307 height 28
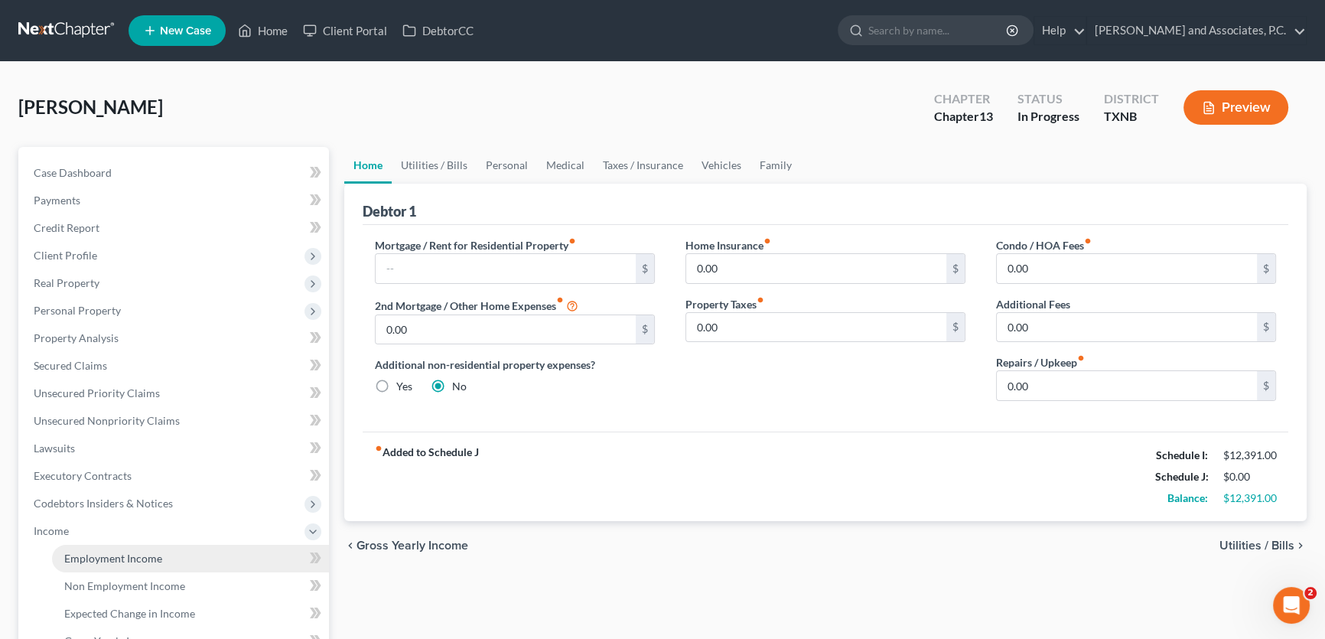
click at [103, 552] on span "Employment Income" at bounding box center [113, 557] width 98 height 13
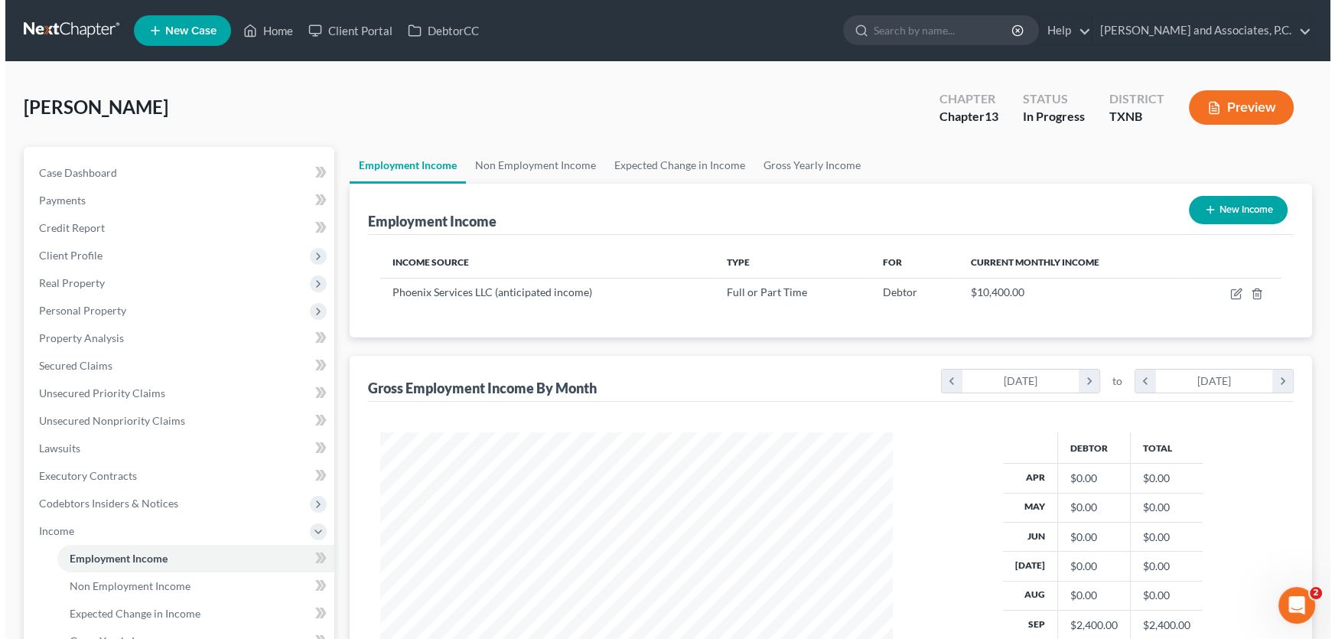
scroll to position [274, 543]
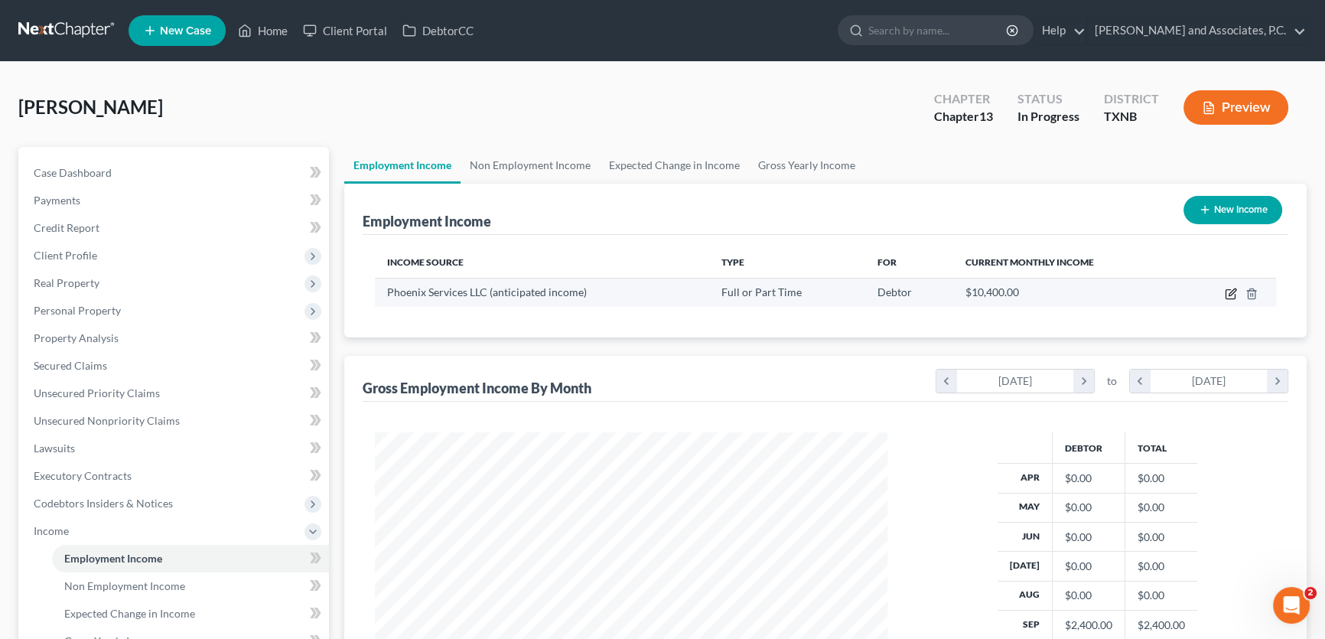
click at [1232, 291] on icon "button" at bounding box center [1230, 294] width 12 height 12
select select "0"
select select "45"
select select "3"
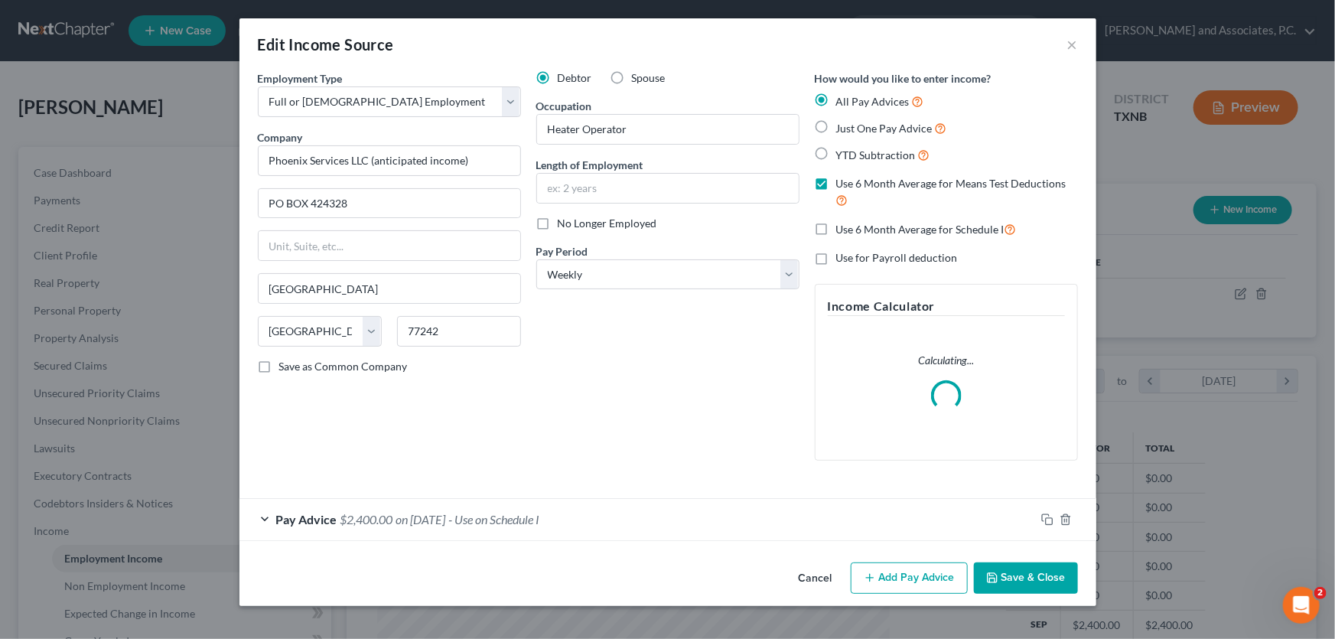
scroll to position [274, 548]
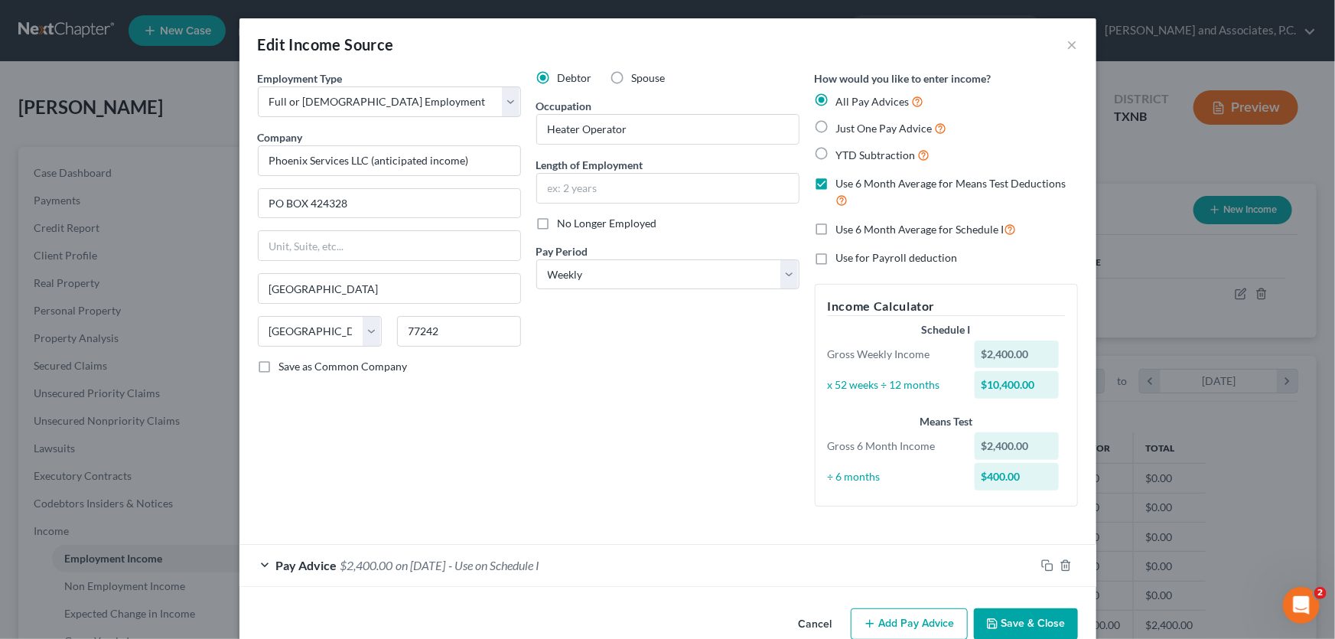
click at [423, 559] on span "on [DATE]" at bounding box center [421, 565] width 50 height 15
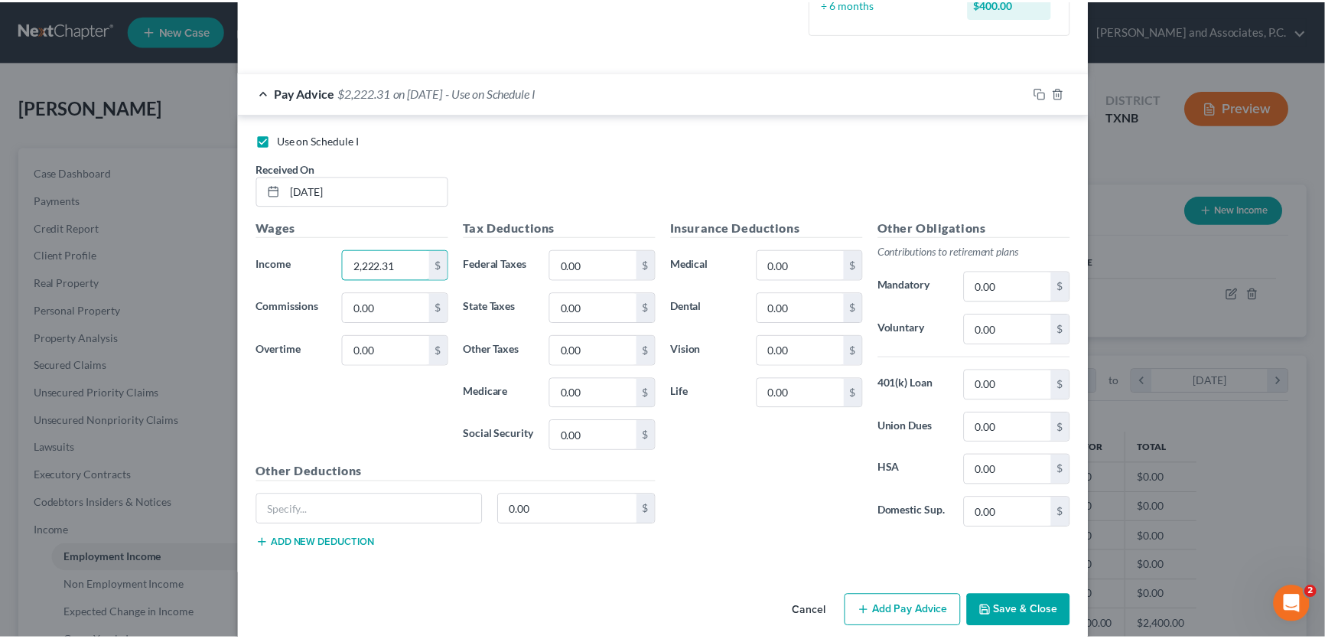
scroll to position [489, 0]
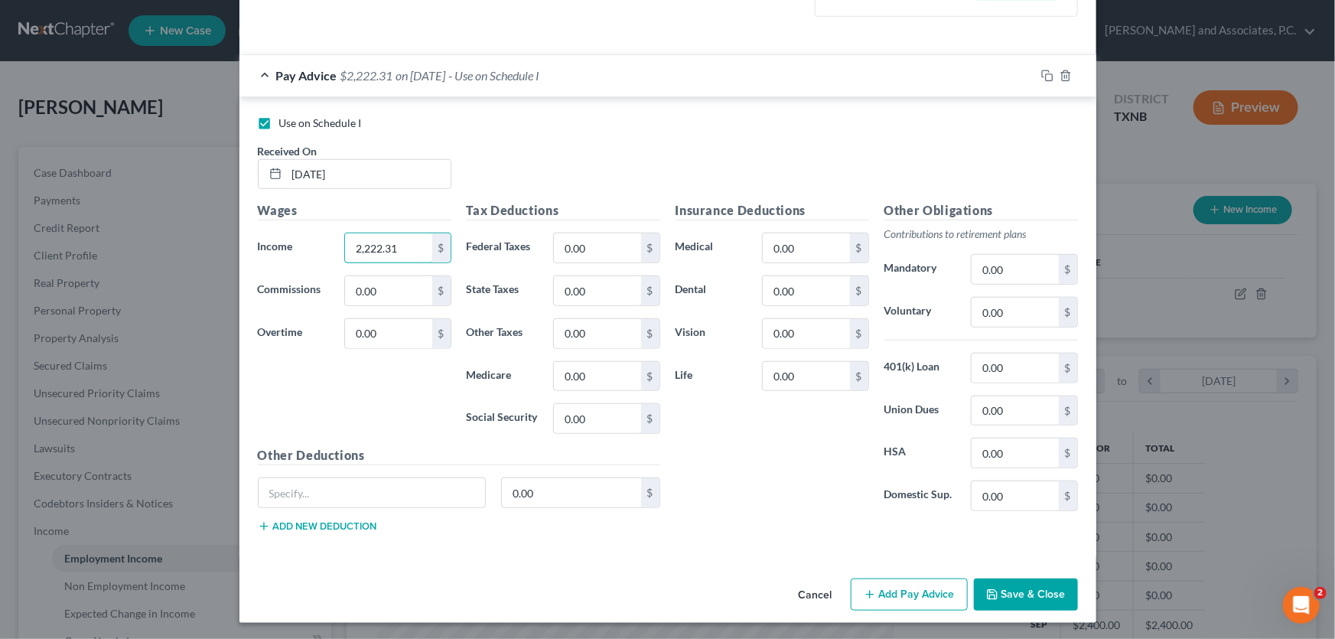
type input "2,222.31"
click at [1002, 592] on button "Save & Close" at bounding box center [1026, 594] width 104 height 32
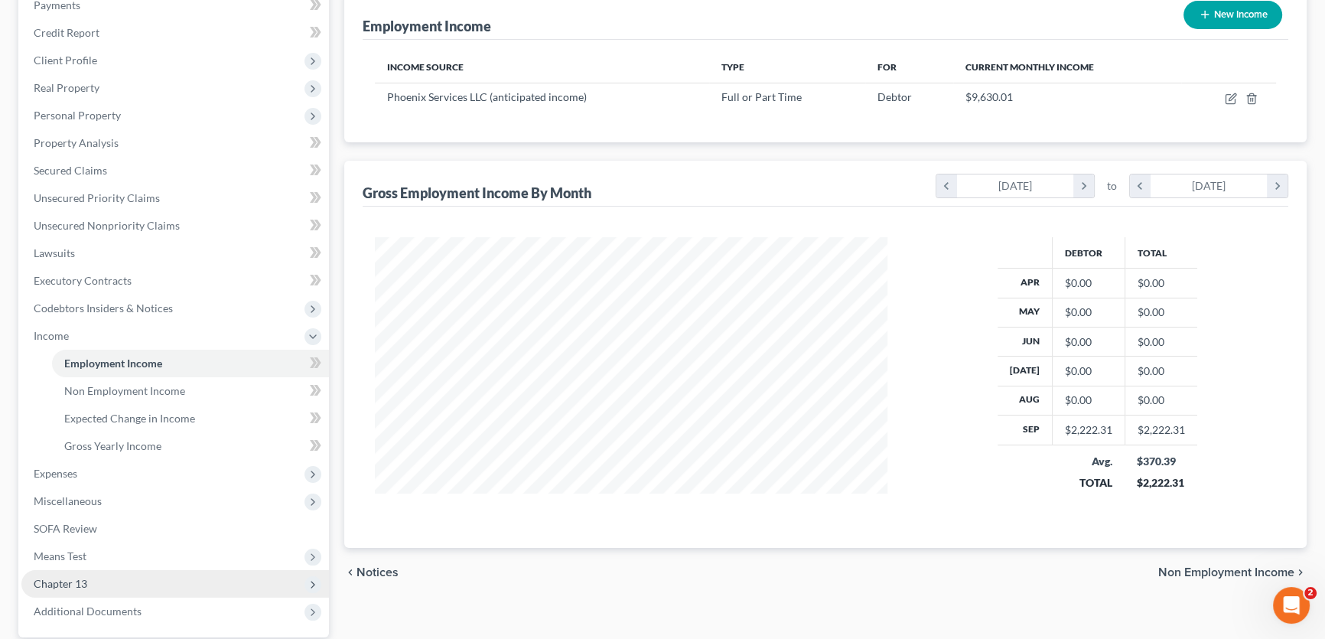
scroll to position [278, 0]
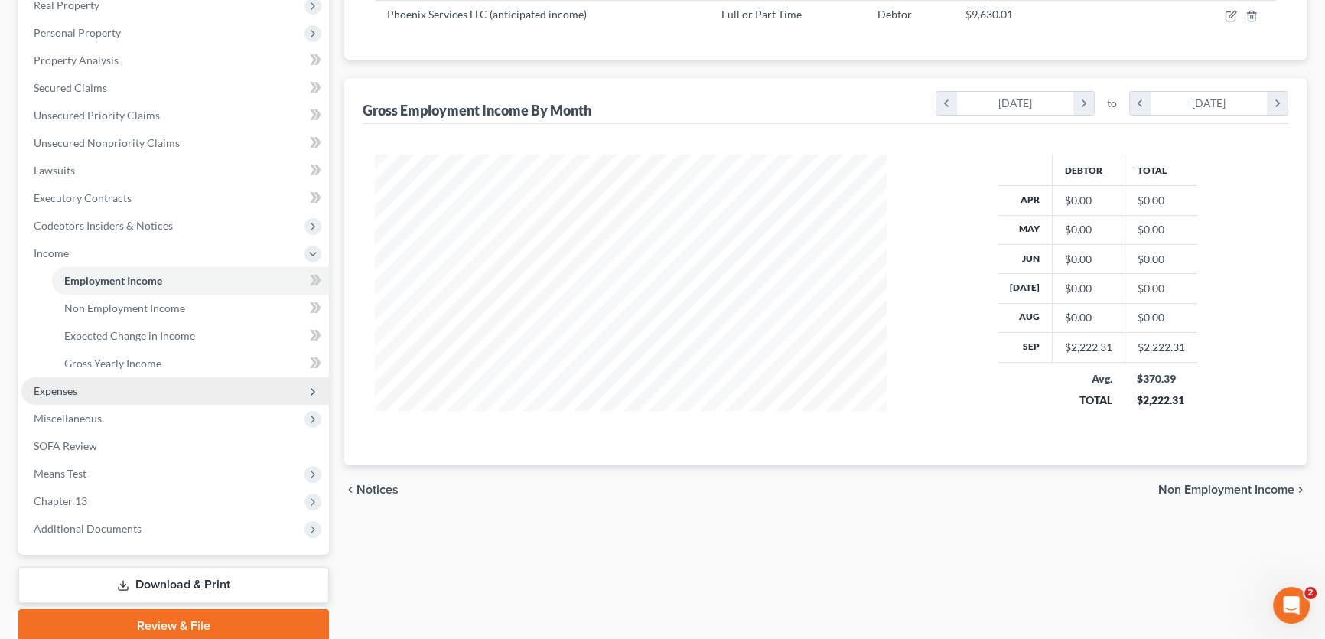
click at [117, 389] on span "Expenses" at bounding box center [174, 391] width 307 height 28
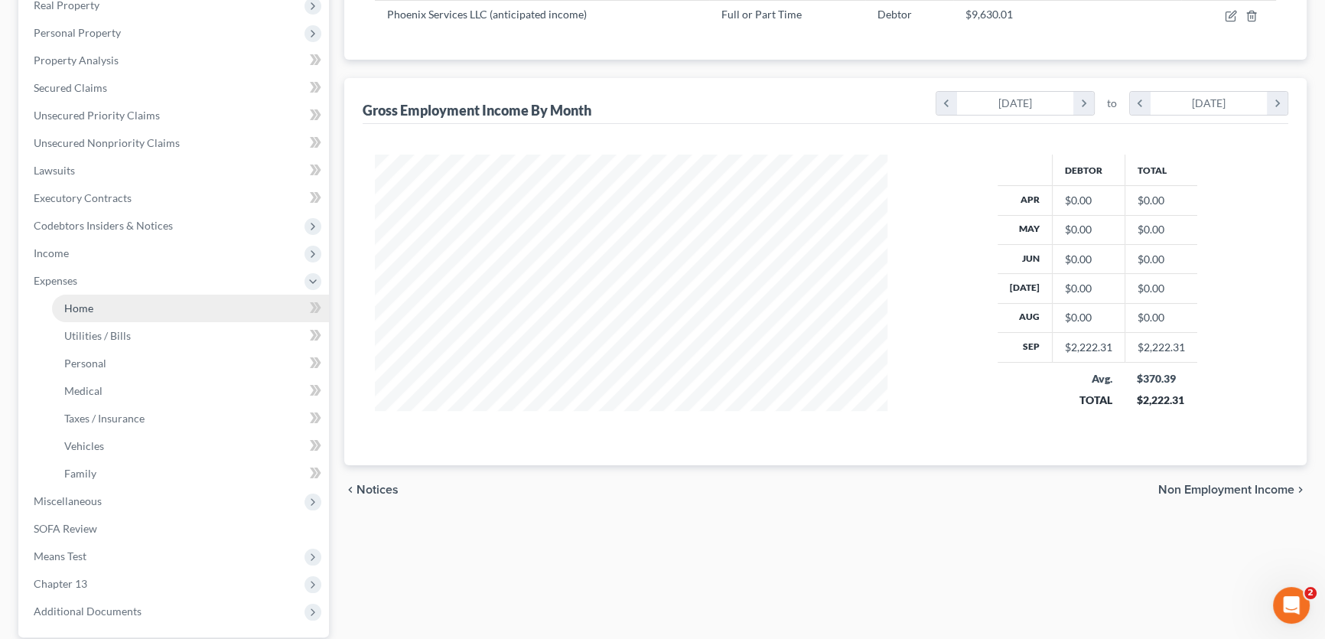
click at [115, 311] on link "Home" at bounding box center [190, 308] width 277 height 28
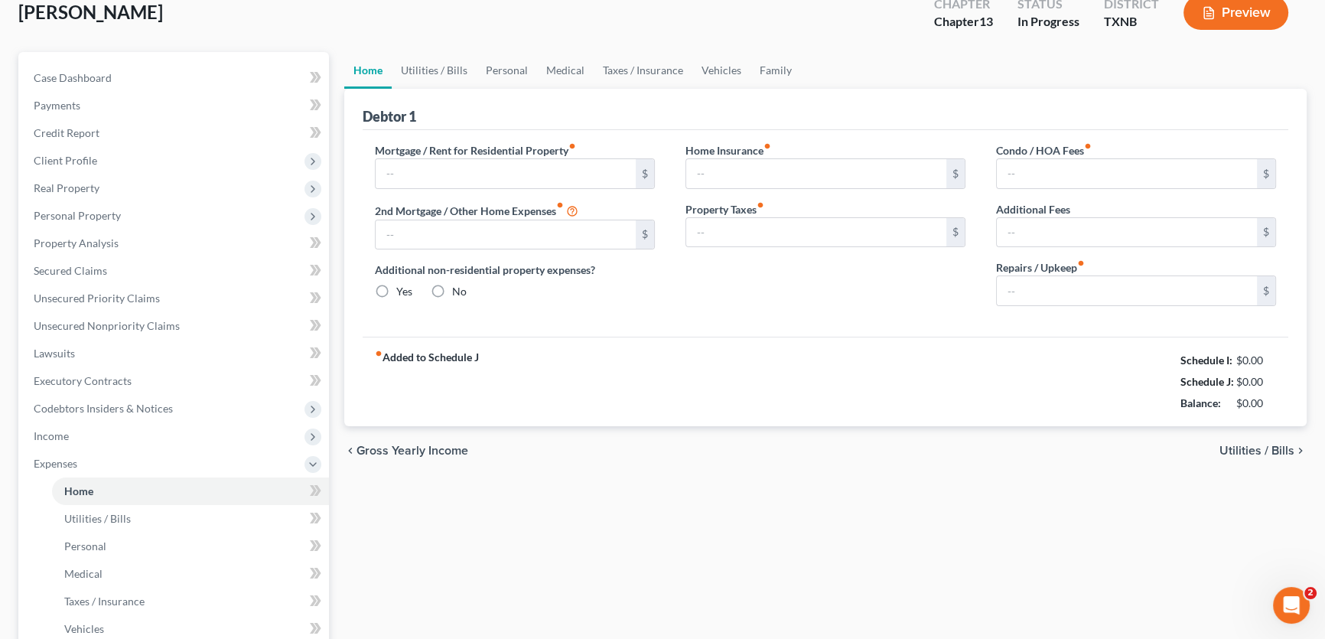
type input "0.00"
radio input "true"
type input "0.00"
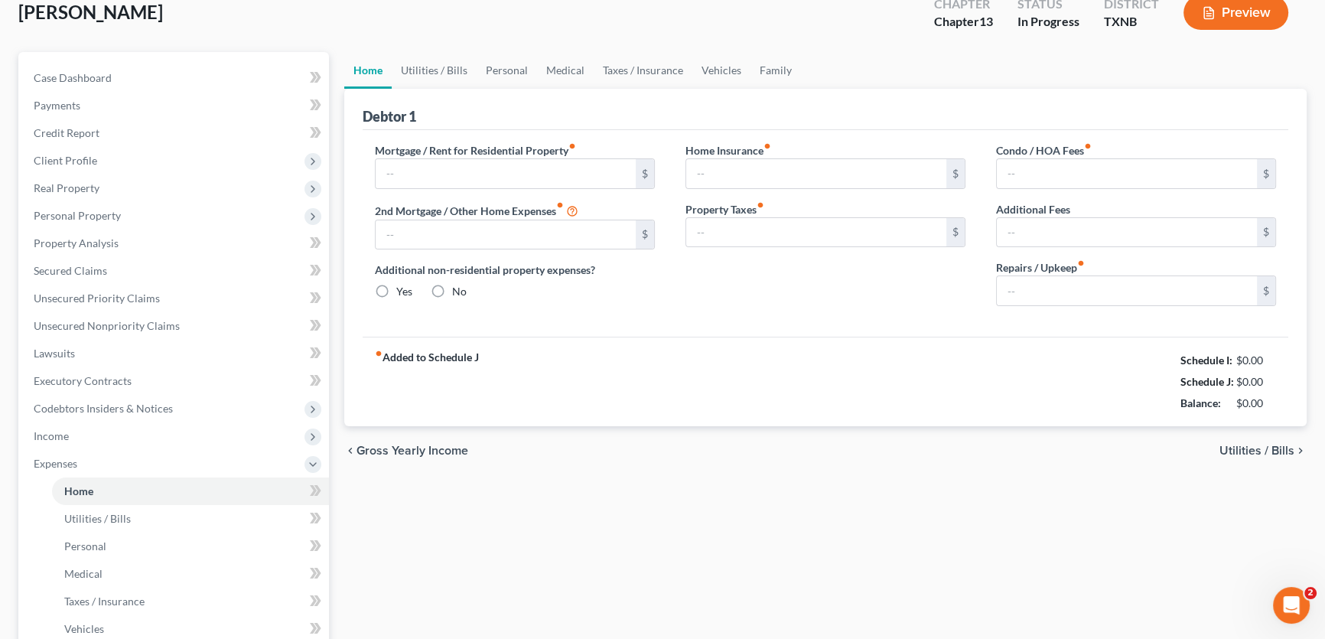
type input "0.00"
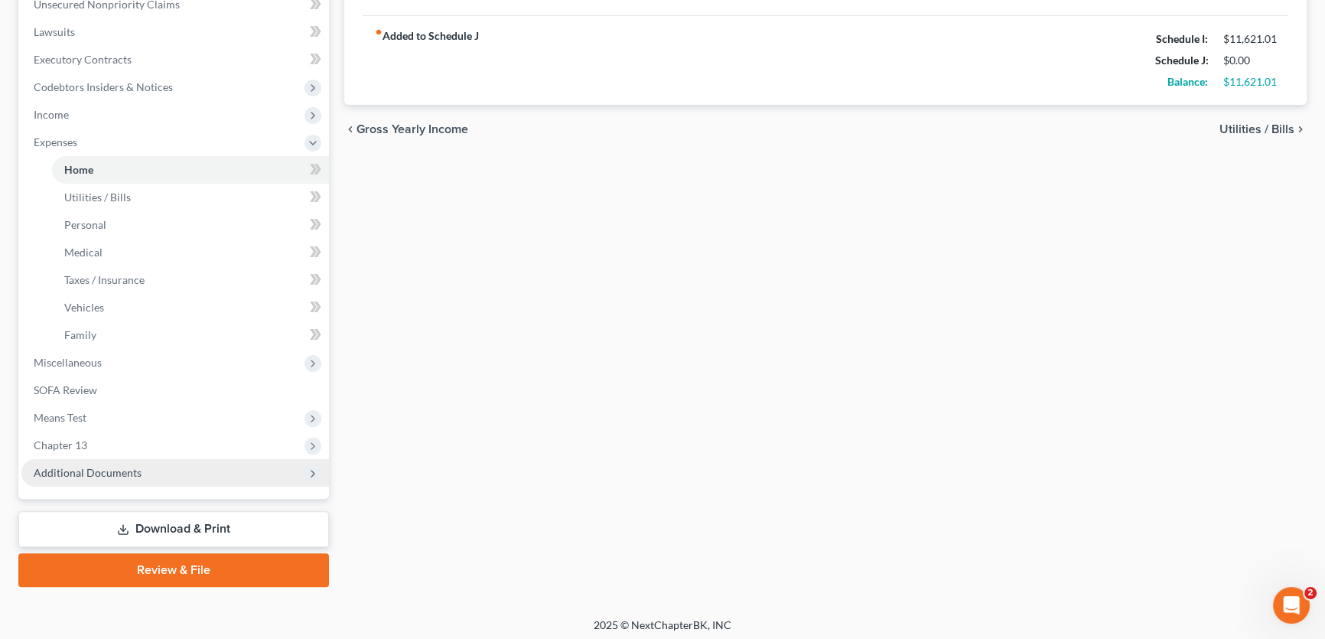
scroll to position [417, 0]
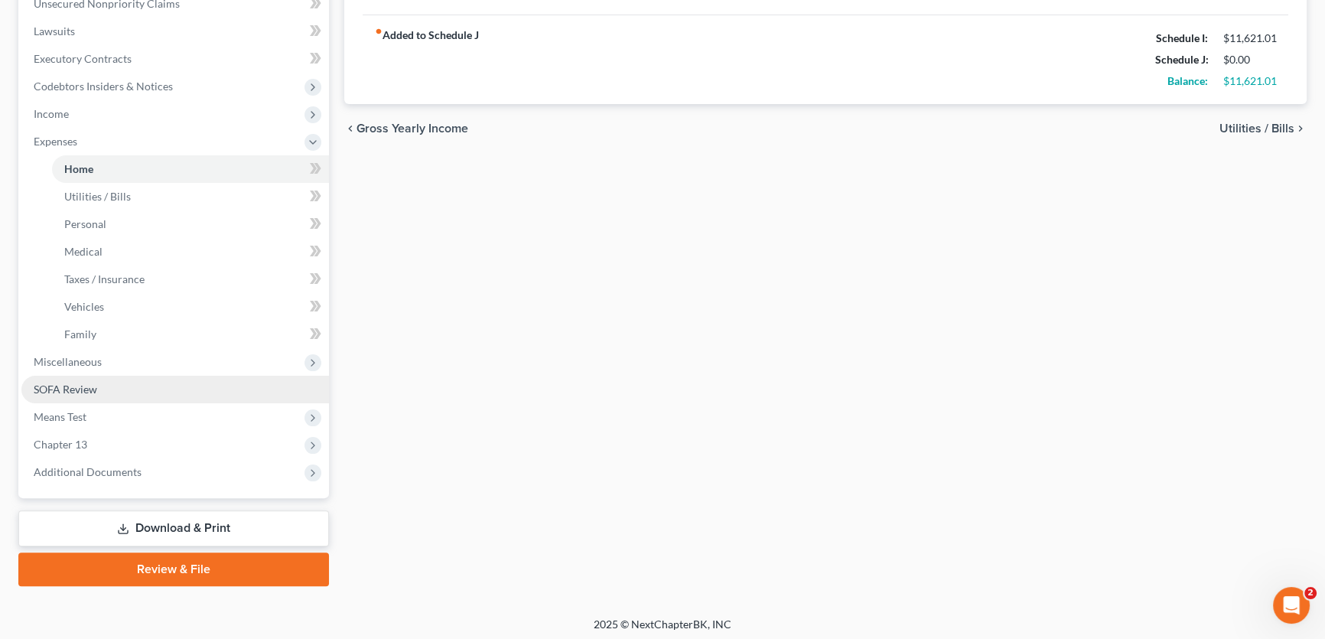
click at [116, 395] on link "SOFA Review" at bounding box center [174, 389] width 307 height 28
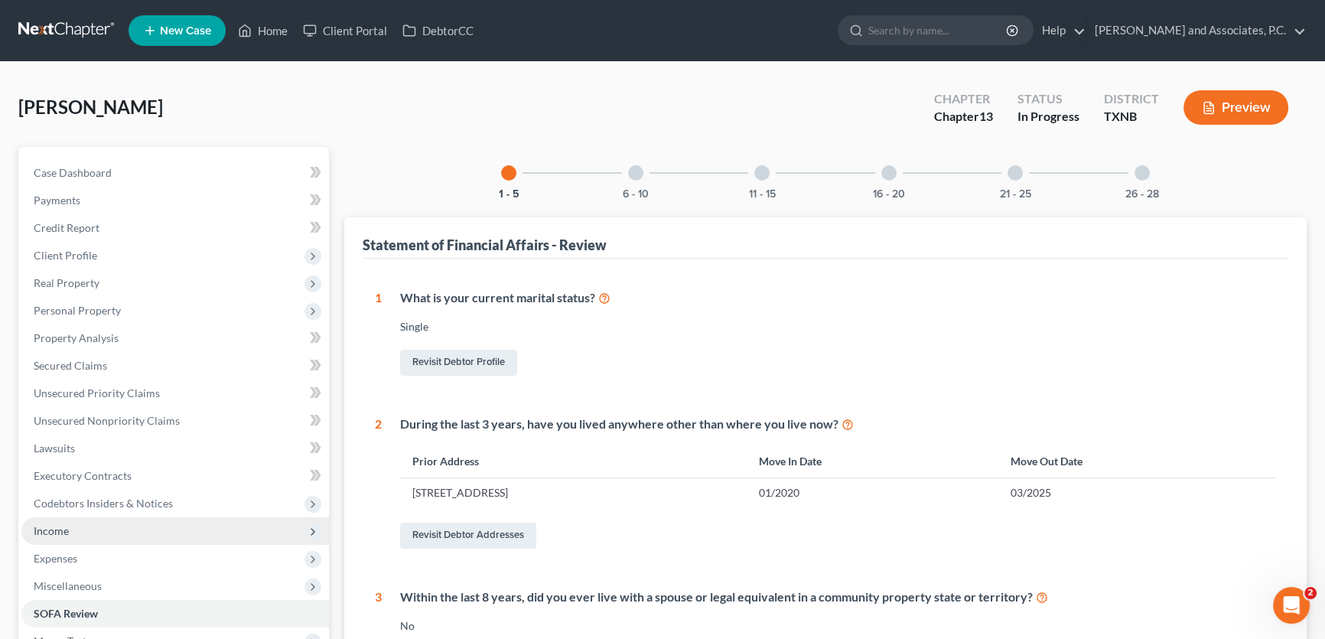
click at [114, 532] on span "Income" at bounding box center [174, 531] width 307 height 28
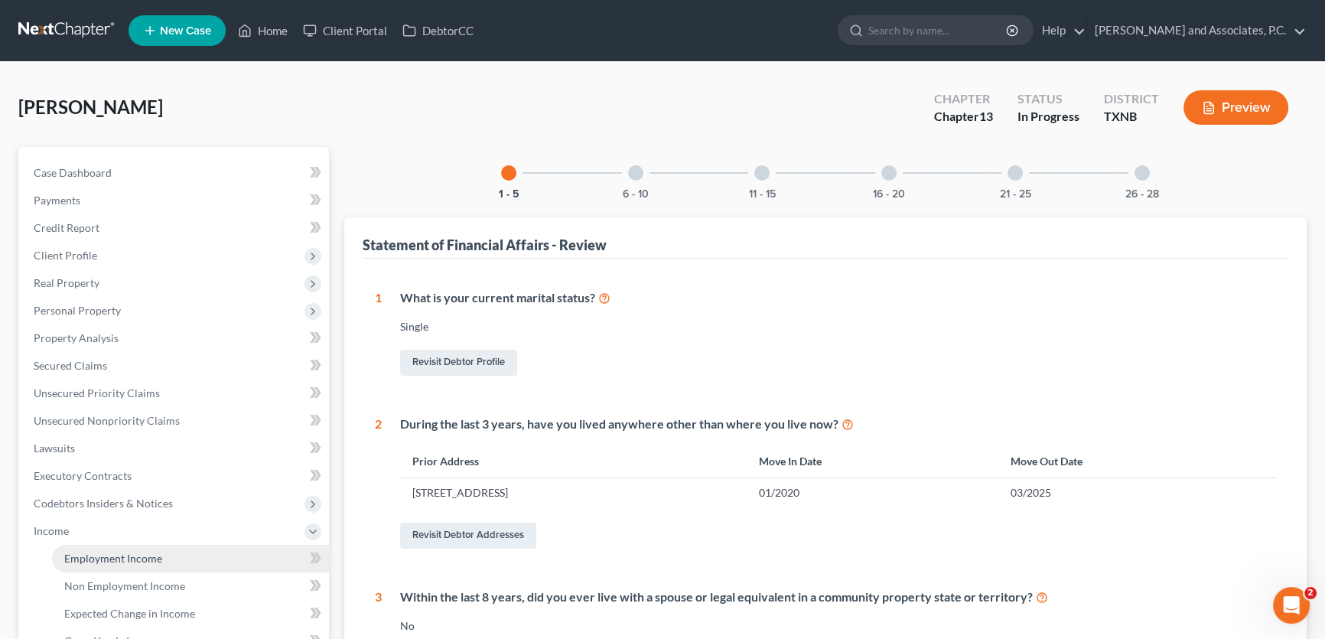
click at [103, 554] on span "Employment Income" at bounding box center [113, 557] width 98 height 13
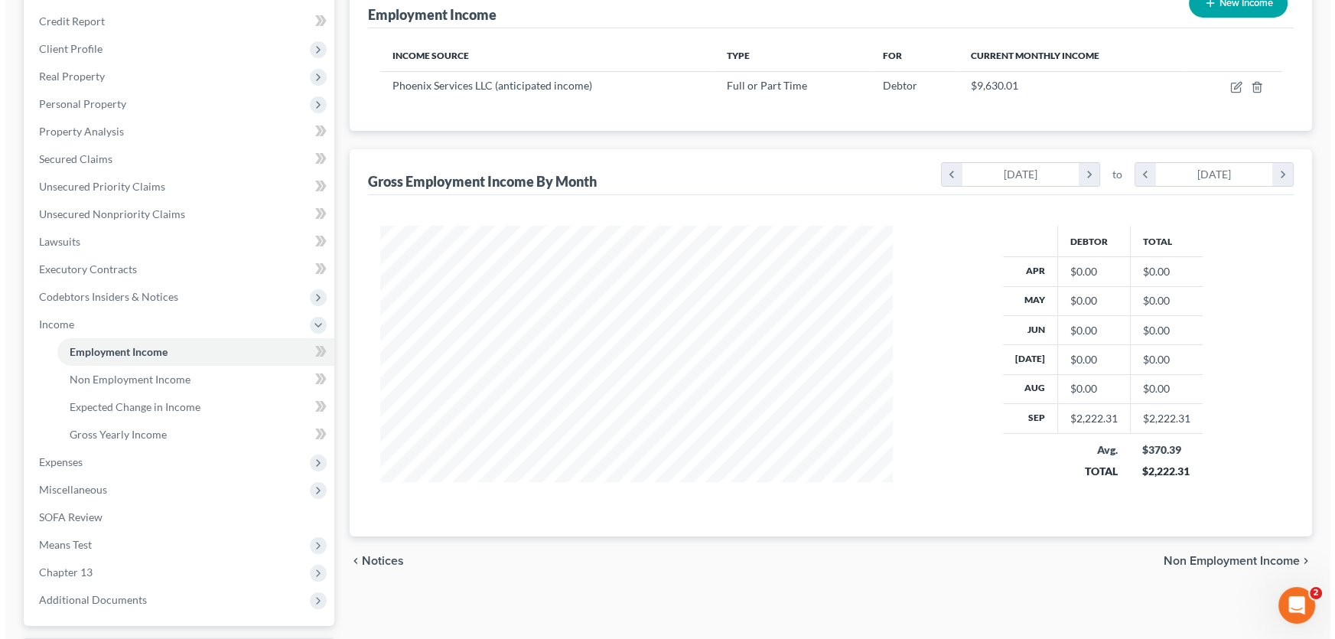
scroll to position [208, 0]
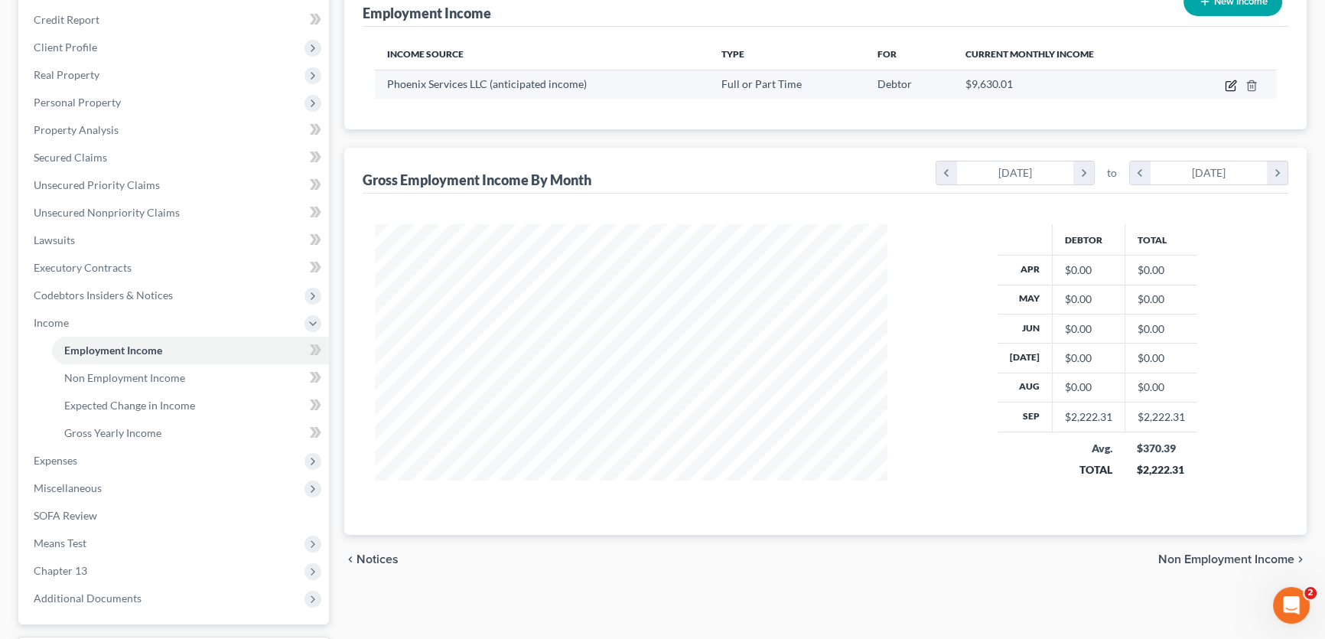
click at [1229, 80] on icon "button" at bounding box center [1230, 86] width 12 height 12
select select "0"
select select "45"
select select "3"
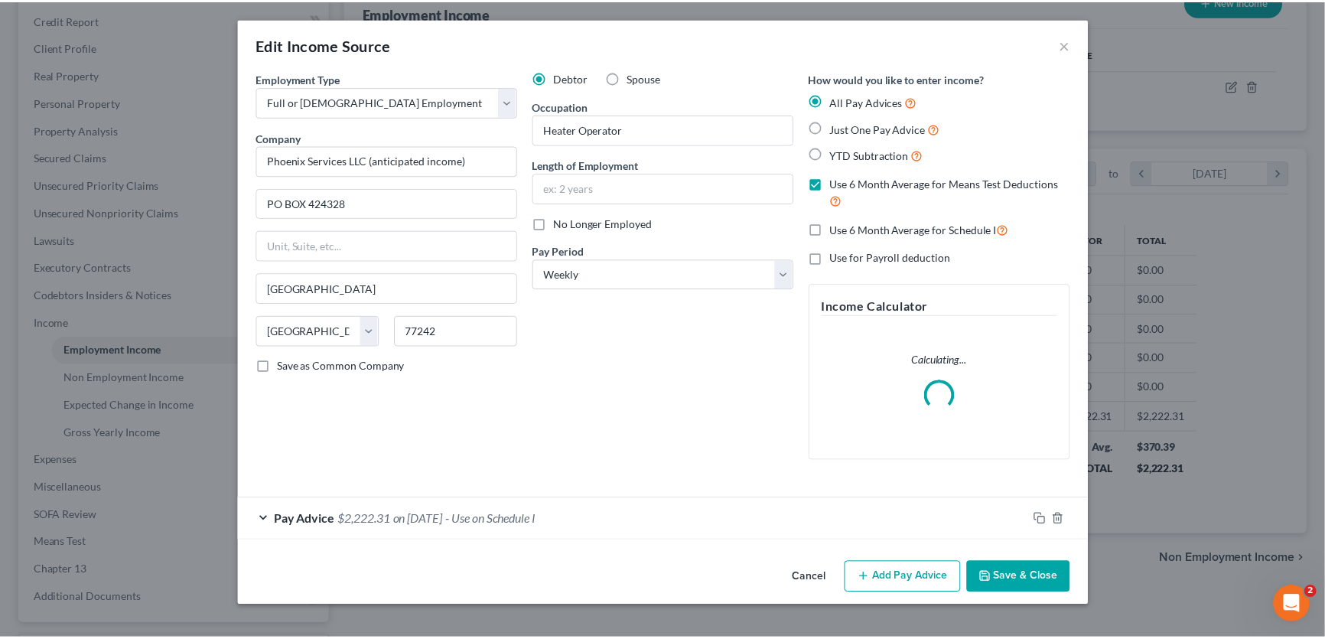
scroll to position [274, 548]
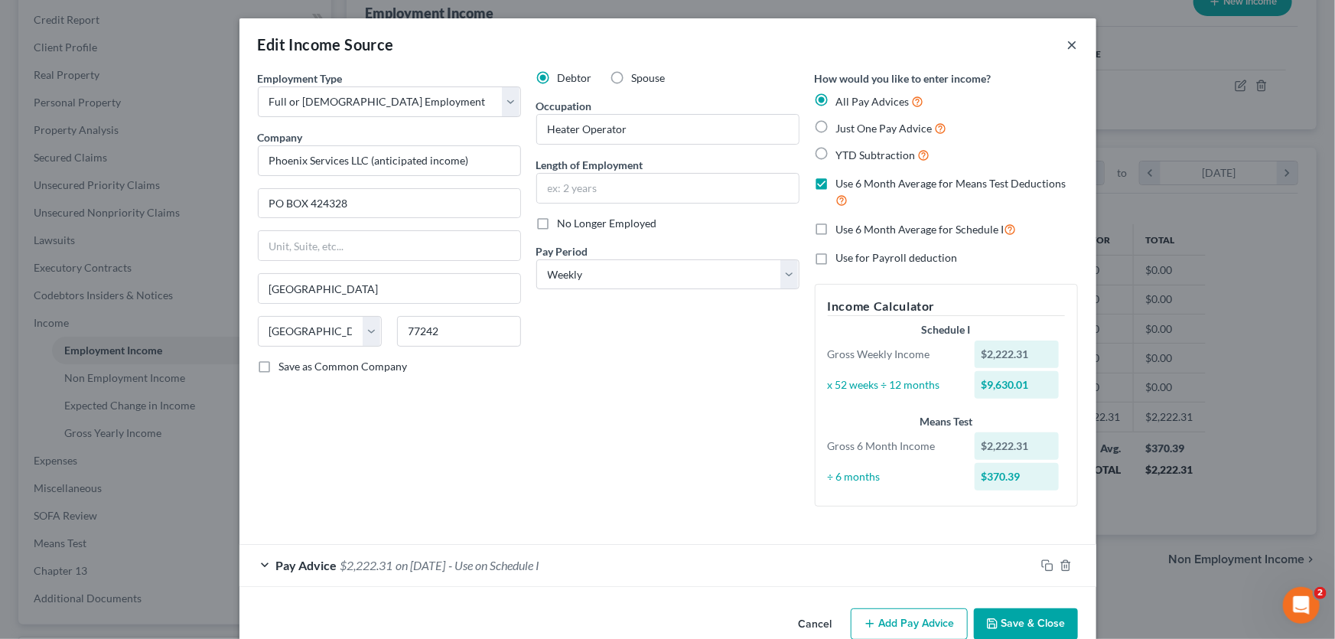
click at [1068, 41] on button "×" at bounding box center [1072, 44] width 11 height 18
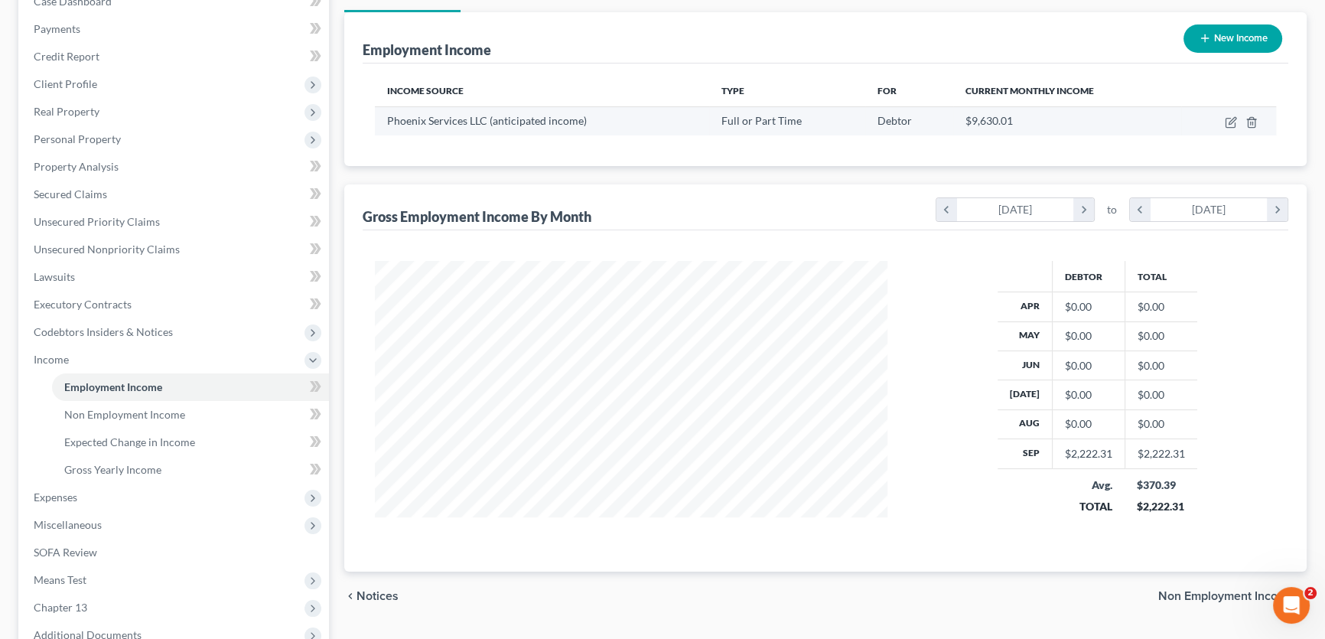
scroll to position [138, 0]
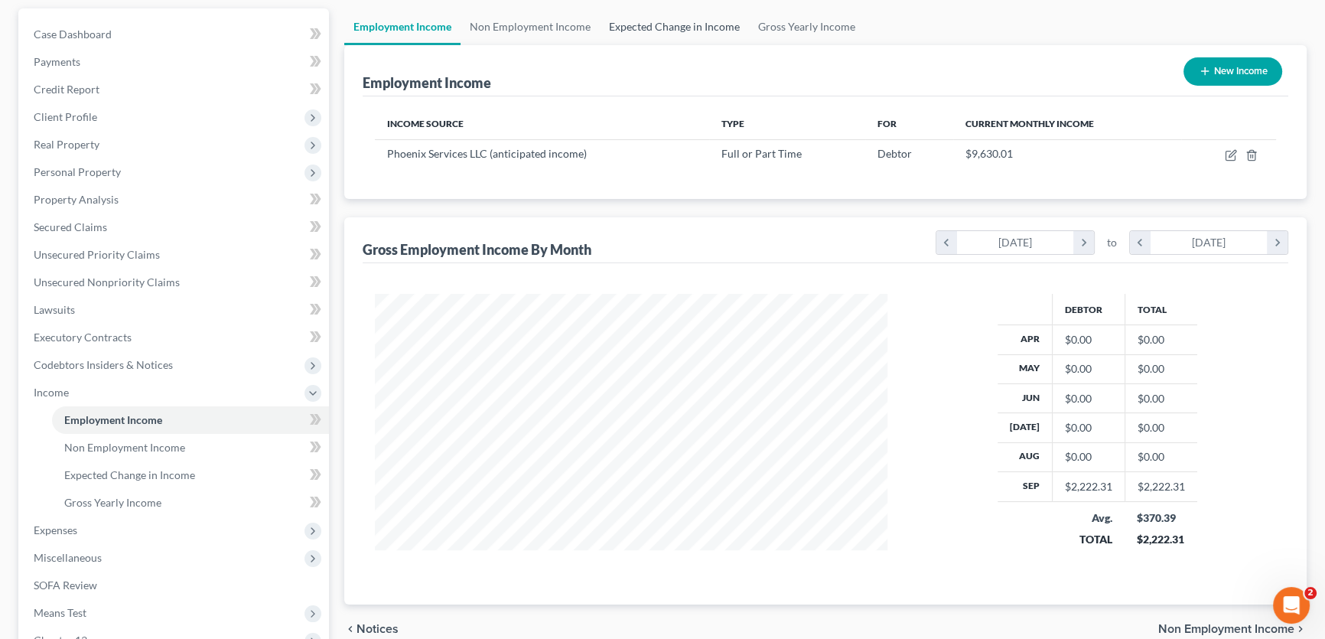
click at [672, 21] on link "Expected Change in Income" at bounding box center [674, 26] width 149 height 37
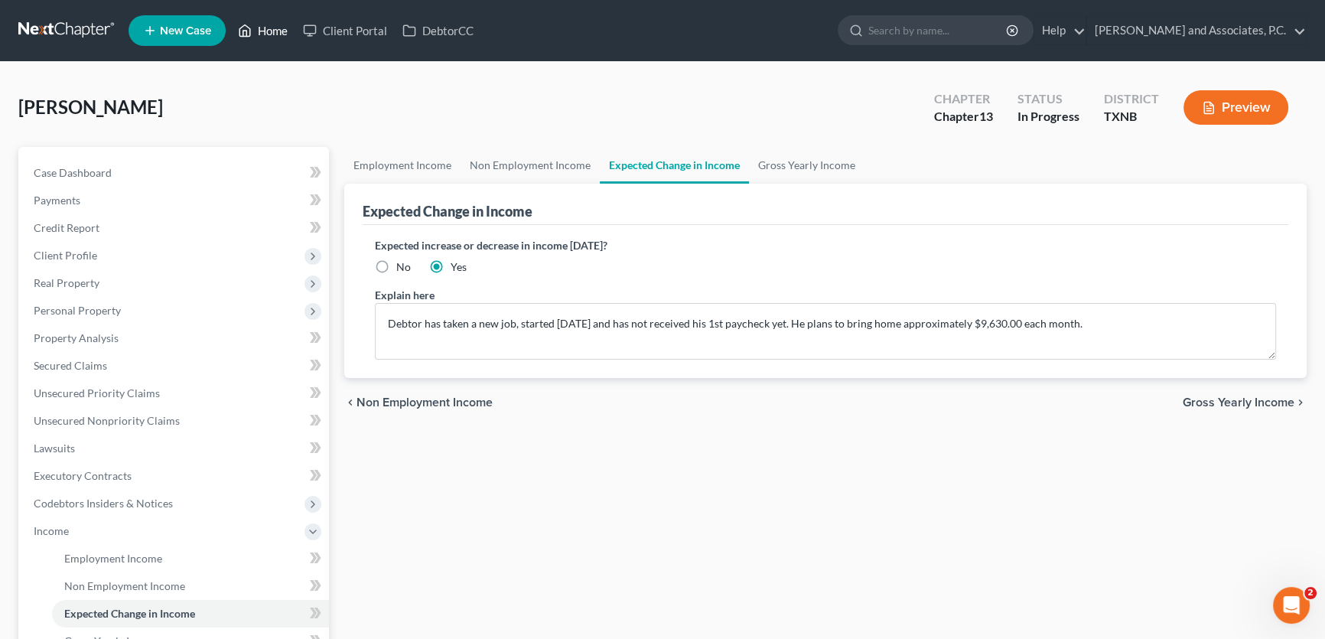
click at [268, 29] on link "Home" at bounding box center [262, 31] width 65 height 28
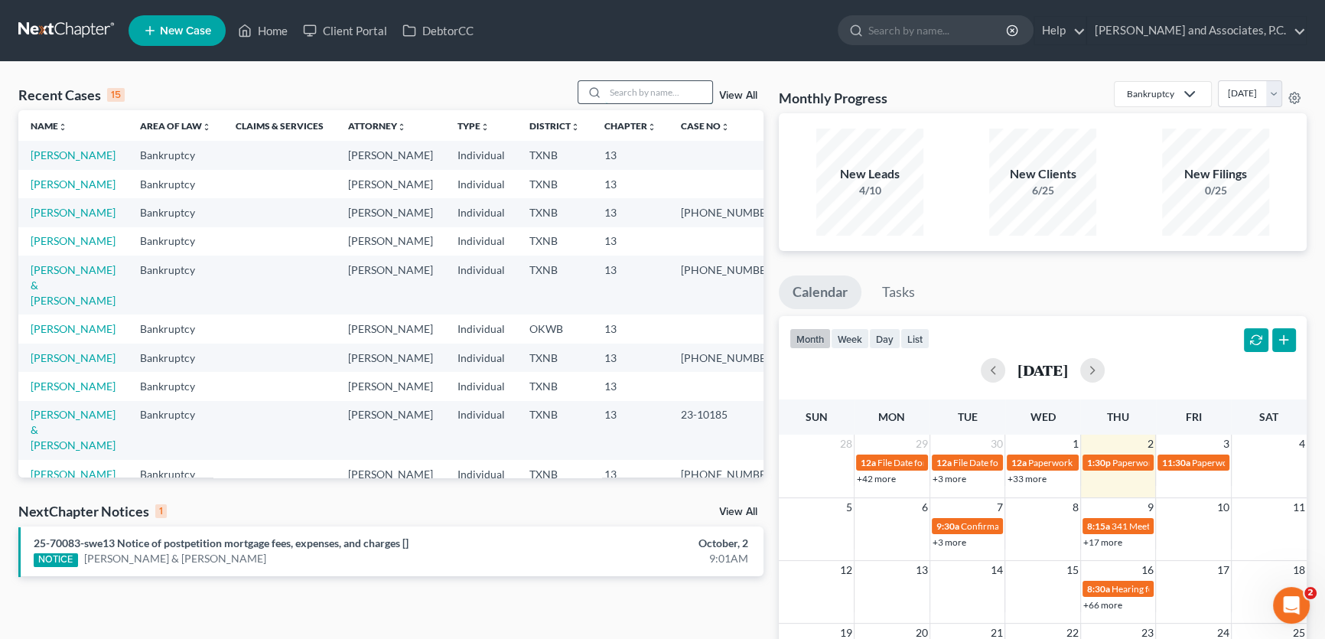
click at [665, 95] on input "search" at bounding box center [658, 92] width 107 height 22
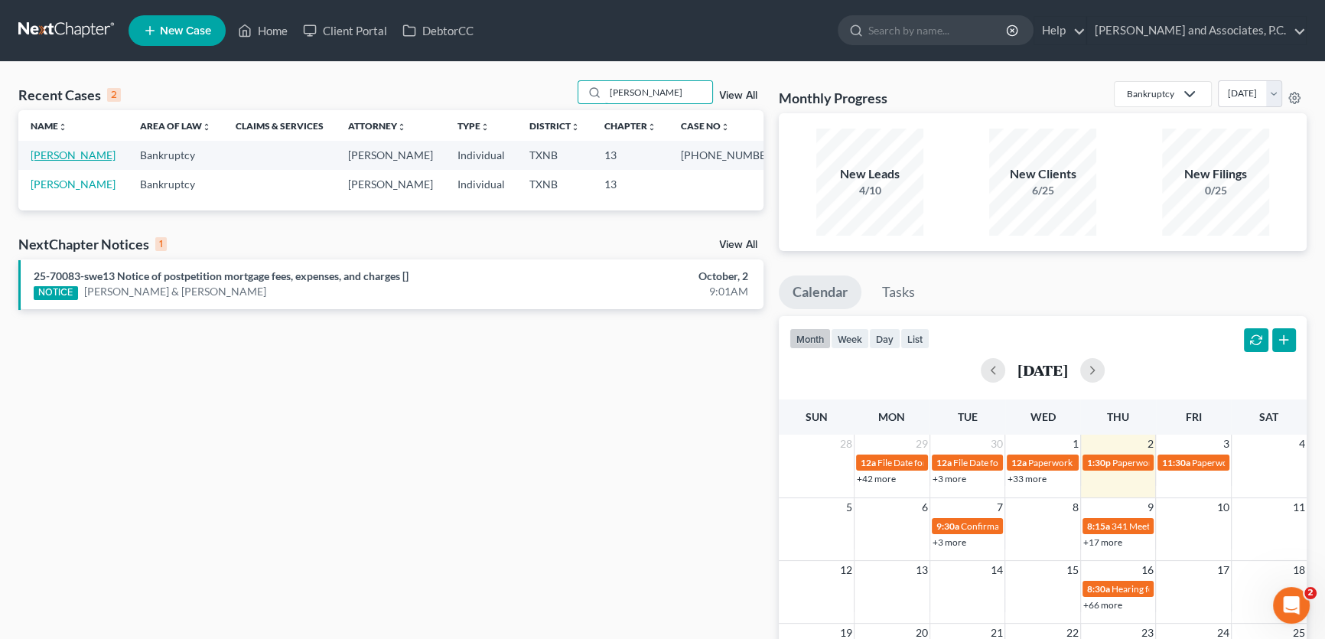
type input "[PERSON_NAME]"
click at [63, 154] on link "[PERSON_NAME]" at bounding box center [73, 154] width 85 height 13
select select "1"
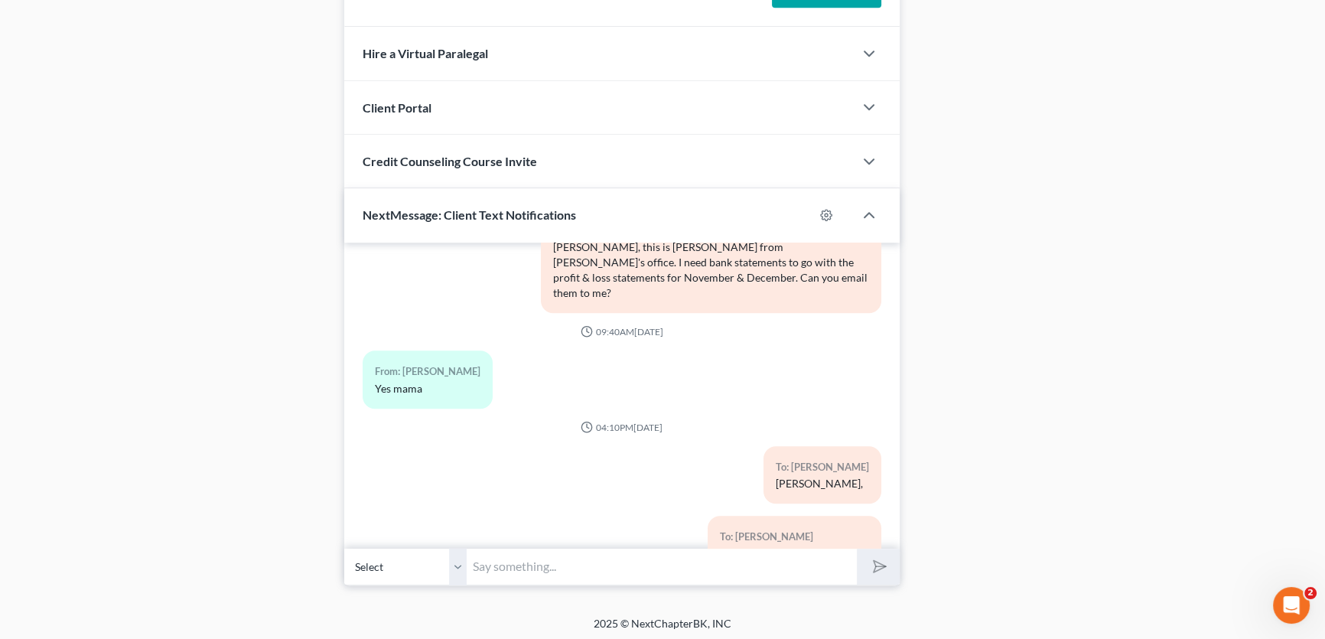
scroll to position [1809, 0]
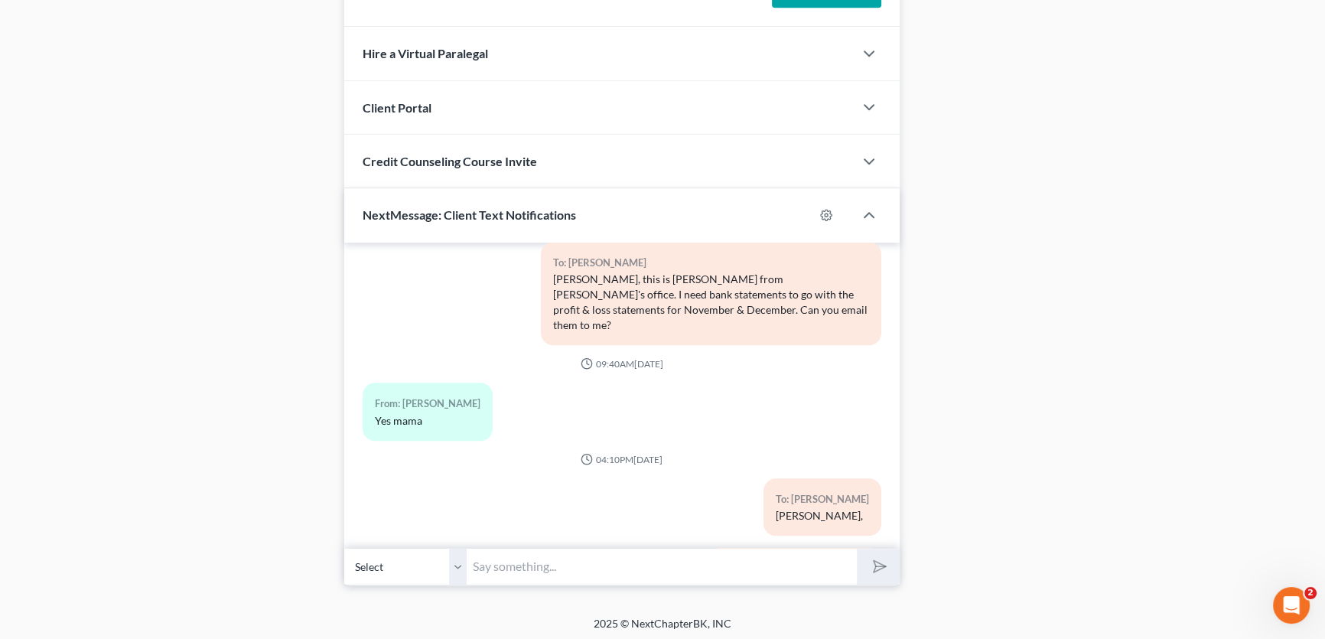
click at [459, 556] on select "Select [PHONE_NUMBER] - [PERSON_NAME] [PHONE_NUMBER] - [PERSON_NAME]" at bounding box center [405, 566] width 122 height 37
select select "1"
click at [344, 548] on select "Select [PHONE_NUMBER] - [PERSON_NAME] [PHONE_NUMBER] - [PERSON_NAME]" at bounding box center [405, 566] width 122 height 37
click at [489, 565] on input "text" at bounding box center [662, 566] width 390 height 37
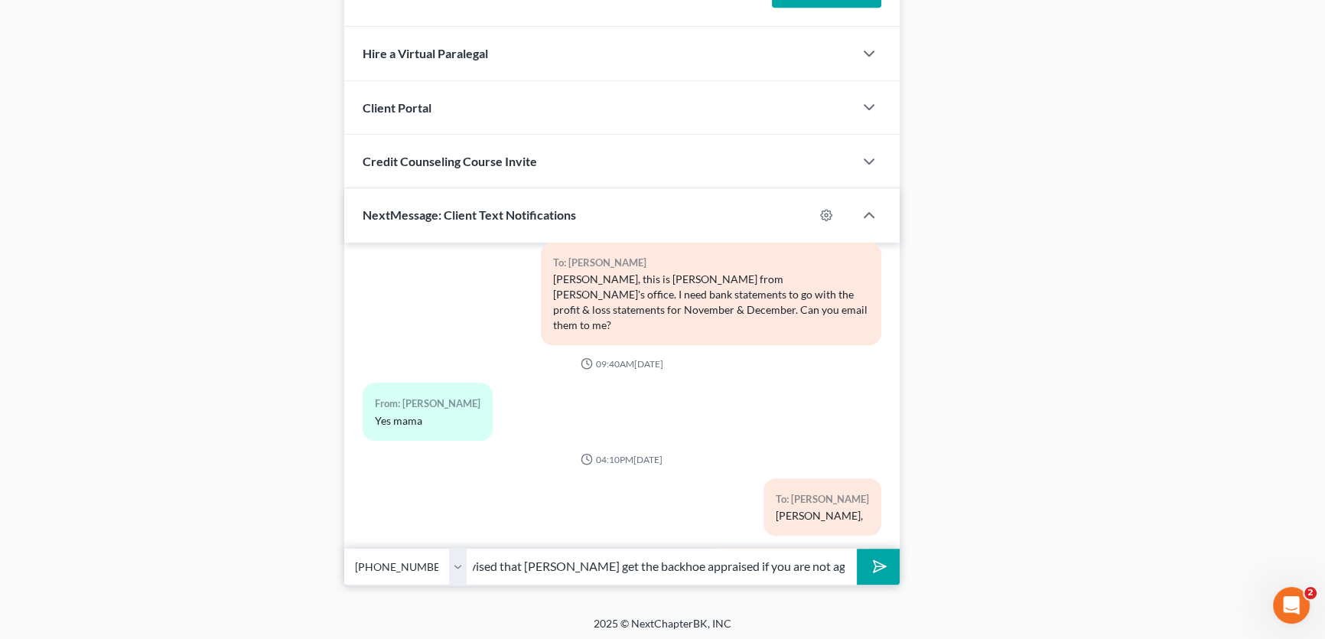
scroll to position [0, 320]
type input "[PERSON_NAME], I spoke with [PERSON_NAME] and he advised that [PERSON_NAME] get…"
drag, startPoint x: 462, startPoint y: 561, endPoint x: 465, endPoint y: 570, distance: 9.0
click at [462, 561] on select "Select [PHONE_NUMBER] - [PERSON_NAME] [PHONE_NUMBER] - [PERSON_NAME]" at bounding box center [405, 566] width 122 height 37
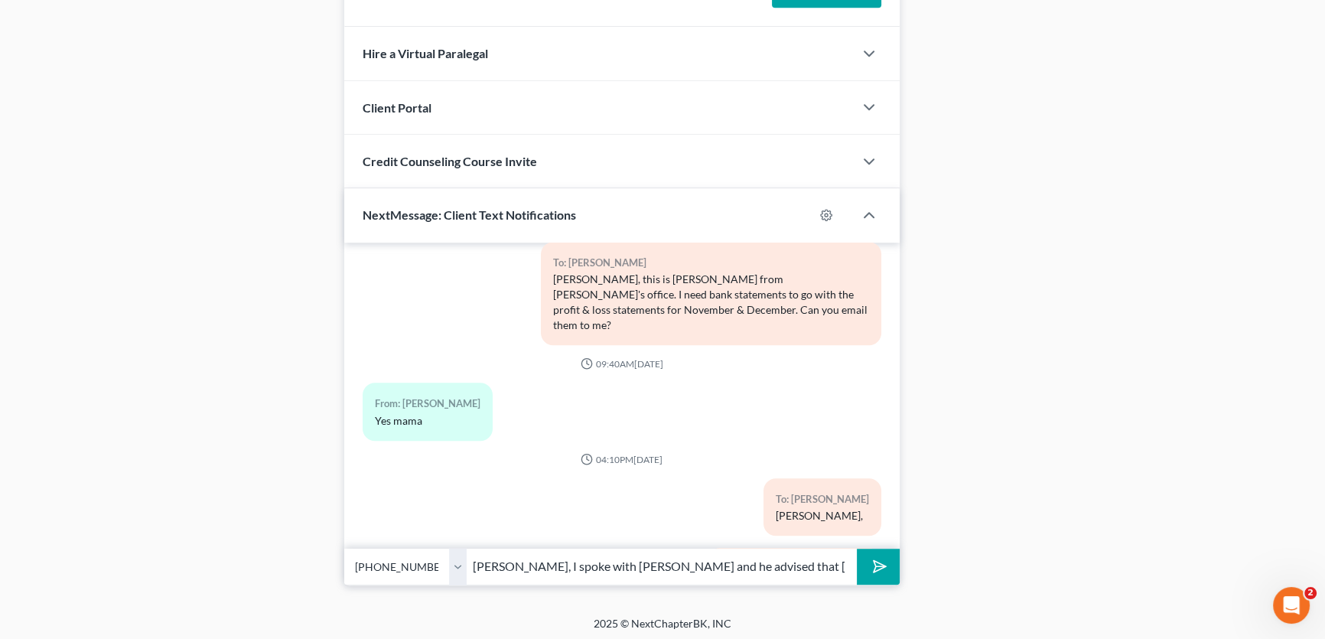
click at [344, 548] on select "Select [PHONE_NUMBER] - [PERSON_NAME] [PHONE_NUMBER] - [PERSON_NAME]" at bounding box center [405, 566] width 122 height 37
drag, startPoint x: 779, startPoint y: 564, endPoint x: 846, endPoint y: 567, distance: 66.6
click at [859, 564] on div "Select [PHONE_NUMBER] - [PERSON_NAME] [PHONE_NUMBER] - [PERSON_NAME] [PERSON_NA…" at bounding box center [621, 566] width 555 height 36
click at [777, 570] on input "[PERSON_NAME], I spoke with [PERSON_NAME] and he advised that [PERSON_NAME] get…" at bounding box center [662, 566] width 390 height 37
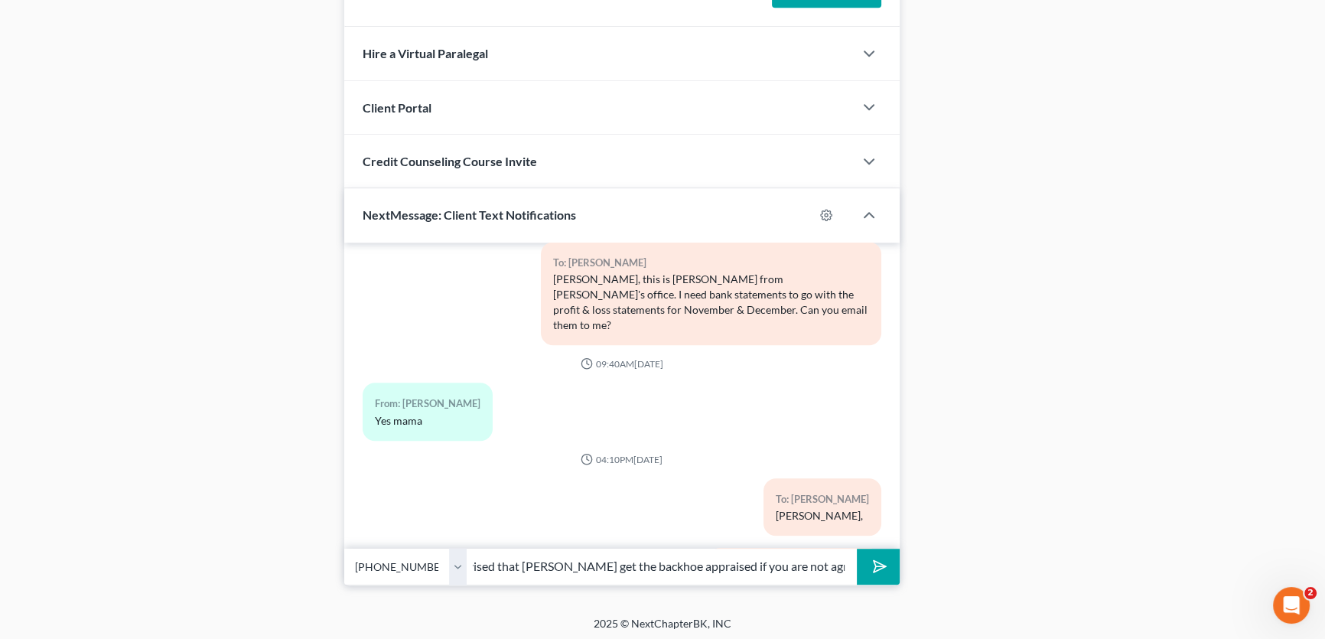
click at [872, 564] on icon "submit" at bounding box center [876, 565] width 21 height 21
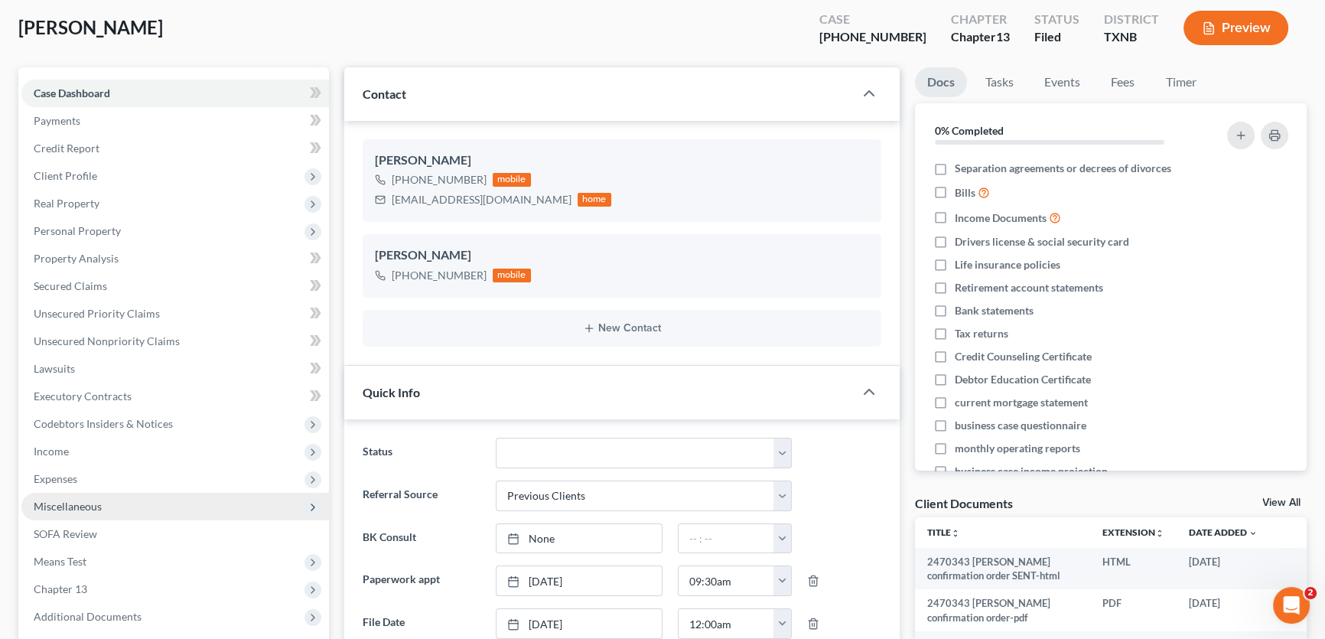
scroll to position [0, 0]
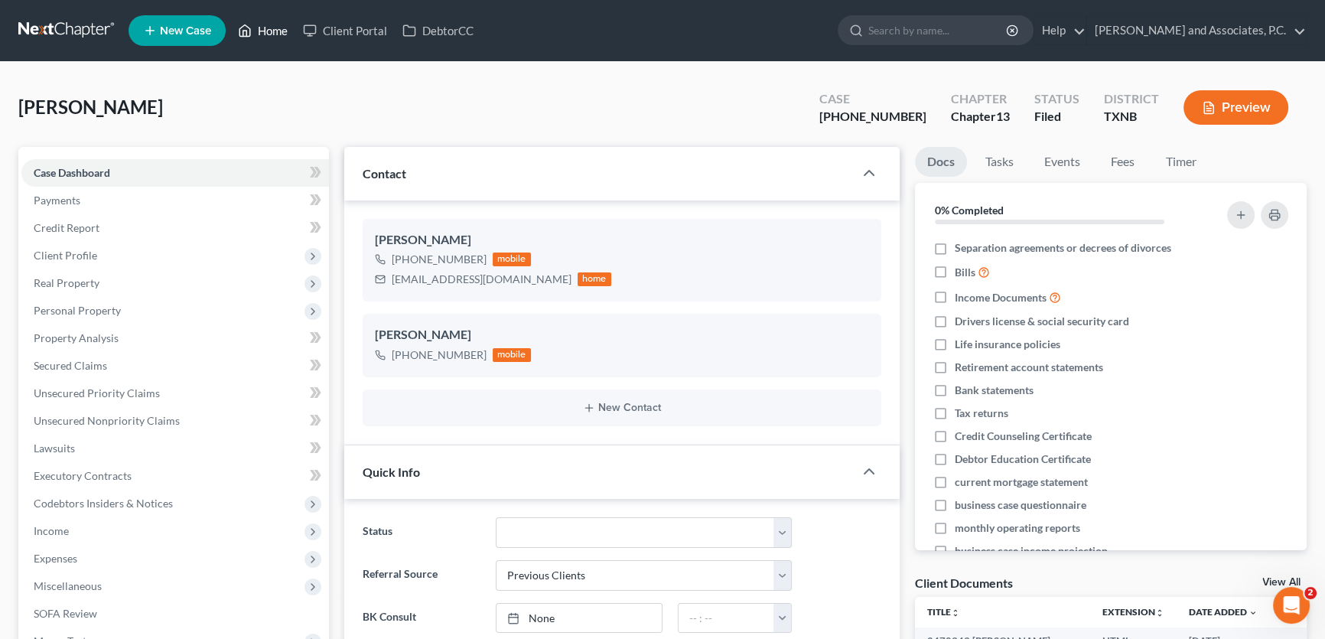
click at [268, 25] on link "Home" at bounding box center [262, 31] width 65 height 28
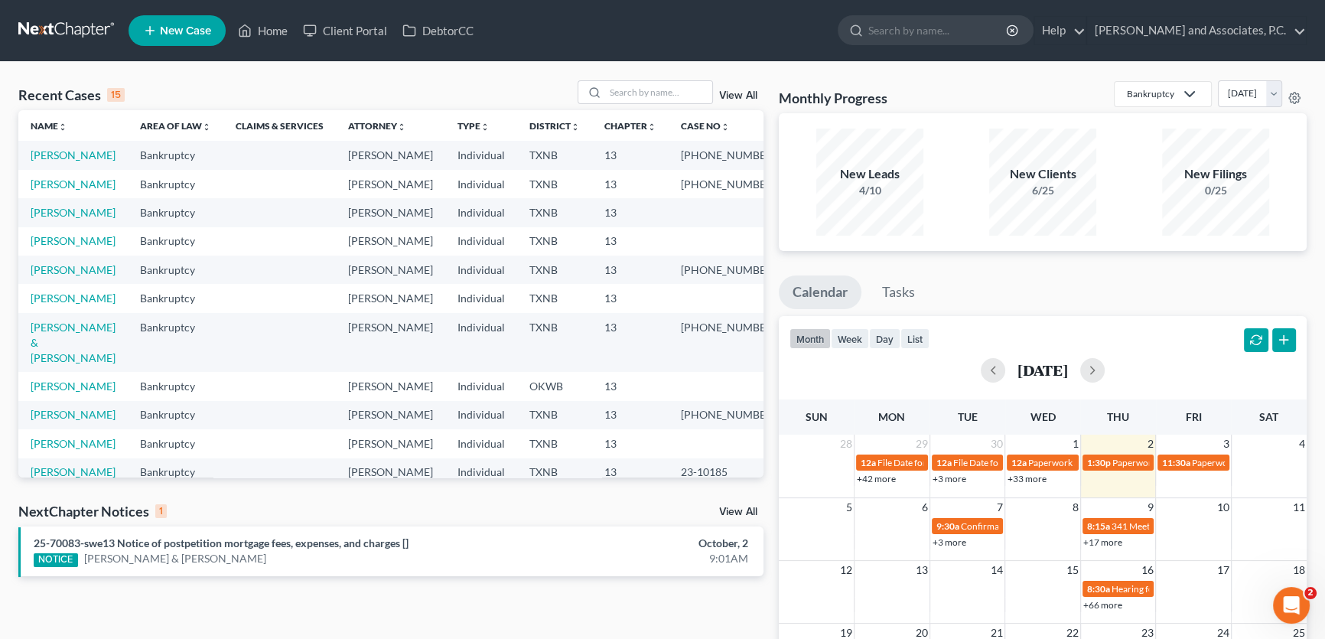
click at [746, 509] on link "View All" at bounding box center [738, 511] width 38 height 11
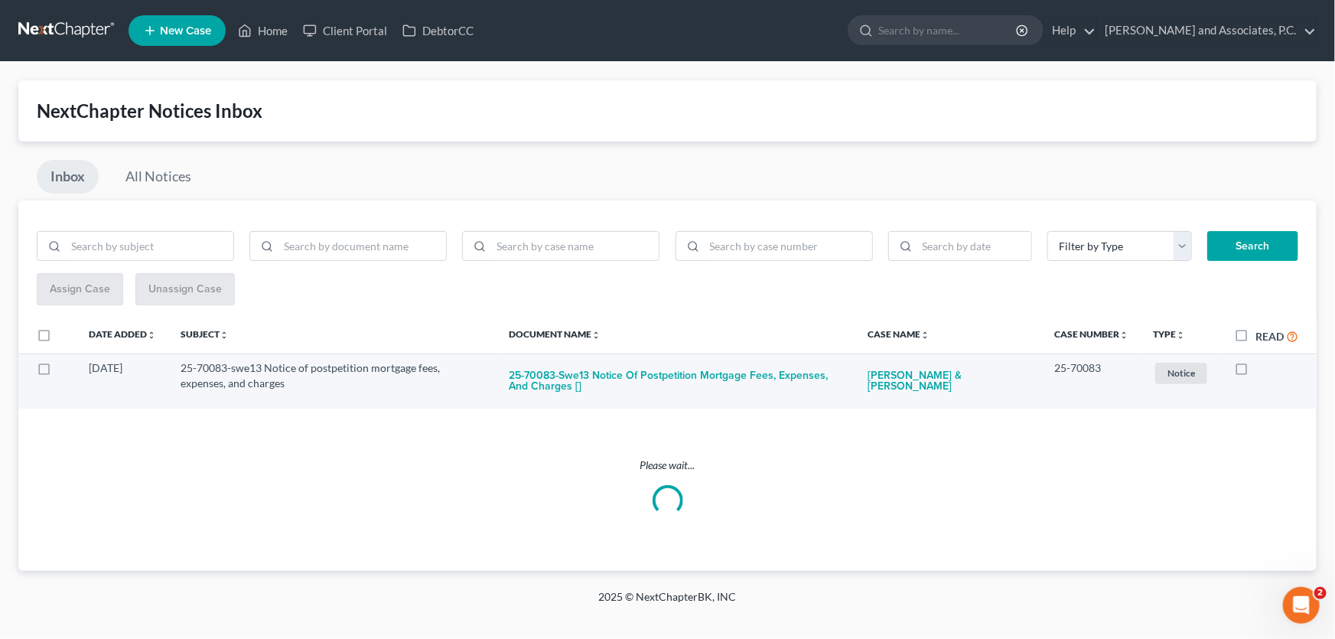
click at [1255, 372] on label at bounding box center [1255, 372] width 0 height 0
click at [1261, 366] on input "checkbox" at bounding box center [1266, 365] width 10 height 10
checkbox input "true"
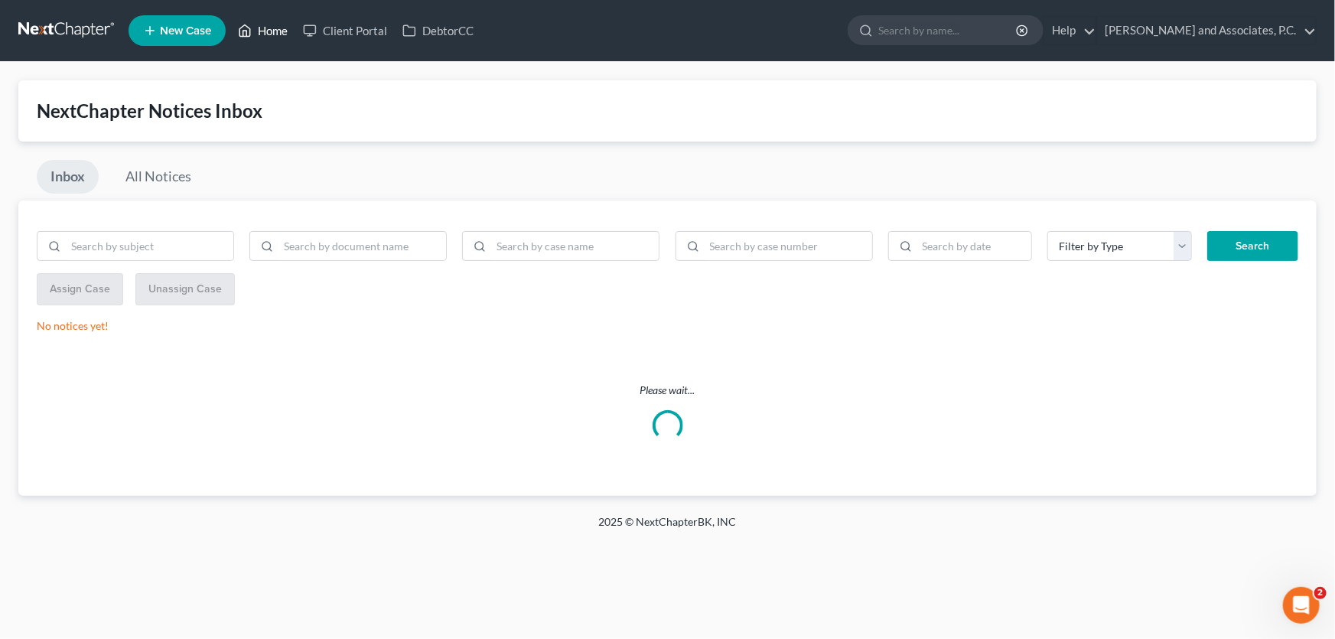
click at [274, 33] on link "Home" at bounding box center [262, 31] width 65 height 28
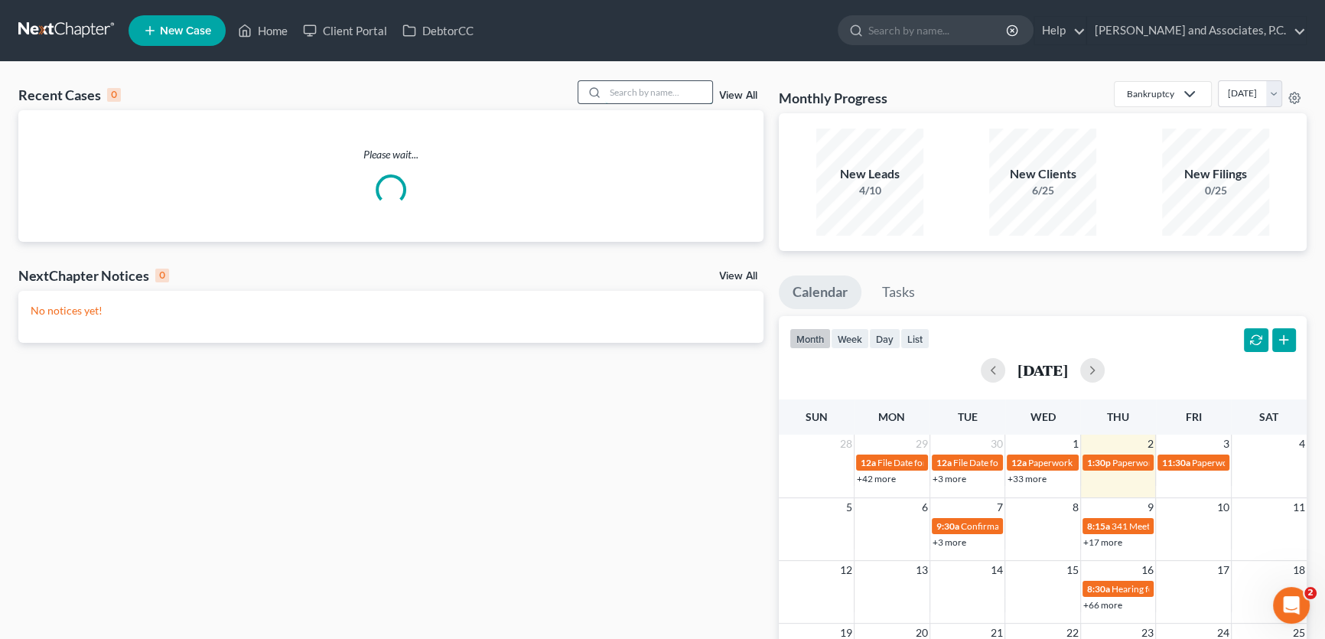
click at [648, 92] on input "search" at bounding box center [658, 92] width 107 height 22
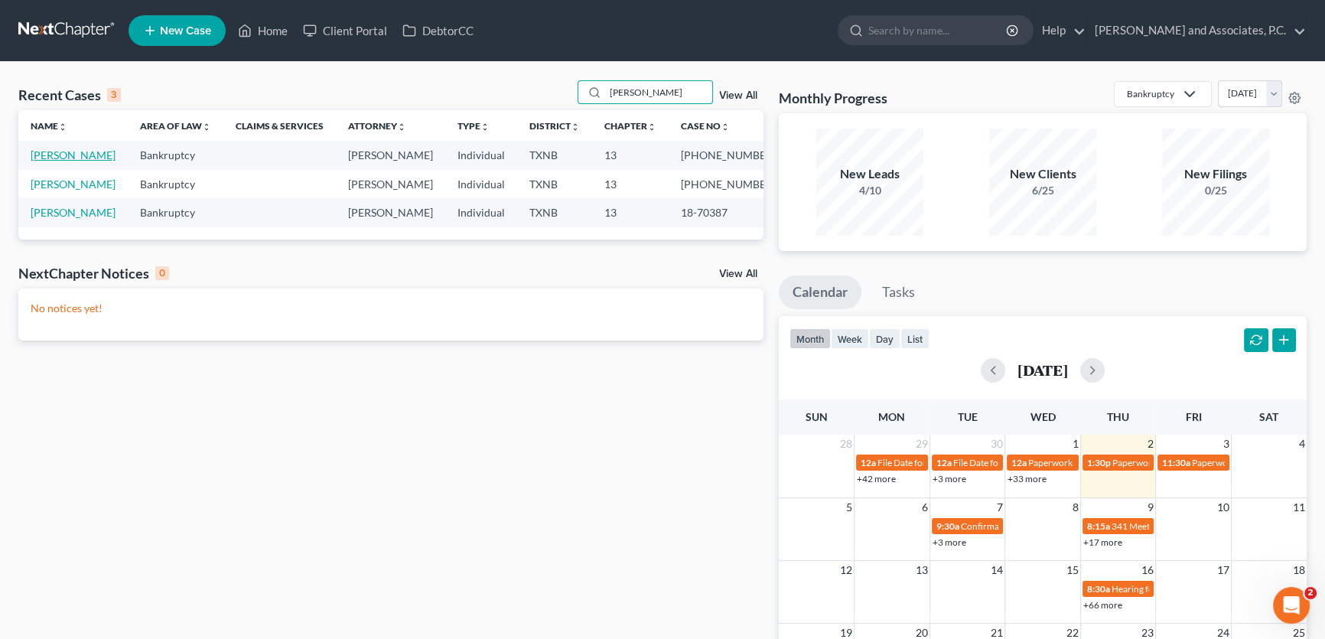
type input "stewart"
click at [43, 151] on link "[PERSON_NAME]" at bounding box center [73, 154] width 85 height 13
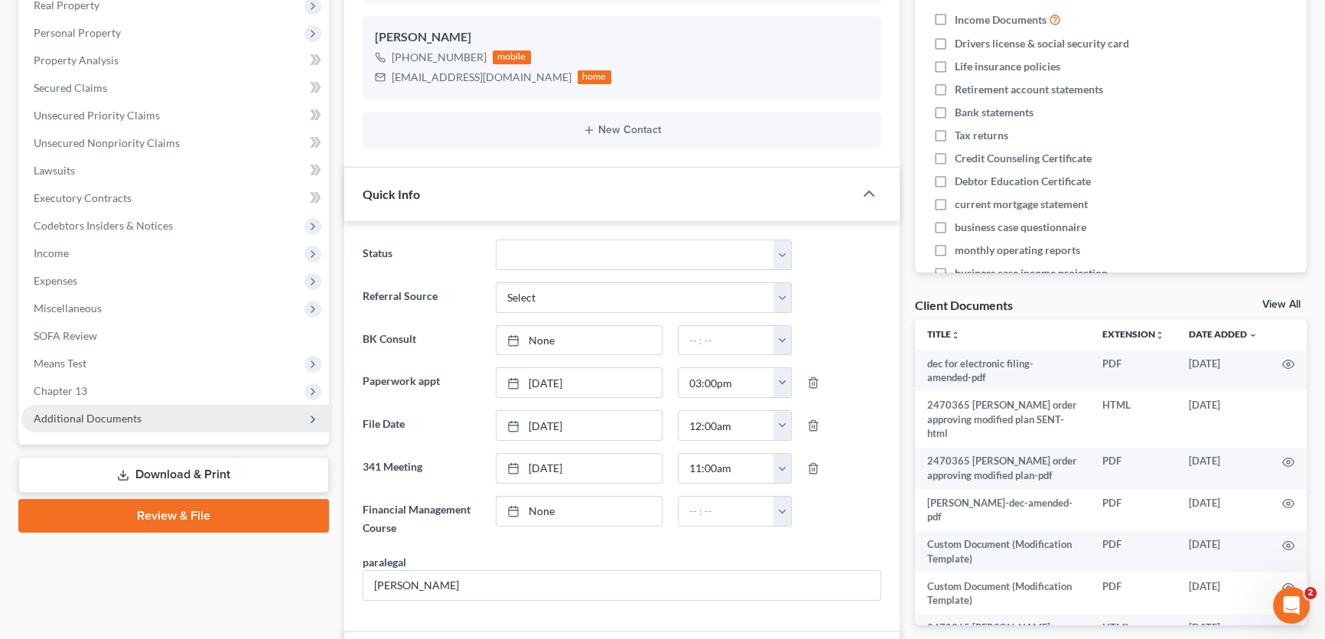
scroll to position [746, 0]
click at [105, 413] on span "Additional Documents" at bounding box center [88, 417] width 108 height 13
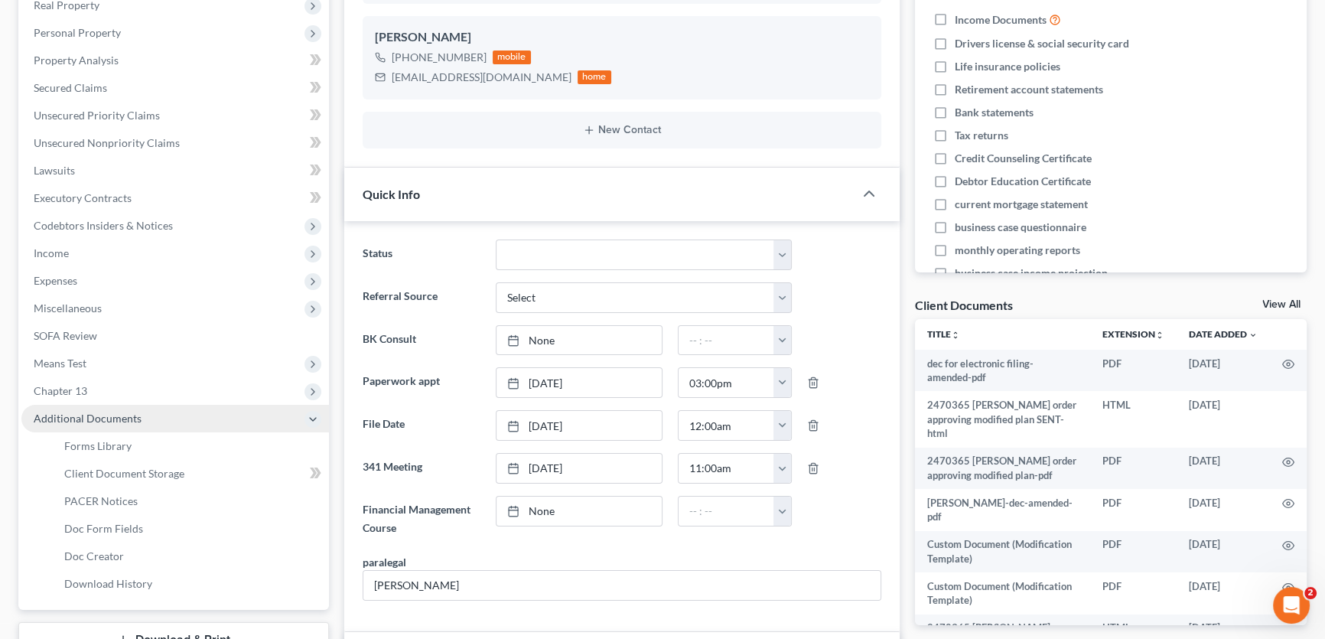
scroll to position [1150, 0]
click at [98, 497] on span "PACER Notices" at bounding box center [100, 500] width 73 height 13
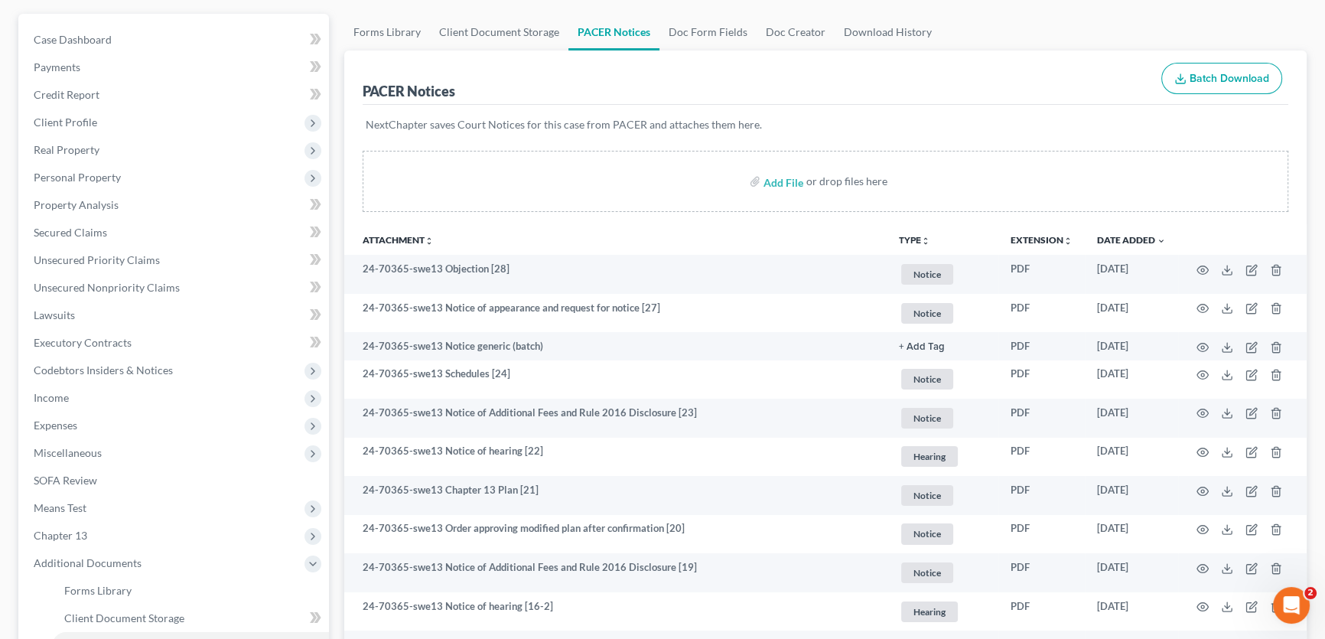
scroll to position [138, 0]
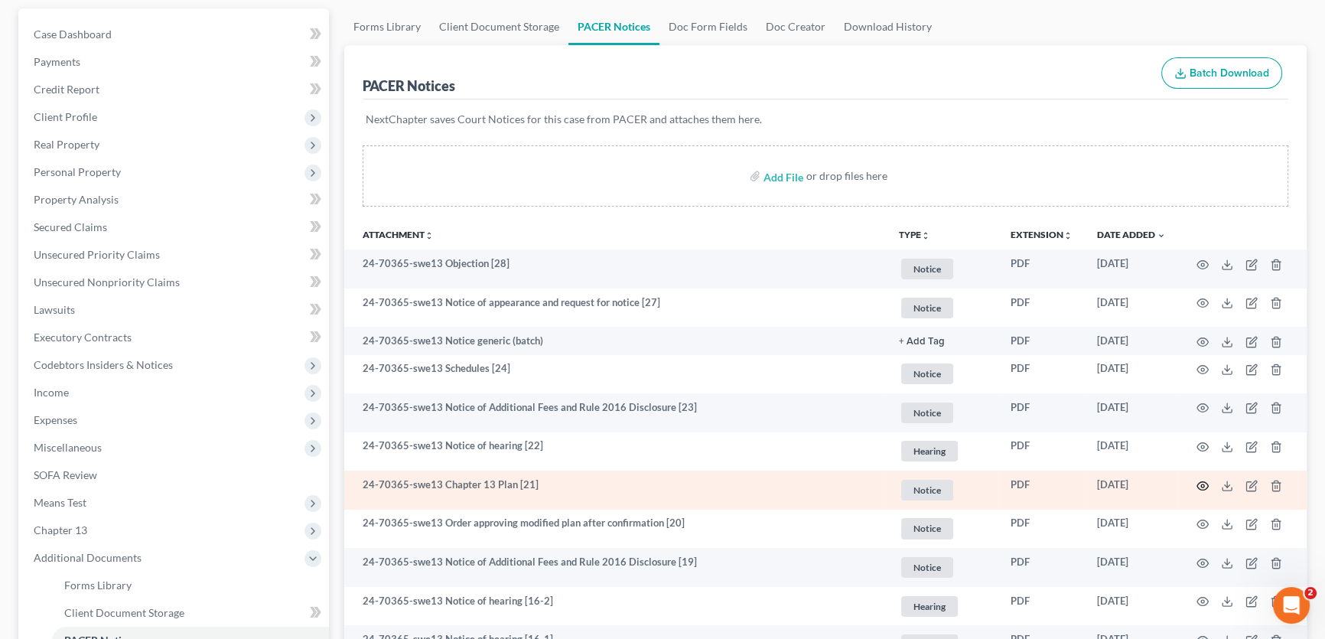
click at [1201, 484] on circle "button" at bounding box center [1202, 485] width 3 height 3
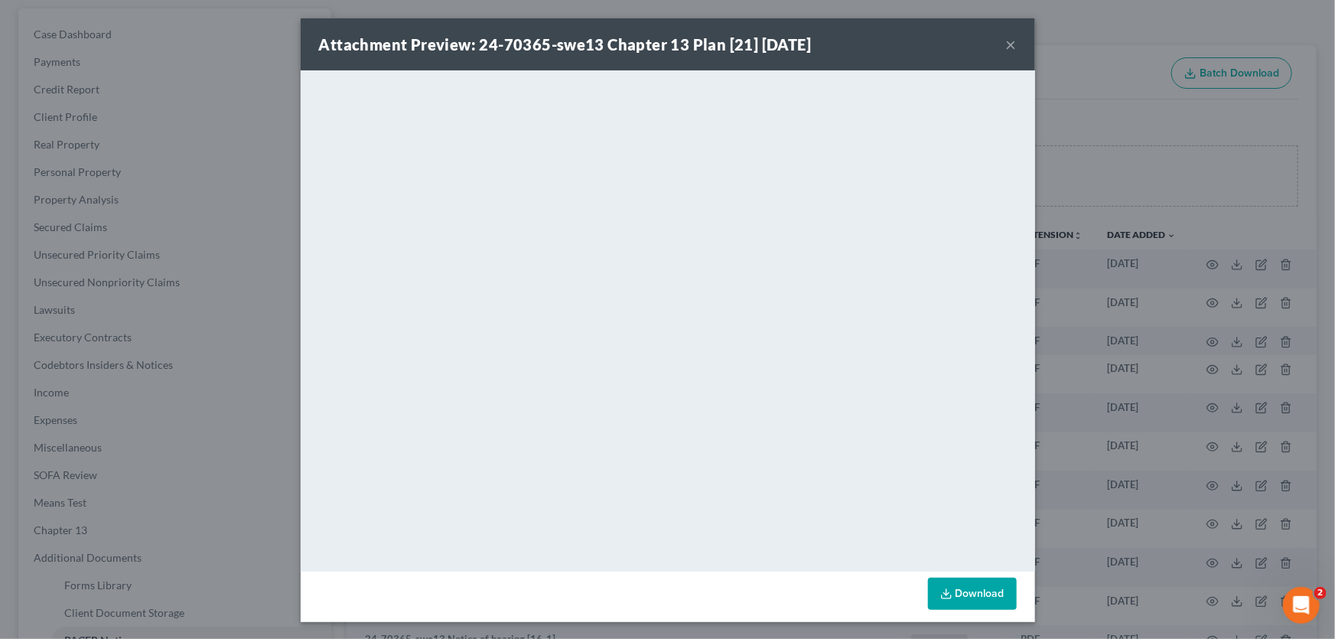
click at [1006, 43] on button "×" at bounding box center [1011, 44] width 11 height 18
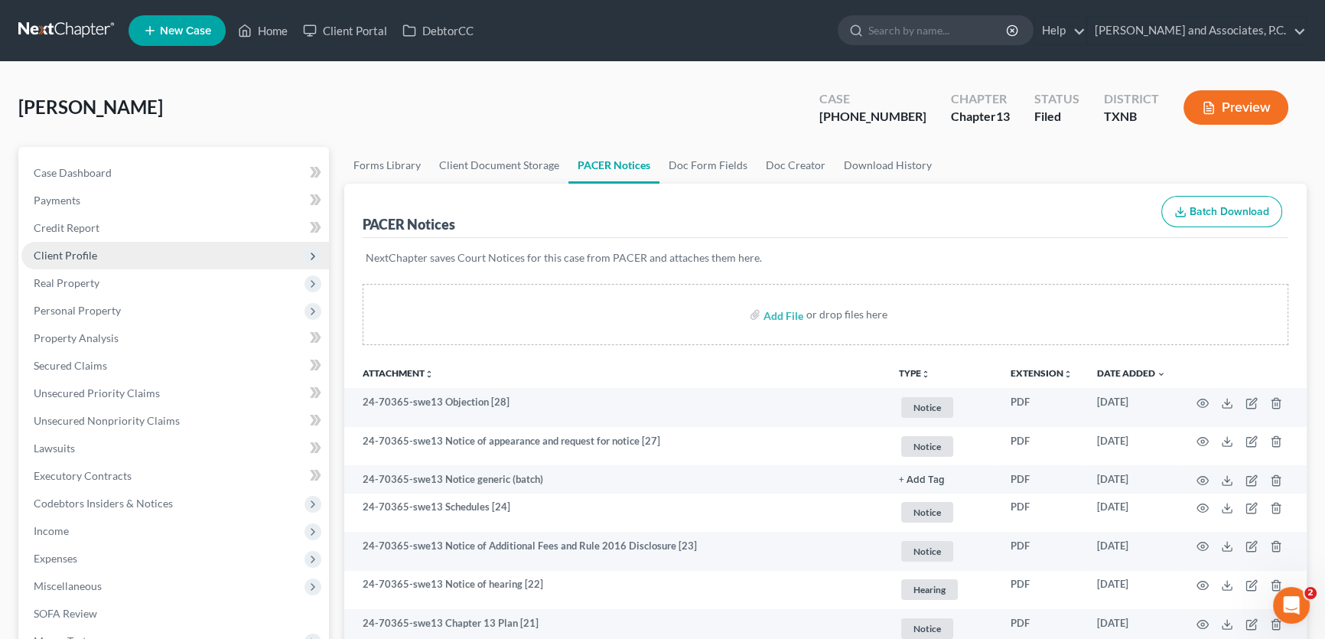
scroll to position [0, 0]
click at [275, 31] on link "Home" at bounding box center [262, 31] width 65 height 28
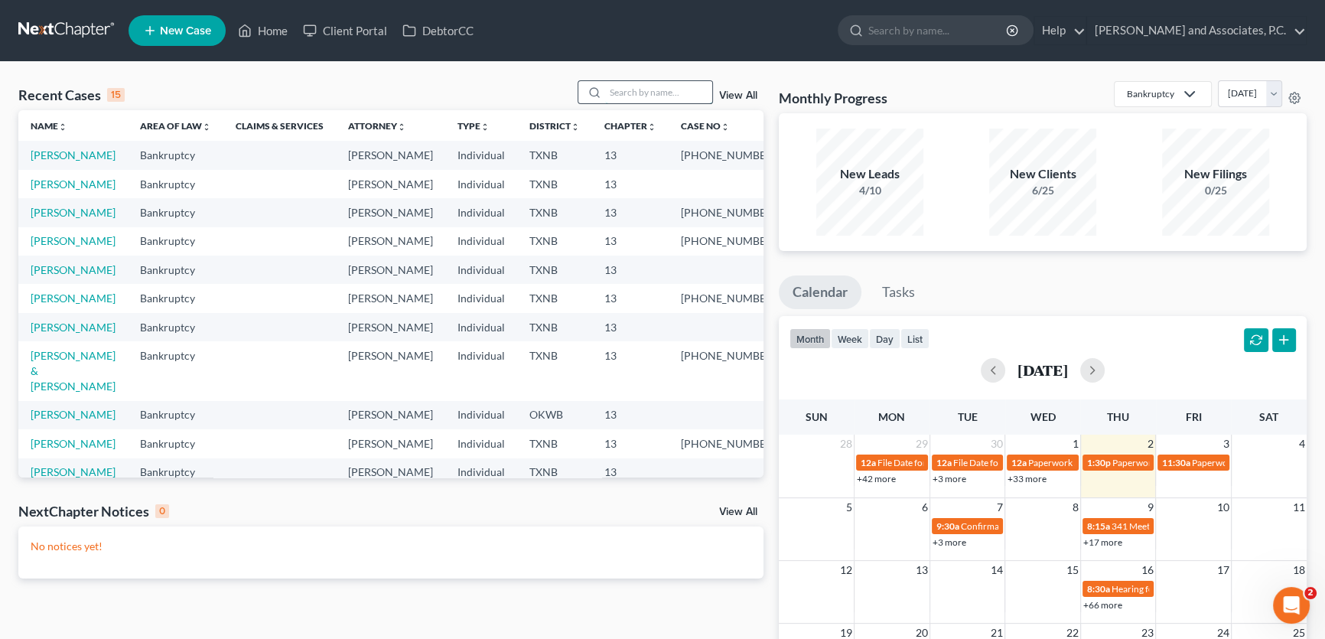
click at [606, 89] on input "search" at bounding box center [658, 92] width 107 height 22
click at [647, 83] on input "search" at bounding box center [658, 92] width 107 height 22
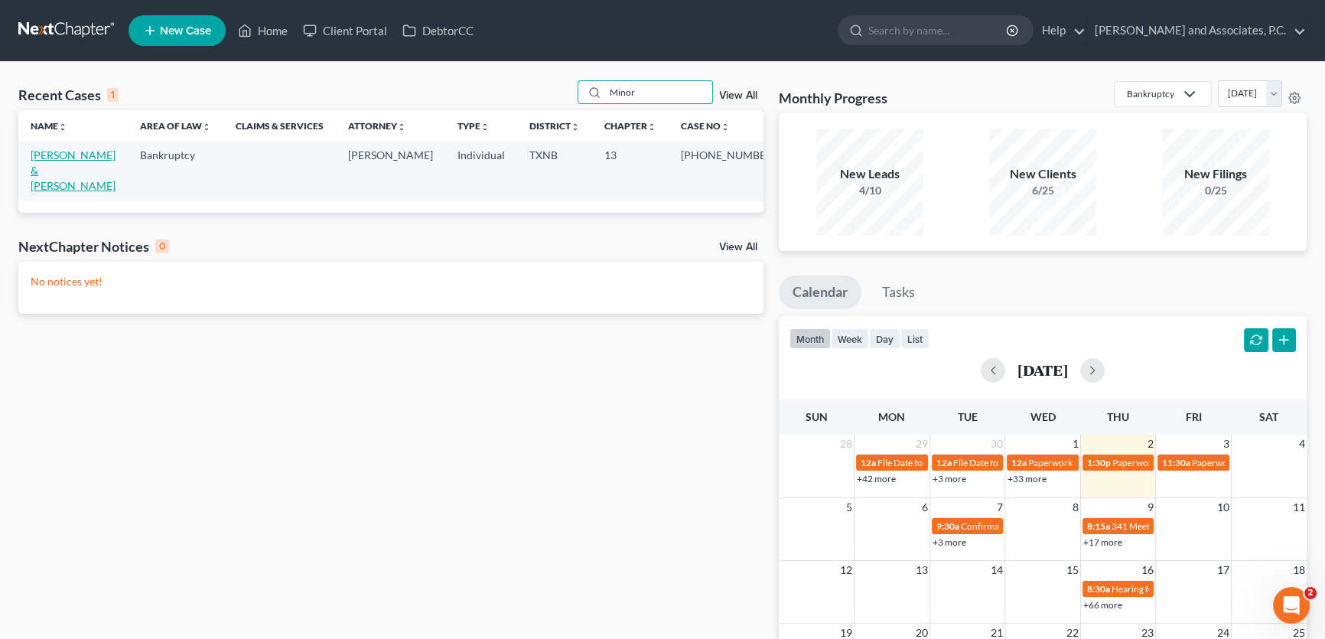
type input "Minor"
click at [115, 153] on link "[PERSON_NAME] & [PERSON_NAME]" at bounding box center [73, 170] width 85 height 44
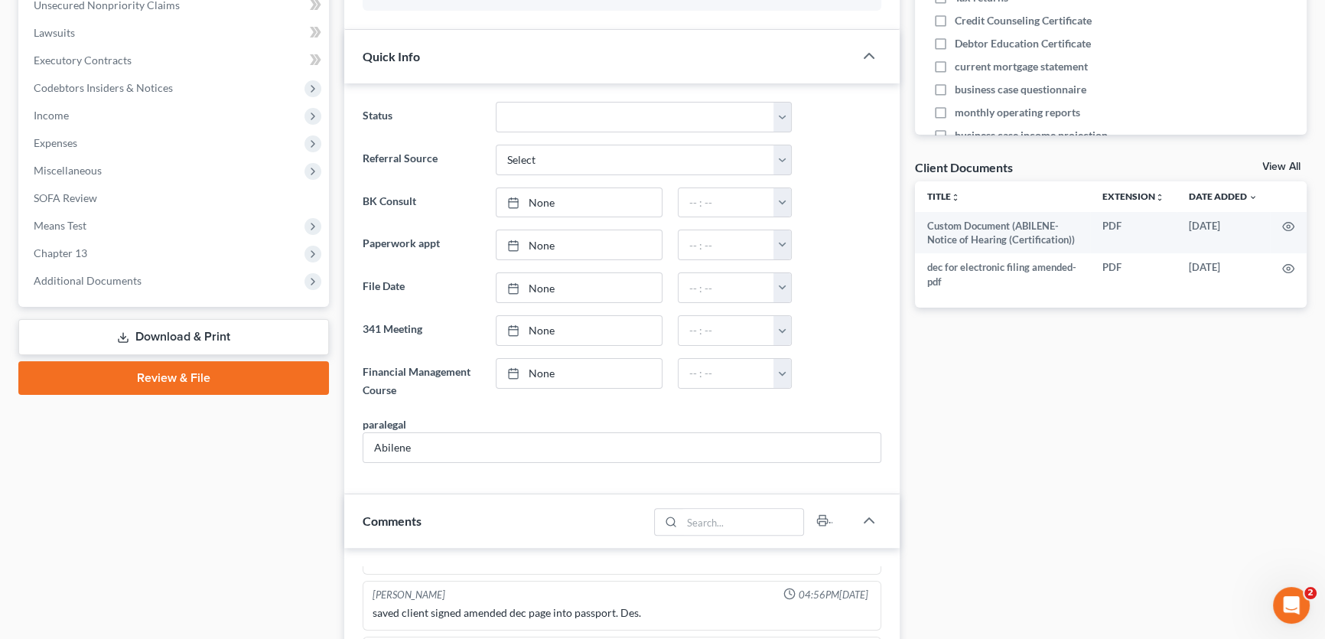
scroll to position [417, 0]
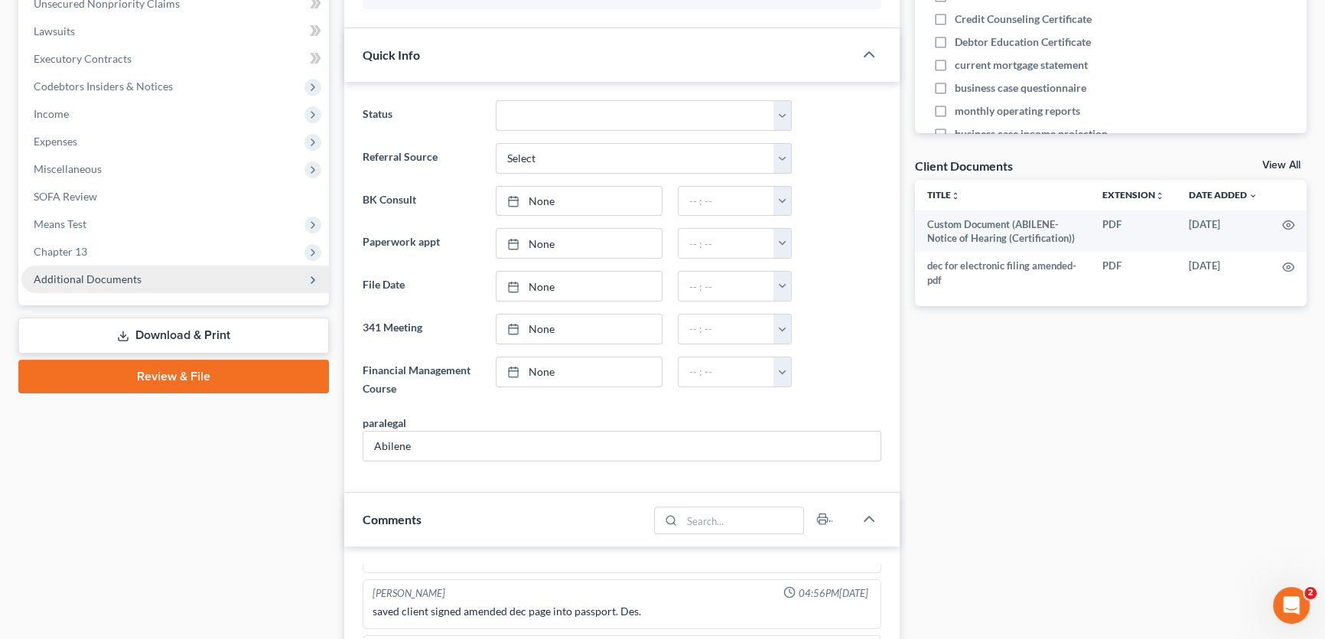
click at [88, 282] on span "Additional Documents" at bounding box center [88, 278] width 108 height 13
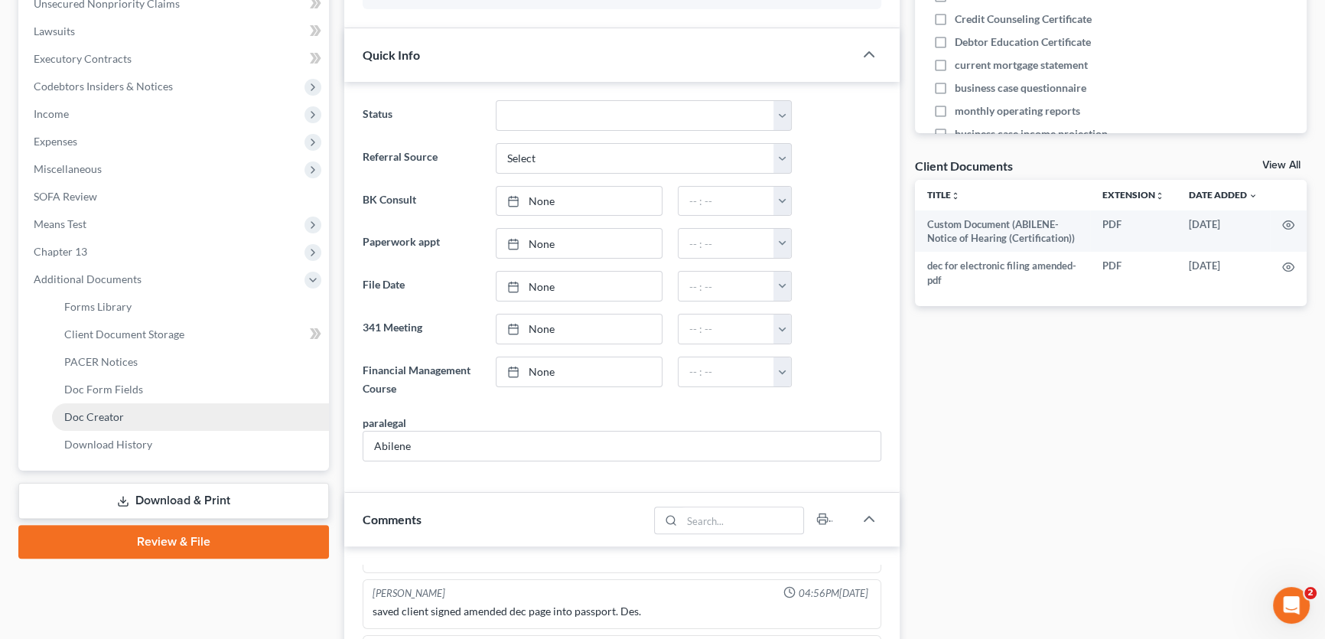
click at [90, 411] on span "Doc Creator" at bounding box center [94, 416] width 60 height 13
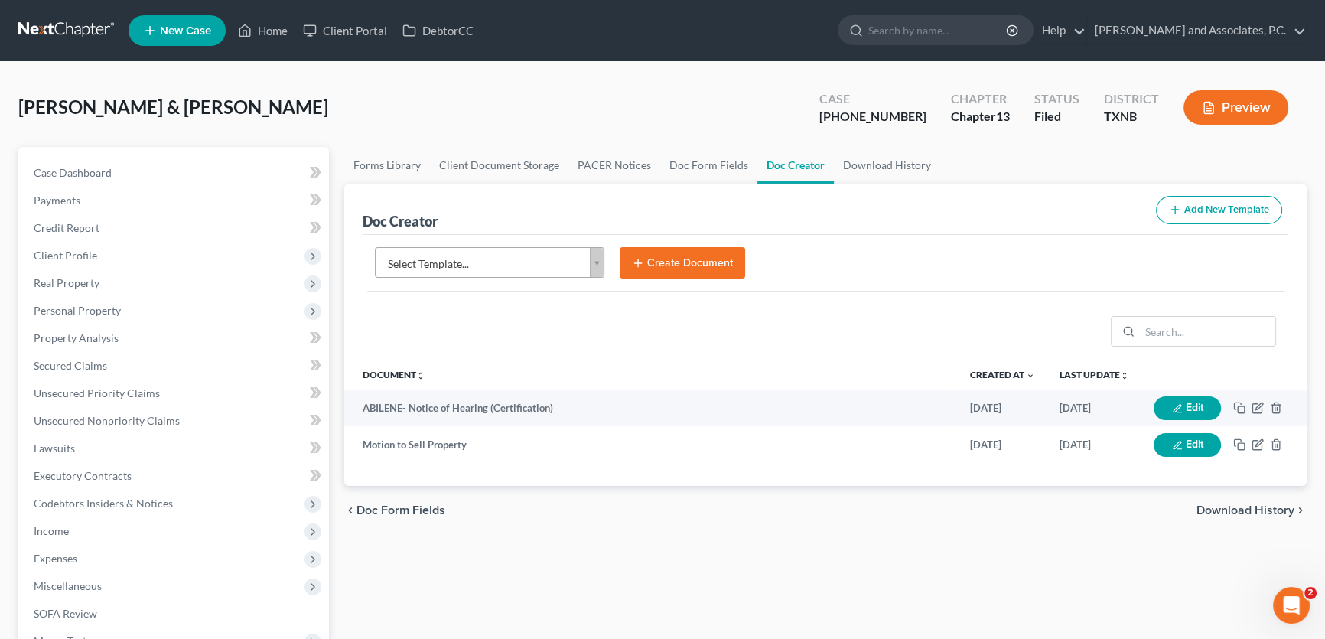
click at [571, 254] on body "Home New Case Client Portal DebtorCC Monte J. White and Associates, P.C. amy@mo…" at bounding box center [662, 516] width 1325 height 1033
type input "order-motion to sell"
select select "77339"
click at [655, 265] on button "Create Document" at bounding box center [681, 263] width 125 height 32
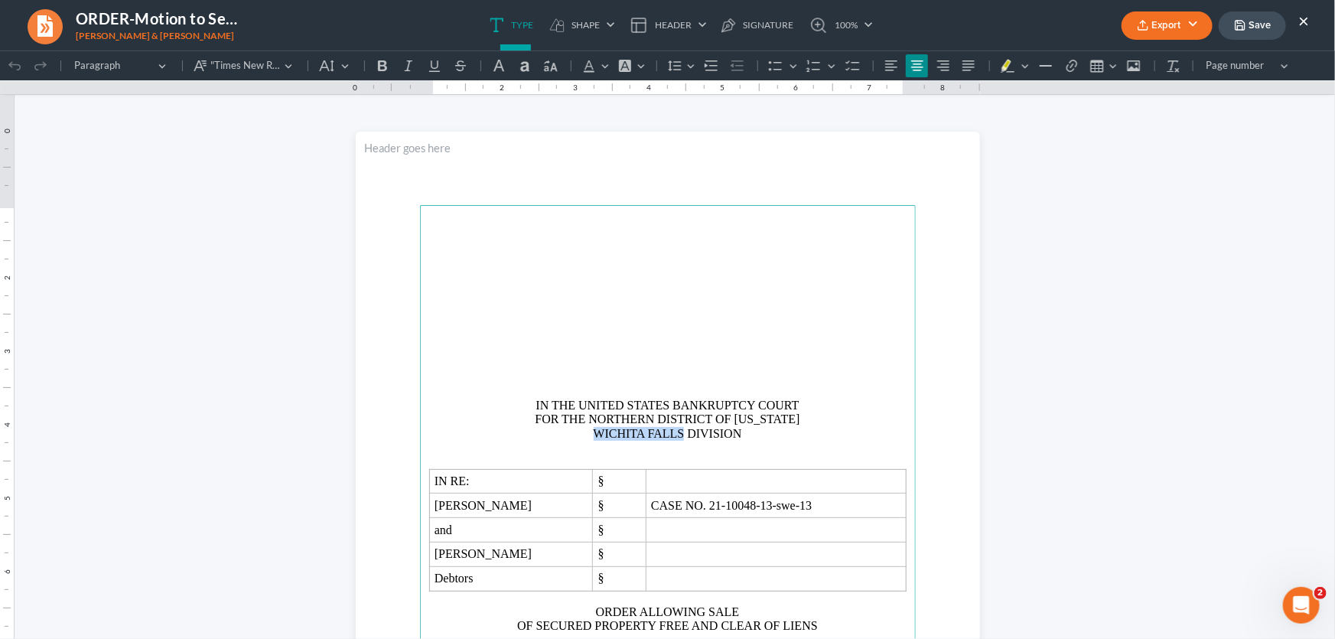
drag, startPoint x: 678, startPoint y: 428, endPoint x: 593, endPoint y: 433, distance: 85.1
click at [593, 433] on span "WICHITA FALLS DIVISION" at bounding box center [667, 432] width 148 height 13
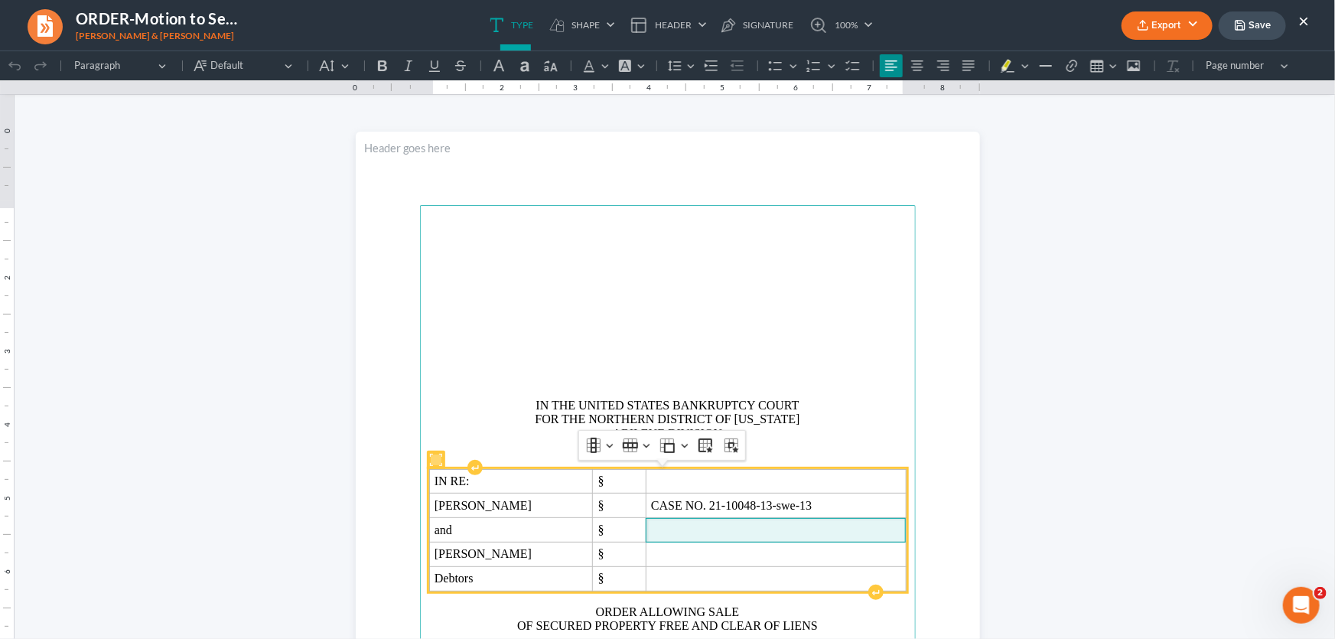
click at [651, 536] on span "Rich Text Editor, page-0-main" at bounding box center [775, 529] width 249 height 14
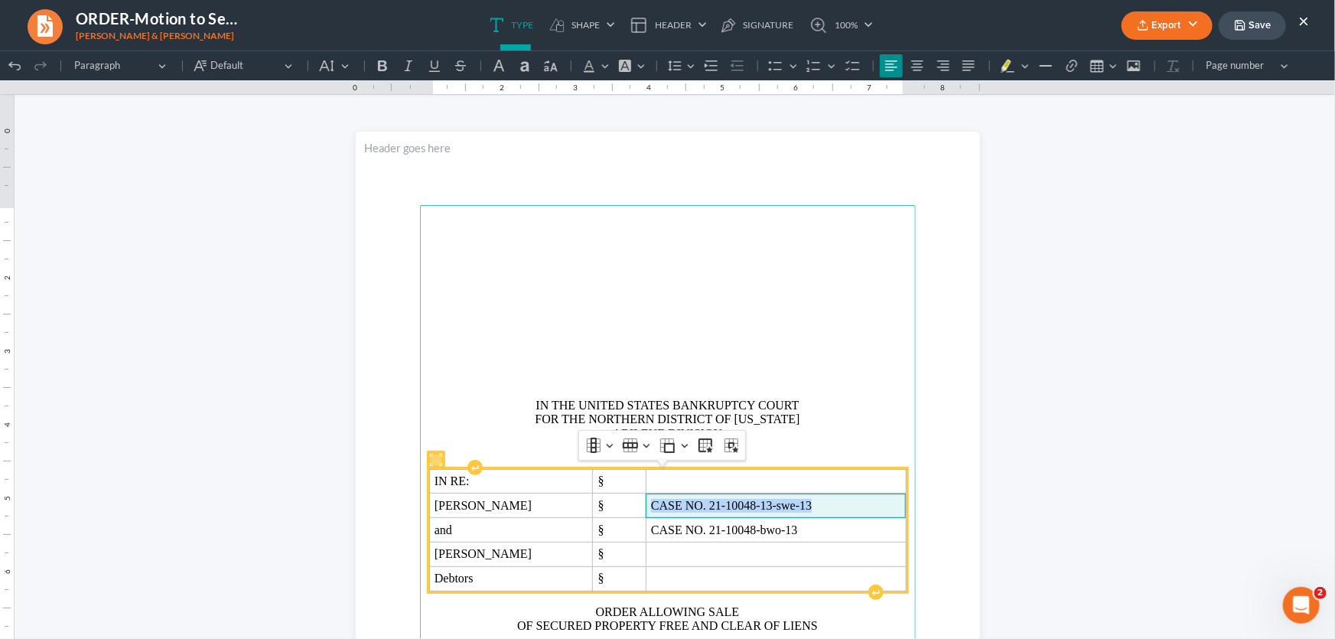
drag, startPoint x: 805, startPoint y: 507, endPoint x: 640, endPoint y: 509, distance: 164.4
click at [651, 509] on span "CASE NO. 21-10048-13-swe-13" at bounding box center [775, 505] width 249 height 14
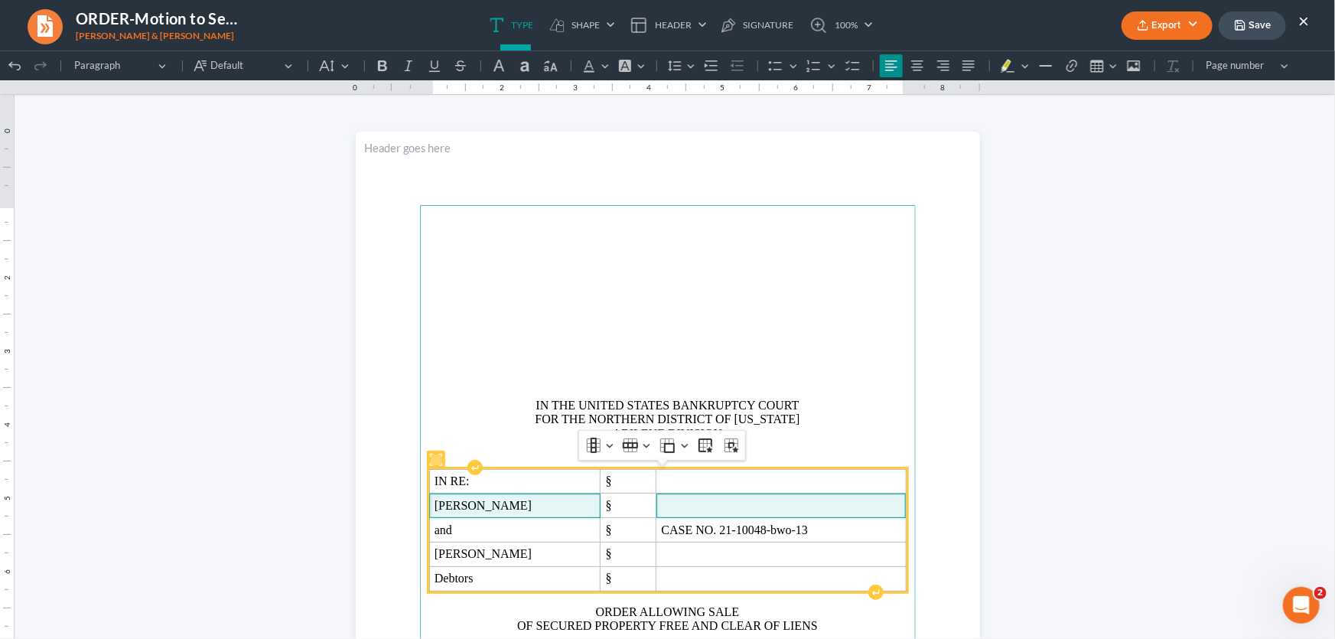
click at [538, 506] on span "Jimmy Minor" at bounding box center [514, 505] width 161 height 14
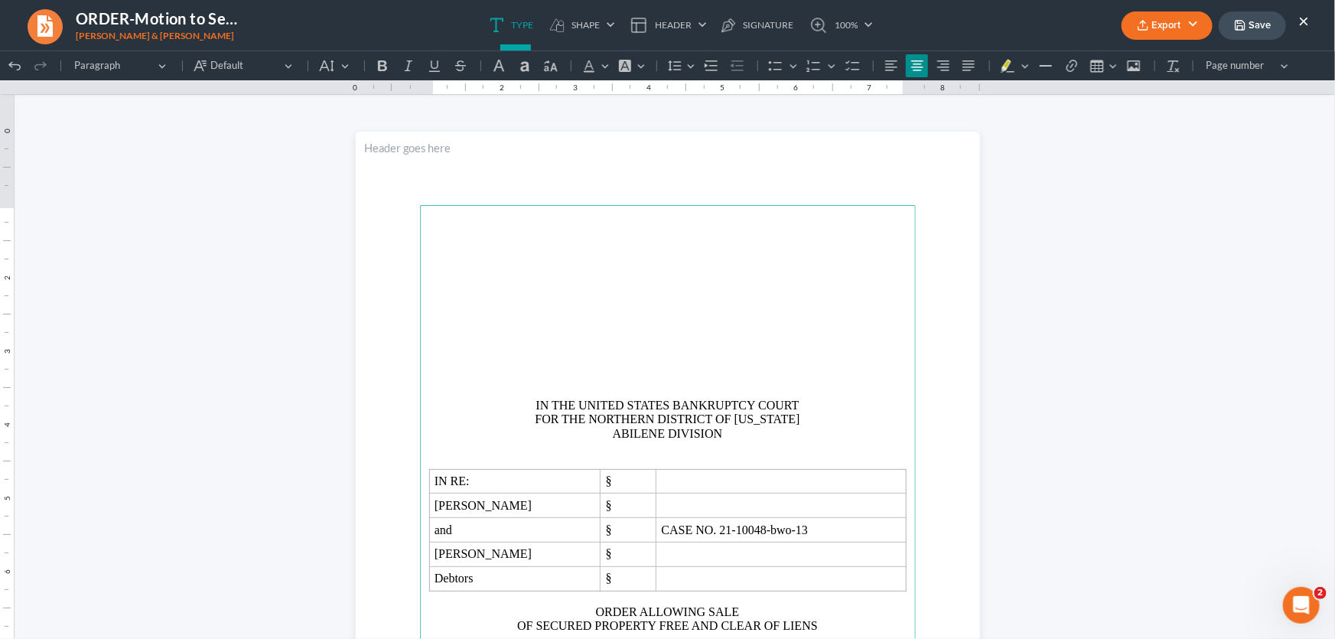
click at [587, 353] on p "Rich Text Editor, page-0-main" at bounding box center [667, 348] width 477 height 14
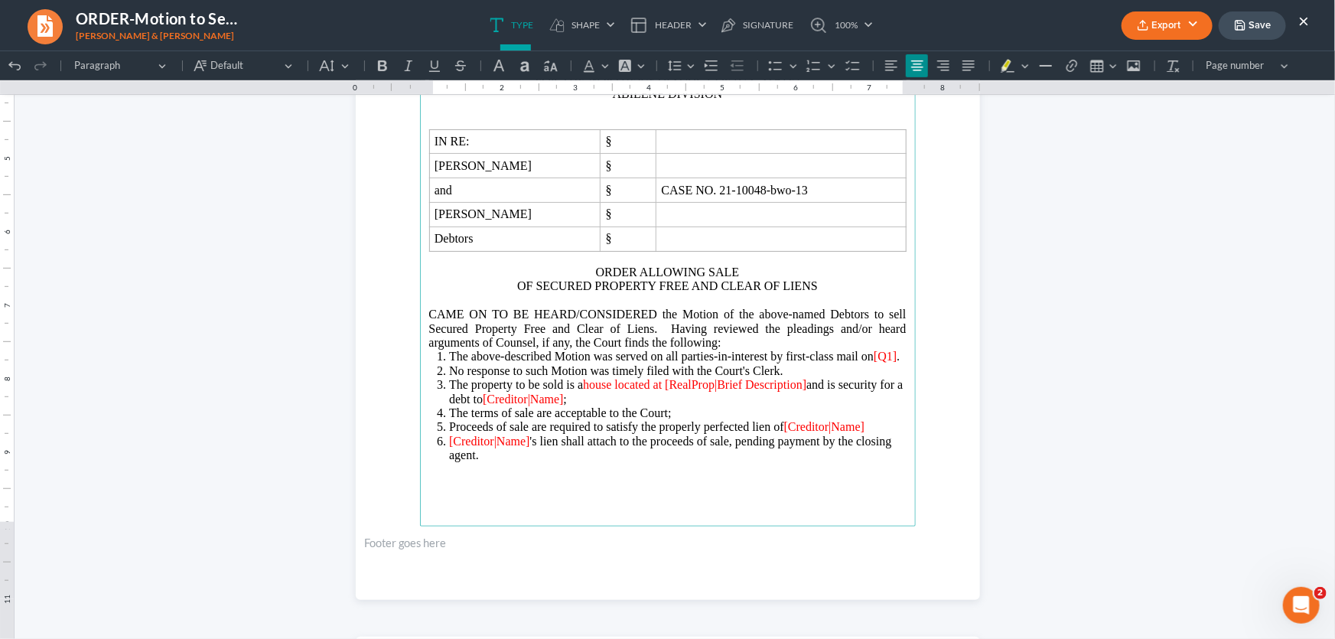
scroll to position [347, 0]
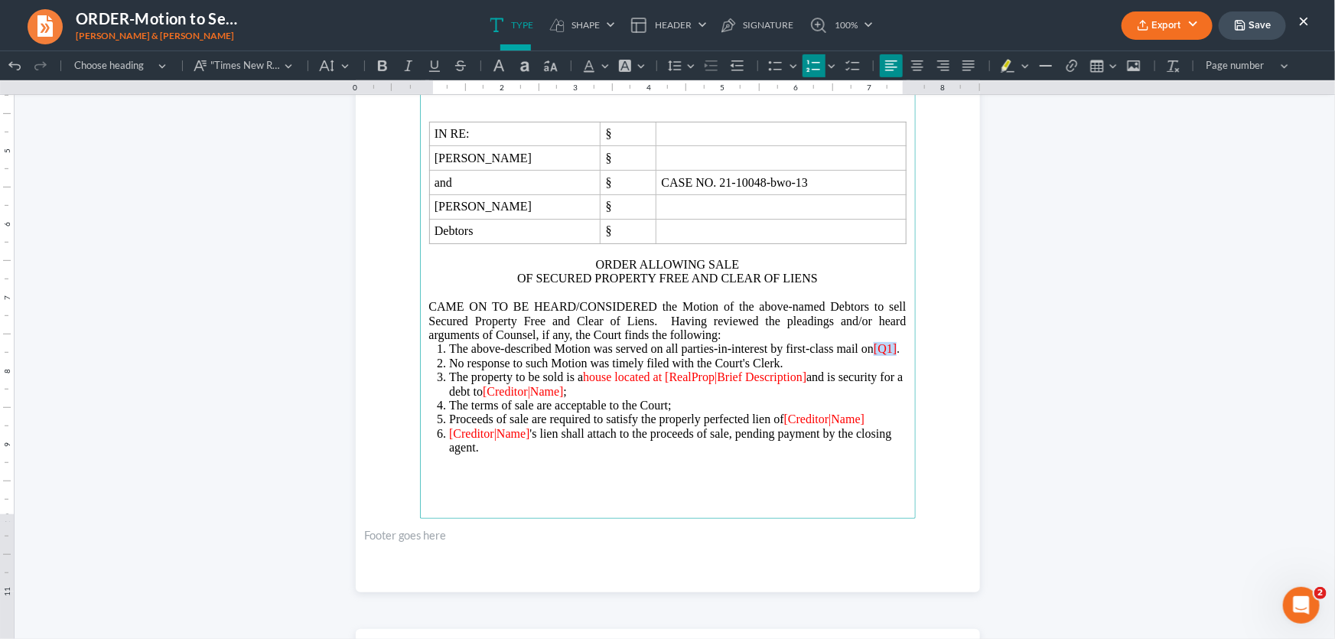
drag, startPoint x: 894, startPoint y: 350, endPoint x: 872, endPoint y: 353, distance: 22.3
click at [872, 353] on li "The above-described Motion was served on all parties-in-interest by first-class…" at bounding box center [677, 348] width 457 height 14
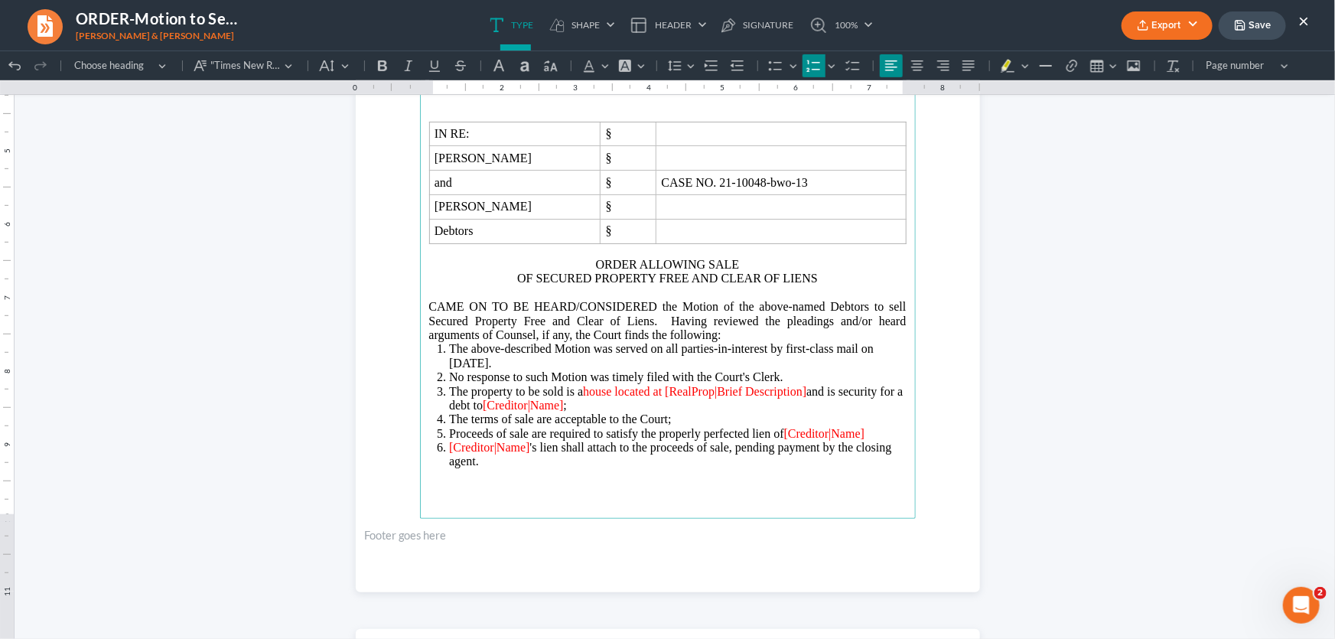
drag, startPoint x: 804, startPoint y: 392, endPoint x: 583, endPoint y: 397, distance: 221.1
click at [583, 397] on li "The property to be sold is a house located at [RealProp|Brief Description] and …" at bounding box center [677, 398] width 457 height 28
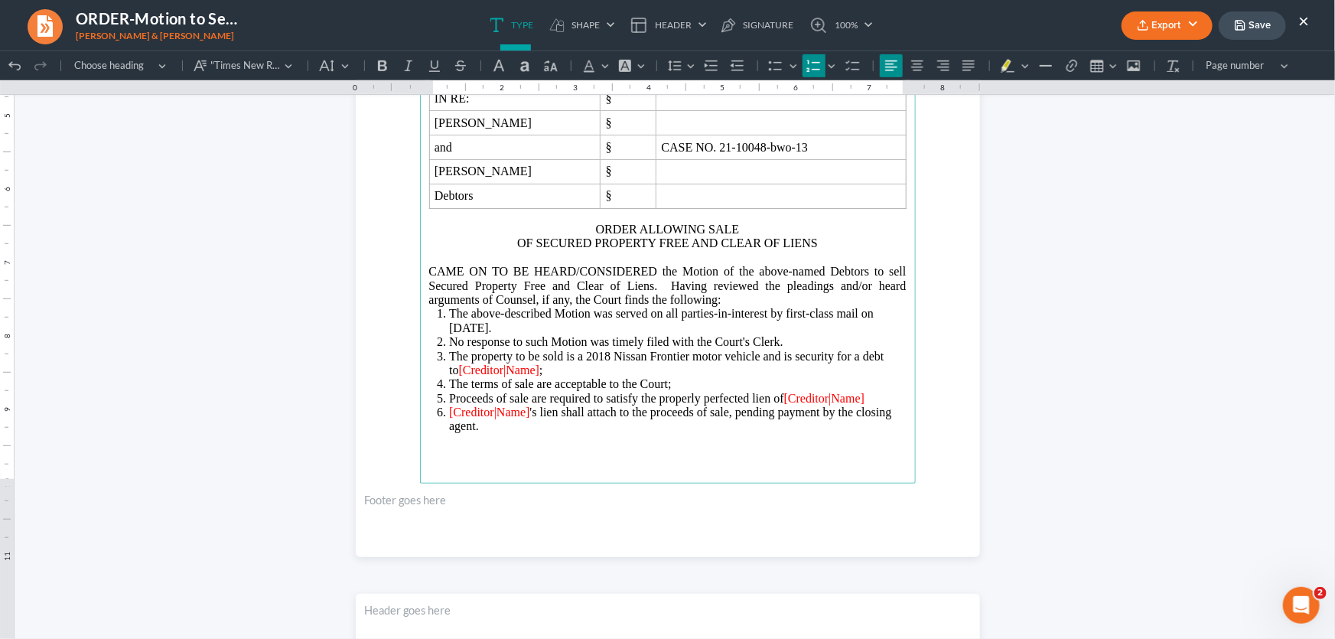
scroll to position [417, 0]
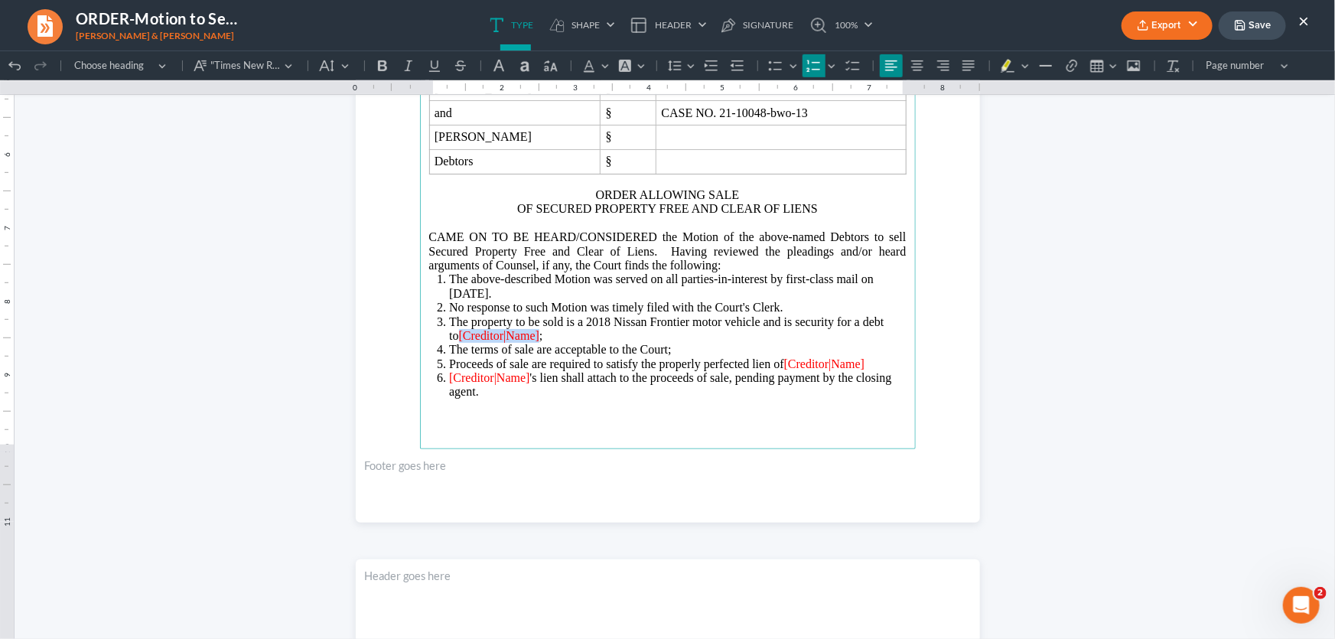
drag, startPoint x: 537, startPoint y: 336, endPoint x: 454, endPoint y: 340, distance: 82.7
click at [454, 340] on li "The property to be sold is a 2018 Nissan Frontier motor vehicle and is security…" at bounding box center [677, 328] width 457 height 28
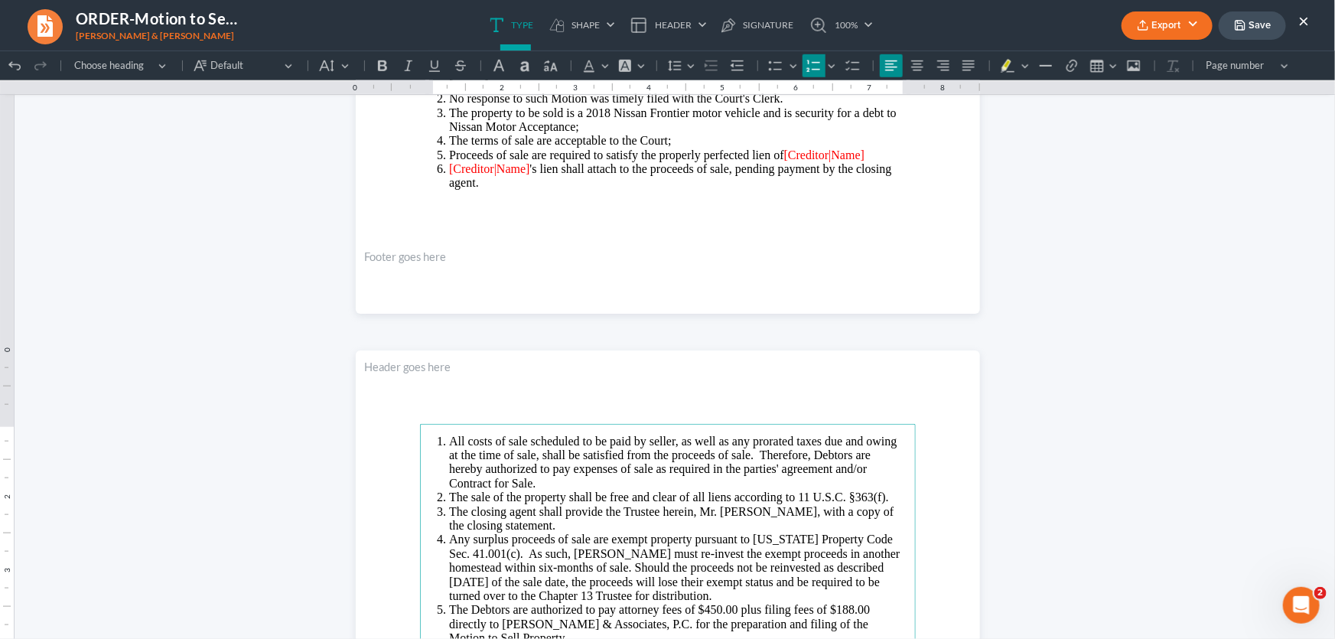
scroll to position [556, 0]
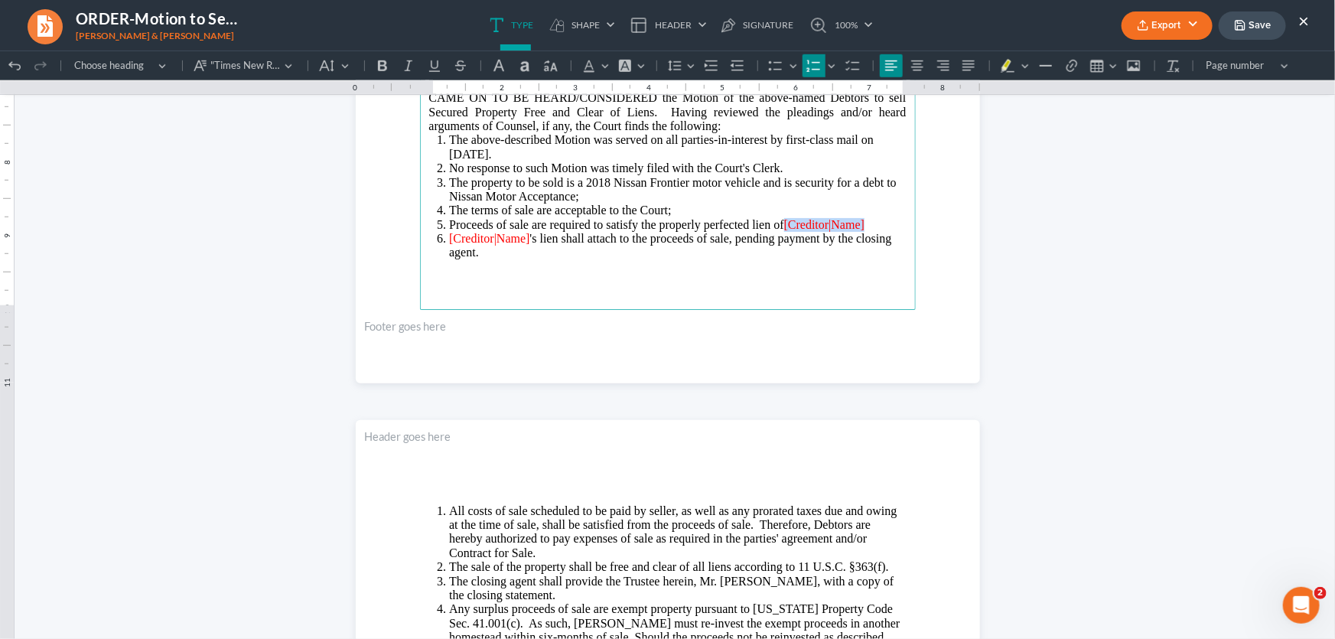
drag, startPoint x: 869, startPoint y: 227, endPoint x: 781, endPoint y: 229, distance: 88.0
click at [781, 229] on li "Proceeds of sale are required to satisfy the properly perfected lien of [Credit…" at bounding box center [677, 224] width 457 height 14
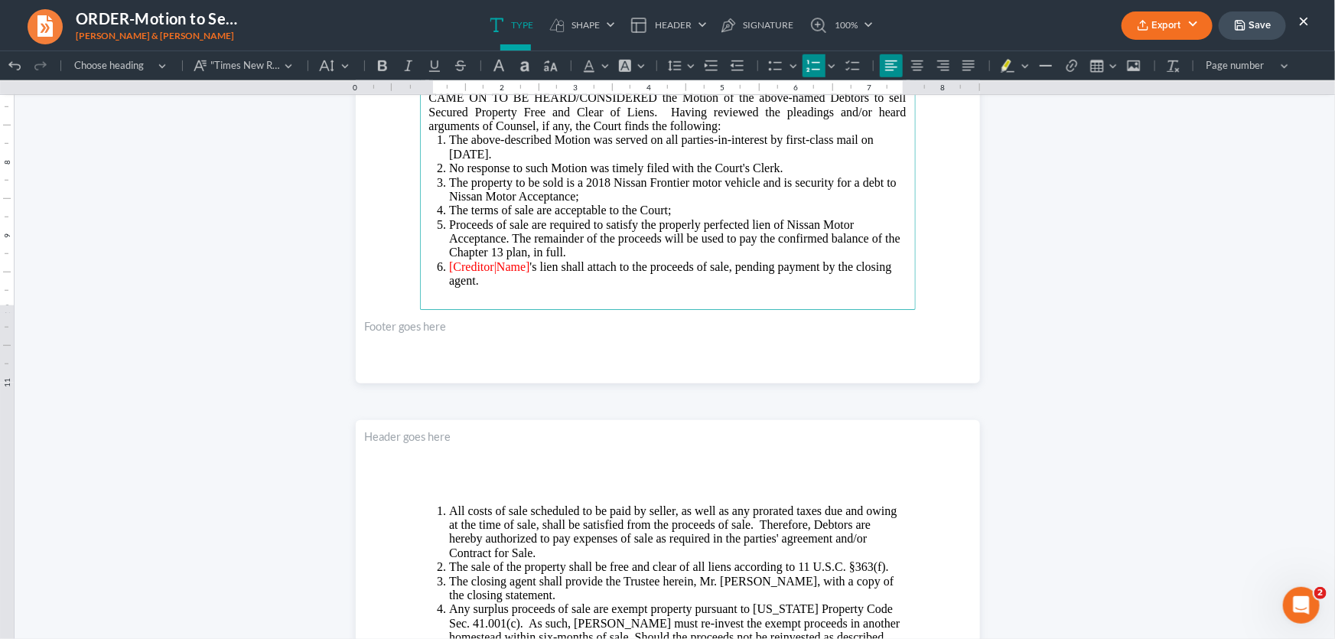
drag, startPoint x: 516, startPoint y: 285, endPoint x: 445, endPoint y: 271, distance: 72.4
click at [449, 271] on li "[Creditor|Name] 's lien shall attach to the proceeds of sale, pending payment b…" at bounding box center [677, 273] width 457 height 28
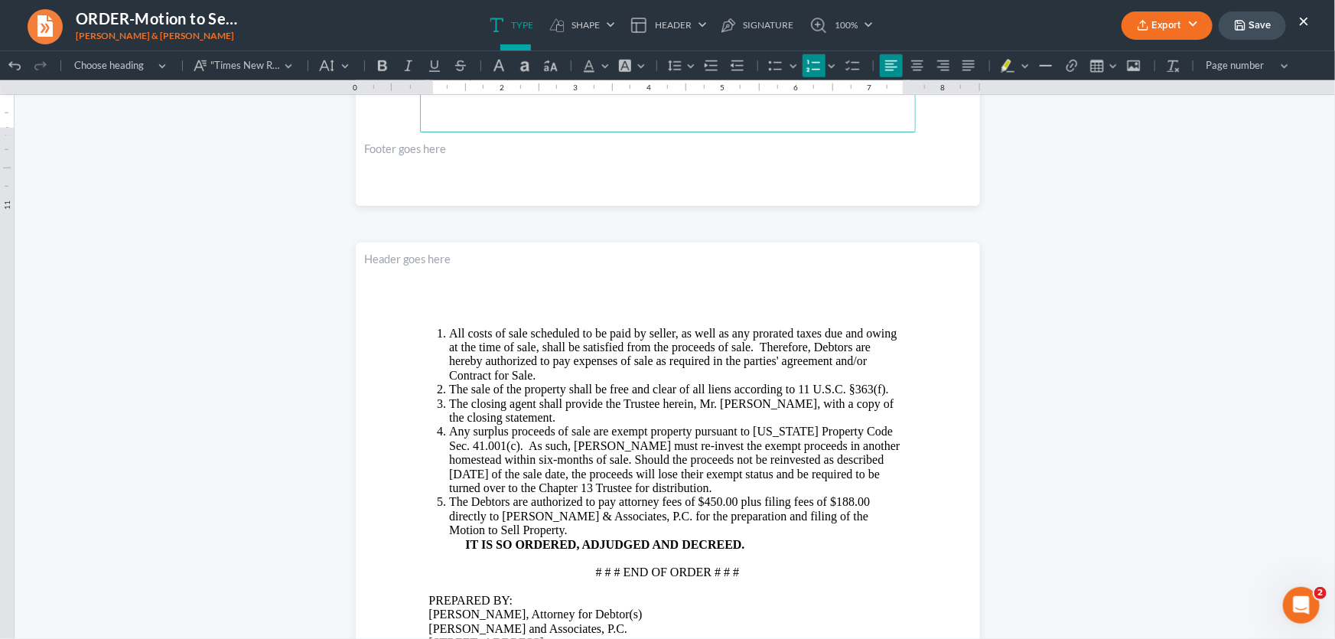
scroll to position [765, 0]
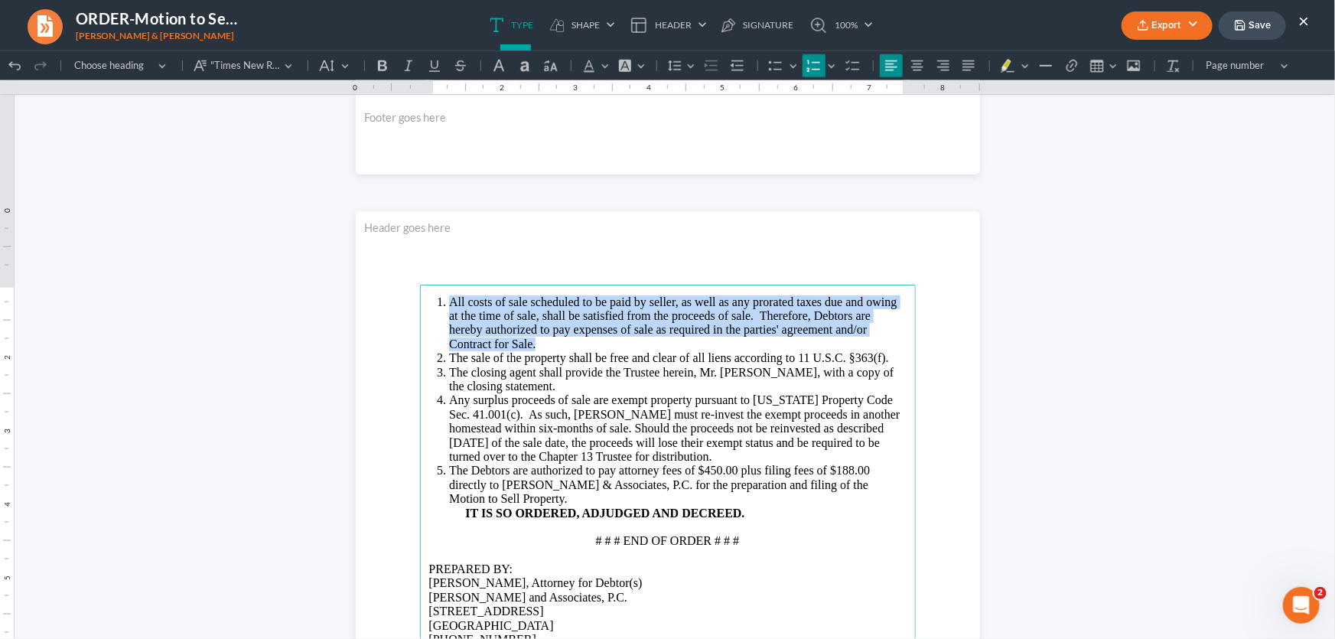
drag, startPoint x: 582, startPoint y: 340, endPoint x: 446, endPoint y: 297, distance: 142.7
click at [449, 297] on li "⁠⁠⁠⁠⁠⁠⁠ All costs of sale scheduled to be paid by seller, as well as any prorat…" at bounding box center [677, 322] width 457 height 57
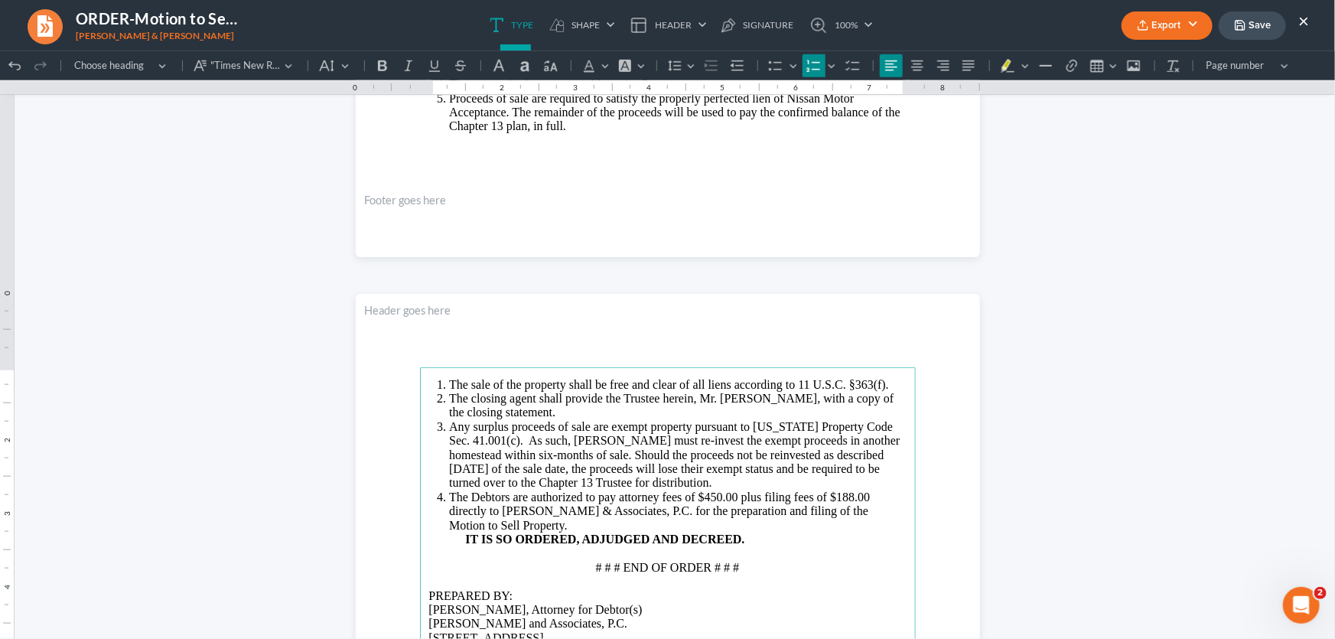
scroll to position [626, 0]
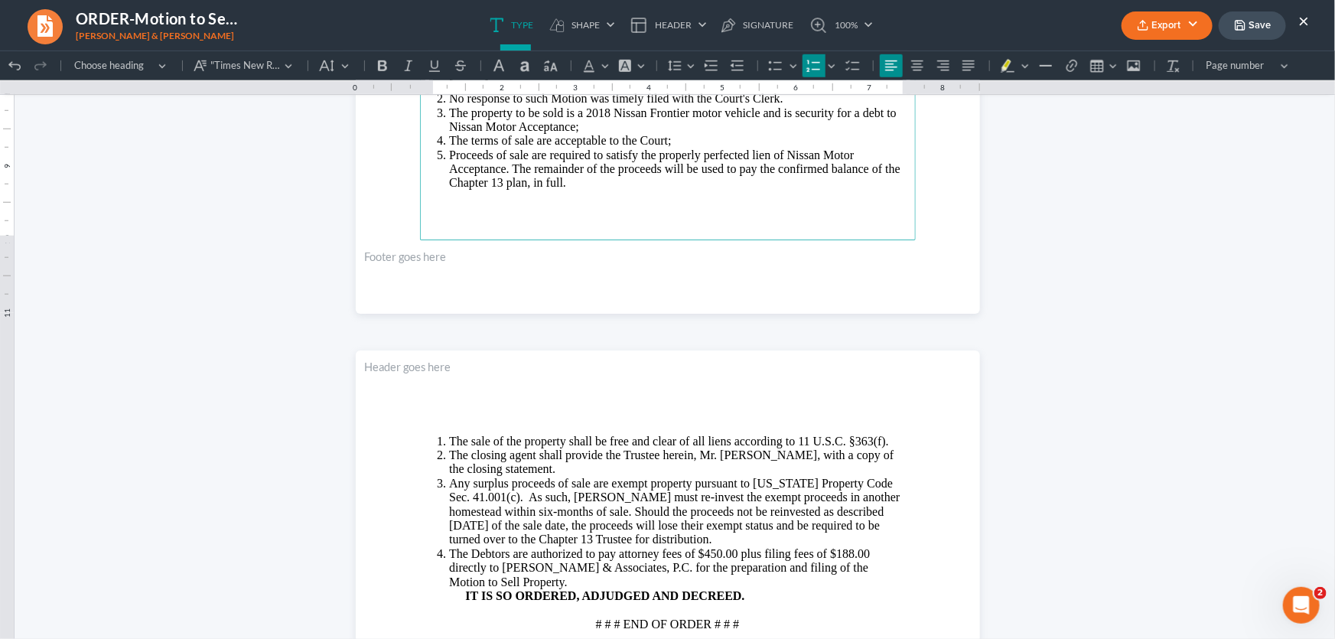
click at [444, 203] on p "Rich Text Editor, page-0-main" at bounding box center [667, 197] width 477 height 14
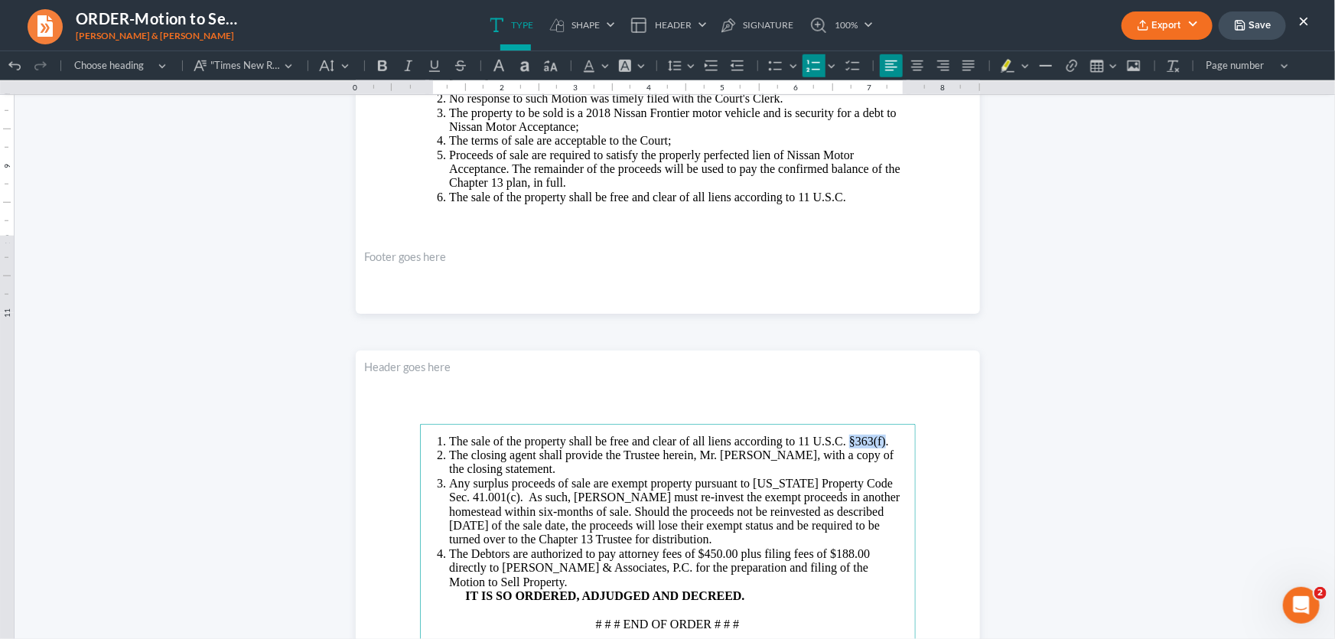
drag, startPoint x: 879, startPoint y: 441, endPoint x: 845, endPoint y: 443, distance: 34.5
click at [845, 443] on span "The sale of the property shall be free and clear of all liens according to 11 U…" at bounding box center [669, 440] width 440 height 13
copy span "§363(f)"
click at [859, 197] on li "The sale of the property shall be free and clear of all liens according to 11 U…" at bounding box center [677, 197] width 457 height 14
drag, startPoint x: 886, startPoint y: 441, endPoint x: 444, endPoint y: 436, distance: 442.1
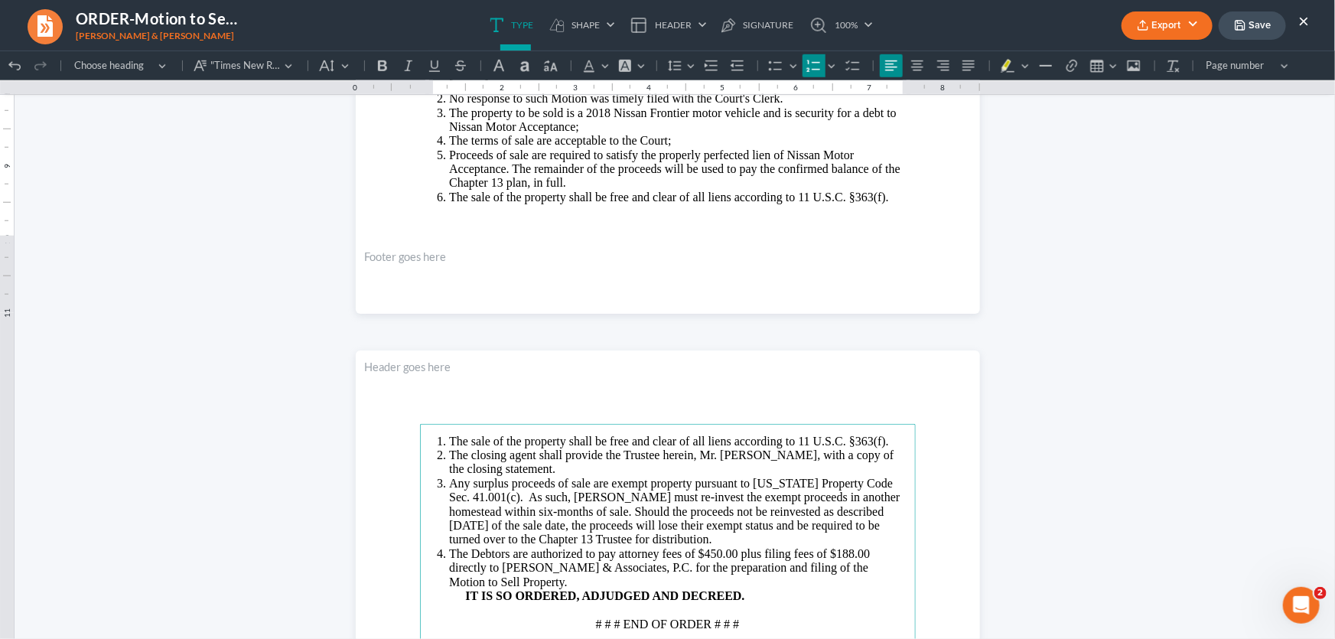
click at [449, 436] on span "The sale of the property shall be free and clear of all liens according to 11 U…" at bounding box center [669, 440] width 440 height 13
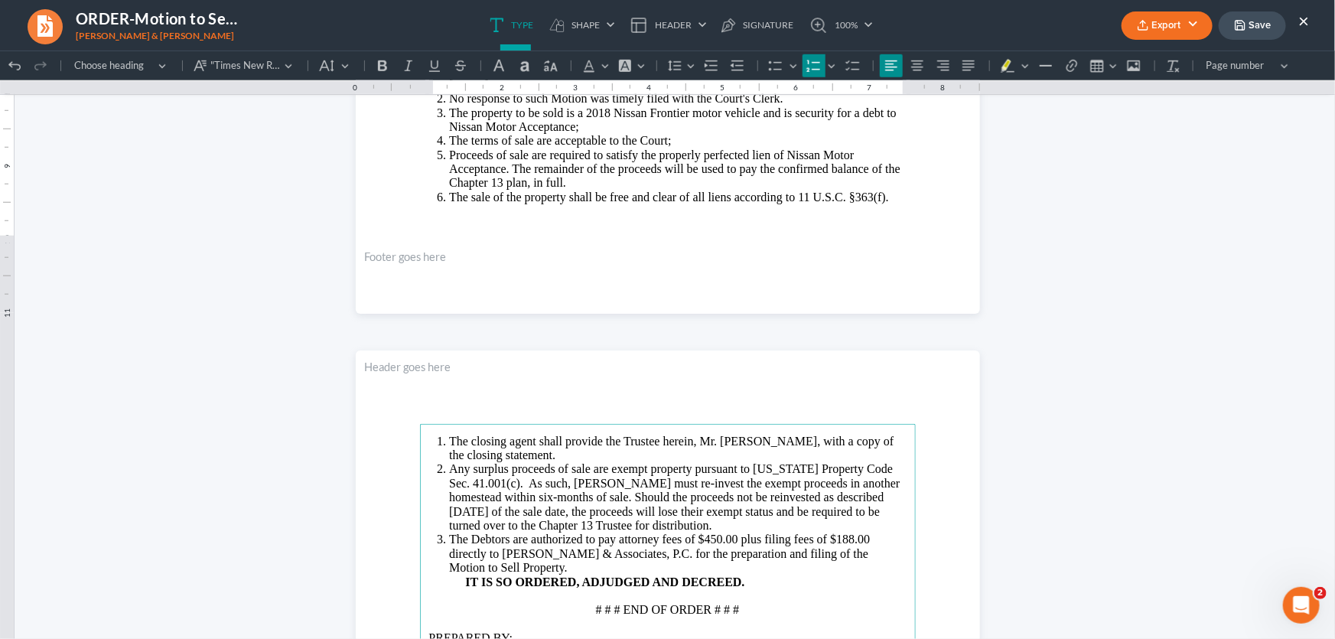
drag, startPoint x: 554, startPoint y: 450, endPoint x: 428, endPoint y: 439, distance: 126.6
click at [429, 439] on ol "The closing agent shall provide the Trustee herein, Mr. Robert Wilson, with a c…" at bounding box center [667, 504] width 477 height 141
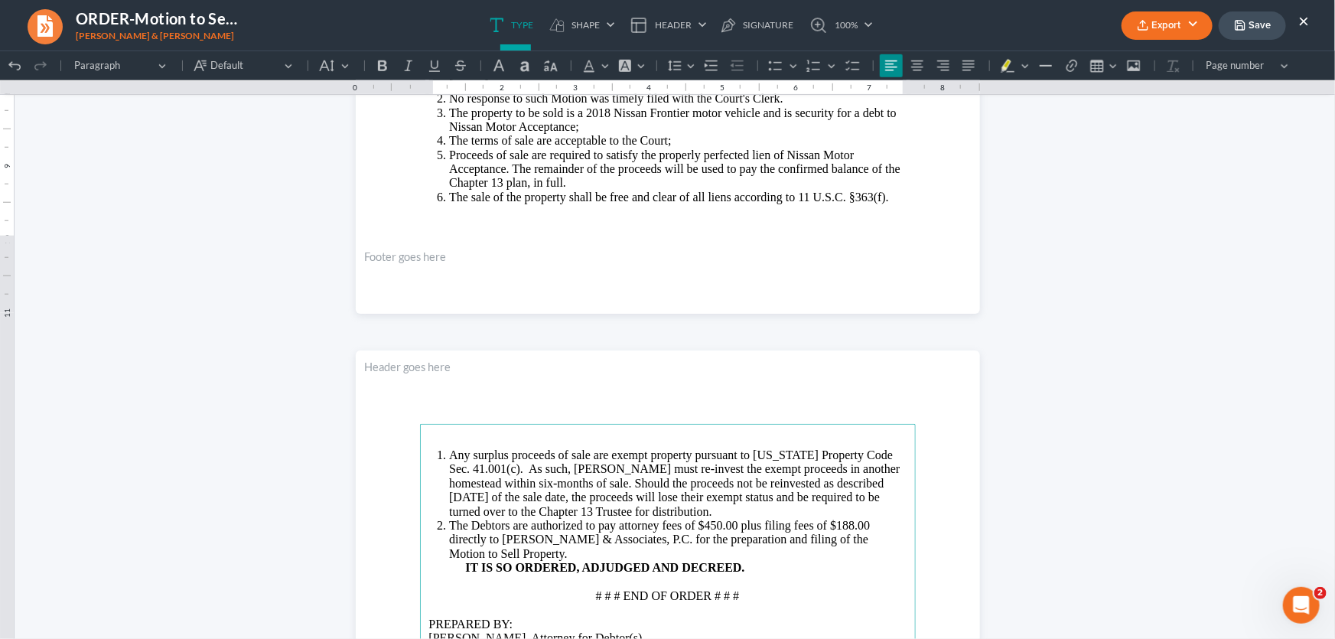
scroll to position [640, 0]
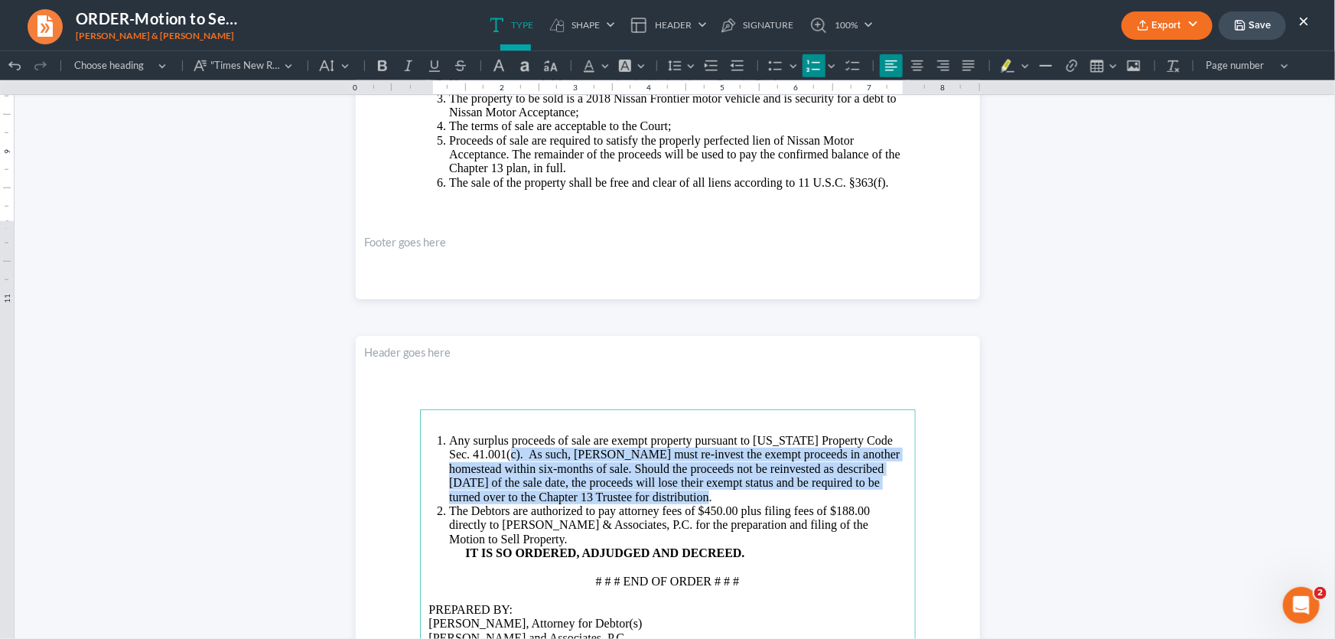
drag, startPoint x: 636, startPoint y: 496, endPoint x: 499, endPoint y: 458, distance: 142.9
click at [499, 458] on li "Any surplus proceeds of sale are exempt property pursuant to Texas Property Cod…" at bounding box center [677, 468] width 457 height 70
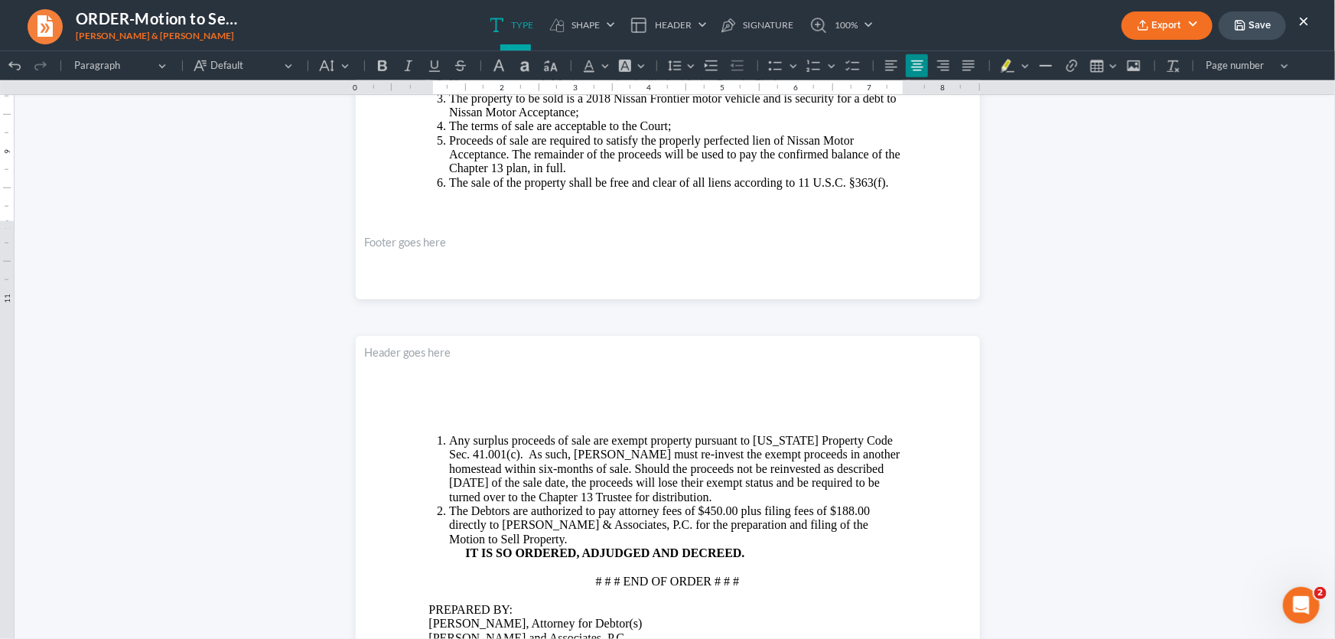
click at [645, 496] on li "Any surplus proceeds of sale are exempt property pursuant to Texas Property Cod…" at bounding box center [677, 468] width 457 height 70
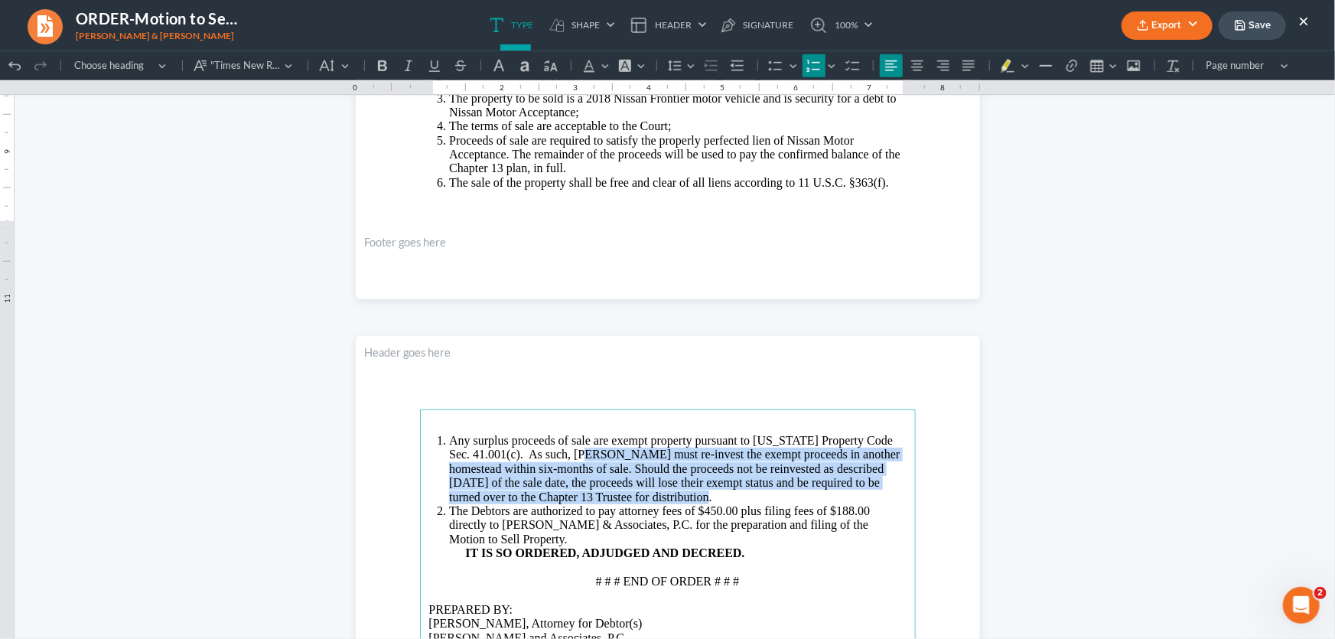
drag, startPoint x: 645, startPoint y: 496, endPoint x: 581, endPoint y: 452, distance: 78.1
click at [581, 452] on li "Any surplus proceeds of sale are exempt property pursuant to Texas Property Cod…" at bounding box center [677, 468] width 457 height 70
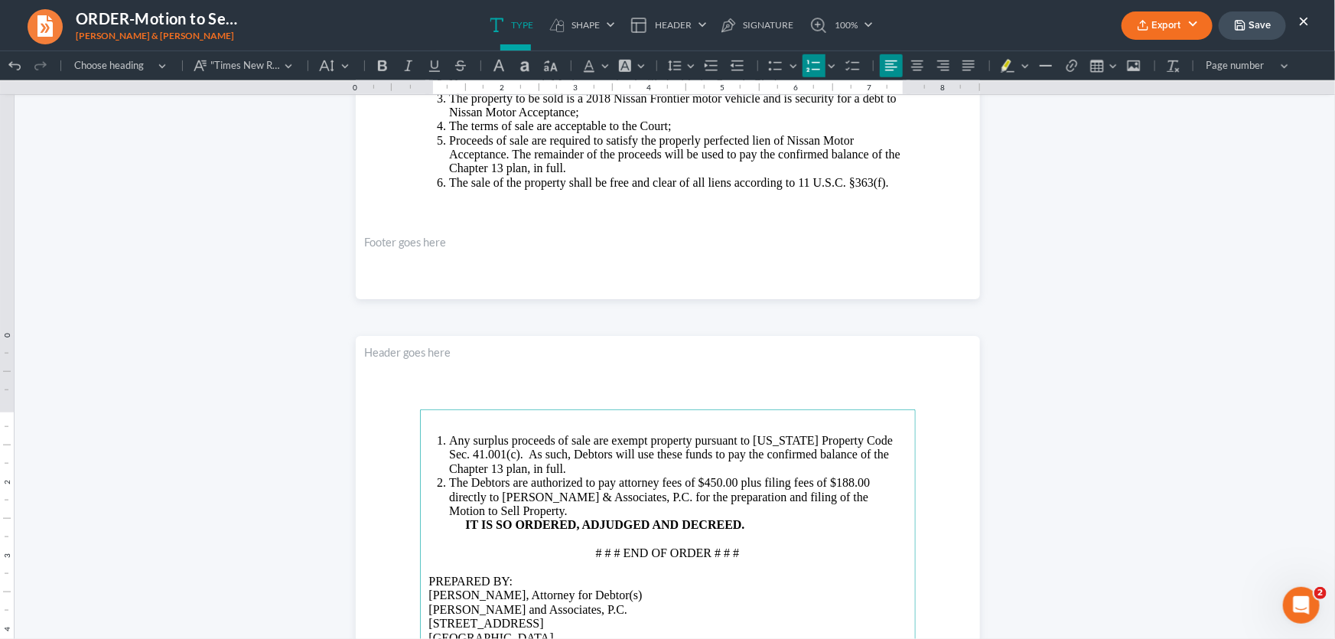
click at [836, 479] on span "The Debtors are authorized to pay attorney fees of $450.00 plus filing fees of …" at bounding box center [659, 495] width 421 height 41
click at [517, 506] on li "The Debtors are authorized to pay attorney fees of $450.00 plus filing fees of …" at bounding box center [677, 496] width 457 height 42
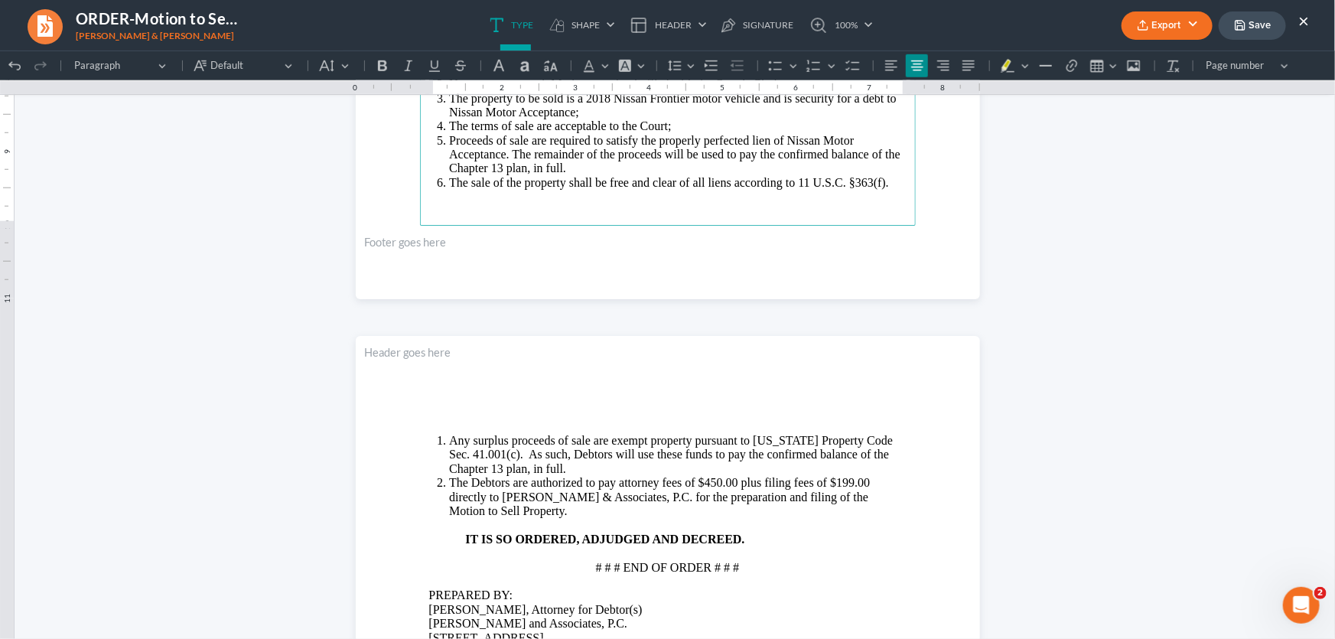
click at [449, 435] on span "Any surplus proceeds of sale are exempt property pursuant to Texas Property Cod…" at bounding box center [671, 453] width 444 height 41
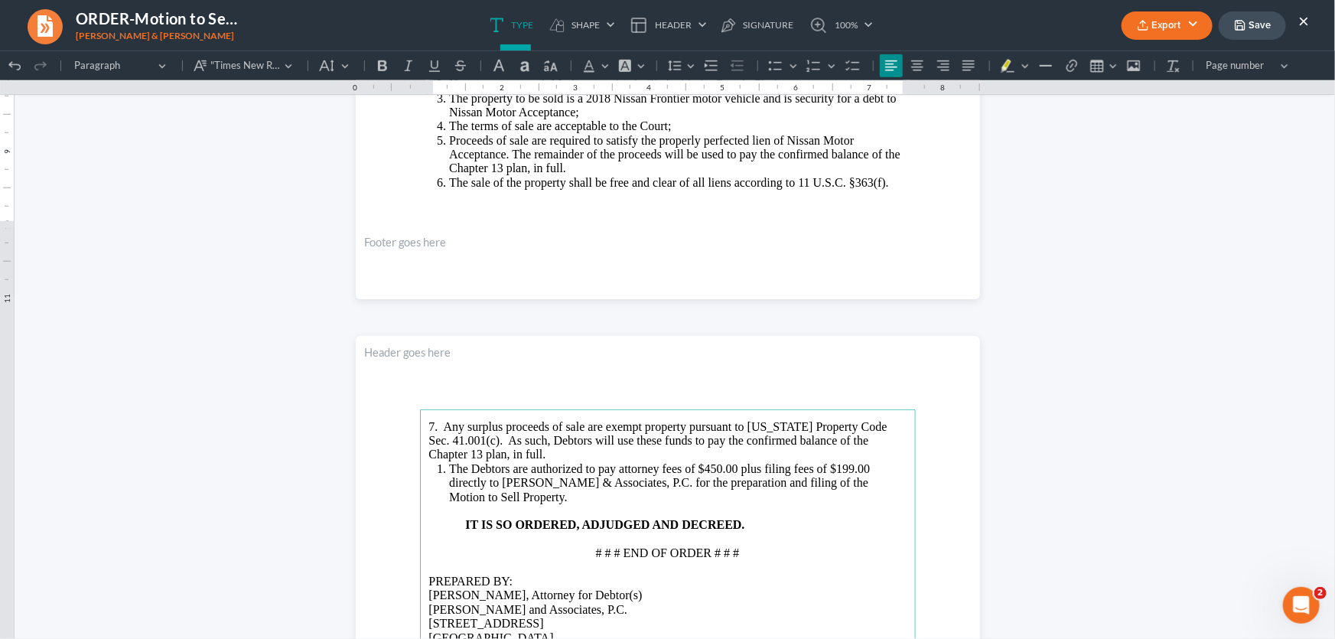
click at [449, 466] on li "The Debtors are authorized to pay attorney fees of $450.00 plus filing fees of …" at bounding box center [677, 482] width 457 height 42
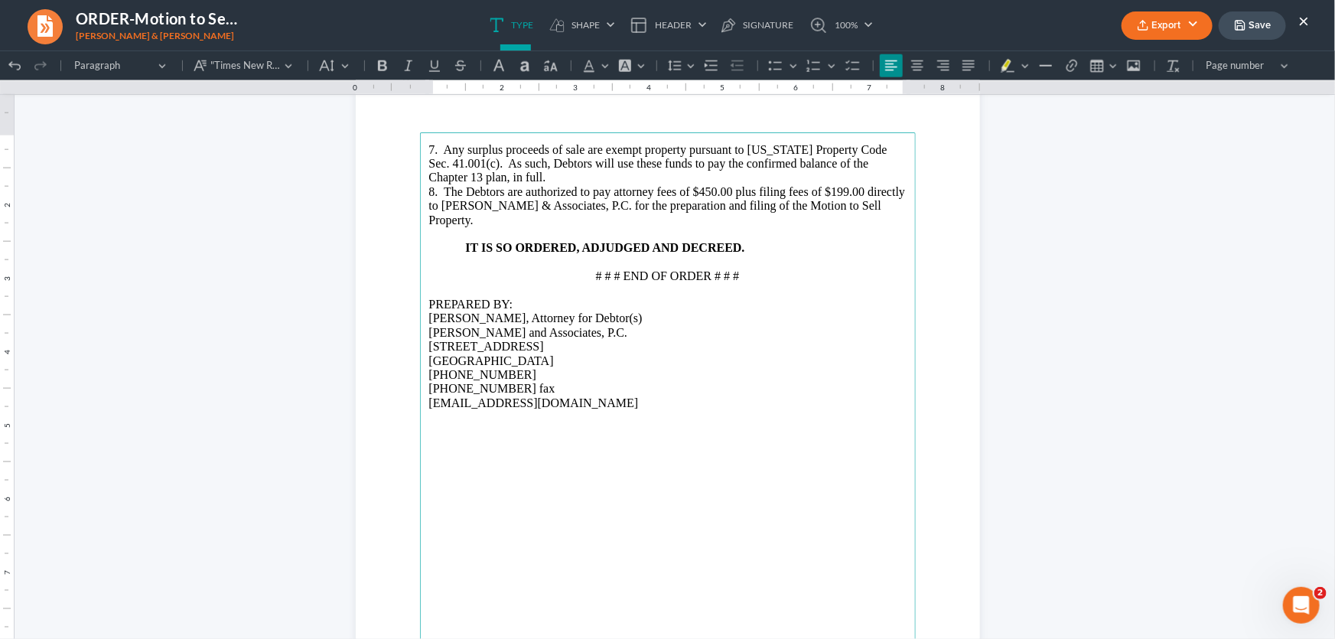
scroll to position [918, 0]
click at [619, 318] on p "Monte J. White, Attorney for Debtor(s)" at bounding box center [667, 317] width 477 height 14
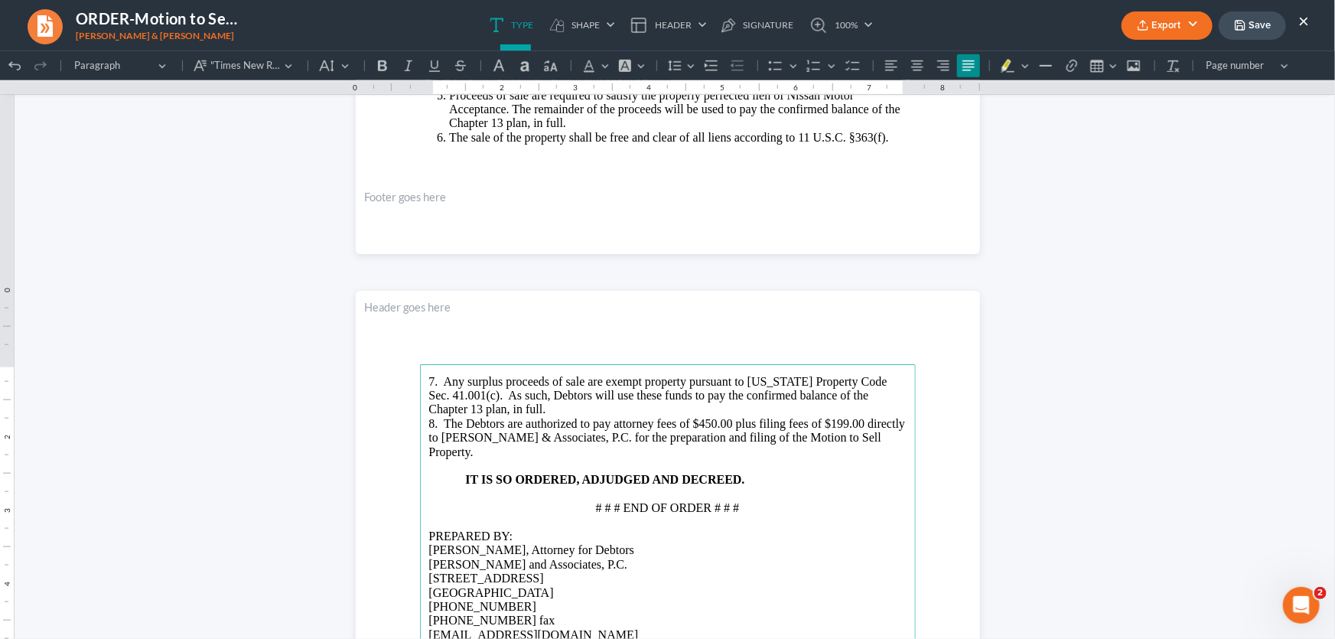
scroll to position [486, 0]
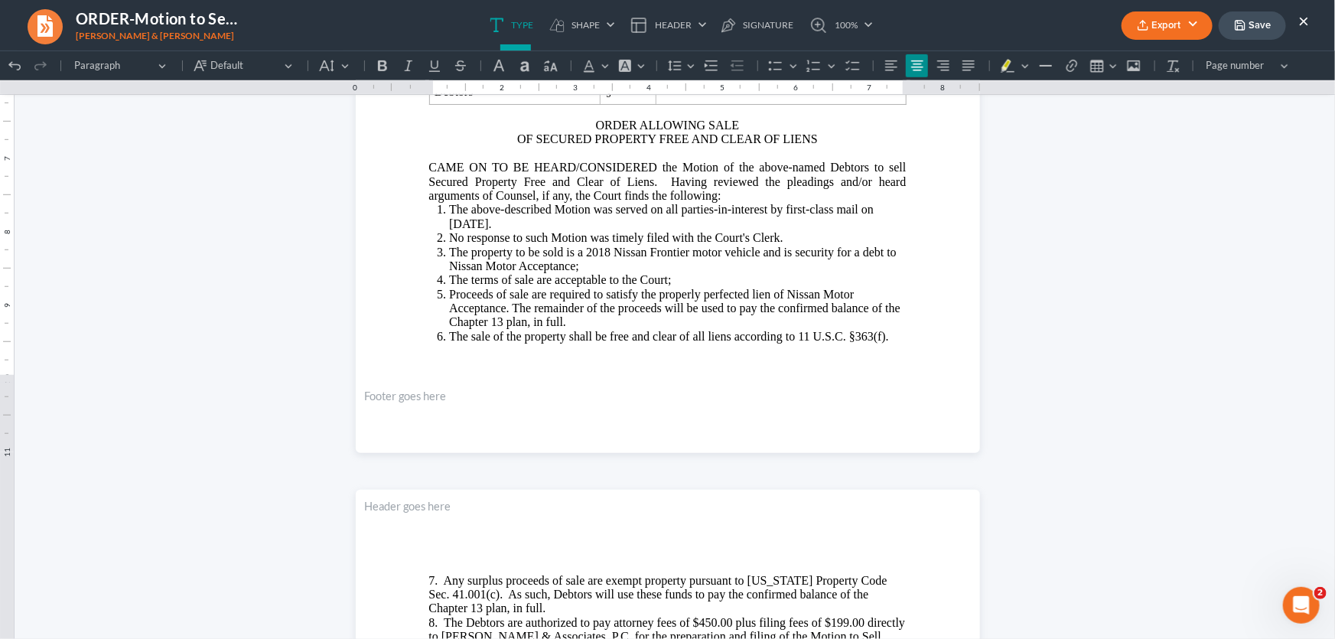
click at [1149, 27] on button "Export" at bounding box center [1166, 25] width 91 height 28
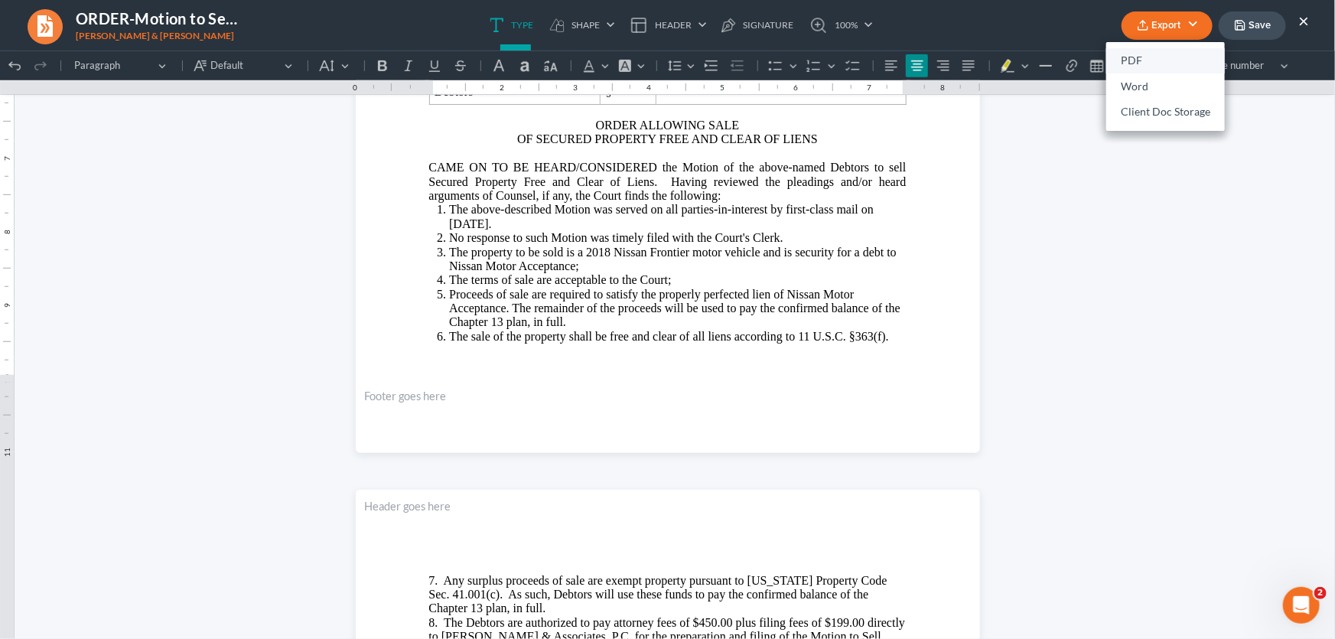
click at [1139, 56] on link "PDF" at bounding box center [1165, 61] width 119 height 26
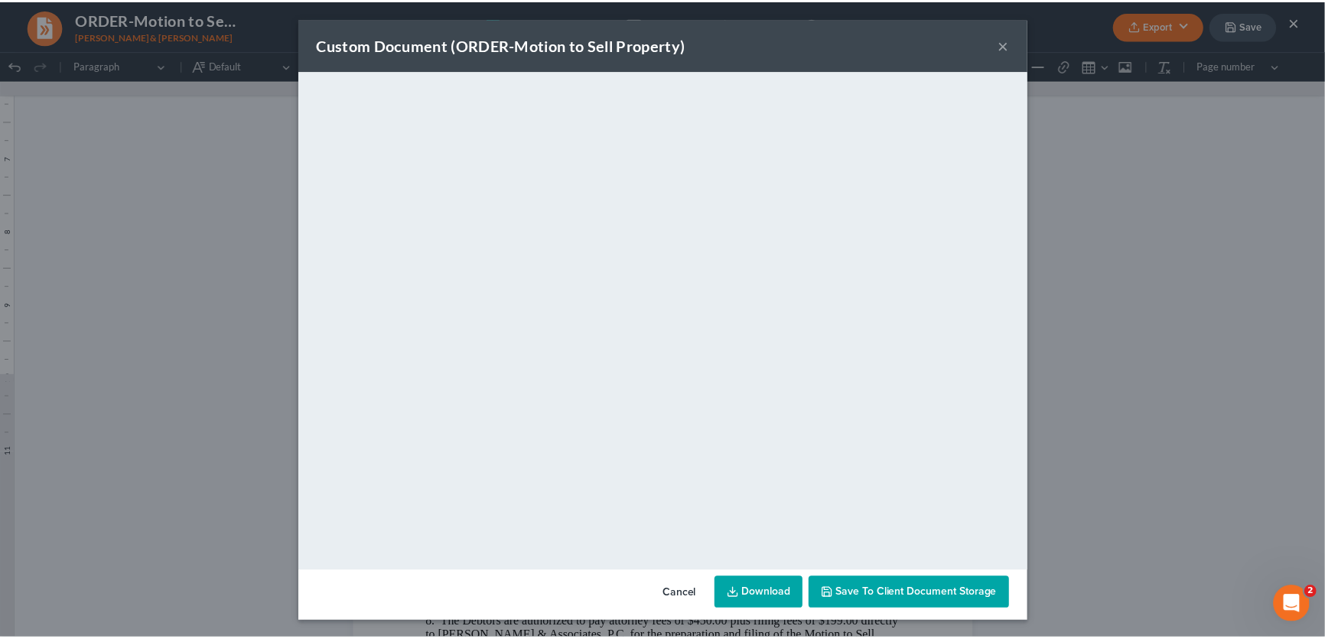
scroll to position [0, 0]
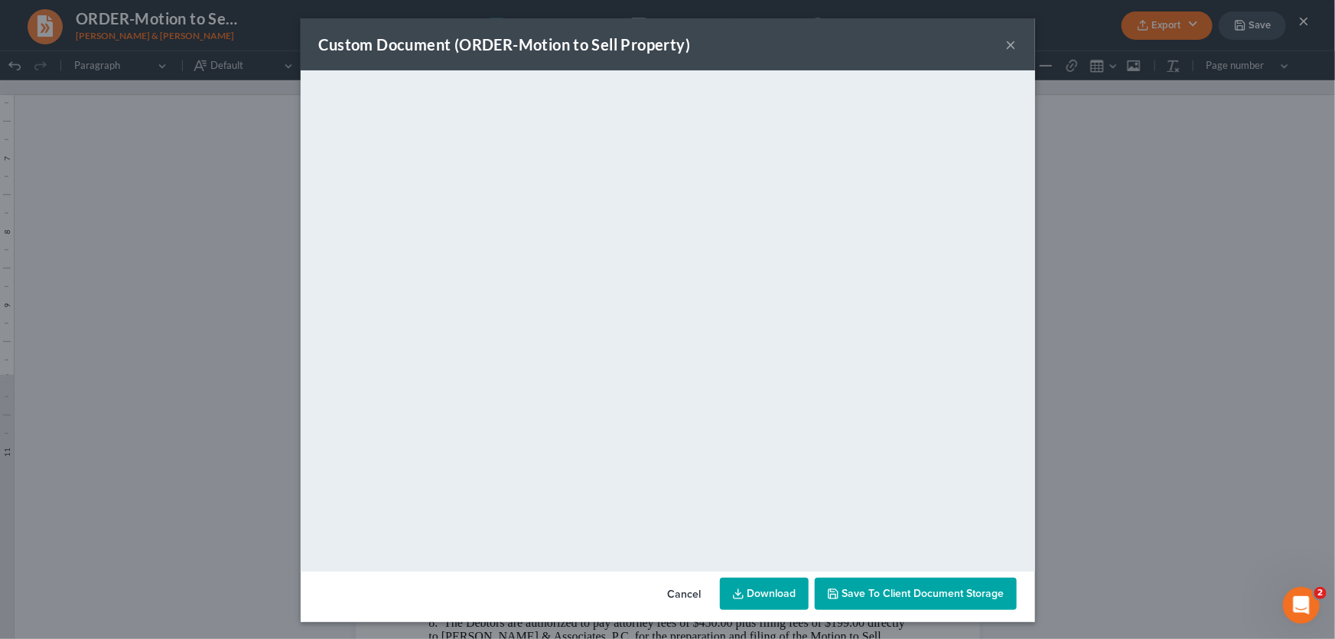
click at [1006, 45] on button "×" at bounding box center [1011, 44] width 11 height 18
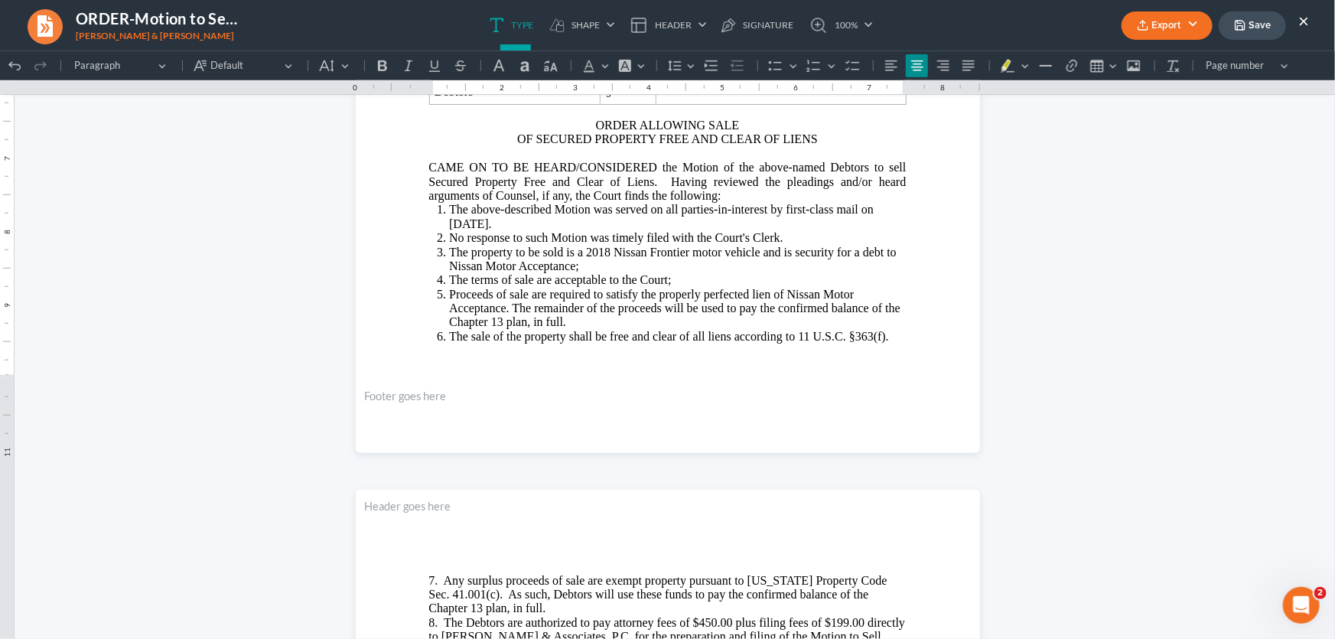
click at [1237, 28] on polyline "button" at bounding box center [1239, 28] width 5 height 4
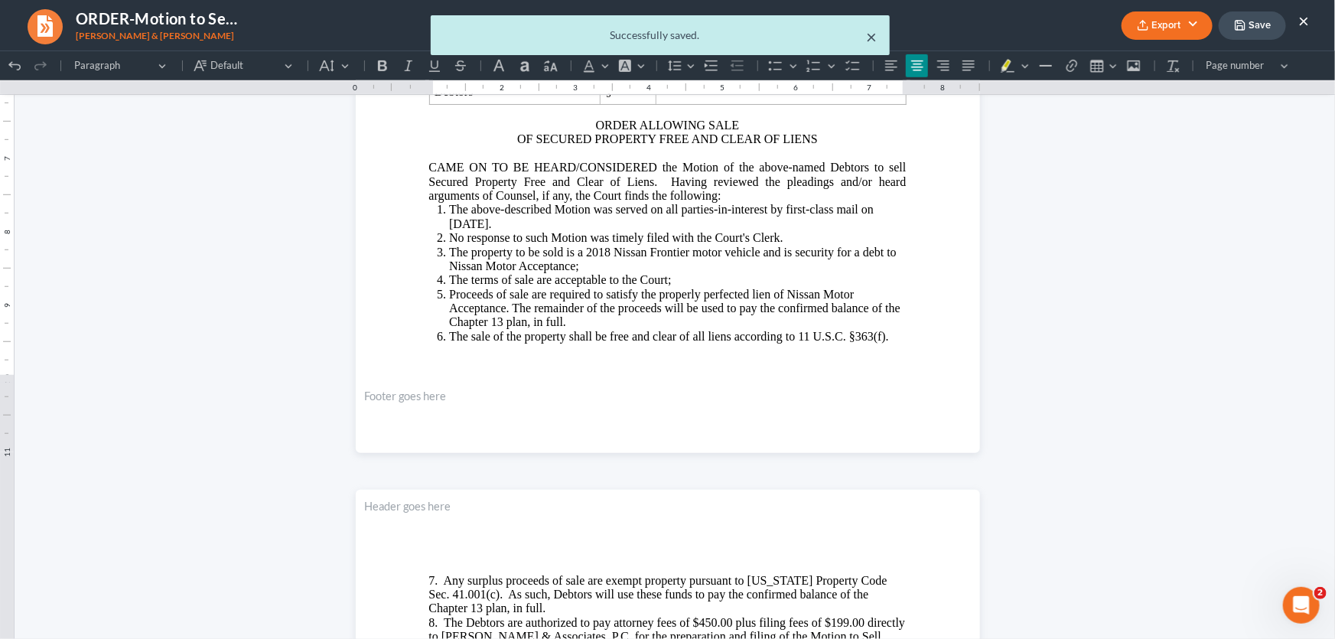
click at [870, 37] on button "×" at bounding box center [871, 37] width 11 height 18
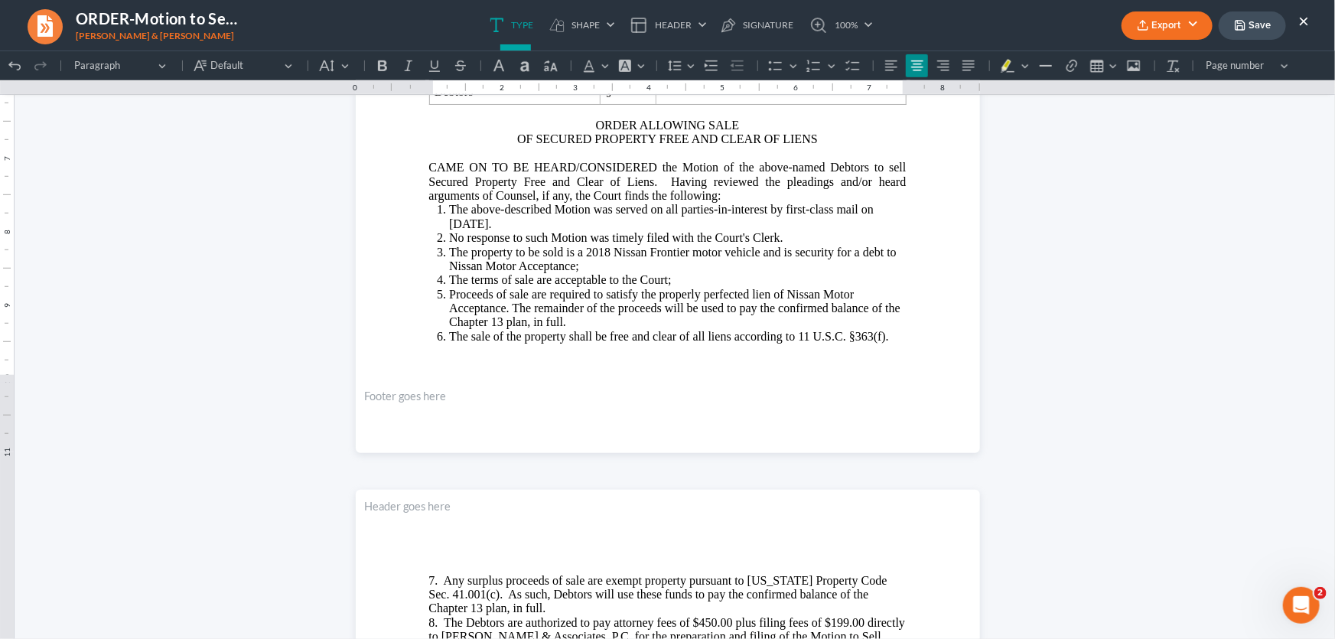
click at [1257, 29] on button "Save" at bounding box center [1251, 25] width 67 height 28
click at [868, 39] on link "100%" at bounding box center [837, 25] width 72 height 50
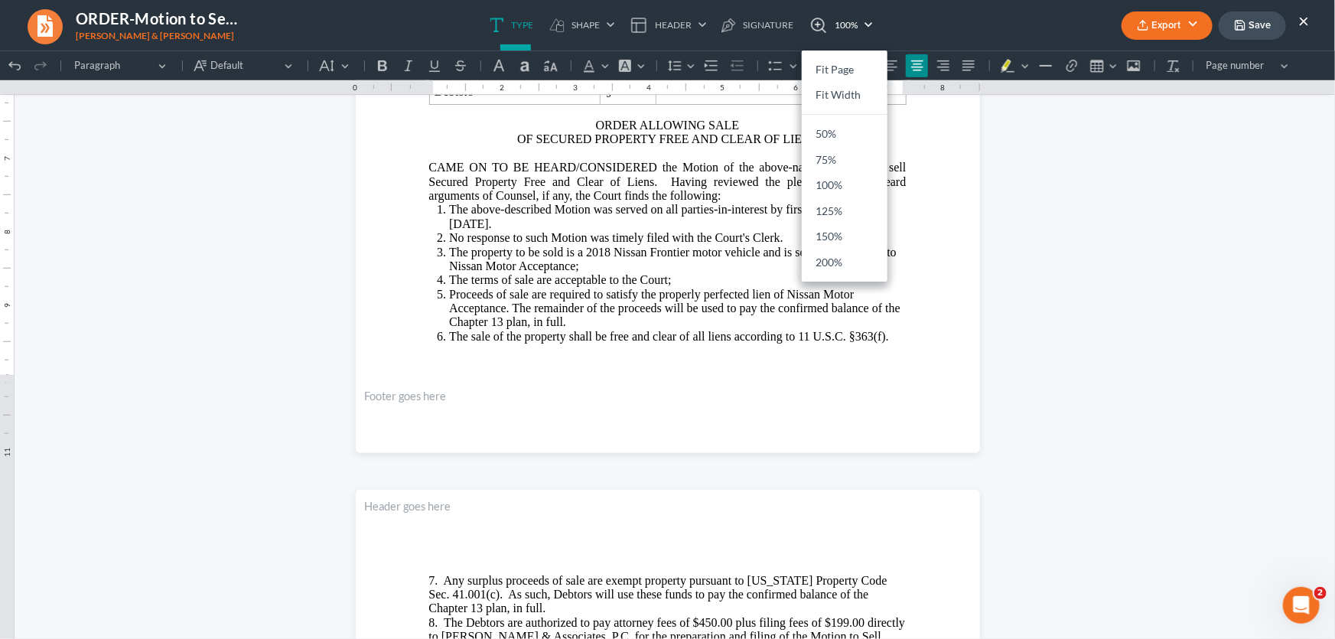
drag, startPoint x: 1169, startPoint y: 164, endPoint x: 1221, endPoint y: 101, distance: 82.1
click at [1169, 164] on html "1.00 10.00 0 1 1 2 2 3 3 4 4 5 5 6 6 7 7 8 8 9 9 10 10 11 11 Undo (Ctrl+Z) Undo…" at bounding box center [667, 448] width 1335 height 1770
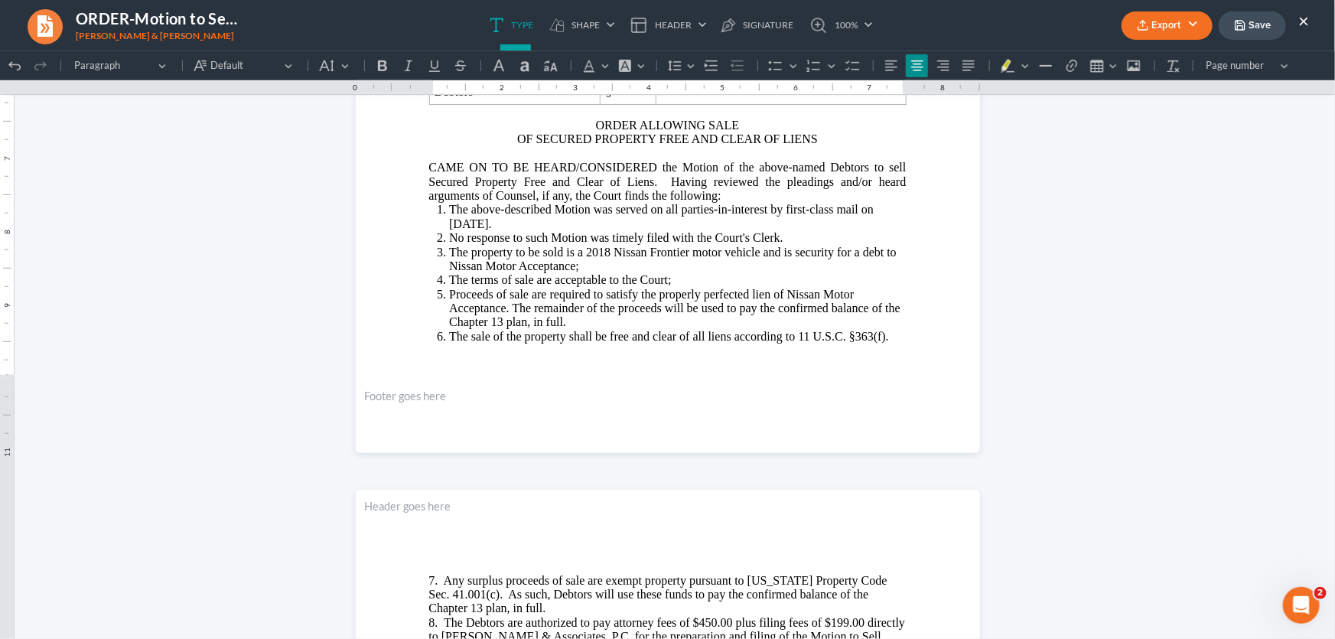
click at [1306, 19] on button "×" at bounding box center [1303, 20] width 11 height 18
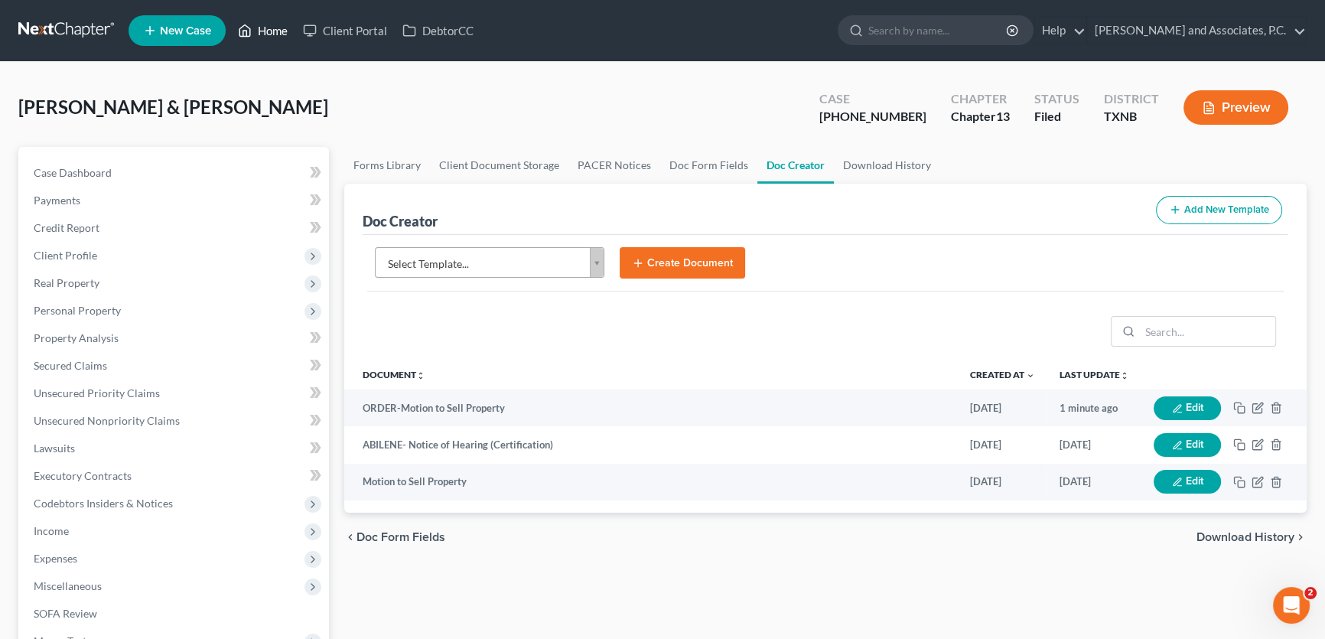
click at [279, 27] on link "Home" at bounding box center [262, 31] width 65 height 28
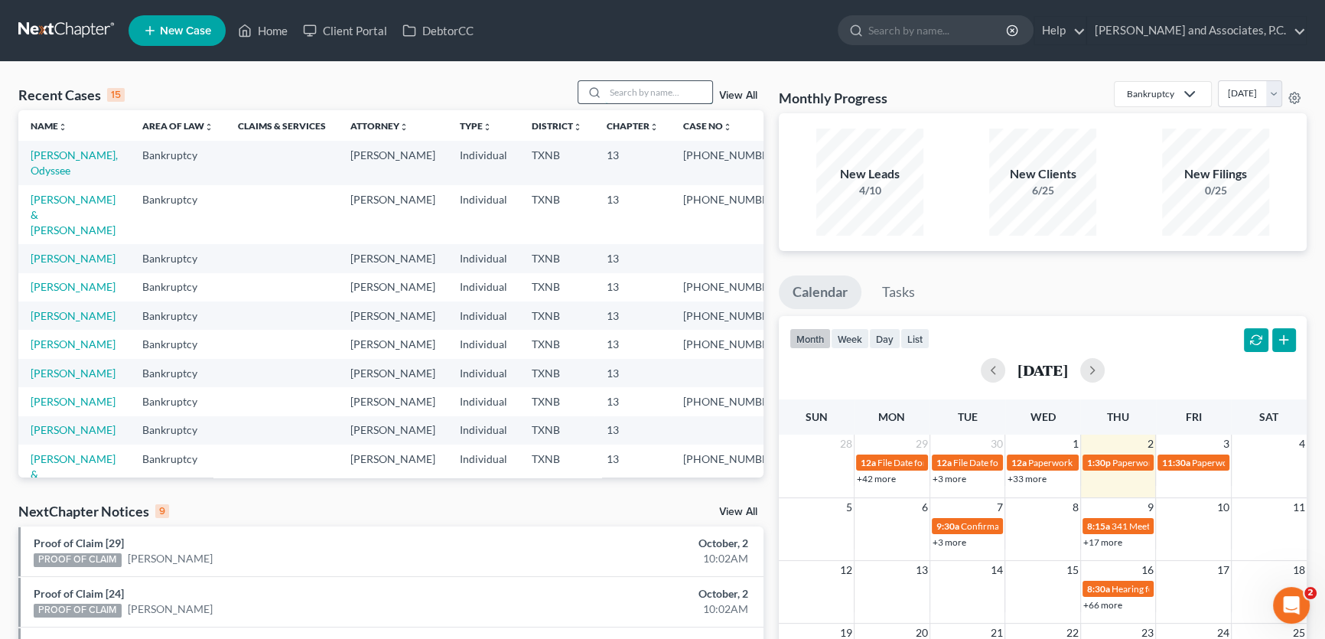
click at [625, 92] on input "search" at bounding box center [658, 92] width 107 height 22
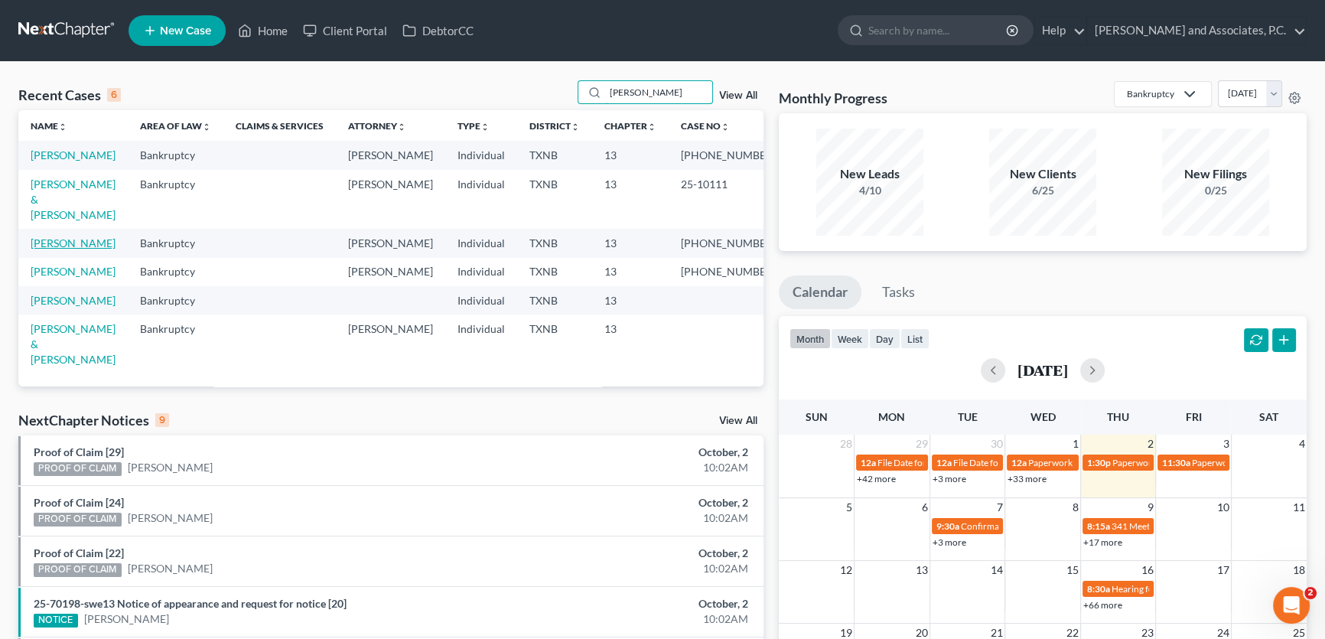
type input "[PERSON_NAME]"
click at [83, 245] on link "[PERSON_NAME]" at bounding box center [73, 242] width 85 height 13
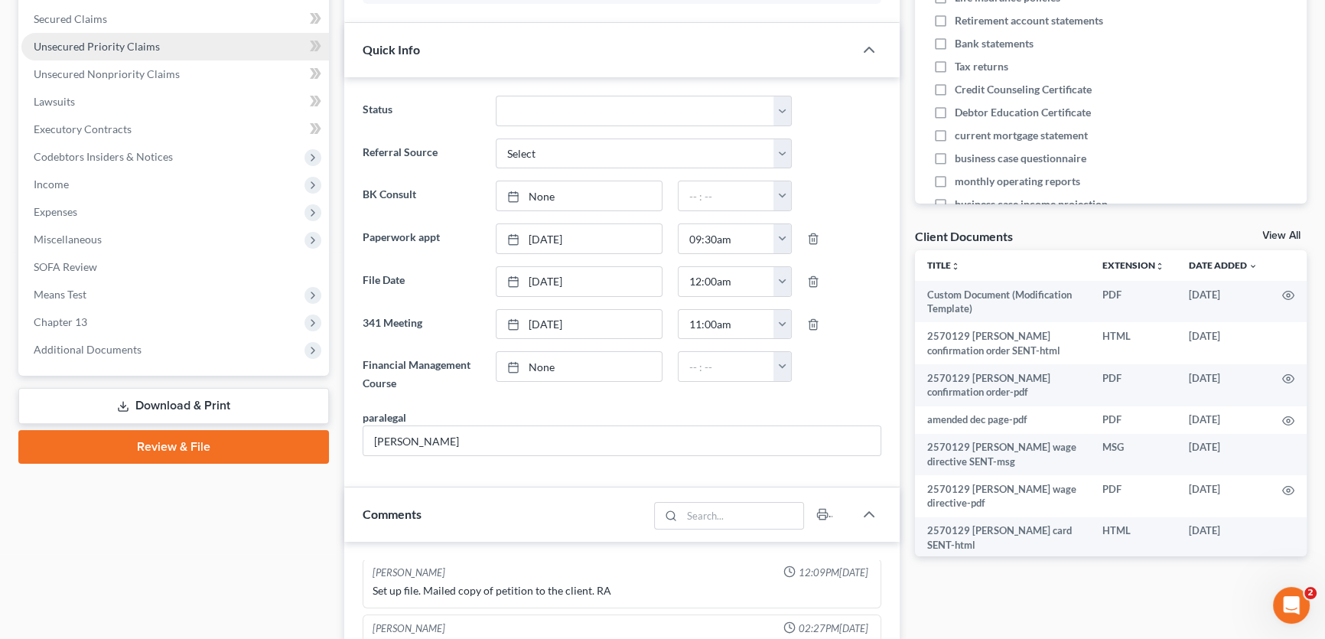
scroll to position [347, 0]
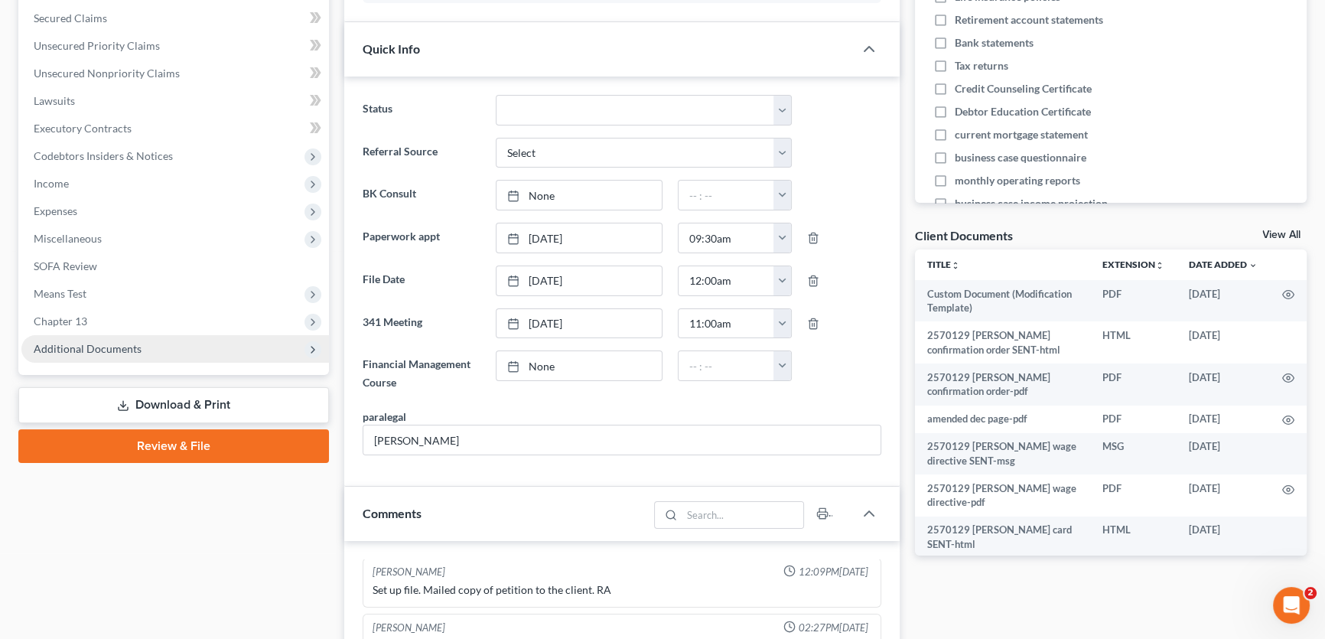
click at [105, 342] on span "Additional Documents" at bounding box center [88, 348] width 108 height 13
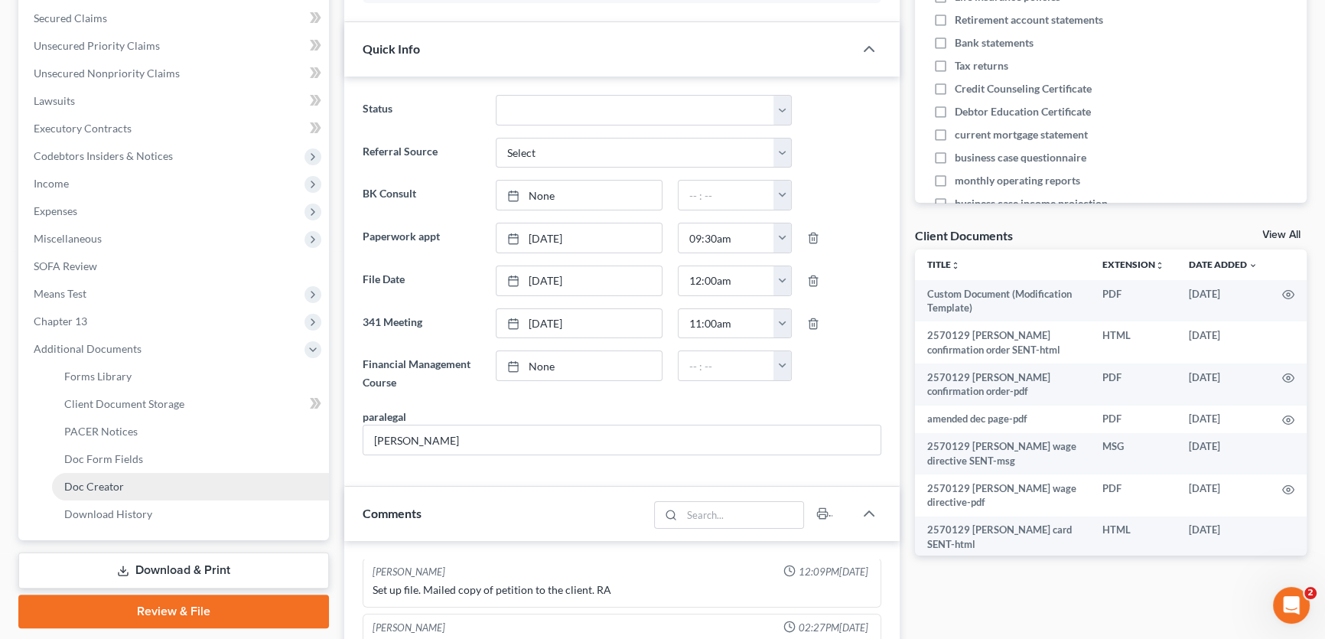
click at [121, 487] on span "Doc Creator" at bounding box center [94, 486] width 60 height 13
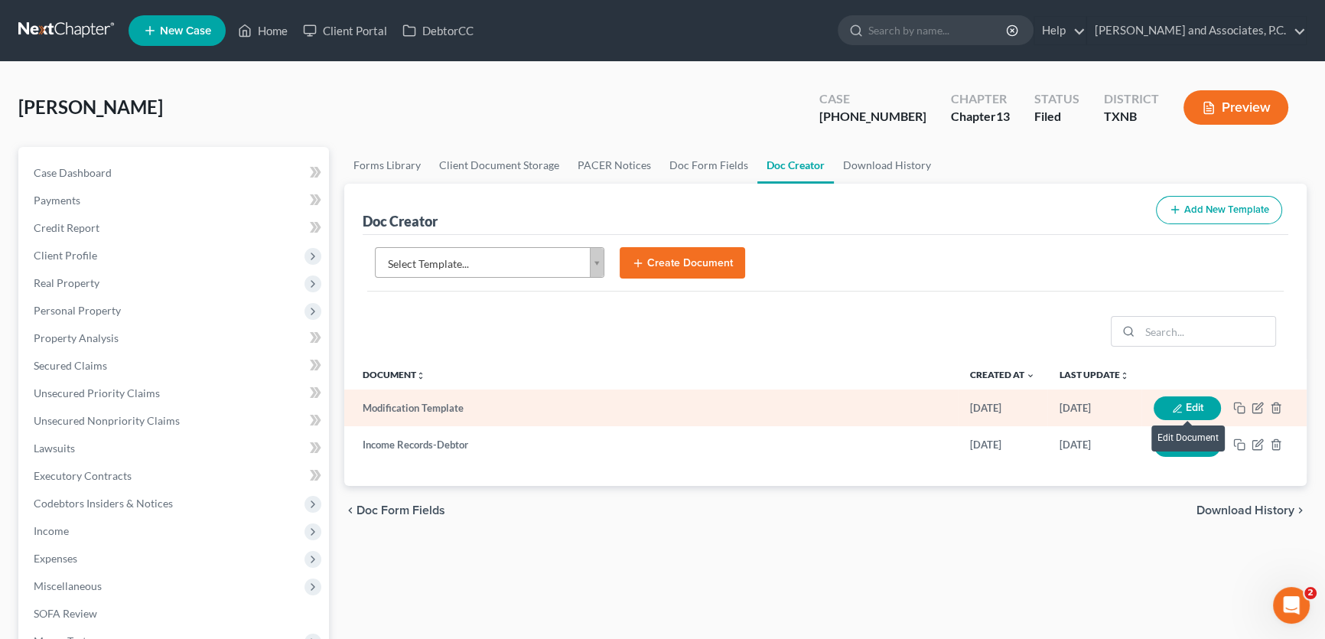
click at [1182, 405] on button "Edit" at bounding box center [1186, 408] width 67 height 24
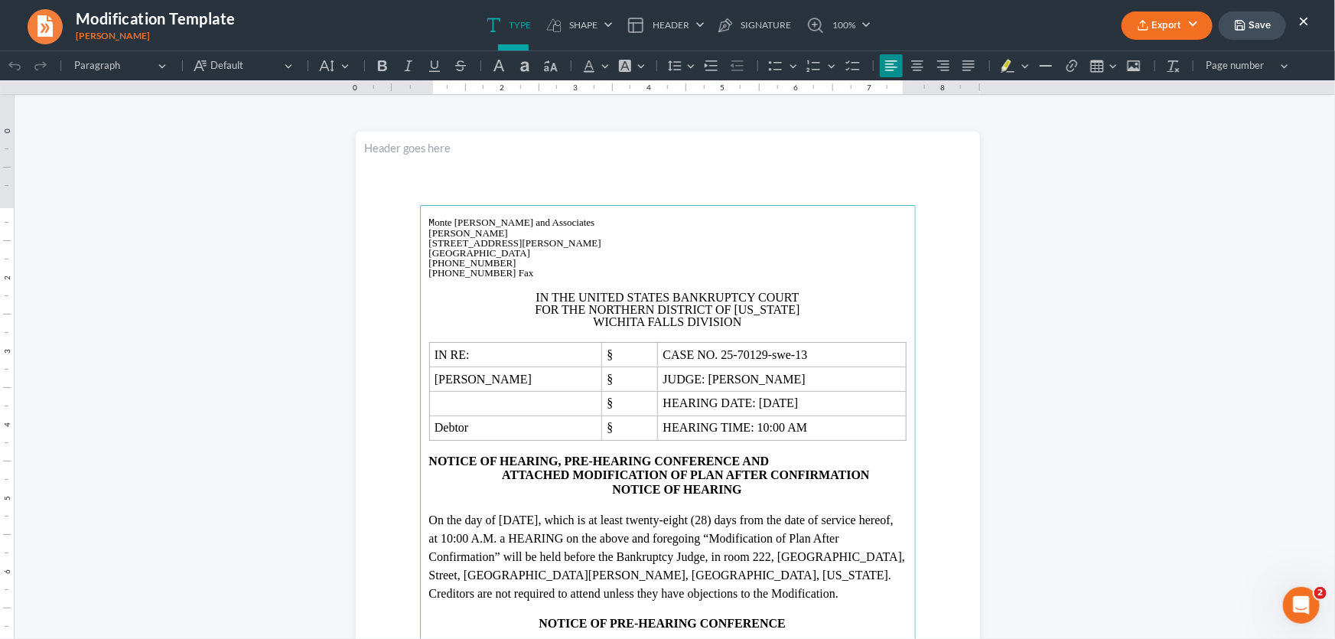
drag, startPoint x: 1305, startPoint y: 21, endPoint x: 1217, endPoint y: 25, distance: 87.3
click at [1305, 21] on button "×" at bounding box center [1303, 20] width 11 height 18
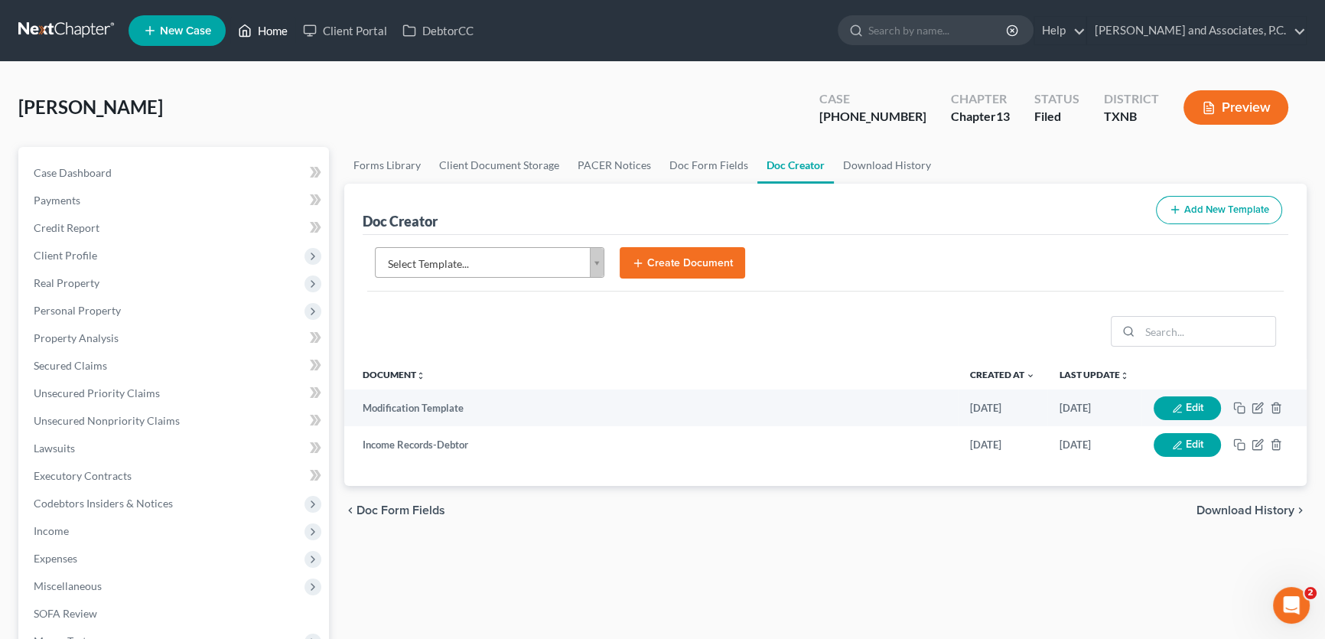
click at [264, 27] on link "Home" at bounding box center [262, 31] width 65 height 28
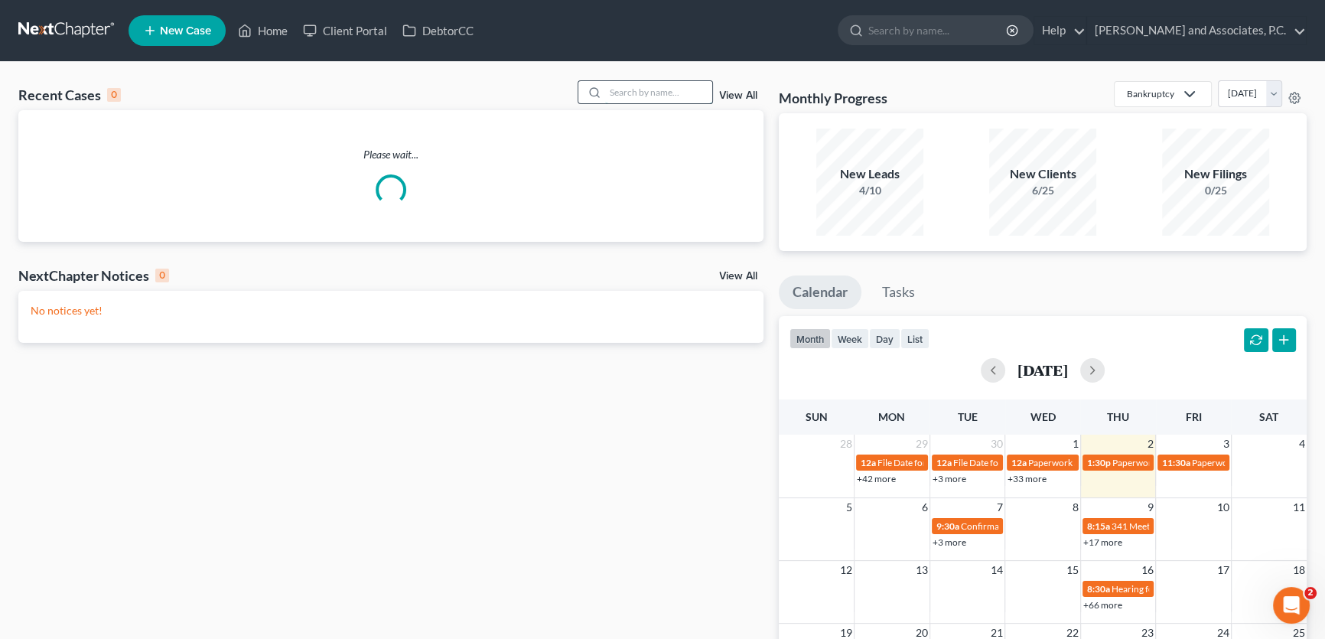
click at [649, 94] on input "search" at bounding box center [658, 92] width 107 height 22
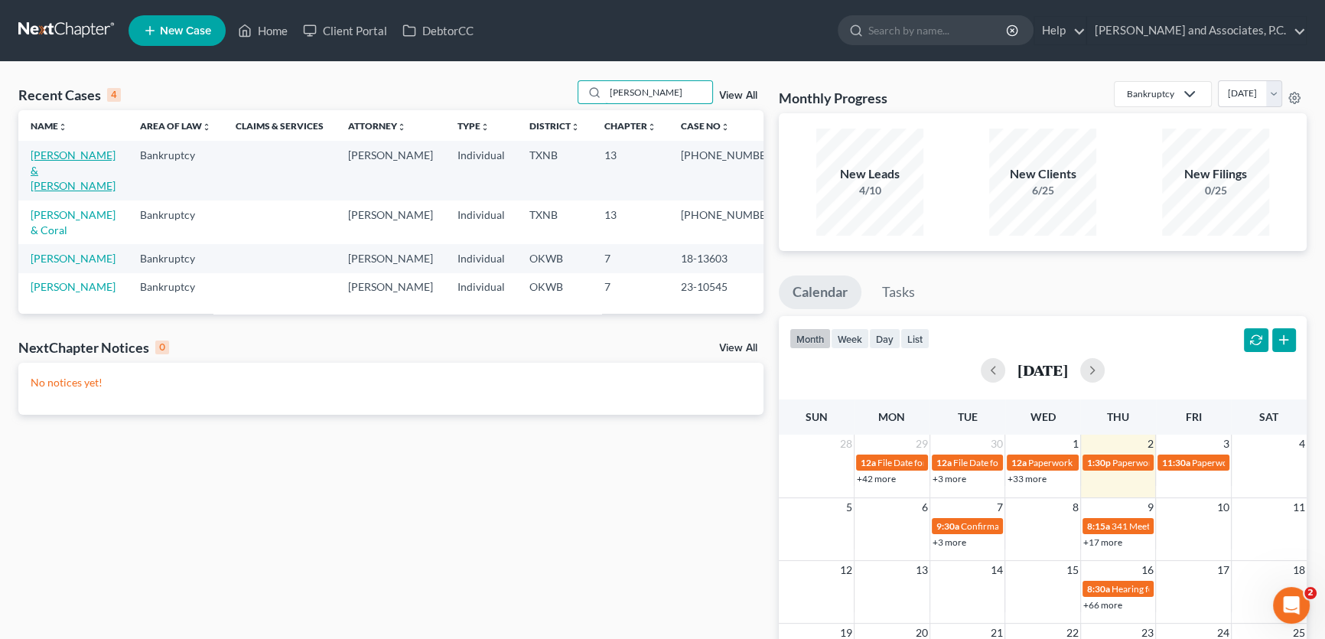
type input "lewis"
click at [86, 153] on link "[PERSON_NAME] & [PERSON_NAME]" at bounding box center [73, 170] width 85 height 44
select select "1"
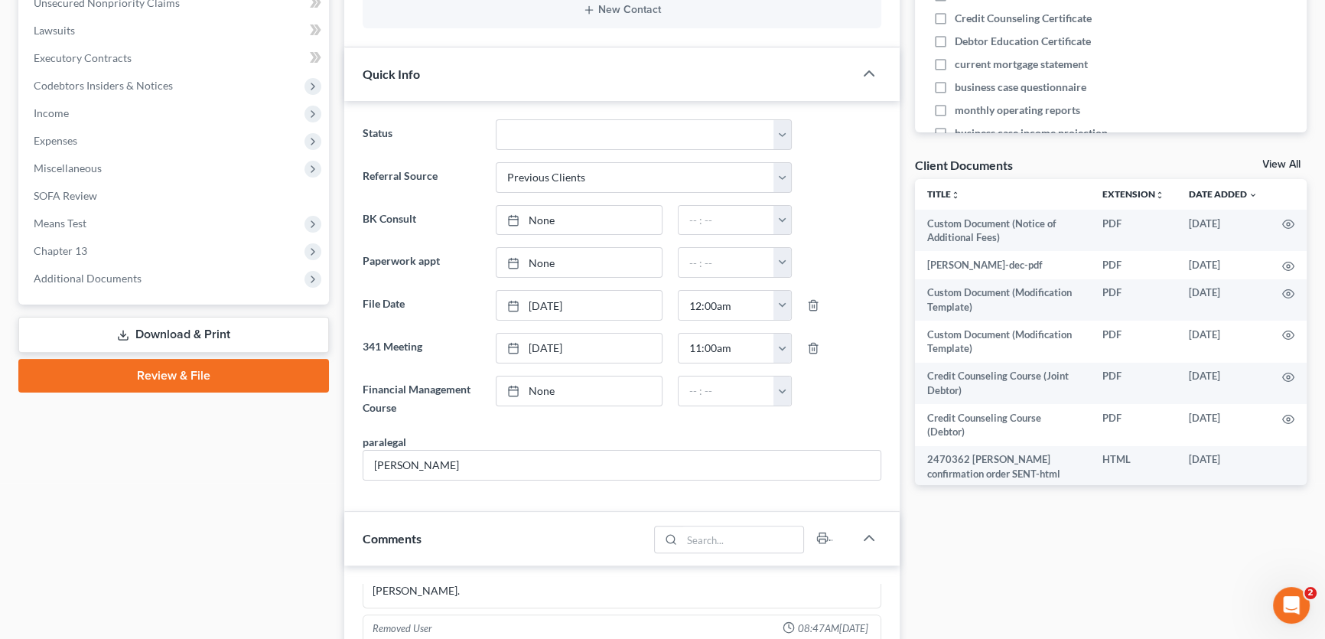
scroll to position [417, 0]
click at [142, 276] on span "Additional Documents" at bounding box center [174, 279] width 307 height 28
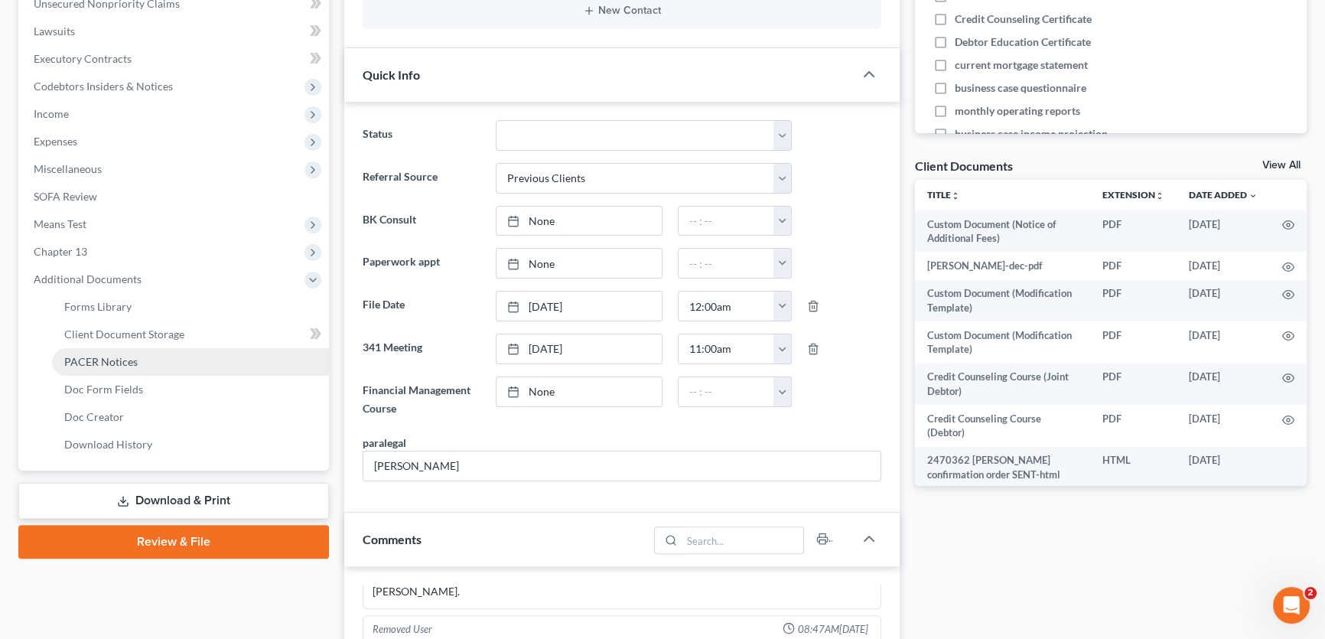
click at [119, 356] on span "PACER Notices" at bounding box center [100, 361] width 73 height 13
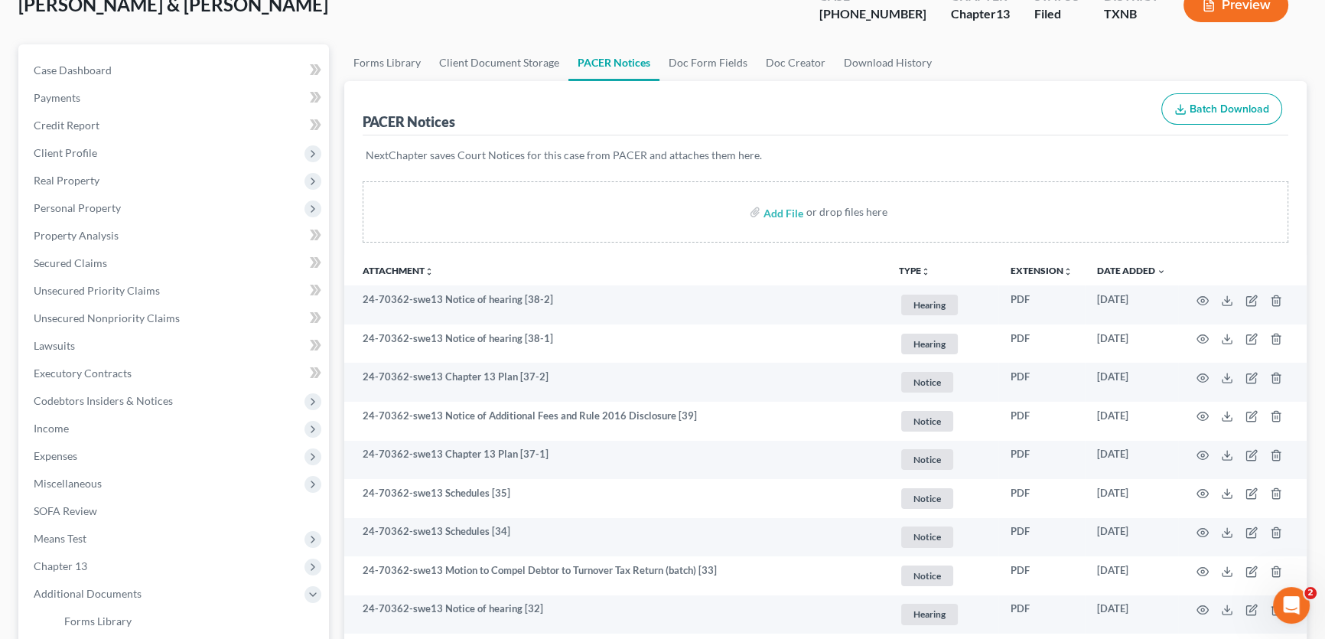
scroll to position [138, 0]
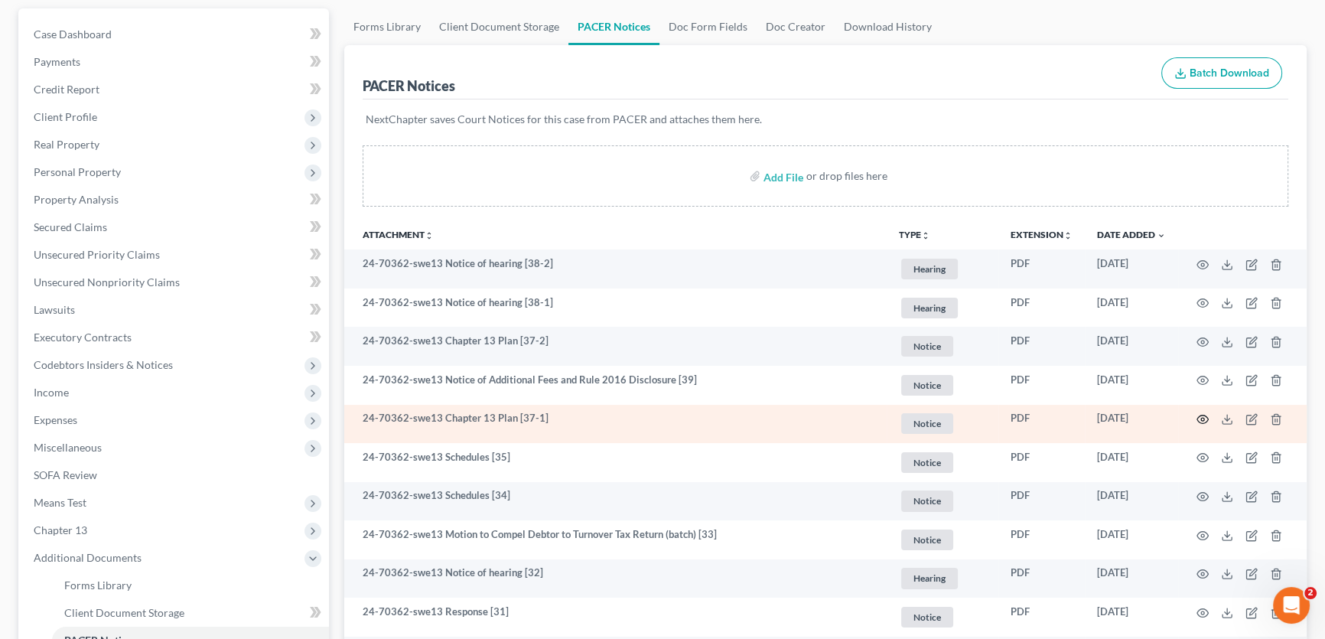
click at [1201, 419] on icon "button" at bounding box center [1202, 419] width 12 height 12
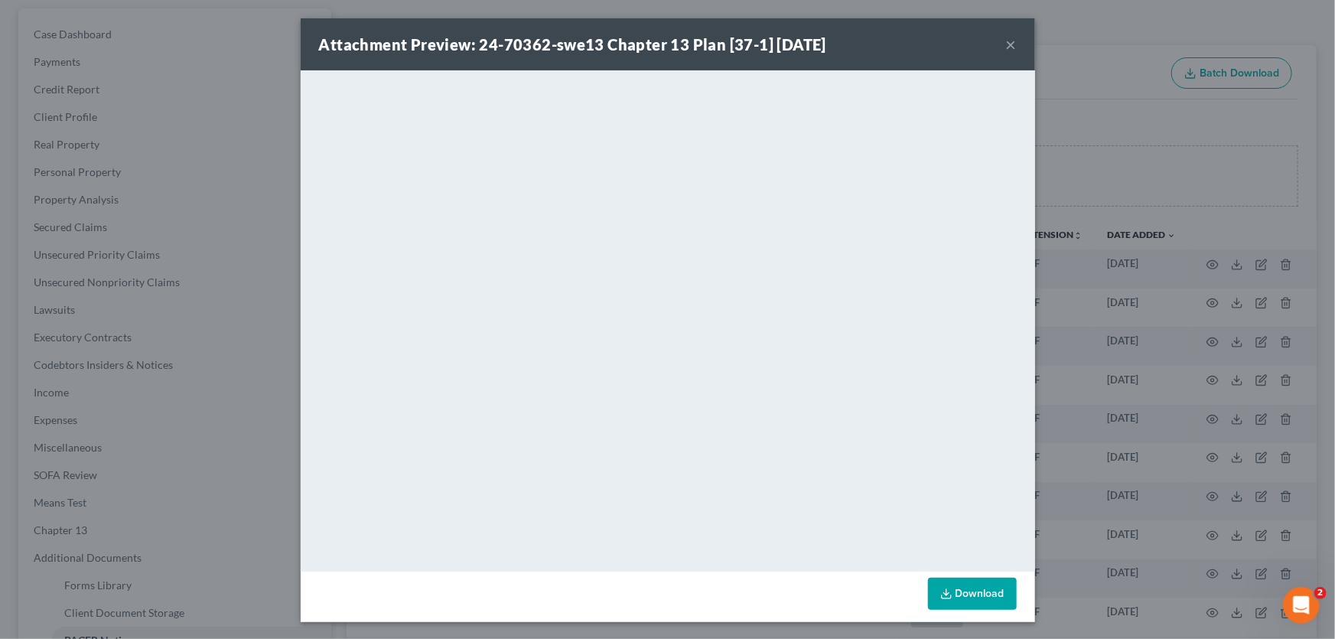
click at [1009, 42] on button "×" at bounding box center [1011, 44] width 11 height 18
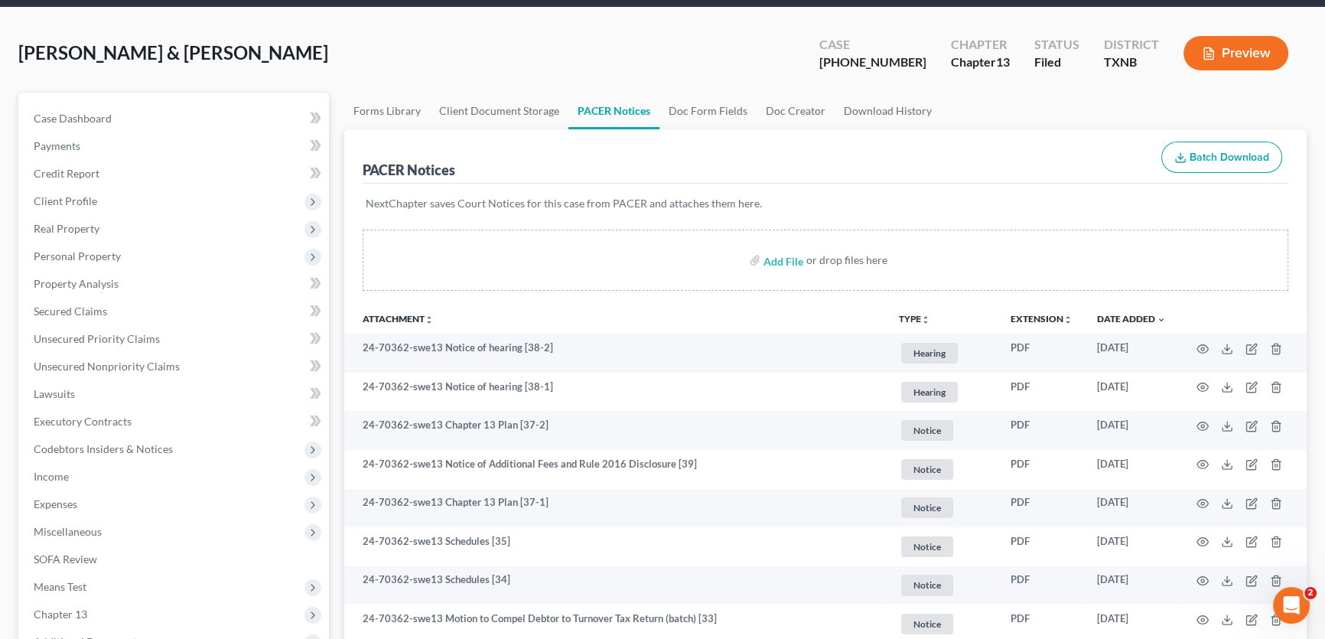
scroll to position [0, 0]
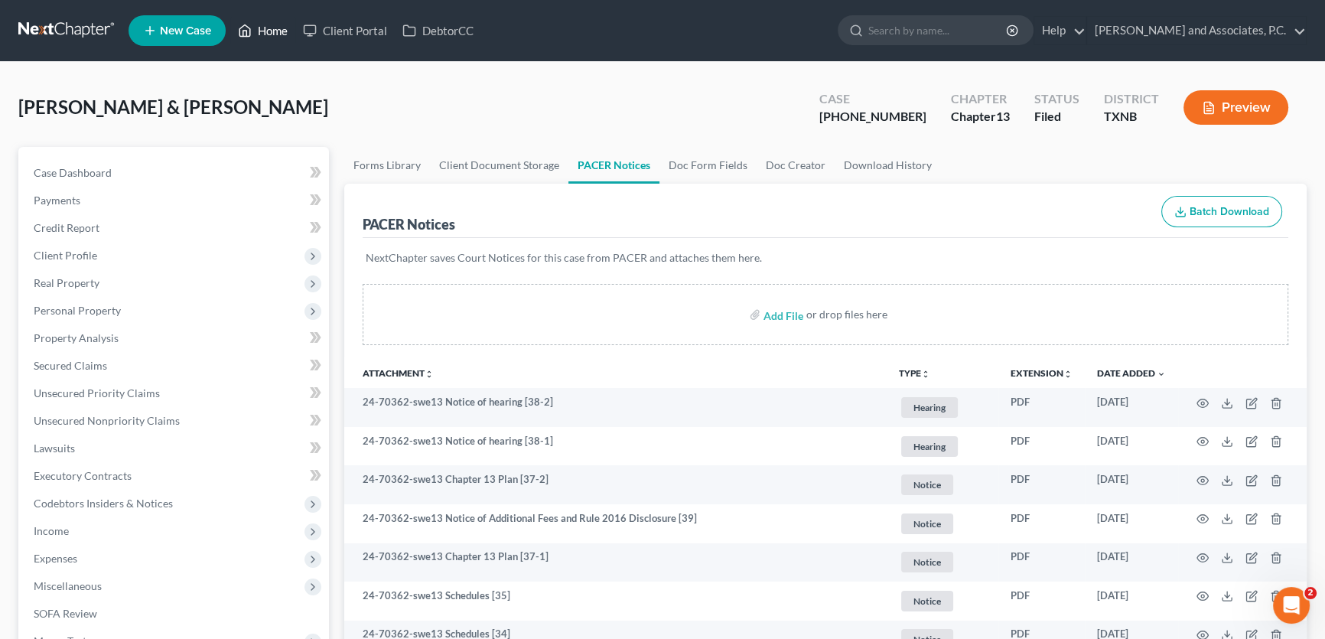
click at [284, 31] on link "Home" at bounding box center [262, 31] width 65 height 28
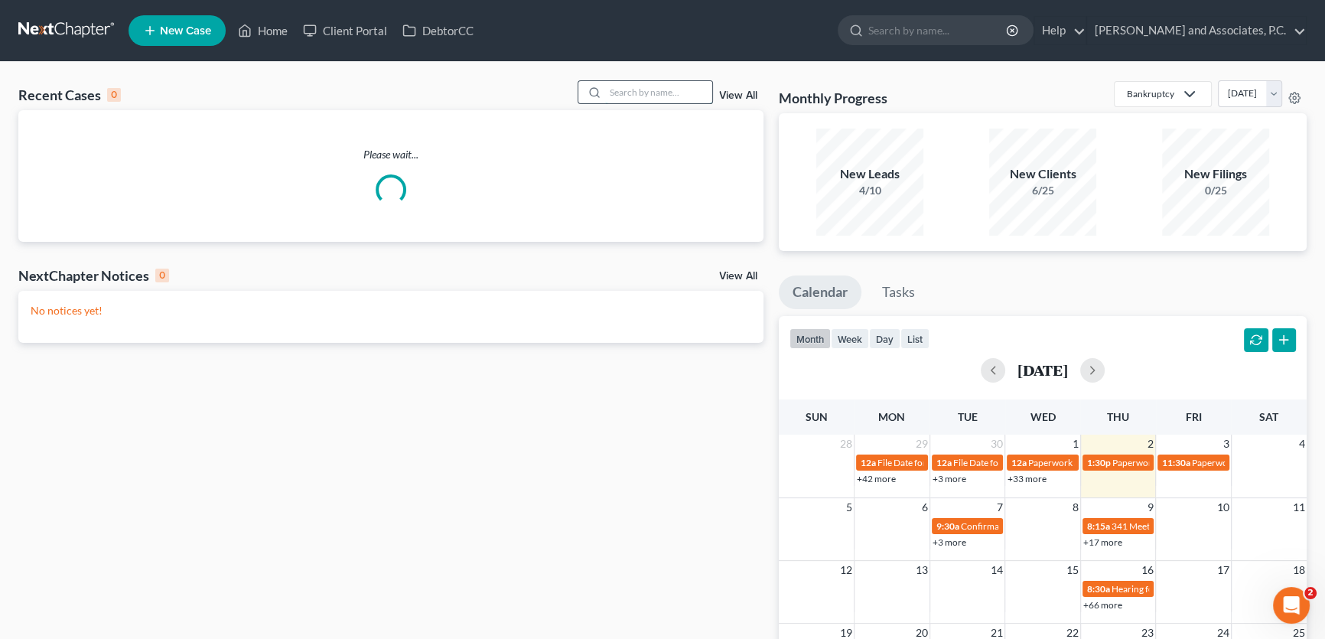
click at [639, 96] on input "search" at bounding box center [658, 92] width 107 height 22
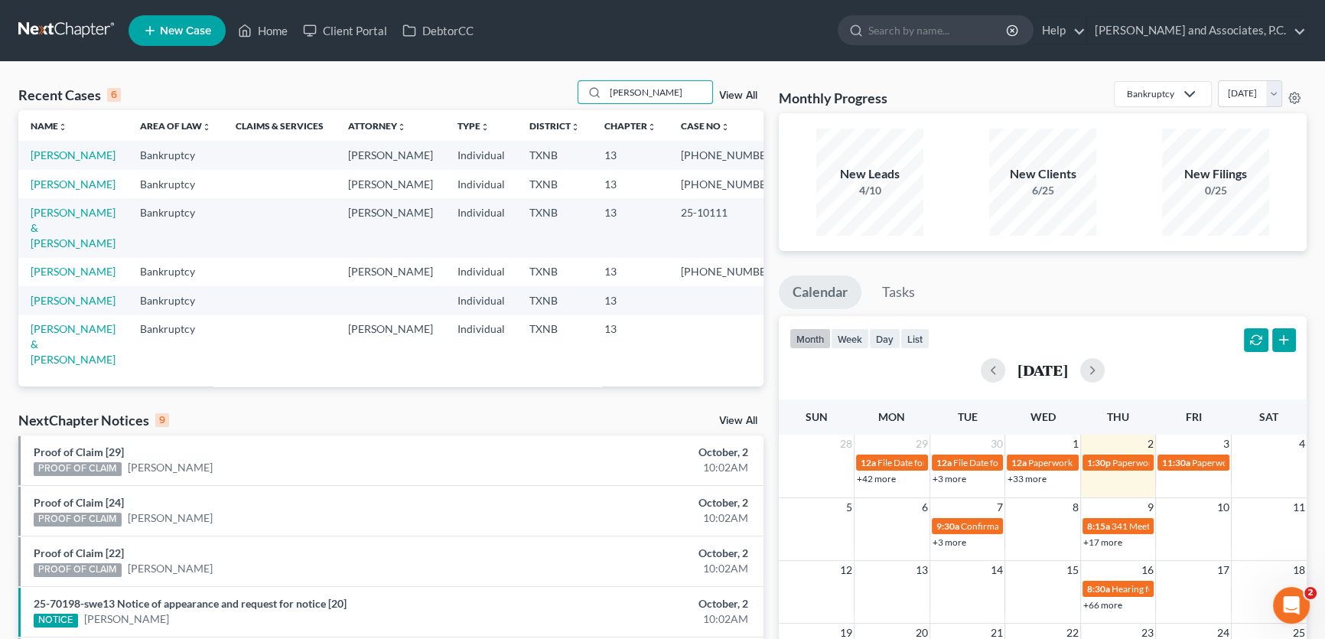
drag, startPoint x: 649, startPoint y: 86, endPoint x: 544, endPoint y: 91, distance: 105.6
click at [544, 90] on div "Recent Cases 6 weaver View All" at bounding box center [390, 95] width 745 height 30
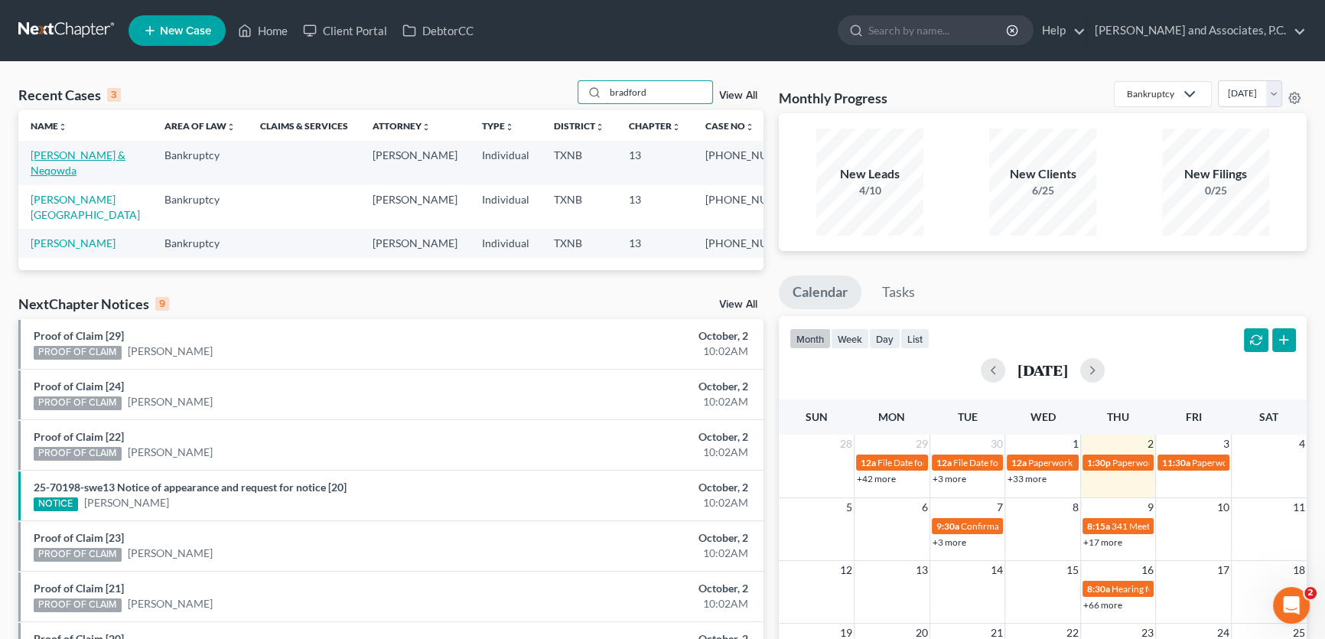
type input "bradford"
click at [99, 151] on link "[PERSON_NAME] & Neqowda" at bounding box center [78, 162] width 95 height 28
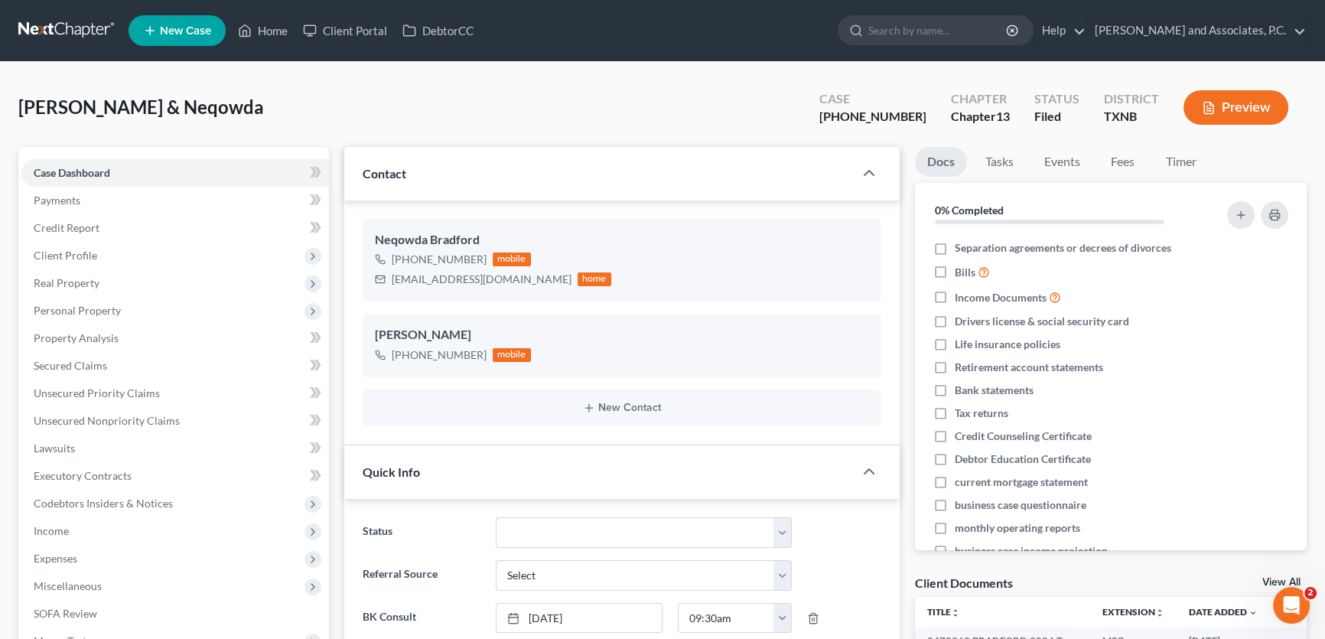
scroll to position [609, 0]
drag, startPoint x: 1121, startPoint y: 158, endPoint x: 678, endPoint y: 349, distance: 482.0
click at [1121, 158] on link "Fees" at bounding box center [1122, 162] width 49 height 30
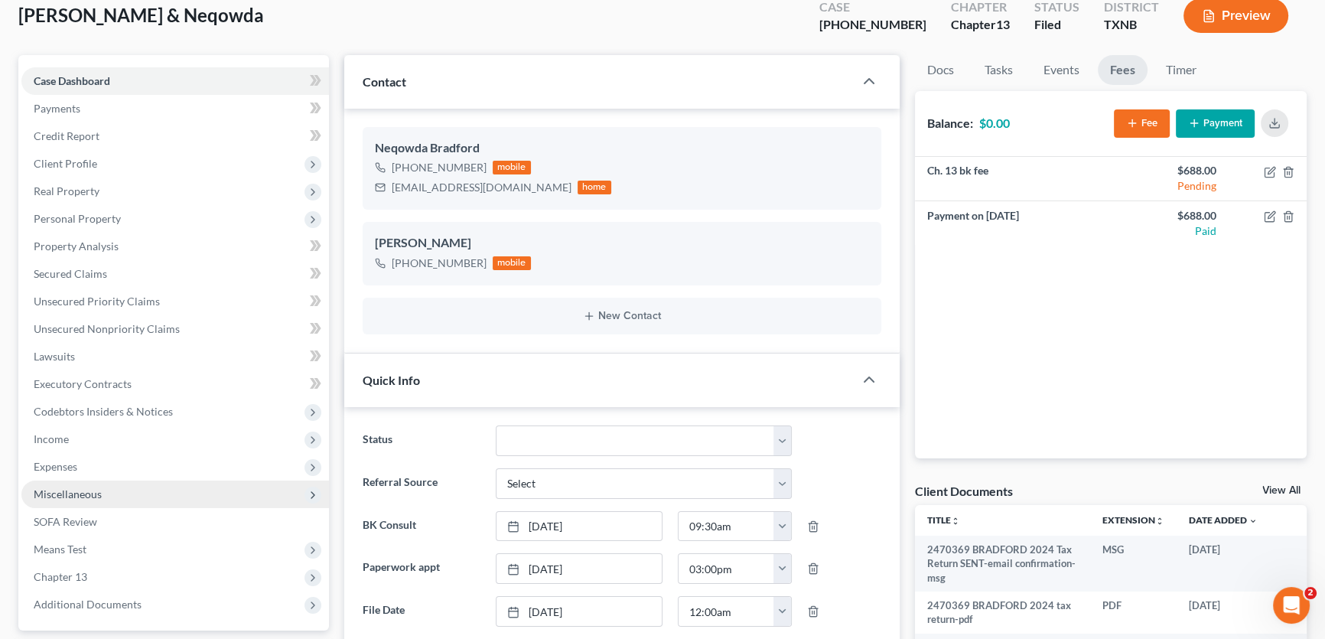
scroll to position [347, 0]
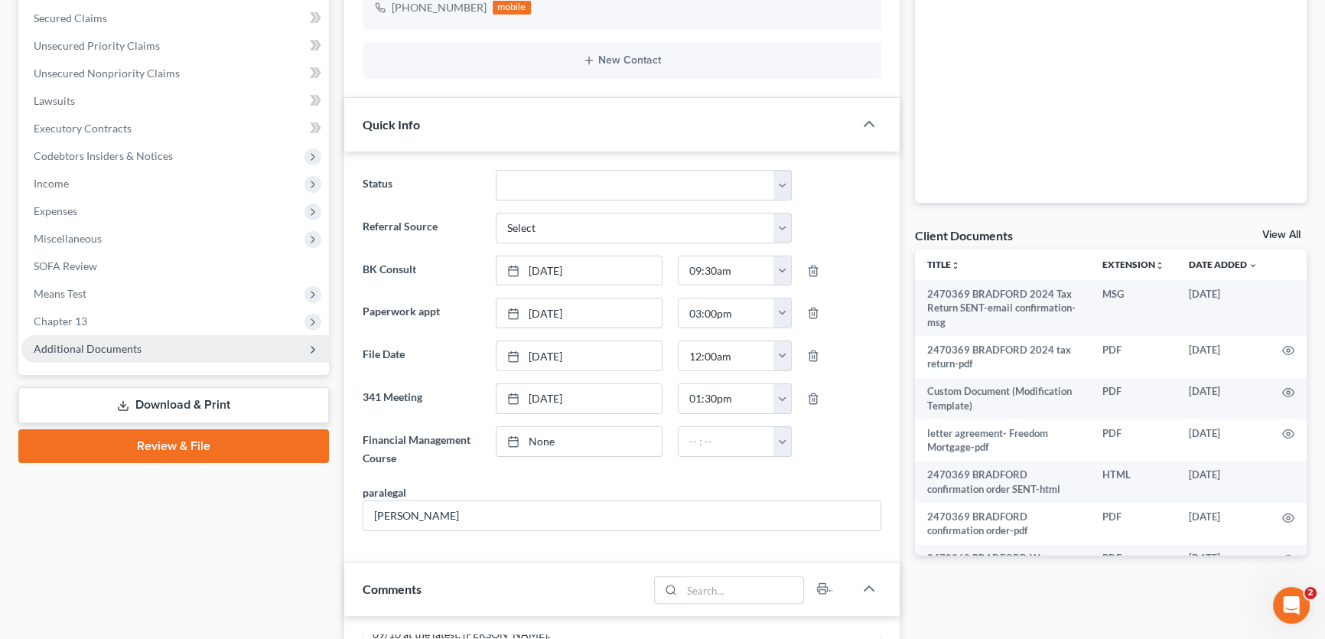
click at [92, 337] on span "Additional Documents" at bounding box center [174, 349] width 307 height 28
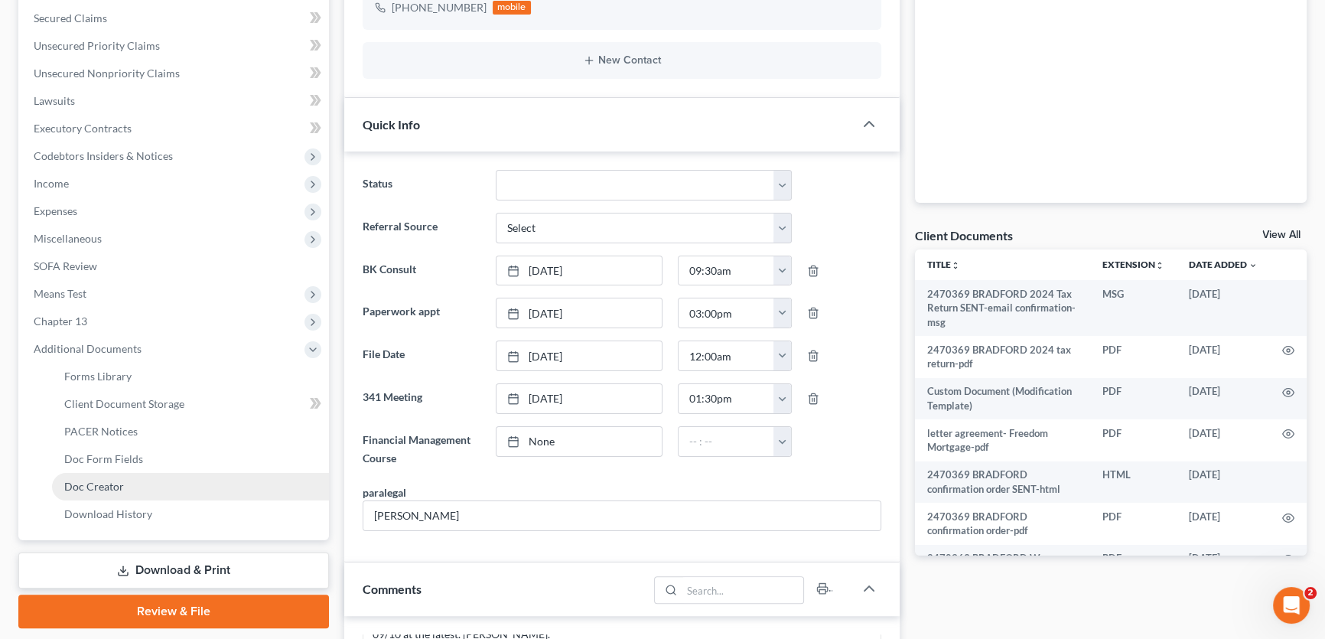
click at [87, 483] on span "Doc Creator" at bounding box center [94, 486] width 60 height 13
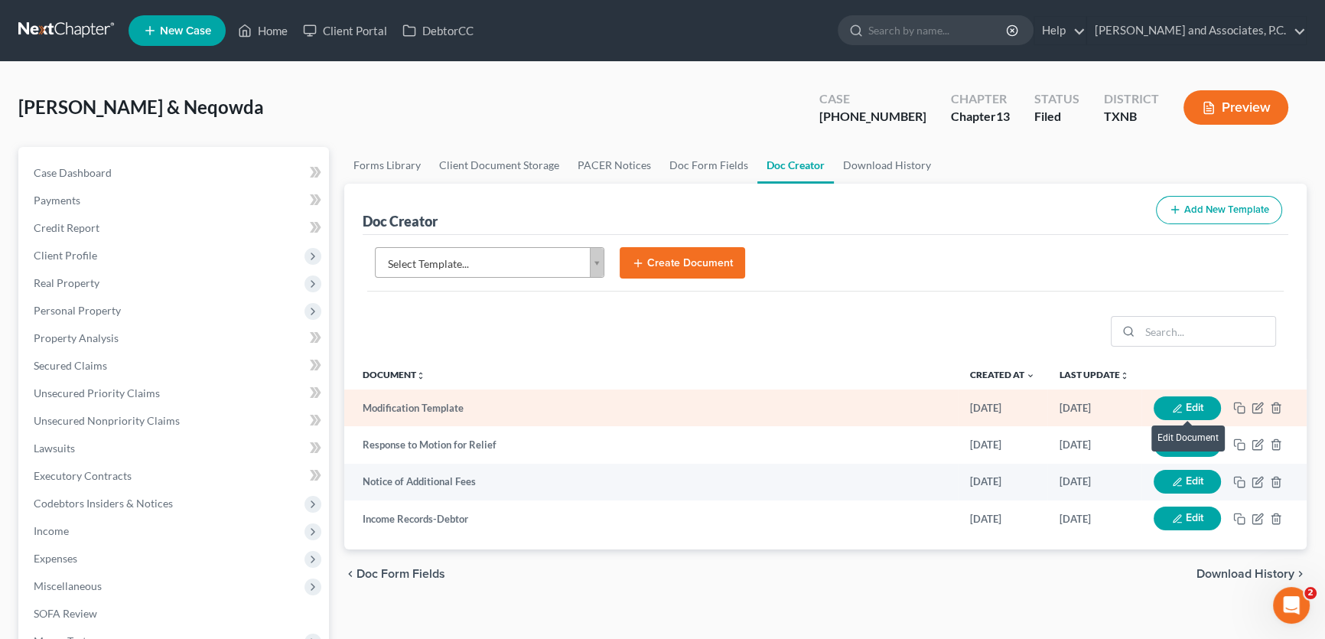
click at [1172, 404] on icon "button" at bounding box center [1177, 408] width 11 height 11
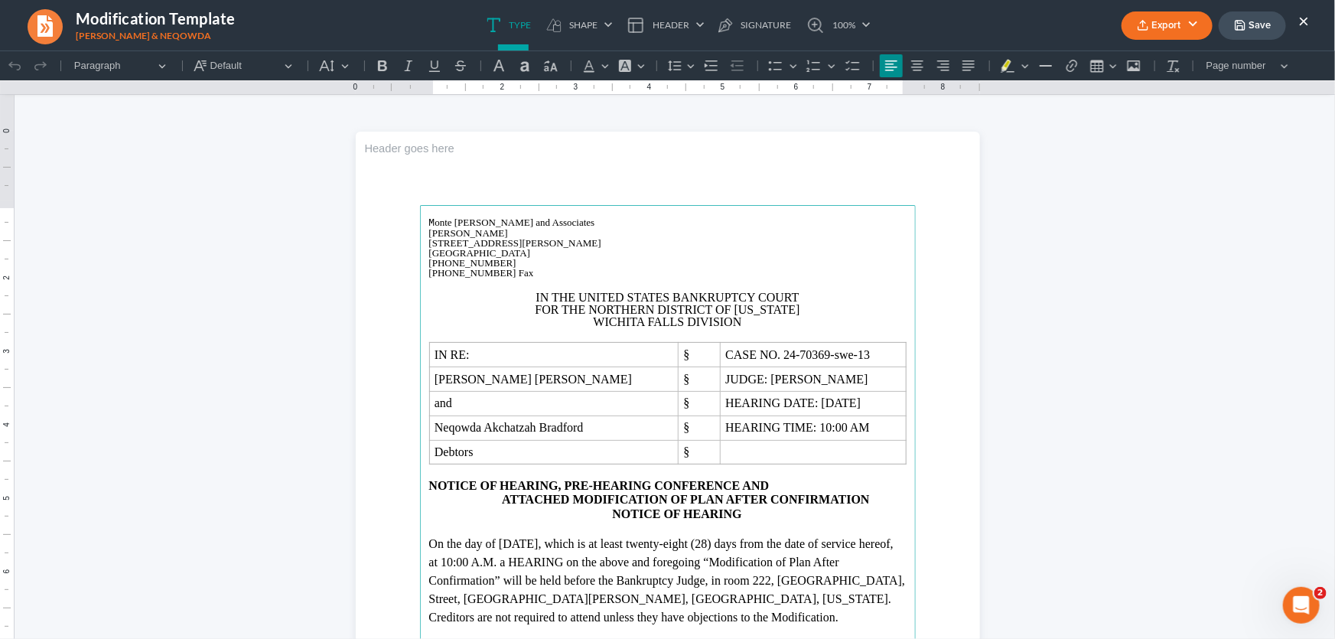
click at [483, 236] on span "1106 Brook Ave, Hamilton Place" at bounding box center [515, 241] width 172 height 11
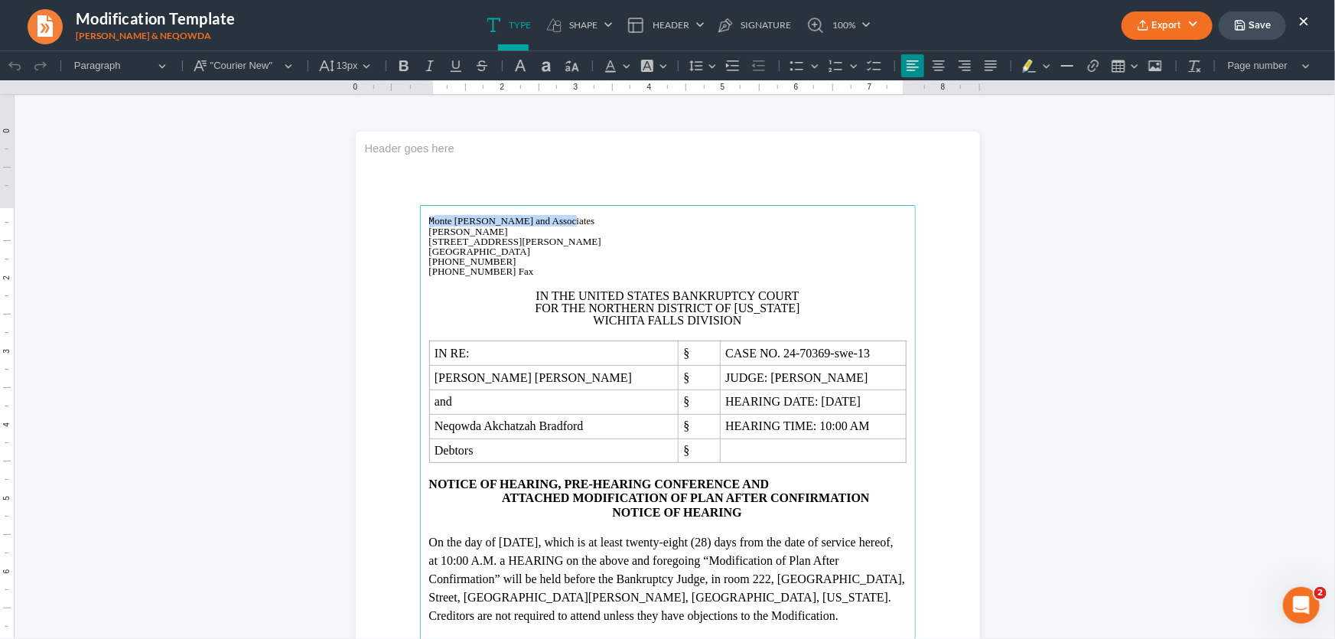
drag, startPoint x: 463, startPoint y: 221, endPoint x: 413, endPoint y: 220, distance: 50.5
click at [413, 220] on section "M onte J. White and Associates Monte J. White 1106 Brook Ave, Hamilton Place Wi…" at bounding box center [668, 535] width 624 height 808
click at [482, 236] on span "1106 Brook Ave, Hamilton Place" at bounding box center [515, 240] width 172 height 11
drag, startPoint x: 520, startPoint y: 221, endPoint x: 405, endPoint y: 221, distance: 114.7
click at [405, 221] on section "M onte J. White and Associates Monte J. White 1106 Brook Ave, Hamilton Place Wi…" at bounding box center [668, 535] width 624 height 808
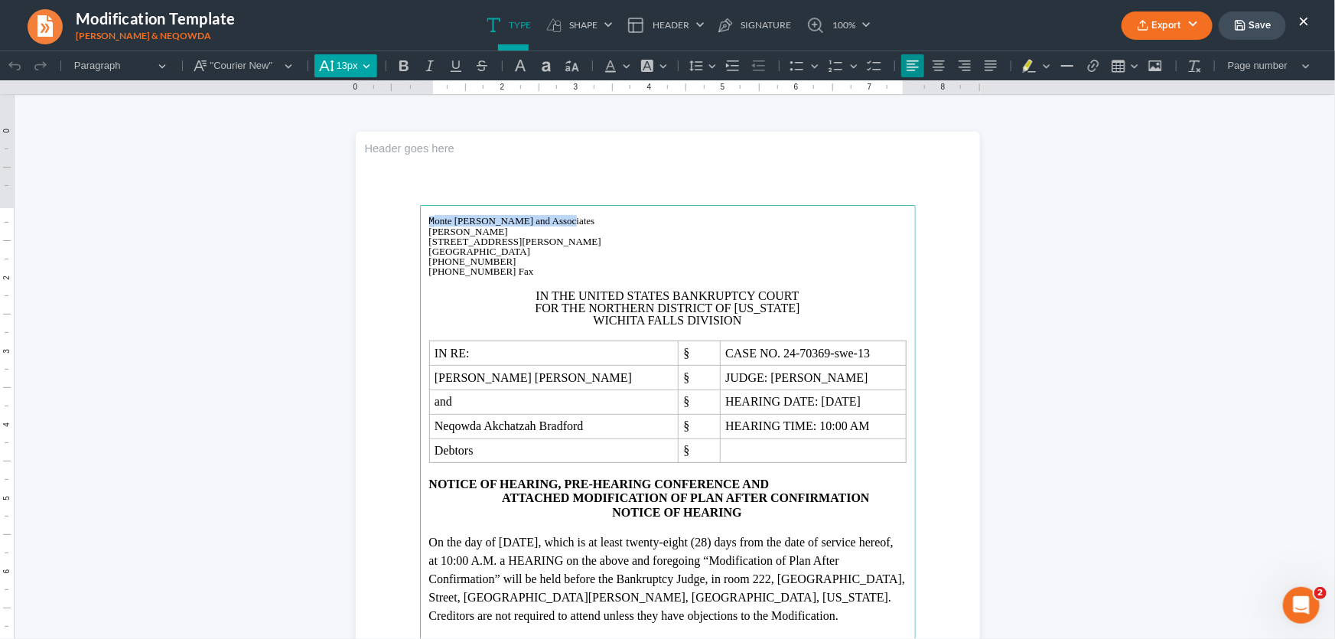
click at [345, 68] on span "13px" at bounding box center [346, 64] width 21 height 15
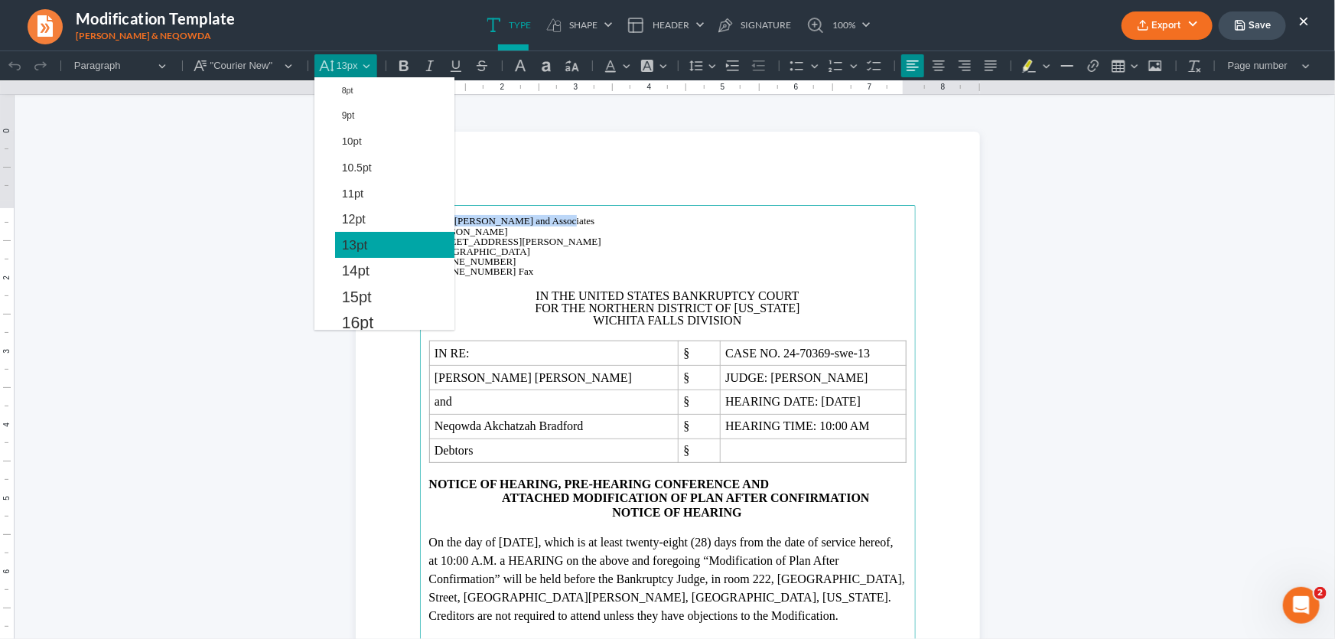
click at [357, 236] on span "13pt" at bounding box center [355, 244] width 26 height 18
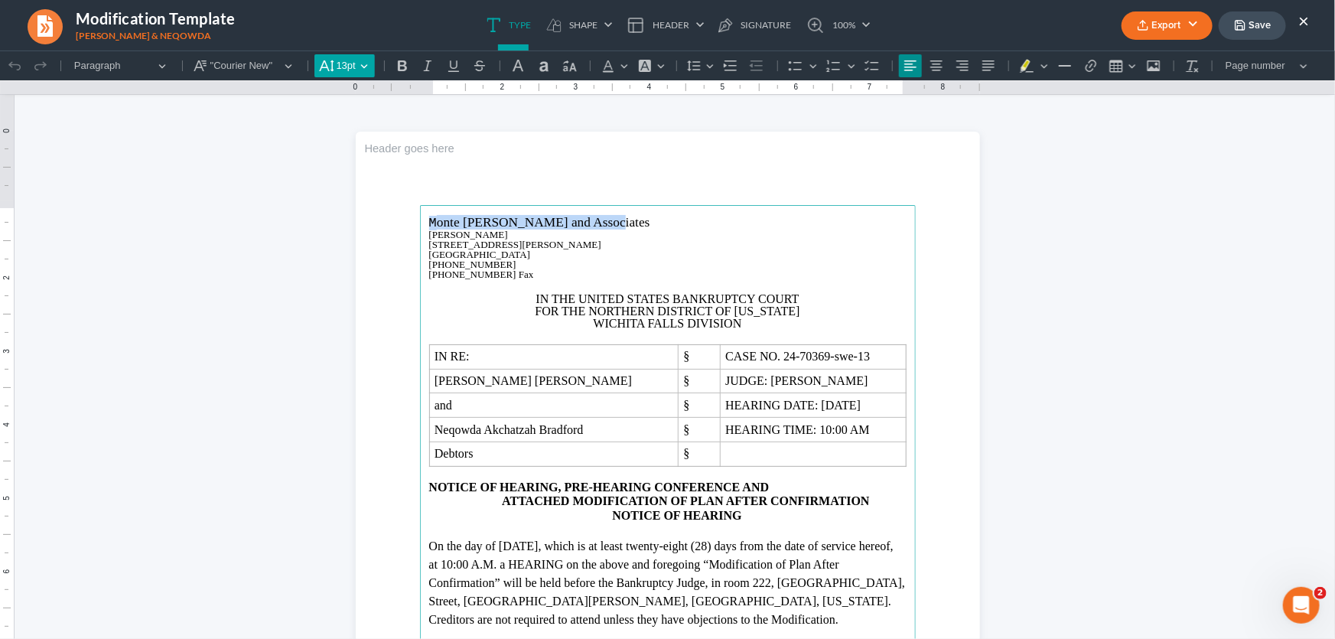
click at [356, 67] on span "13pt" at bounding box center [345, 64] width 19 height 15
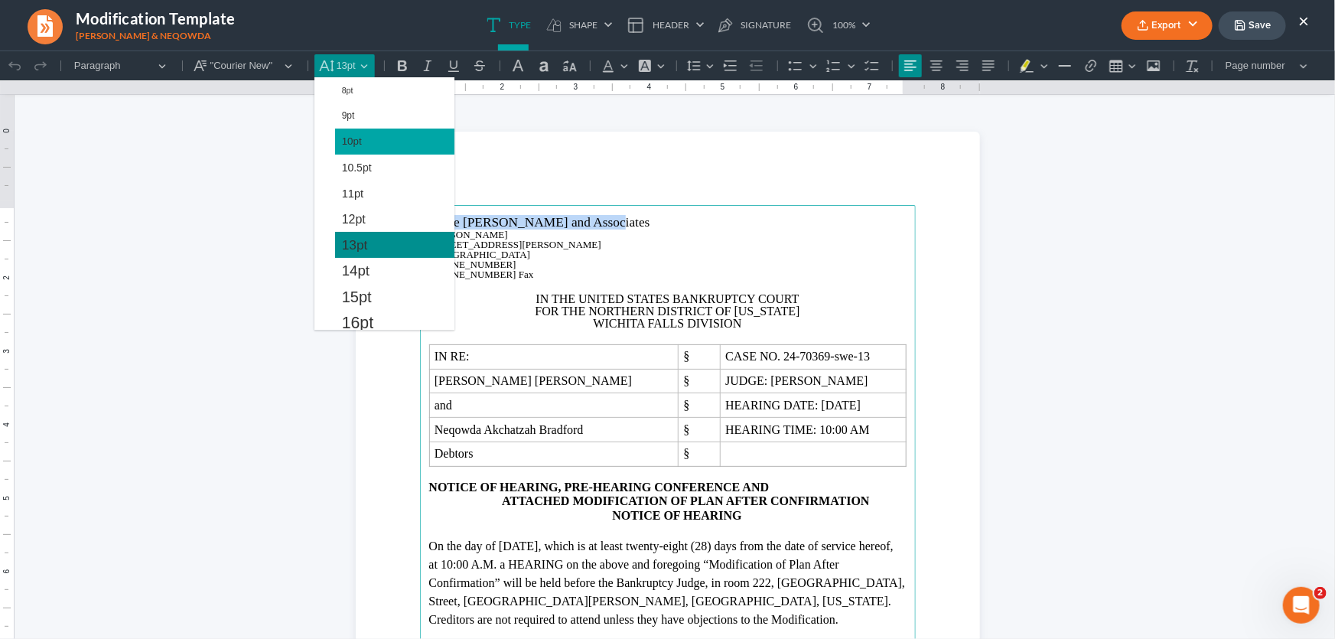
click at [353, 142] on span "10pt" at bounding box center [352, 141] width 20 height 18
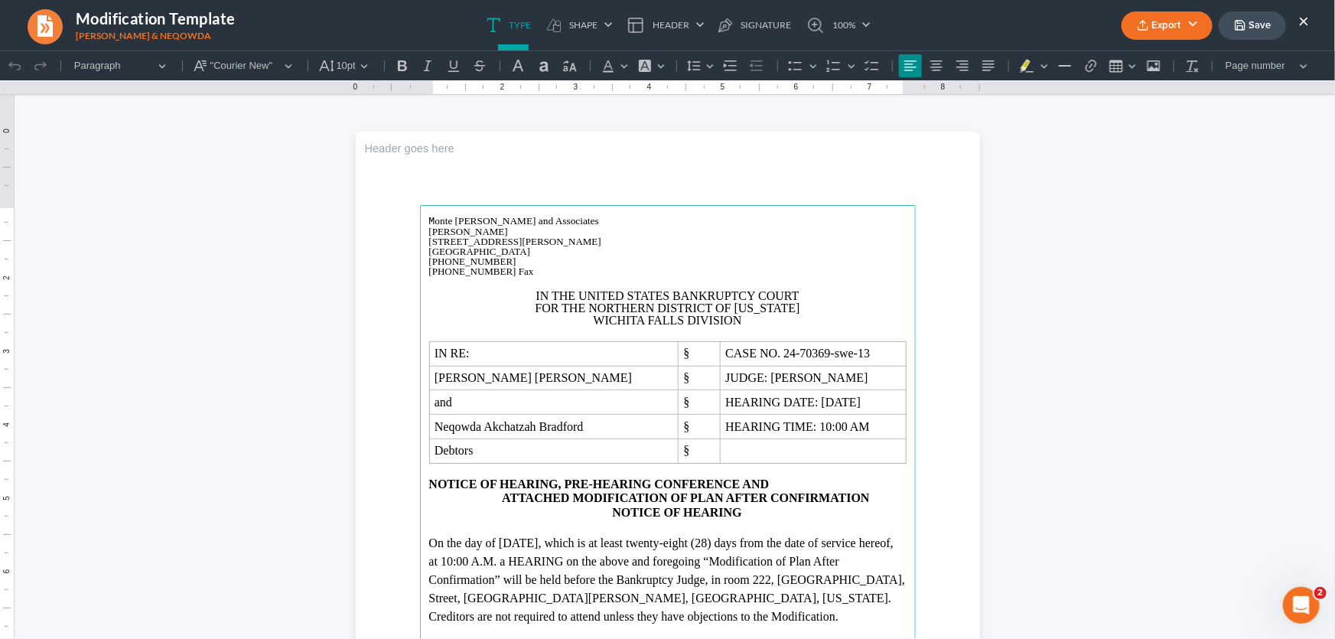
click at [539, 228] on p "Monte J. White" at bounding box center [667, 231] width 477 height 10
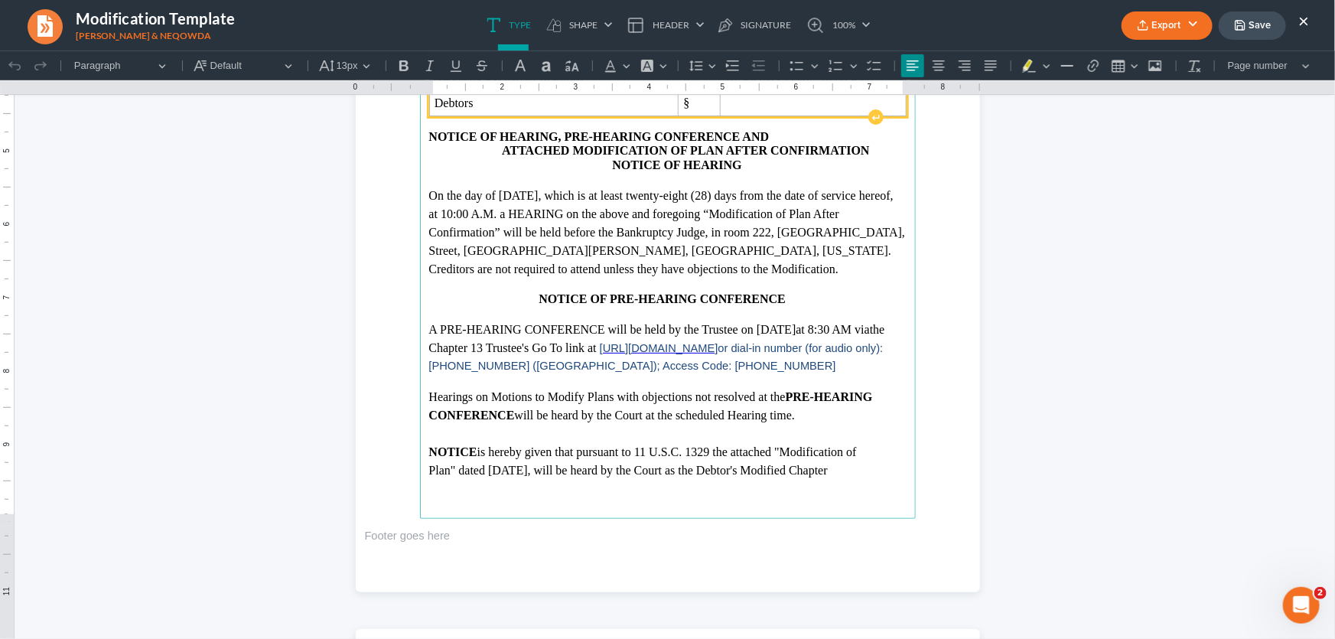
scroll to position [417, 0]
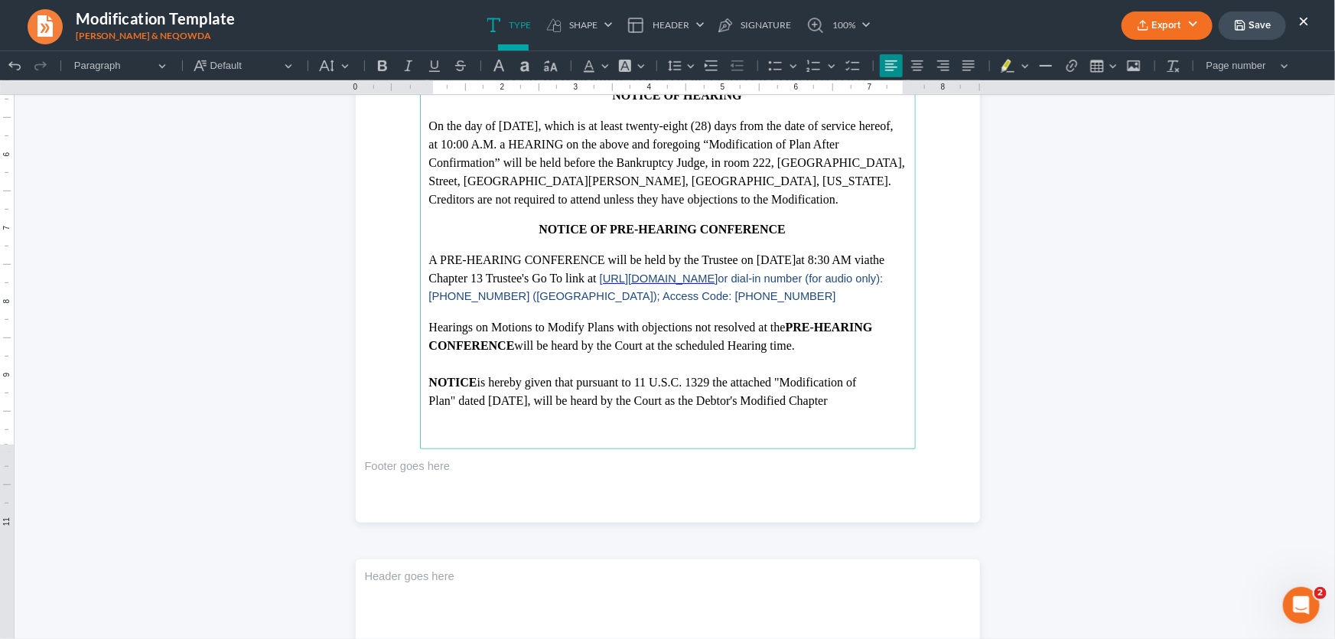
drag, startPoint x: 538, startPoint y: 401, endPoint x: 486, endPoint y: 405, distance: 52.1
click at [486, 405] on p "Plan" dated 09/16/2025 , will be heard by the Court as the Debtor's Modified Ch…" at bounding box center [667, 400] width 477 height 18
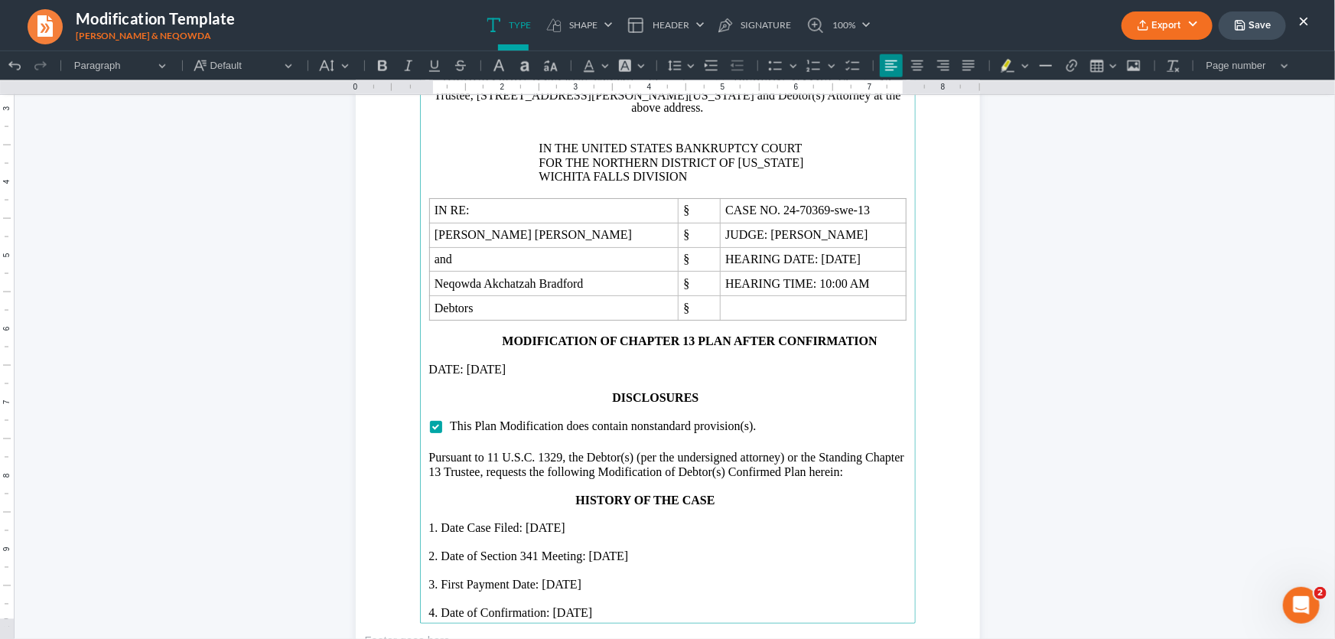
scroll to position [1112, 0]
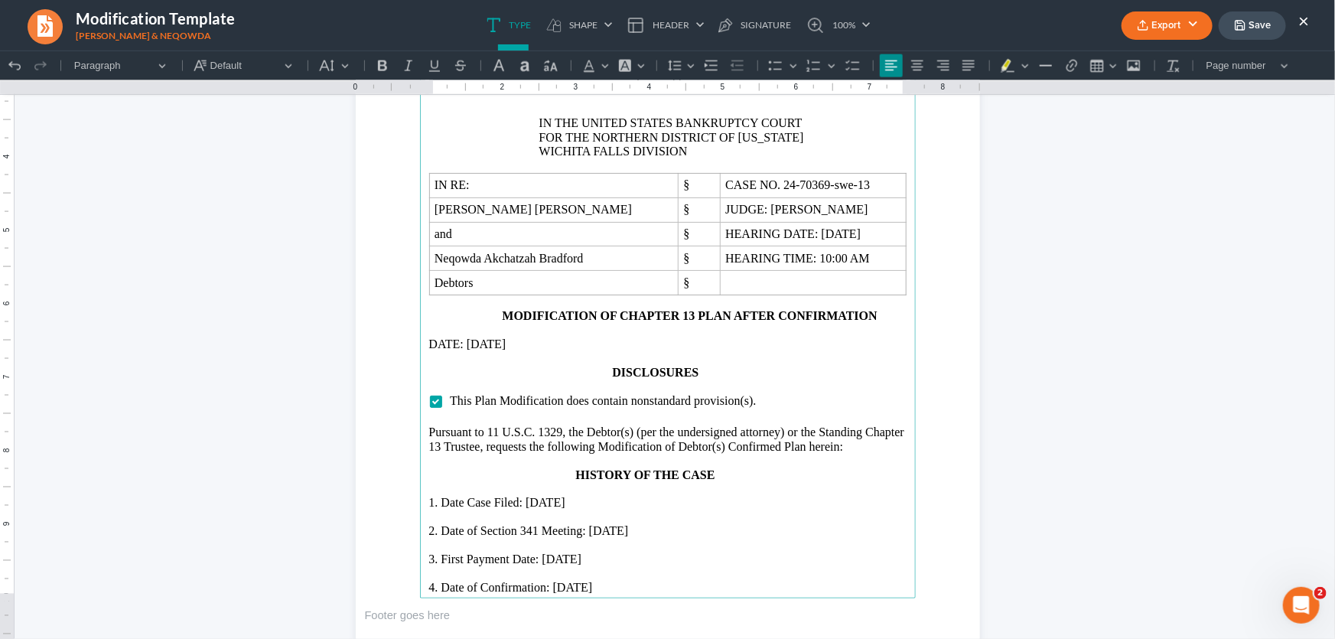
drag, startPoint x: 518, startPoint y: 334, endPoint x: 462, endPoint y: 339, distance: 56.0
click at [462, 339] on p "DATE: 09/16/2025" at bounding box center [667, 343] width 477 height 14
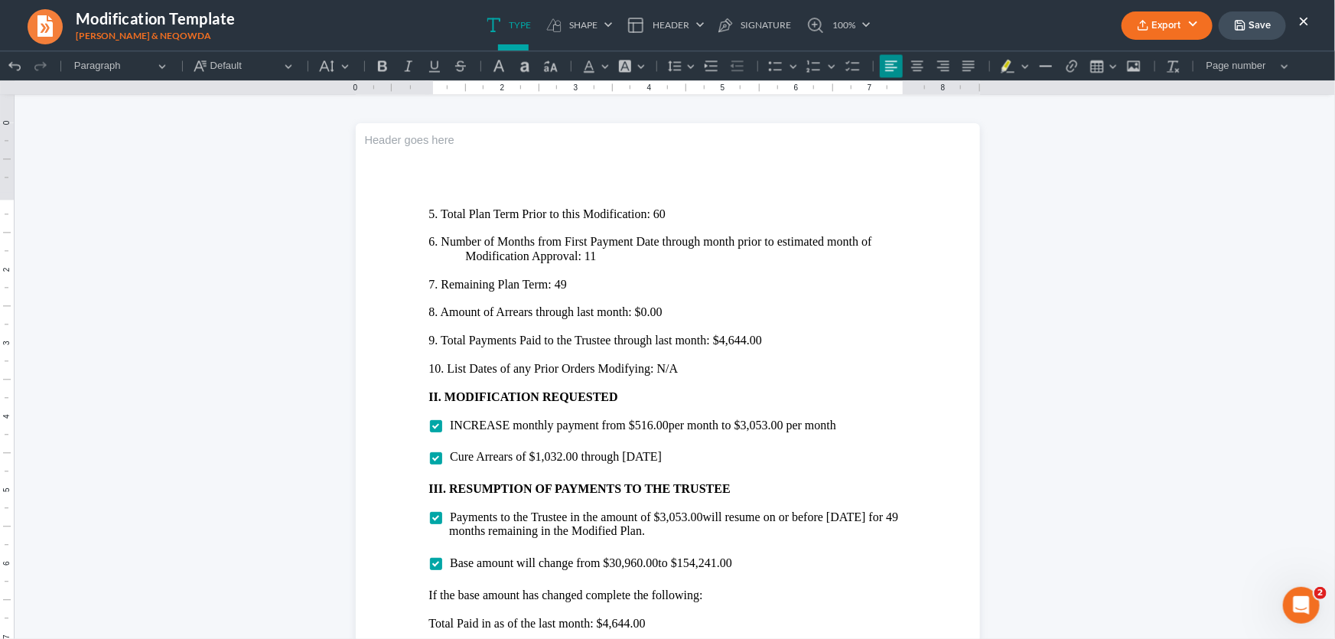
scroll to position [1738, 0]
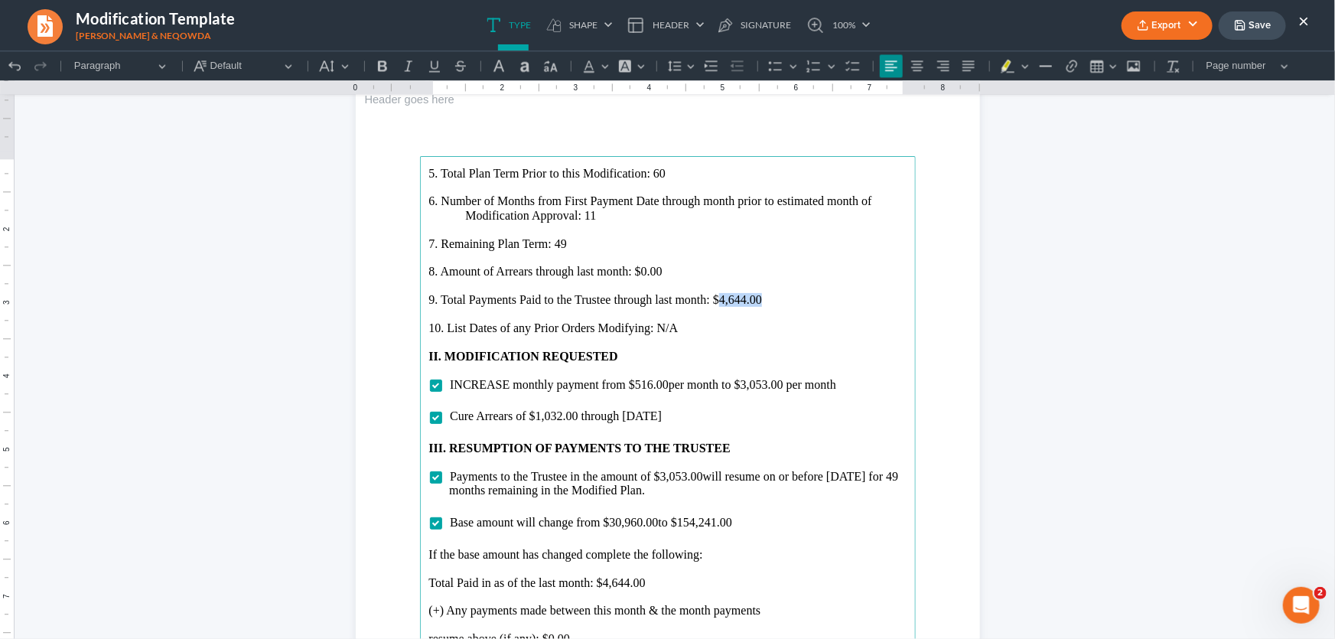
drag, startPoint x: 762, startPoint y: 297, endPoint x: 712, endPoint y: 297, distance: 49.7
click at [712, 297] on p "9. Total Payments Paid to the Trustee through last month: $4,644.00" at bounding box center [667, 299] width 477 height 14
click at [758, 381] on span "per month to $3,053.00 per month" at bounding box center [751, 383] width 167 height 13
drag, startPoint x: 572, startPoint y: 411, endPoint x: 532, endPoint y: 414, distance: 40.6
click at [532, 414] on span "Cure Arrears of $1,032.00 through October 2025" at bounding box center [556, 414] width 212 height 13
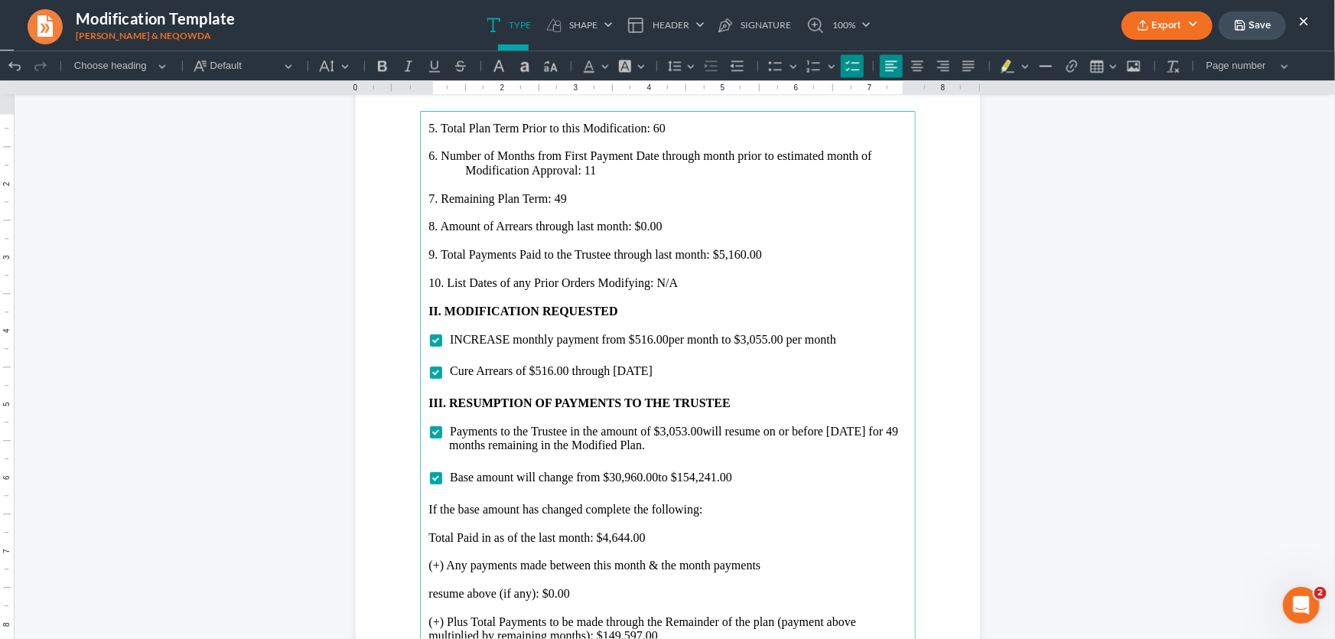
scroll to position [1807, 0]
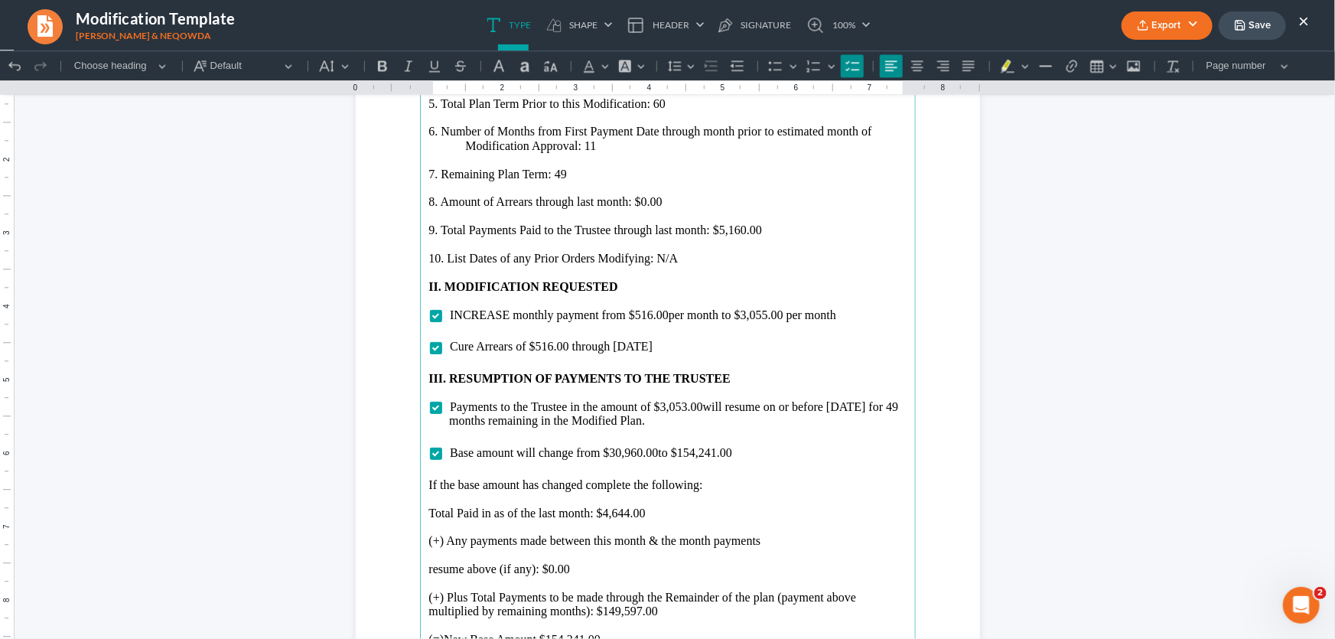
click at [671, 405] on span "Payments to the Trustee in the amount of $3,053.00 will resume on or before Nov…" at bounding box center [673, 412] width 449 height 27
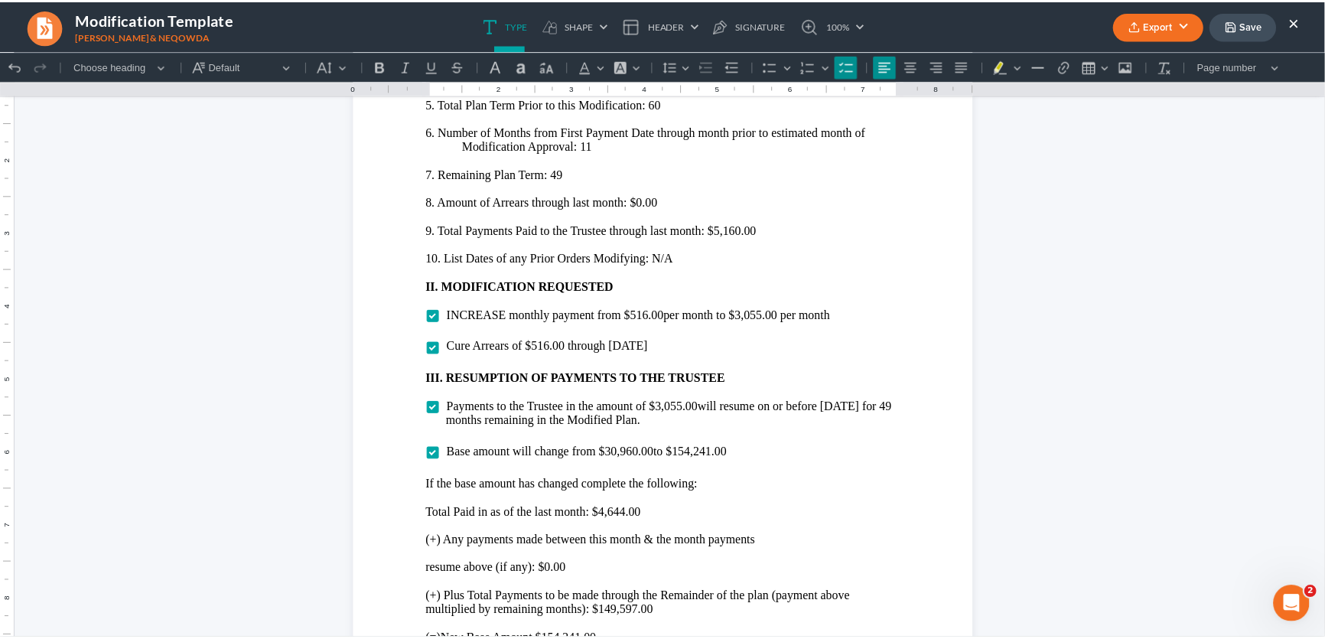
scroll to position [1877, 0]
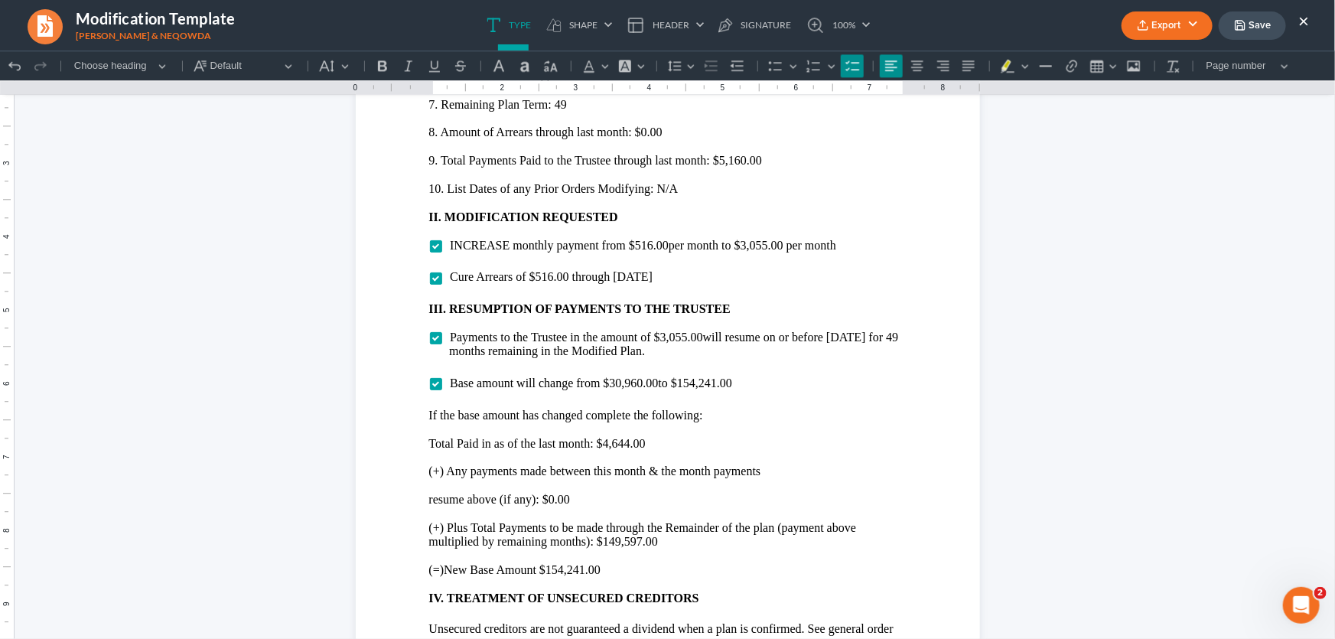
click at [1300, 21] on button "×" at bounding box center [1303, 20] width 11 height 18
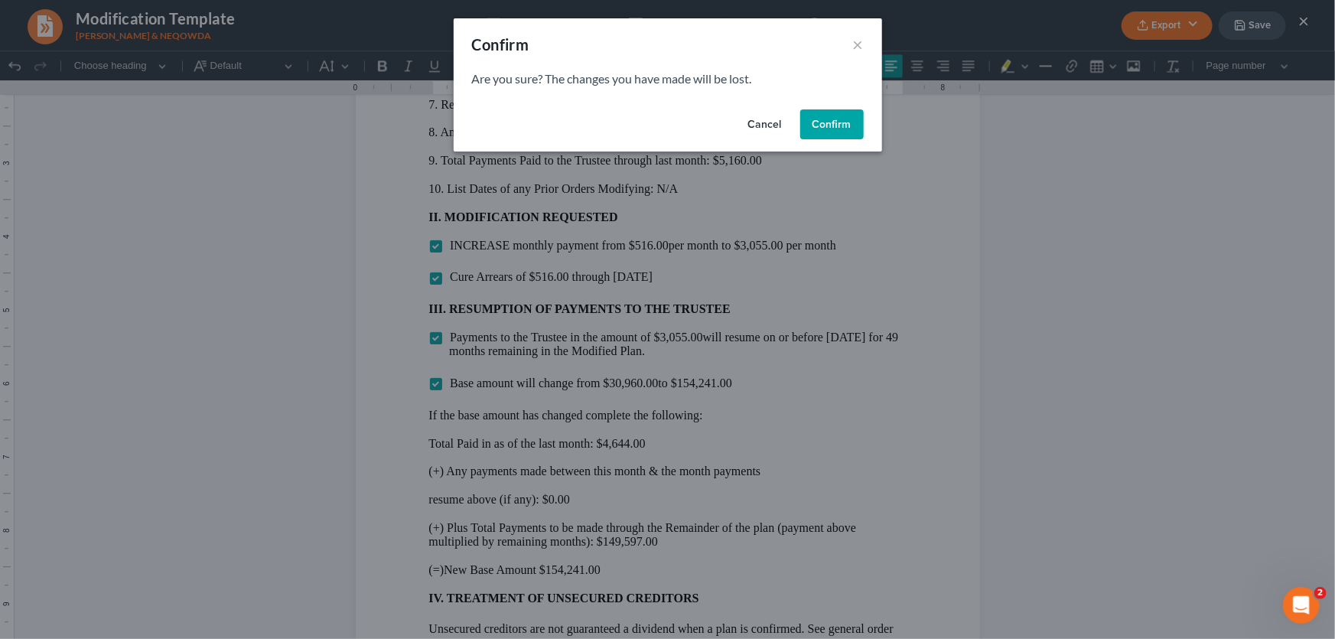
click at [847, 117] on button "Confirm" at bounding box center [831, 124] width 63 height 31
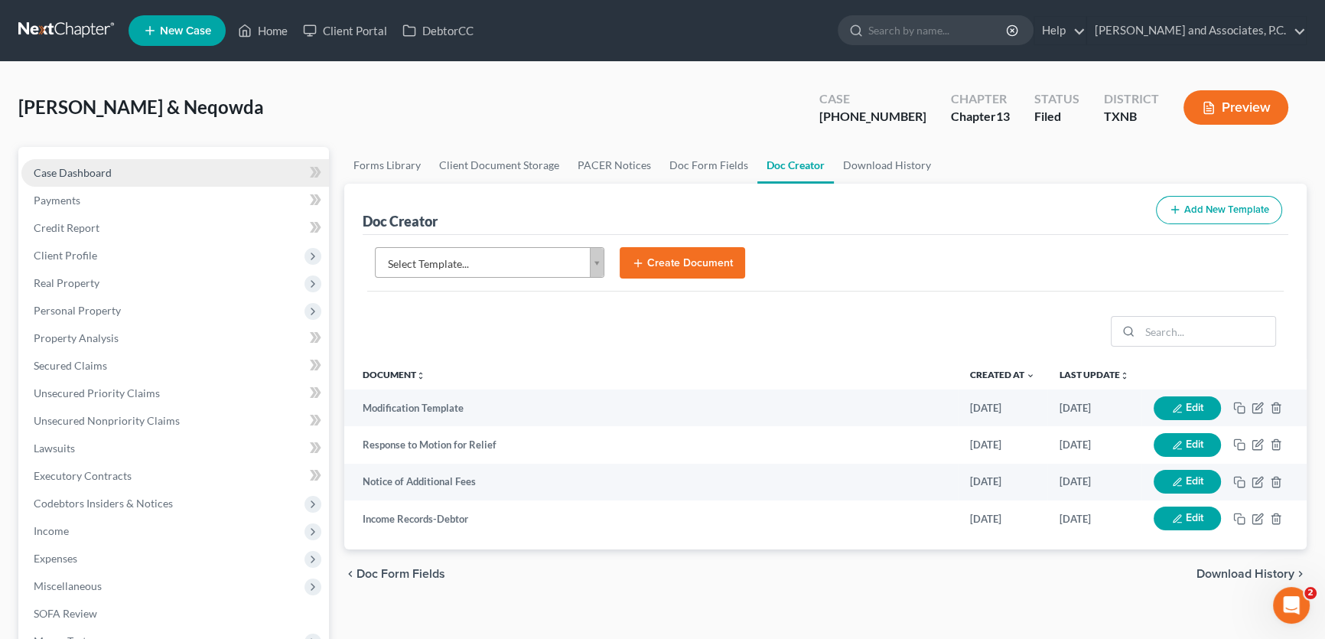
click at [118, 171] on link "Case Dashboard" at bounding box center [174, 173] width 307 height 28
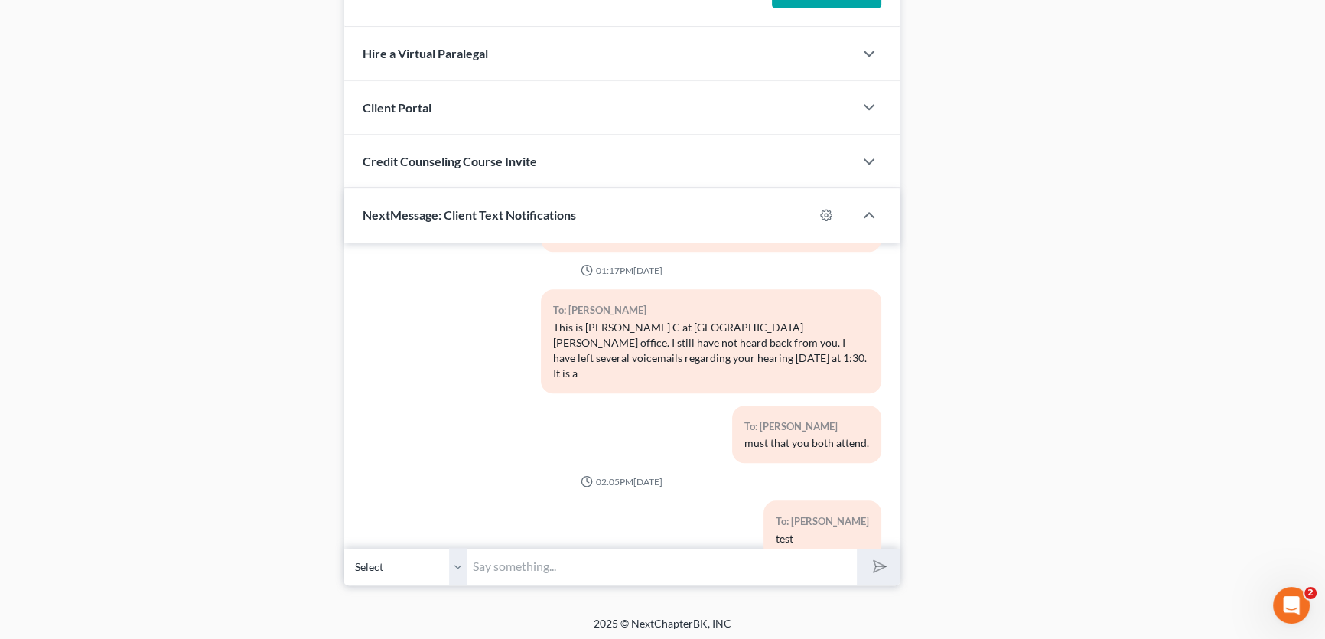
scroll to position [609, 0]
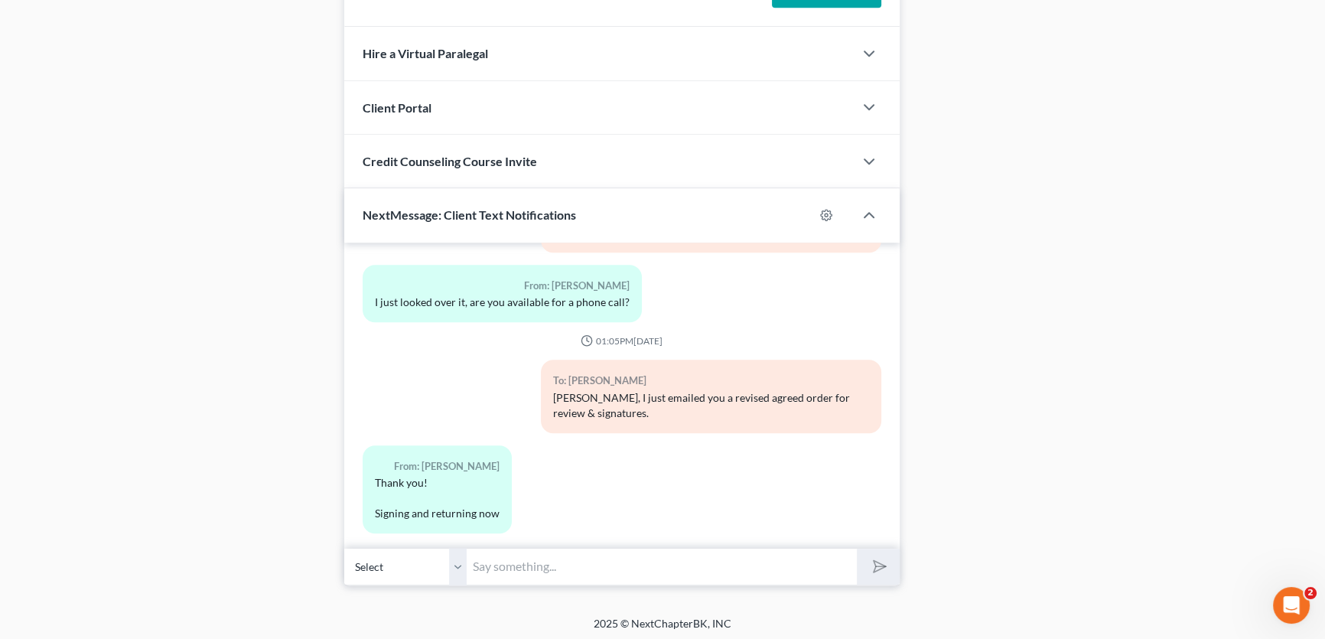
drag, startPoint x: 459, startPoint y: 558, endPoint x: 464, endPoint y: 579, distance: 21.3
click at [459, 558] on select "Select +1 (325) 260-2104 - Neqowda Bradford +1 (325) 261-2825 - Tucker Bradford" at bounding box center [405, 566] width 122 height 37
click at [344, 548] on select "Select +1 (325) 260-2104 - Neqowda Bradford +1 (325) 261-2825 - Tucker Bradford" at bounding box center [405, 566] width 122 height 37
click at [506, 559] on input "text" at bounding box center [662, 566] width 390 height 37
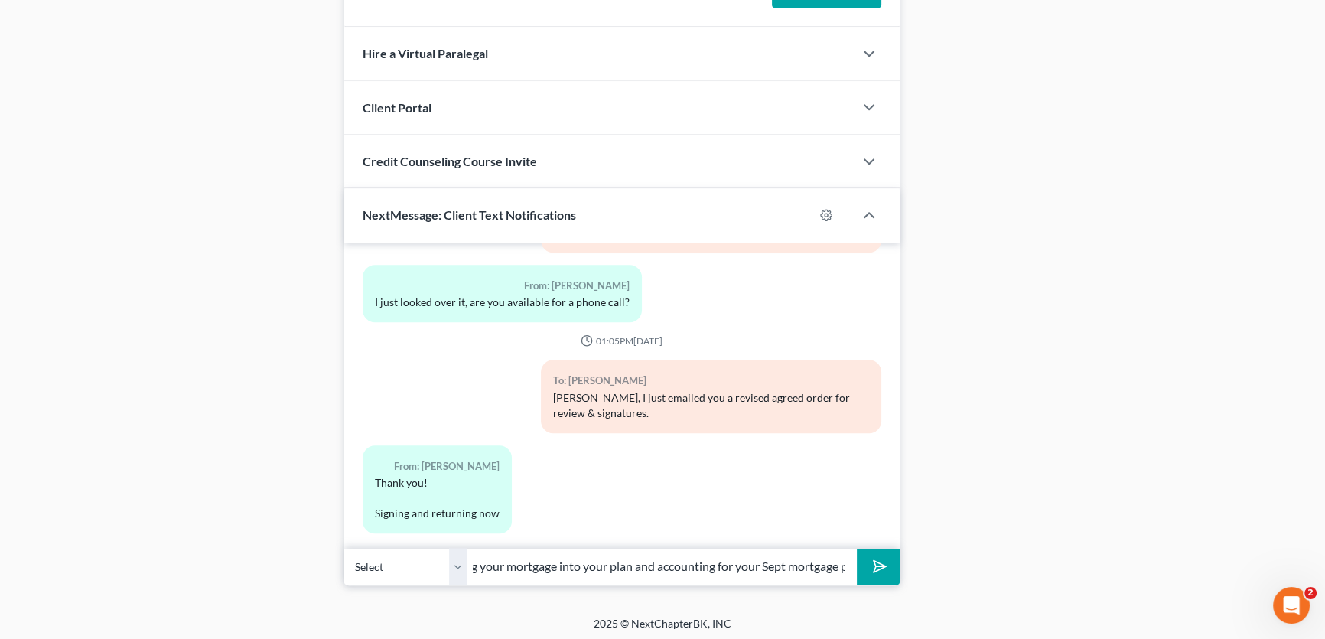
scroll to position [0, 343]
drag, startPoint x: 815, startPoint y: 561, endPoint x: 949, endPoint y: 564, distance: 133.9
type input "[PERSON_NAME], with bringing your mortgage into your plan and accounting for yo…"
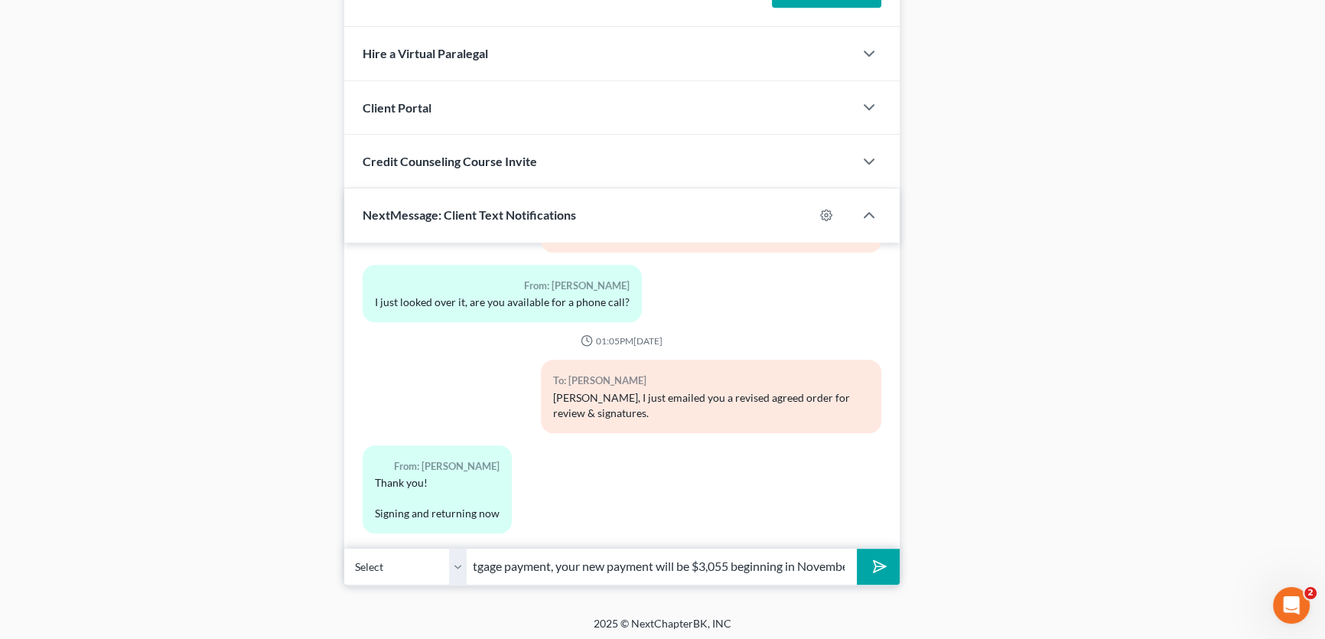
drag, startPoint x: 457, startPoint y: 564, endPoint x: 459, endPoint y: 580, distance: 15.5
click at [457, 564] on select "Select +1 (325) 260-2104 - Neqowda Bradford +1 (325) 261-2825 - Tucker Bradford" at bounding box center [405, 566] width 122 height 37
click at [344, 548] on select "Select +1 (325) 260-2104 - Neqowda Bradford +1 (325) 261-2825 - Tucker Bradford" at bounding box center [405, 566] width 122 height 37
click at [870, 564] on icon "submit" at bounding box center [876, 565] width 21 height 21
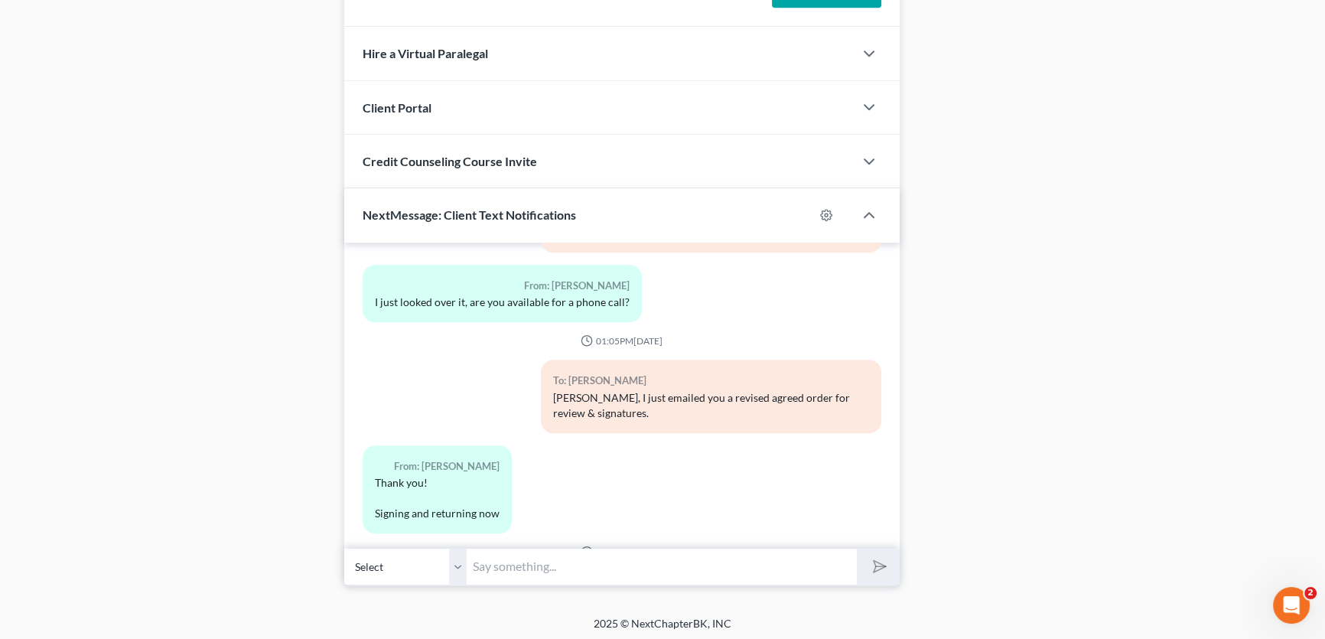
scroll to position [734, 0]
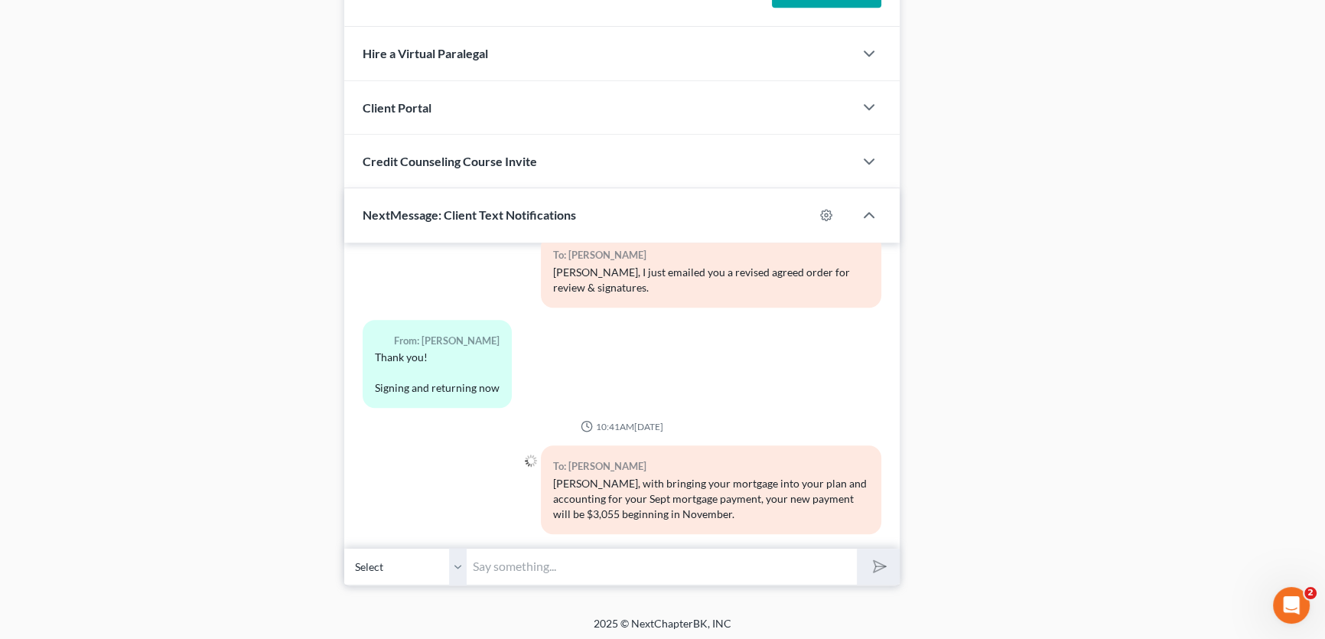
click at [713, 564] on input "text" at bounding box center [662, 566] width 390 height 37
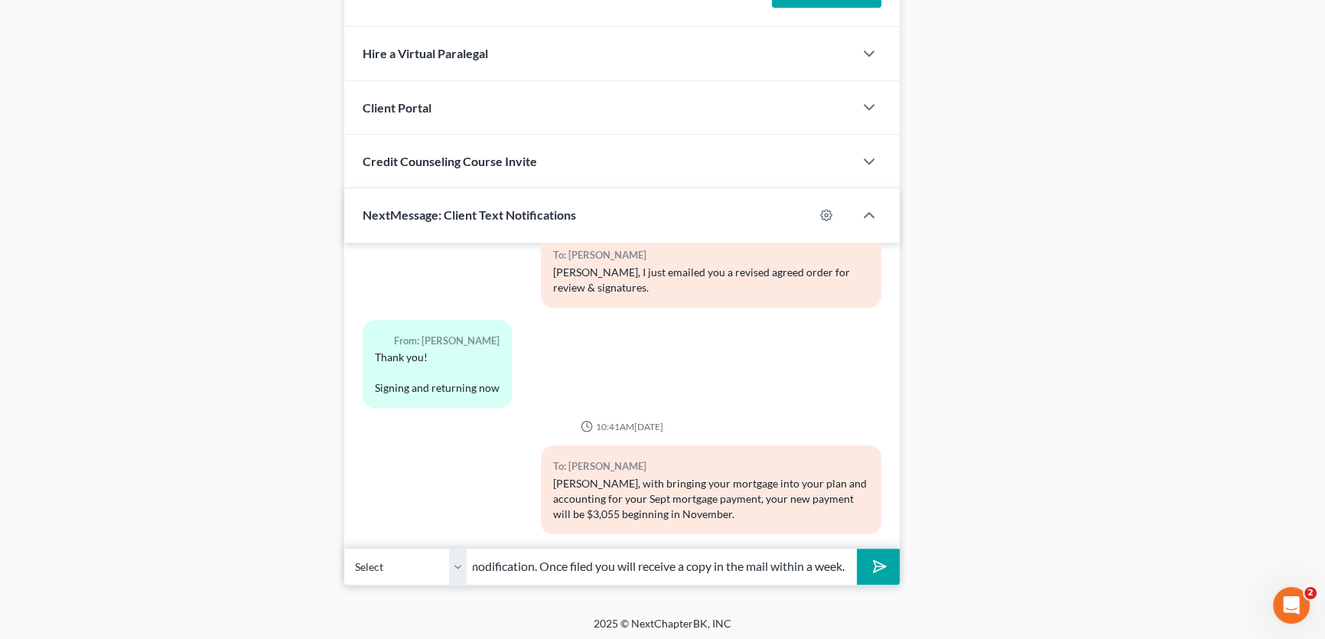
scroll to position [0, 145]
type input "I am working on filing the modification. Once filed you will receive a copy in …"
drag, startPoint x: 460, startPoint y: 564, endPoint x: 564, endPoint y: 564, distance: 104.0
click at [460, 564] on select "Select +1 (325) 260-2104 - Neqowda Bradford +1 (325) 261-2825 - Tucker Bradford" at bounding box center [405, 566] width 122 height 37
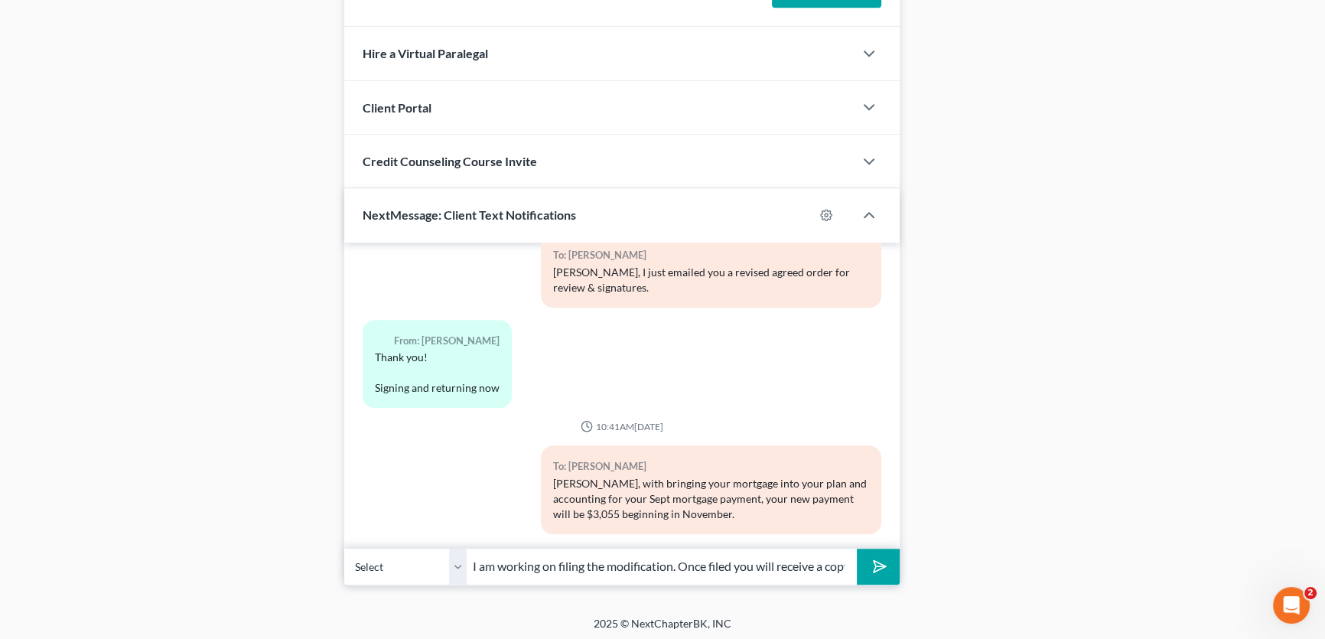
click at [872, 559] on icon "submit" at bounding box center [876, 565] width 21 height 21
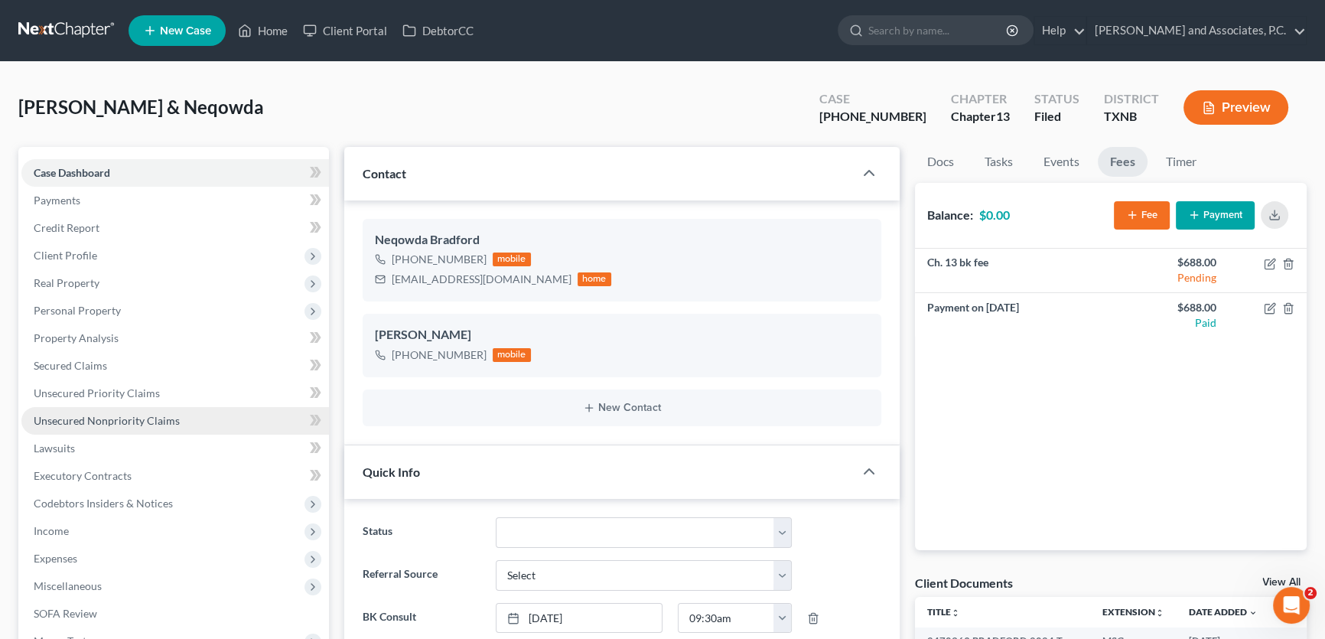
scroll to position [486, 0]
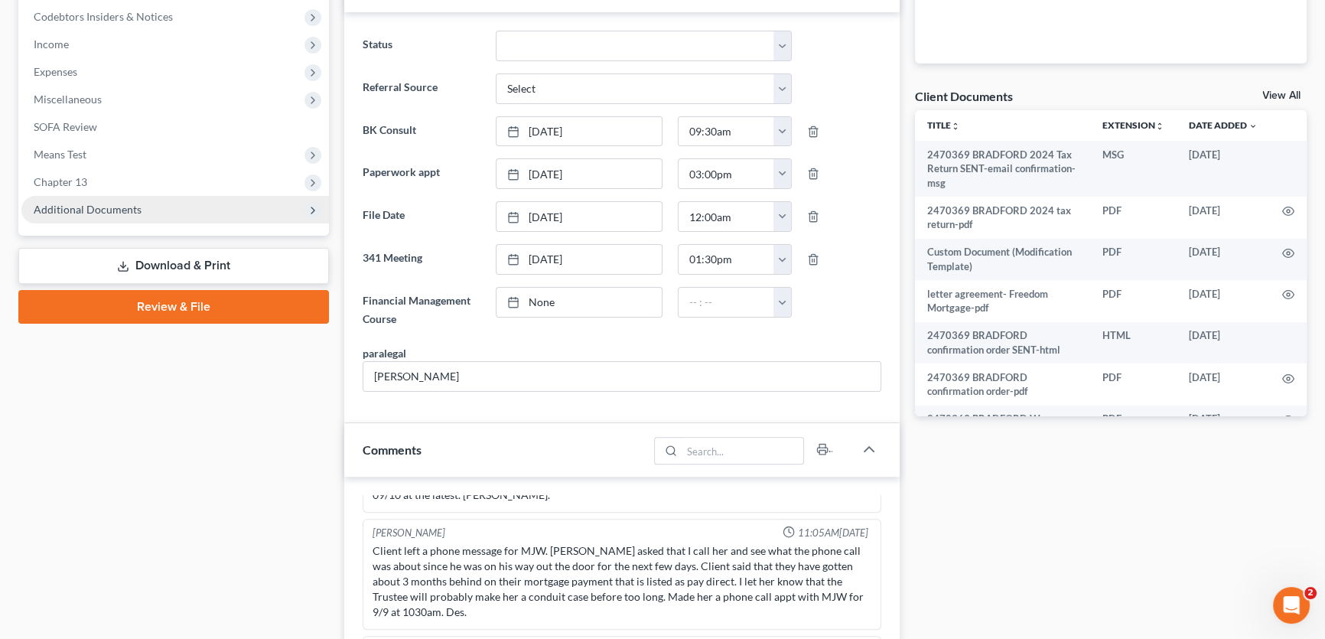
click at [102, 198] on span "Additional Documents" at bounding box center [174, 210] width 307 height 28
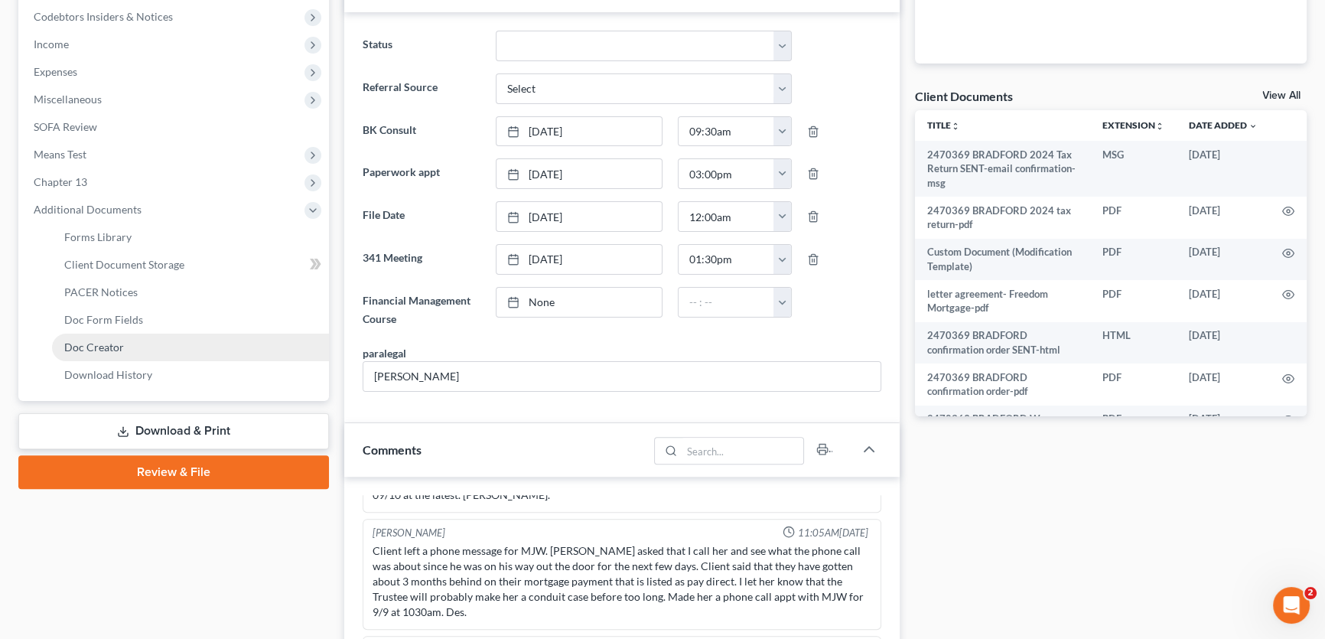
click at [110, 349] on span "Doc Creator" at bounding box center [94, 346] width 60 height 13
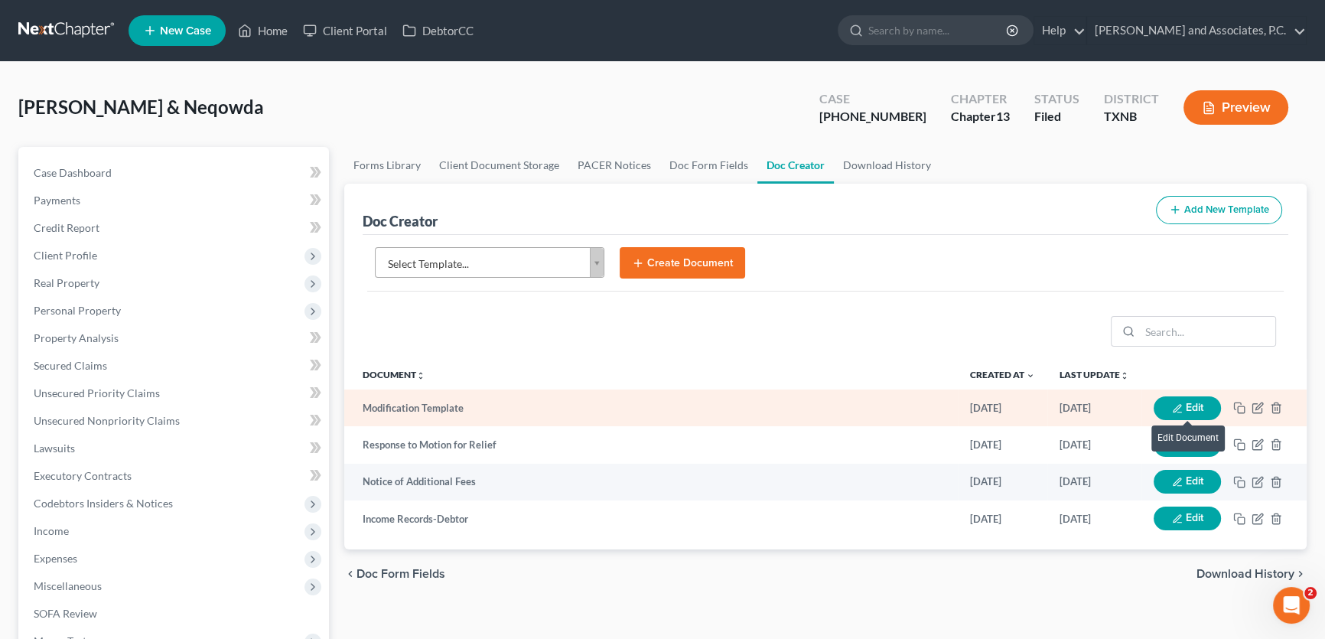
click at [1184, 401] on button "Edit" at bounding box center [1186, 408] width 67 height 24
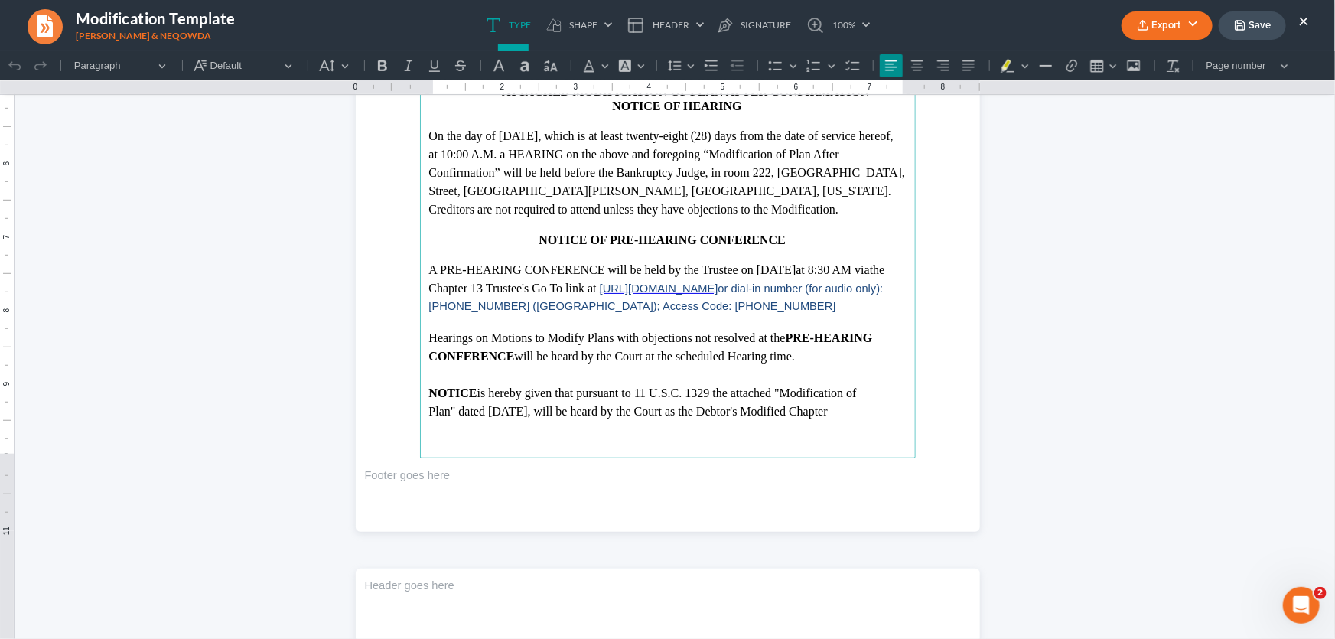
scroll to position [486, 0]
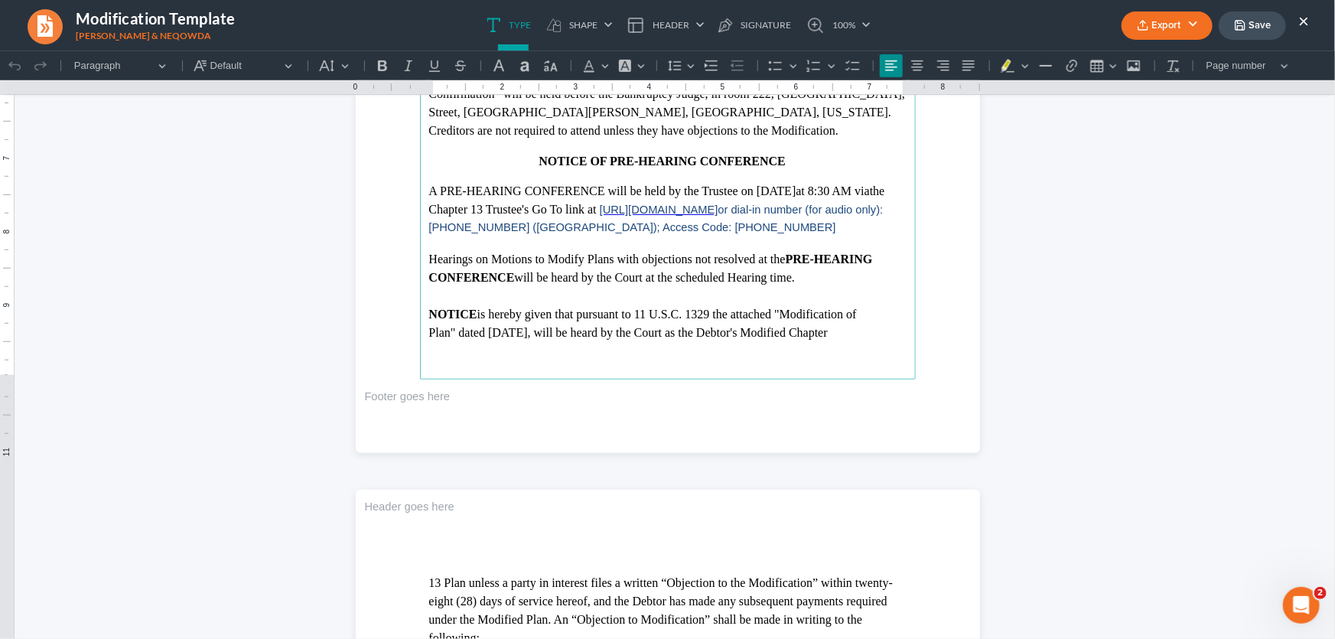
drag, startPoint x: 536, startPoint y: 330, endPoint x: 486, endPoint y: 336, distance: 50.1
click at [486, 336] on p "Plan" dated 09/16/2025 , will be heard by the Court as the Debtor's Modified Ch…" at bounding box center [667, 332] width 477 height 18
drag, startPoint x: 536, startPoint y: 333, endPoint x: 486, endPoint y: 335, distance: 50.5
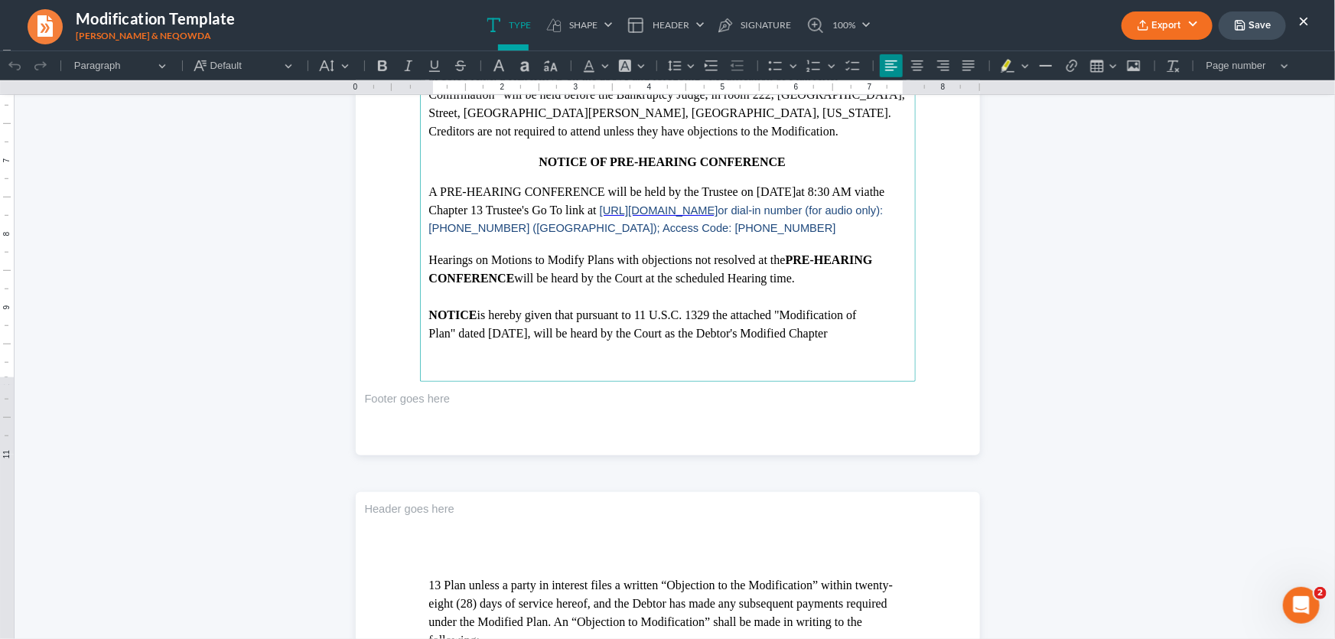
click at [486, 335] on p "Plan" dated 09/16/2025 , will be heard by the Court as the Debtor's Modified Ch…" at bounding box center [667, 332] width 477 height 18
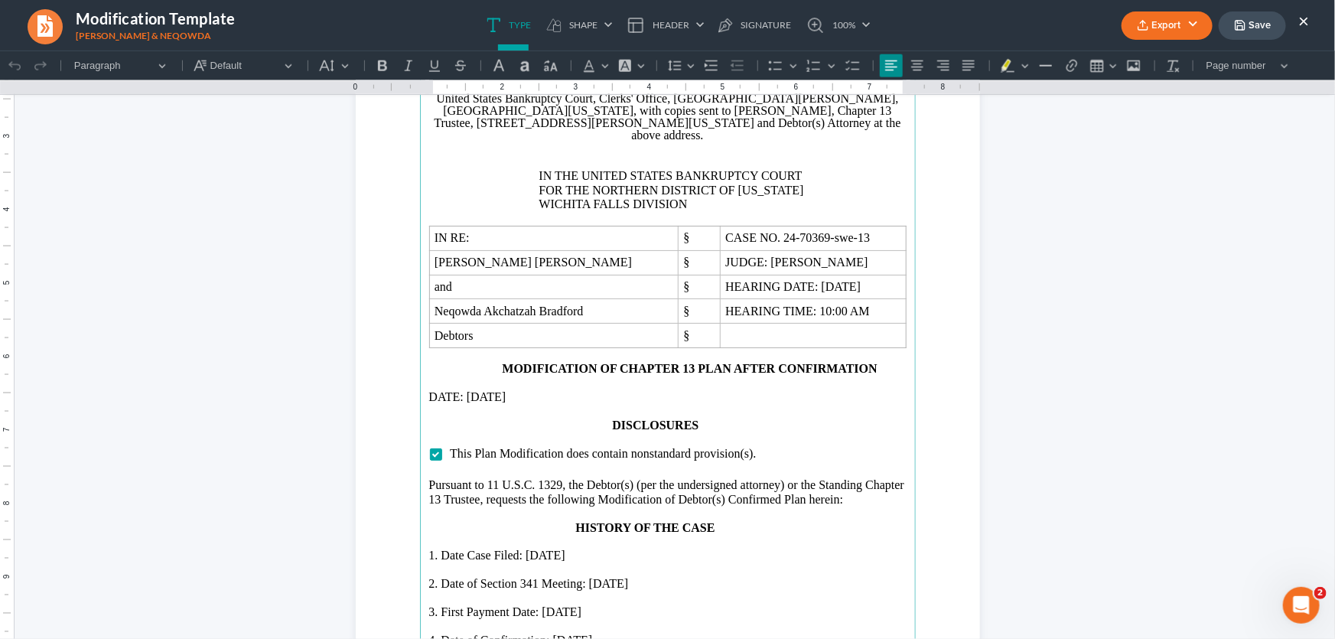
scroll to position [1110, 0]
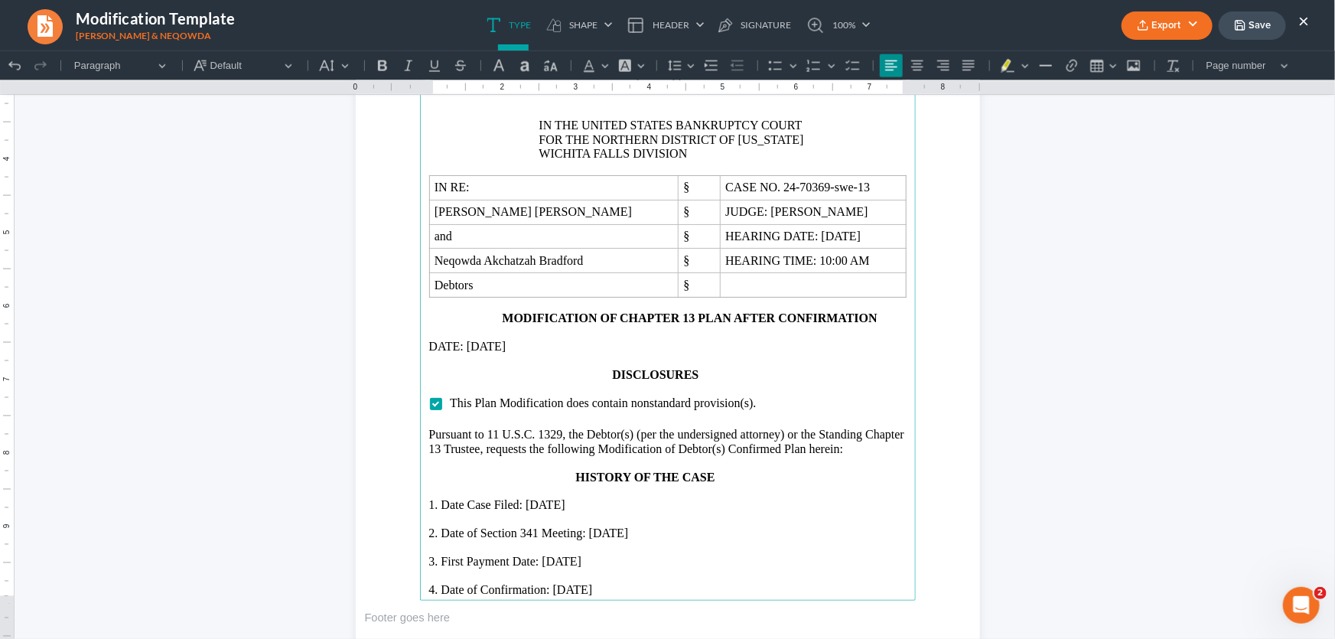
drag, startPoint x: 518, startPoint y: 334, endPoint x: 463, endPoint y: 336, distance: 55.1
click at [463, 339] on p "DATE: 09/16/2025" at bounding box center [667, 346] width 477 height 14
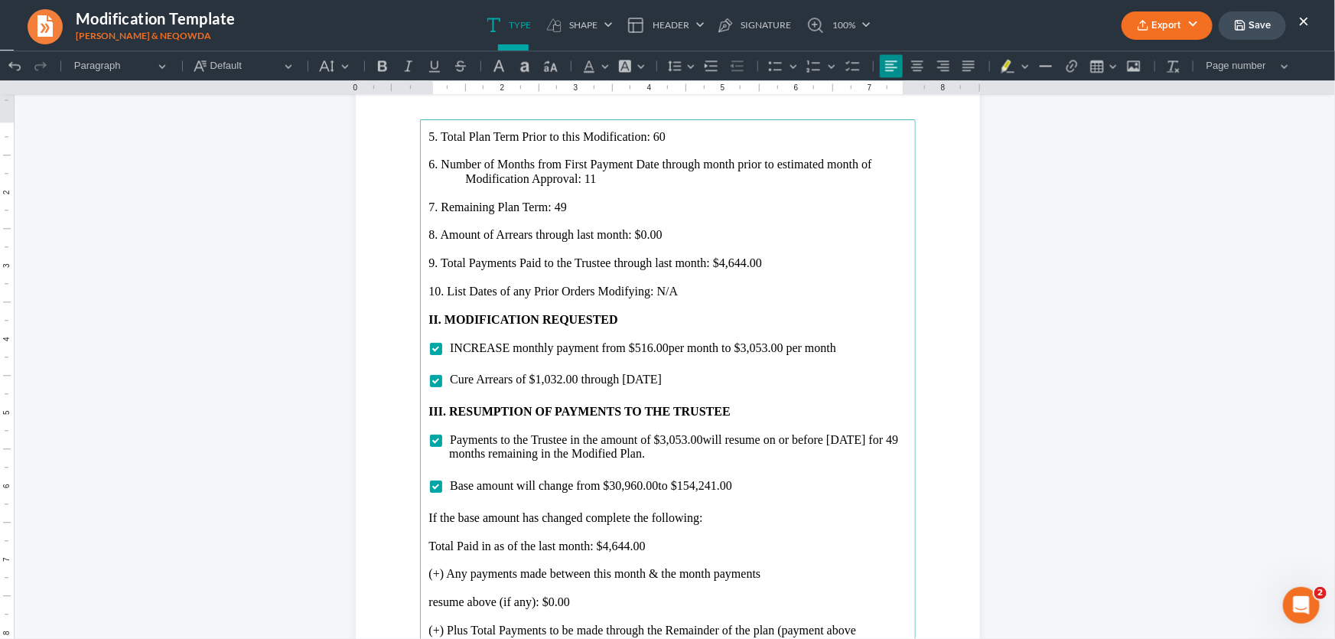
scroll to position [1805, 0]
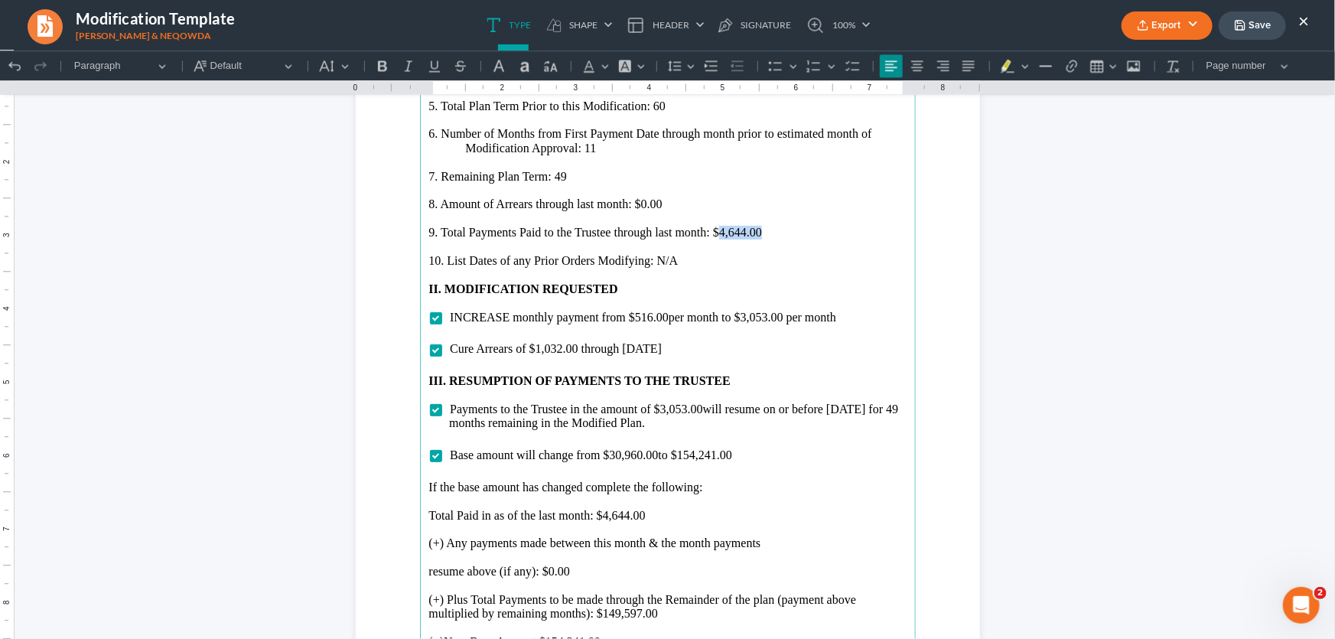
drag, startPoint x: 756, startPoint y: 228, endPoint x: 716, endPoint y: 229, distance: 40.5
click at [716, 229] on p "9. Total Payments Paid to the Trustee through last month: $4,644.00" at bounding box center [667, 232] width 477 height 14
drag, startPoint x: 779, startPoint y: 313, endPoint x: 753, endPoint y: 313, distance: 26.8
click at [753, 313] on span "per month to $3,053.00 per month" at bounding box center [751, 316] width 167 height 13
drag, startPoint x: 567, startPoint y: 346, endPoint x: 533, endPoint y: 349, distance: 34.5
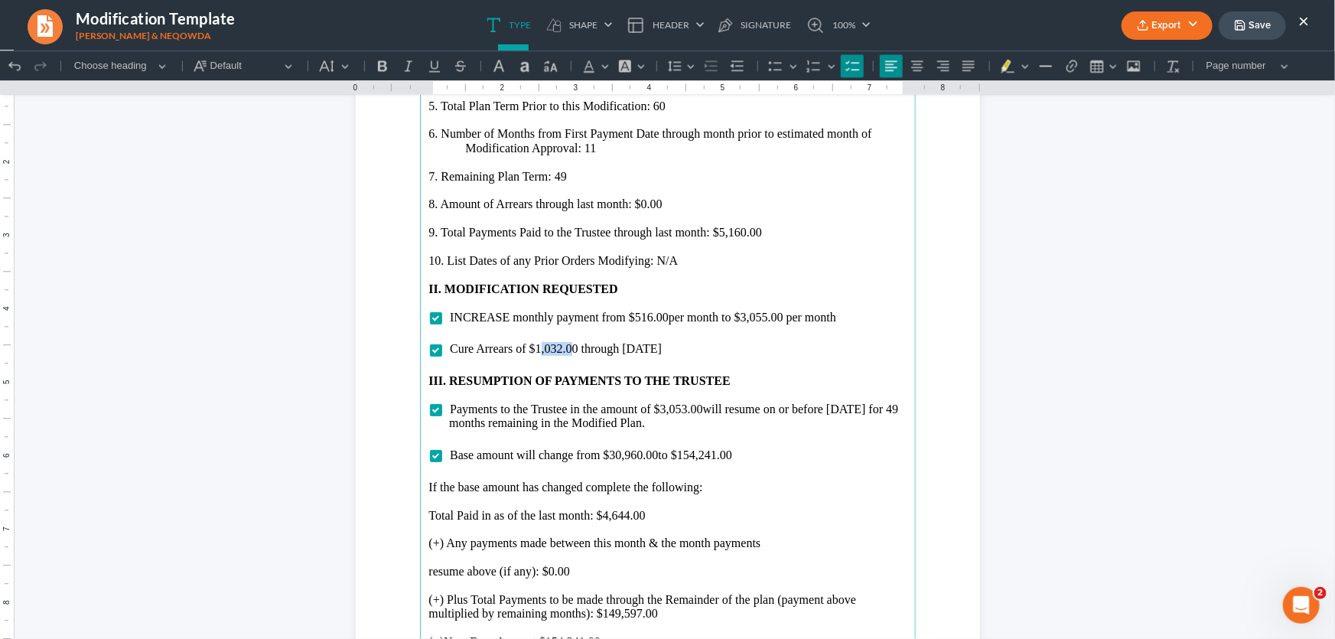
click at [533, 349] on span "Cure Arrears of $1,032.00 through October 2025" at bounding box center [556, 347] width 212 height 13
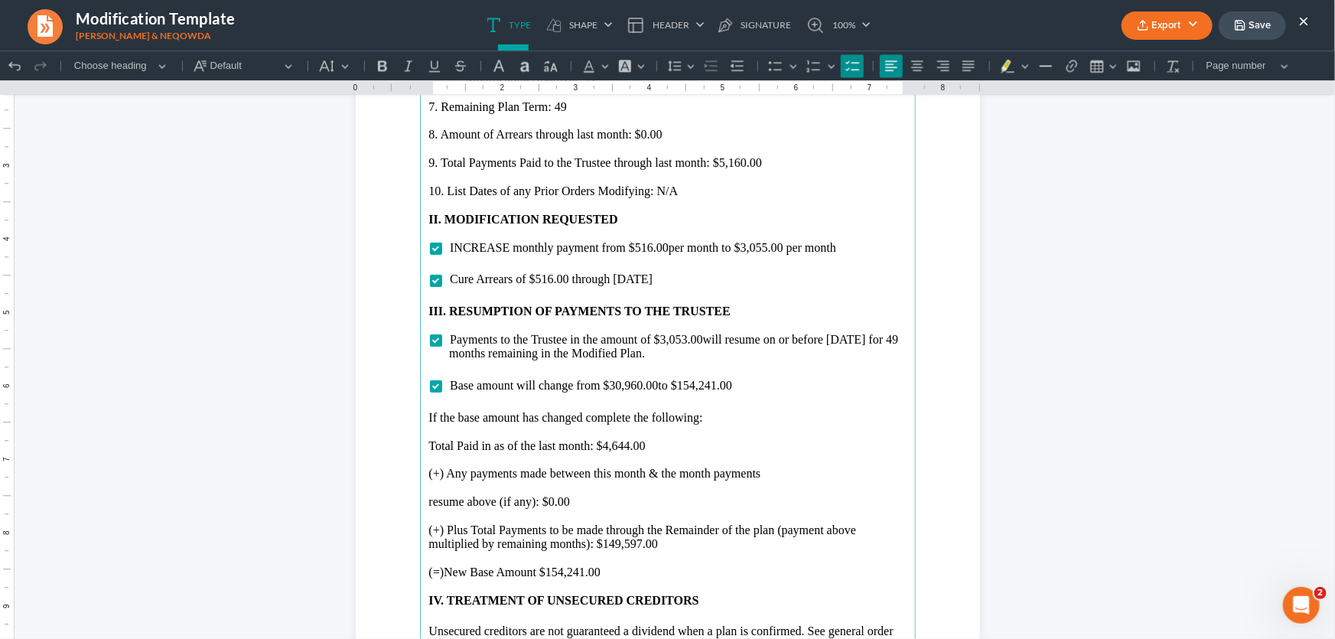
click at [671, 340] on span "Payments to the Trustee in the amount of $3,053.00 will resume on or before Nov…" at bounding box center [673, 345] width 449 height 27
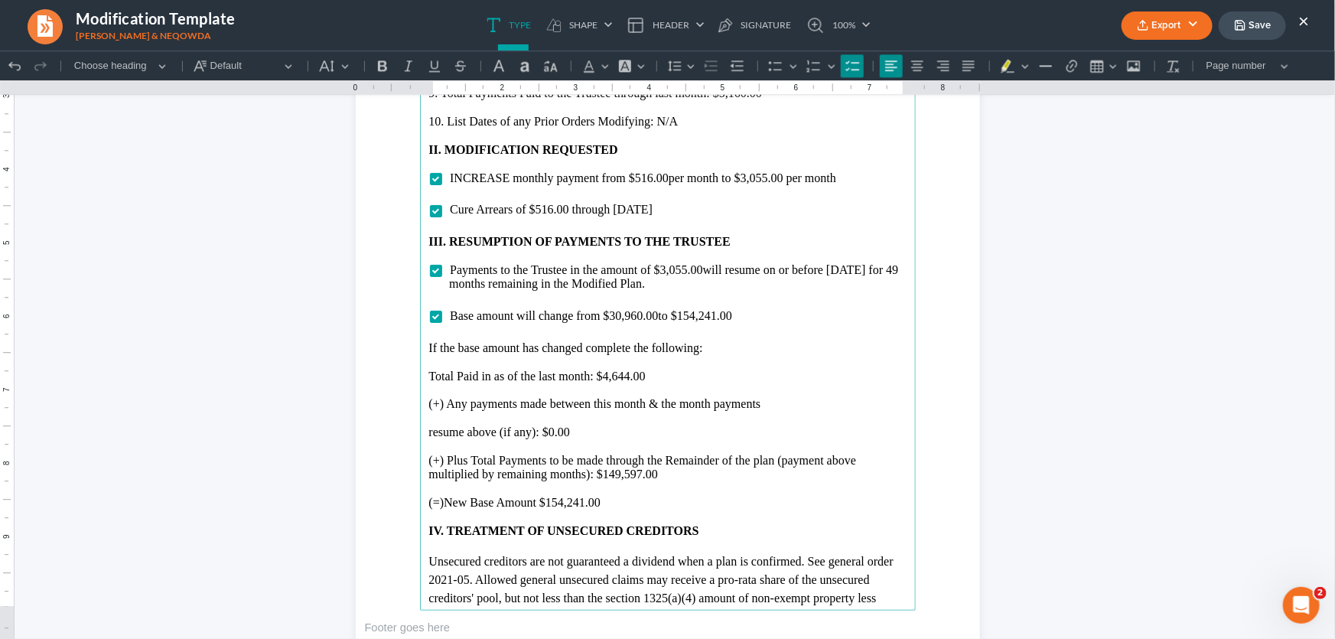
drag, startPoint x: 733, startPoint y: 314, endPoint x: 697, endPoint y: 319, distance: 36.3
click at [697, 319] on li "Base amount will change from $30,960.00 to $154,241.00" at bounding box center [677, 315] width 457 height 14
drag, startPoint x: 641, startPoint y: 376, endPoint x: 597, endPoint y: 381, distance: 43.8
click at [597, 381] on p "Total Paid in as of the last month: $4,644.00" at bounding box center [667, 376] width 477 height 14
drag, startPoint x: 665, startPoint y: 475, endPoint x: 621, endPoint y: 478, distance: 43.7
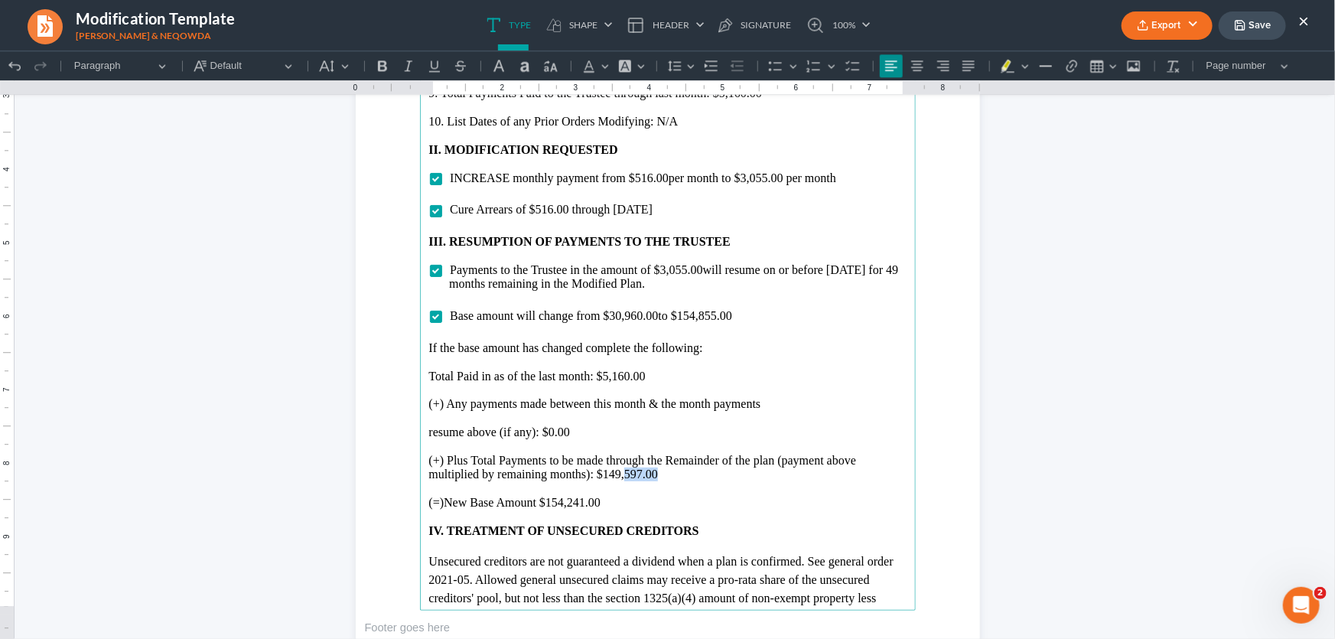
click at [621, 478] on p "(+) Plus Total Payments to be made through the Remainder of the plan (payment a…" at bounding box center [667, 467] width 477 height 28
drag, startPoint x: 611, startPoint y: 499, endPoint x: 562, endPoint y: 505, distance: 49.2
click at [562, 505] on p "(=)New Base Amount $154,241.00" at bounding box center [667, 502] width 477 height 14
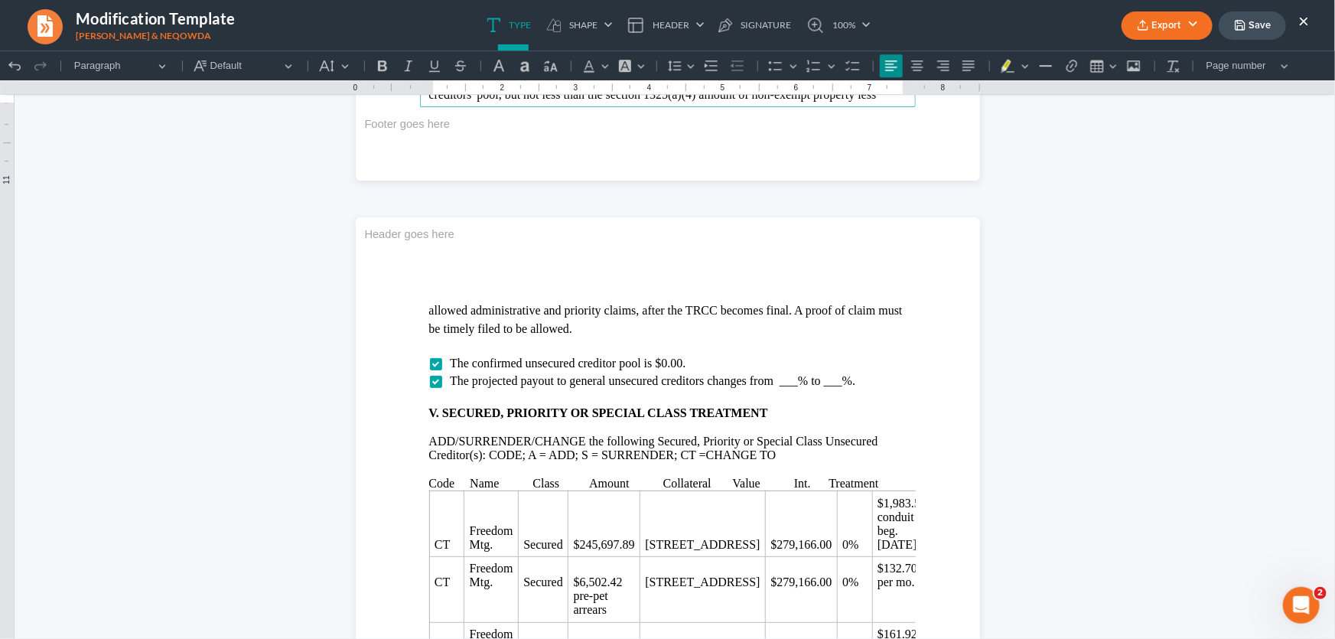
scroll to position [2501, 0]
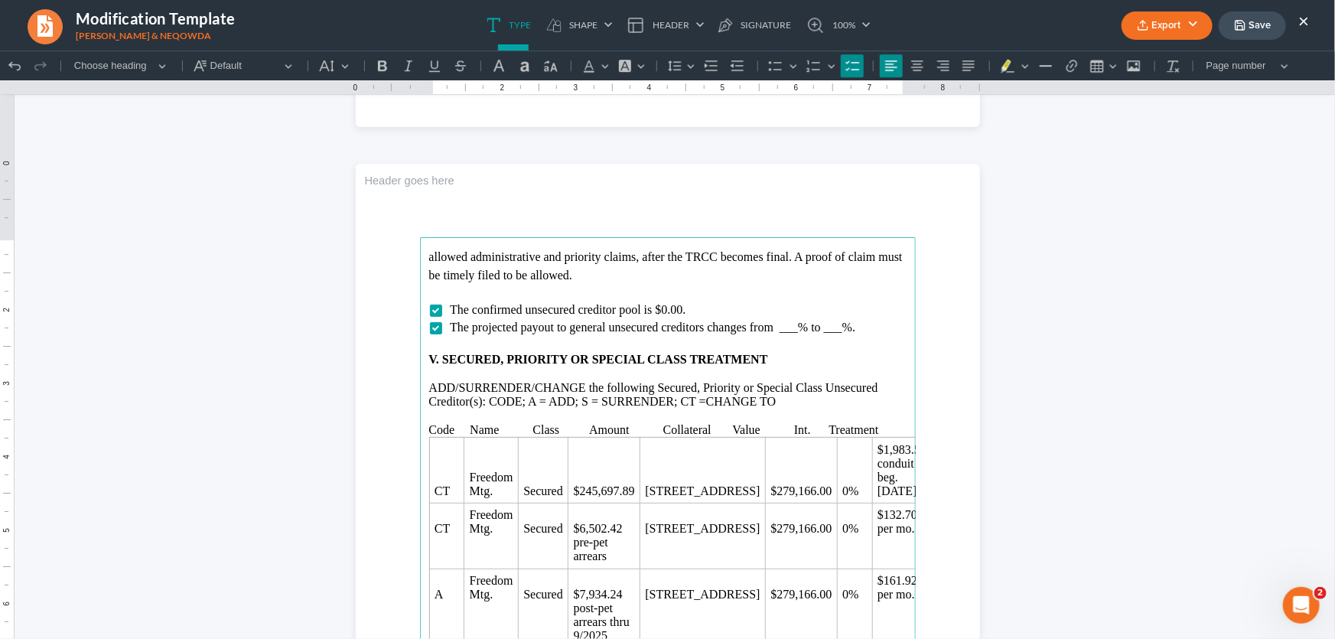
click at [785, 327] on span "The projected payout to general unsecured creditors changes from ___% to ___%." at bounding box center [652, 326] width 405 height 13
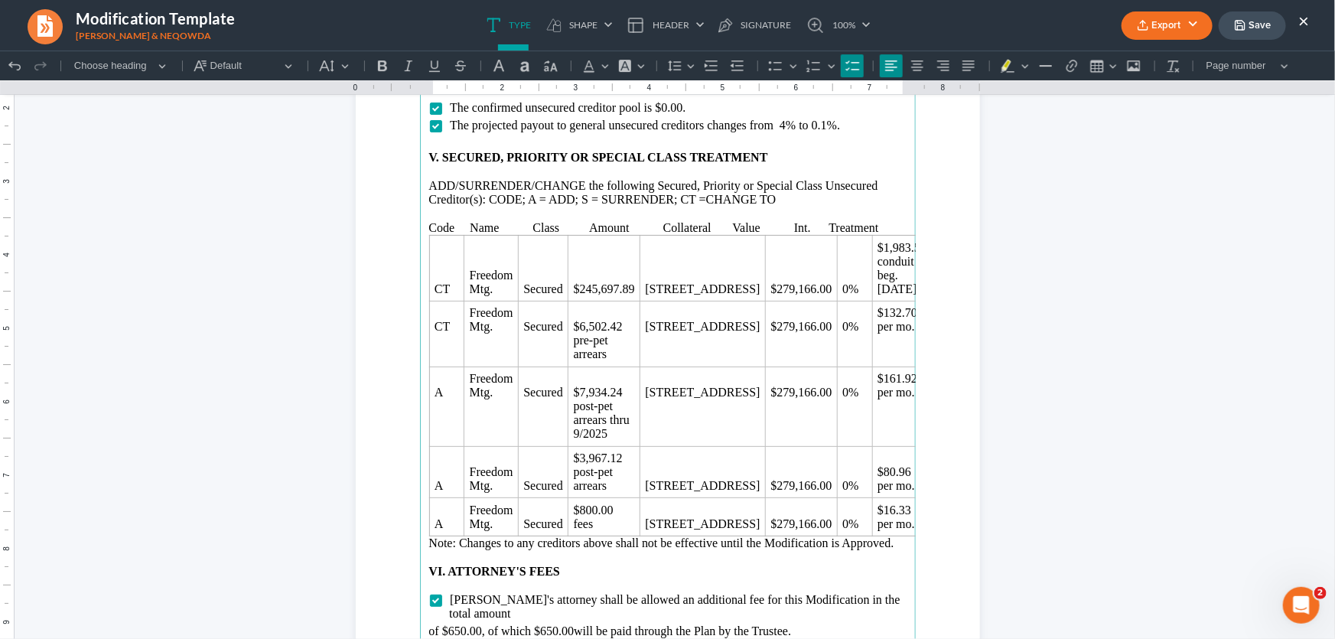
scroll to position [2709, 0]
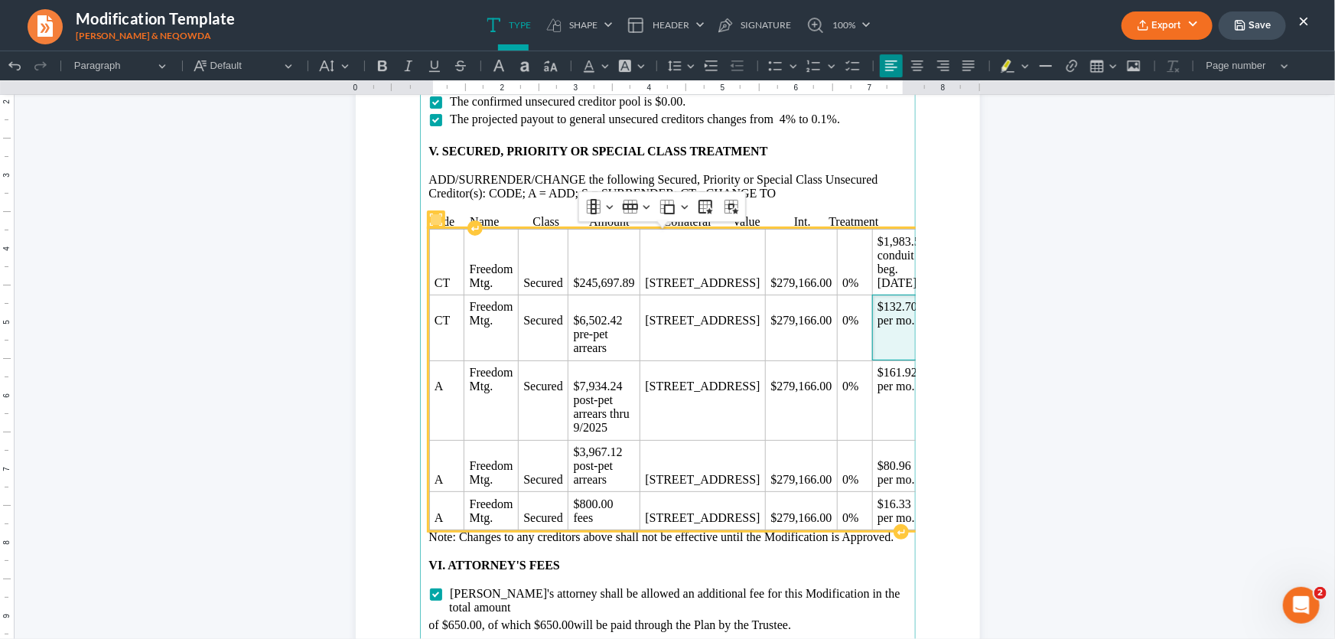
click at [877, 313] on span "$132.70 per mo." at bounding box center [901, 313] width 49 height 28
drag, startPoint x: 626, startPoint y: 392, endPoint x: 584, endPoint y: 392, distance: 42.8
click at [584, 392] on p "$7,934.24" at bounding box center [604, 386] width 61 height 14
drag, startPoint x: 861, startPoint y: 378, endPoint x: 834, endPoint y: 382, distance: 27.0
click at [877, 382] on span "$161.92 per mo." at bounding box center [901, 379] width 49 height 28
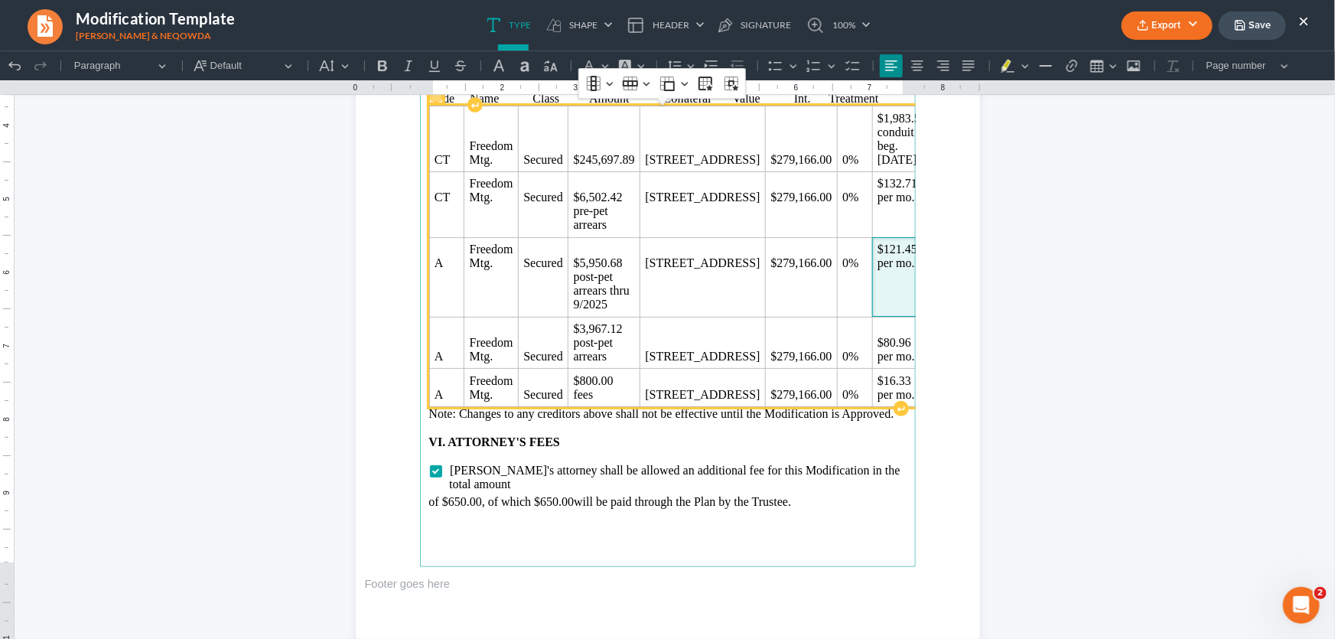
scroll to position [2848, 0]
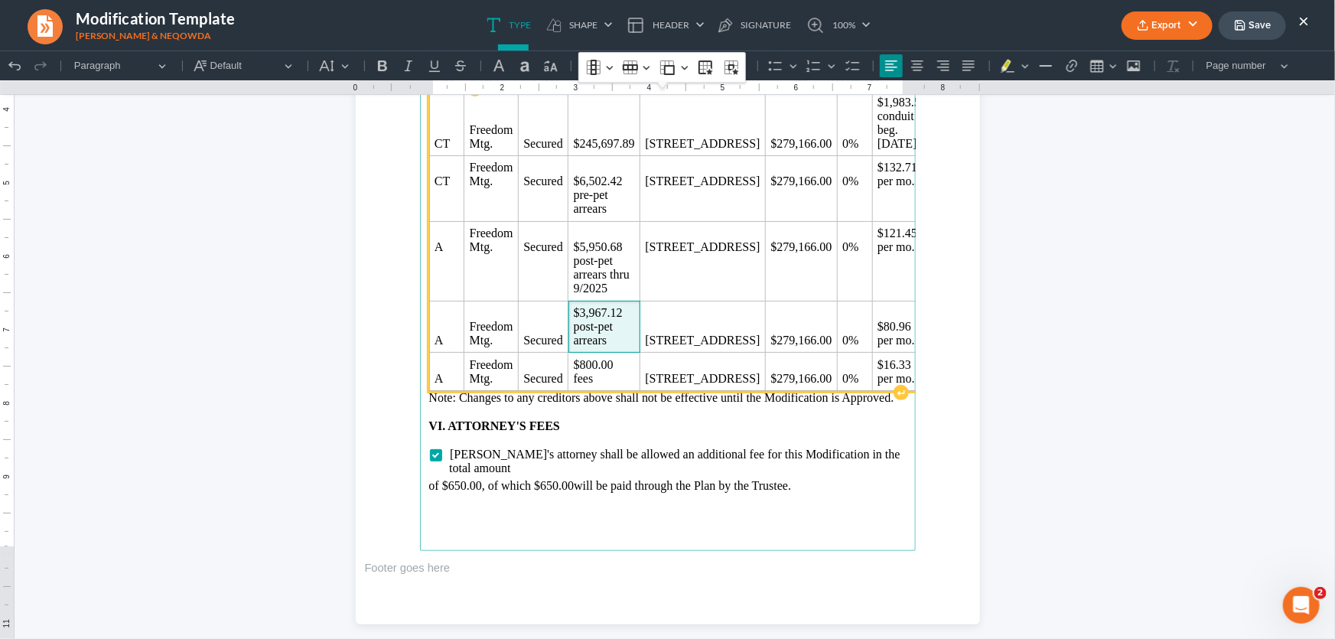
click at [635, 340] on span "$3,967.12 post-pet arrears" at bounding box center [604, 325] width 61 height 41
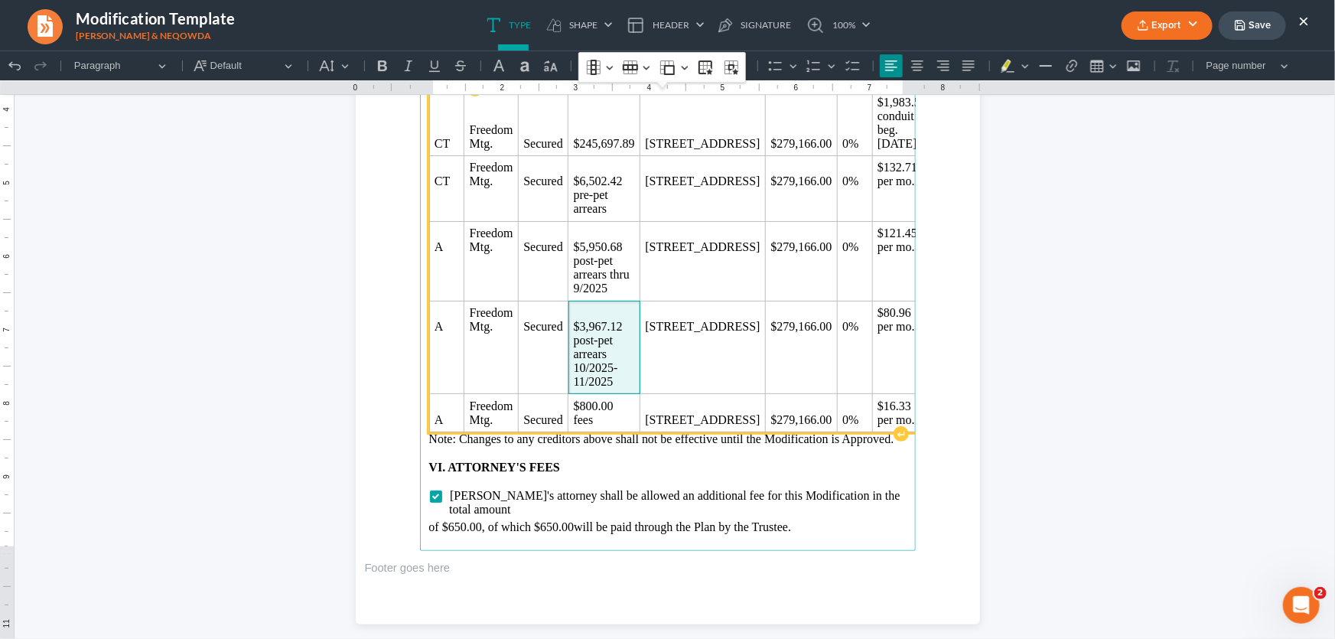
click at [630, 324] on td "$3,967.12 post-pet arrears 10/2025-11/2025" at bounding box center [604, 346] width 72 height 93
click at [621, 314] on td "$3,967.12 post-pet arrears 10/2025-11/2025" at bounding box center [604, 346] width 72 height 93
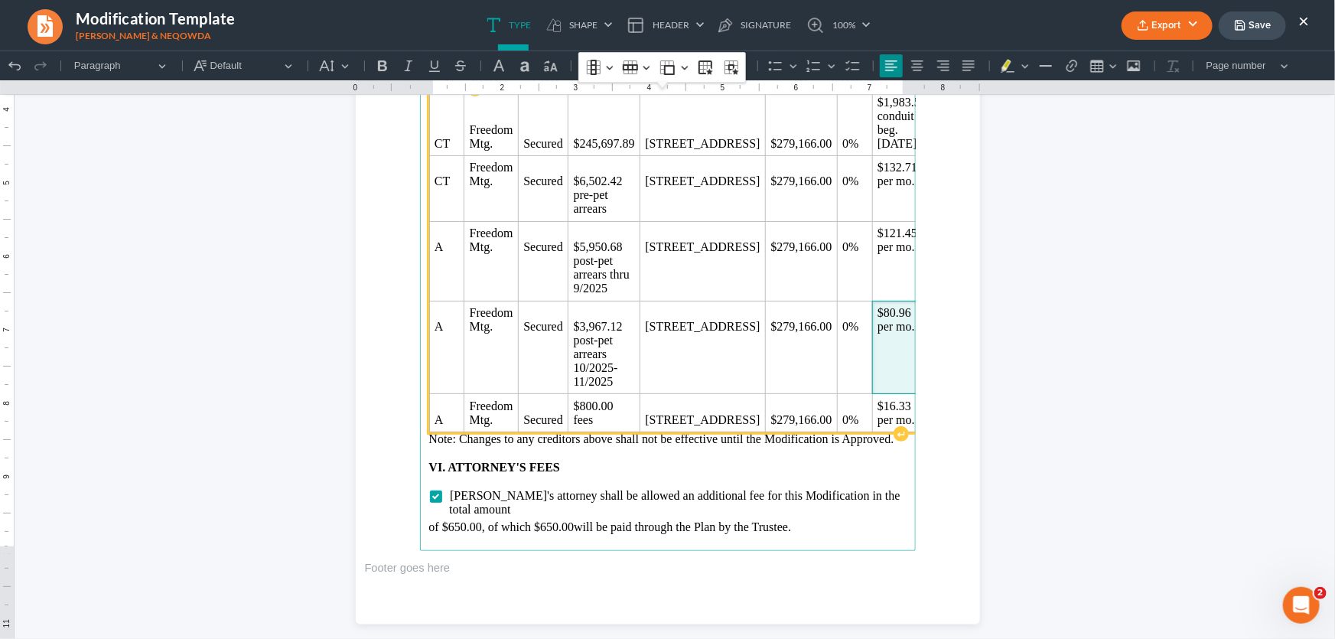
click at [877, 325] on span "$80.96 per mo." at bounding box center [901, 319] width 49 height 28
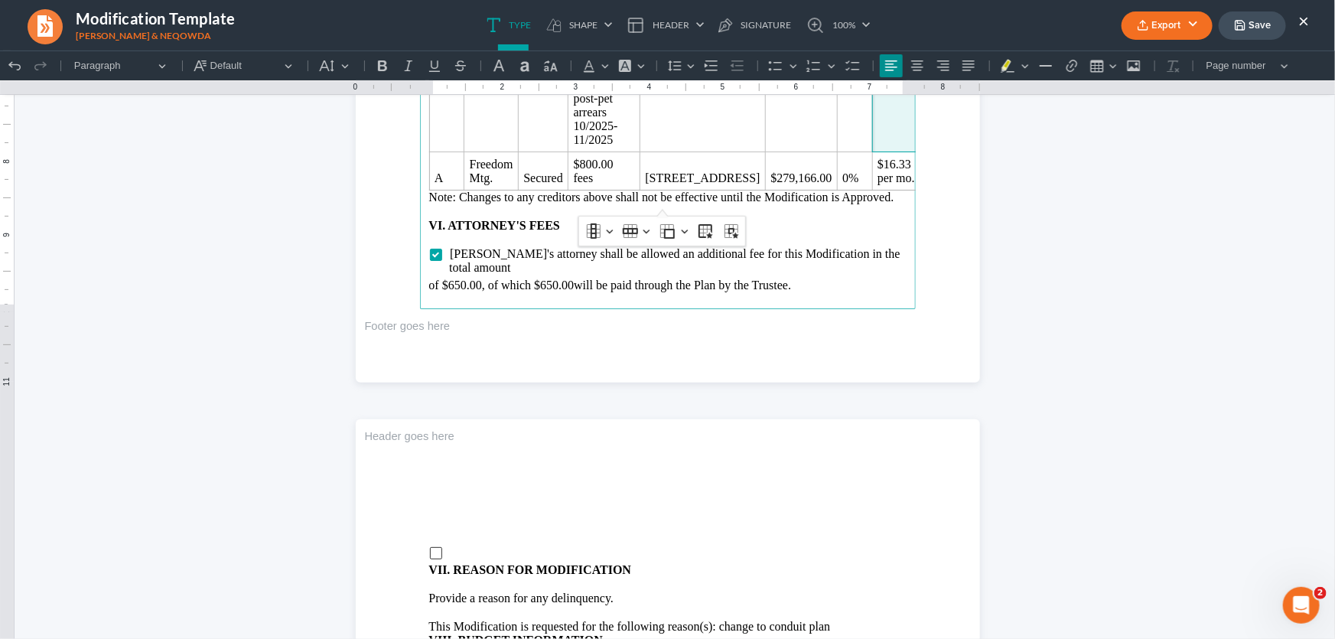
scroll to position [3126, 0]
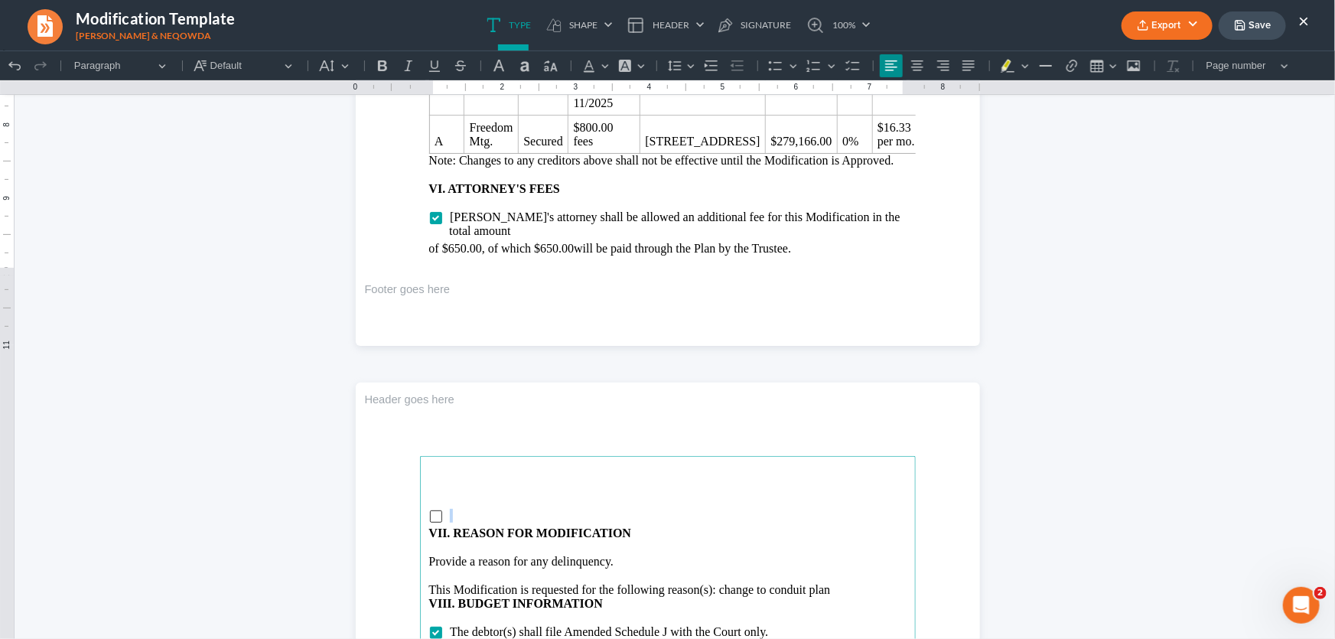
drag, startPoint x: 459, startPoint y: 510, endPoint x: 406, endPoint y: 512, distance: 52.8
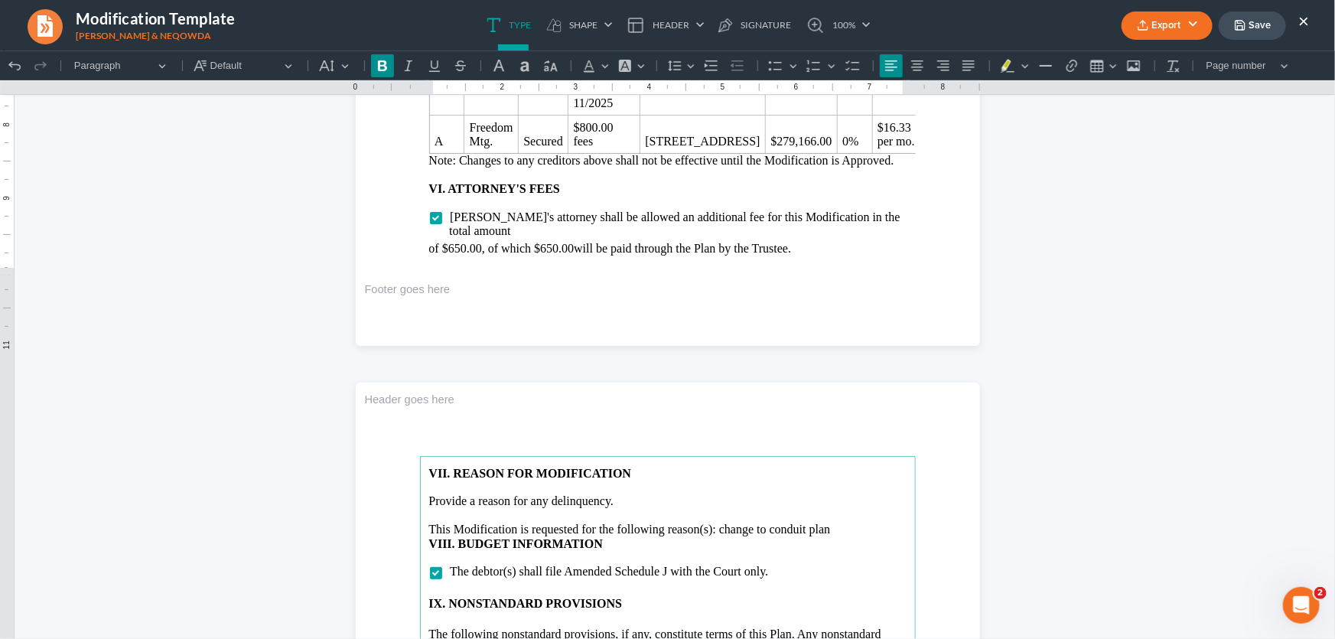
click at [844, 522] on p "This Modification is requested for the following reason(s): change to conduit p…" at bounding box center [667, 529] width 477 height 14
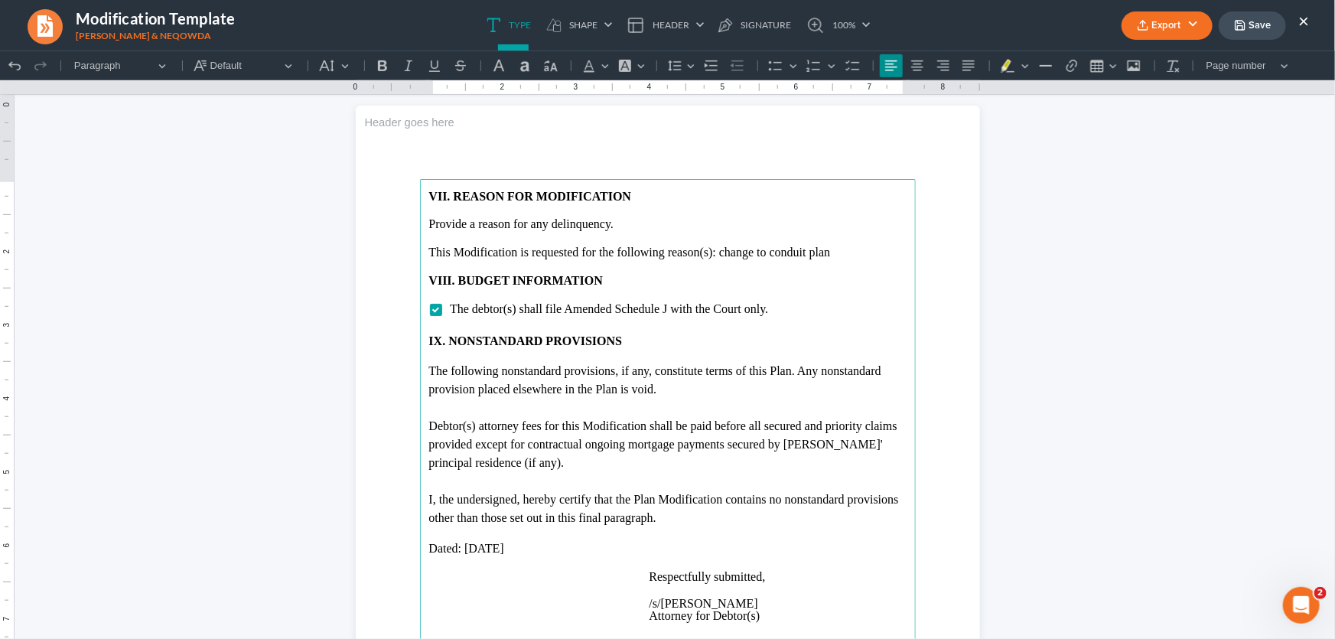
scroll to position [3404, 0]
drag, startPoint x: 519, startPoint y: 543, endPoint x: 460, endPoint y: 542, distance: 58.9
click at [460, 545] on p "Dated: 09/16/2025" at bounding box center [667, 547] width 477 height 14
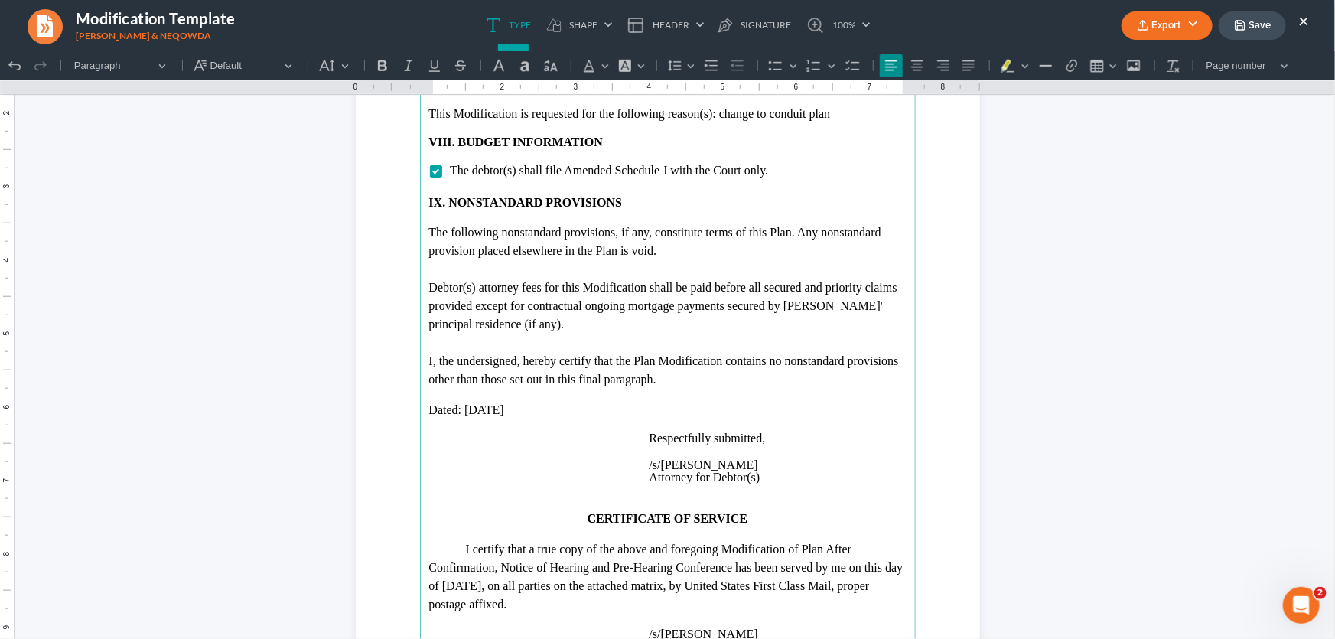
scroll to position [3543, 0]
click at [759, 478] on p "Attorney for Debtor(s)" at bounding box center [777, 475] width 257 height 12
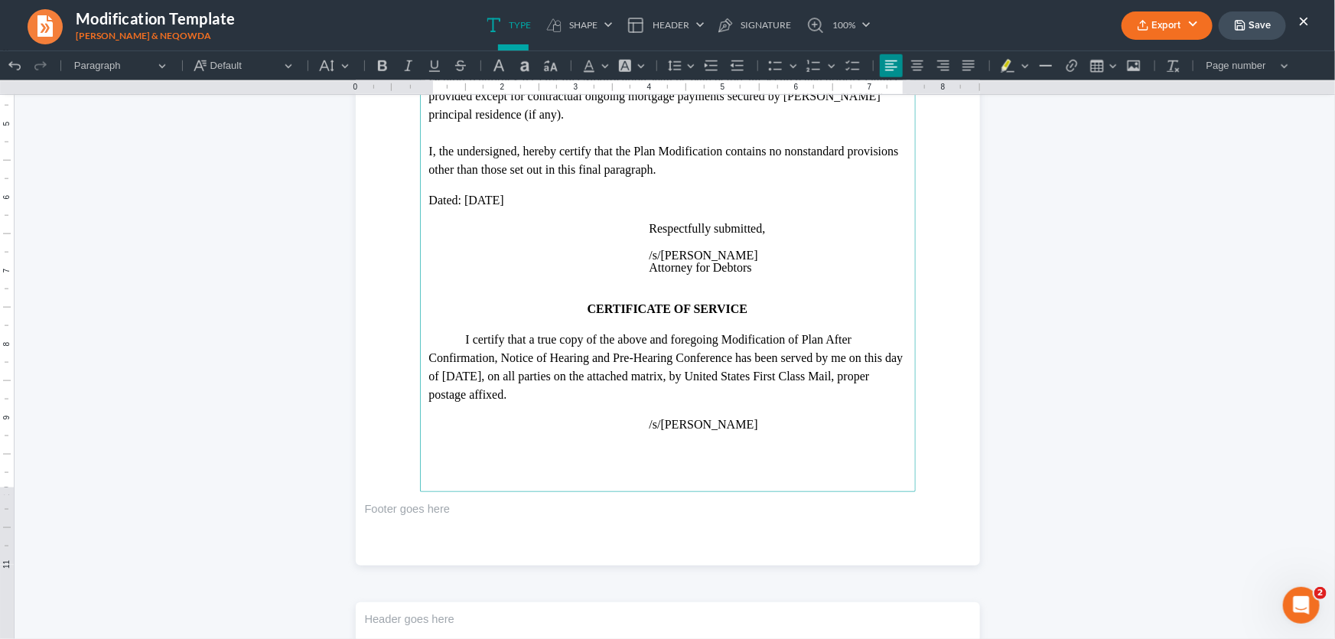
scroll to position [3752, 0]
drag, startPoint x: 489, startPoint y: 373, endPoint x: 437, endPoint y: 376, distance: 52.1
click at [437, 376] on p "I certify that a true copy of the above and foregoing Modification of Plan Afte…" at bounding box center [667, 365] width 477 height 73
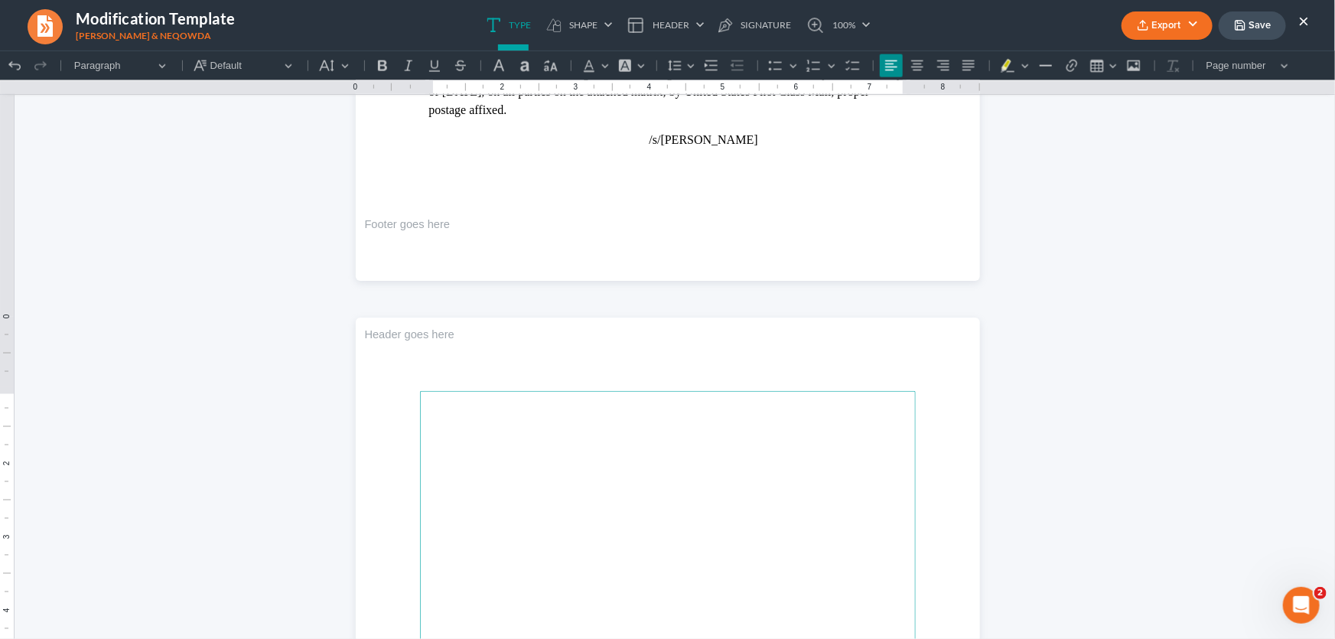
scroll to position [4030, 0]
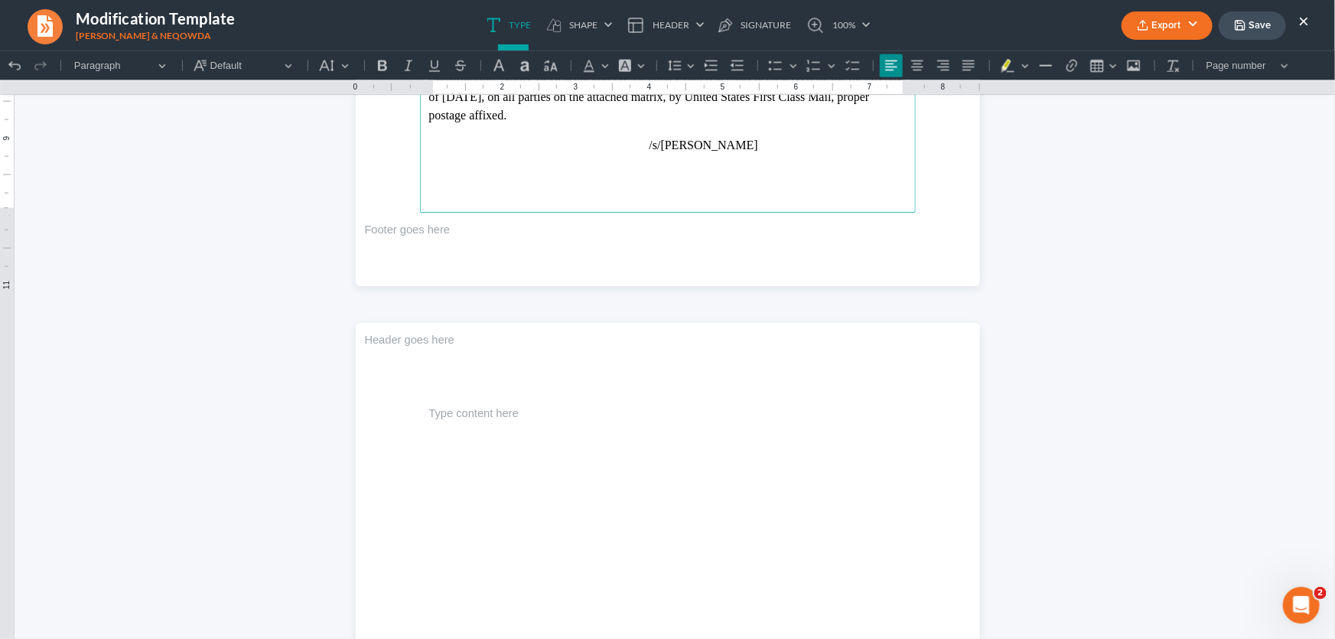
click at [700, 172] on p "Rich Text Editor, page-4-main" at bounding box center [777, 173] width 257 height 14
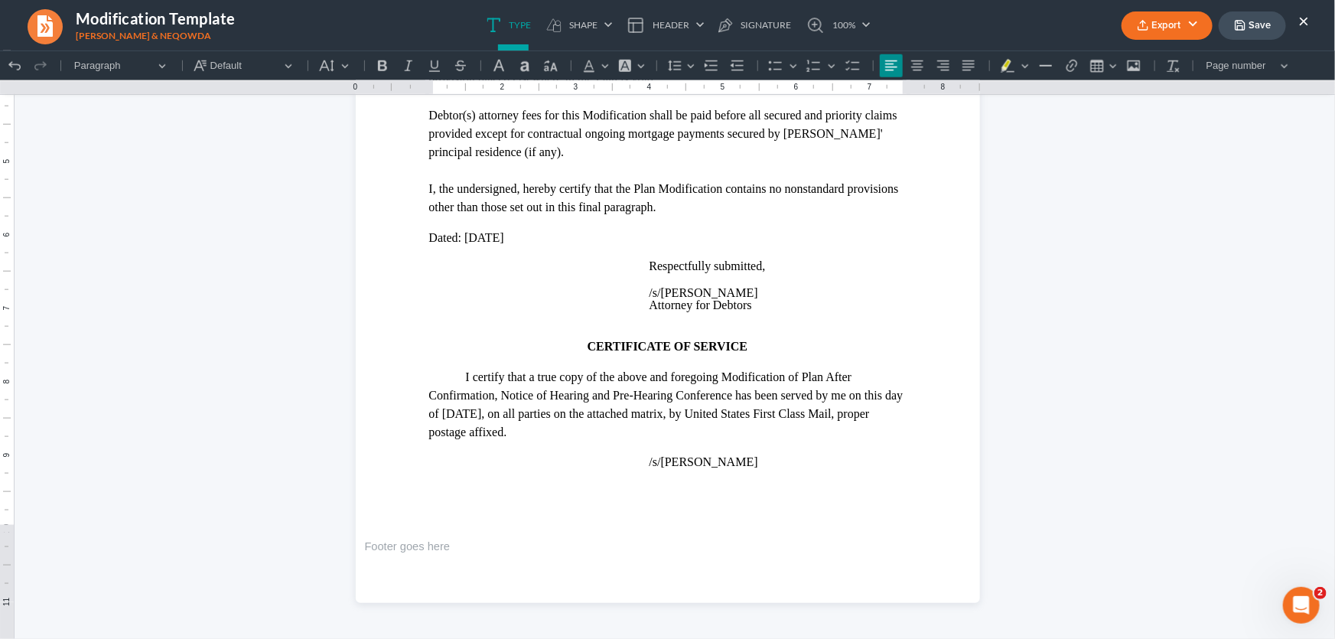
click at [1183, 28] on button "Export" at bounding box center [1166, 25] width 91 height 28
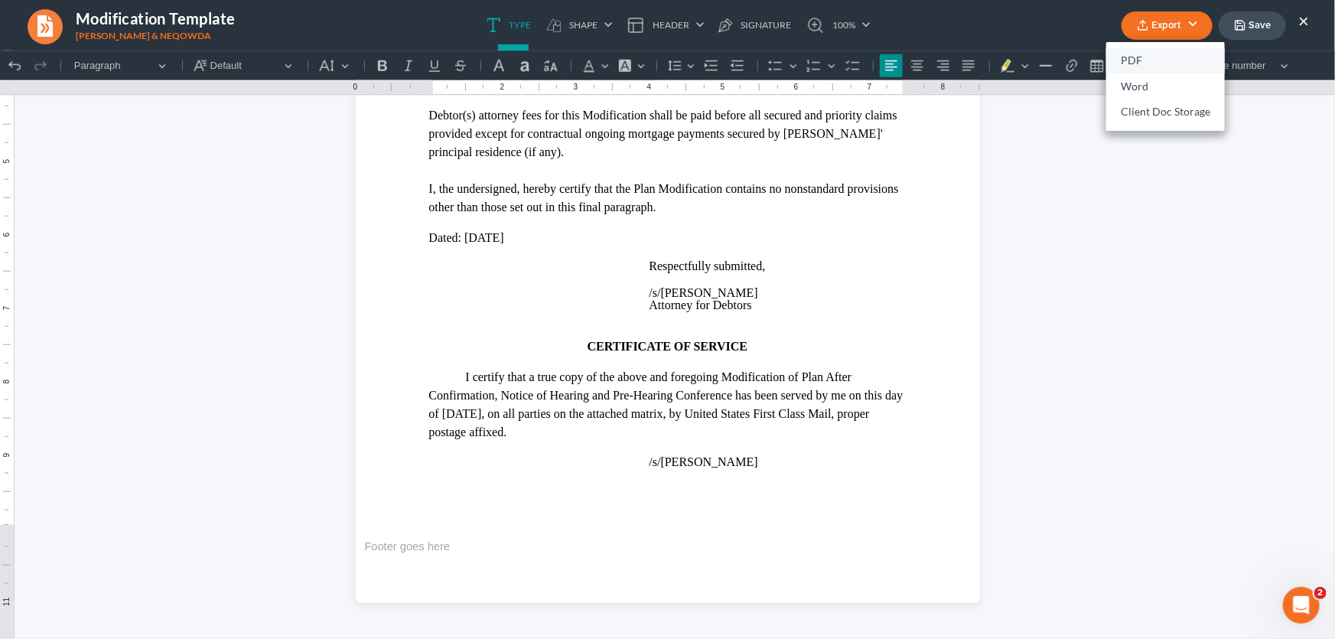
click at [1157, 59] on link "PDF" at bounding box center [1165, 61] width 119 height 26
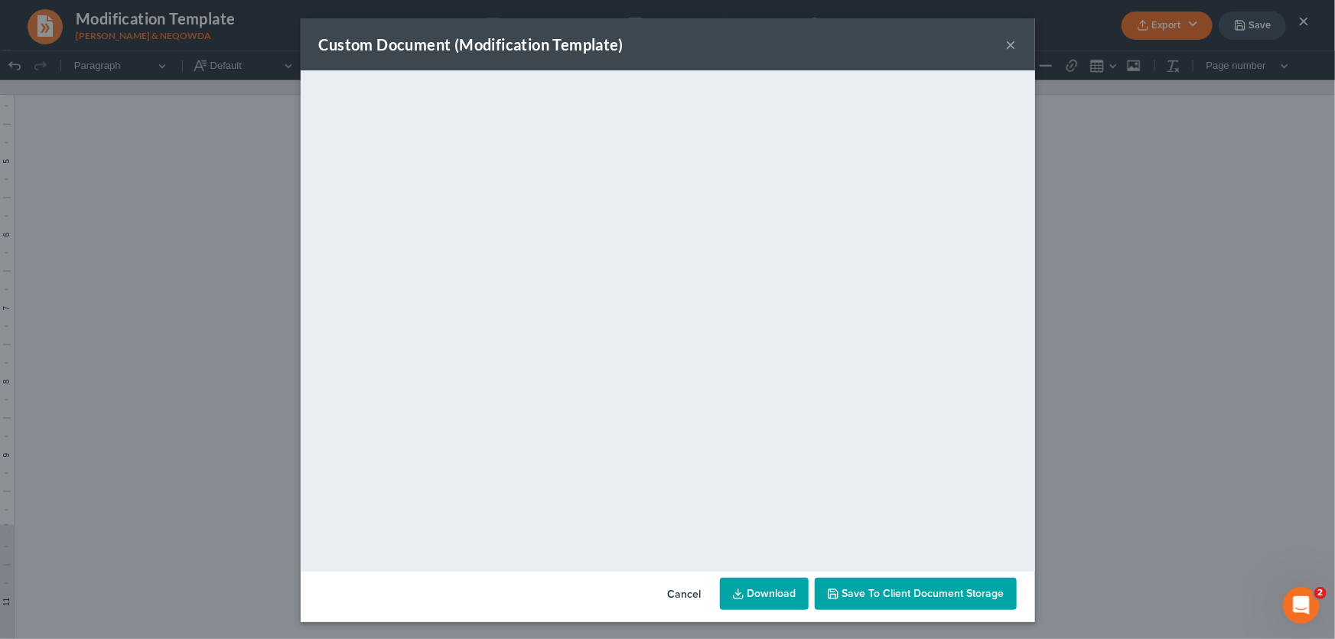
click at [1009, 44] on button "×" at bounding box center [1011, 44] width 11 height 18
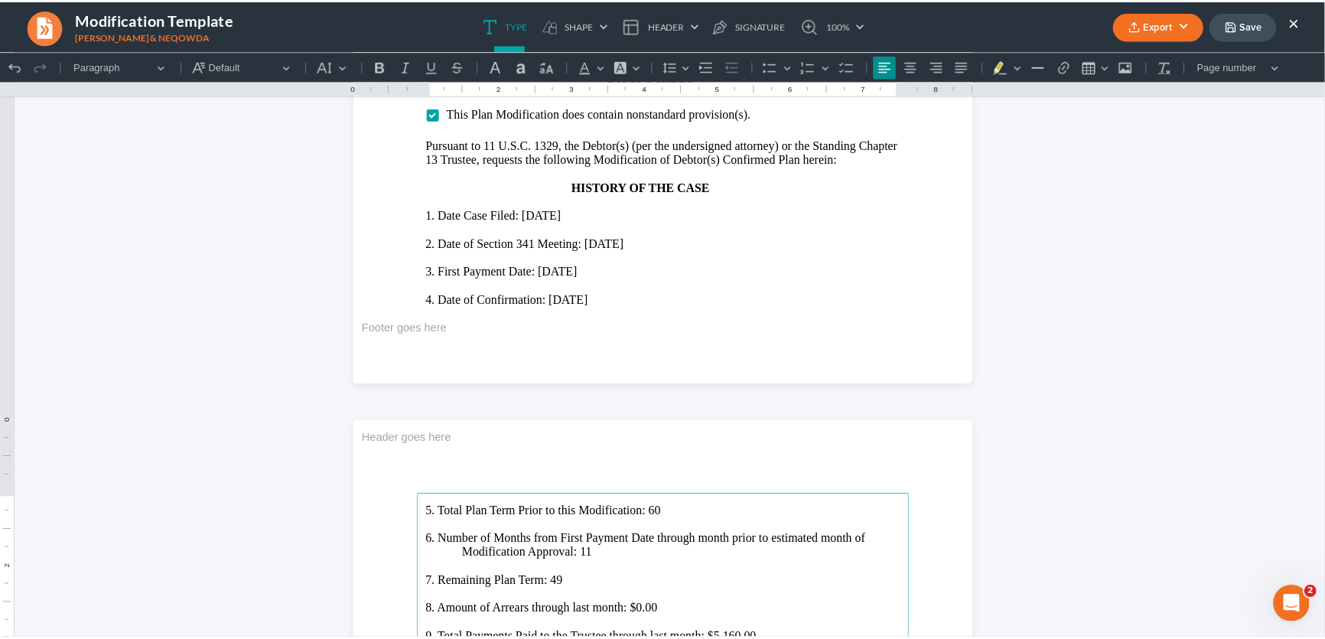
scroll to position [1350, 0]
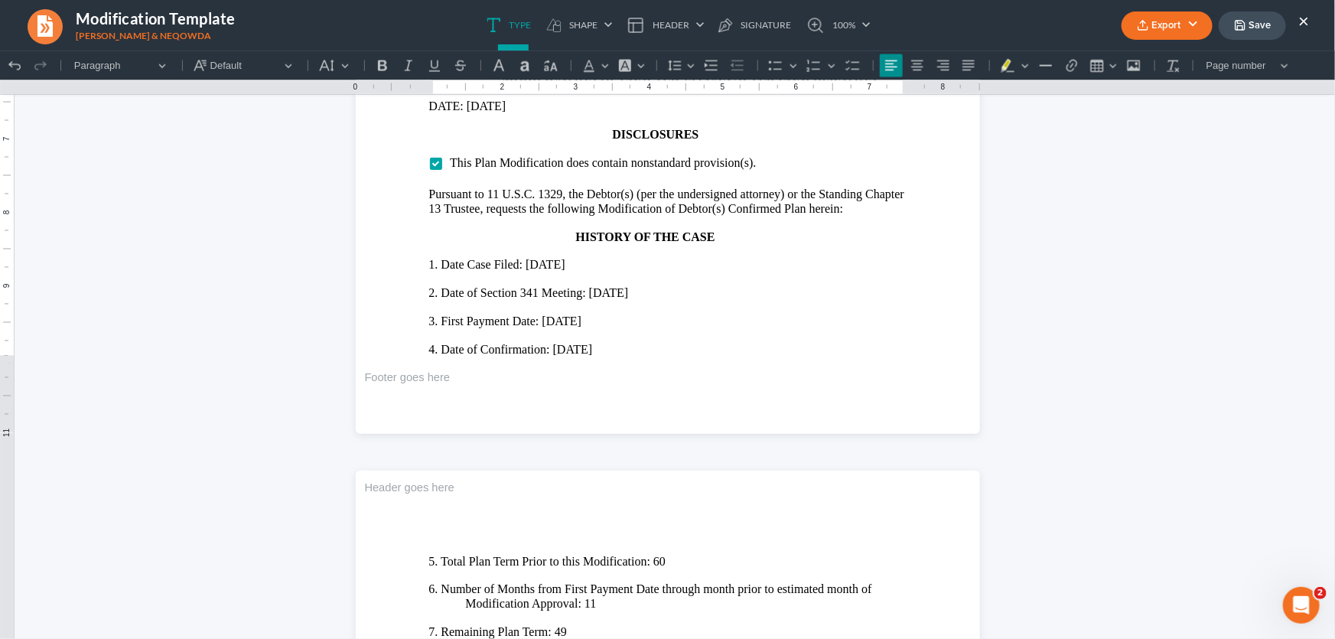
click at [1250, 26] on button "Save" at bounding box center [1251, 25] width 67 height 28
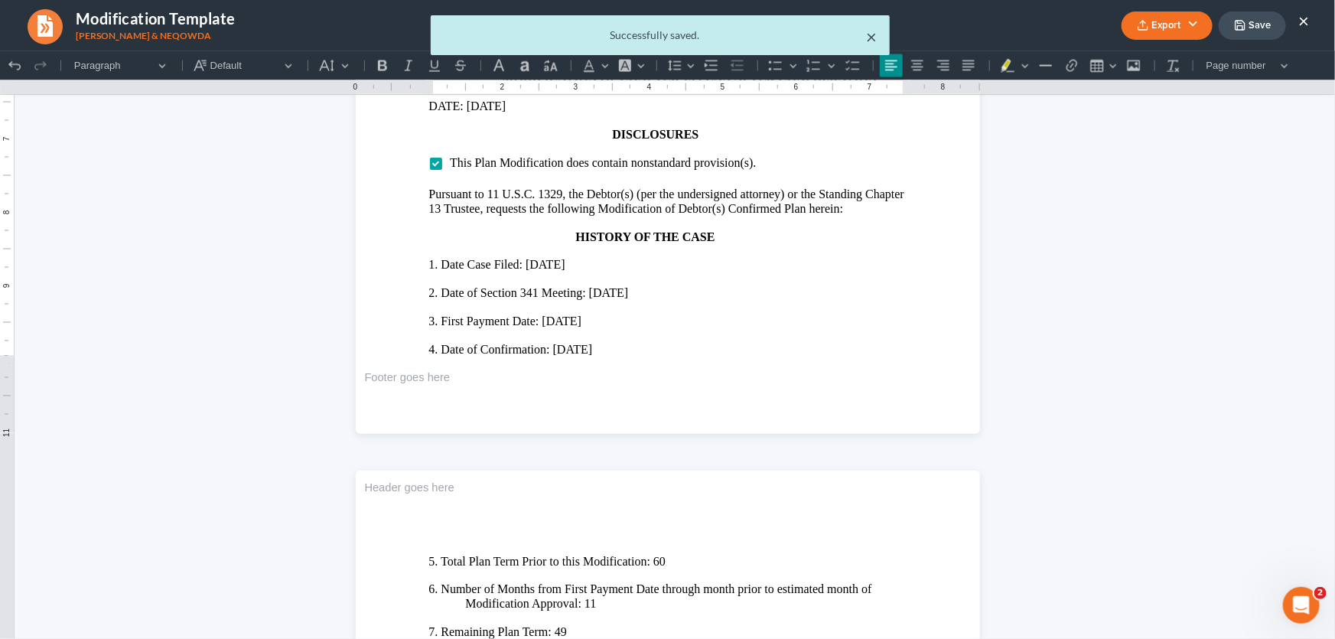
click at [870, 35] on button "×" at bounding box center [871, 37] width 11 height 18
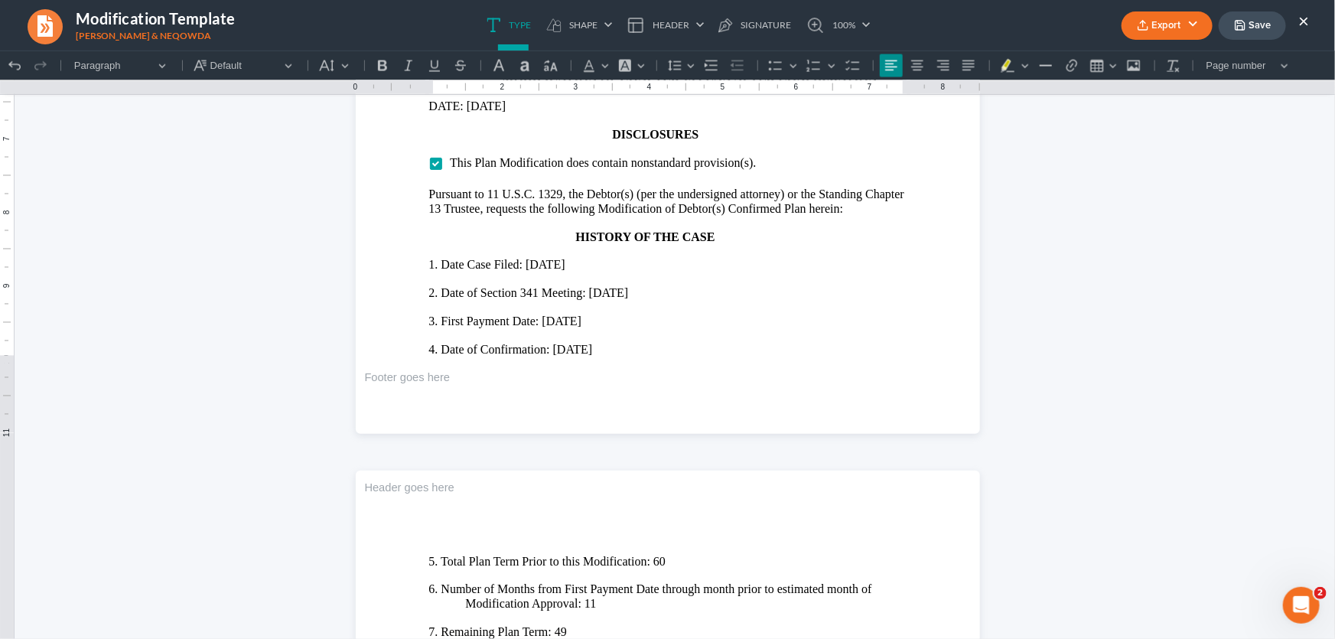
click at [1301, 18] on button "×" at bounding box center [1303, 20] width 11 height 18
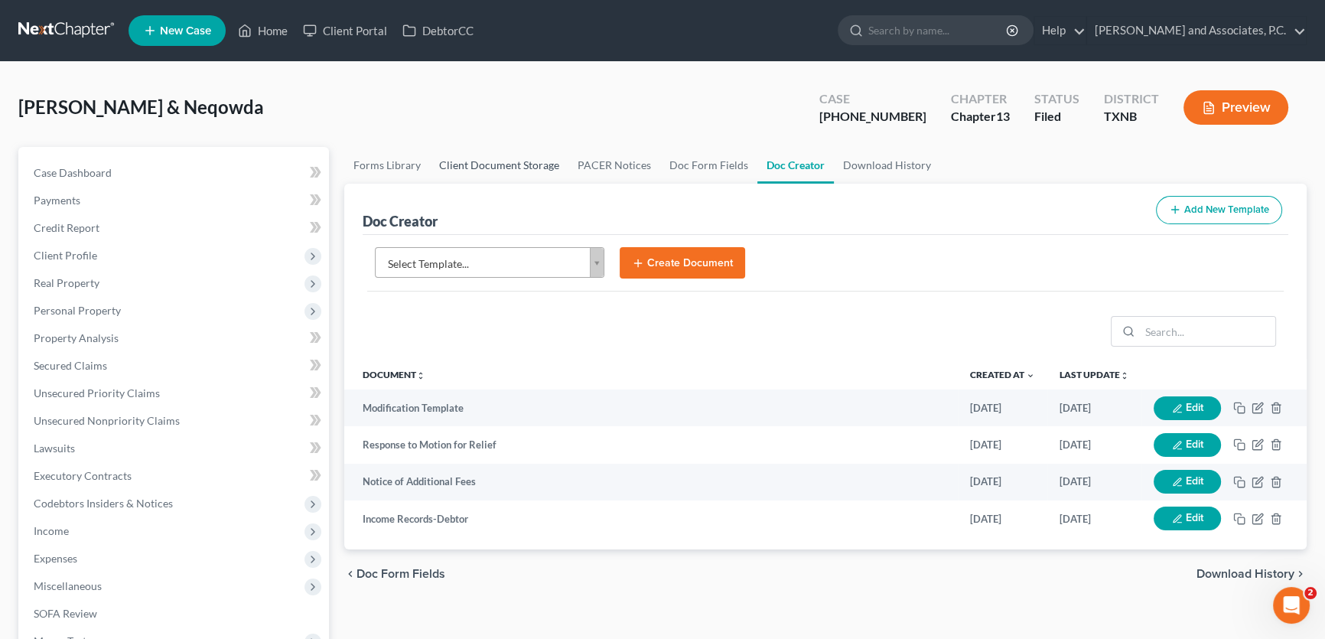
click at [487, 165] on link "Client Document Storage" at bounding box center [499, 165] width 138 height 37
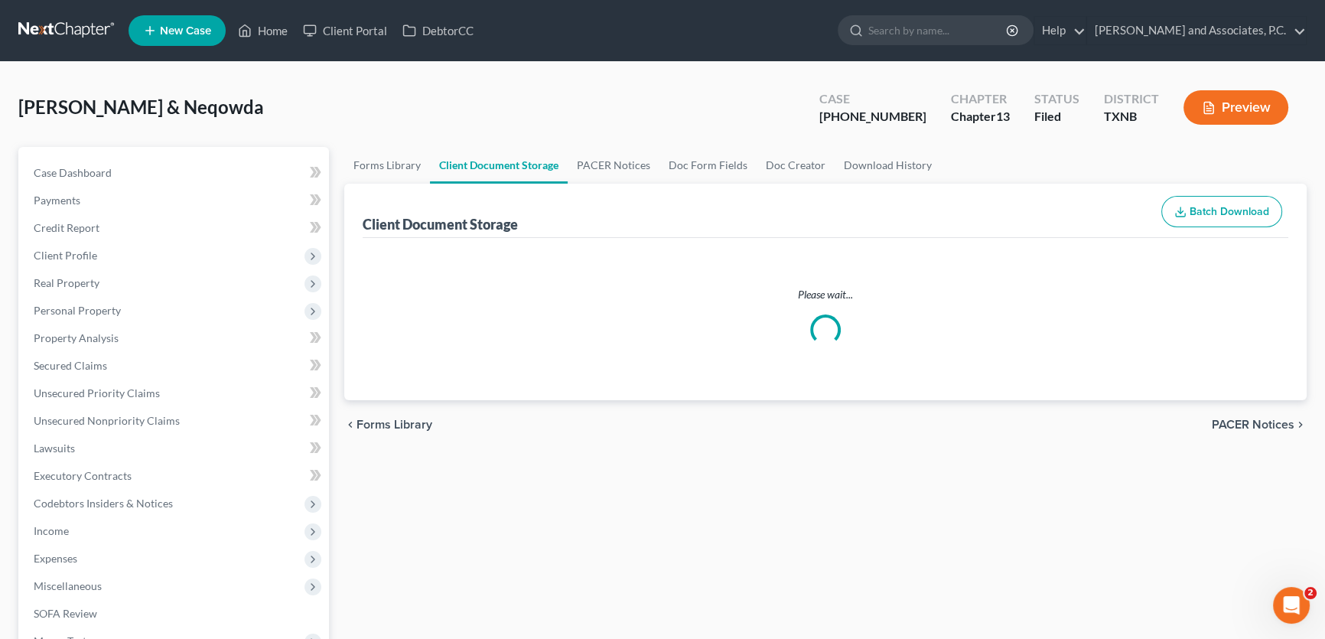
select select "18"
select select "21"
select select "10"
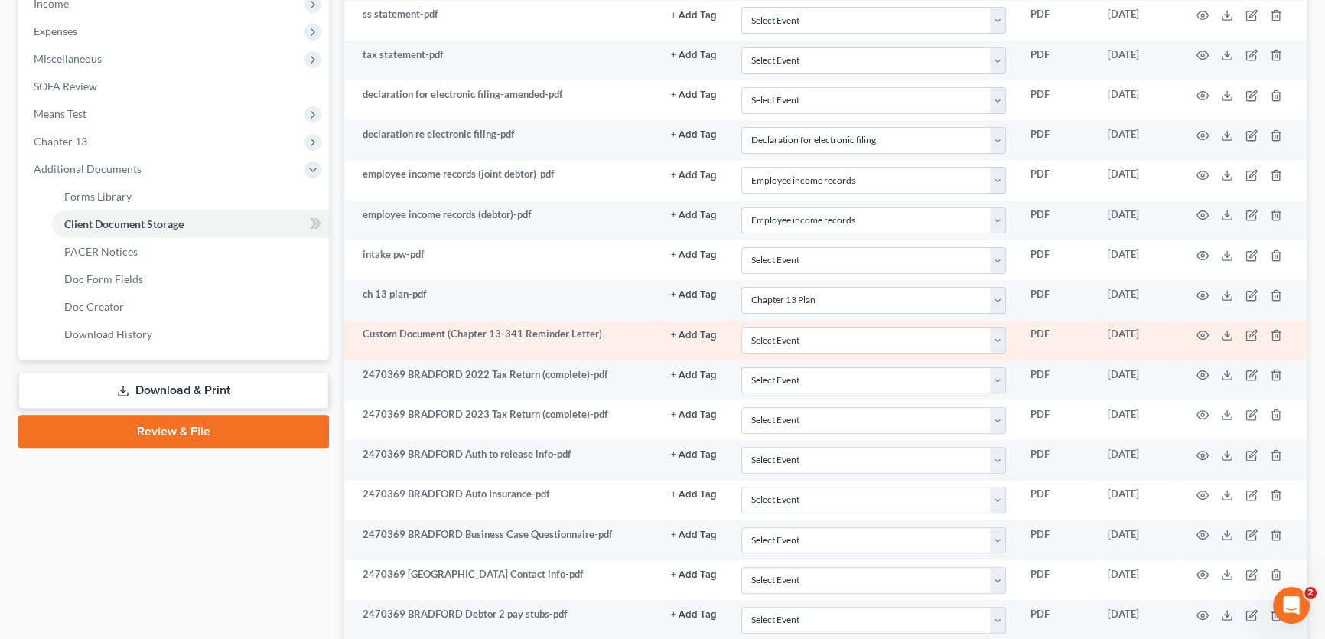
scroll to position [457, 0]
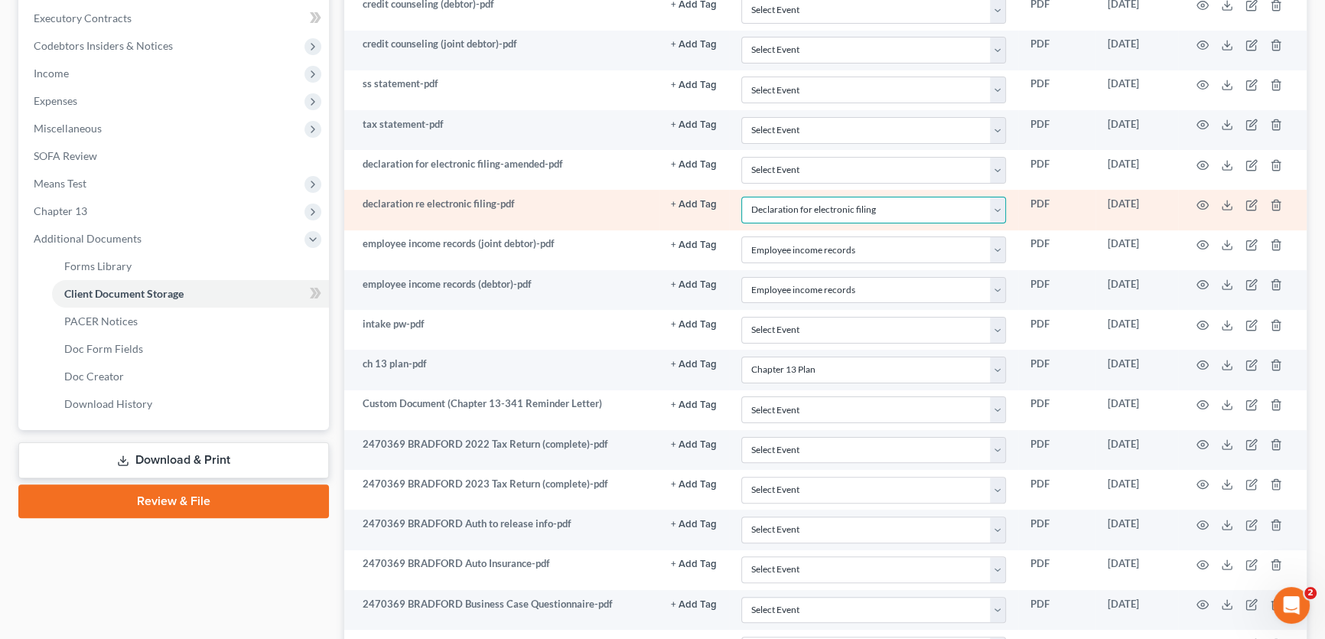
drag, startPoint x: 993, startPoint y: 203, endPoint x: 933, endPoint y: 220, distance: 62.9
click at [993, 203] on select "Select Event 20 Largest unsecured creditors Amended petition Attachment to Volu…" at bounding box center [873, 210] width 265 height 27
select select
click at [741, 197] on select "Select Event 20 Largest unsecured creditors Amended petition Attachment to Volu…" at bounding box center [873, 210] width 265 height 27
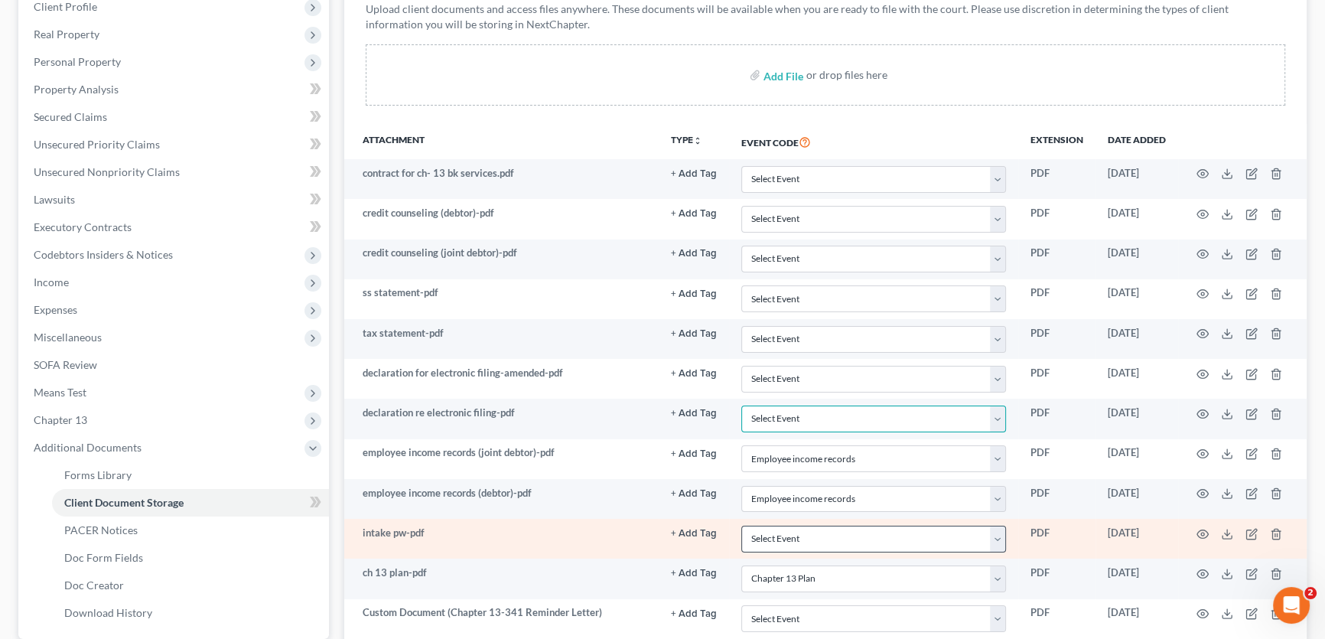
scroll to position [179, 0]
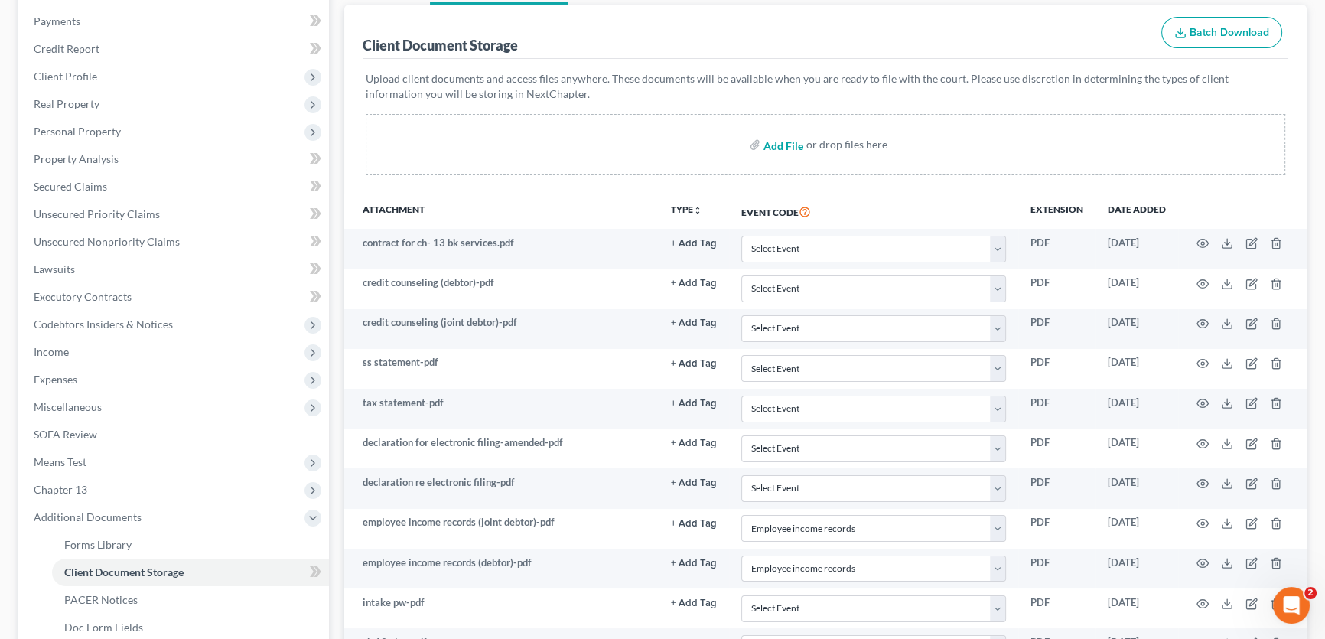
click at [784, 141] on input "file" at bounding box center [781, 145] width 37 height 28
type input "C:\fakepath\declaration for electronic filing-amended.pdf"
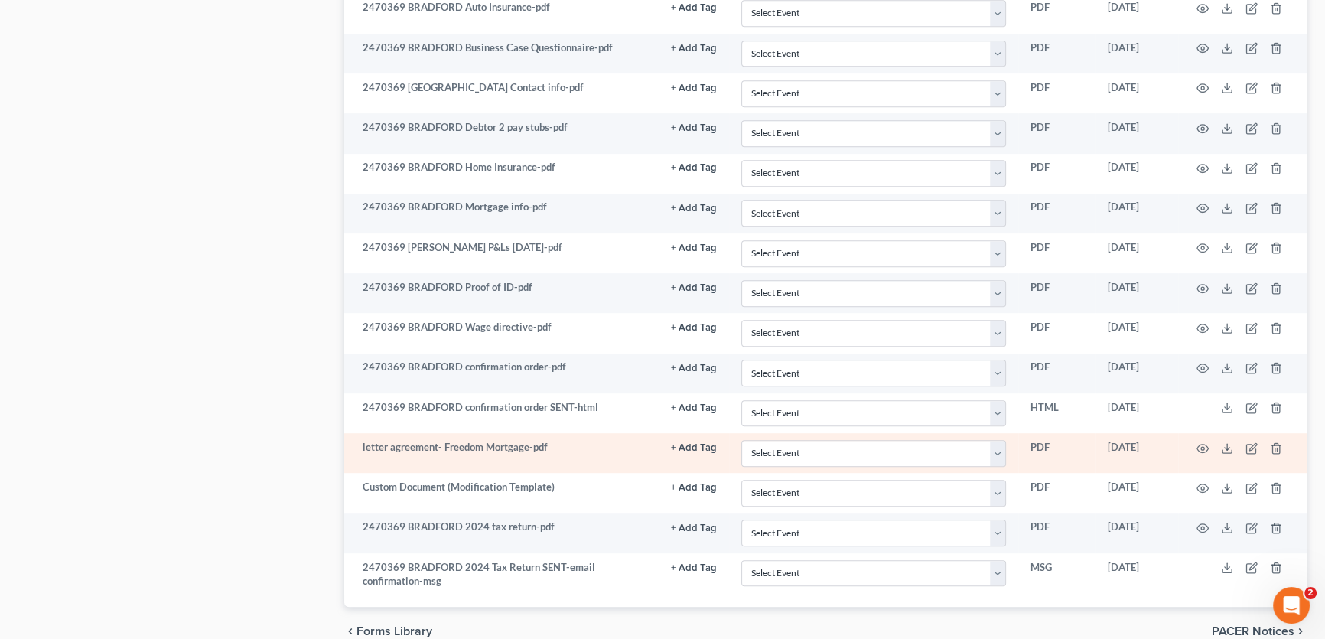
select select "21"
select select "10"
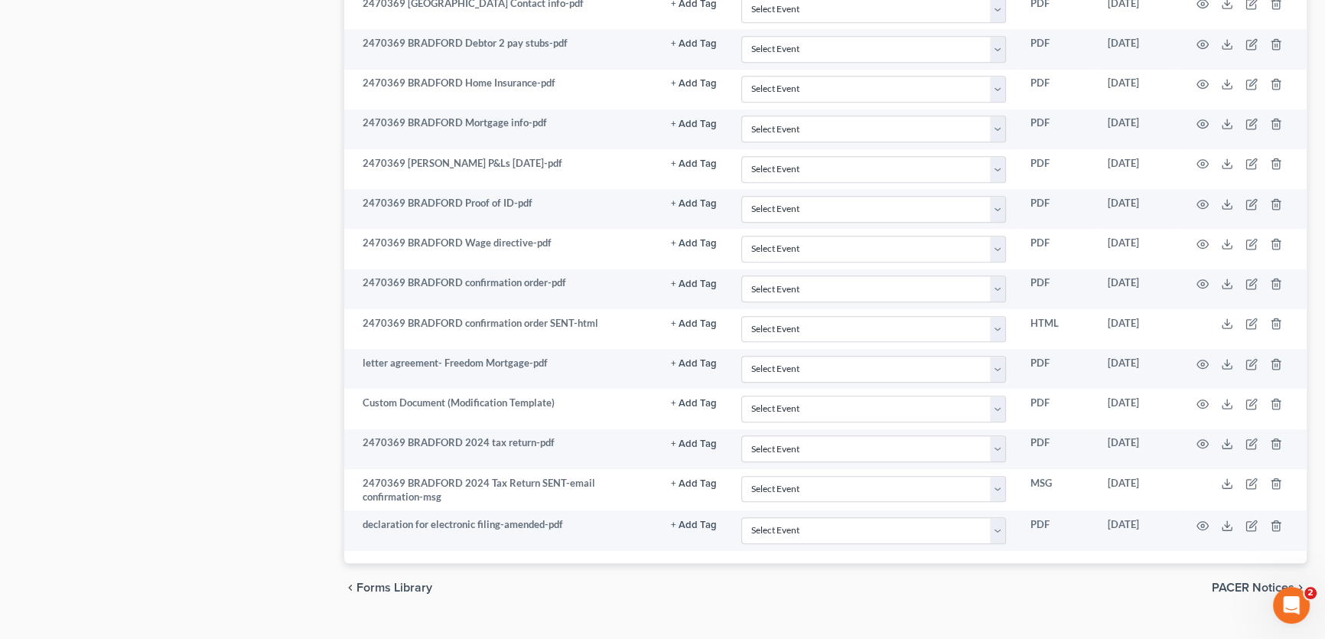
scroll to position [1123, 0]
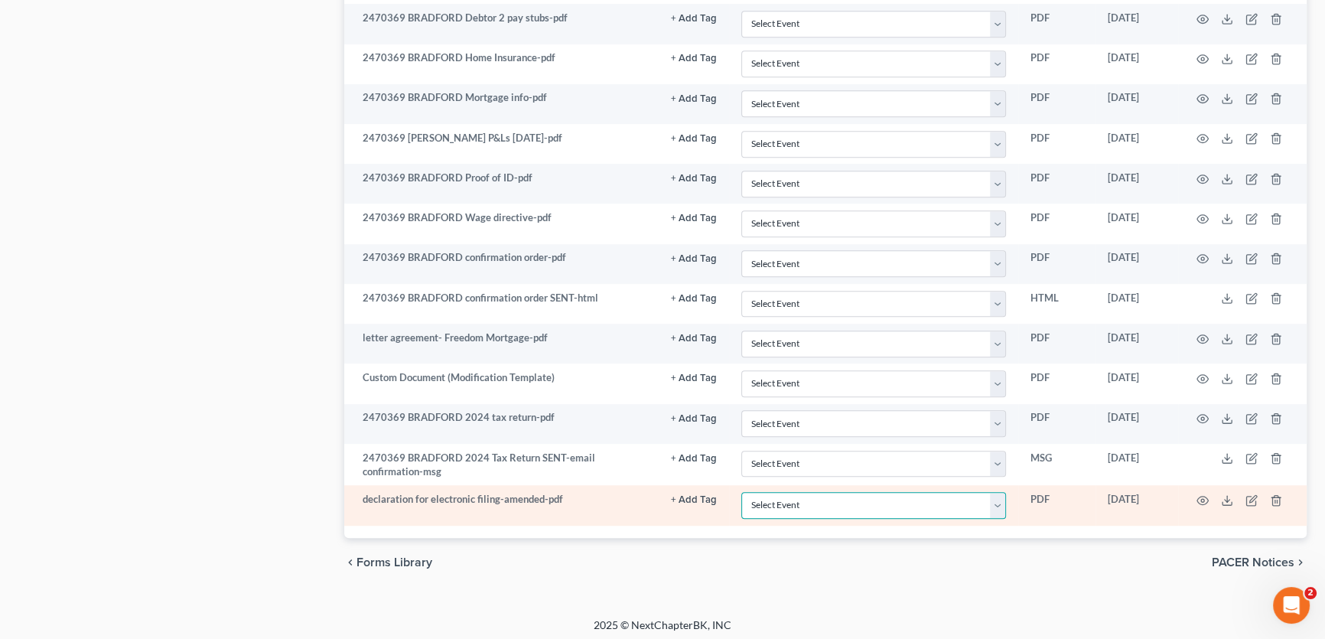
click at [784, 505] on select "Select Event 20 Largest unsecured creditors Amended petition Attachment to Volu…" at bounding box center [873, 505] width 265 height 27
select select "18"
click at [741, 492] on select "Select Event 20 Largest unsecured creditors Amended petition Attachment to Volu…" at bounding box center [873, 505] width 265 height 27
click at [1198, 494] on icon "button" at bounding box center [1202, 500] width 12 height 12
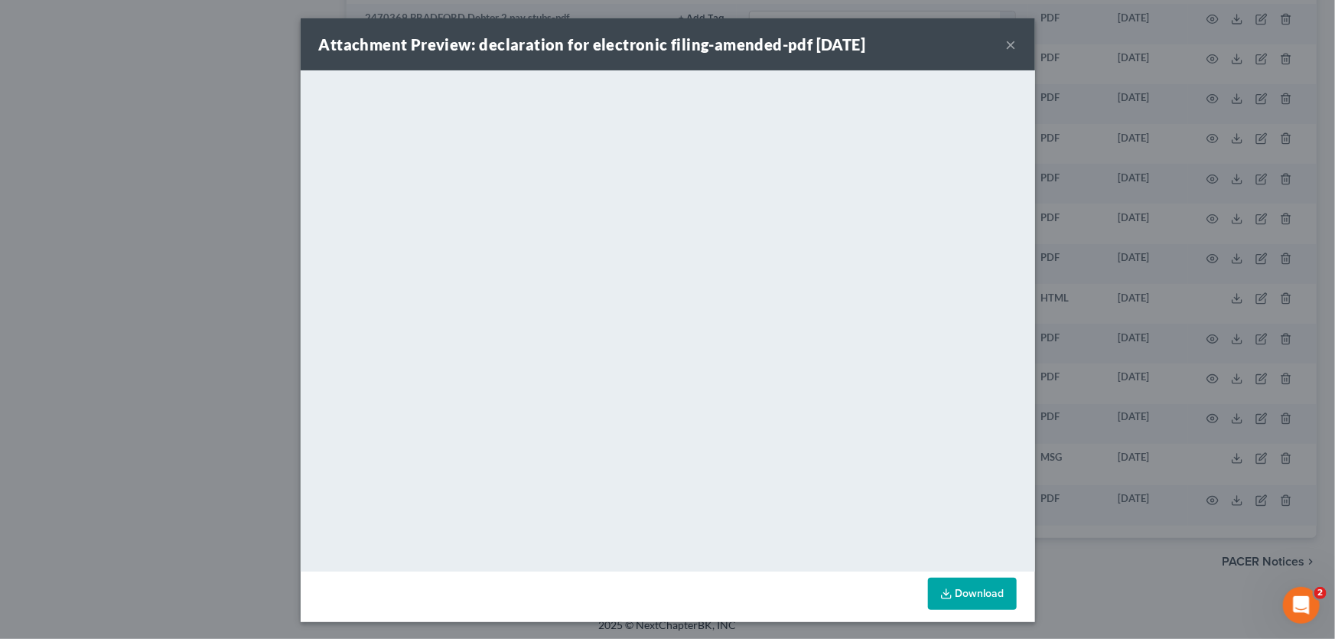
click at [1006, 41] on button "×" at bounding box center [1011, 44] width 11 height 18
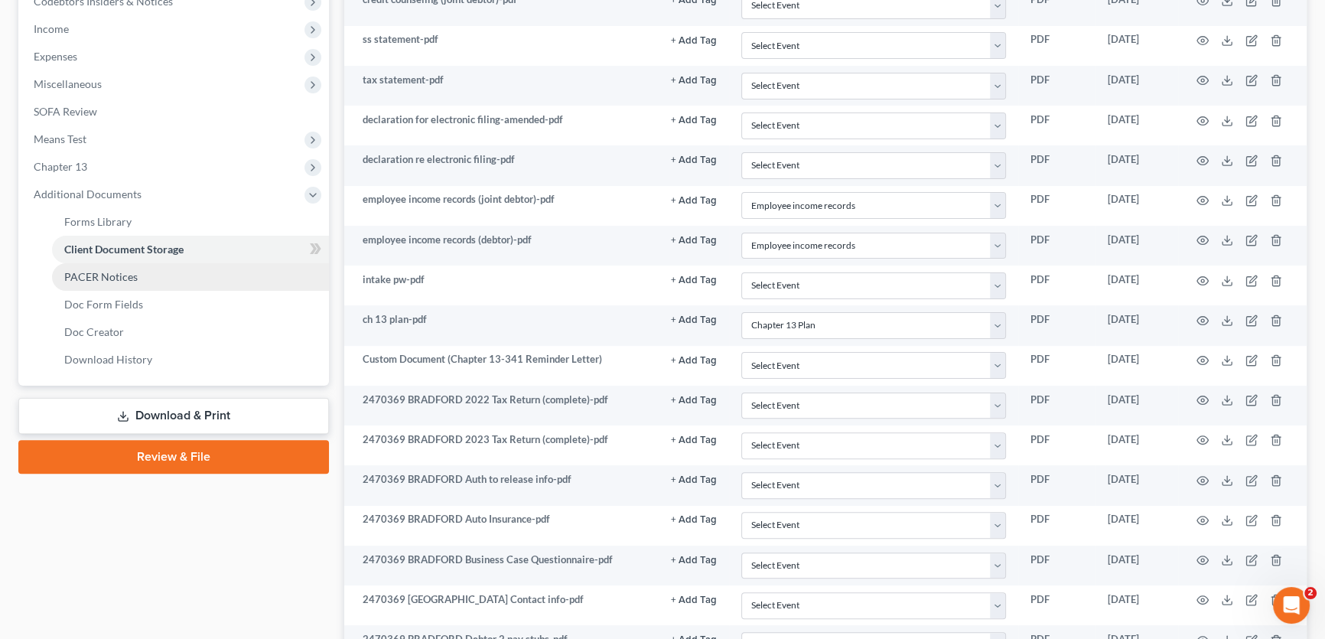
scroll to position [497, 0]
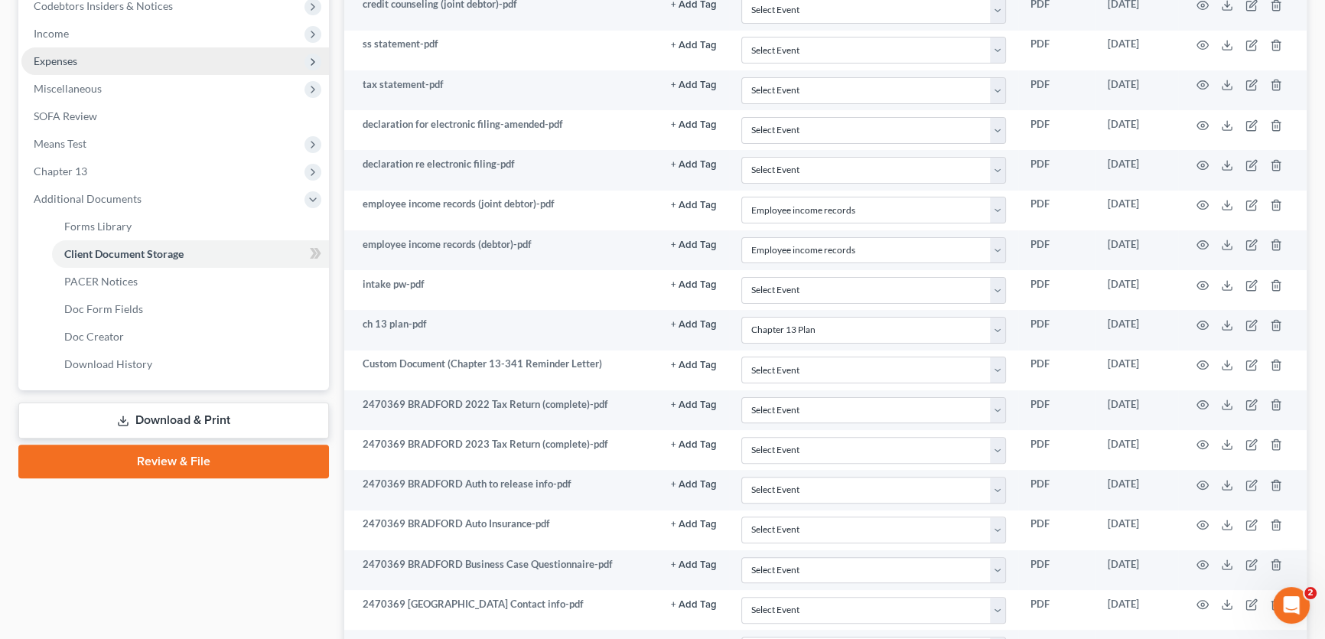
click at [77, 65] on span "Expenses" at bounding box center [174, 61] width 307 height 28
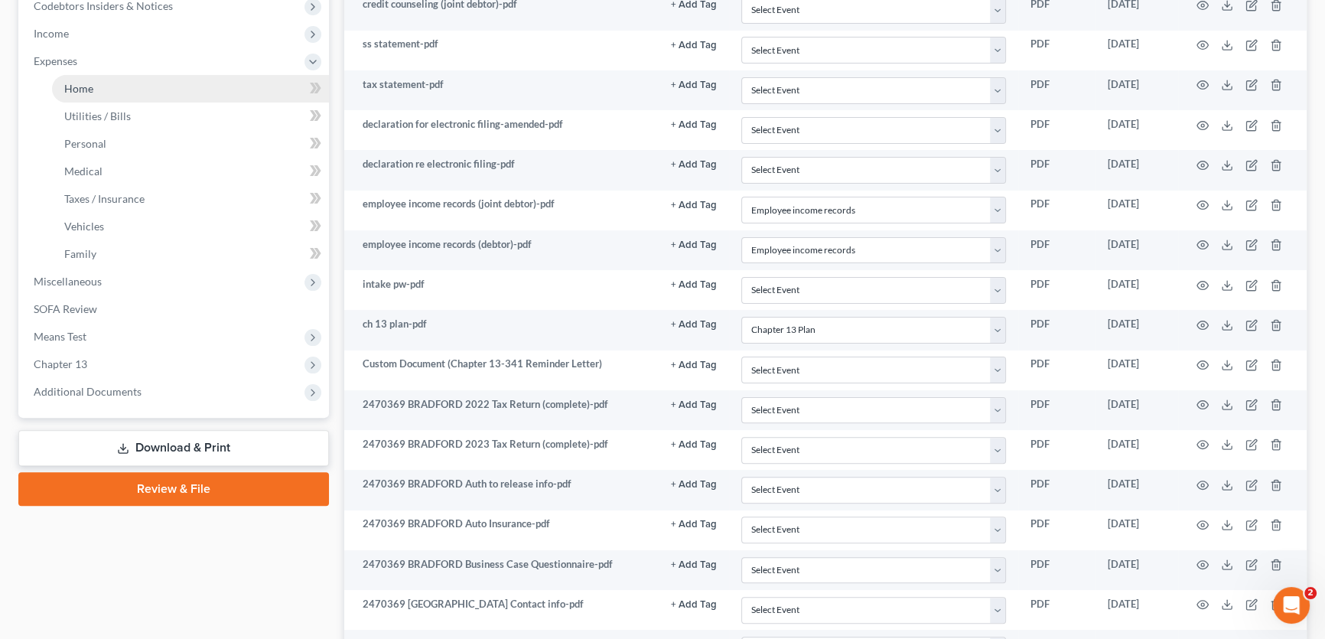
click at [83, 87] on span "Home" at bounding box center [78, 88] width 29 height 13
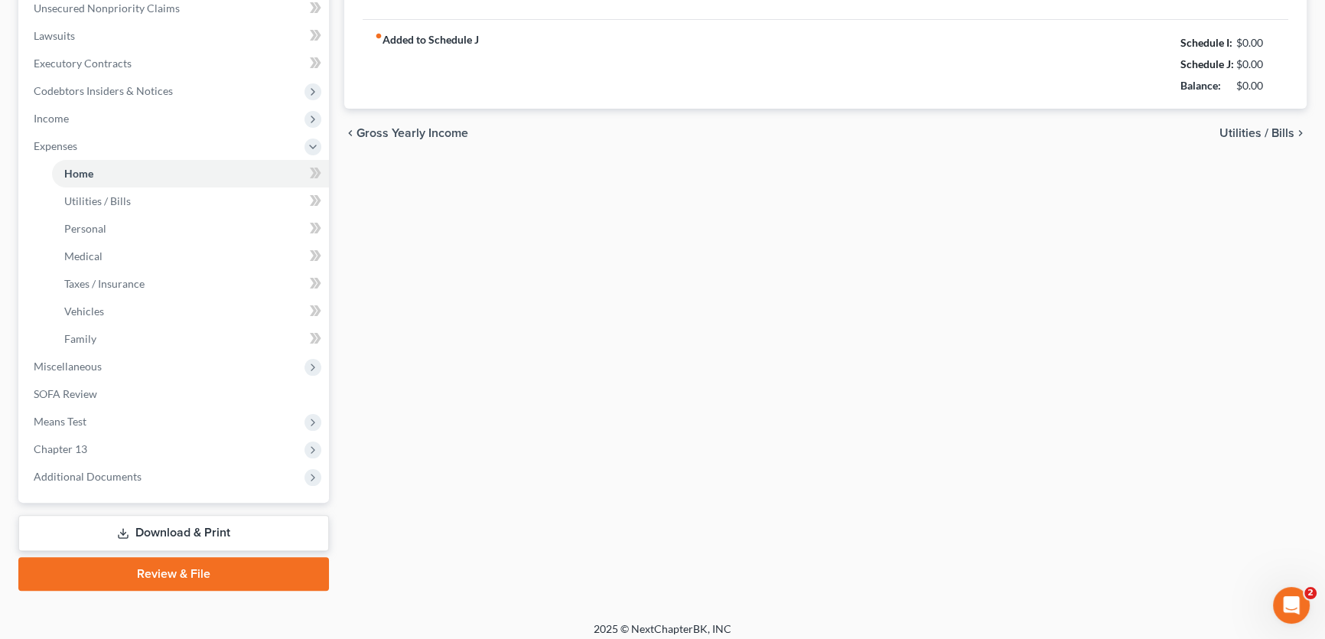
type input "0.00"
radio input "true"
type input "0.00"
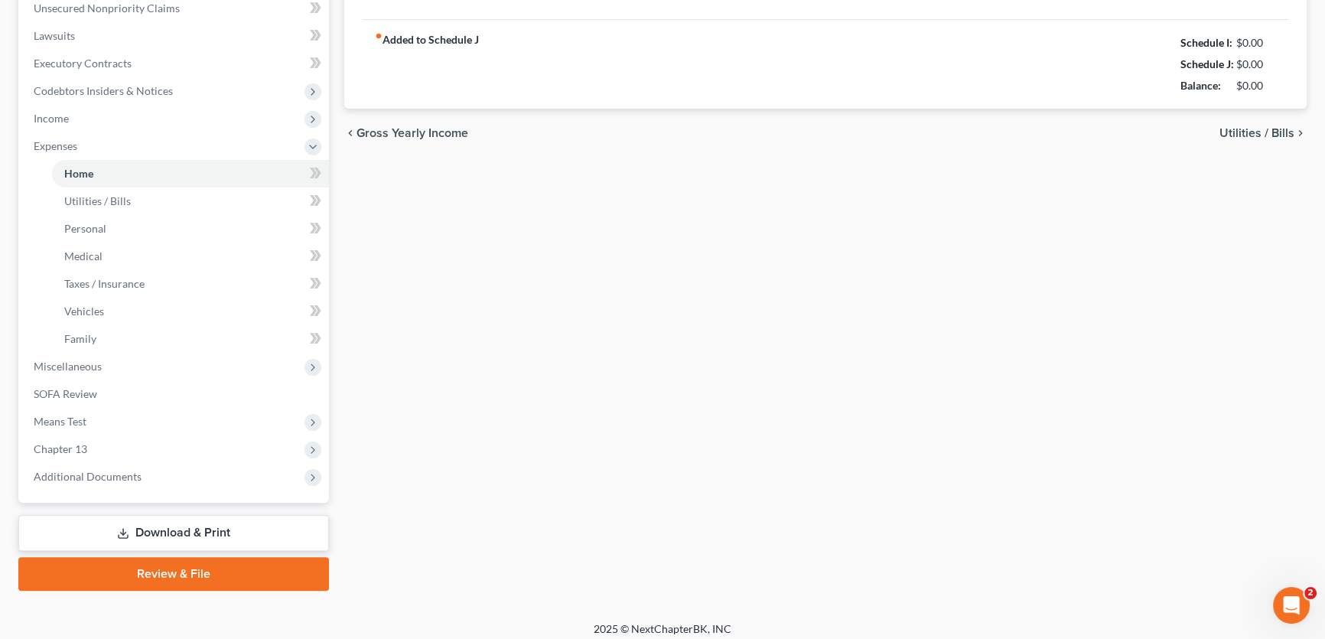
type input "75.00"
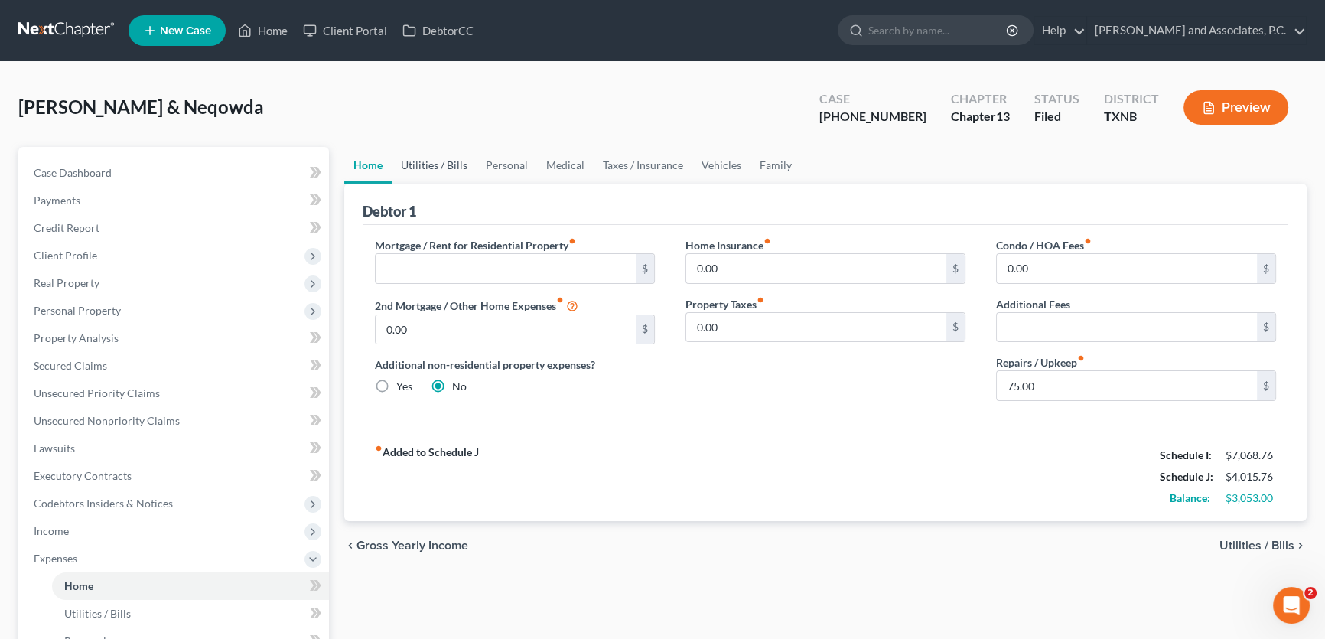
click at [444, 165] on link "Utilities / Bills" at bounding box center [434, 165] width 85 height 37
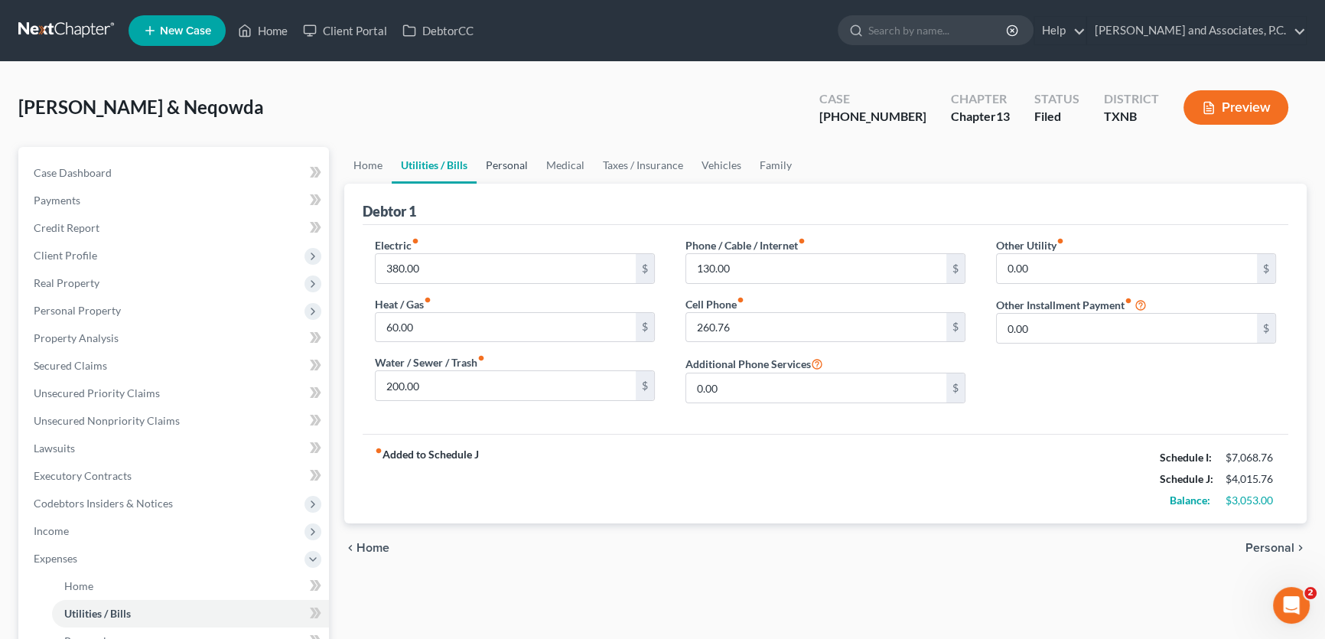
click at [496, 165] on link "Personal" at bounding box center [506, 165] width 60 height 37
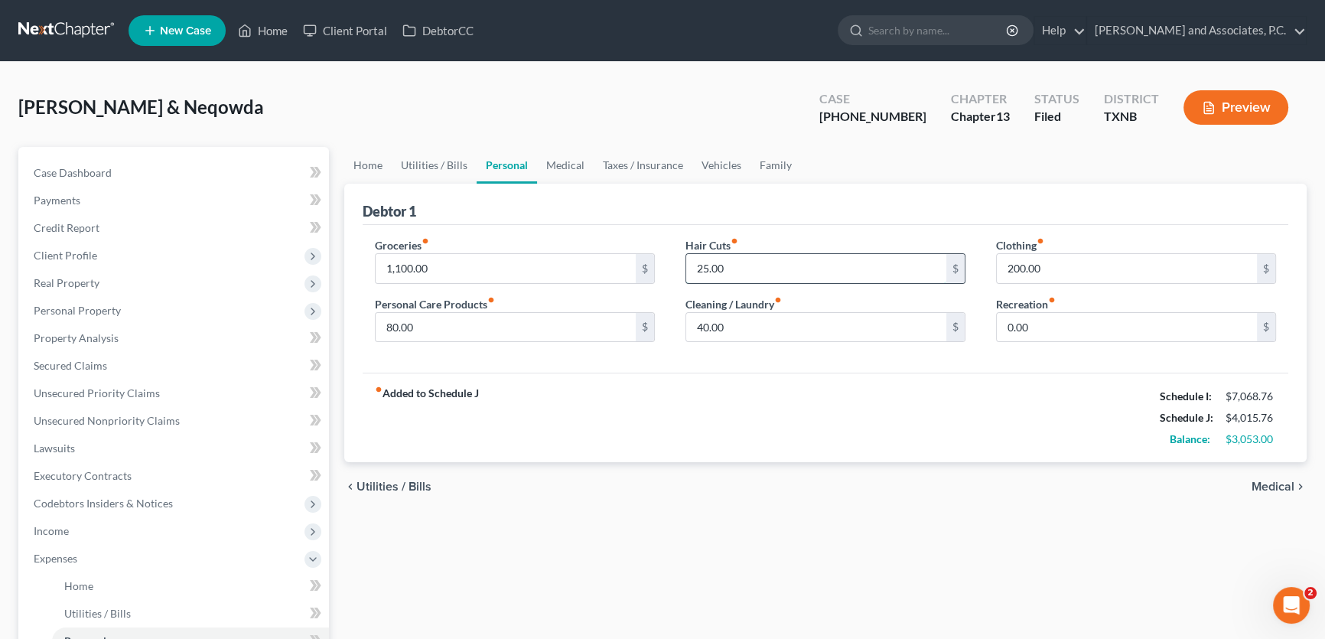
click at [703, 269] on input "25.00" at bounding box center [816, 268] width 260 height 29
click at [565, 166] on link "Medical" at bounding box center [565, 165] width 57 height 37
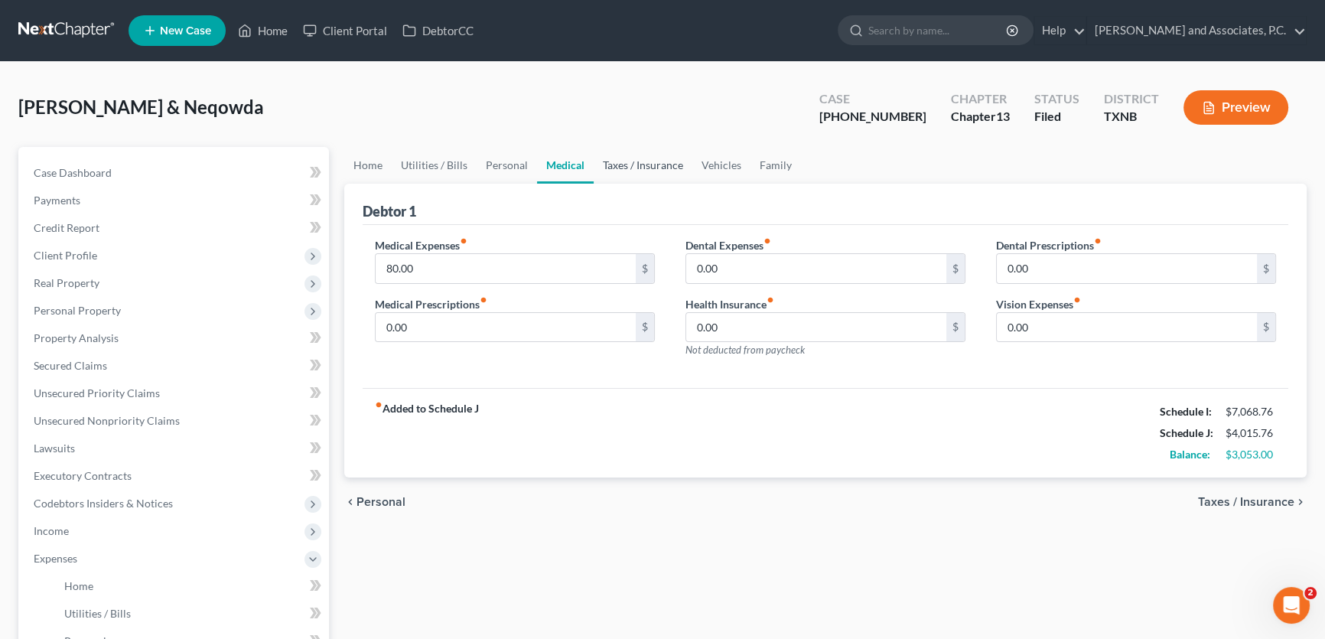
click at [647, 164] on link "Taxes / Insurance" at bounding box center [642, 165] width 99 height 37
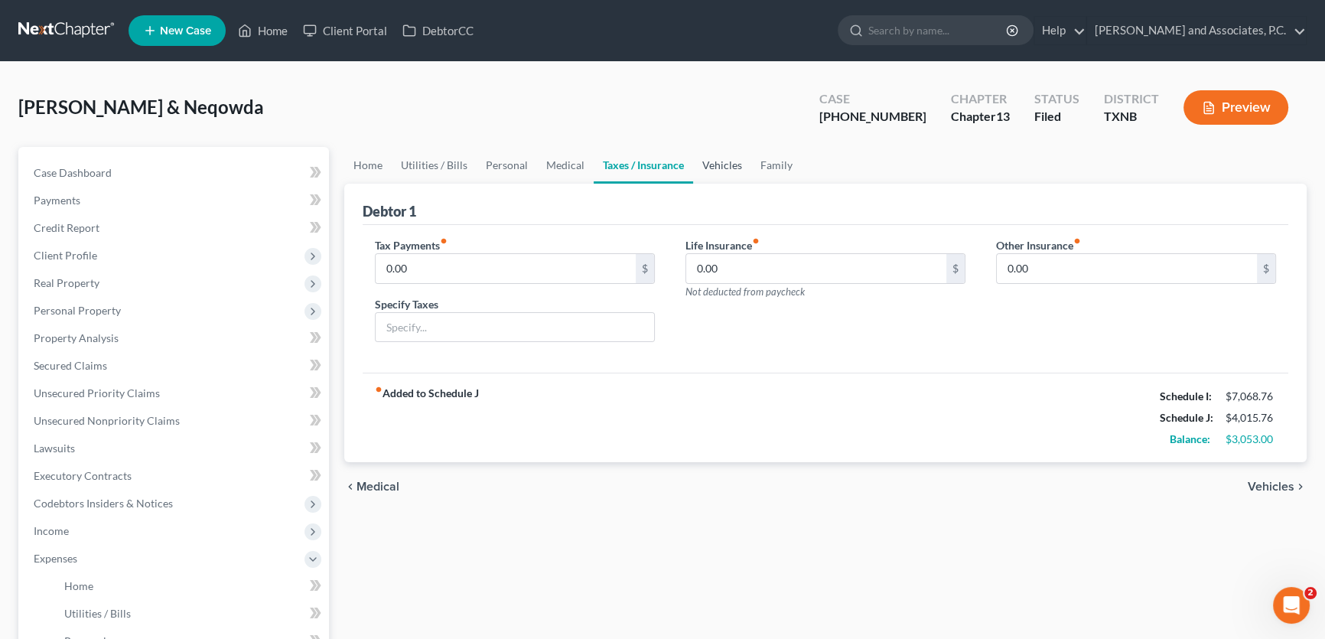
click at [729, 167] on link "Vehicles" at bounding box center [722, 165] width 58 height 37
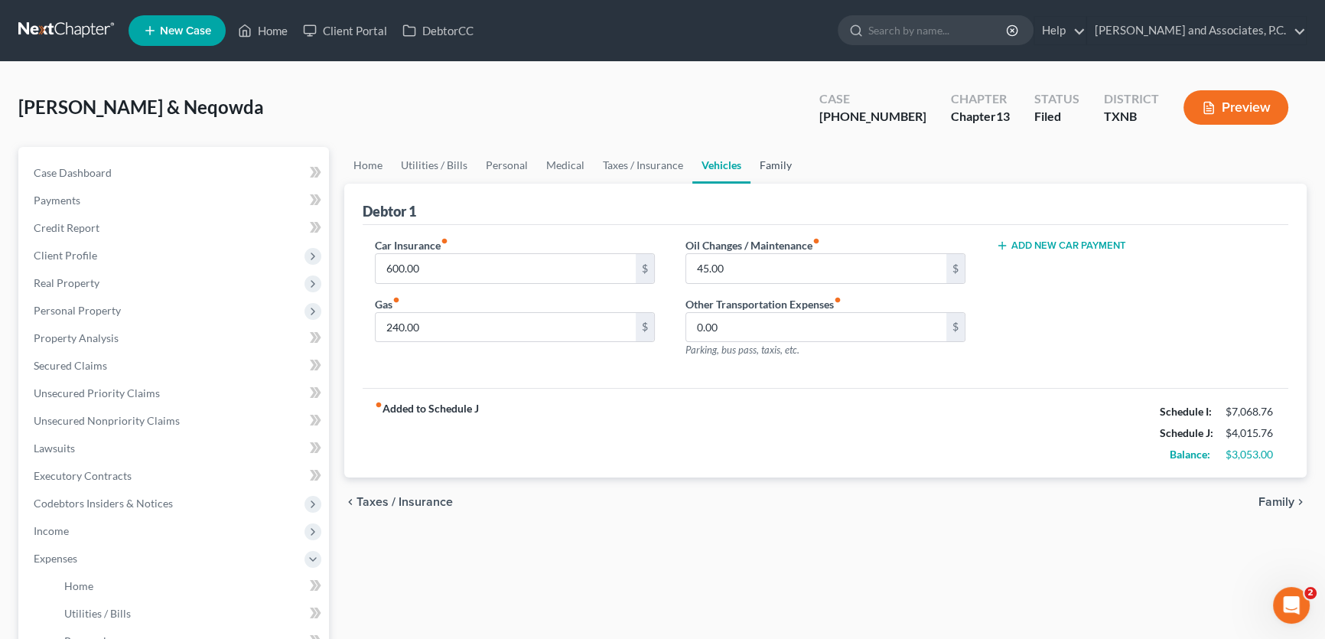
click at [764, 167] on link "Family" at bounding box center [775, 165] width 50 height 37
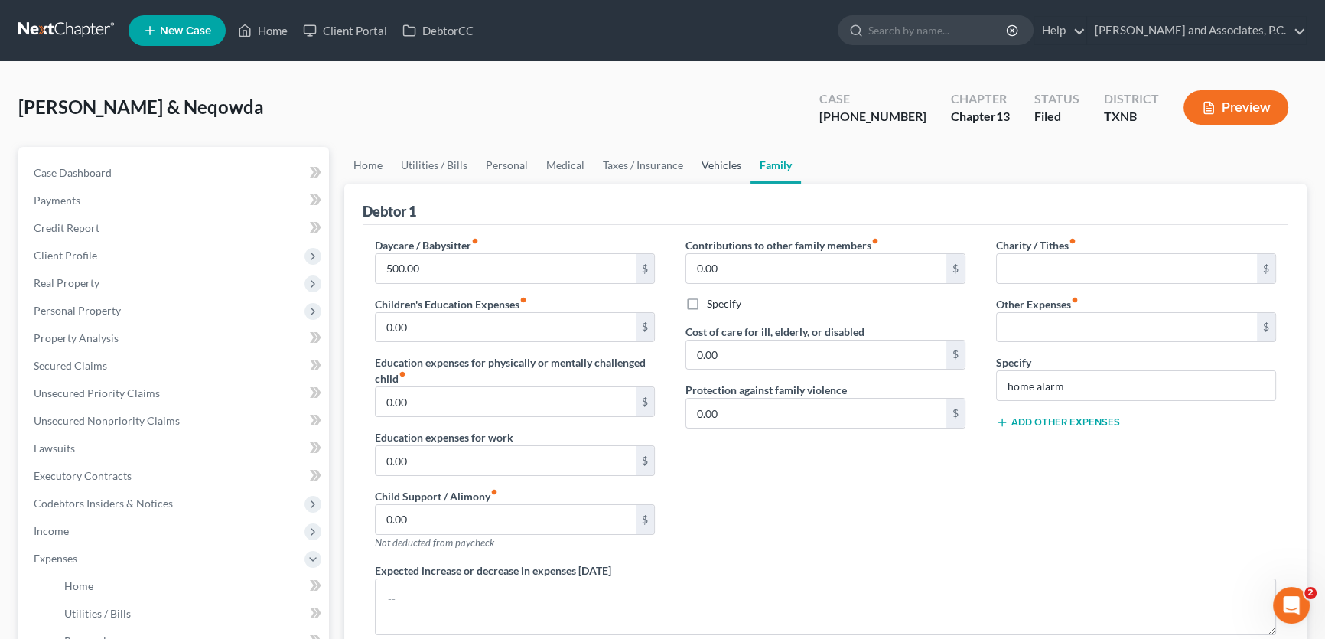
click at [720, 167] on link "Vehicles" at bounding box center [721, 165] width 58 height 37
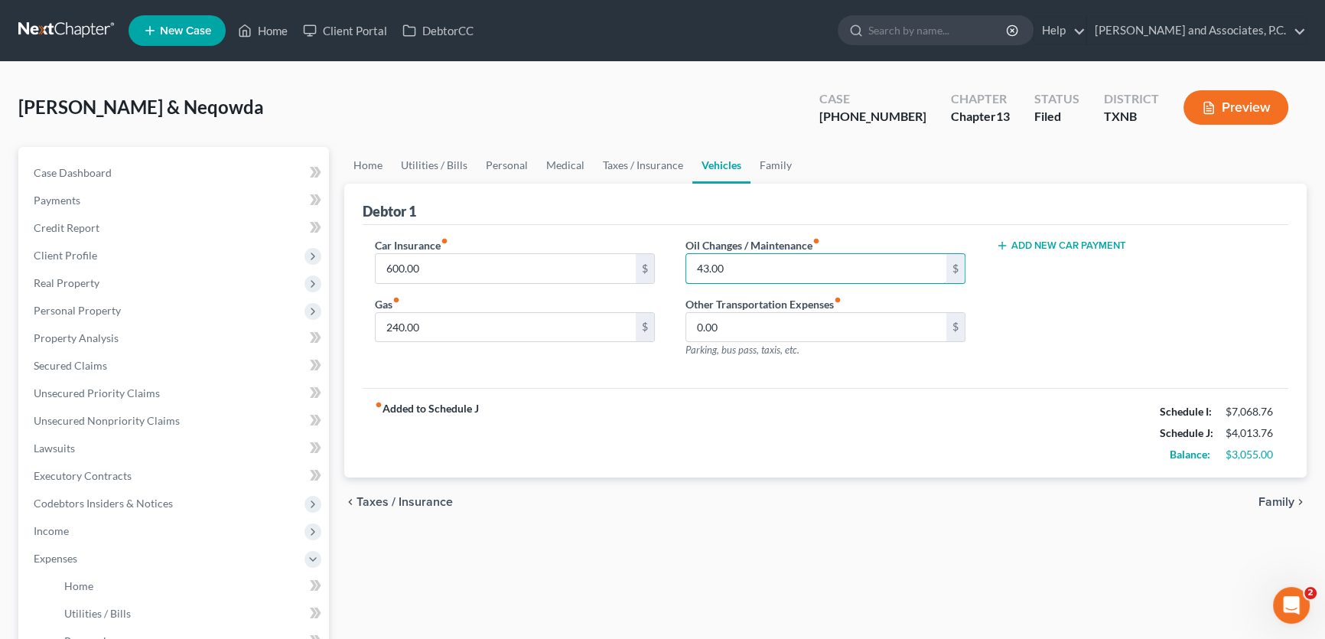
type input "43.00"
click at [596, 406] on div "fiber_manual_record Added to Schedule J Schedule I: $7,068.76 Schedule J: $4,01…" at bounding box center [824, 432] width 925 height 89
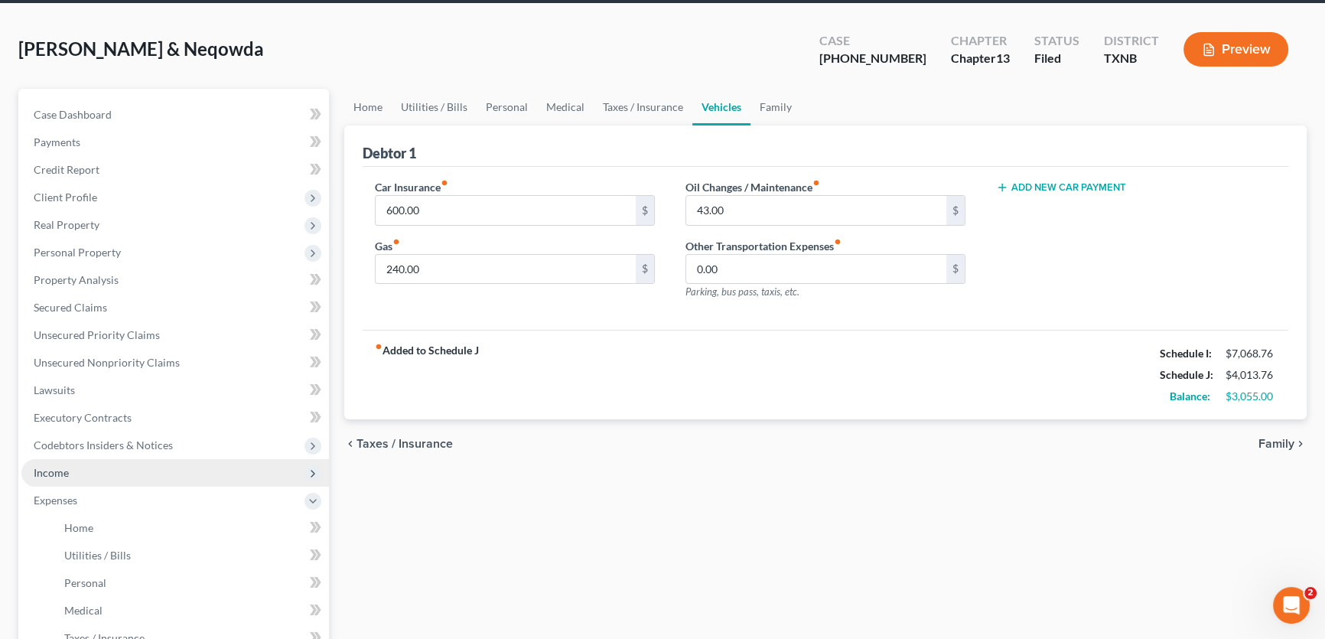
scroll to position [417, 0]
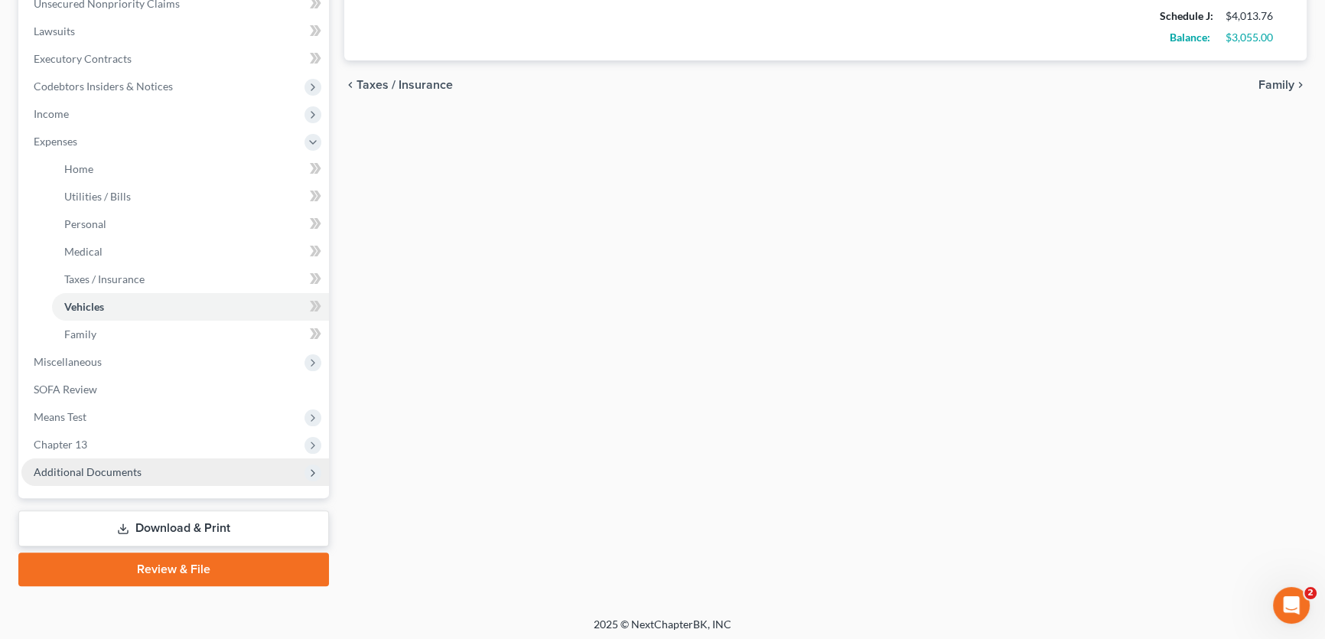
click at [107, 466] on span "Additional Documents" at bounding box center [88, 471] width 108 height 13
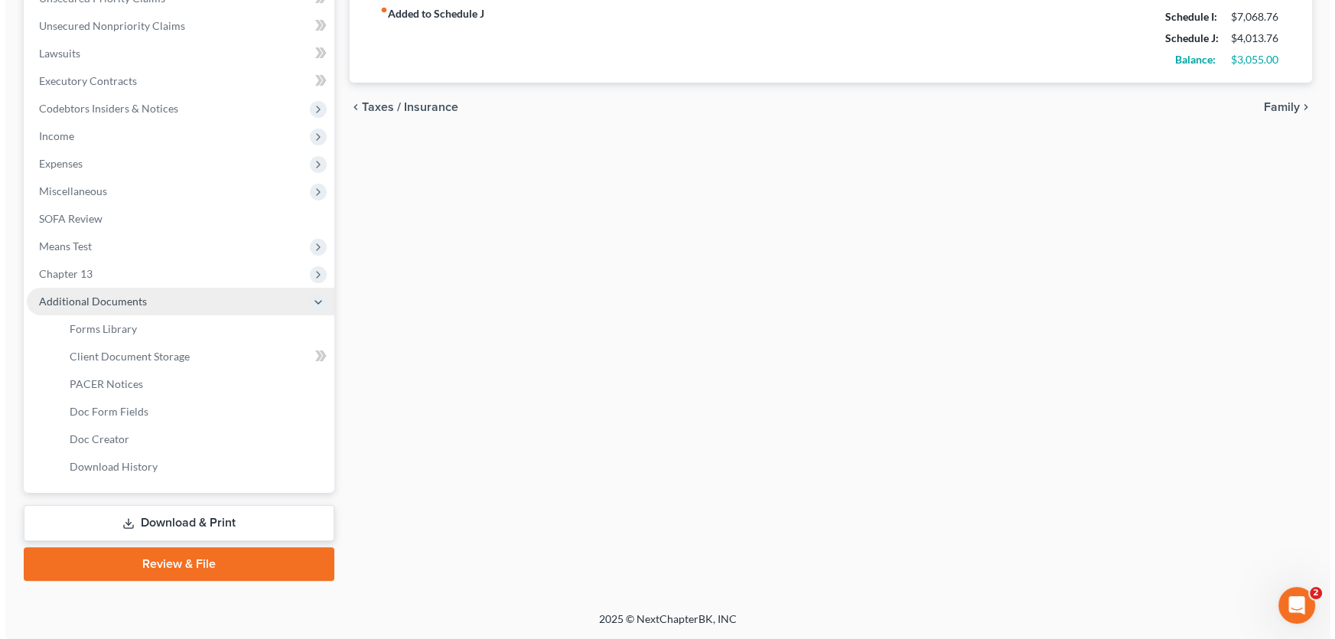
scroll to position [392, 0]
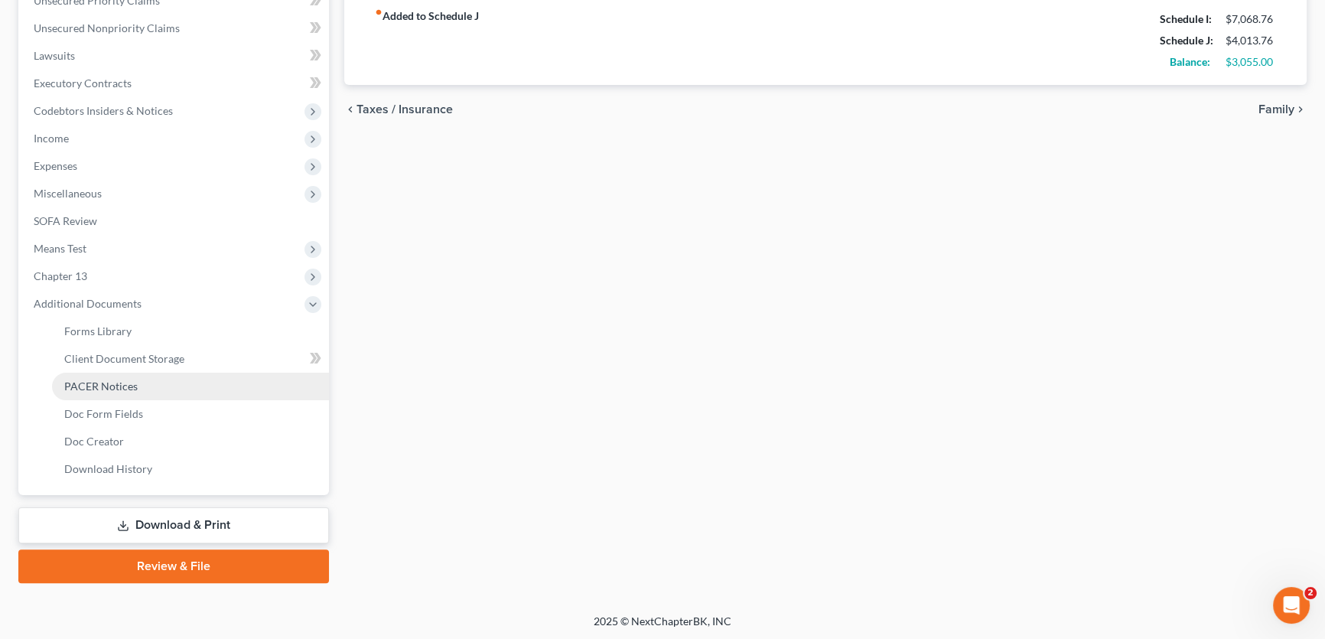
click at [110, 386] on span "PACER Notices" at bounding box center [100, 385] width 73 height 13
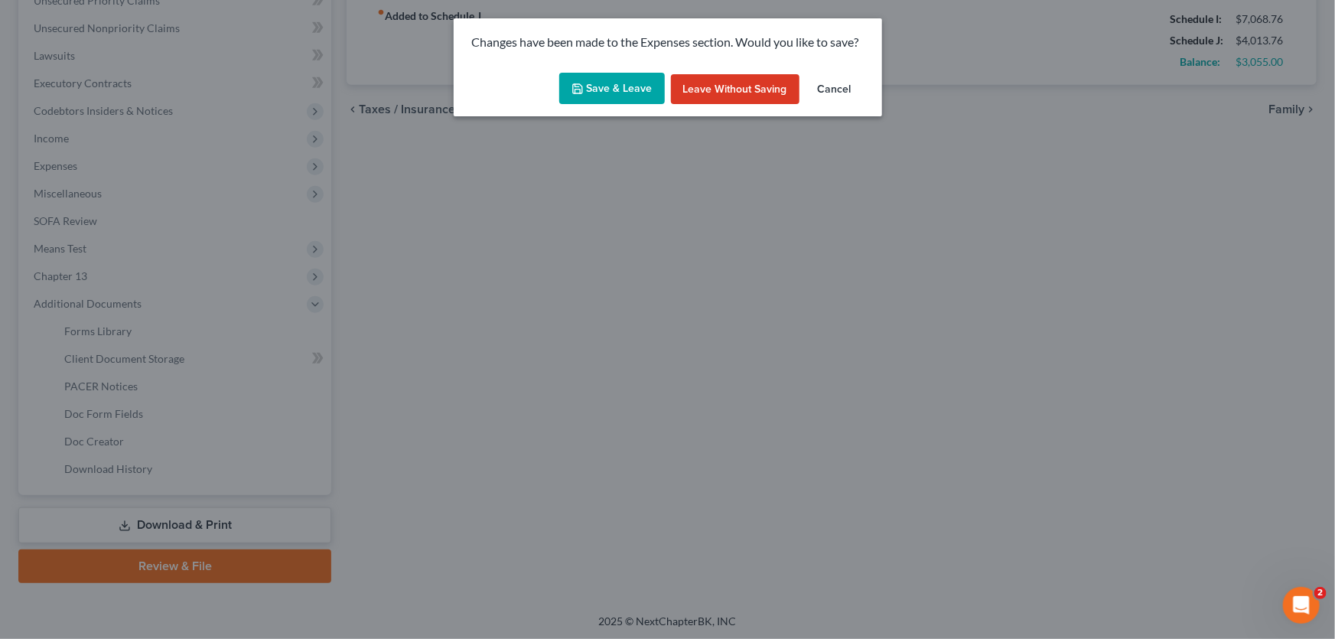
click at [630, 86] on button "Save & Leave" at bounding box center [612, 89] width 106 height 32
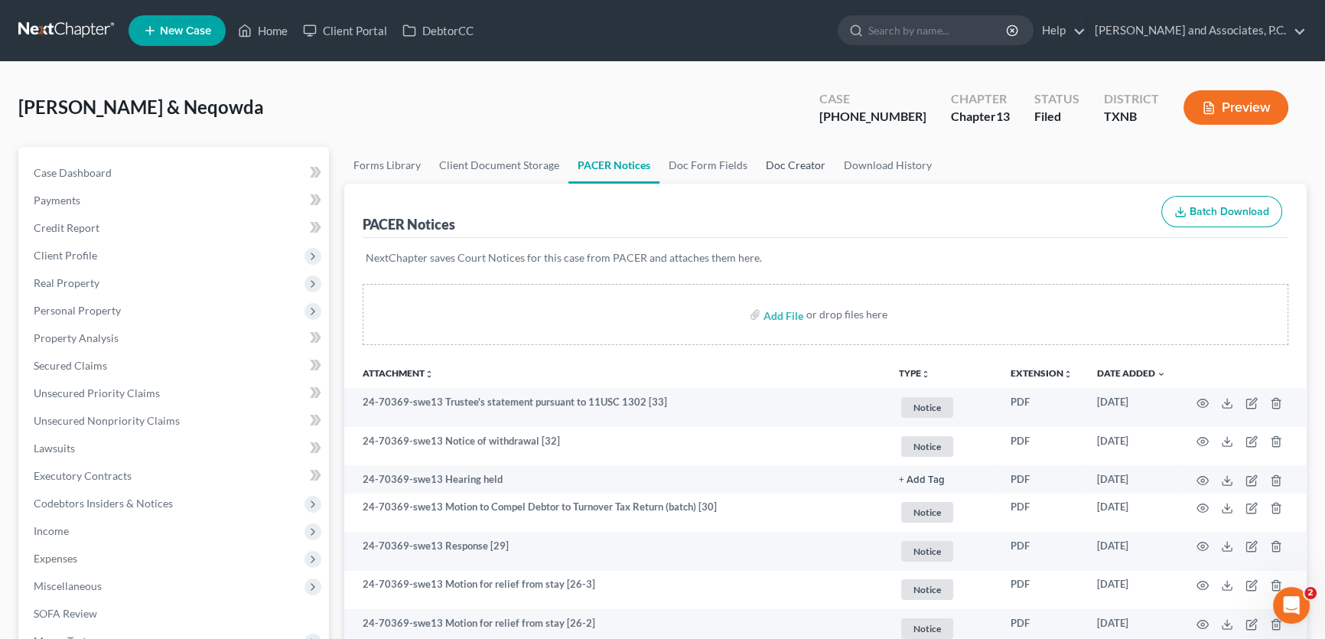
click at [772, 167] on link "Doc Creator" at bounding box center [795, 165] width 78 height 37
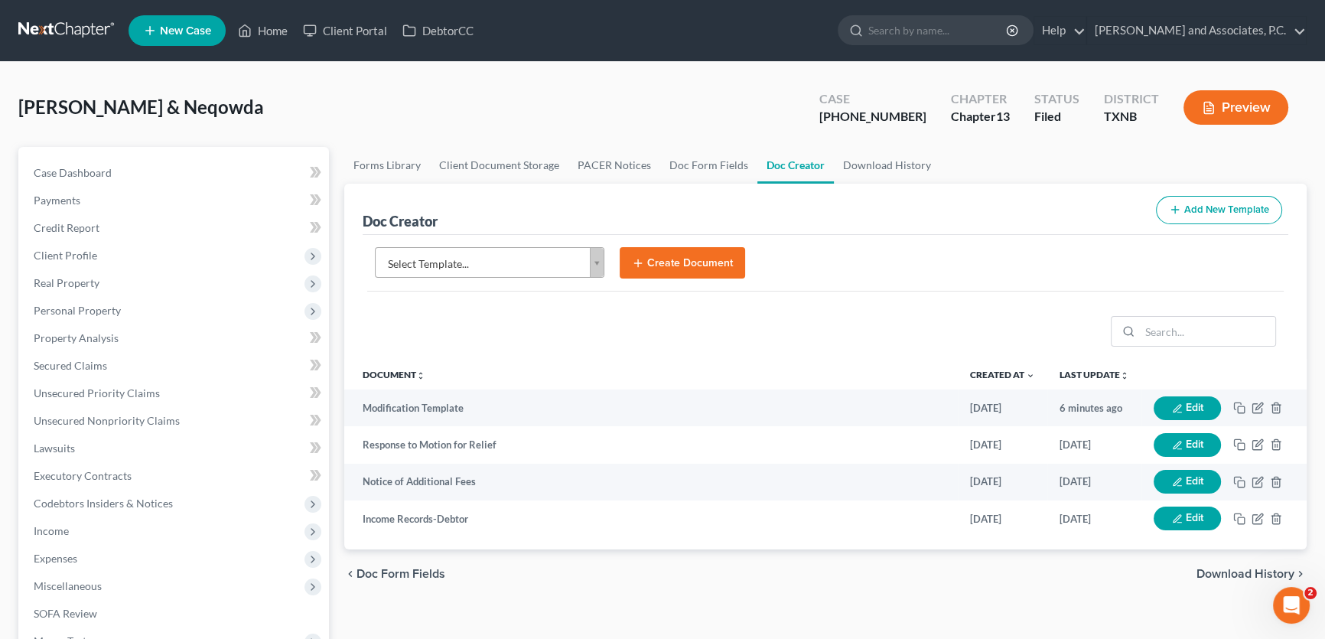
click at [565, 254] on body "Home New Case Client Portal DebtorCC Monte J. White and Associates, P.C. amy@mo…" at bounding box center [662, 516] width 1325 height 1033
type input "notice of addit"
select select "89269"
click at [652, 268] on button "Create Document" at bounding box center [681, 263] width 125 height 32
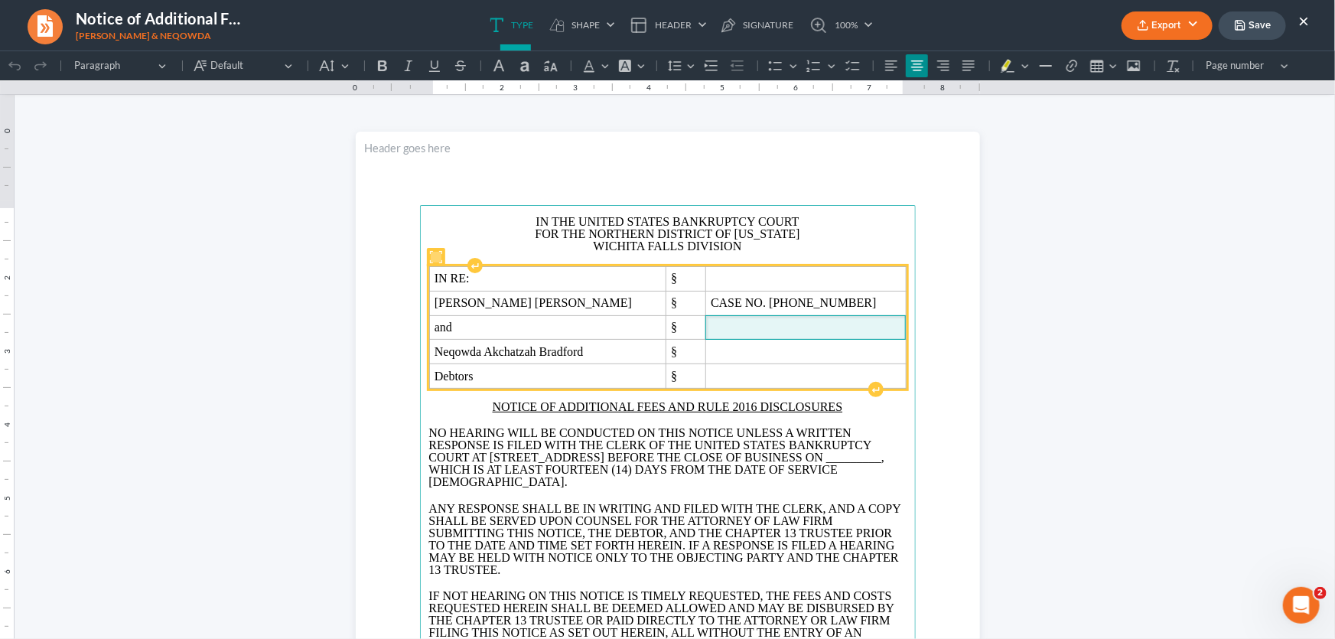
click at [787, 333] on span "Rich Text Editor, page-0-main" at bounding box center [805, 327] width 190 height 14
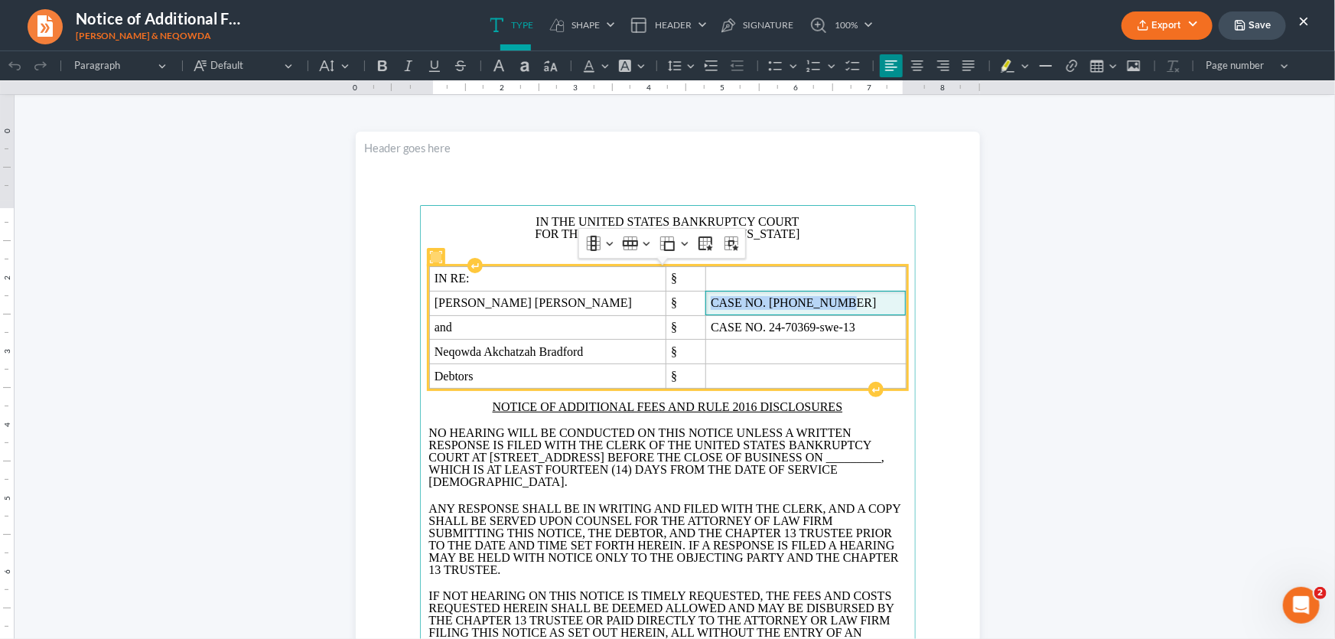
drag, startPoint x: 815, startPoint y: 298, endPoint x: 697, endPoint y: 300, distance: 118.5
click at [710, 300] on span "CASE NO. 24-70369-13" at bounding box center [805, 302] width 190 height 14
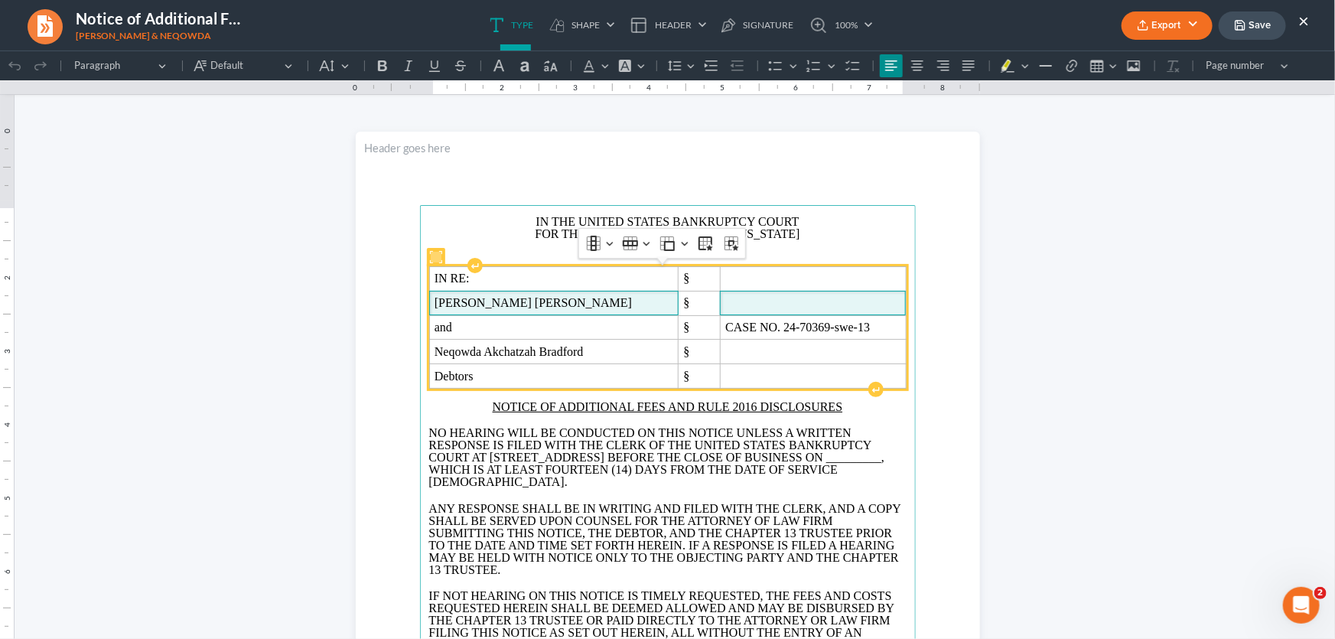
click at [594, 303] on span "Tucker McKade Bradford" at bounding box center [553, 302] width 239 height 14
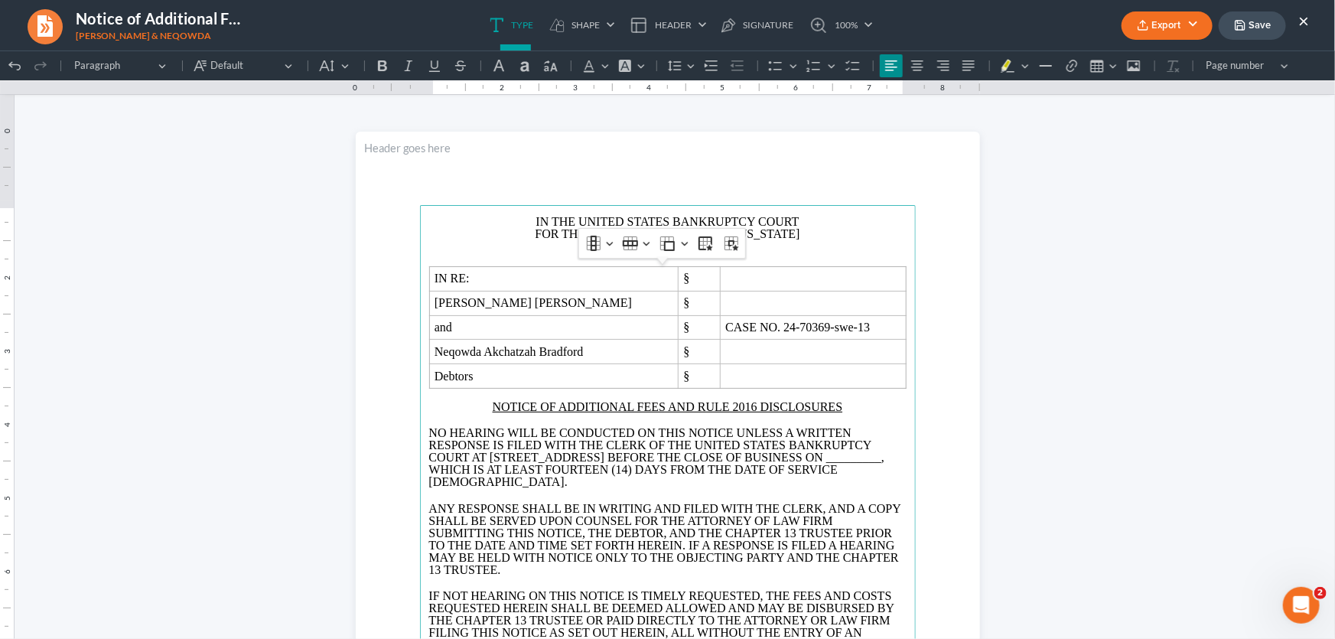
click at [826, 463] on span "_________" at bounding box center [853, 456] width 55 height 13
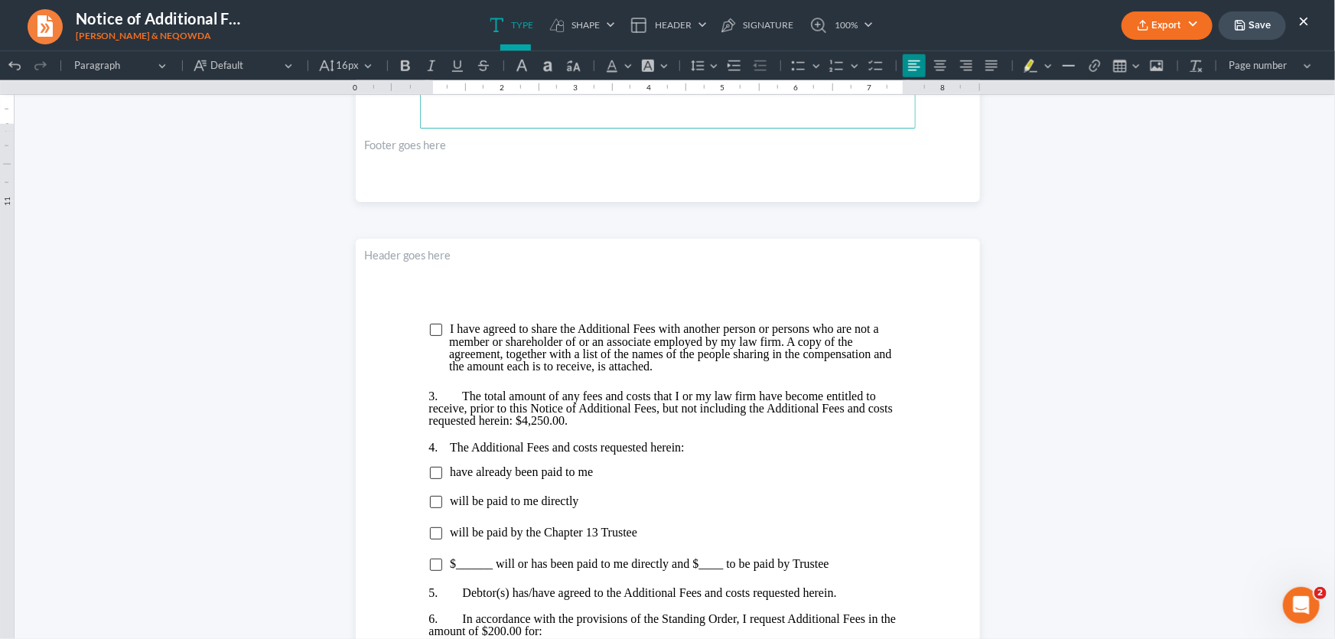
scroll to position [903, 0]
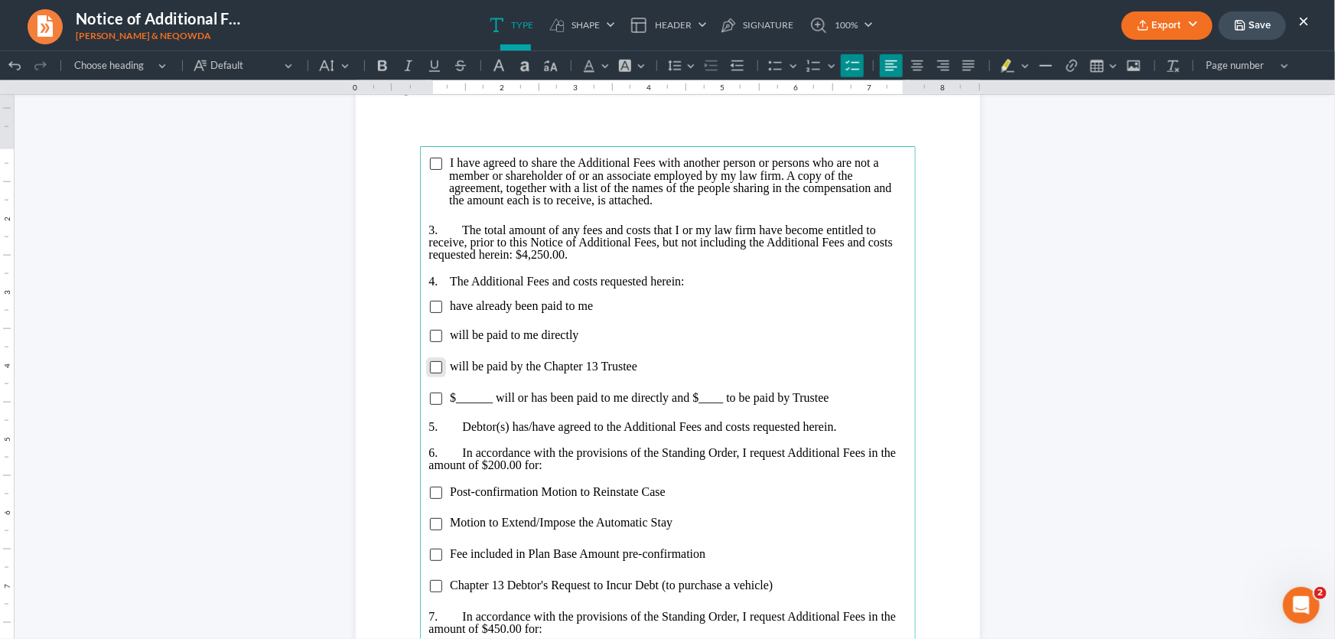
click at [430, 367] on input "Rich Text Editor, page-1-main" at bounding box center [436, 366] width 12 height 12
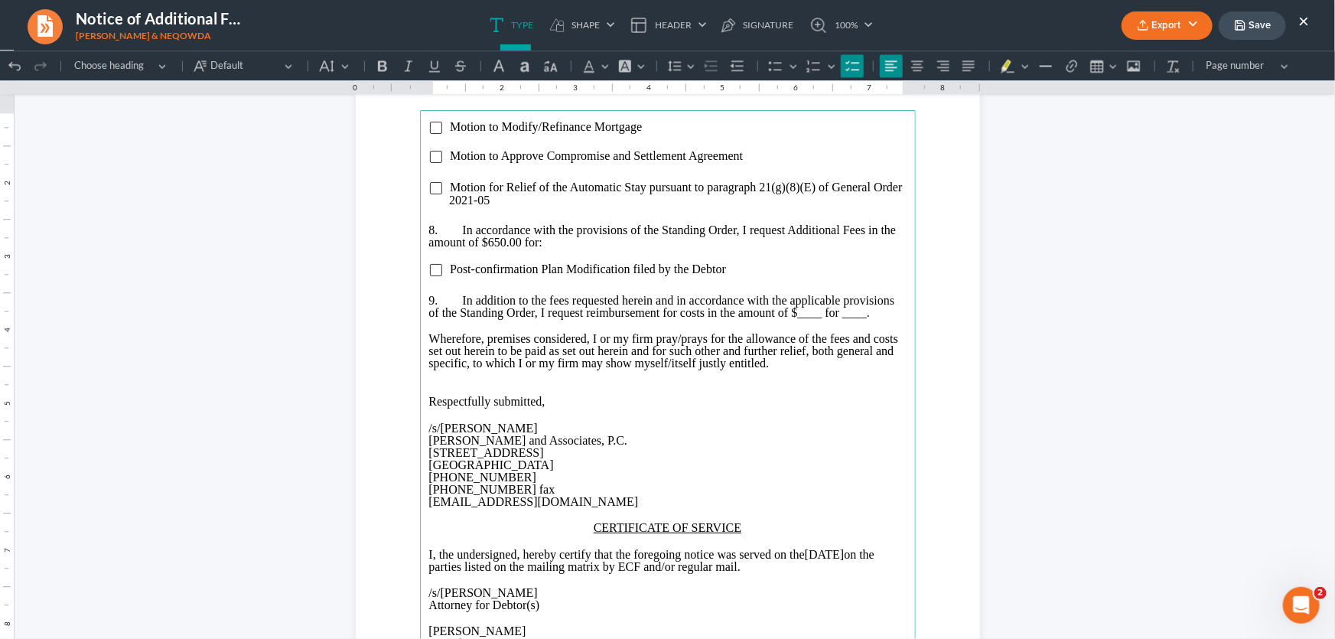
scroll to position [1807, 0]
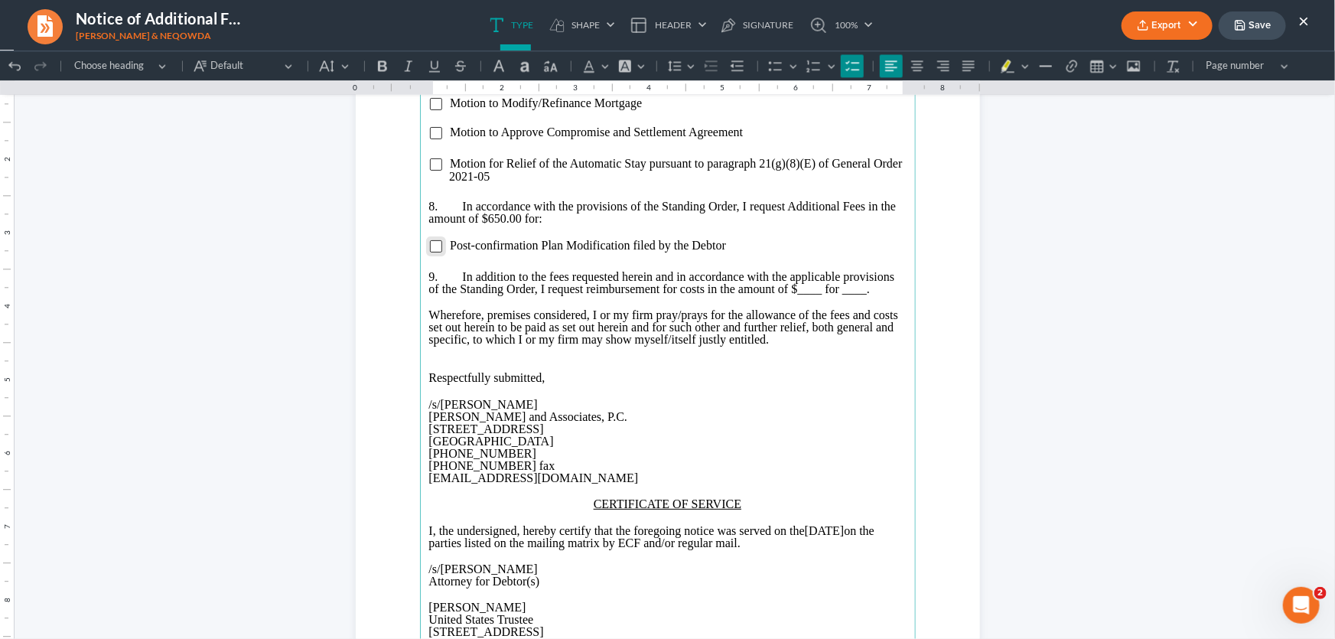
click at [433, 247] on input "Rich Text Editor, page-2-main" at bounding box center [436, 245] width 12 height 12
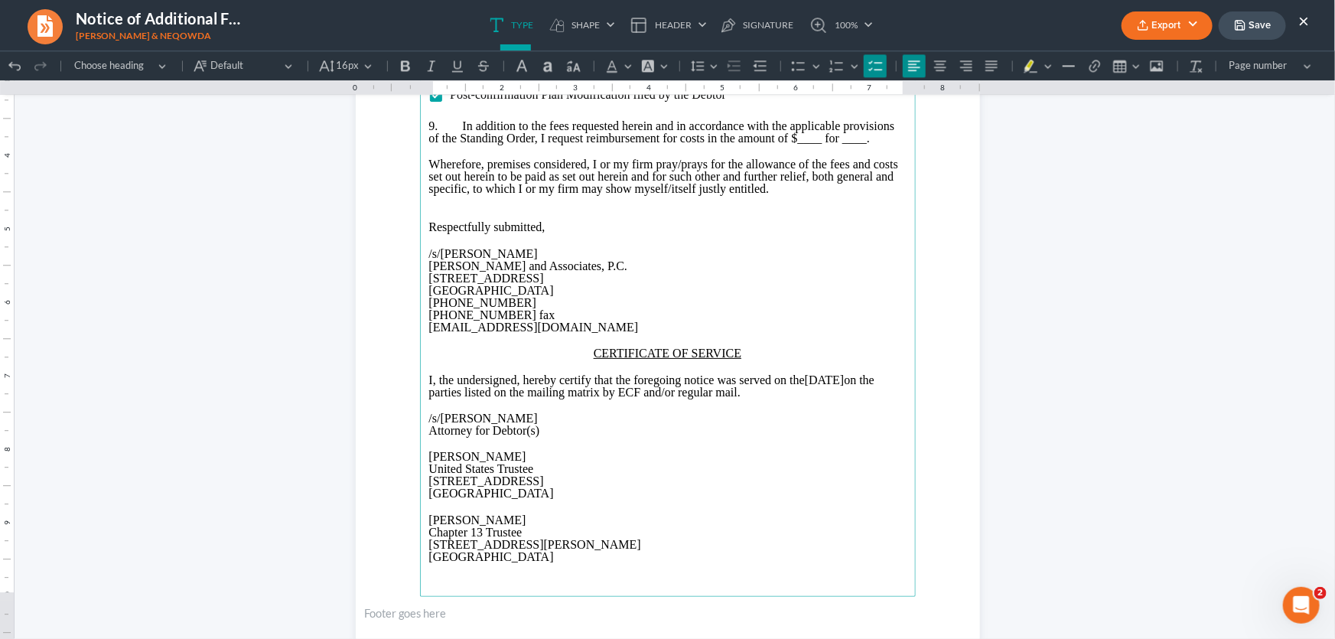
scroll to position [2016, 0]
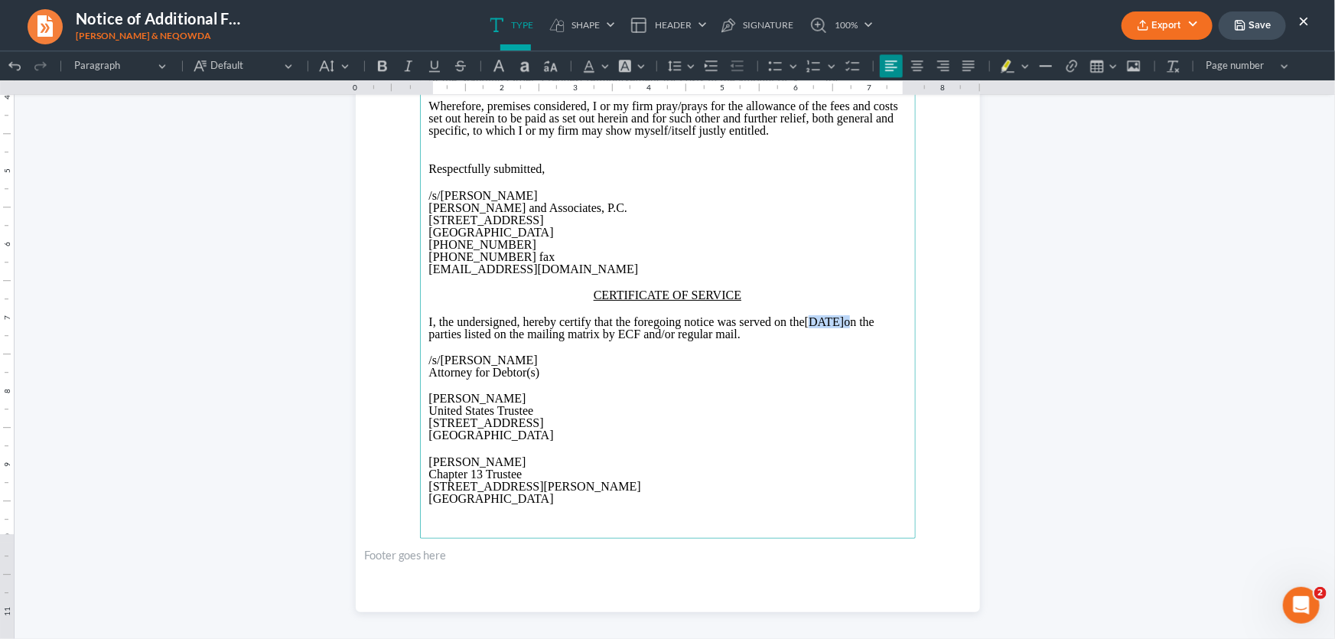
drag, startPoint x: 888, startPoint y: 332, endPoint x: 827, endPoint y: 333, distance: 60.4
click at [827, 333] on p "I, the undersigned, hereby certify that the foregoing notice was served on the …" at bounding box center [667, 327] width 477 height 24
click at [766, 376] on p "Attorney for Debtor(s)" at bounding box center [667, 372] width 477 height 12
drag, startPoint x: 509, startPoint y: 408, endPoint x: 397, endPoint y: 412, distance: 111.7
click at [397, 412] on section "Motion to Modify/Refinance Mortgage Motion to Approve Compromise and Settlement…" at bounding box center [668, 207] width 624 height 808
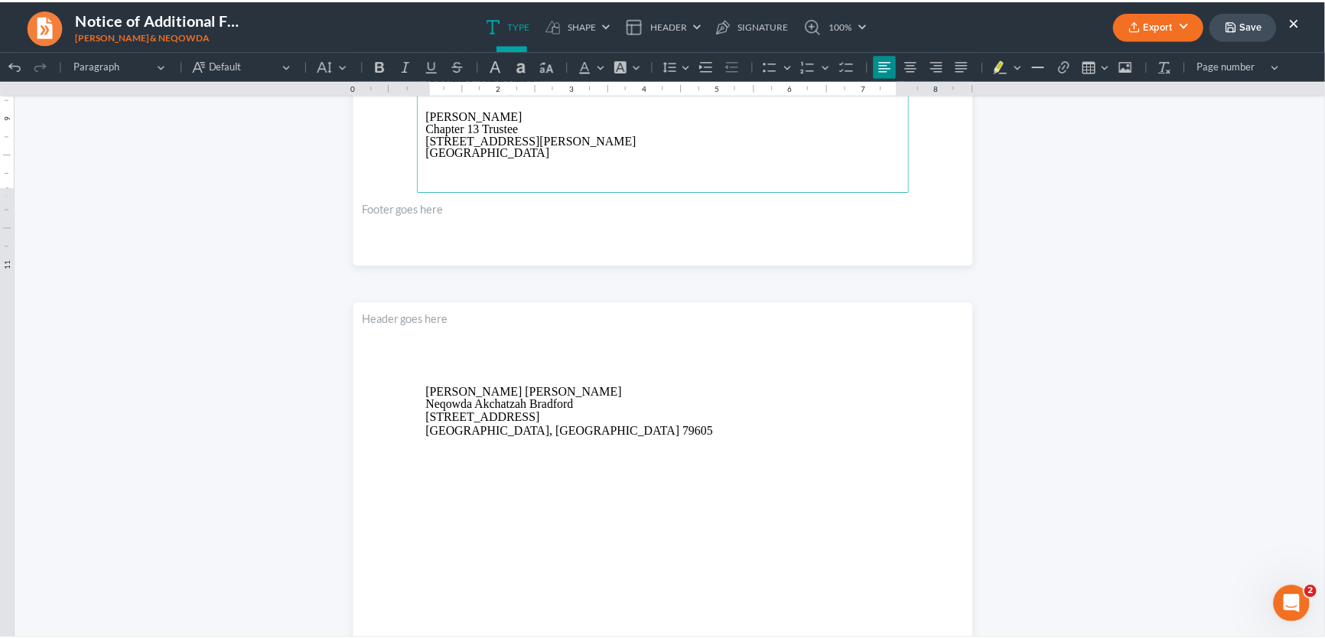
scroll to position [2363, 0]
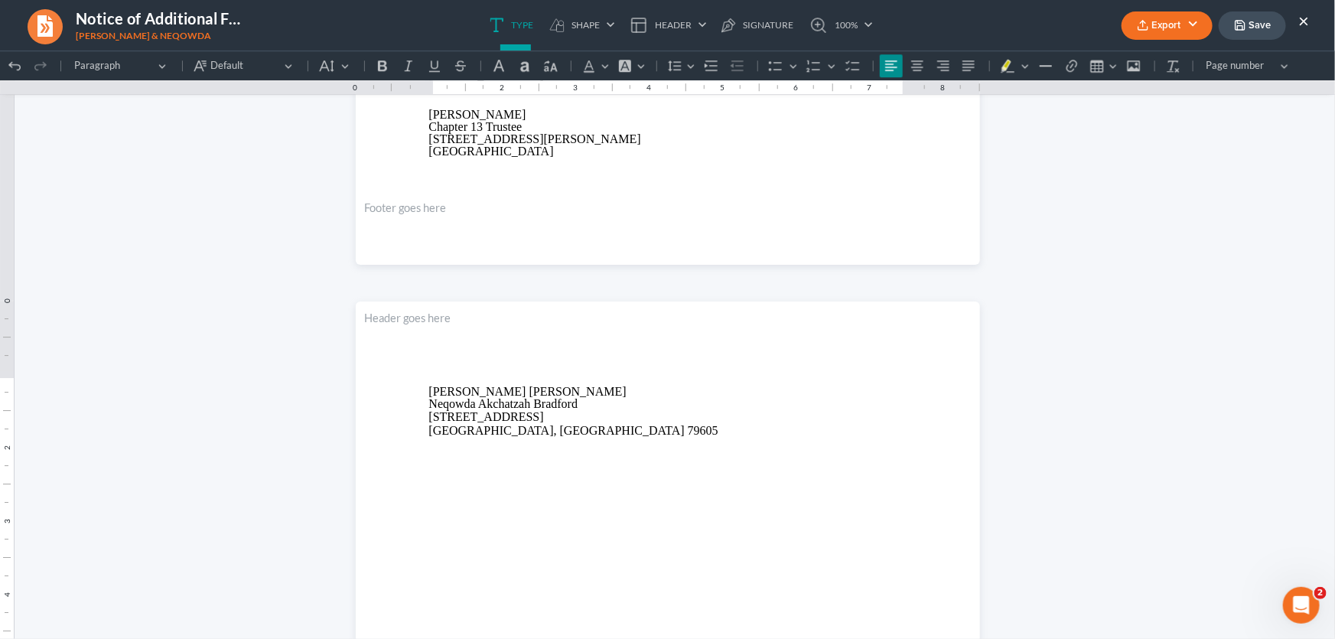
click at [1168, 31] on button "Export" at bounding box center [1166, 25] width 91 height 28
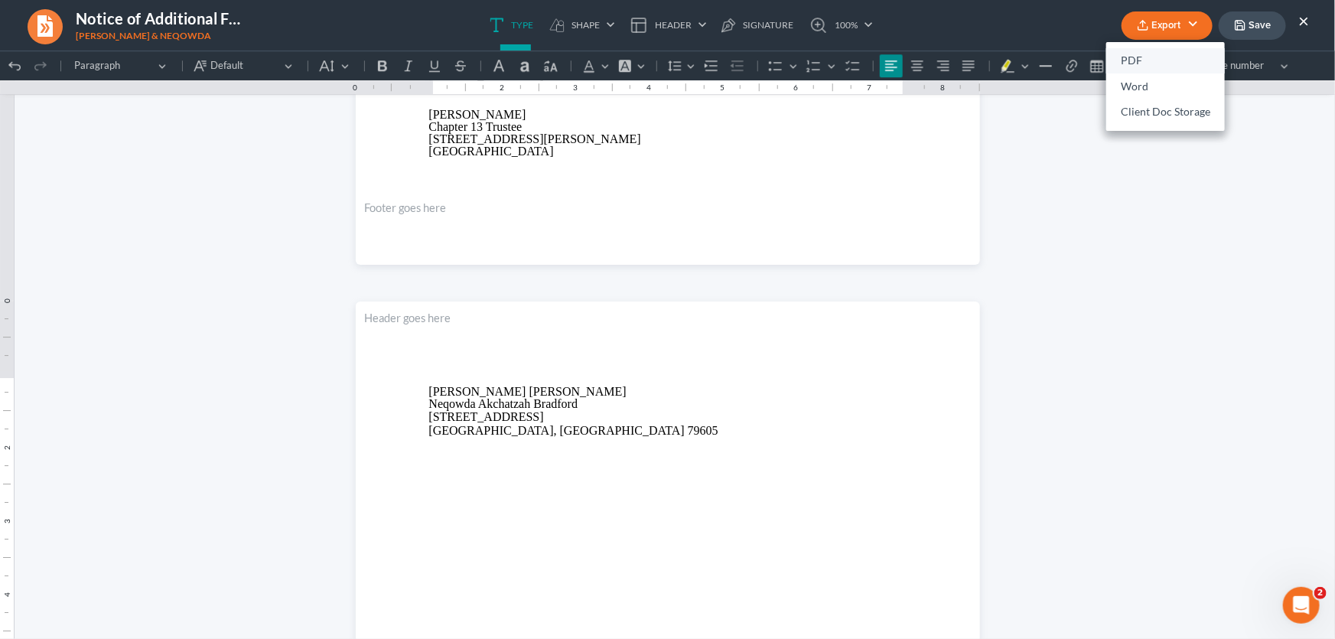
click at [1146, 58] on link "PDF" at bounding box center [1165, 61] width 119 height 26
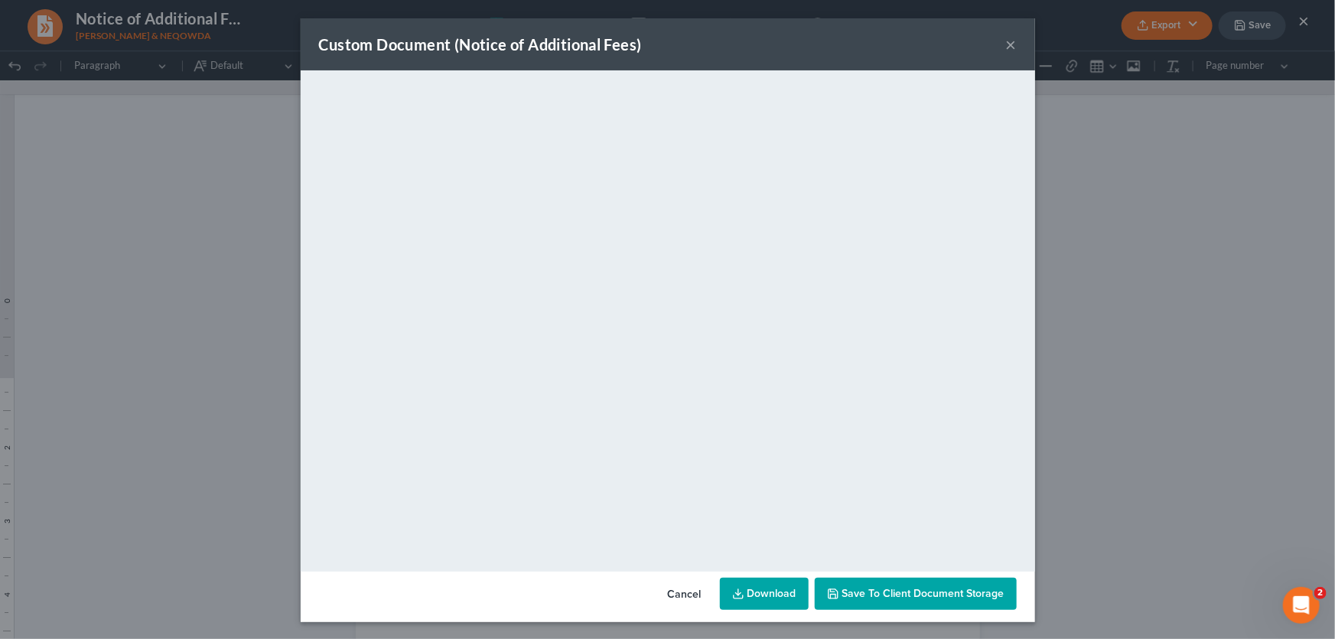
drag, startPoint x: 1009, startPoint y: 42, endPoint x: 1119, endPoint y: 35, distance: 109.6
click at [1009, 42] on button "×" at bounding box center [1011, 44] width 11 height 18
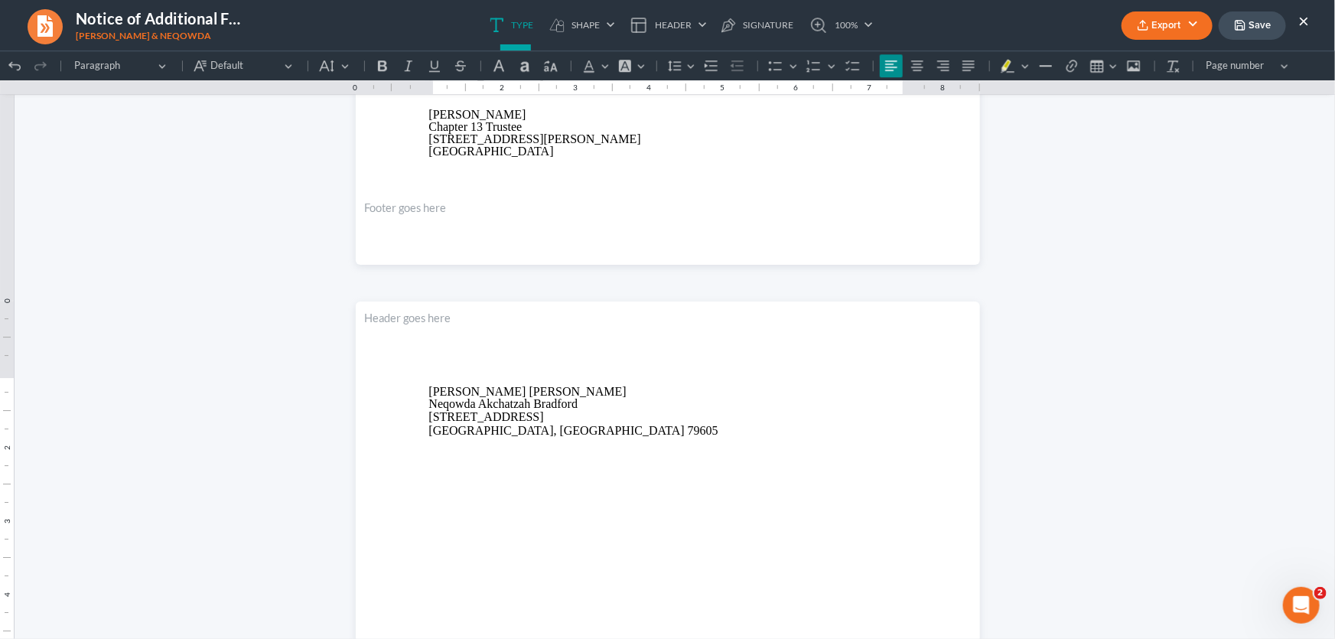
click at [1235, 26] on icon "button" at bounding box center [1239, 25] width 9 height 9
click at [1299, 21] on button "×" at bounding box center [1303, 20] width 11 height 18
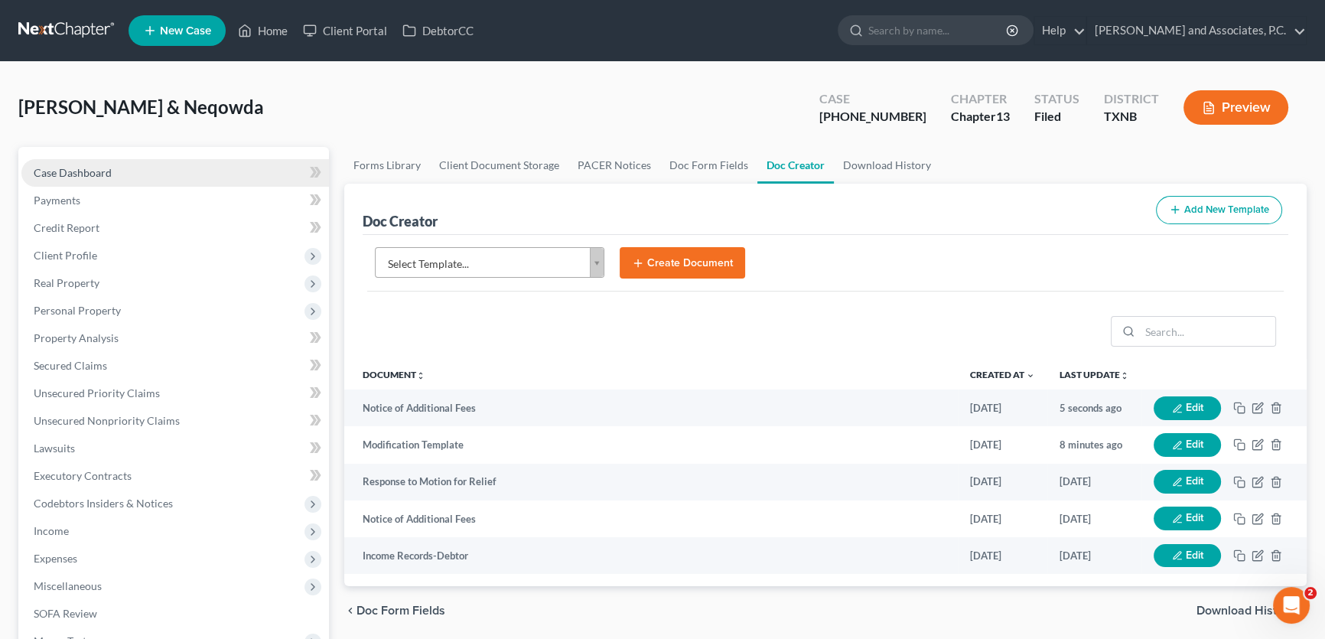
click at [125, 168] on link "Case Dashboard" at bounding box center [174, 173] width 307 height 28
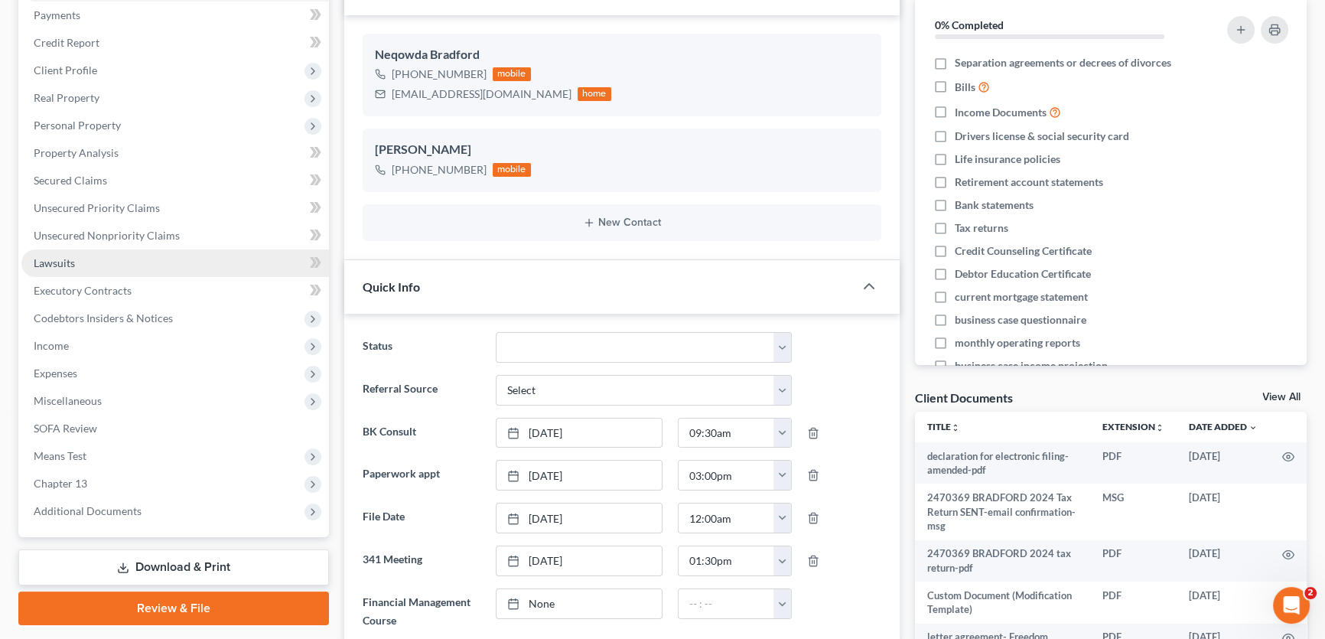
scroll to position [417, 0]
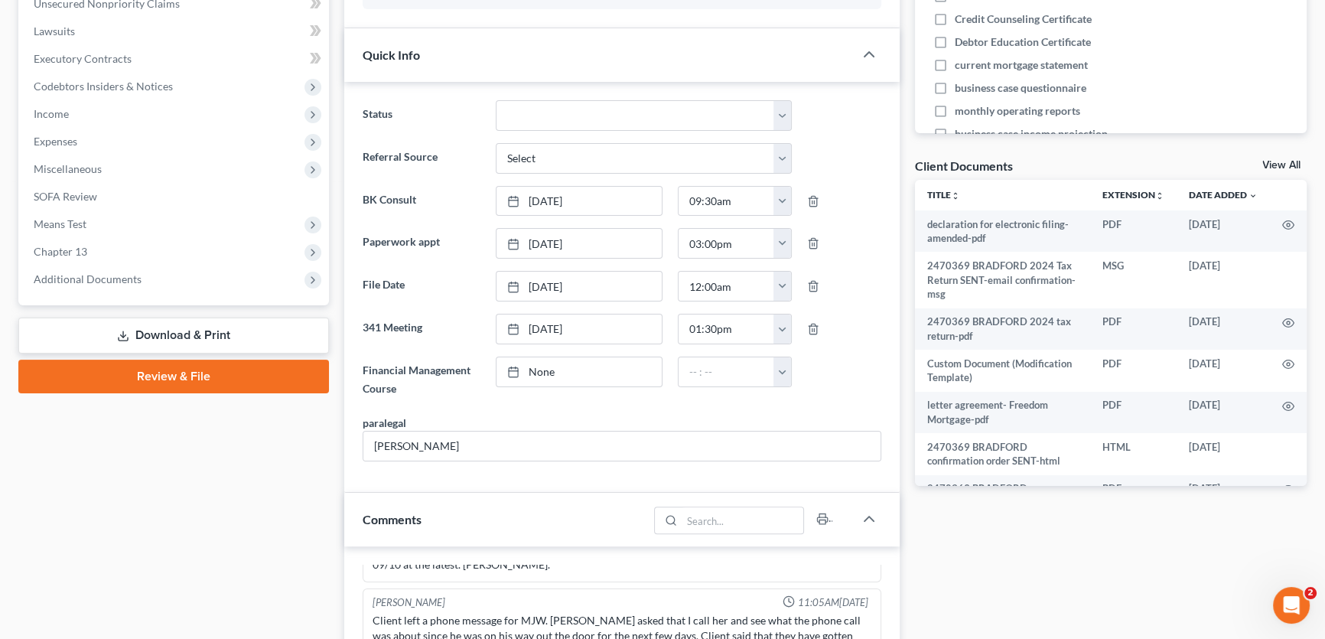
click at [175, 373] on link "Review & File" at bounding box center [173, 376] width 310 height 34
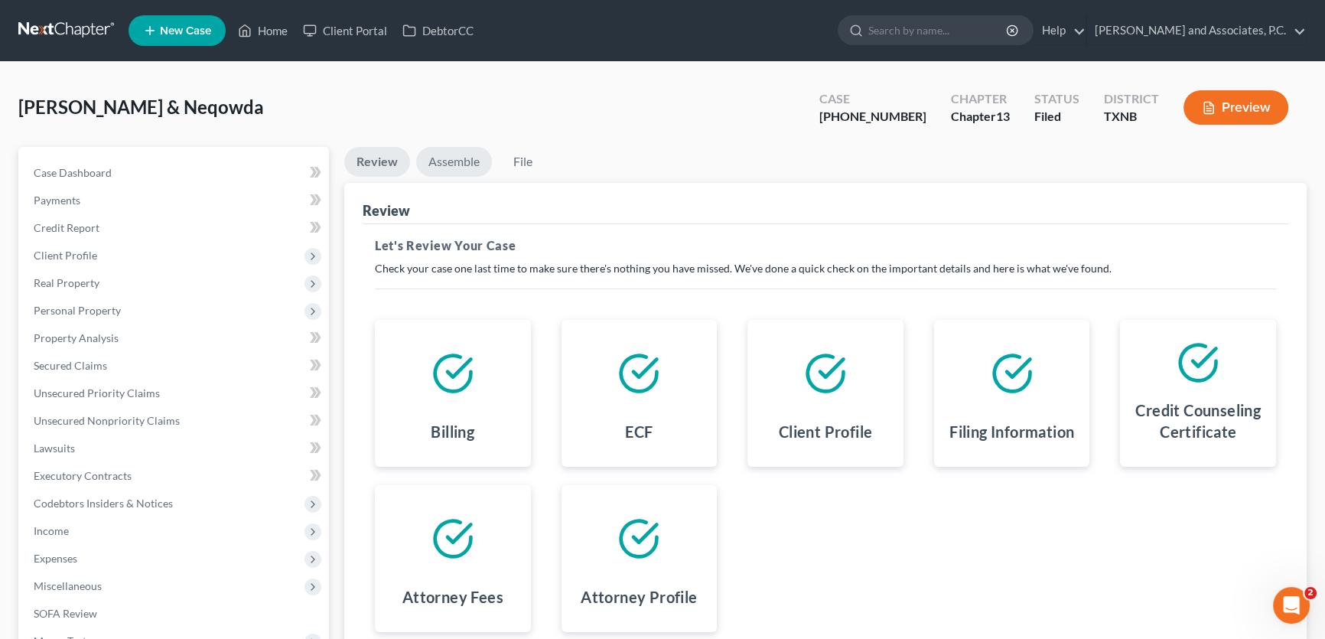
click at [459, 164] on link "Assemble" at bounding box center [454, 162] width 76 height 30
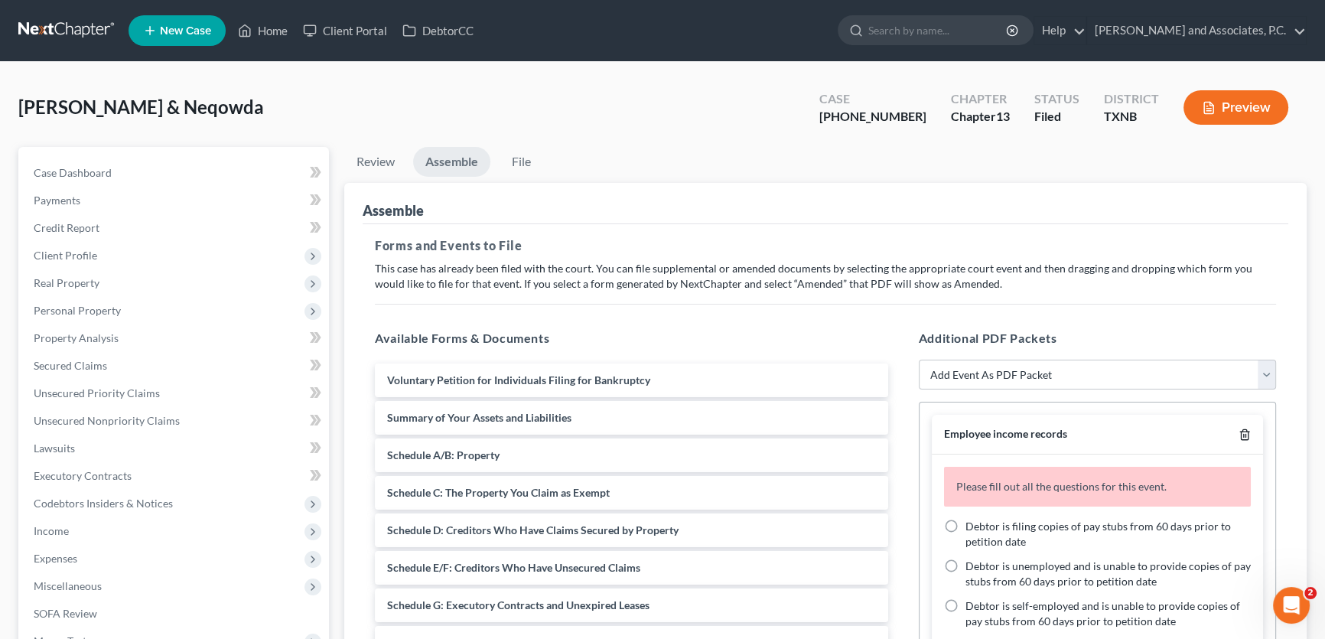
click at [1240, 431] on polyline "button" at bounding box center [1244, 431] width 9 height 0
click at [1238, 434] on icon "button" at bounding box center [1244, 434] width 12 height 12
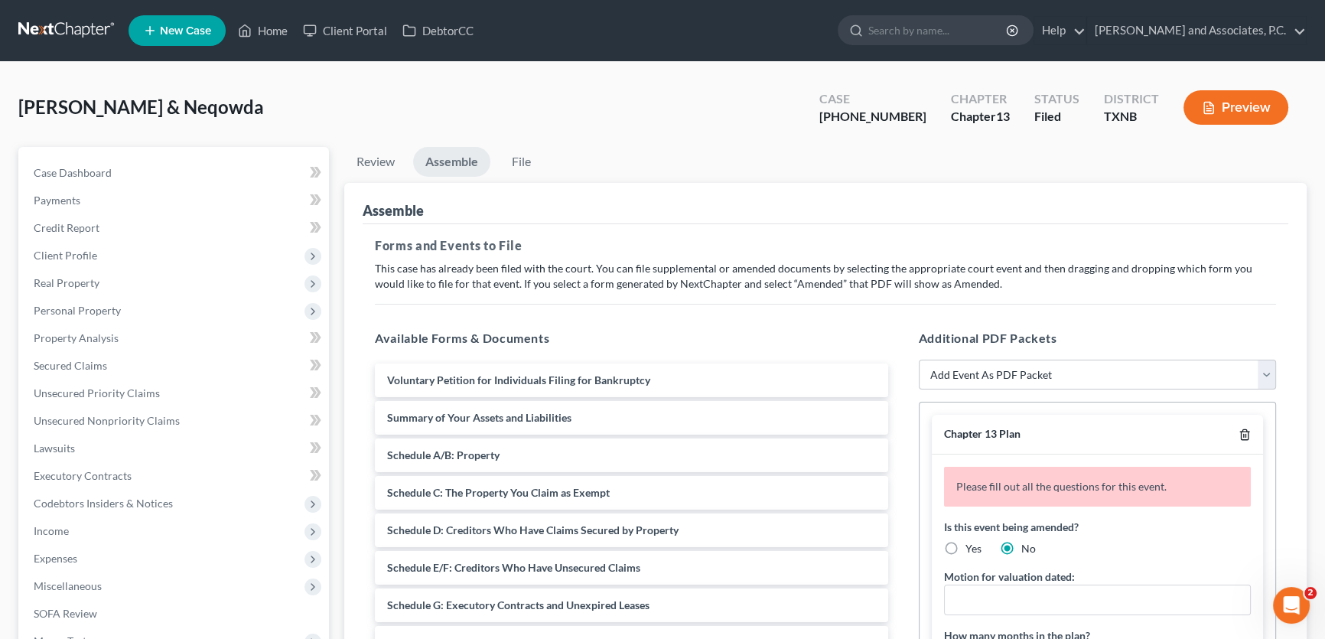
click at [1238, 434] on icon "button" at bounding box center [1244, 434] width 12 height 12
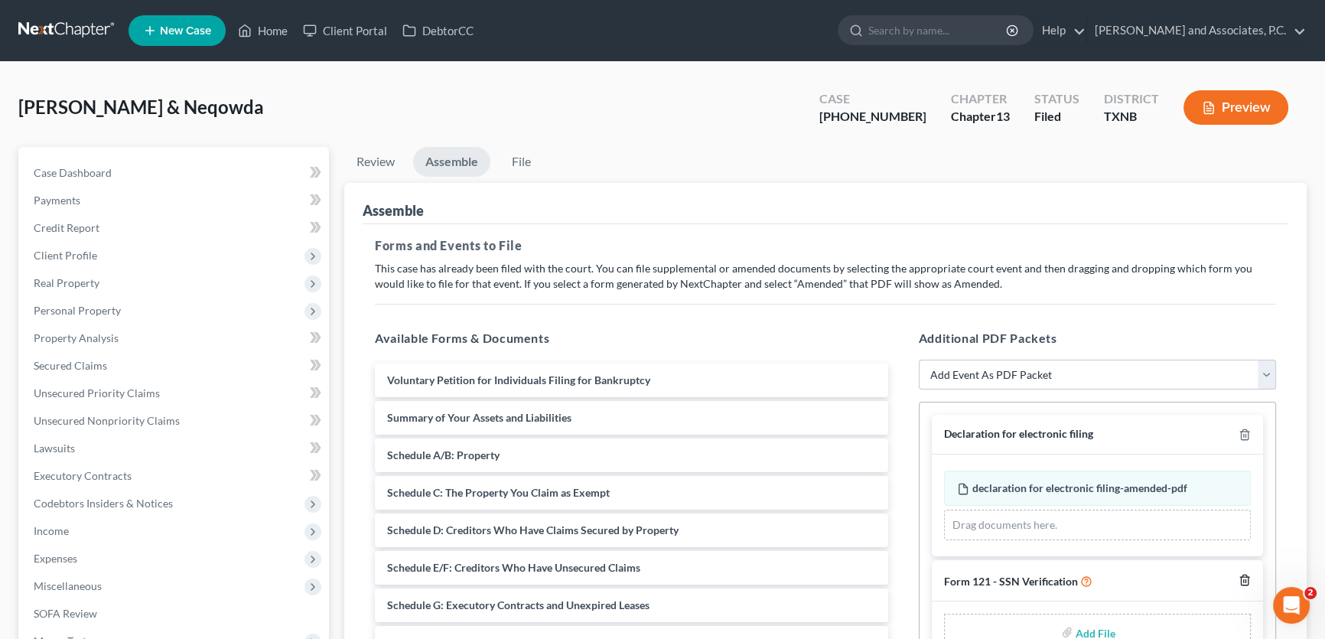
click at [1247, 576] on icon "button" at bounding box center [1244, 580] width 12 height 12
click at [1028, 369] on select "Add Event As PDF Packet Amended petition Certificate of credit counseling Certi…" at bounding box center [1097, 374] width 358 height 31
select select "17"
click at [918, 359] on select "Add Event As PDF Packet Amended petition Certificate of credit counseling Certi…" at bounding box center [1097, 374] width 358 height 31
select select
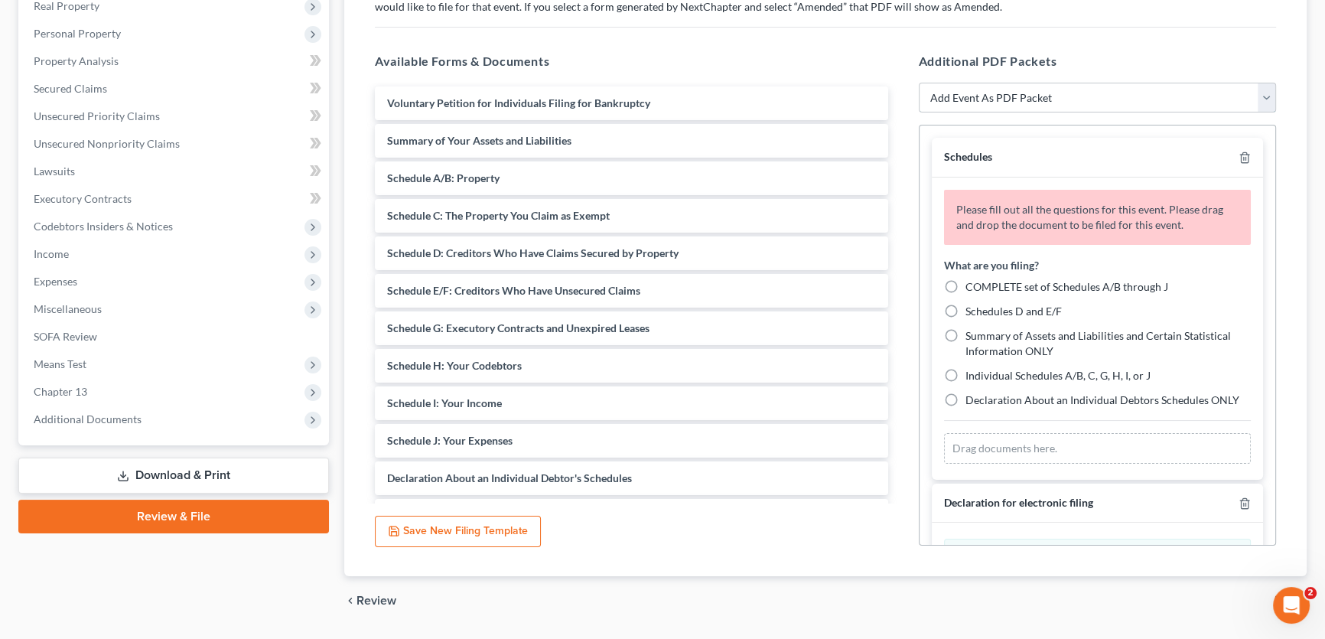
scroll to position [278, 0]
click at [965, 372] on label "Individual Schedules A/B, C, G, H, I, or J" at bounding box center [1057, 374] width 185 height 15
click at [971, 372] on input "Individual Schedules A/B, C, G, H, I, or J" at bounding box center [976, 372] width 10 height 10
radio input "true"
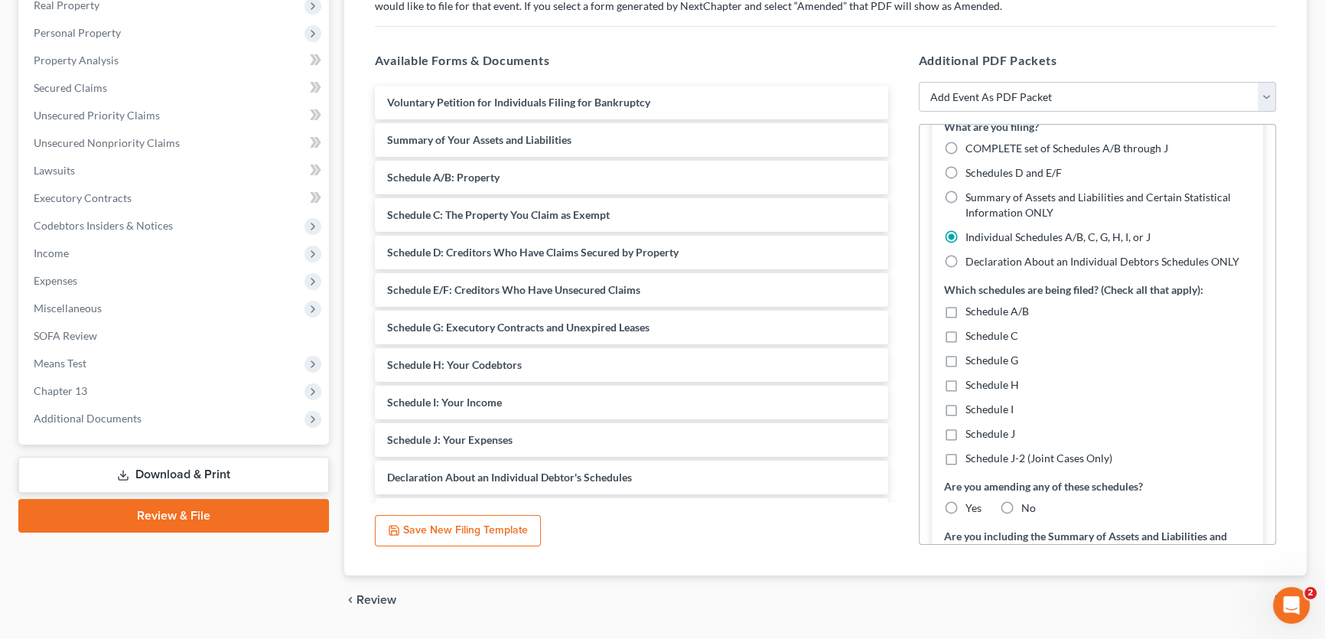
scroll to position [138, 0]
click at [965, 436] on label "Schedule J" at bounding box center [990, 432] width 50 height 15
click at [971, 435] on input "Schedule J" at bounding box center [976, 430] width 10 height 10
checkbox input "true"
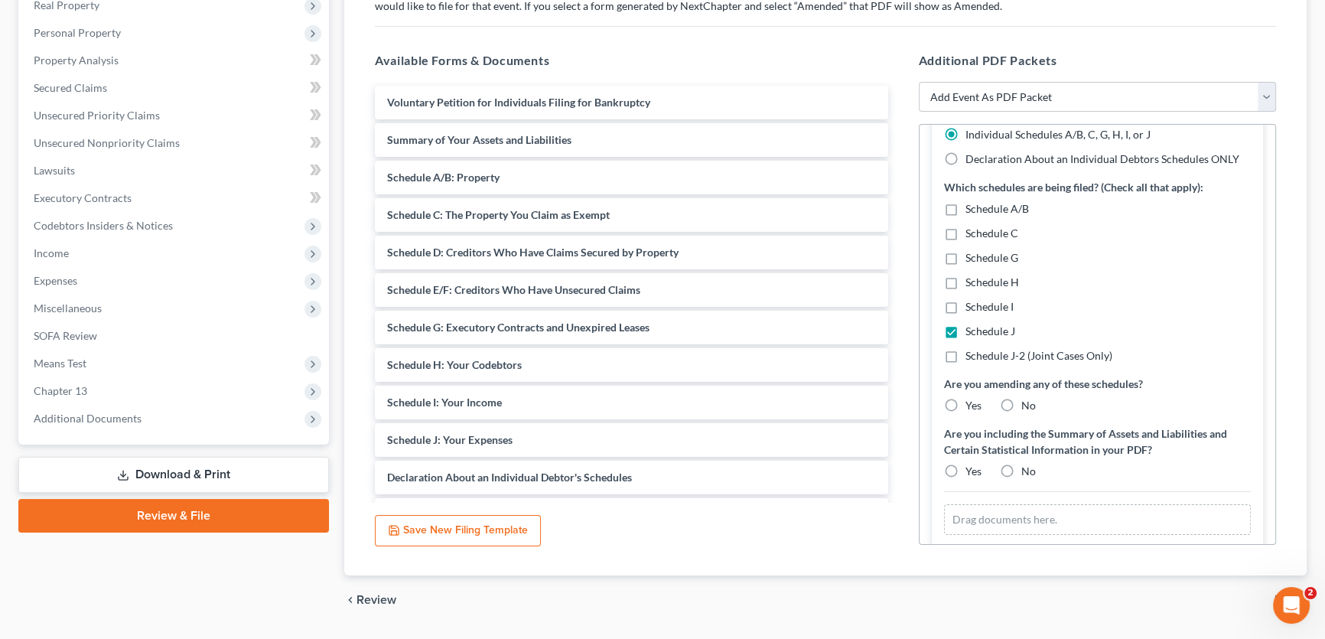
scroll to position [278, 0]
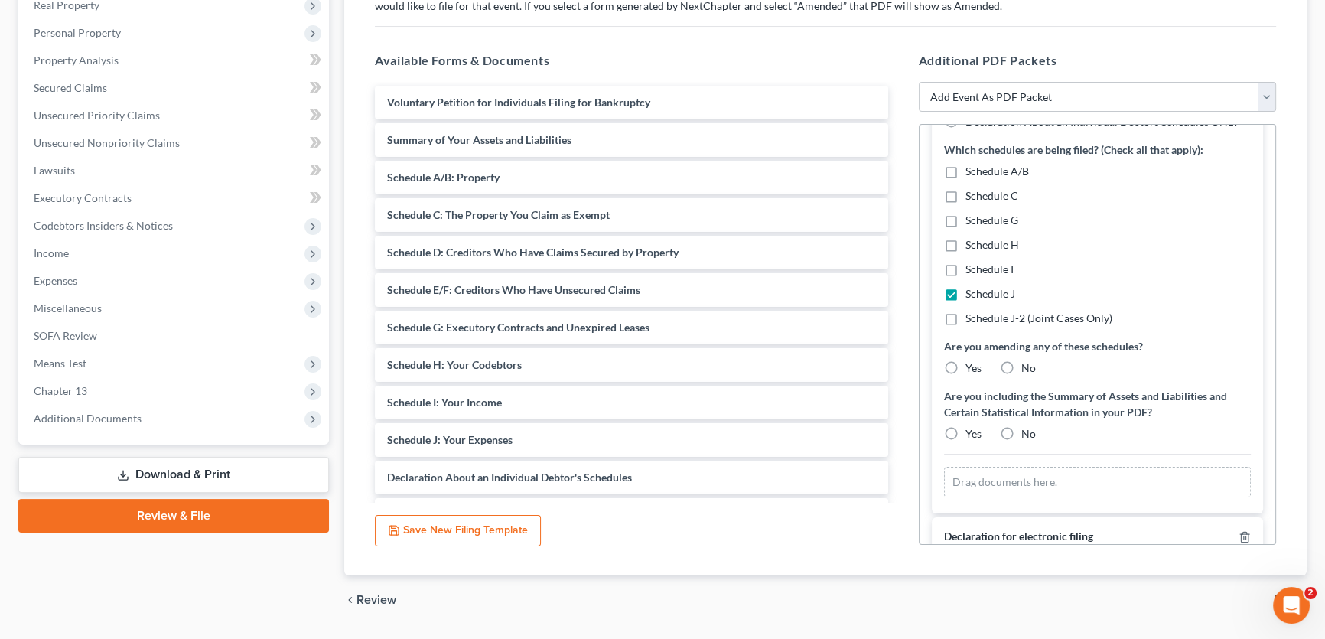
click at [965, 367] on label "Yes" at bounding box center [973, 367] width 16 height 15
click at [971, 367] on input "Yes" at bounding box center [976, 365] width 10 height 10
radio input "true"
click at [1021, 430] on label "No" at bounding box center [1028, 433] width 15 height 15
click at [1027, 430] on input "No" at bounding box center [1032, 431] width 10 height 10
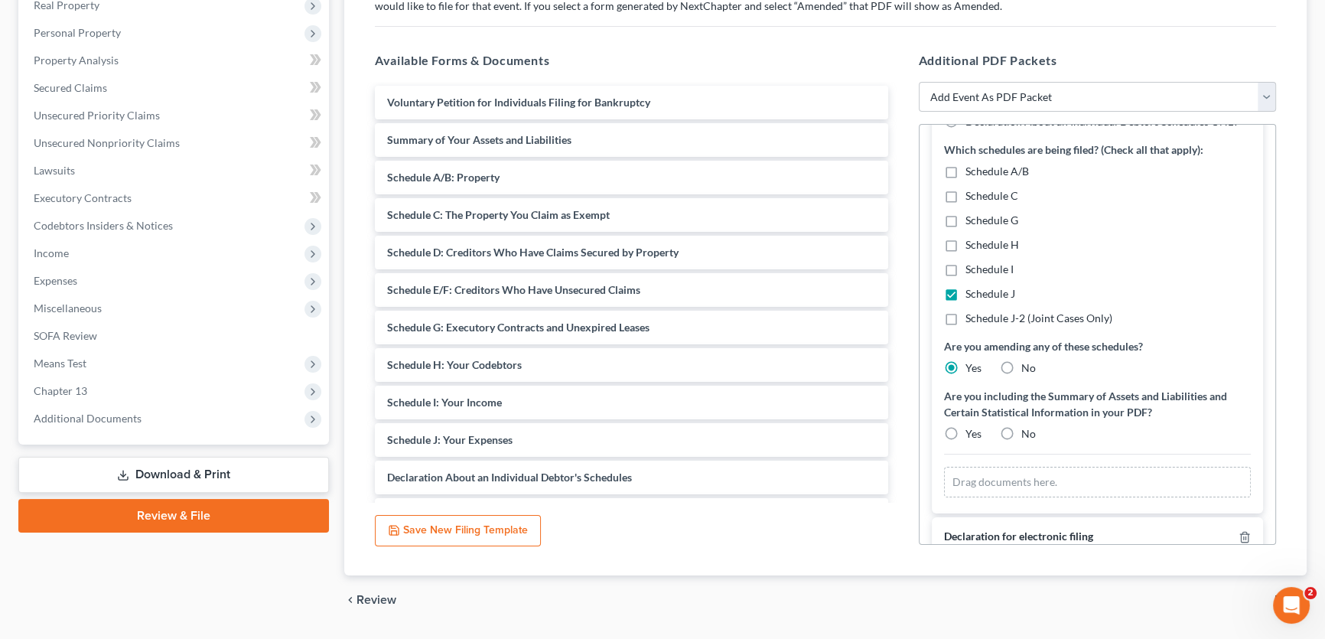
radio input "true"
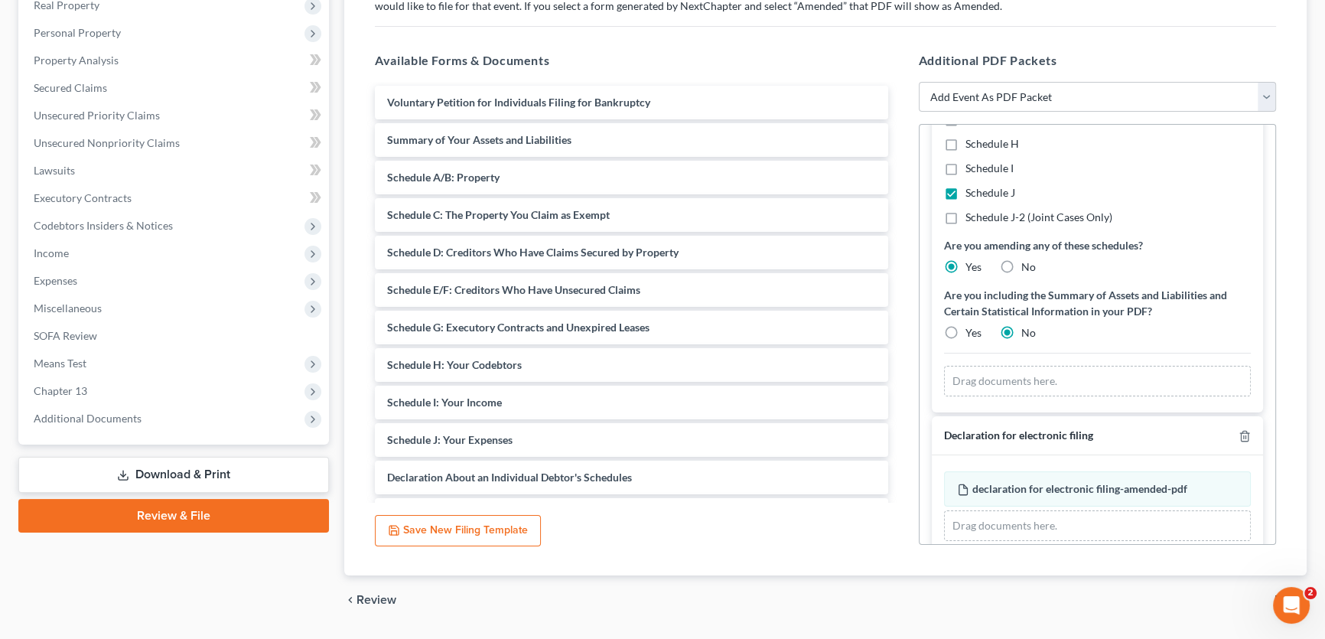
scroll to position [402, 0]
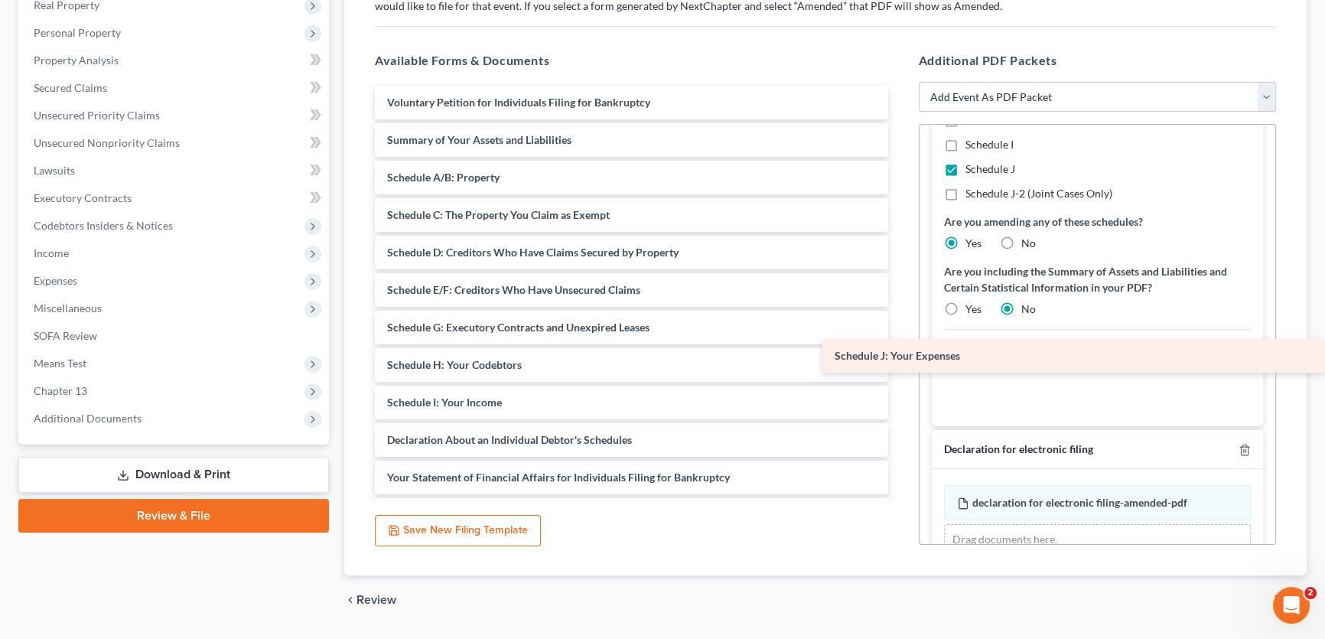
drag, startPoint x: 522, startPoint y: 436, endPoint x: 1017, endPoint y: 354, distance: 502.3
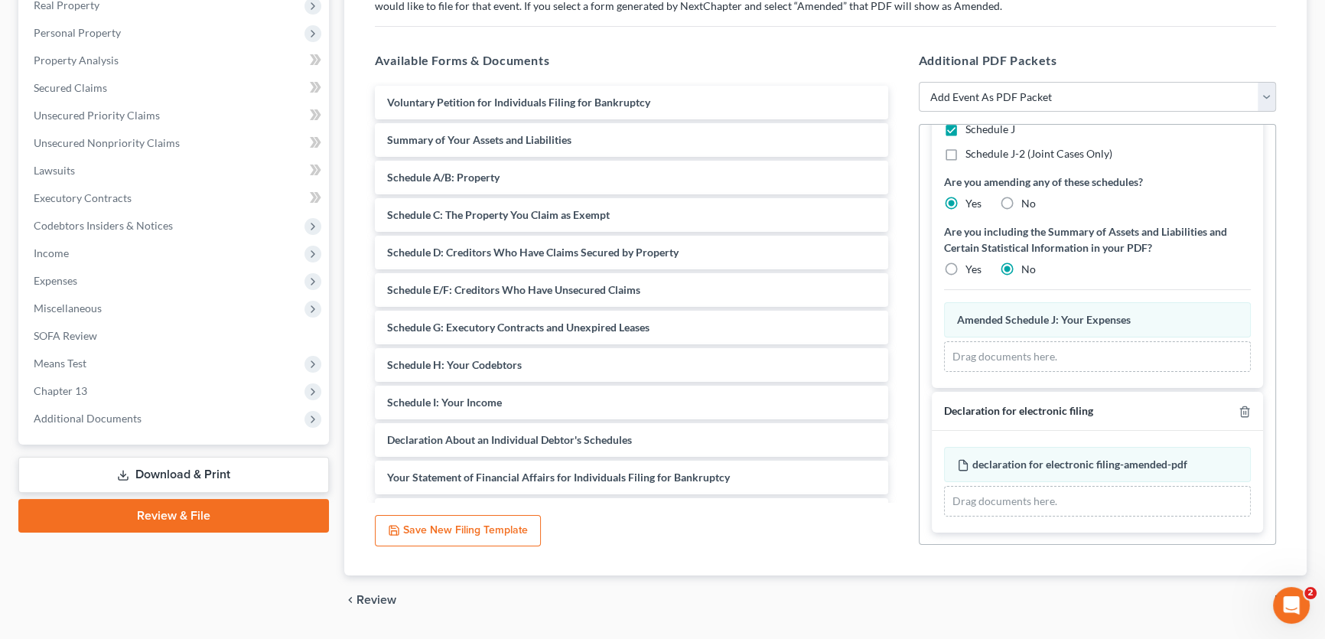
scroll to position [335, 0]
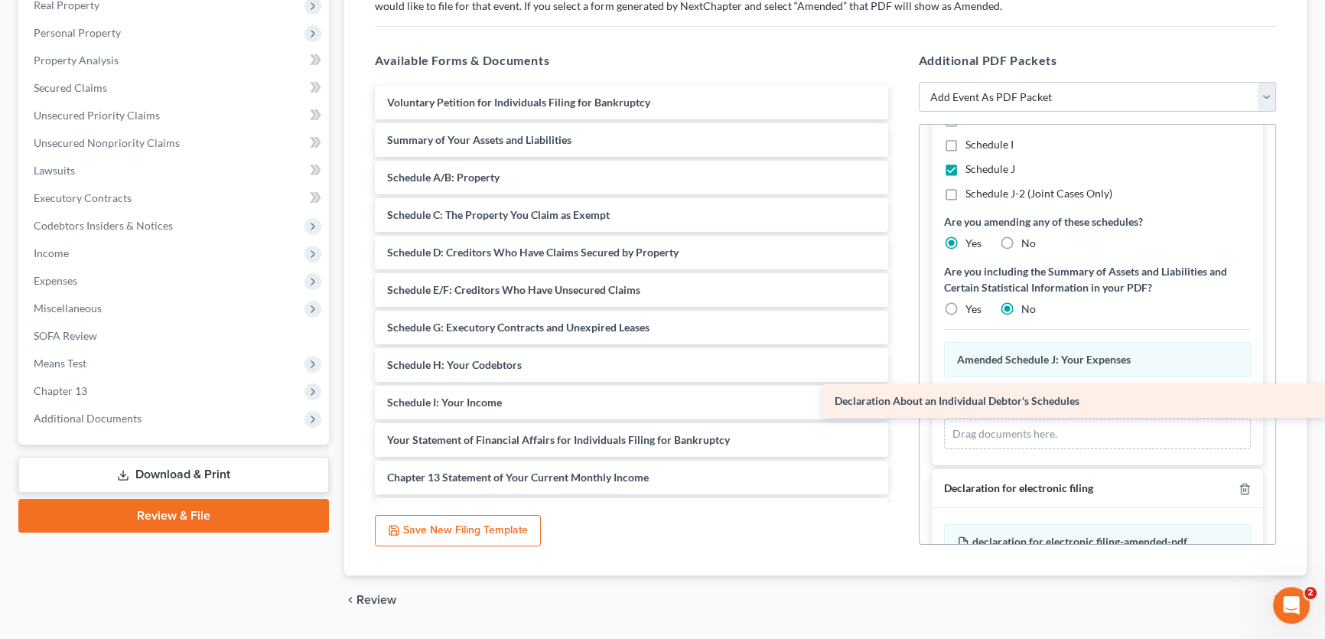
drag, startPoint x: 564, startPoint y: 436, endPoint x: 1045, endPoint y: 399, distance: 482.4
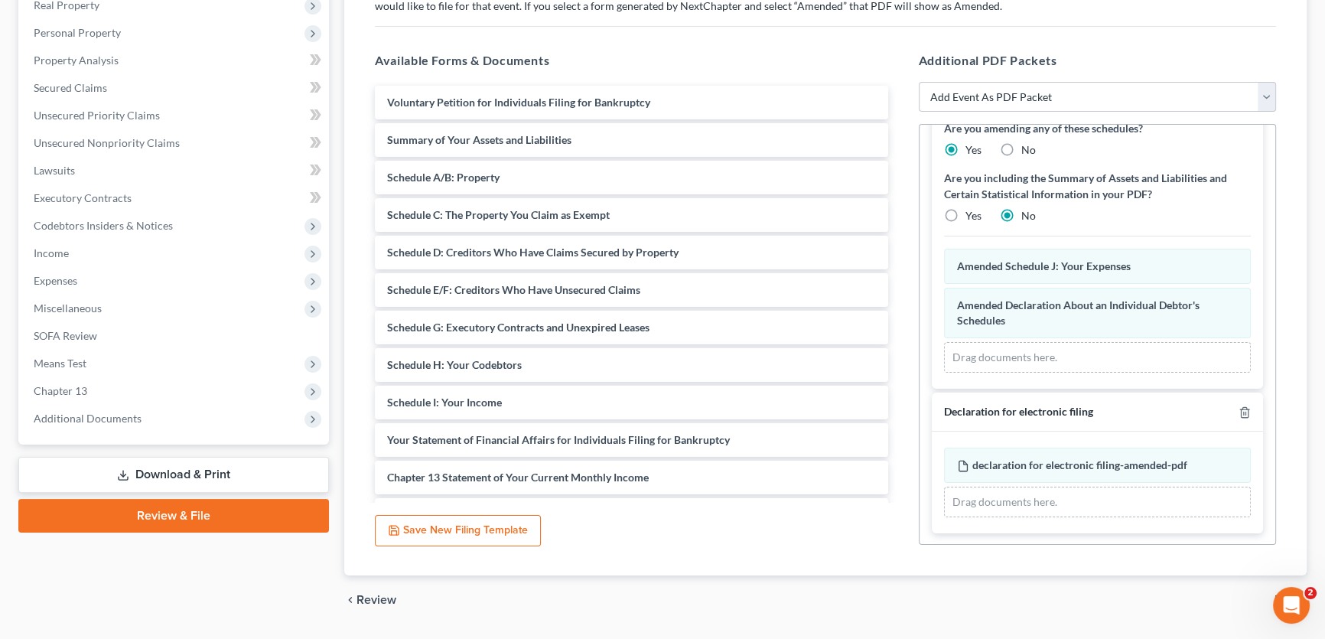
scroll to position [320, 0]
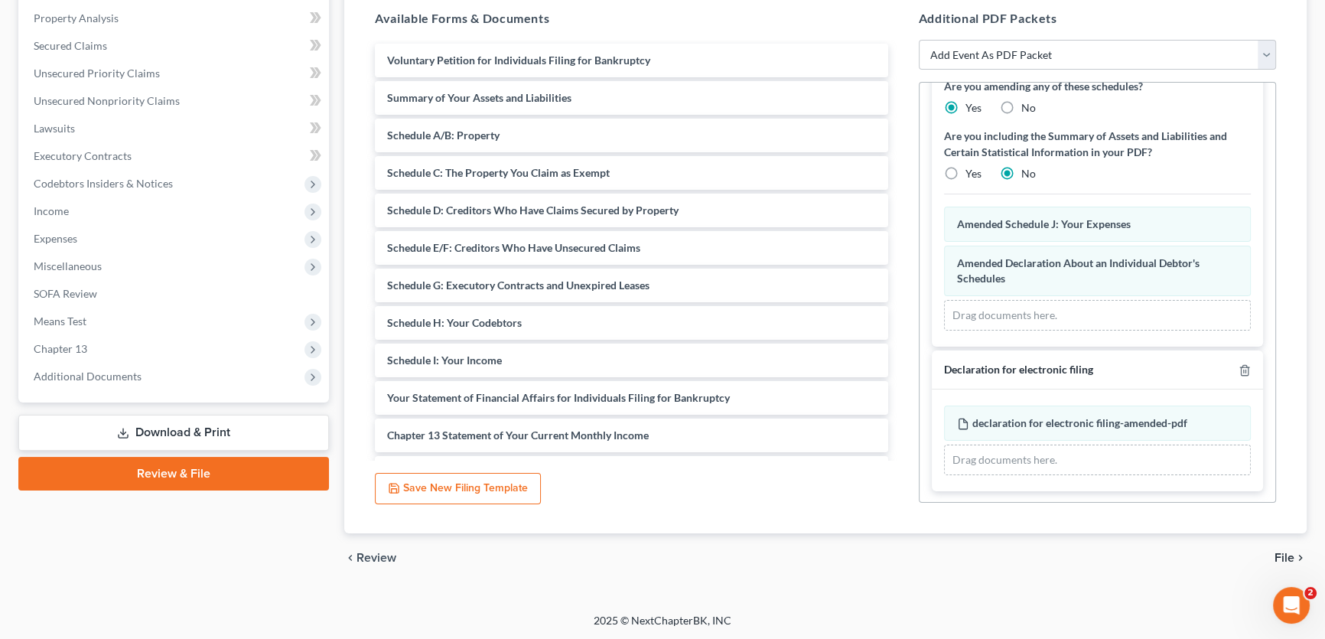
click at [1290, 552] on span "File" at bounding box center [1284, 557] width 20 height 12
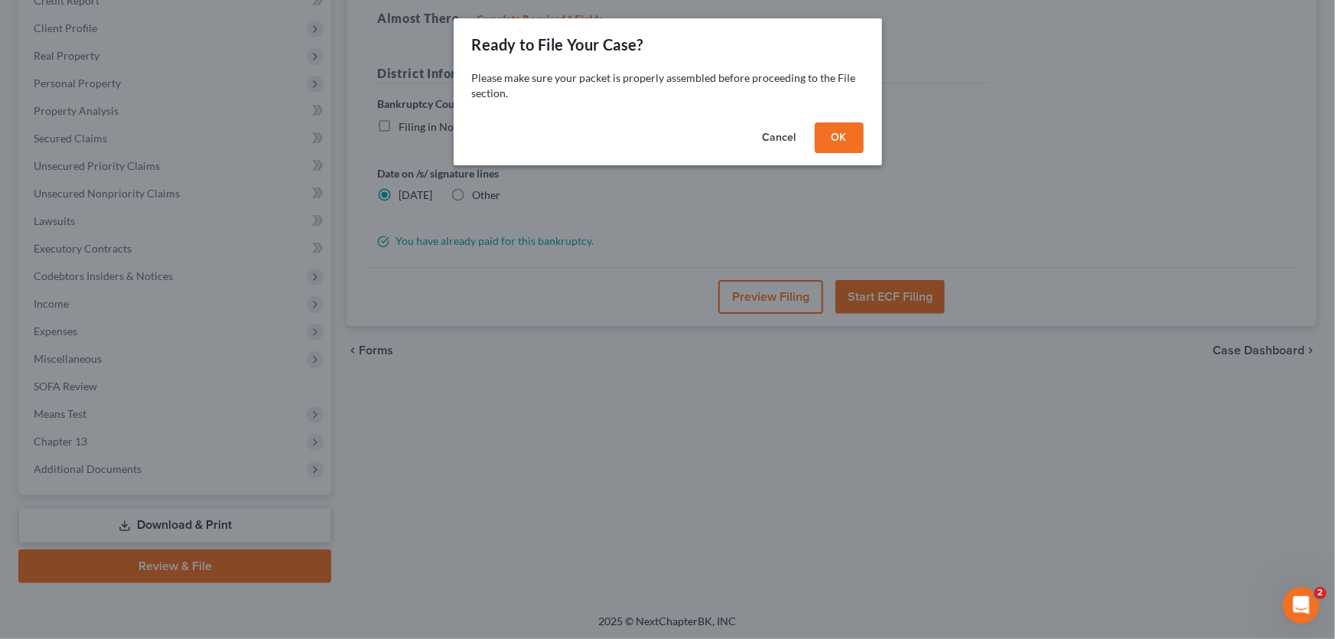
click at [830, 139] on button "OK" at bounding box center [838, 137] width 49 height 31
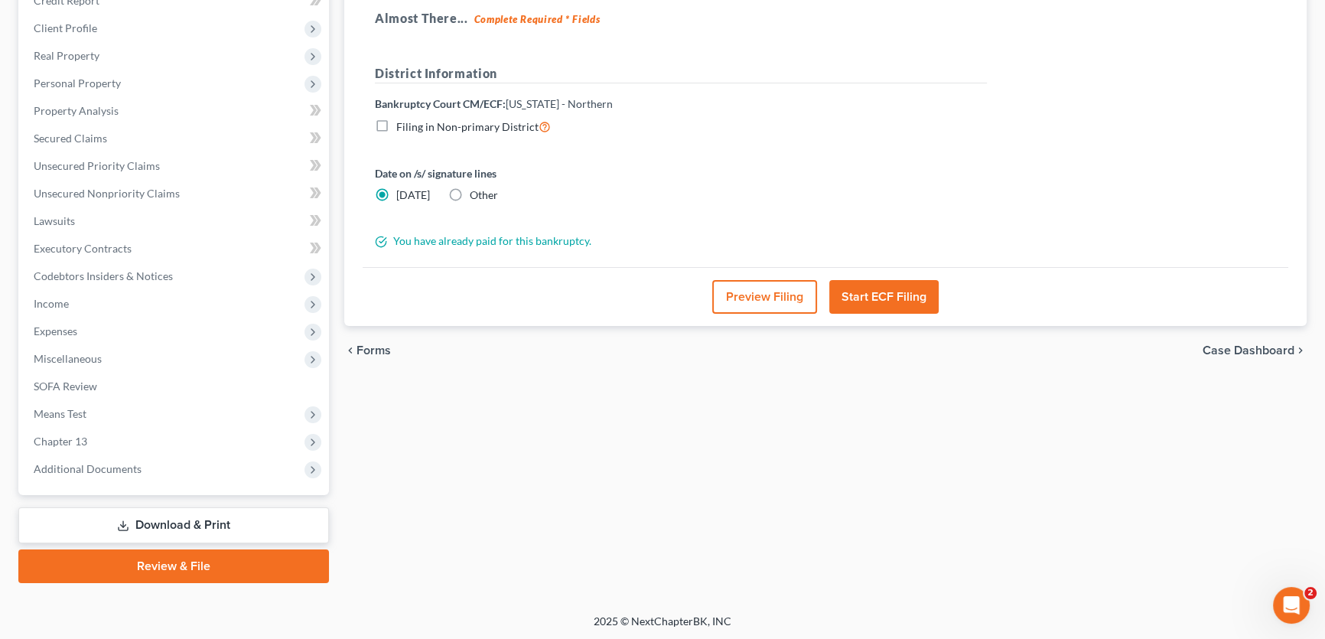
click at [756, 301] on button "Preview Filing" at bounding box center [764, 297] width 105 height 34
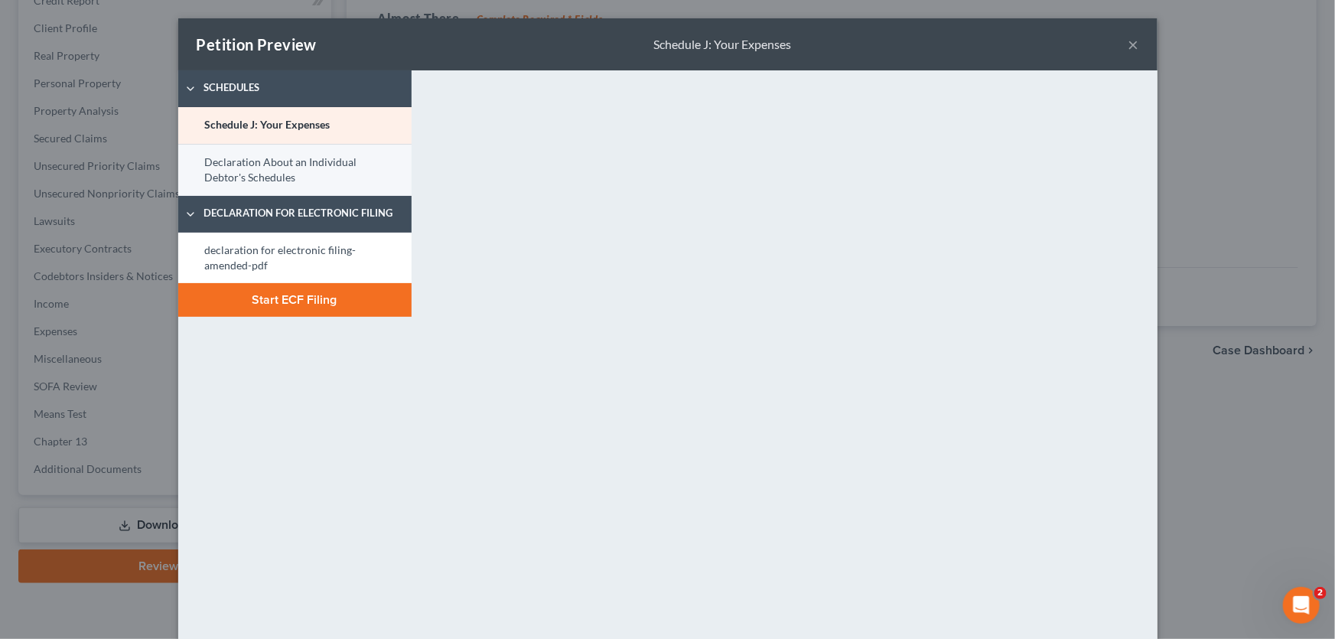
click at [311, 167] on link "Declaration About an Individual Debtor's Schedules" at bounding box center [294, 170] width 233 height 52
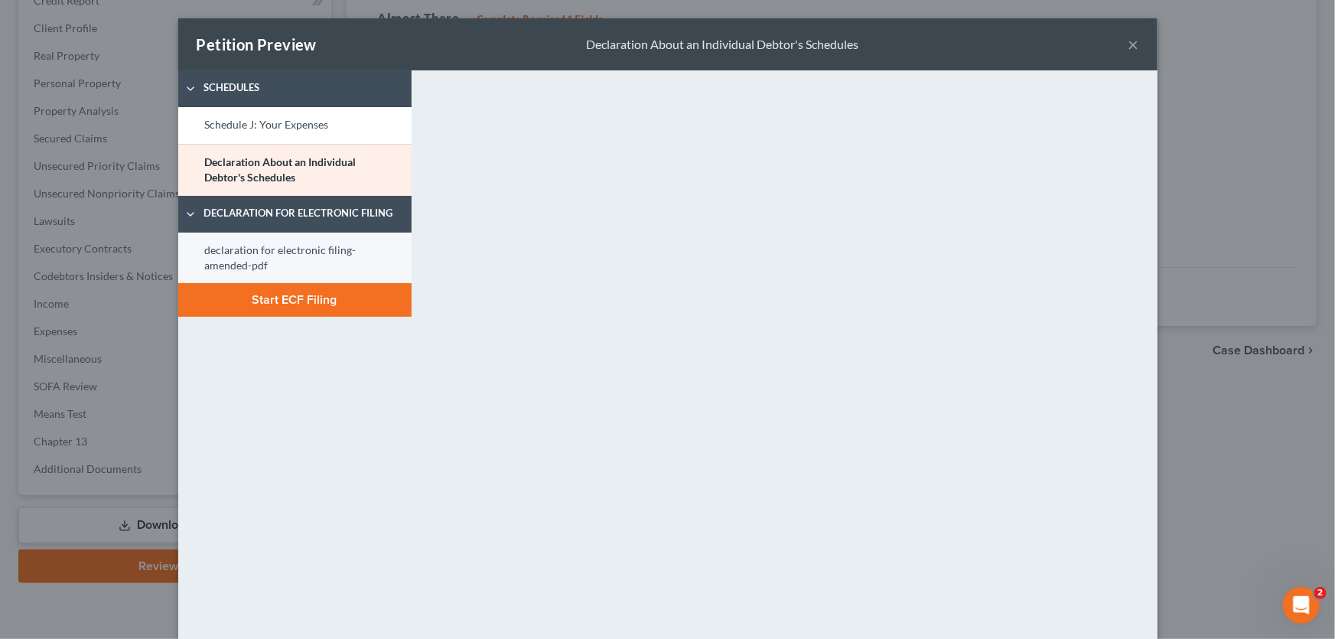
click at [314, 256] on link "declaration for electronic filing-amended-pdf" at bounding box center [294, 257] width 233 height 51
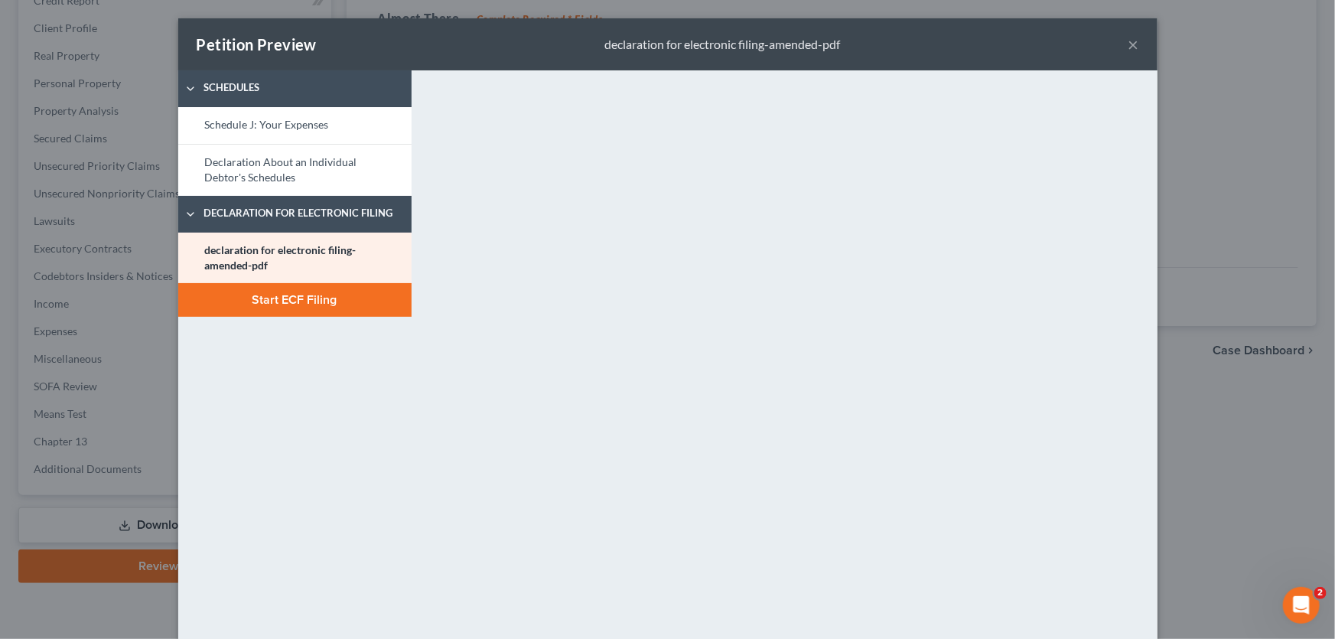
click at [282, 298] on button "Start ECF Filing" at bounding box center [294, 300] width 233 height 34
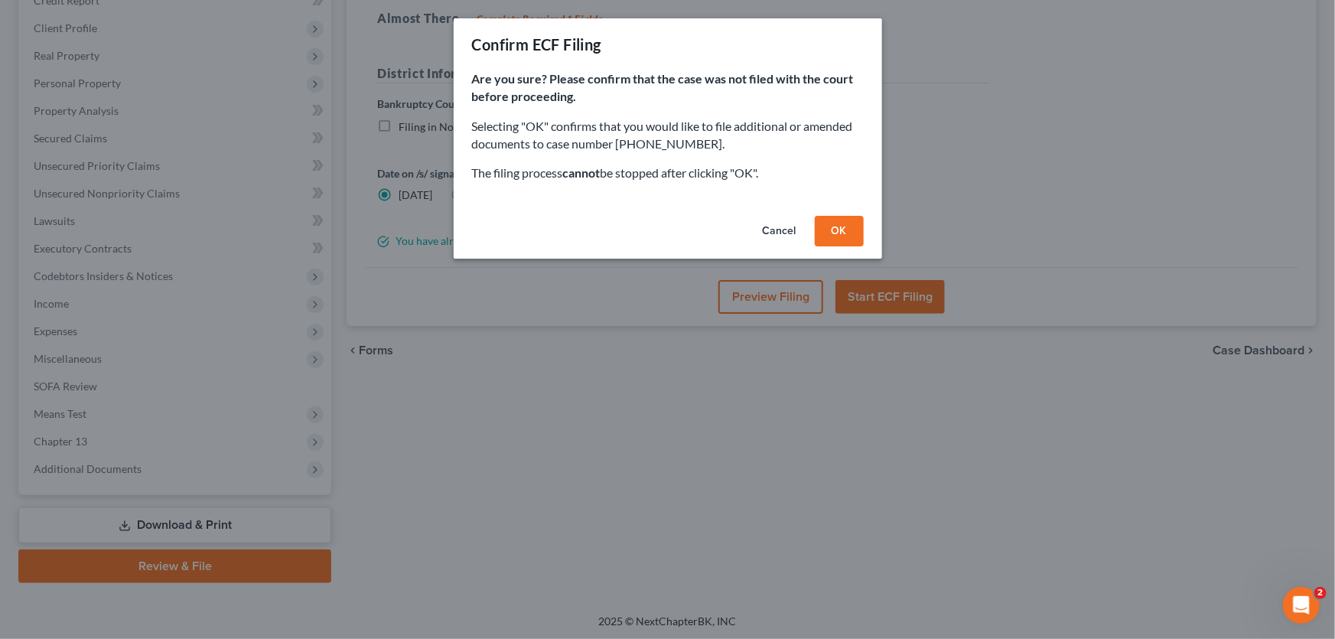
click at [842, 230] on button "OK" at bounding box center [838, 231] width 49 height 31
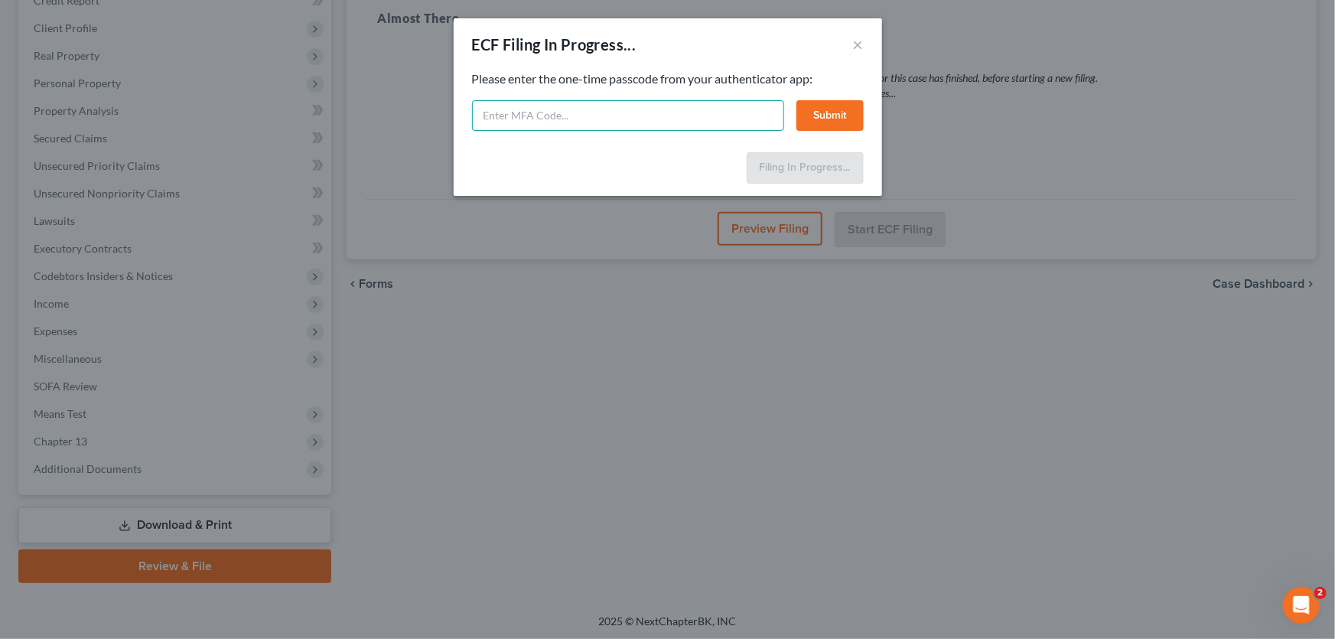
click at [558, 109] on input "text" at bounding box center [628, 115] width 312 height 31
type input "918895"
click at [827, 113] on button "Submit" at bounding box center [829, 115] width 67 height 31
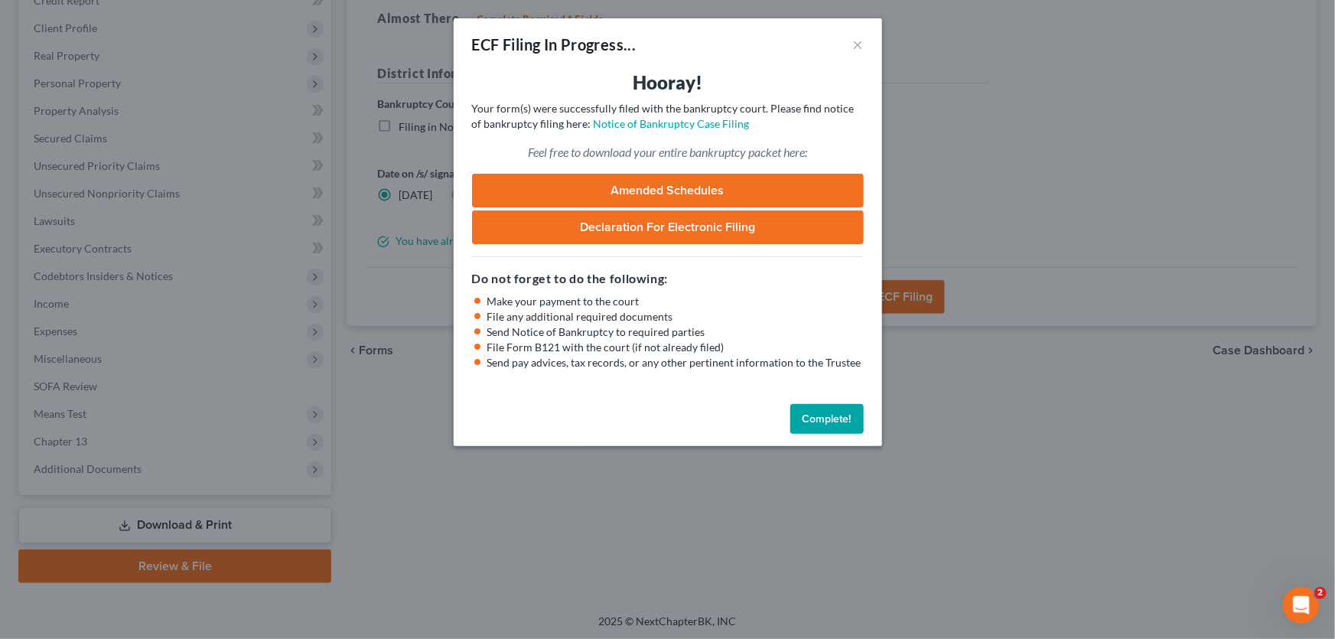
click at [839, 420] on button "Complete!" at bounding box center [826, 419] width 73 height 31
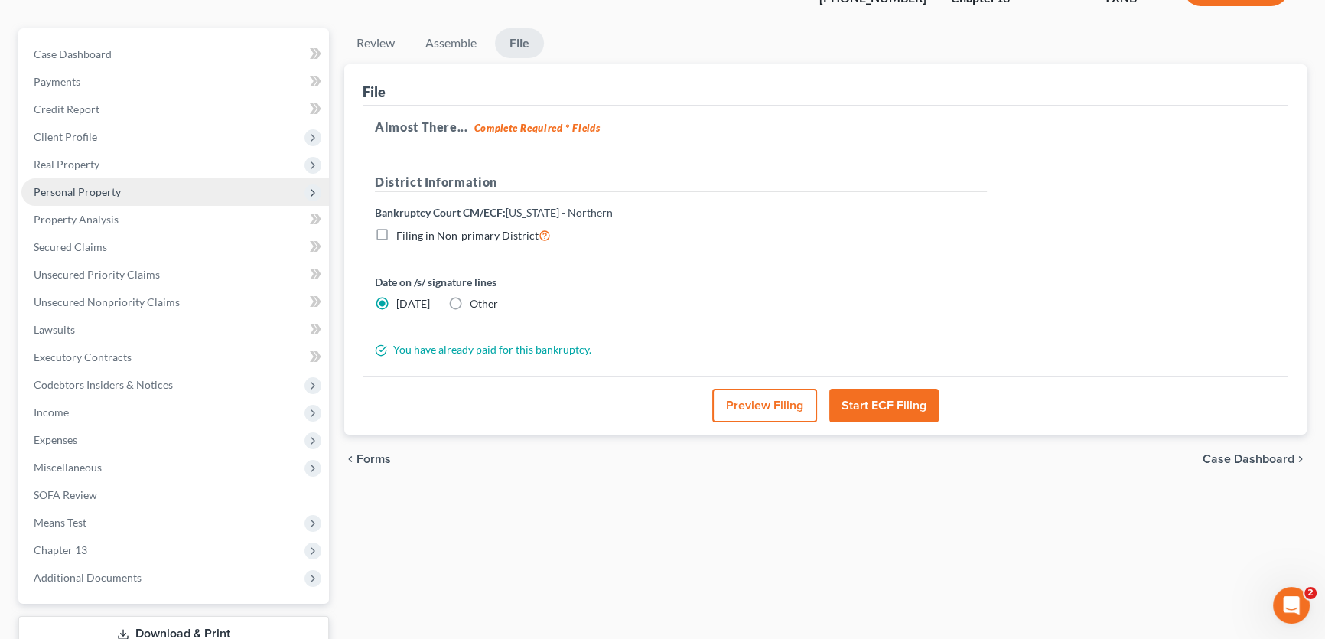
scroll to position [0, 0]
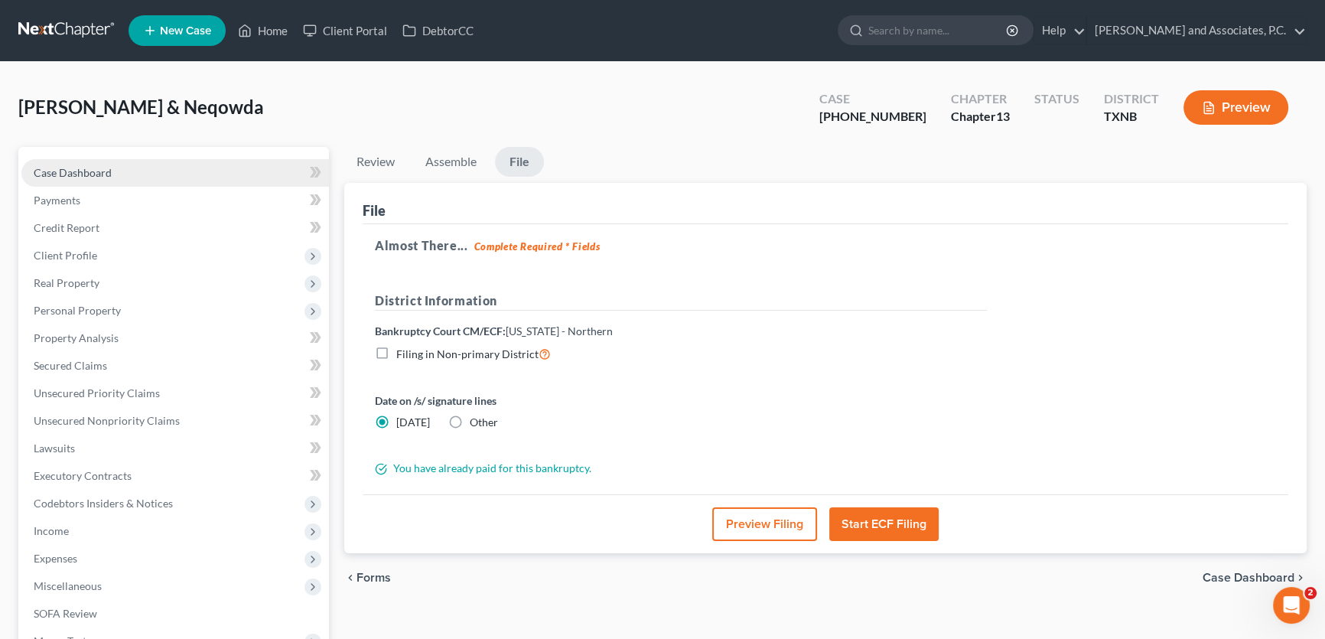
click at [161, 175] on link "Case Dashboard" at bounding box center [174, 173] width 307 height 28
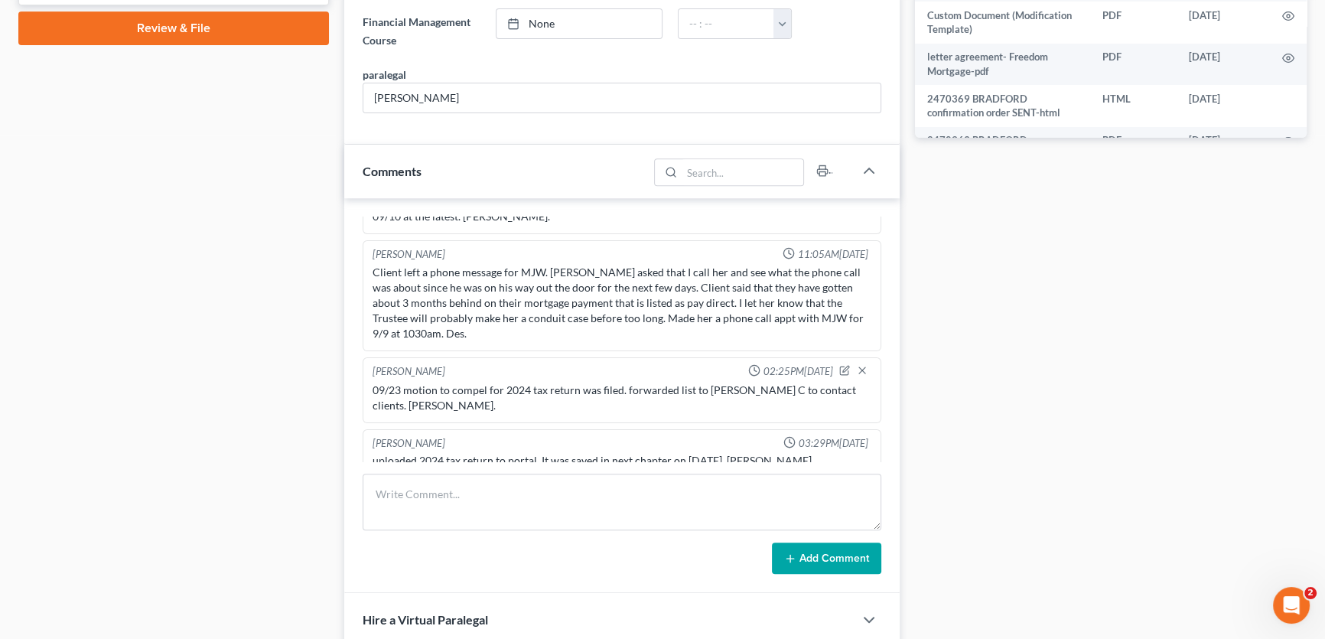
scroll to position [1285, 0]
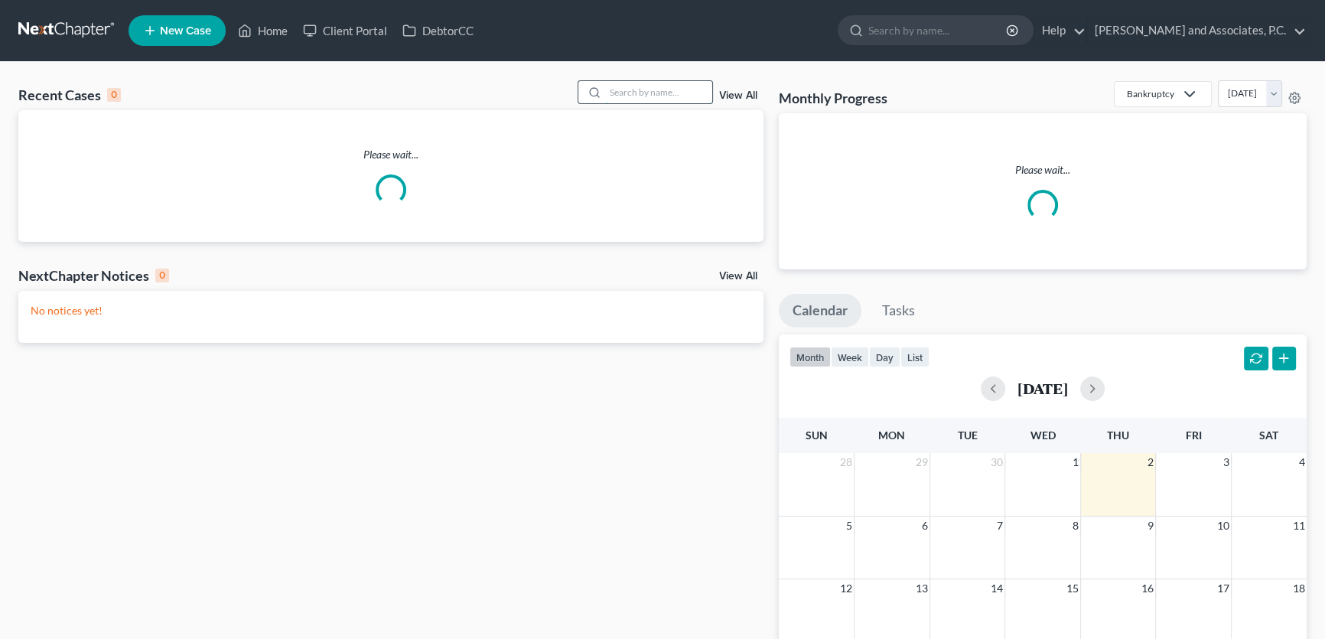
click at [665, 89] on input "search" at bounding box center [658, 92] width 107 height 22
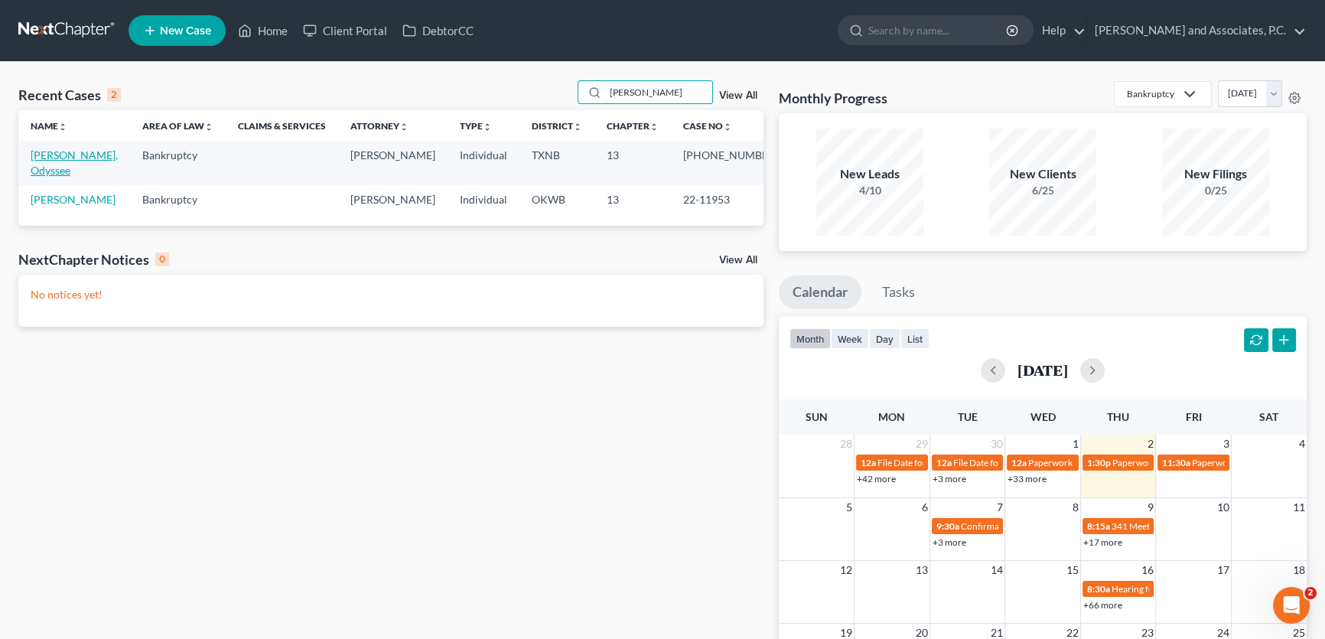
type input "[PERSON_NAME]"
click at [75, 155] on link "[PERSON_NAME], Odyssee" at bounding box center [74, 162] width 87 height 28
select select "5"
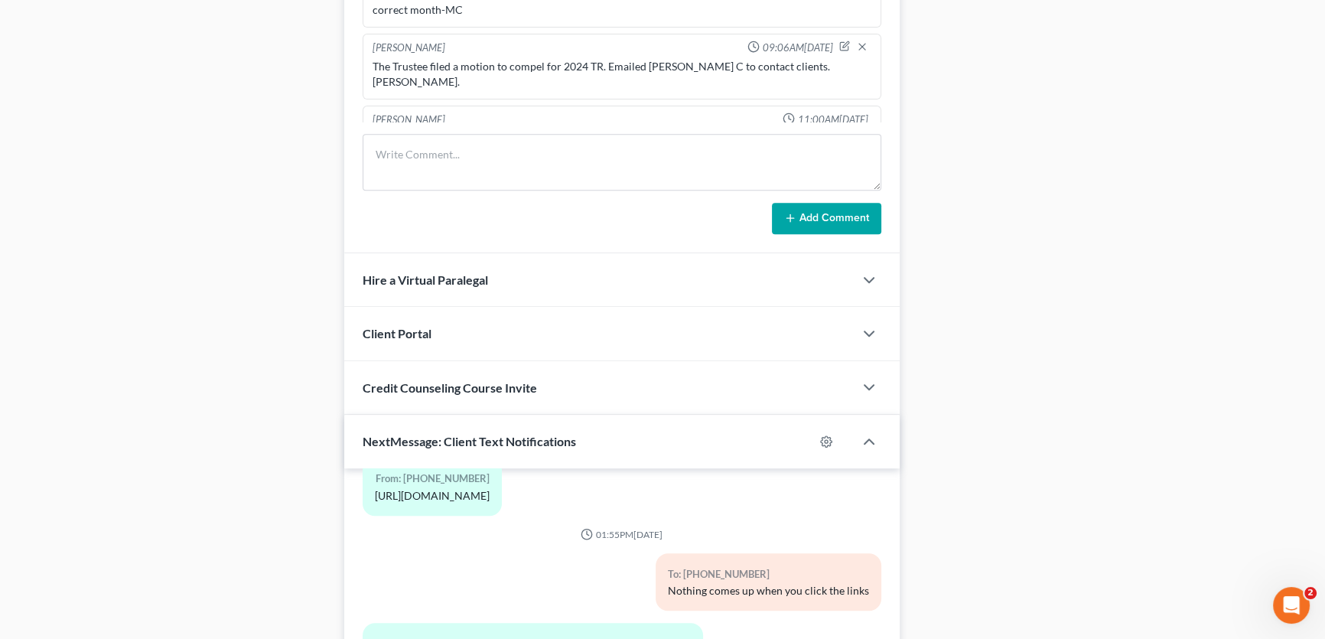
scroll to position [1256, 0]
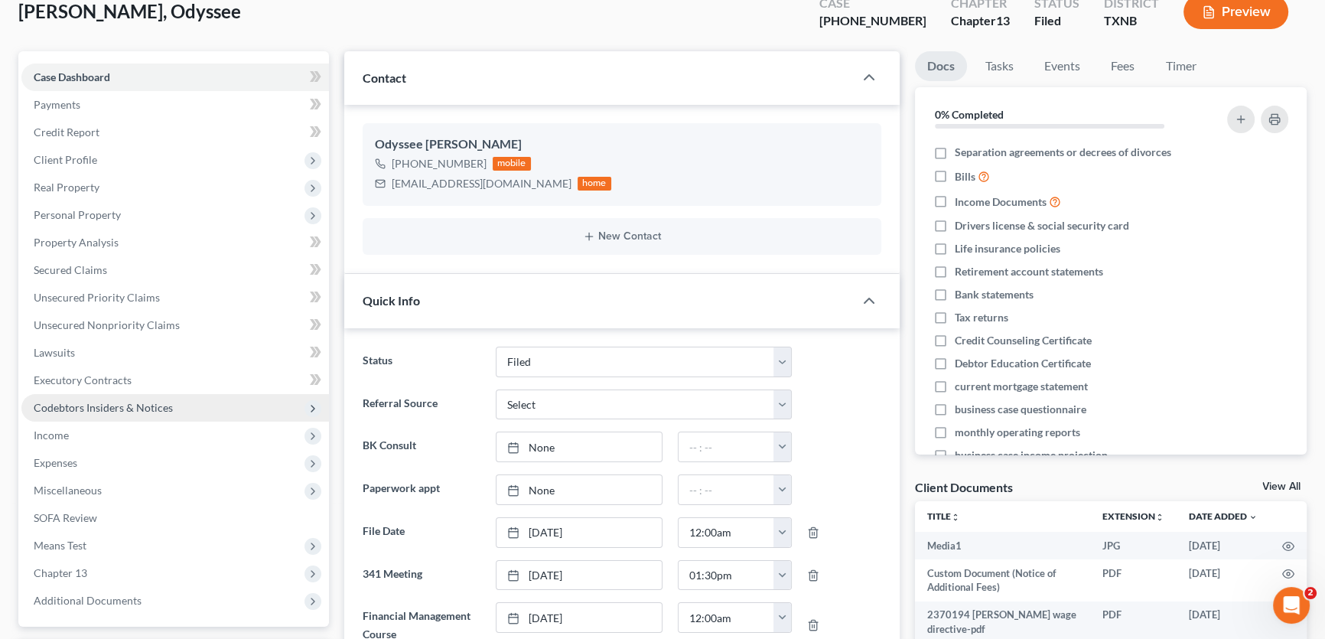
scroll to position [0, 0]
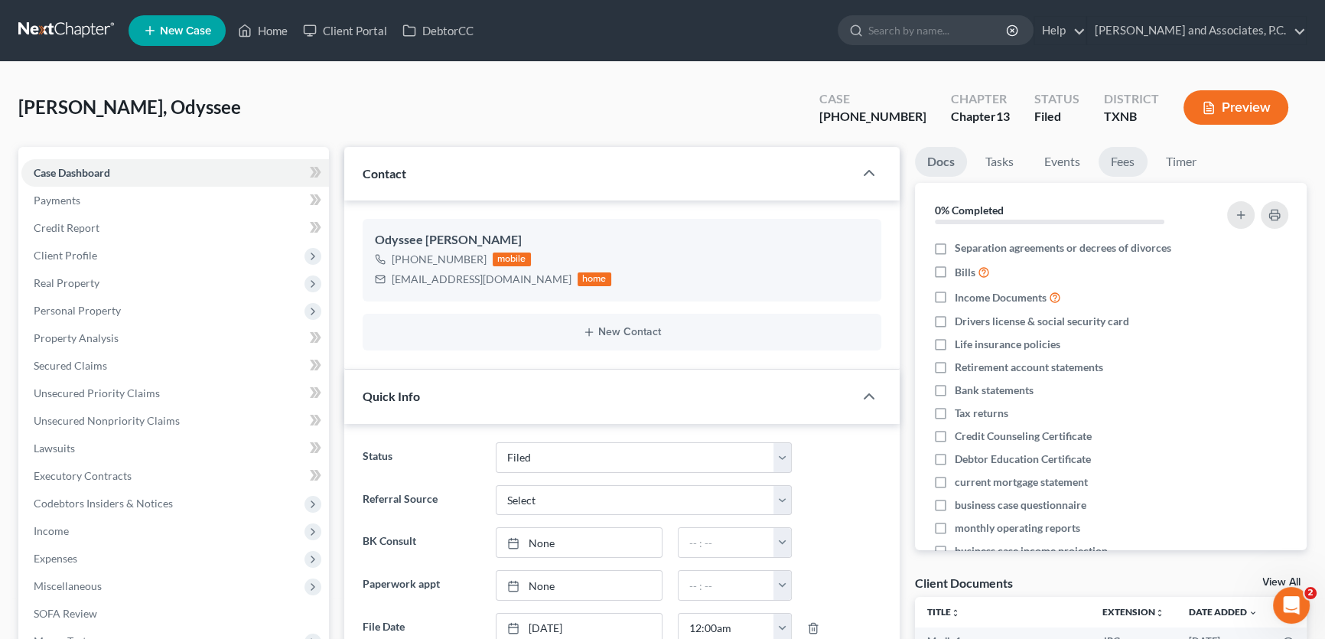
click at [1106, 163] on link "Fees" at bounding box center [1122, 162] width 49 height 30
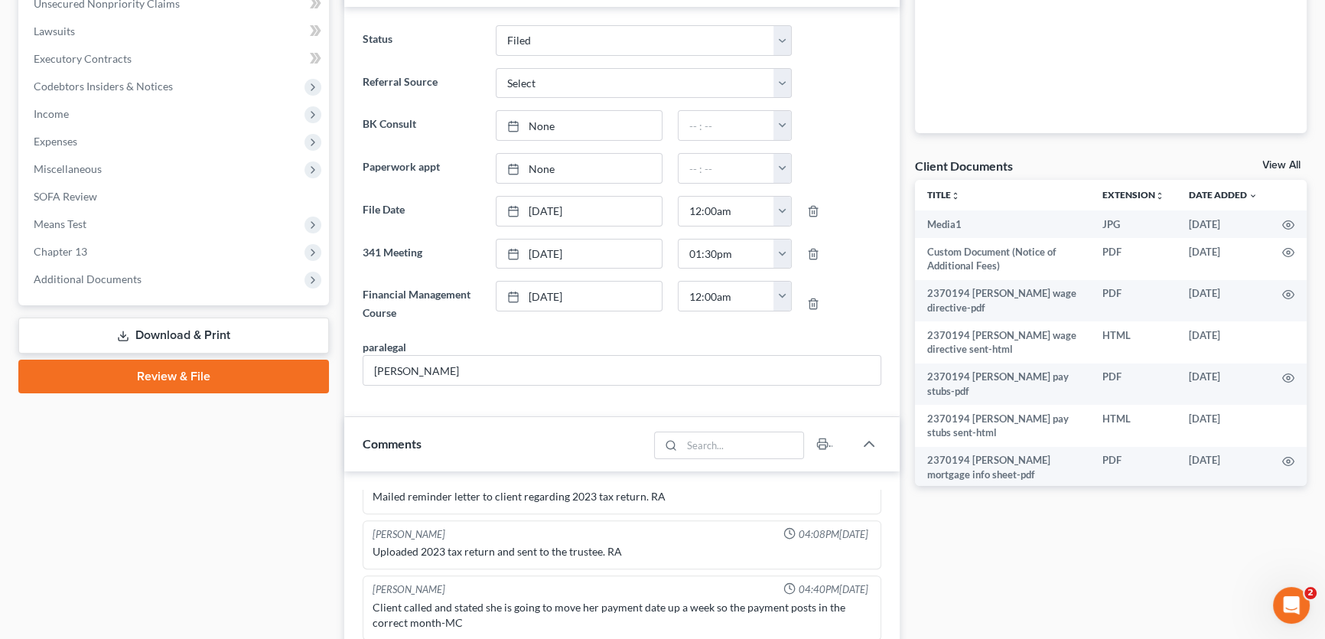
scroll to position [834, 0]
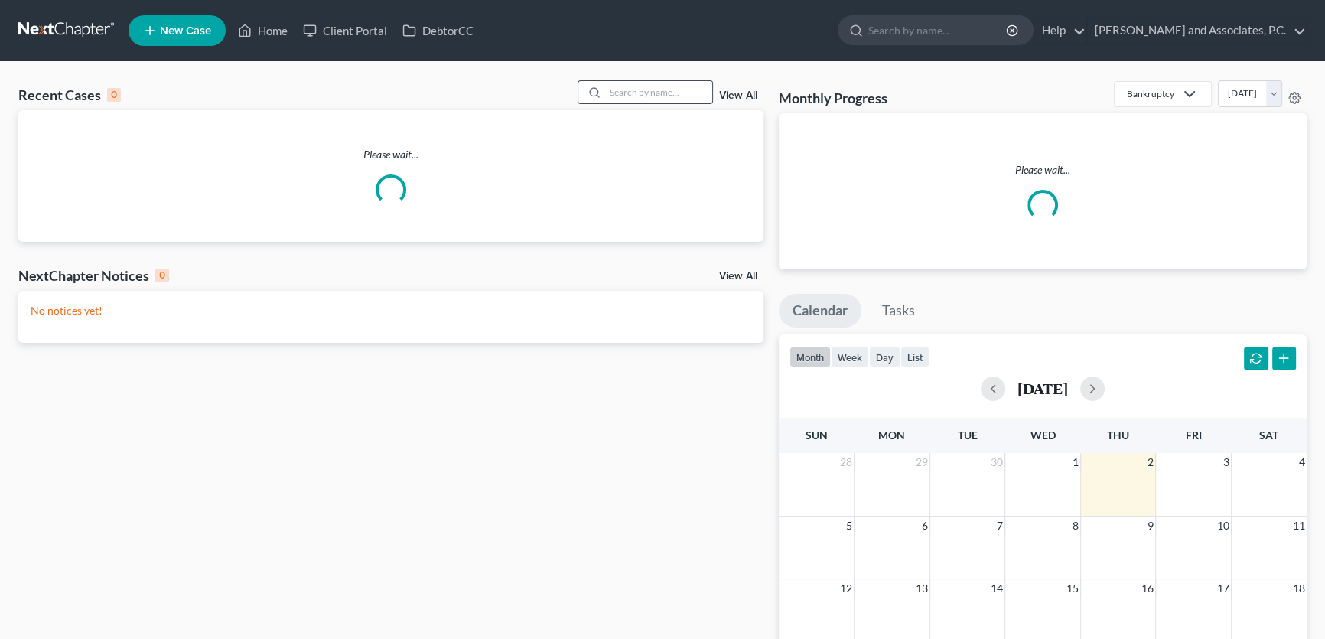
click at [639, 94] on input "search" at bounding box center [658, 92] width 107 height 22
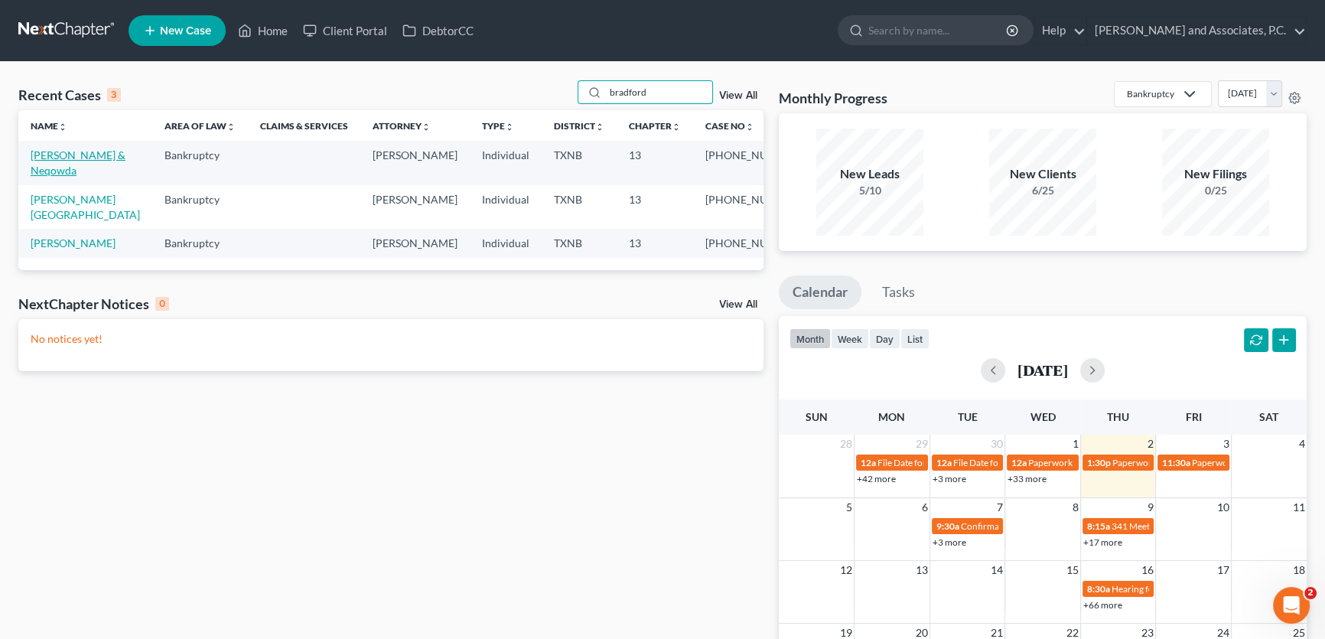
type input "bradford"
click at [81, 156] on link "[PERSON_NAME] & Neqowda" at bounding box center [78, 162] width 95 height 28
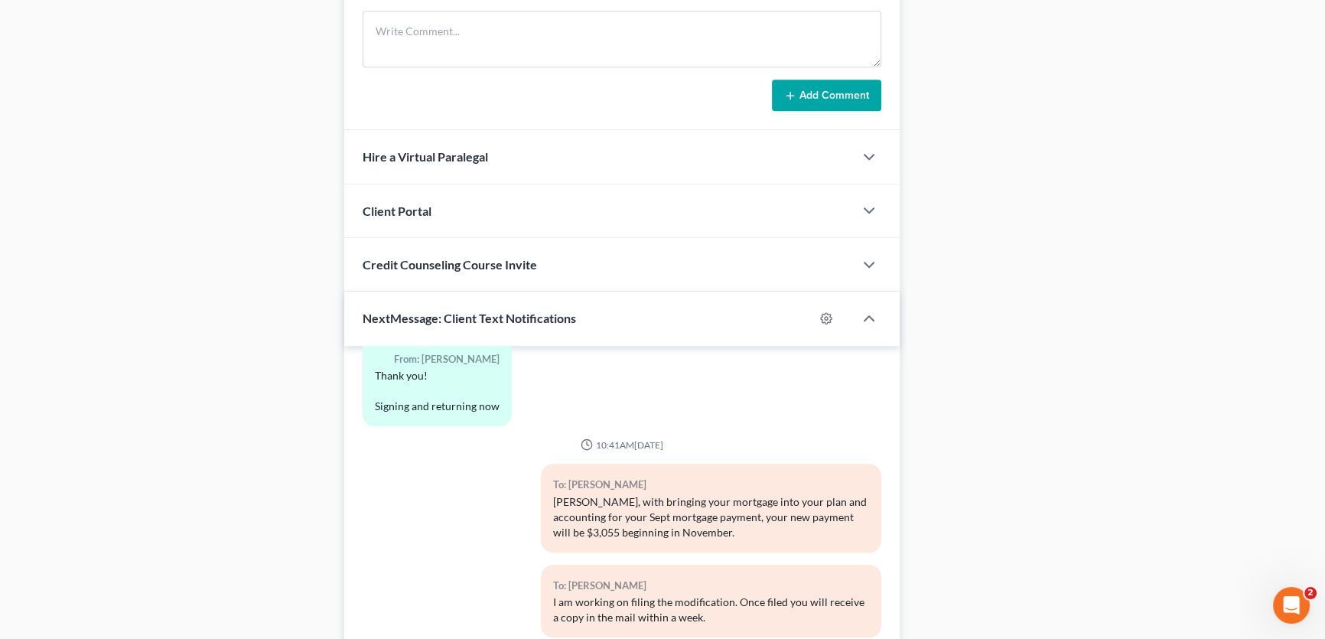
scroll to position [1331, 0]
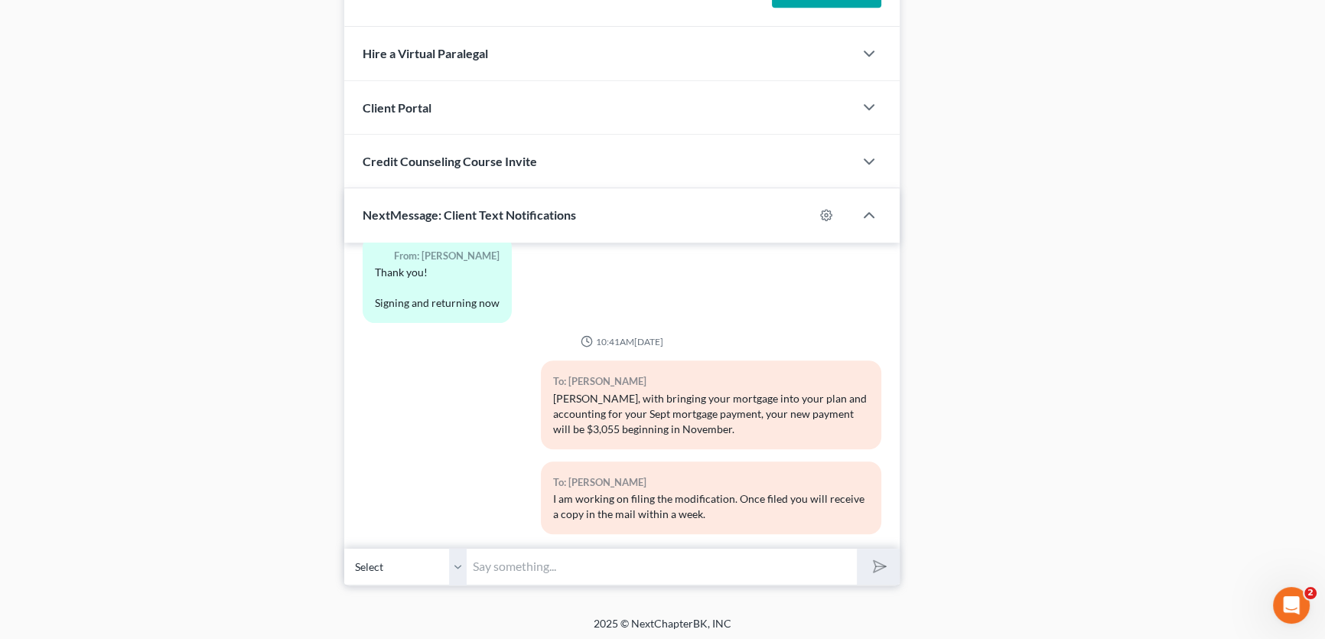
click at [459, 565] on select "Select [PHONE_NUMBER] - Neqowda Bradford [PHONE_NUMBER] - [PERSON_NAME]" at bounding box center [405, 566] width 122 height 37
click at [509, 564] on input "text" at bounding box center [662, 566] width 390 height 37
type input "and you will not make a payment in October."
click at [857, 548] on button "submit" at bounding box center [878, 566] width 42 height 36
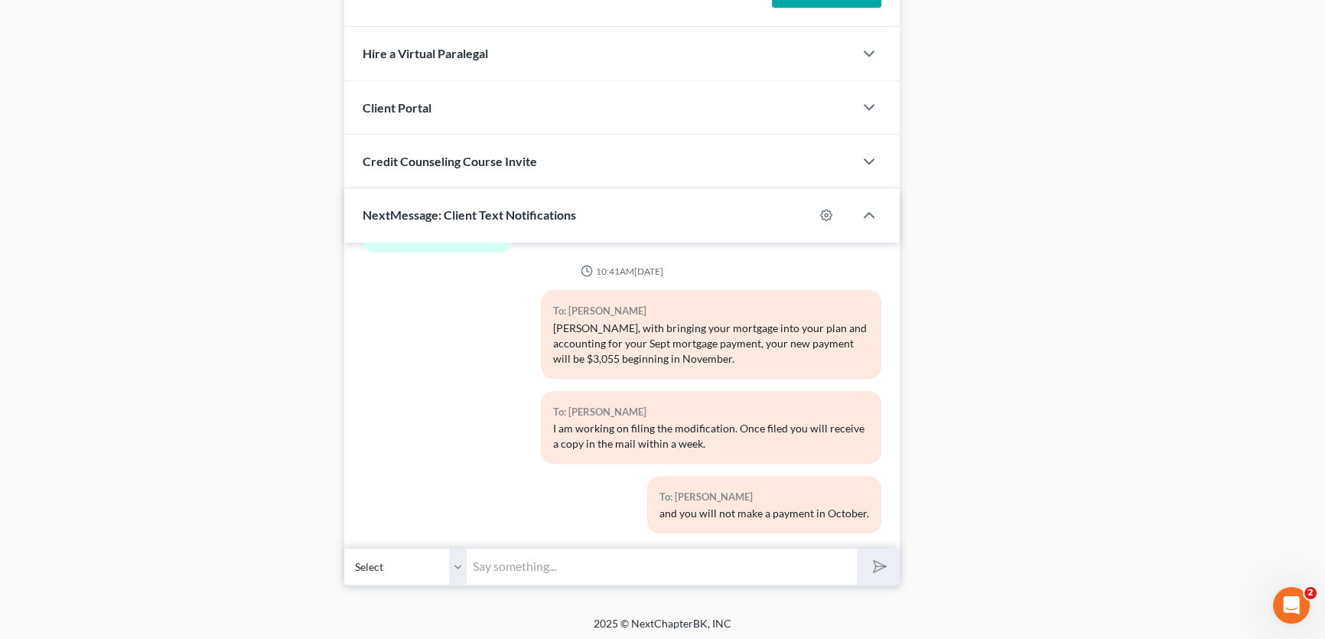
click at [542, 559] on input "text" at bounding box center [662, 566] width 390 height 37
type input "that is current. Your mortgage will now be paid by the Trustee."
click at [457, 566] on select "Select +1 (325) 260-2104 - Neqowda Bradford +1 (325) 261-2825 - Tucker Bradford" at bounding box center [405, 566] width 122 height 37
click at [344, 548] on select "Select +1 (325) 260-2104 - Neqowda Bradford +1 (325) 261-2825 - Tucker Bradford" at bounding box center [405, 566] width 122 height 37
click at [883, 561] on polygon "submit" at bounding box center [877, 567] width 18 height 18
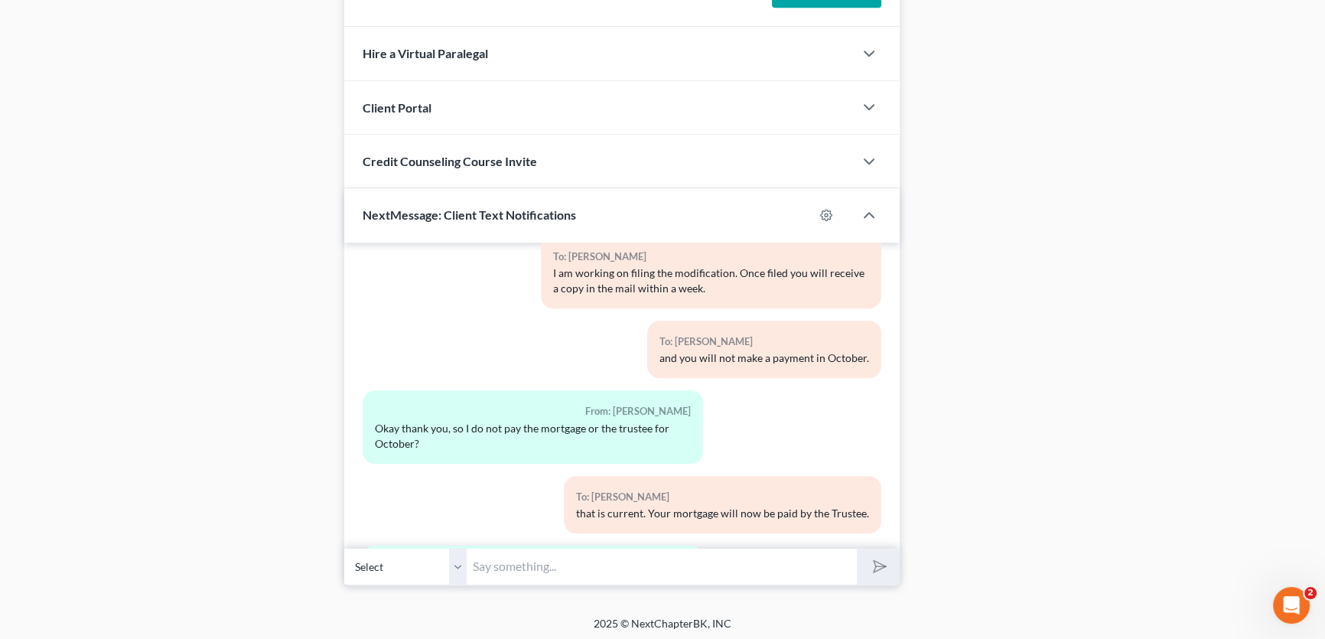
scroll to position [1130, 0]
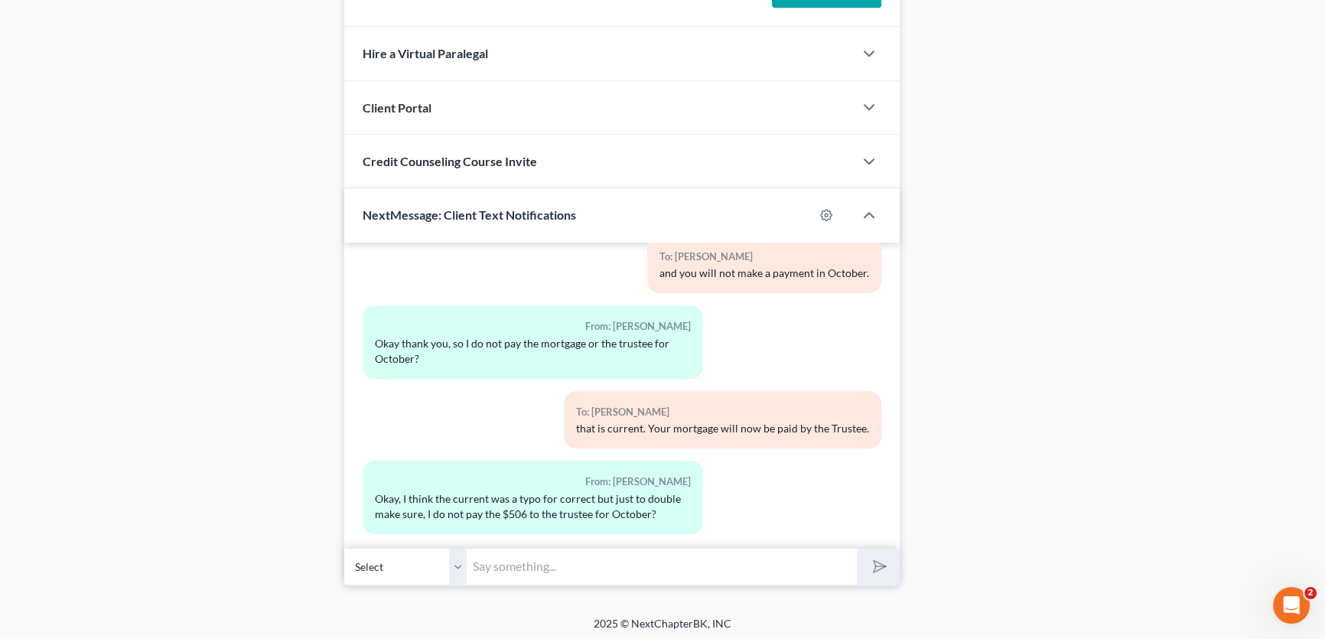
click at [525, 559] on input "text" at bounding box center [662, 566] width 390 height 37
type input "t"
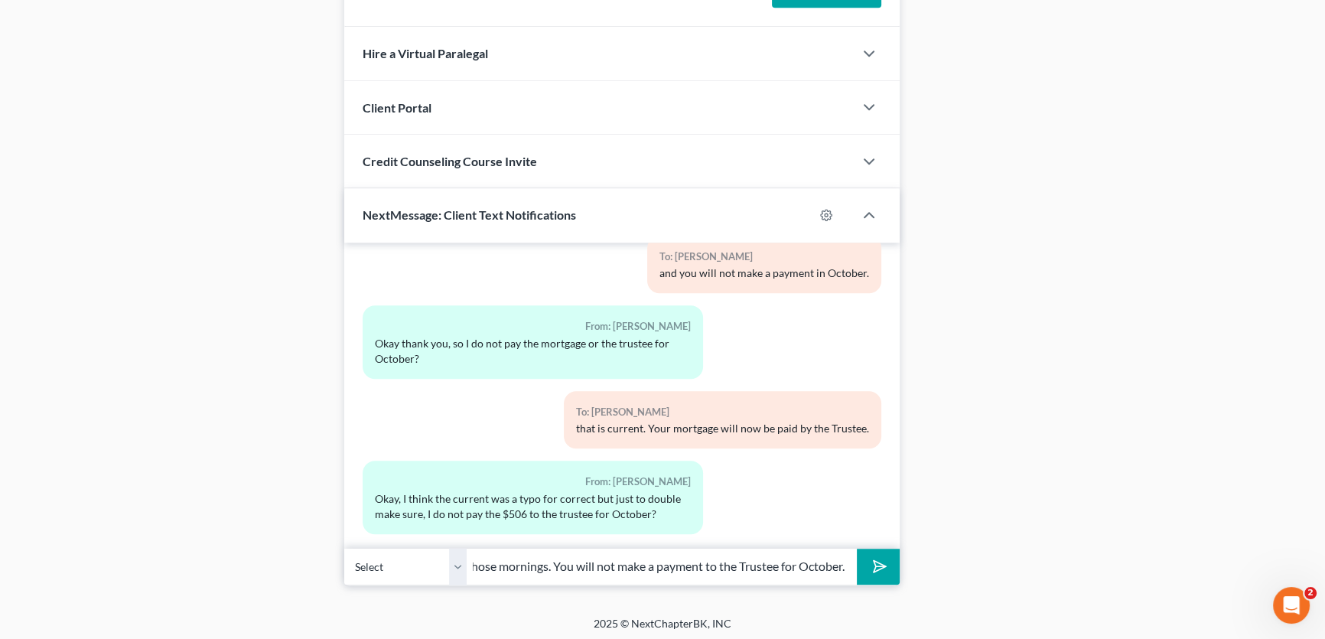
scroll to position [0, 0]
click at [451, 558] on select "Select +1 (325) 260-2104 - Neqowda Bradford +1 (325) 261-2825 - Tucker Bradford" at bounding box center [405, 566] width 122 height 37
click at [344, 548] on select "Select +1 (325) 260-2104 - Neqowda Bradford +1 (325) 261-2825 - Tucker Bradford" at bounding box center [405, 566] width 122 height 37
click at [642, 564] on input "It's been one of those mornings. You will not make a payment to the Trustee for…" at bounding box center [662, 566] width 390 height 37
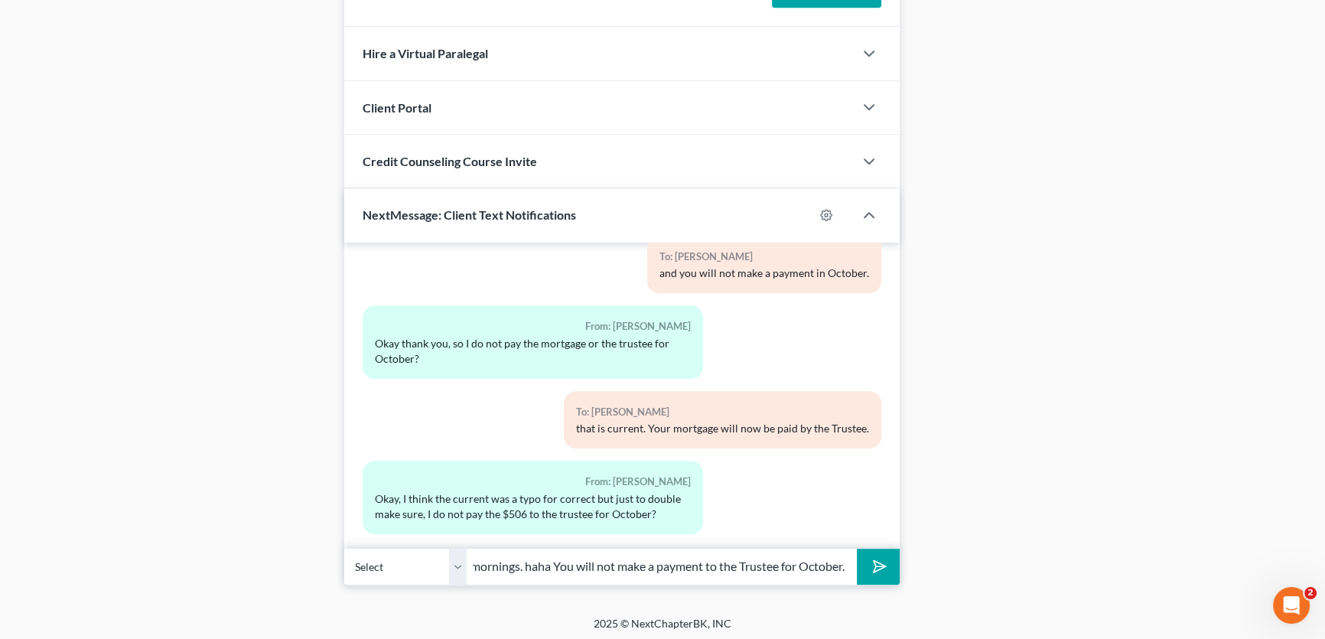
drag, startPoint x: 730, startPoint y: 560, endPoint x: 920, endPoint y: 577, distance: 191.2
click at [825, 559] on input "It's been one of those mornings. haha You will not make a payment to the Truste…" at bounding box center [662, 566] width 390 height 37
click at [846, 561] on input "It's been one of those mornings. haha You will not make a payment to the Truste…" at bounding box center [662, 566] width 390 height 37
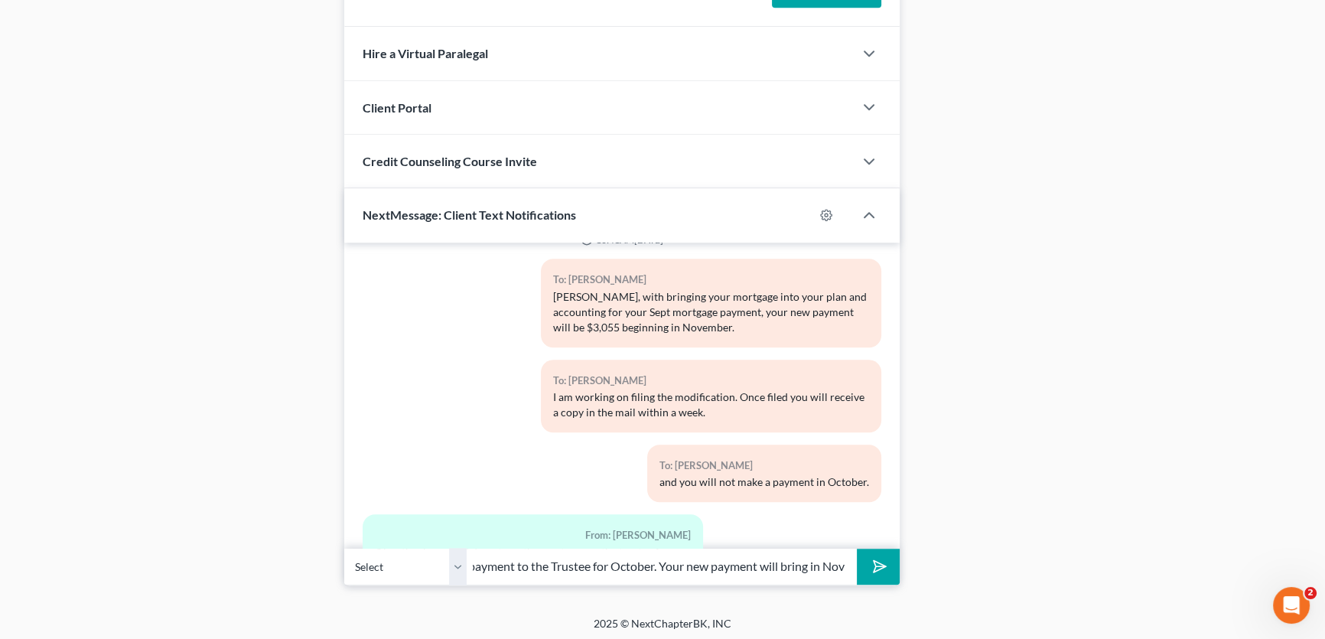
scroll to position [1130, 0]
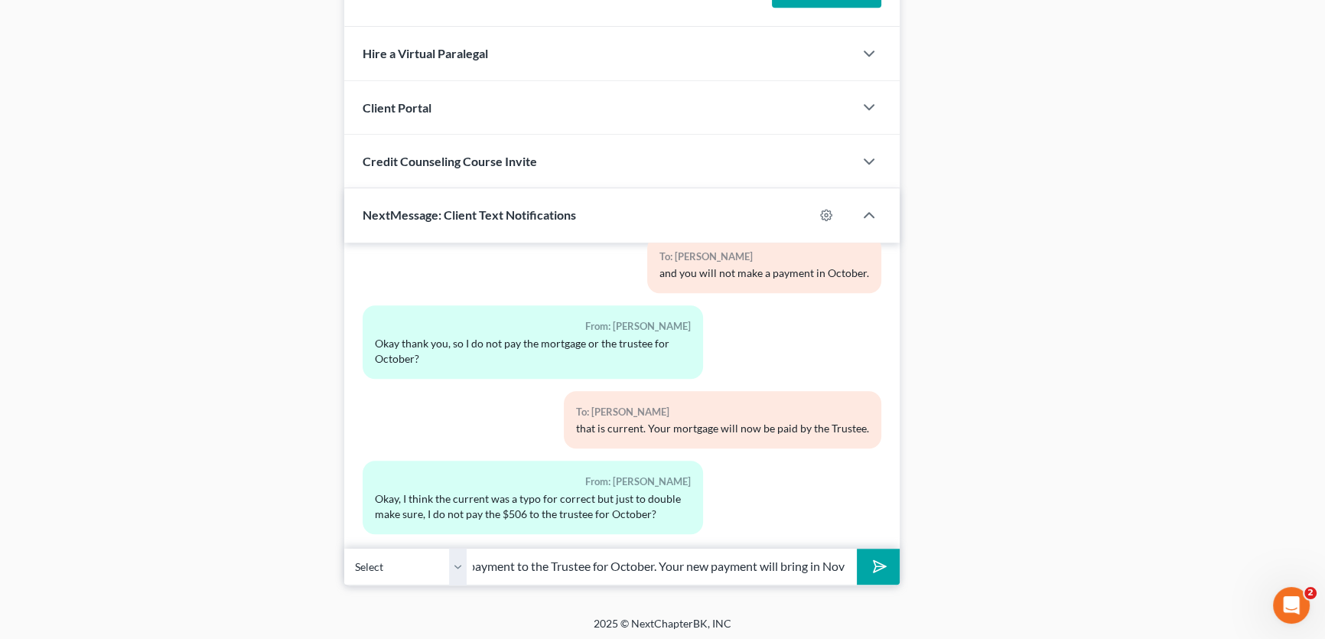
drag, startPoint x: 808, startPoint y: 561, endPoint x: 788, endPoint y: 561, distance: 19.9
click at [788, 561] on input "It's been one of those mornings. haha You will not make a payment to the Truste…" at bounding box center [662, 566] width 390 height 37
drag, startPoint x: 763, startPoint y: 564, endPoint x: 876, endPoint y: 566, distance: 113.2
click at [893, 565] on div "Select +1 (325) 260-2104 - Neqowda Bradford +1 (325) 261-2825 - Tucker Bradford…" at bounding box center [621, 566] width 555 height 36
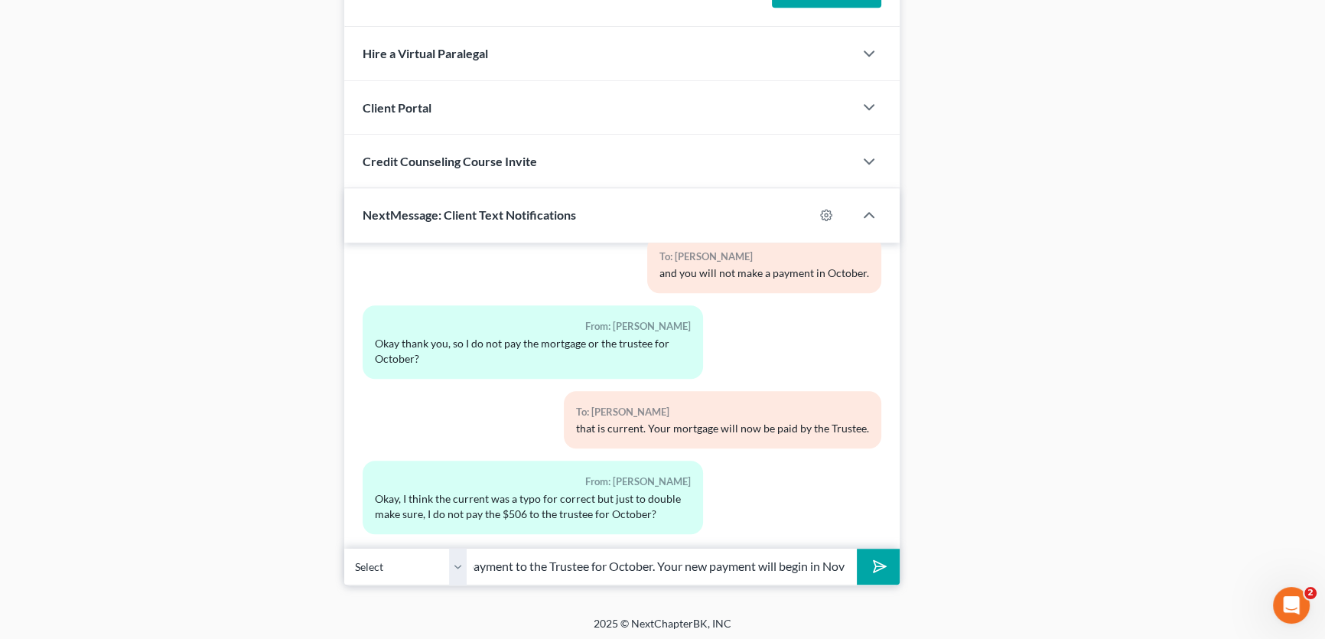
click at [828, 562] on input "It's been one of those mornings. haha You will not make a payment to the Truste…" at bounding box center [662, 566] width 390 height 37
type input "It's been one of those mornings. haha You will not make a payment to the Truste…"
click at [454, 565] on select "Select +1 (325) 260-2104 - Neqowda Bradford +1 (325) 261-2825 - Tucker Bradford" at bounding box center [405, 566] width 122 height 37
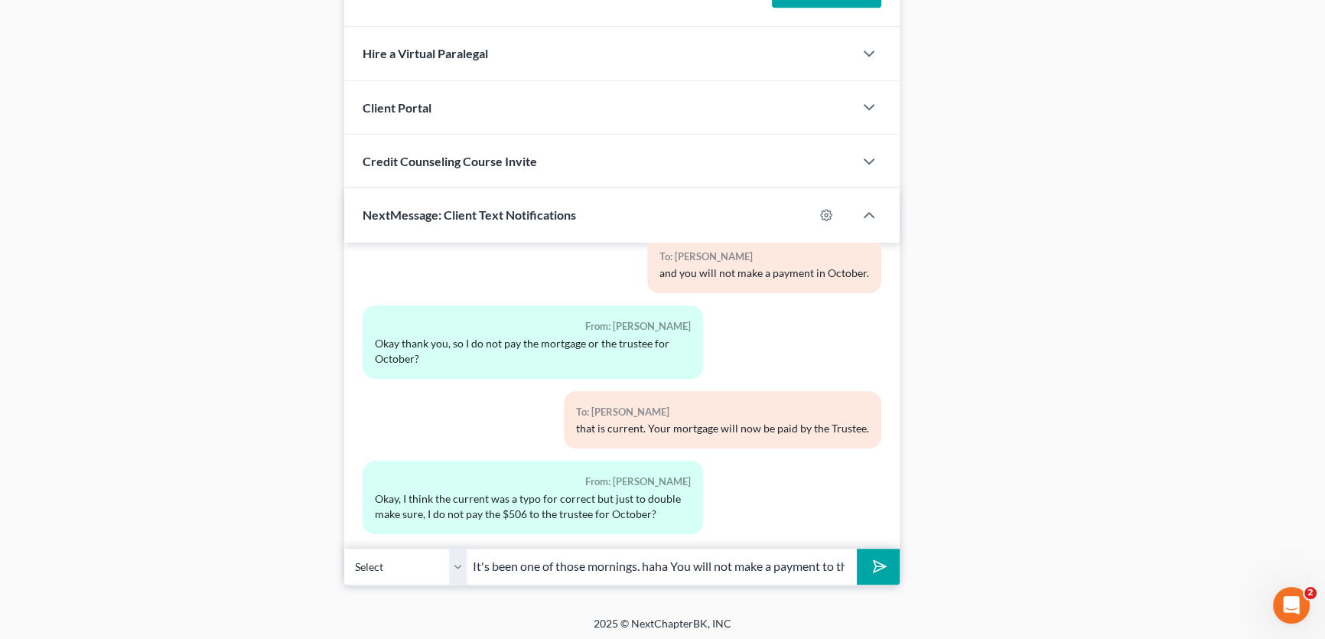
click at [874, 567] on polygon "submit" at bounding box center [877, 567] width 18 height 18
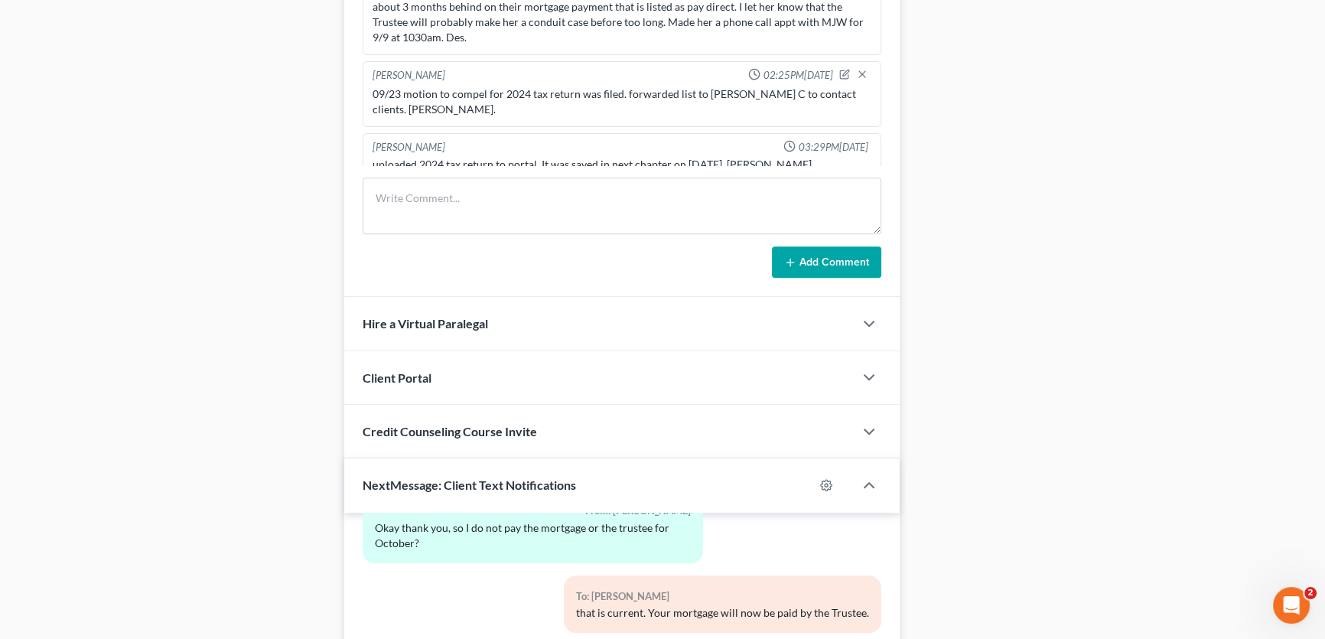
scroll to position [1053, 0]
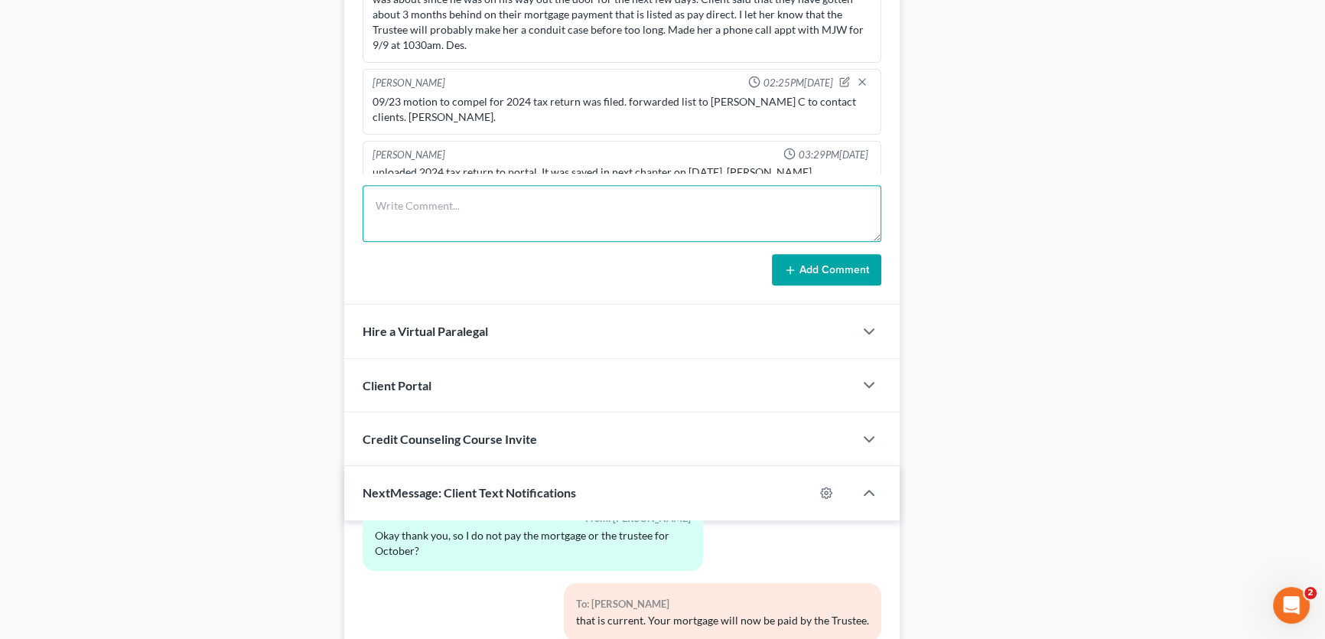
click at [437, 214] on textarea at bounding box center [621, 213] width 519 height 57
click at [483, 203] on textarea "filed NOH-modification and NOAF. emailed to Misty C to notice. Amy." at bounding box center [621, 213] width 519 height 57
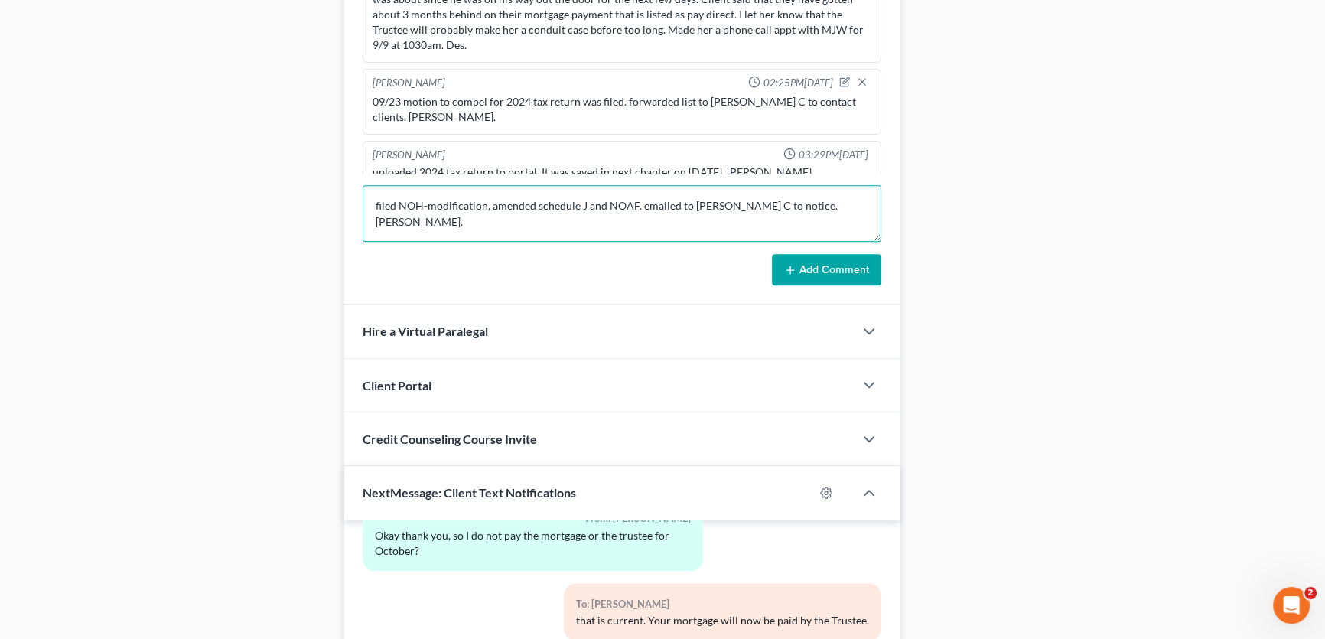
type textarea "filed NOH-modification, amended schedule J and NOAF. emailed to [PERSON_NAME] C…"
click at [811, 263] on button "Add Comment" at bounding box center [826, 270] width 109 height 32
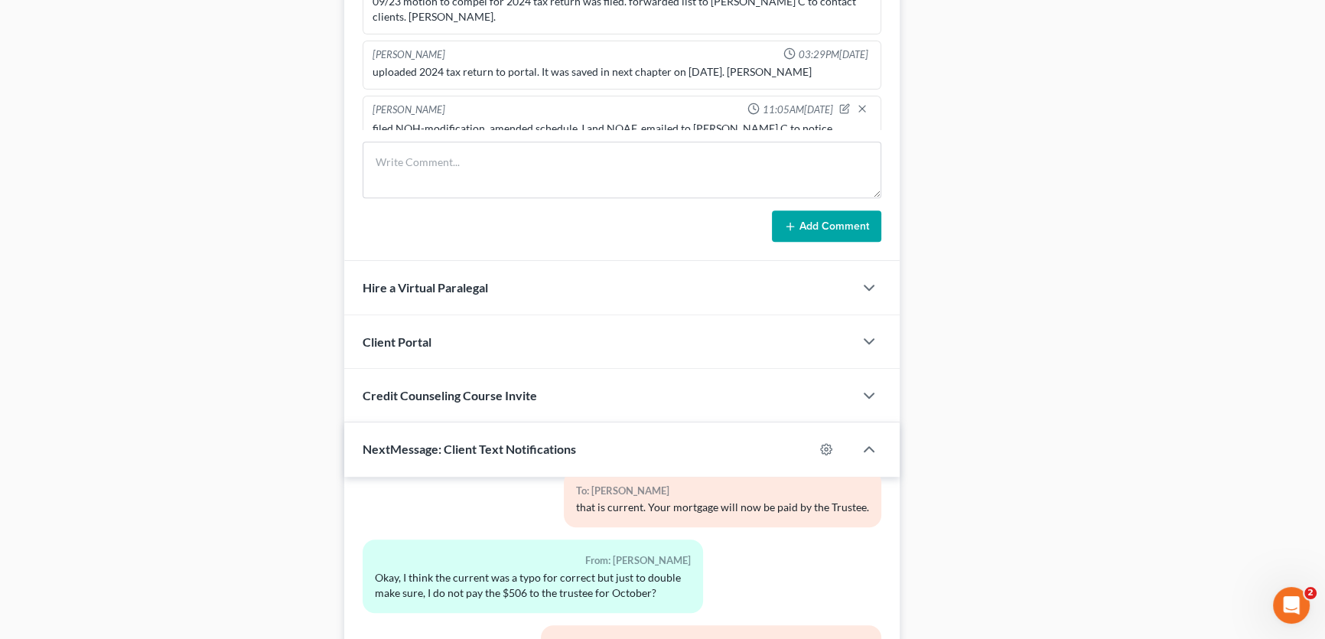
scroll to position [983, 0]
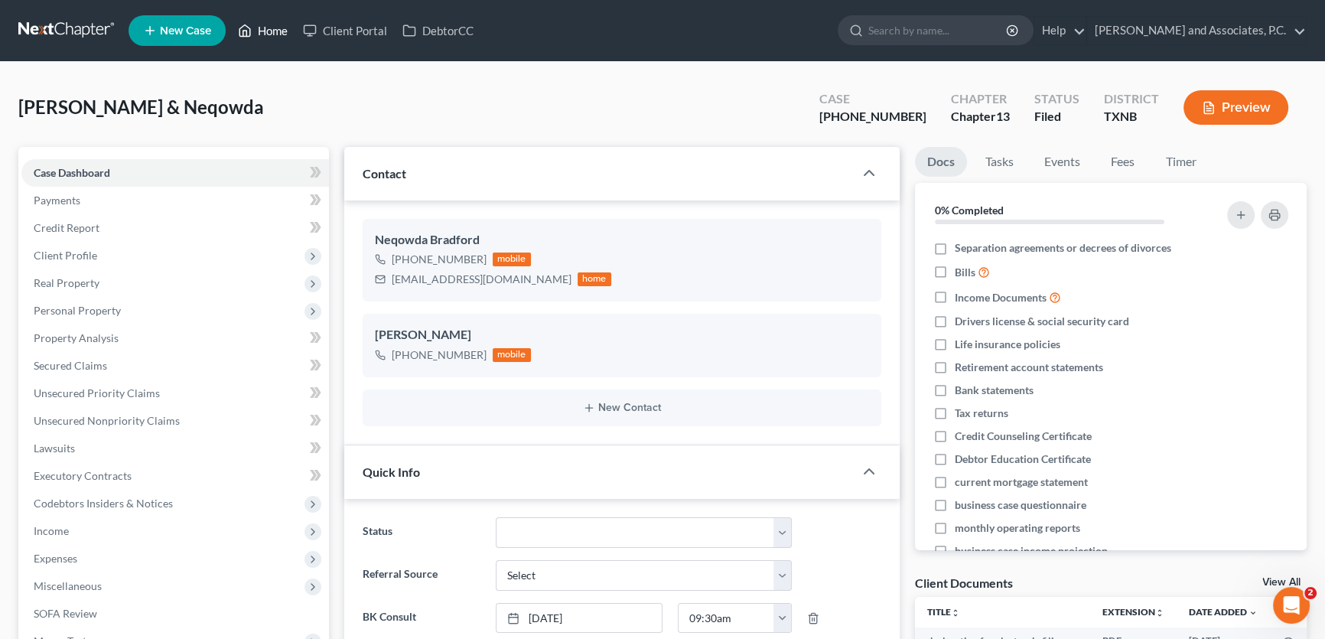
click at [278, 34] on link "Home" at bounding box center [262, 31] width 65 height 28
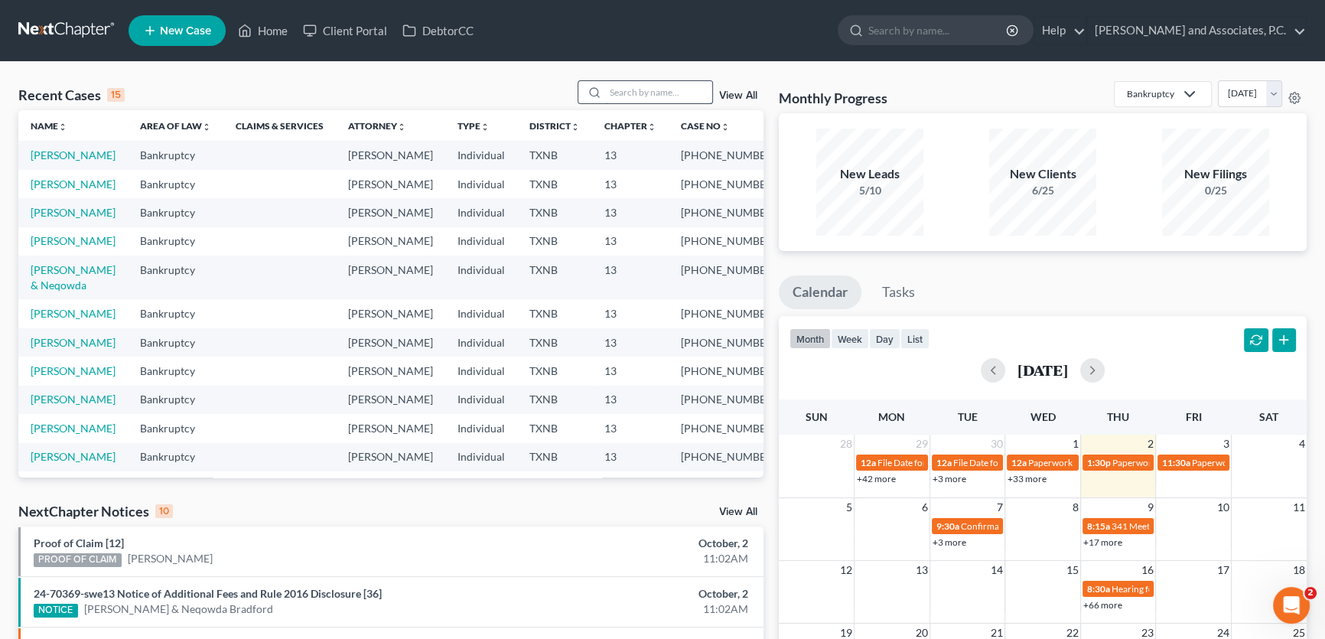
click at [615, 92] on input "search" at bounding box center [658, 92] width 107 height 22
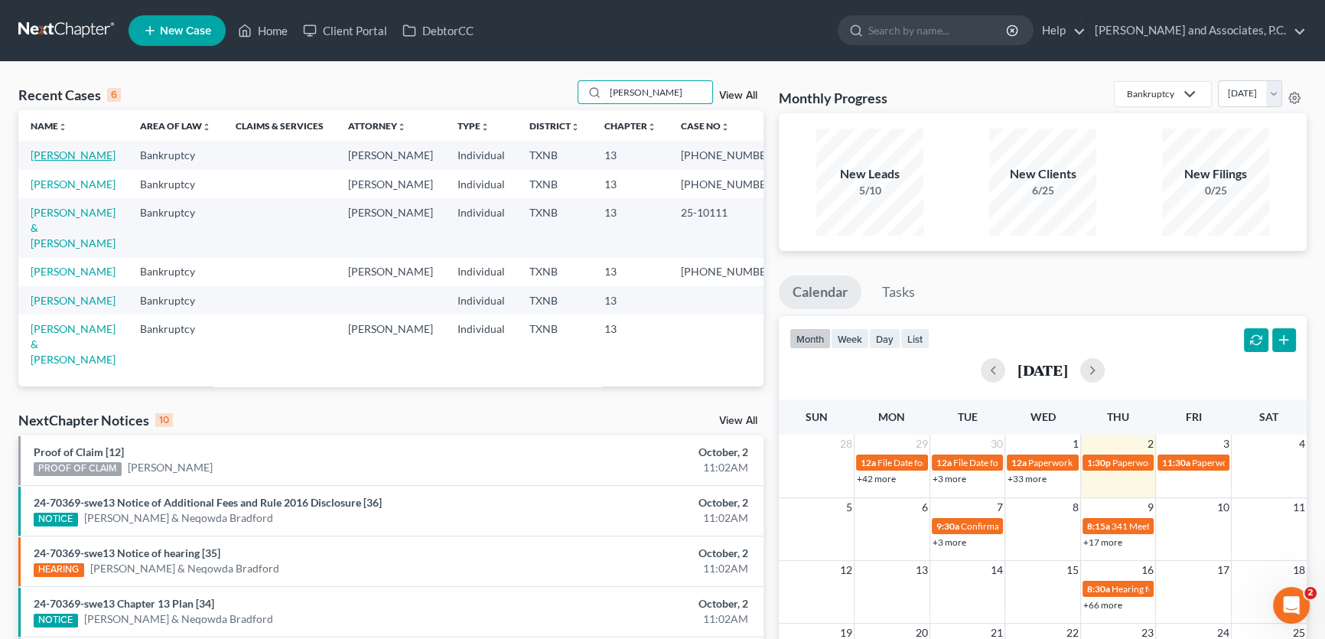
type input "[PERSON_NAME]"
click at [86, 158] on link "[PERSON_NAME]" at bounding box center [73, 154] width 85 height 13
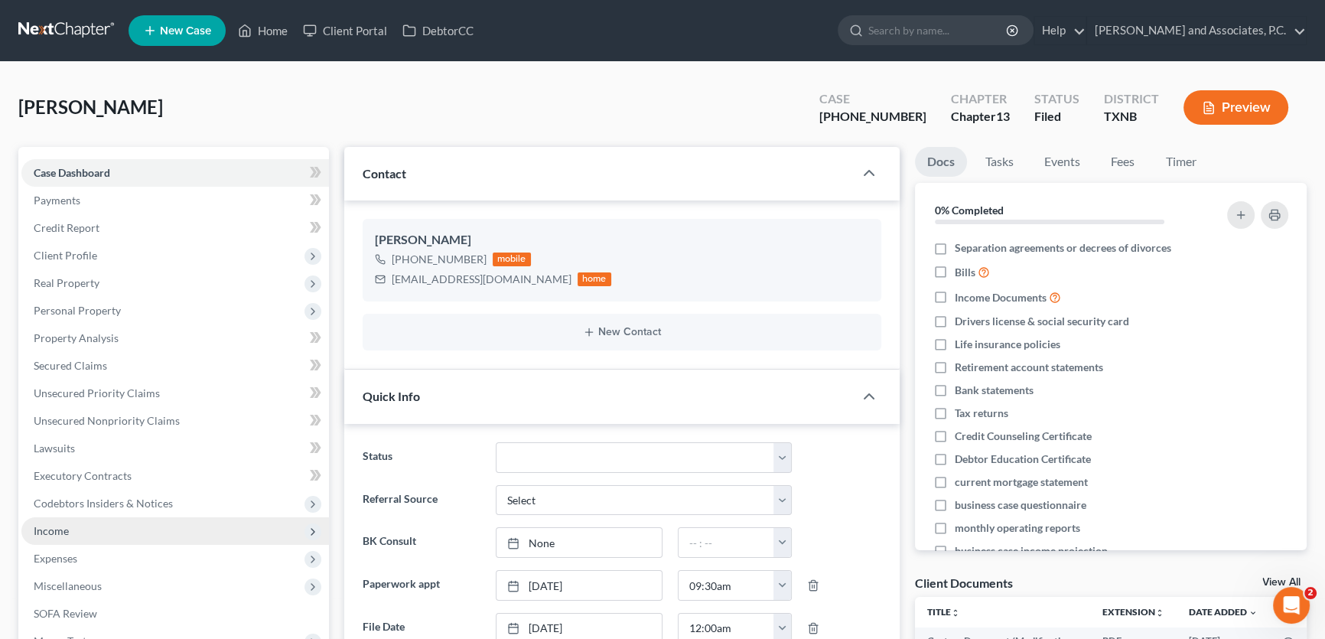
click at [76, 528] on span "Income" at bounding box center [174, 531] width 307 height 28
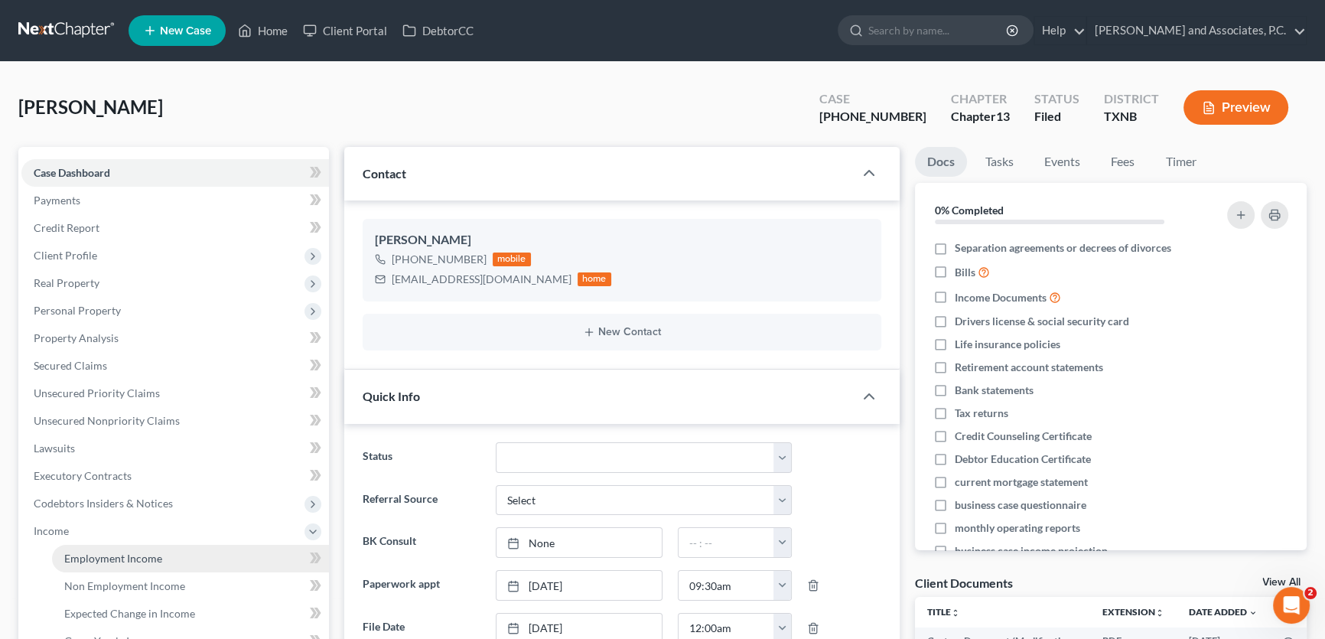
click at [76, 557] on span "Employment Income" at bounding box center [113, 557] width 98 height 13
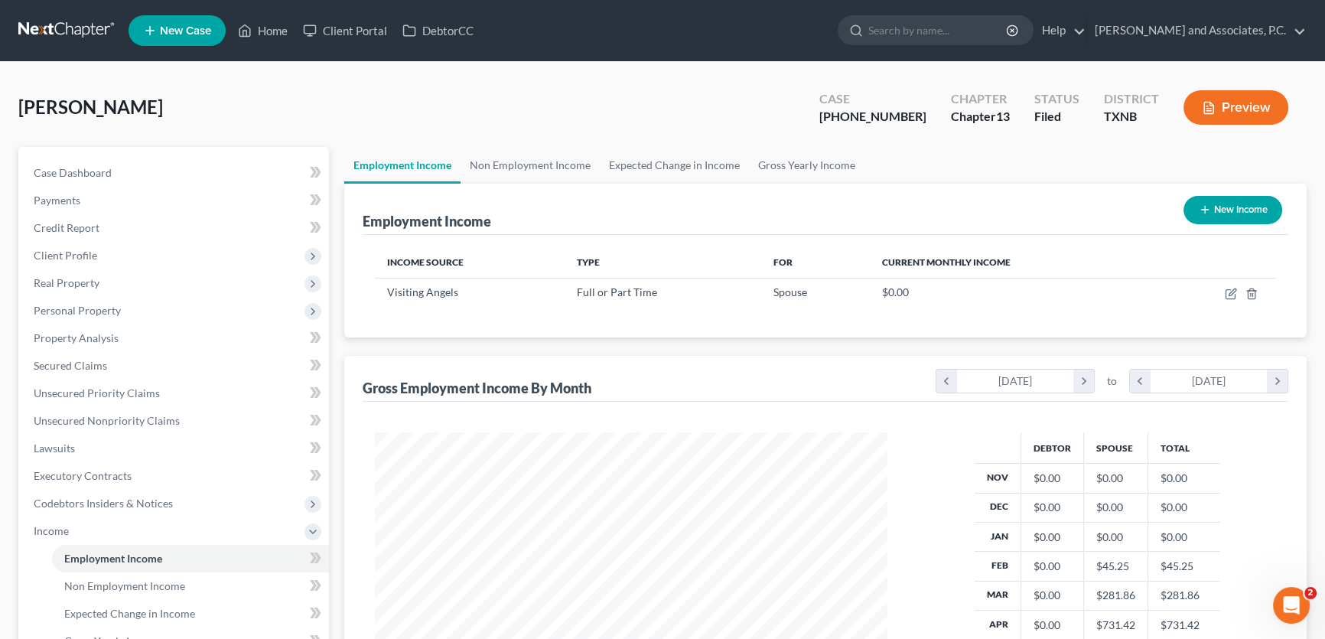
scroll to position [274, 543]
click at [518, 161] on link "Non Employment Income" at bounding box center [529, 165] width 139 height 37
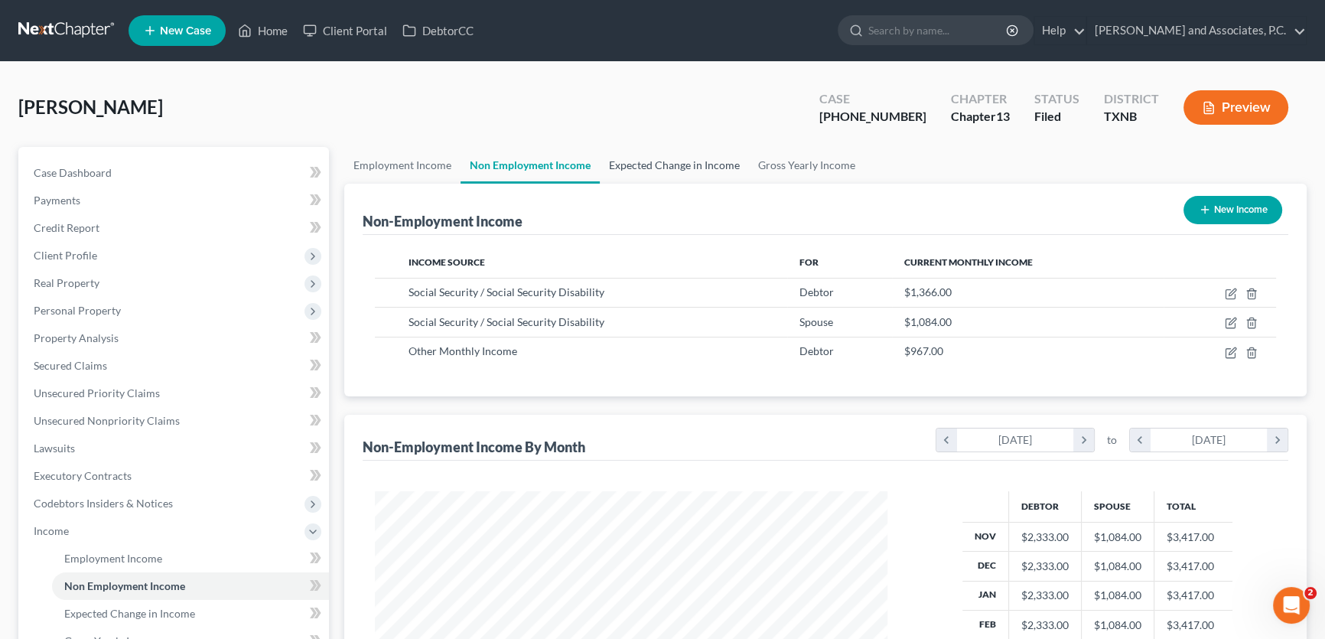
scroll to position [274, 543]
click at [261, 28] on link "Home" at bounding box center [262, 31] width 65 height 28
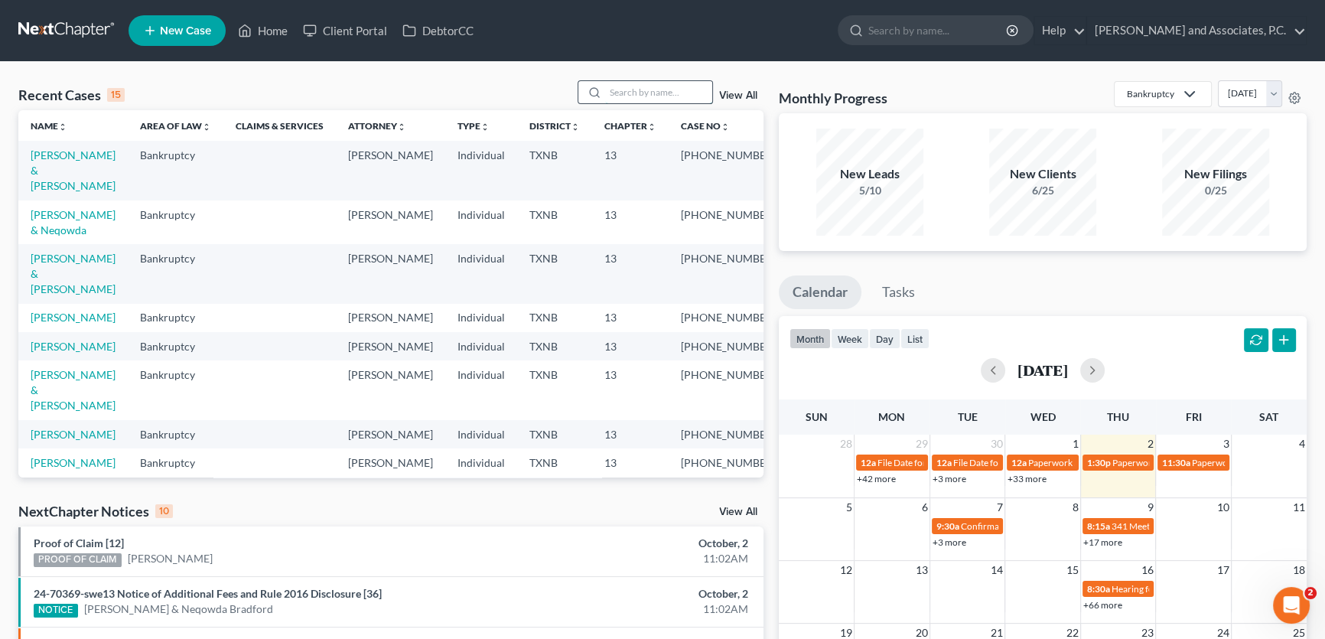
click at [677, 99] on input "search" at bounding box center [658, 92] width 107 height 22
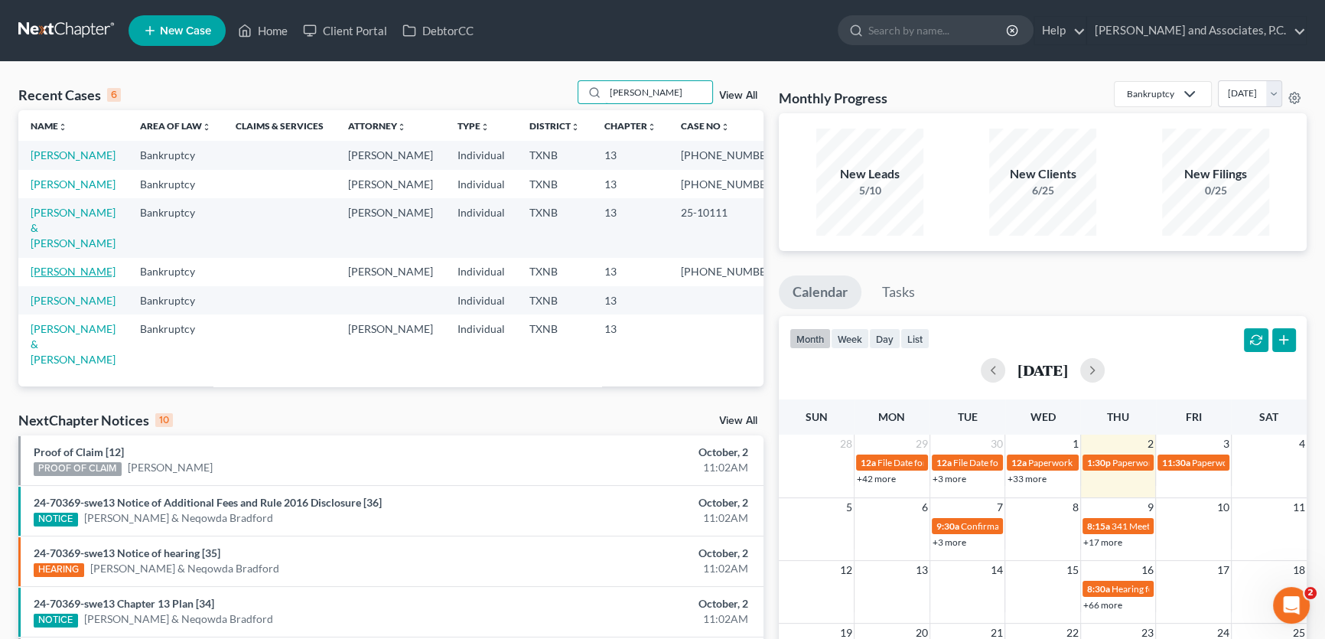
type input "[PERSON_NAME]"
click at [85, 278] on link "[PERSON_NAME]" at bounding box center [73, 271] width 85 height 13
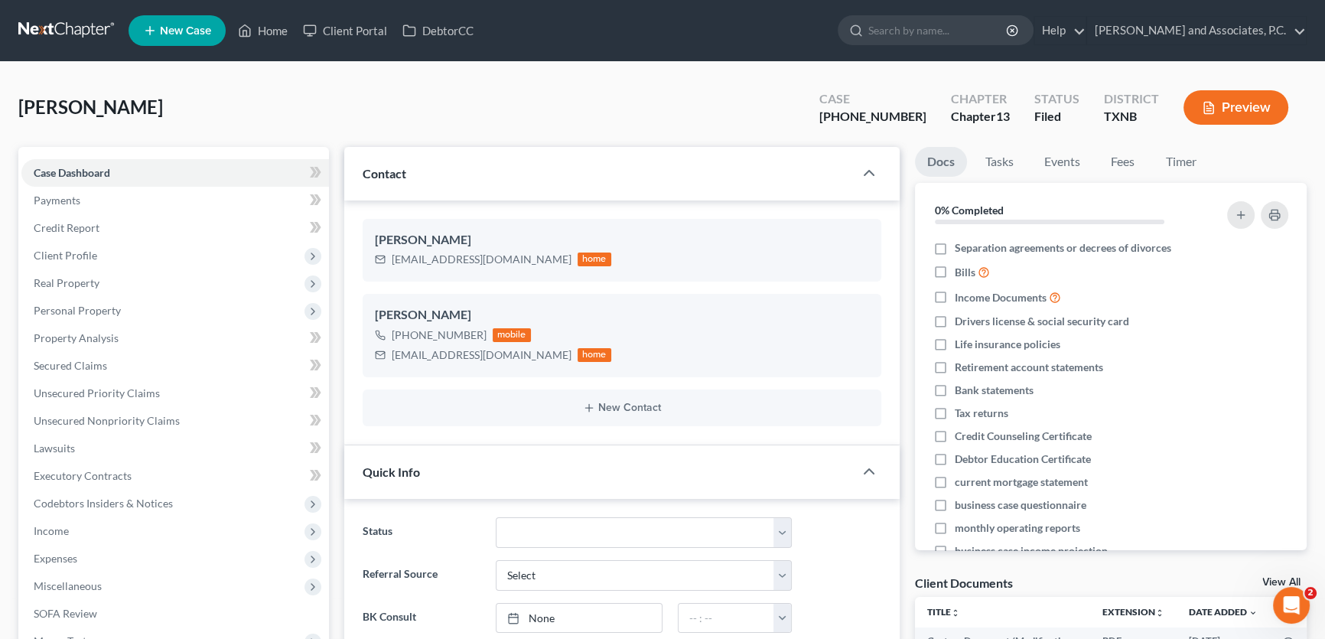
scroll to position [498, 0]
click at [334, 117] on div "[PERSON_NAME] Upgraded Case [PHONE_NUMBER] Chapter Chapter 13 Status [GEOGRAPHI…" at bounding box center [662, 113] width 1288 height 67
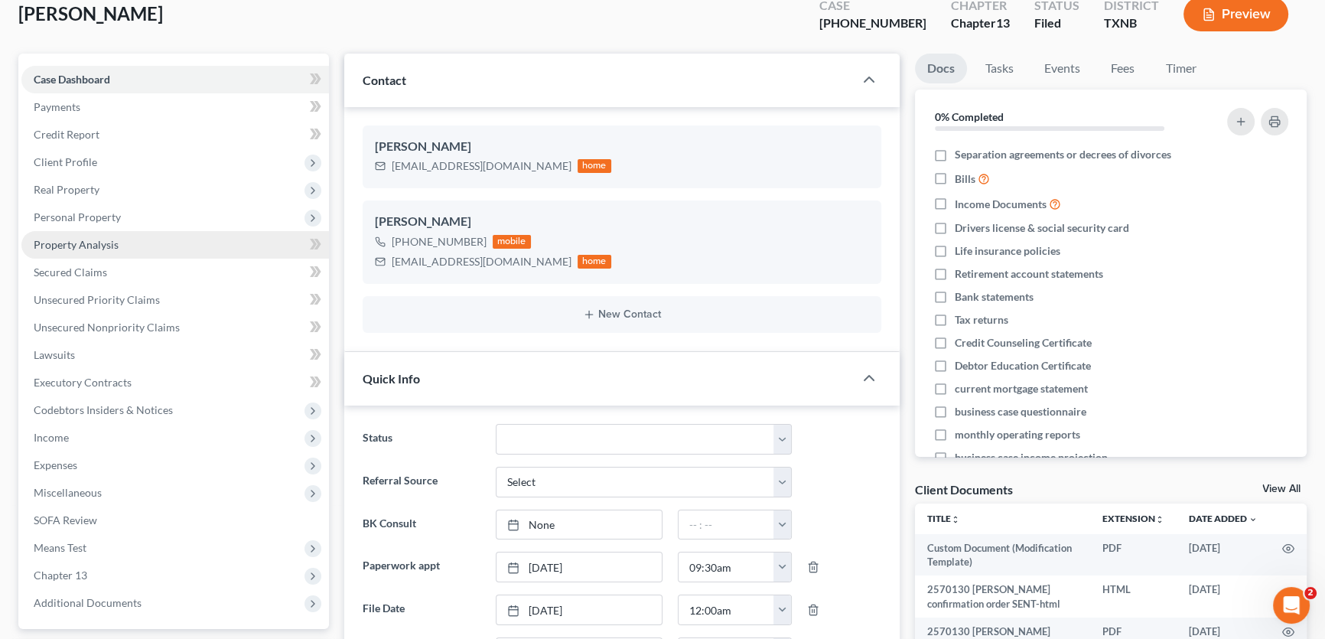
scroll to position [69, 0]
